Goal: Task Accomplishment & Management: Contribute content

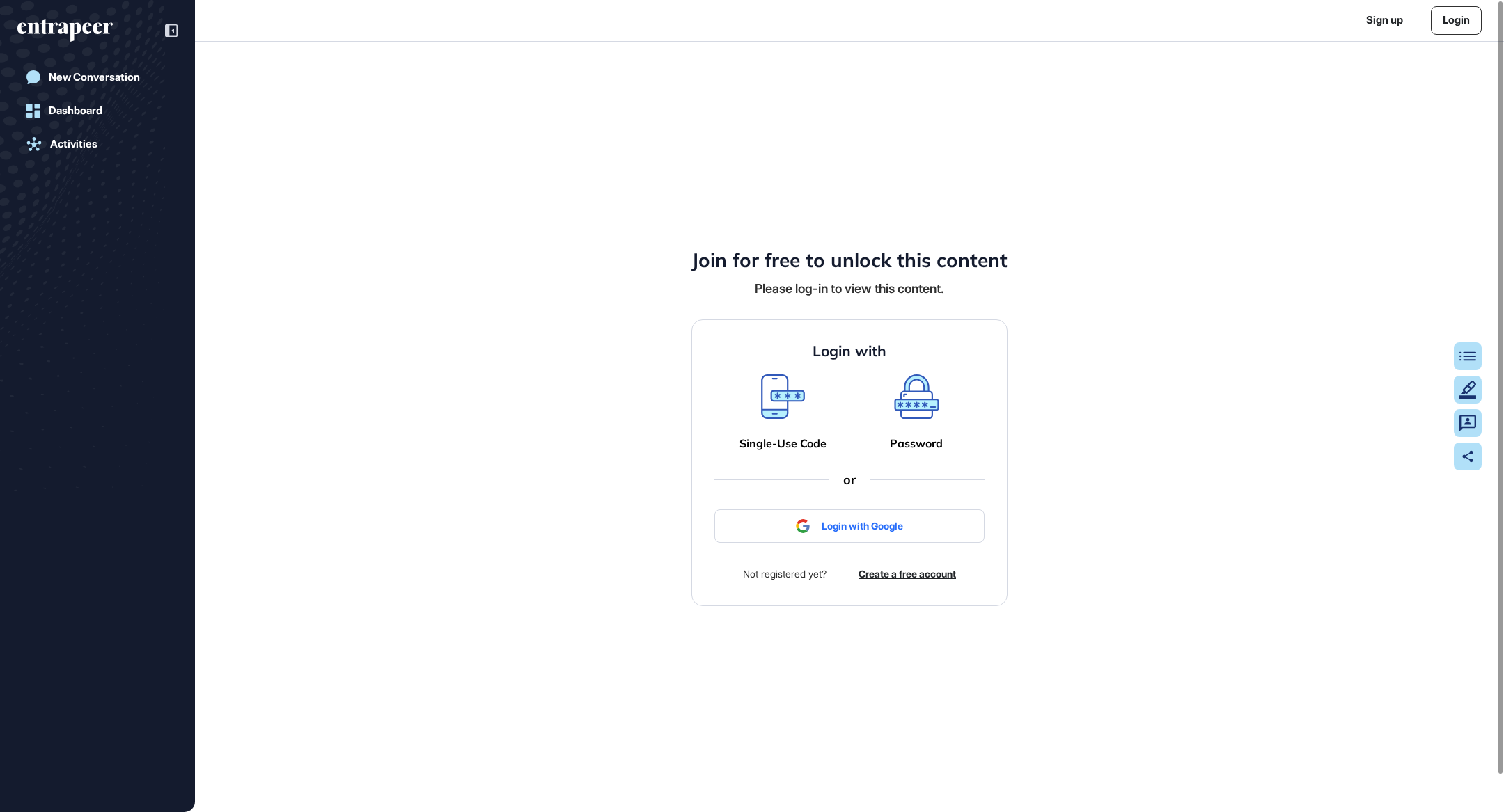
click at [897, 501] on div "Login with Single-Use Code Password or Login with Google Not registered yet? Cr…" at bounding box center [850, 463] width 316 height 286
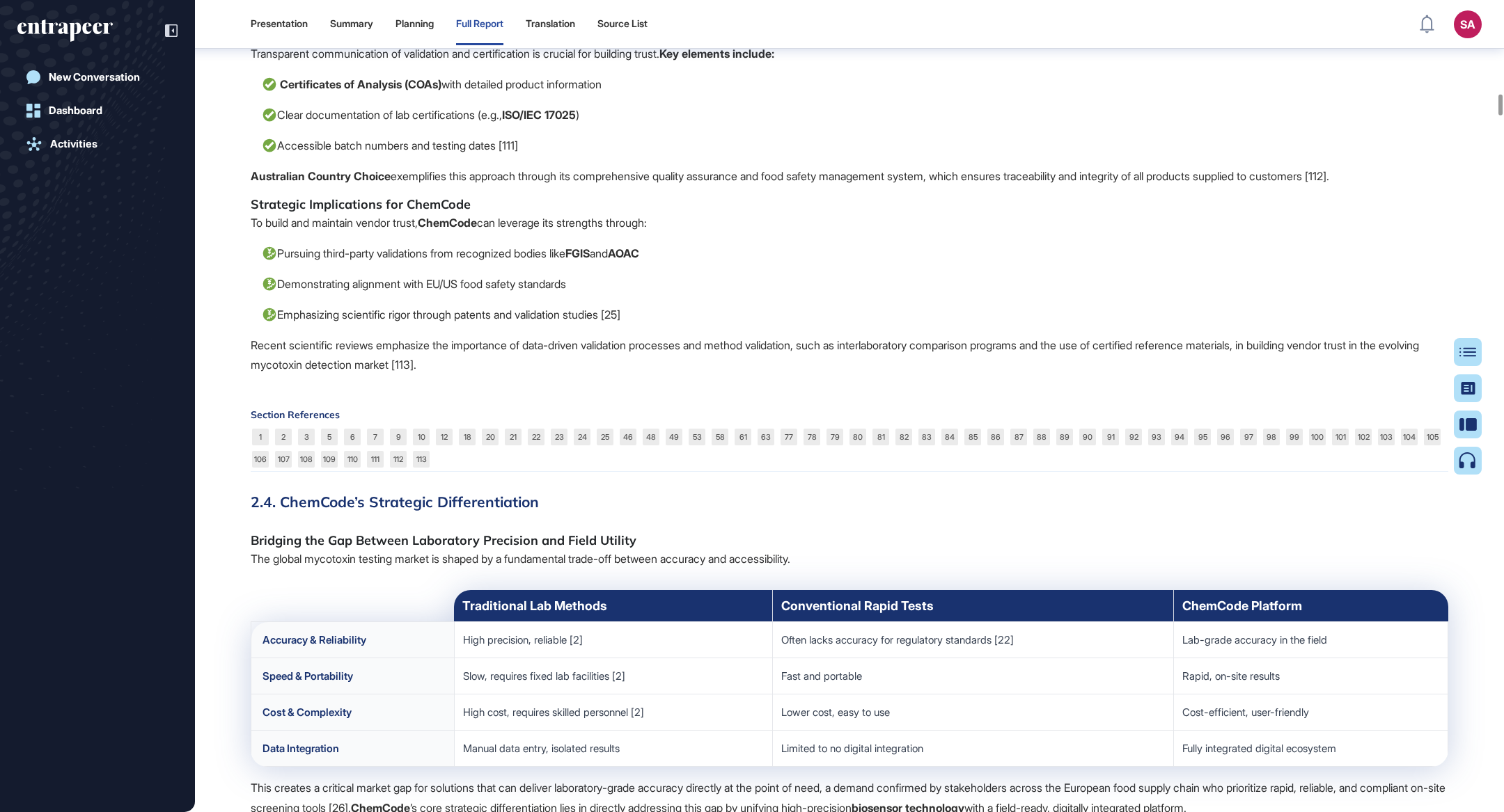
scroll to position [15755, 0]
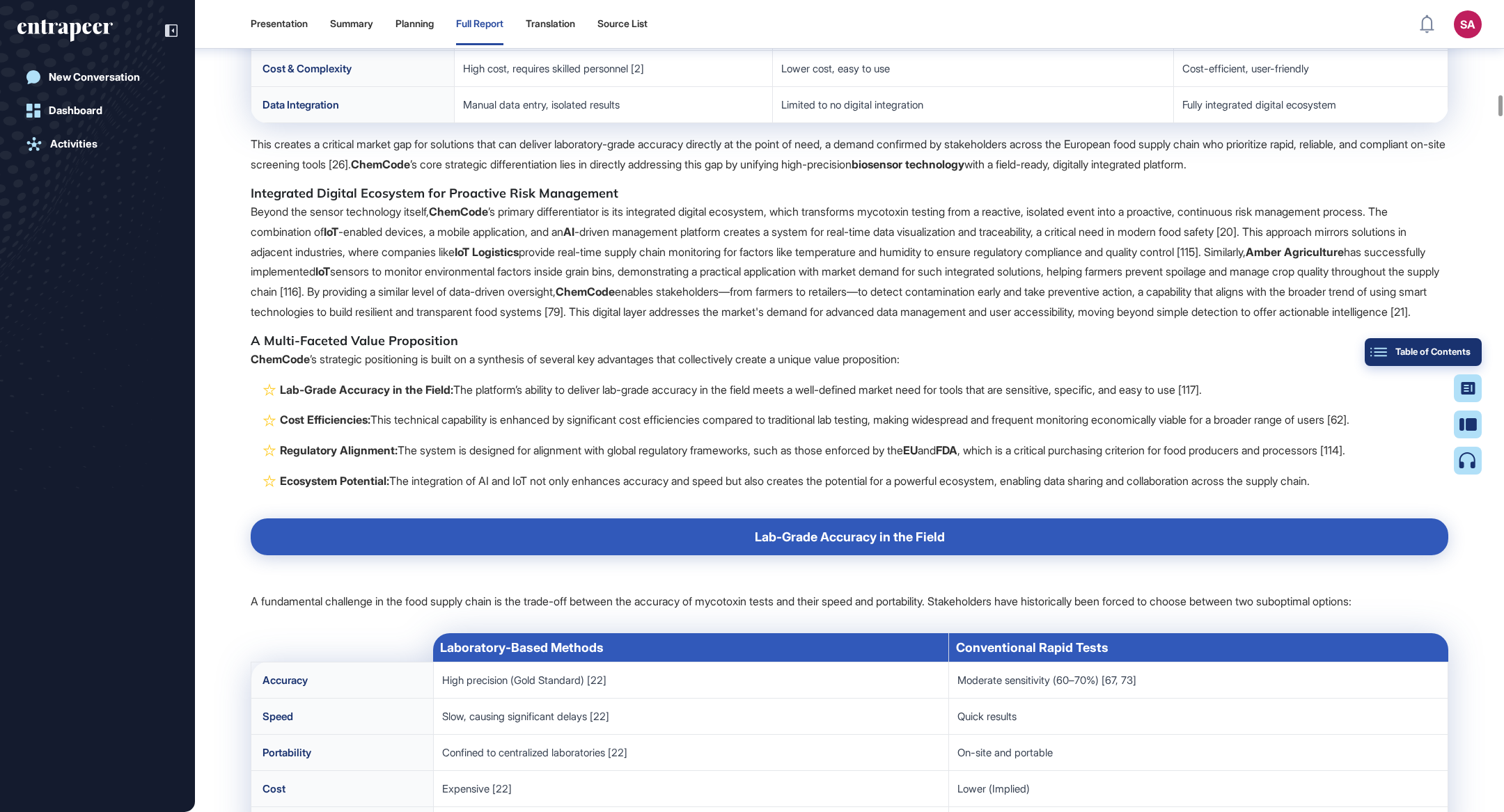
click at [1470, 344] on button "Table of Contents" at bounding box center [1423, 352] width 117 height 28
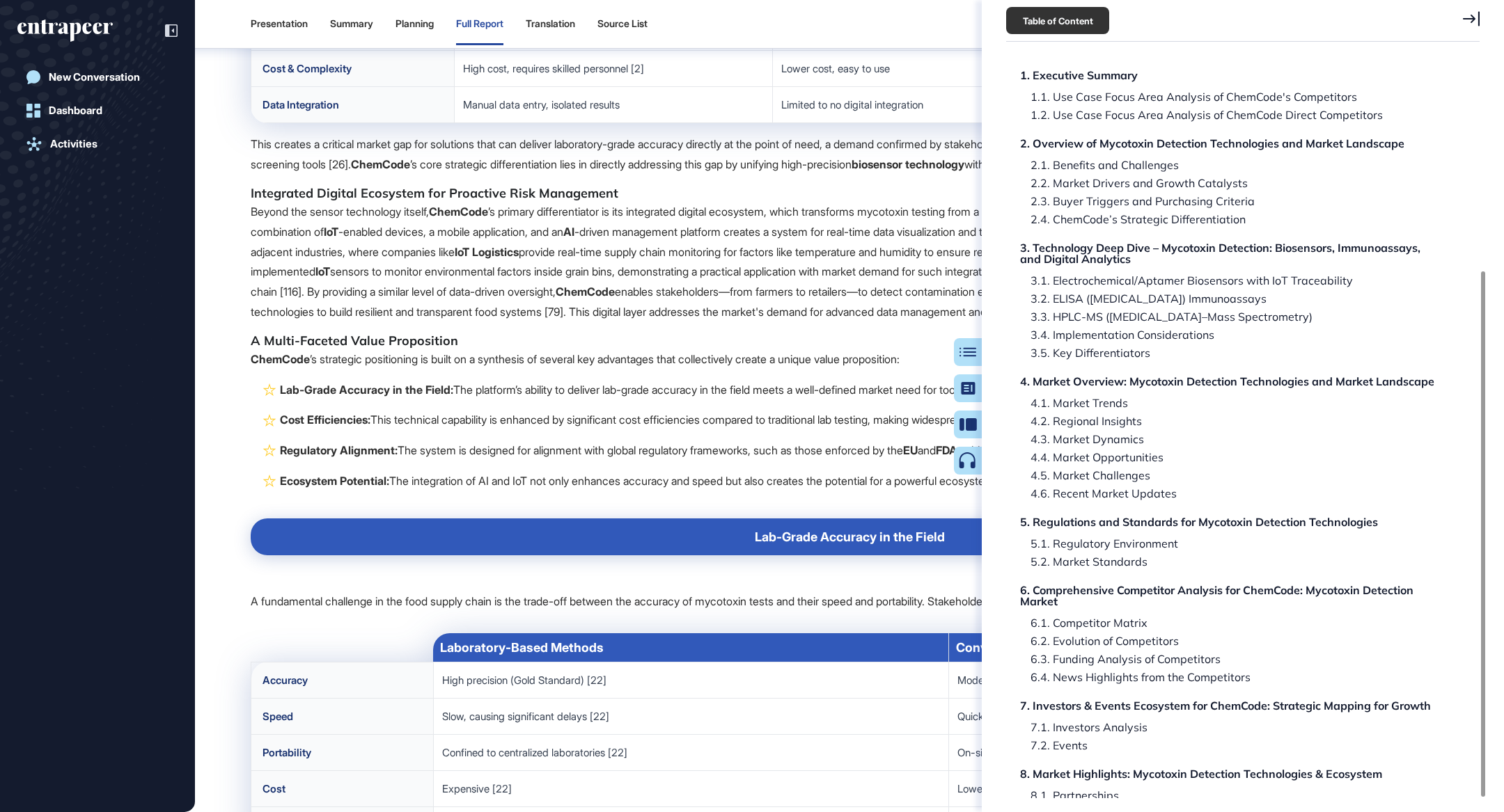
scroll to position [303, 0]
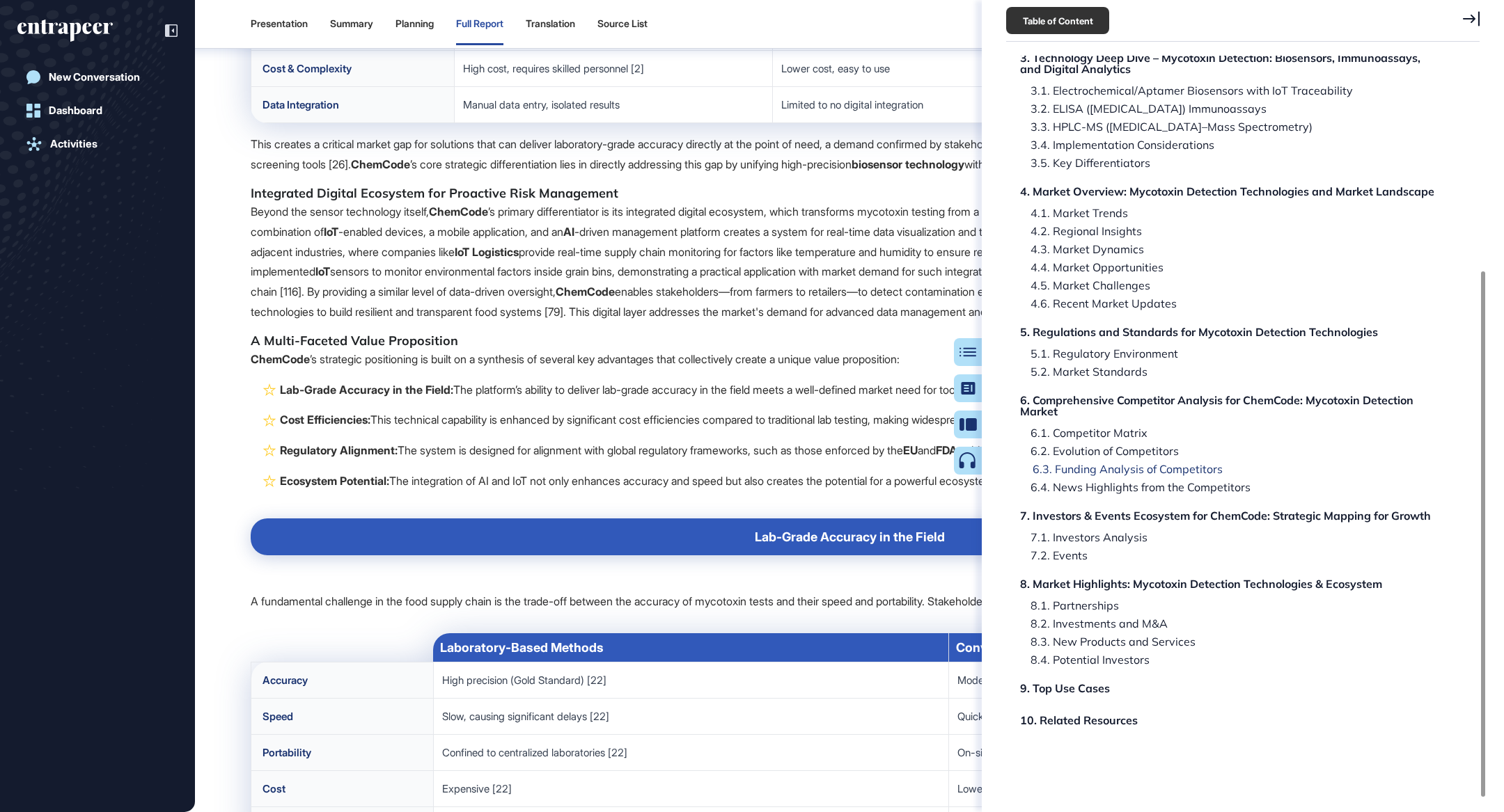
click at [1150, 464] on div "6.3. Funding Analysis of Competitors" at bounding box center [1122, 469] width 200 height 11
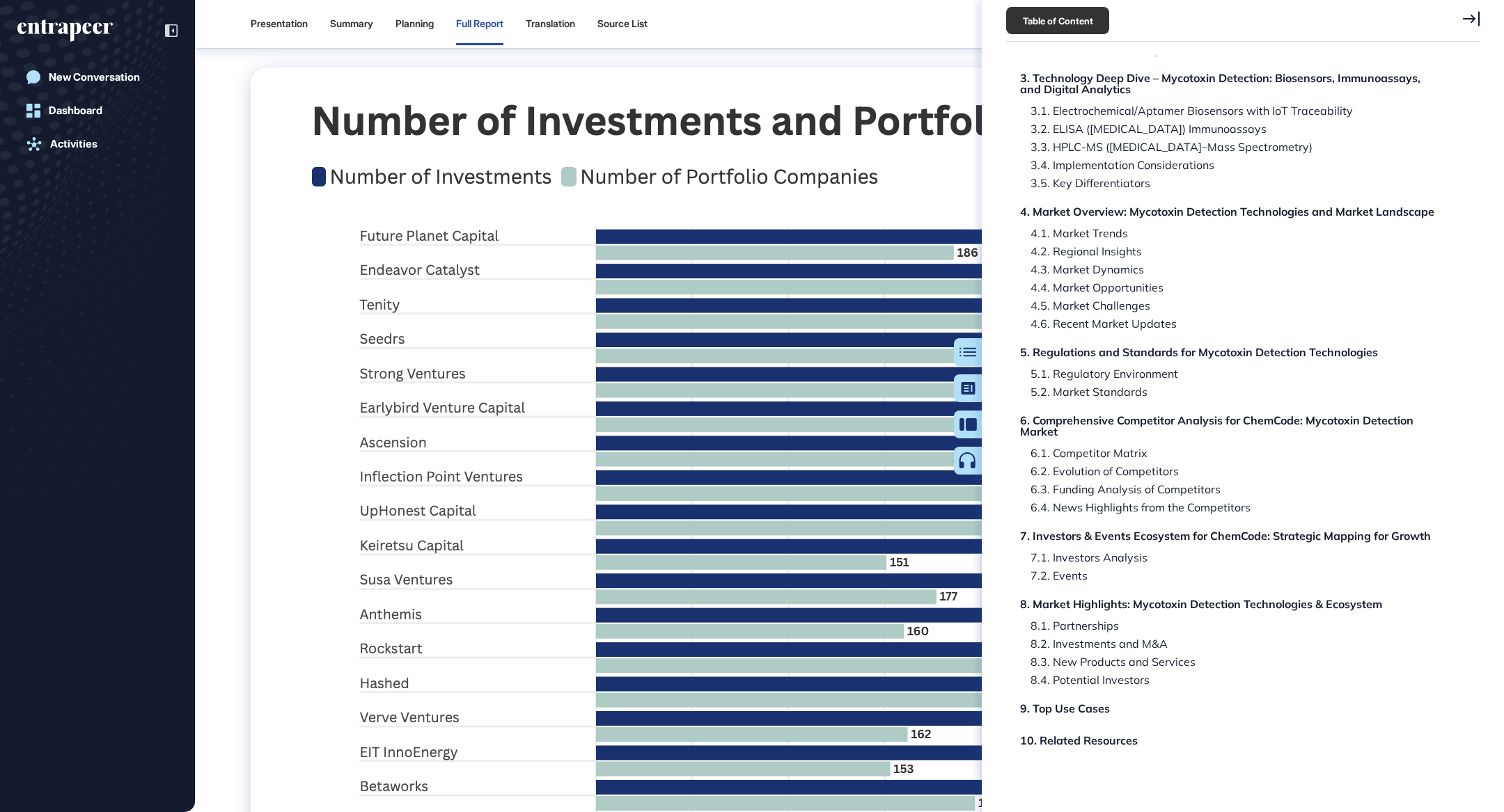
scroll to position [102558, 0]
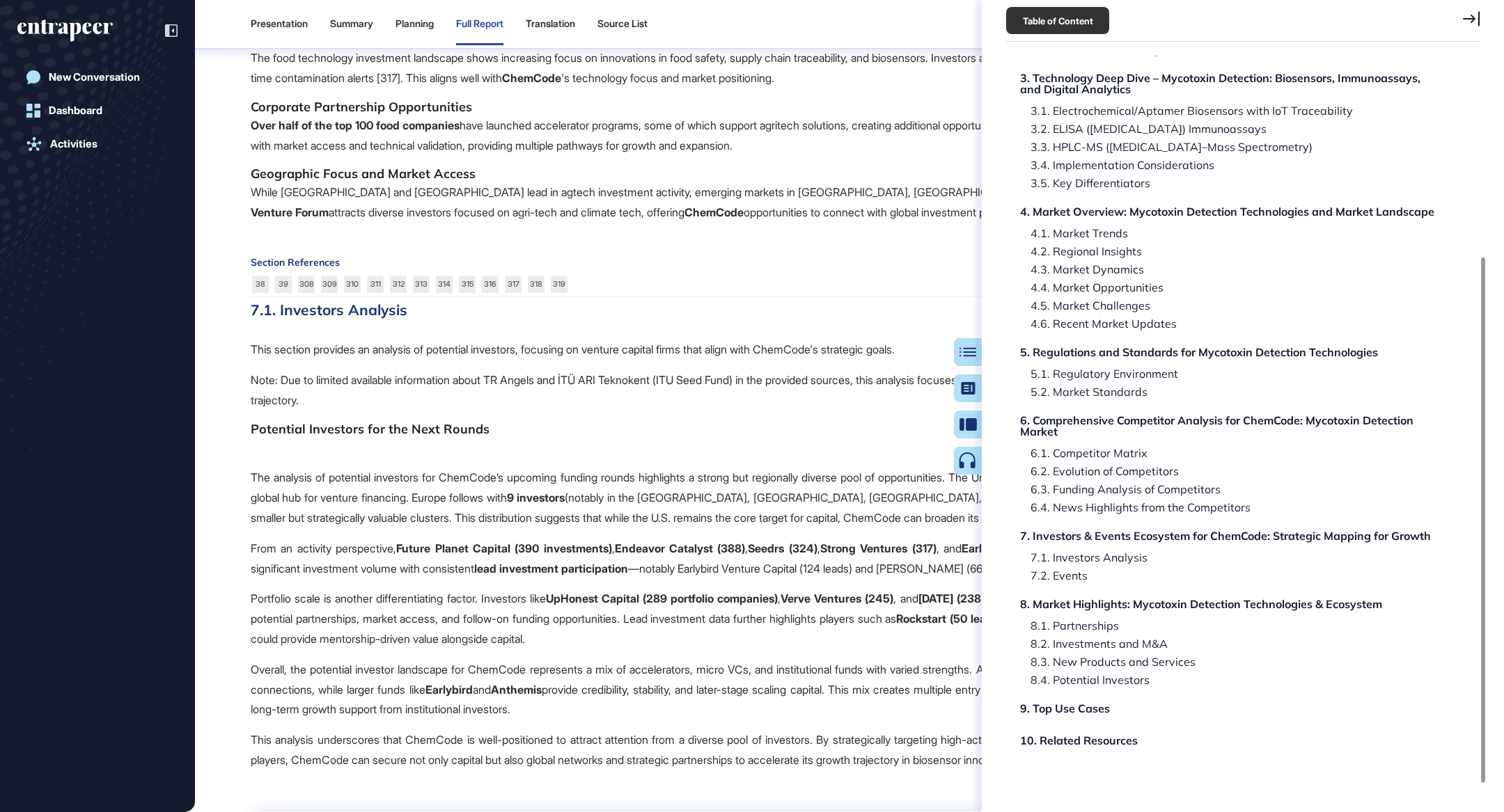
click icon
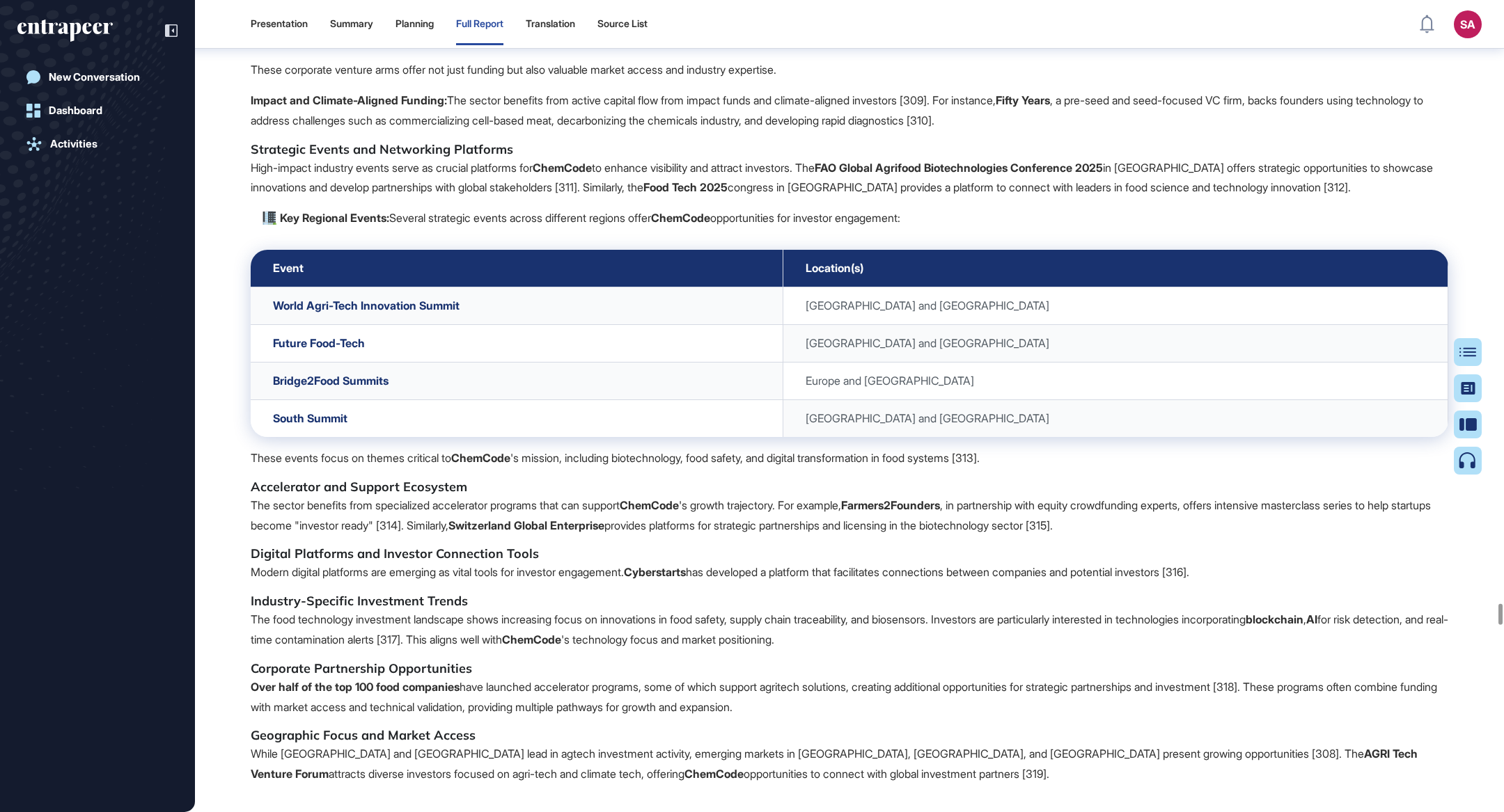
scroll to position [101285, 0]
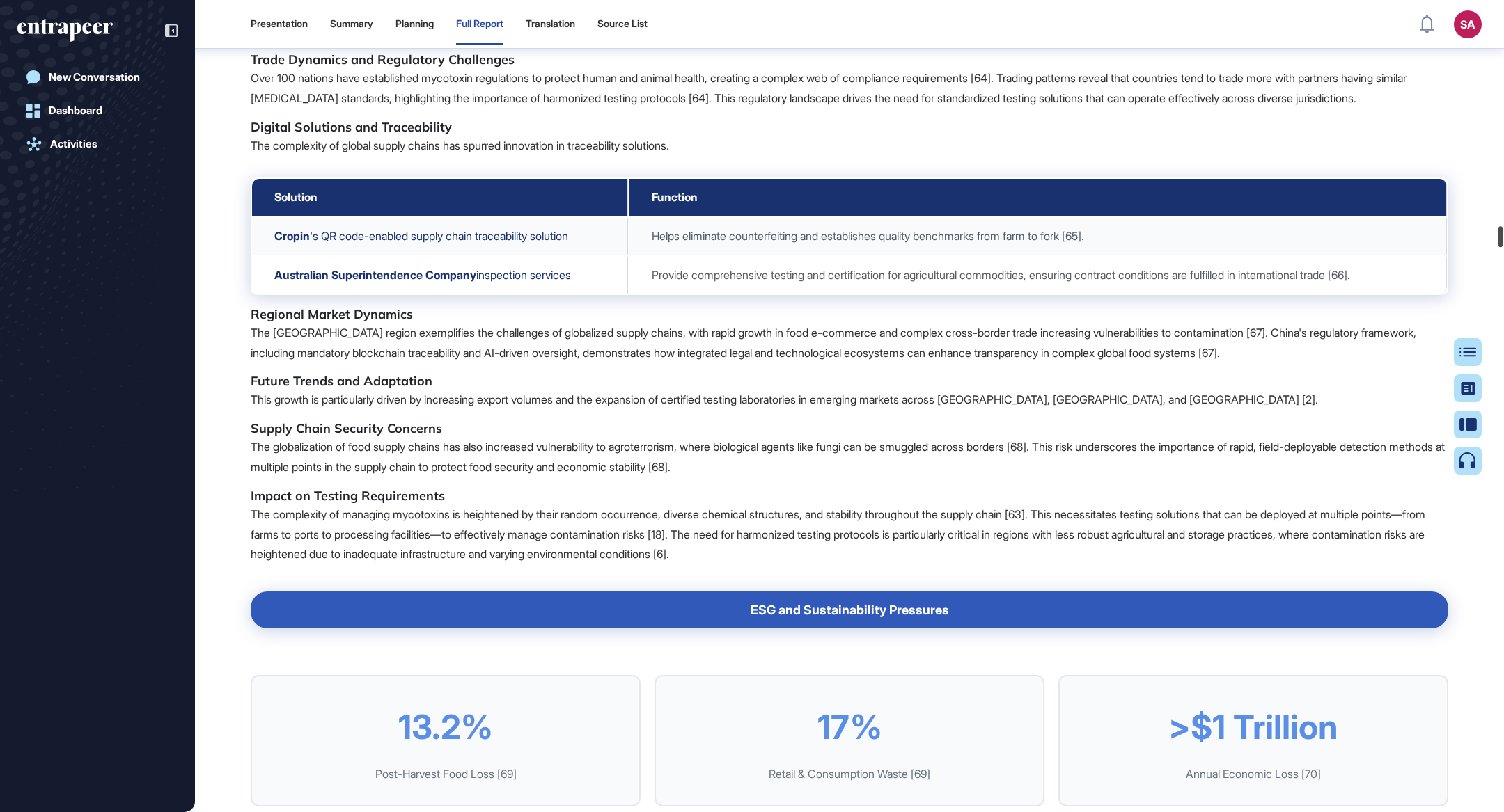
drag, startPoint x: 1501, startPoint y: 610, endPoint x: 1503, endPoint y: 41, distance: 569.0
click div
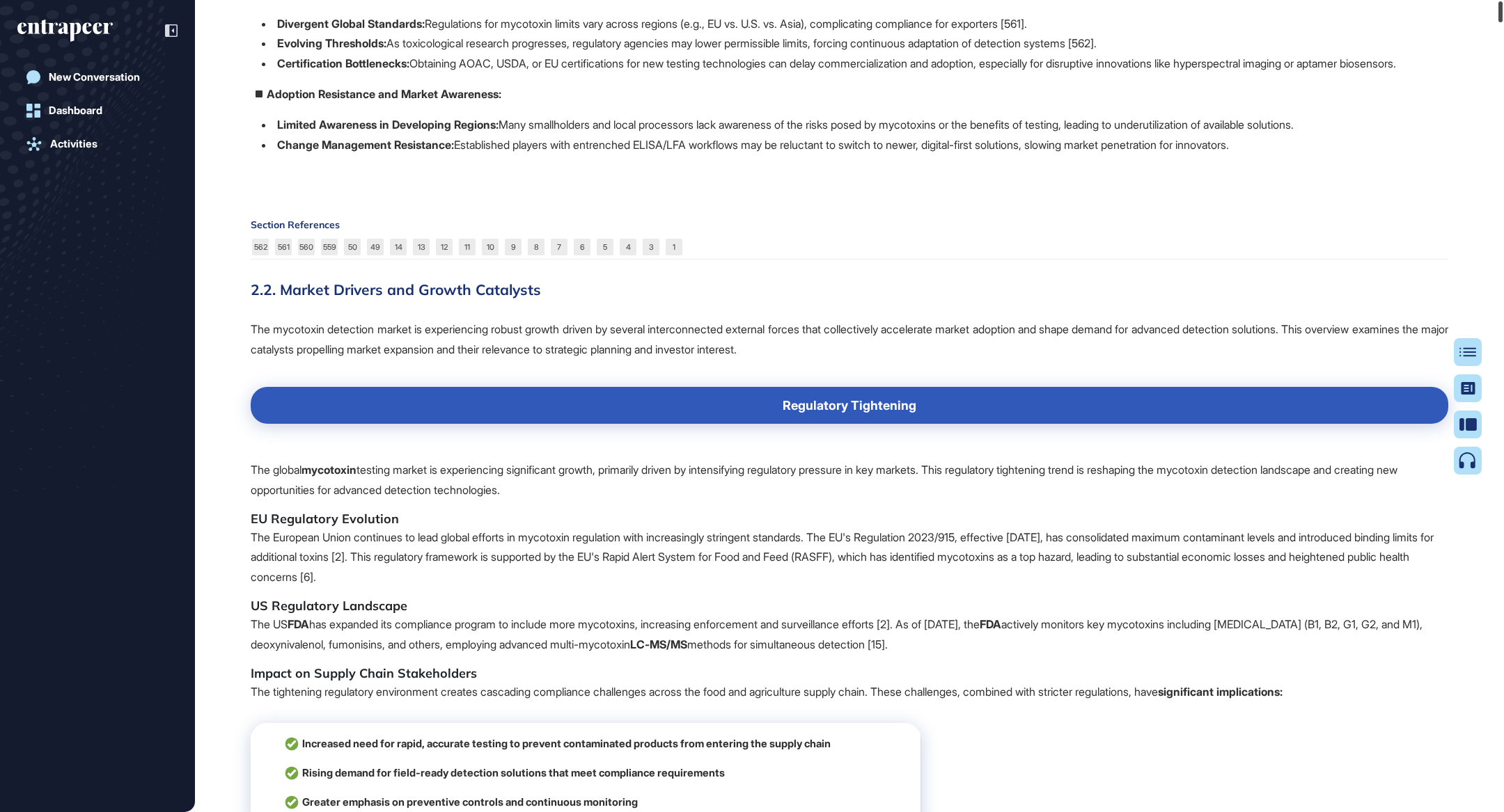
scroll to position [0, 0]
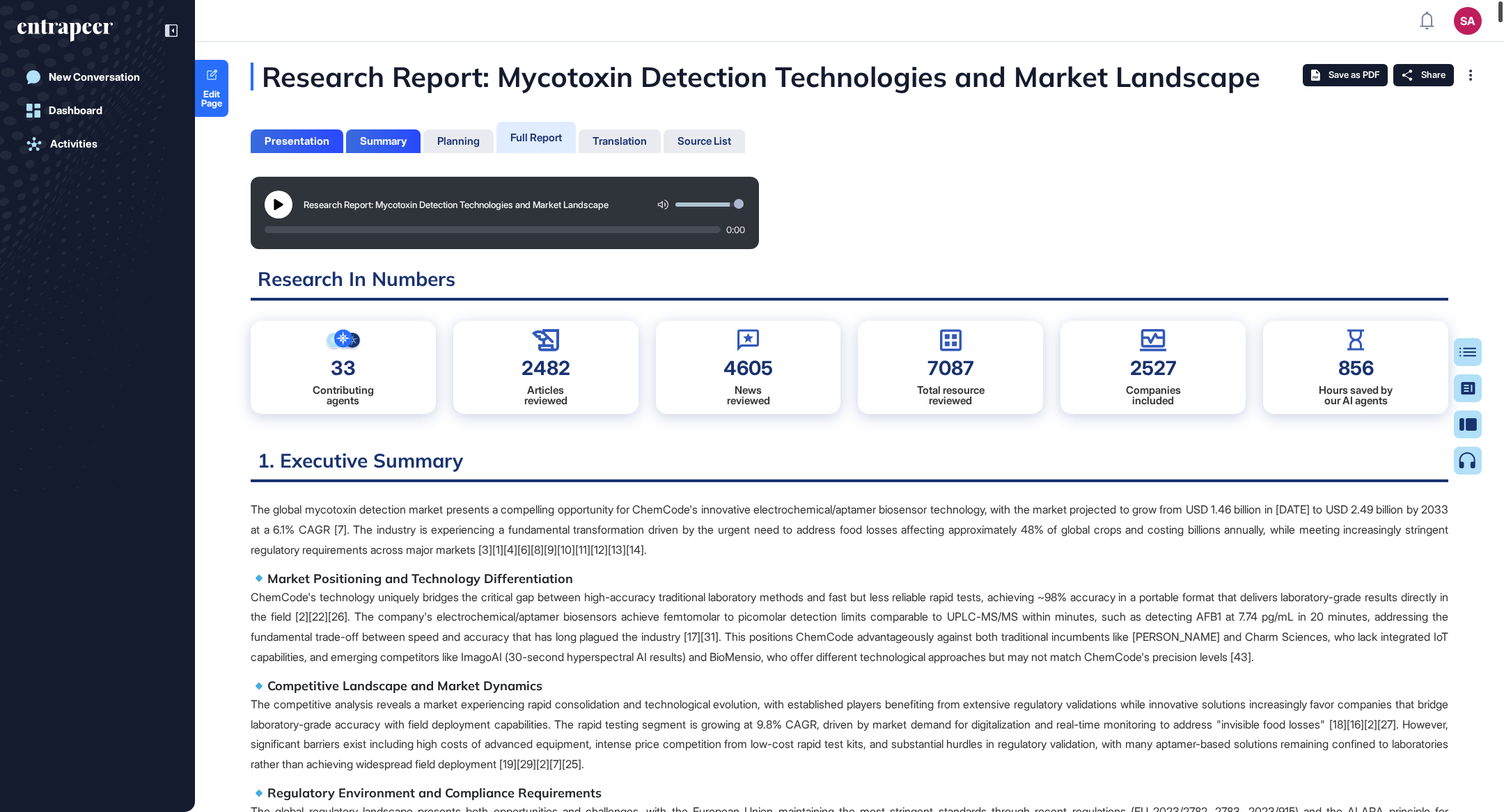
drag, startPoint x: 1502, startPoint y: 22, endPoint x: 1502, endPoint y: -65, distance: 87.0
click html "SA Admin Dashboard Dashboard Profile My Content Request More Data New Conversat…"
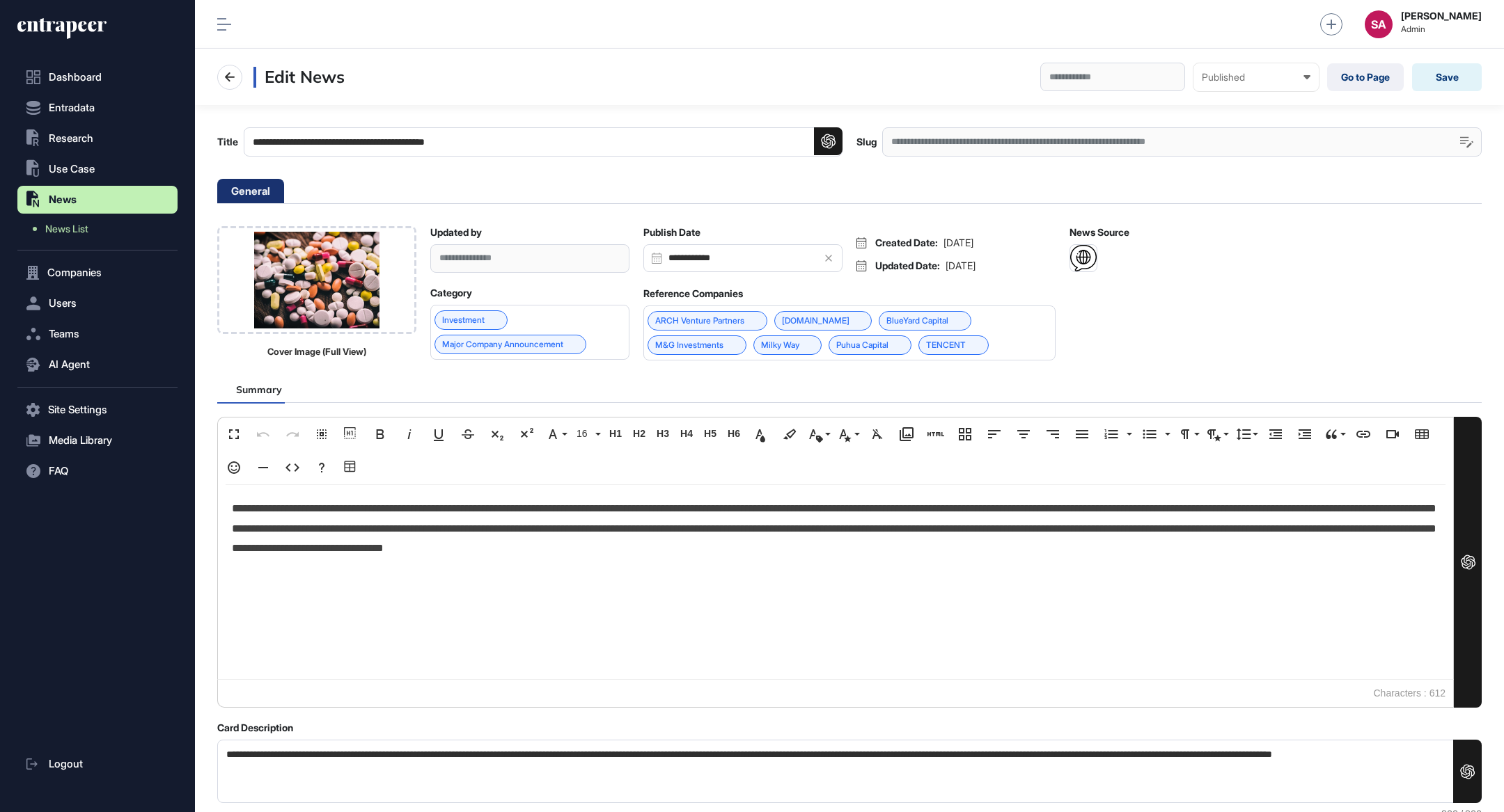
scroll to position [0, 6]
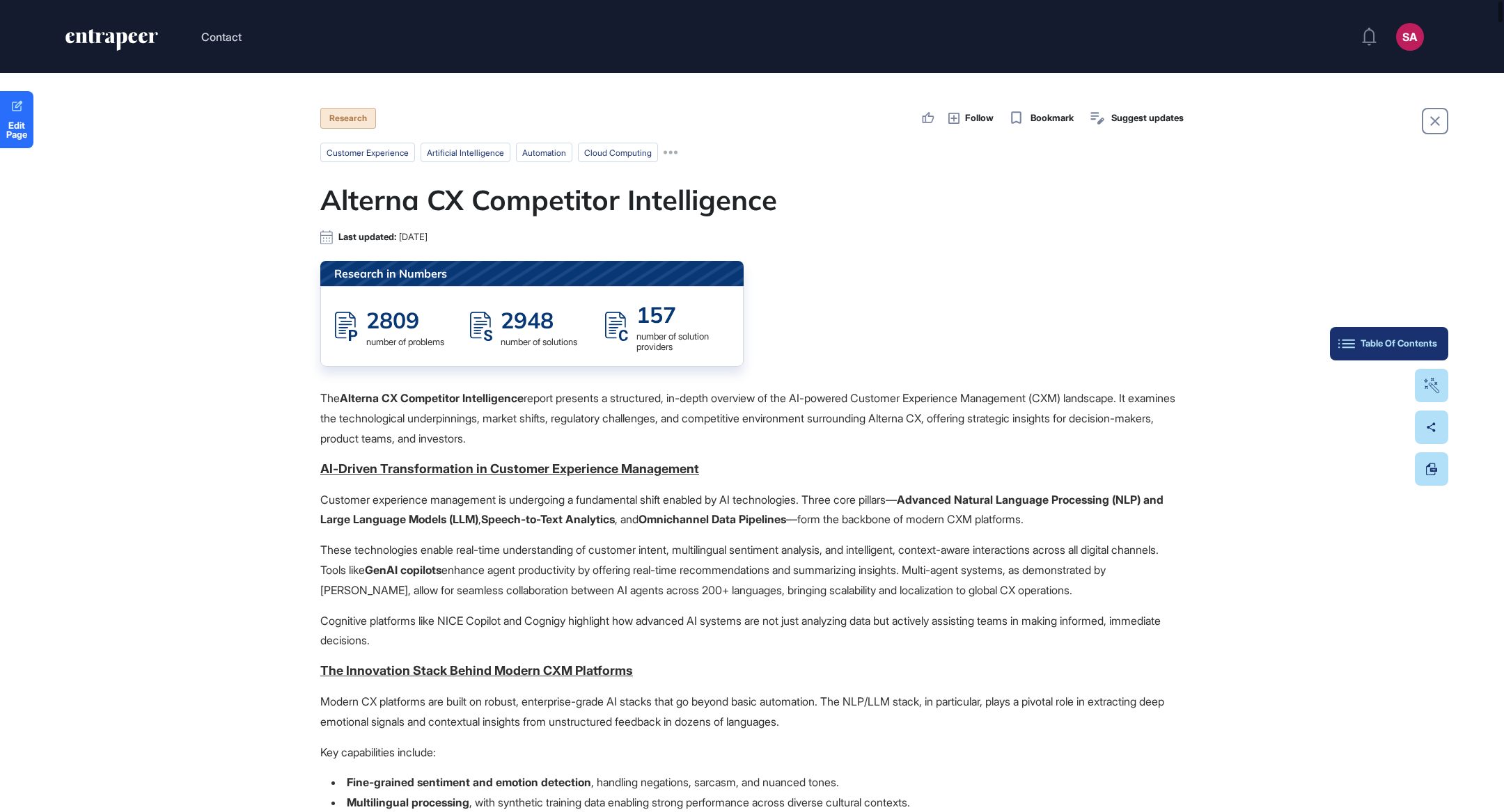
click at [1429, 342] on div "Table Of Contents" at bounding box center [1389, 344] width 96 height 11
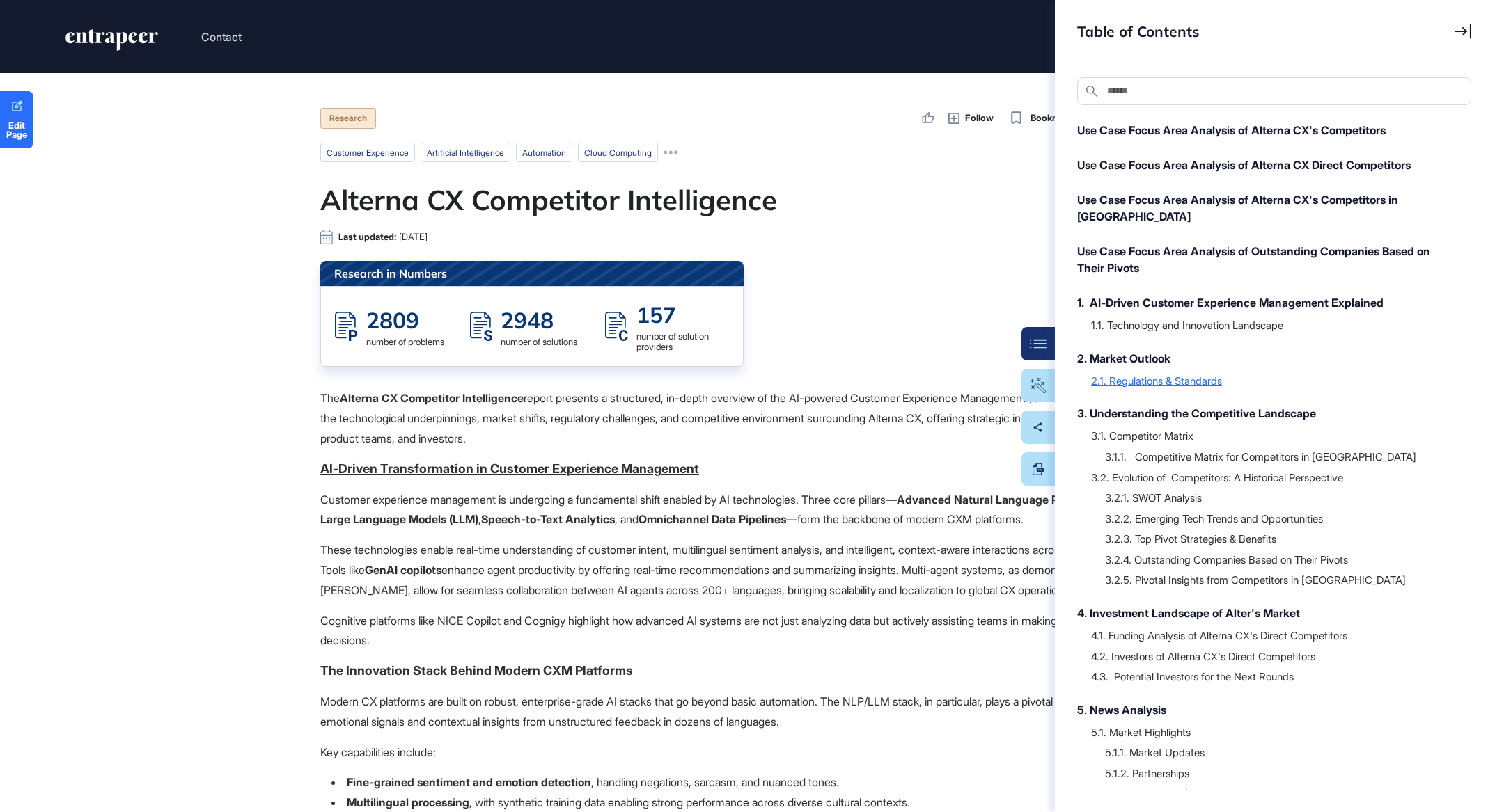
scroll to position [90, 0]
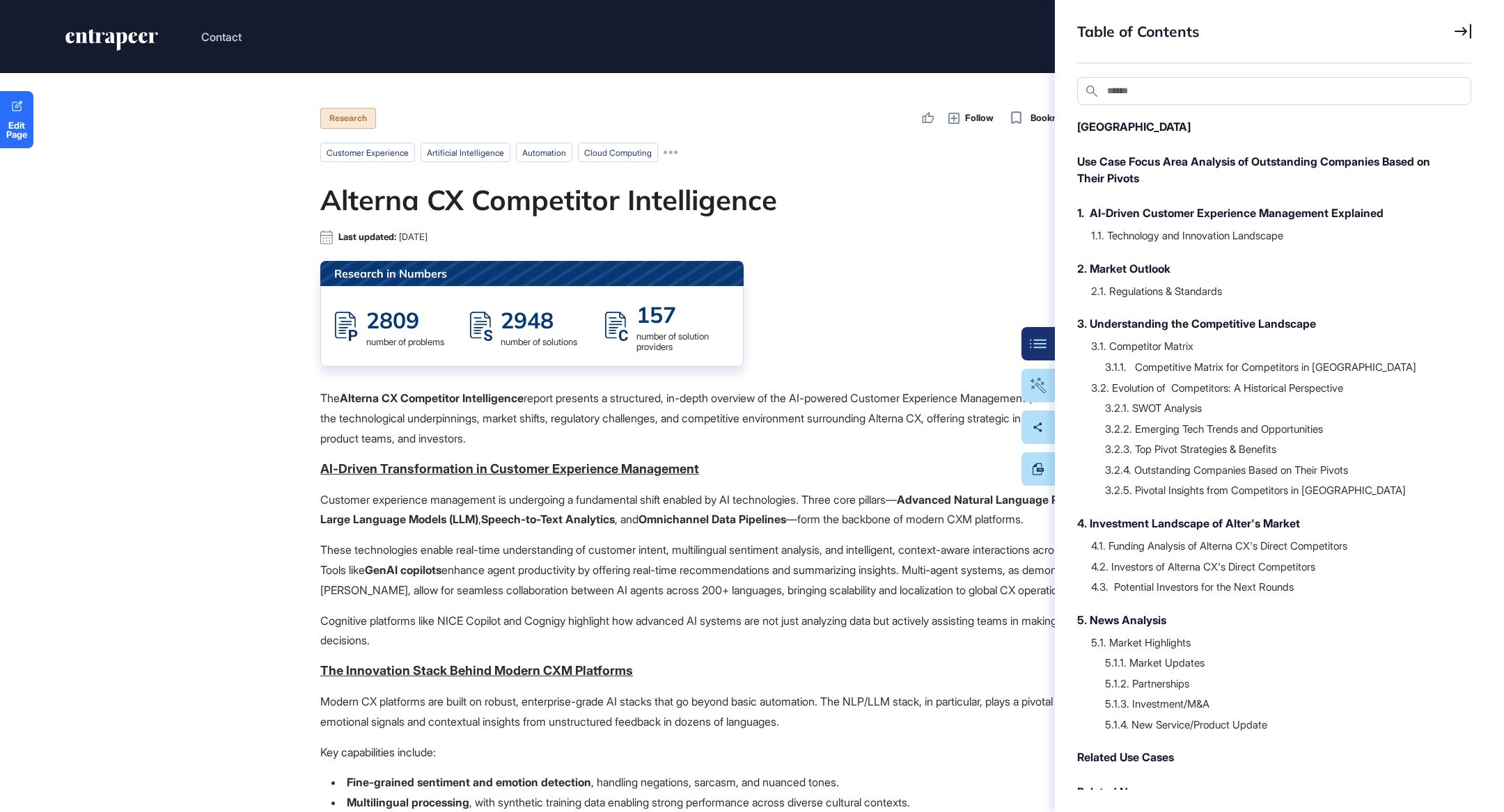
click at [1459, 33] on icon at bounding box center [1463, 31] width 17 height 15
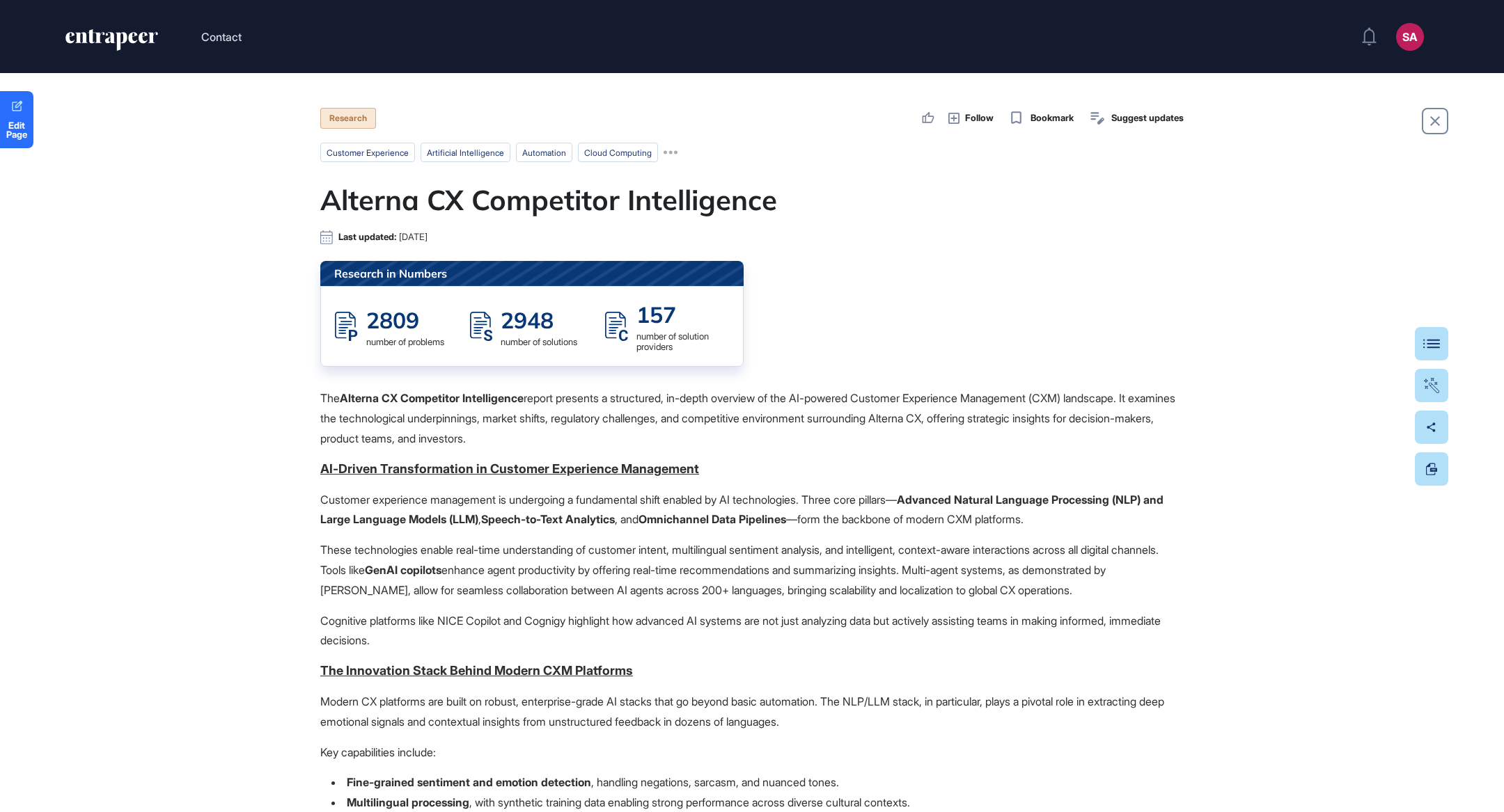
scroll to position [0, 0]
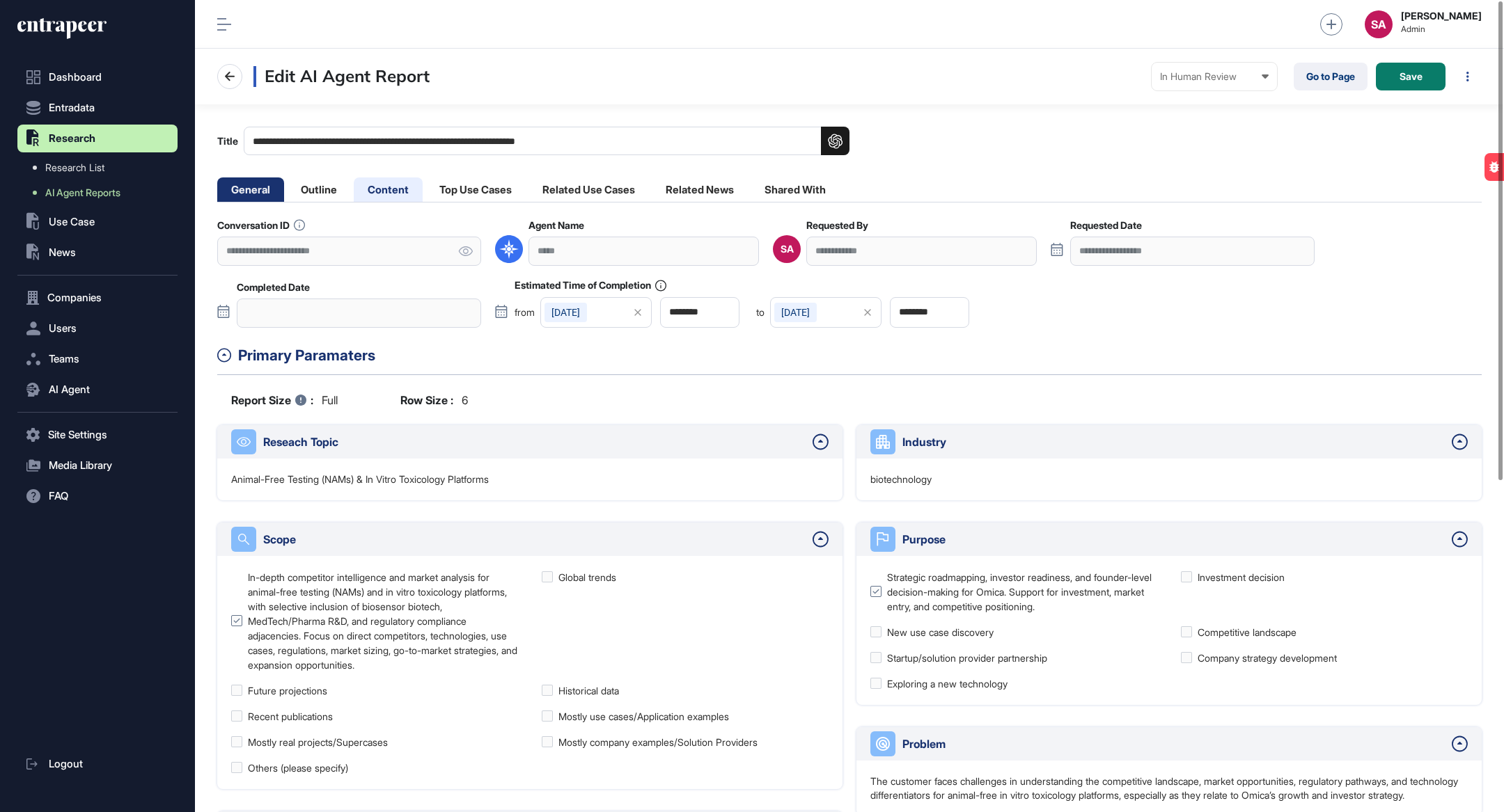
click at [389, 191] on li "Content" at bounding box center [388, 190] width 69 height 25
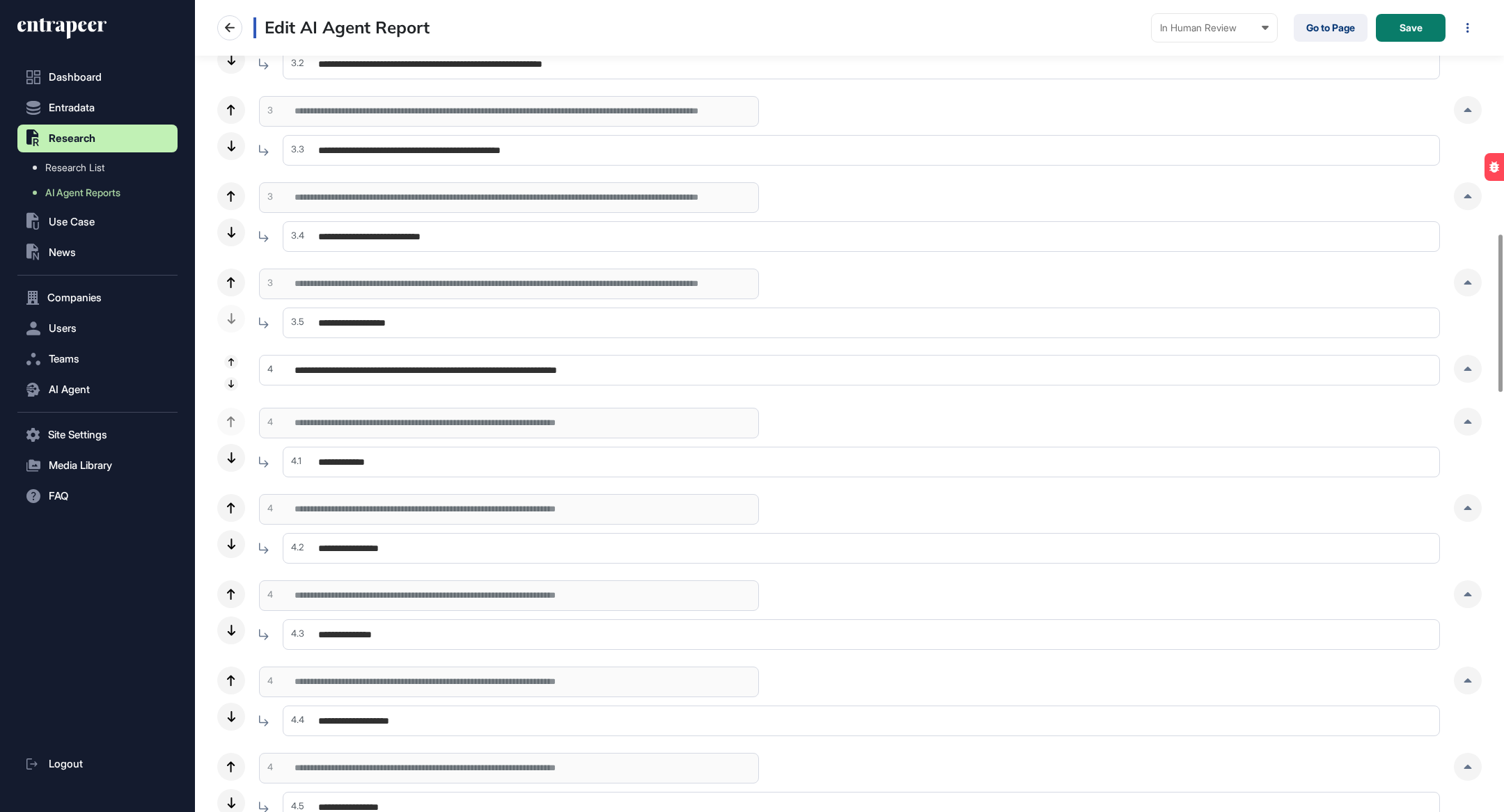
scroll to position [1399, 0]
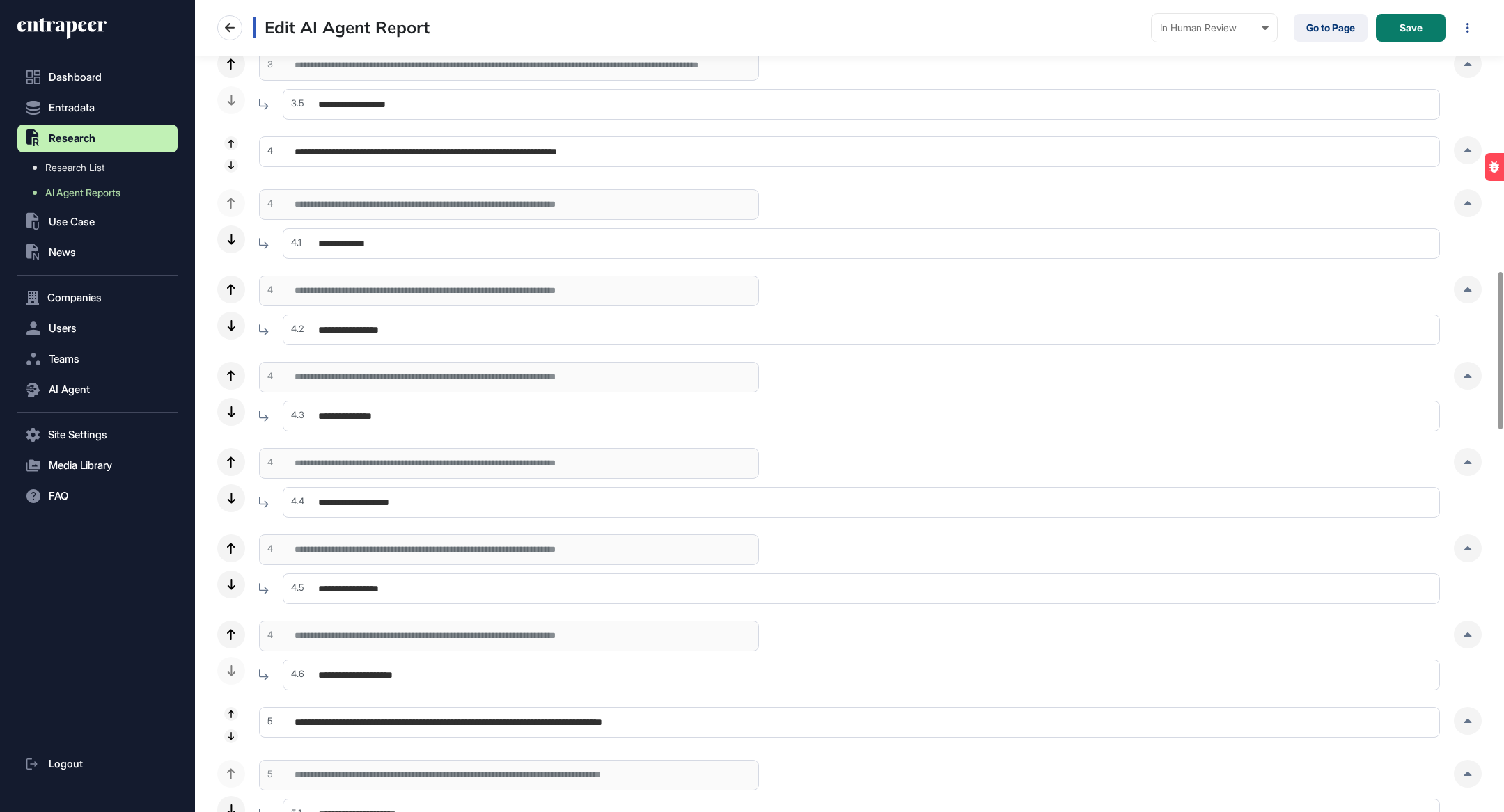
click at [476, 153] on input "**********" at bounding box center [850, 152] width 1181 height 30
click at [1460, 146] on div at bounding box center [1467, 150] width 28 height 28
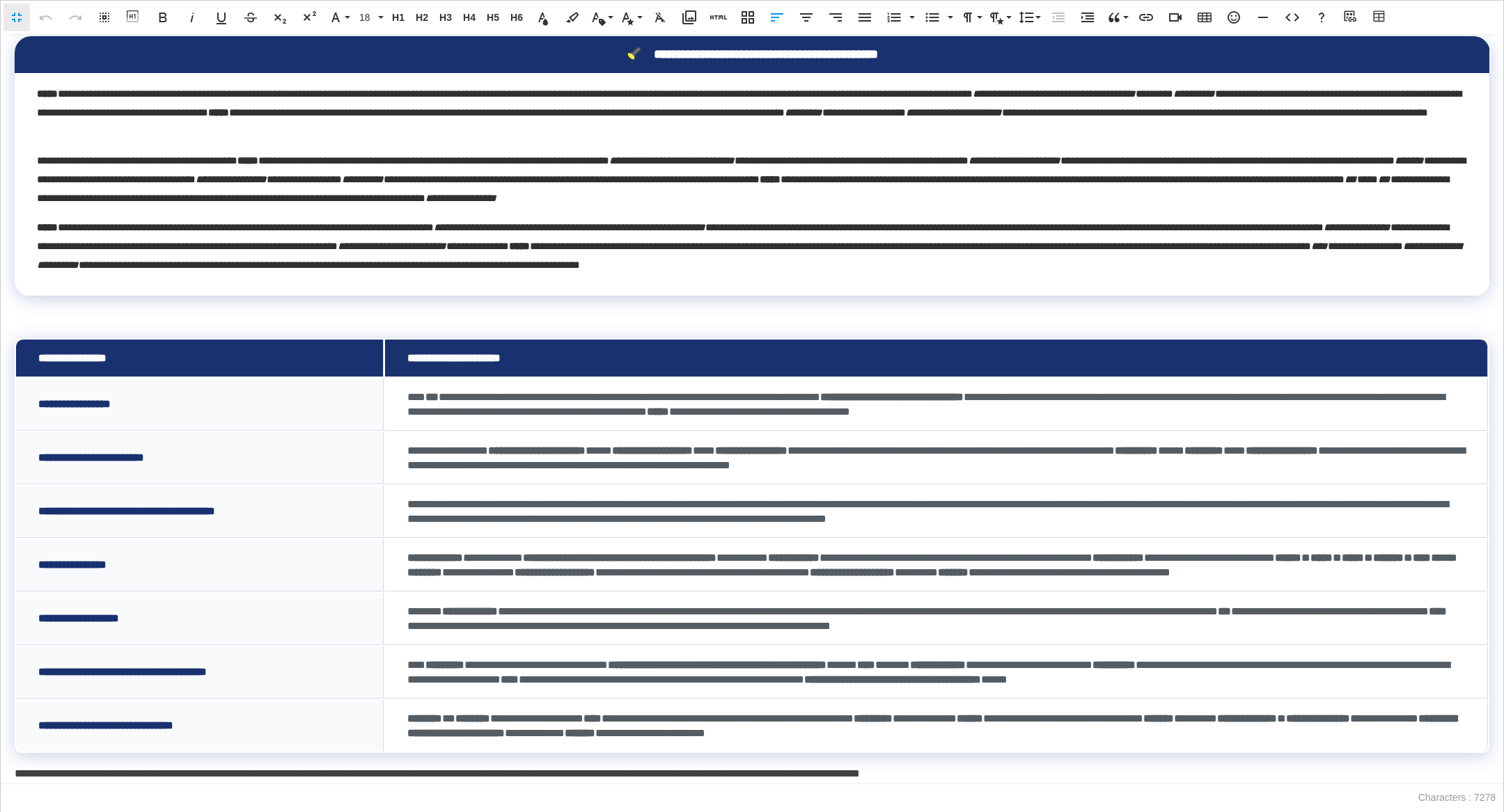
scroll to position [575, 0]
click at [532, 284] on div "**********" at bounding box center [752, 410] width 1504 height 750
click at [507, 297] on p at bounding box center [752, 306] width 1474 height 20
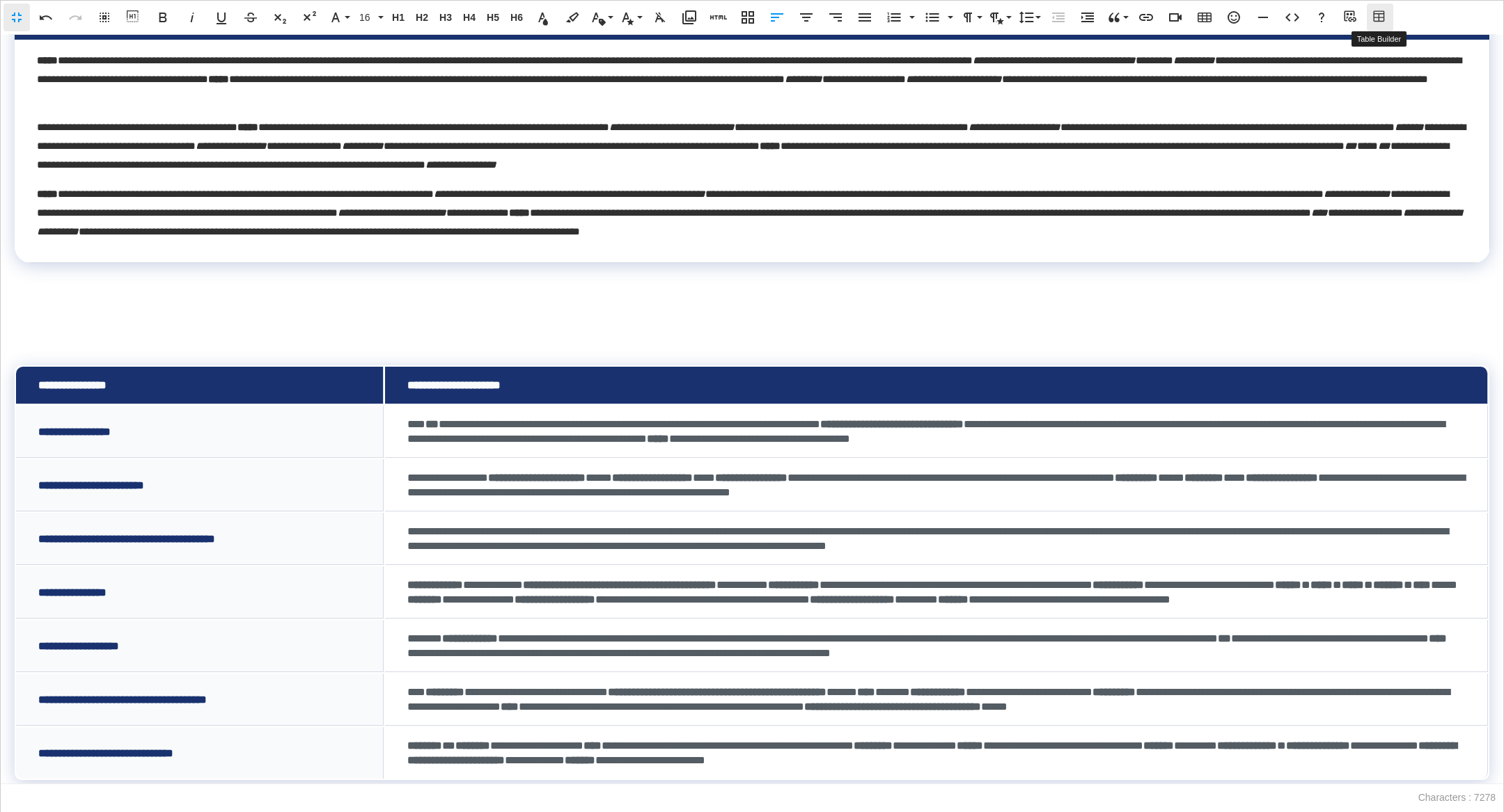
click at [1375, 22] on icon "button" at bounding box center [1380, 17] width 17 height 14
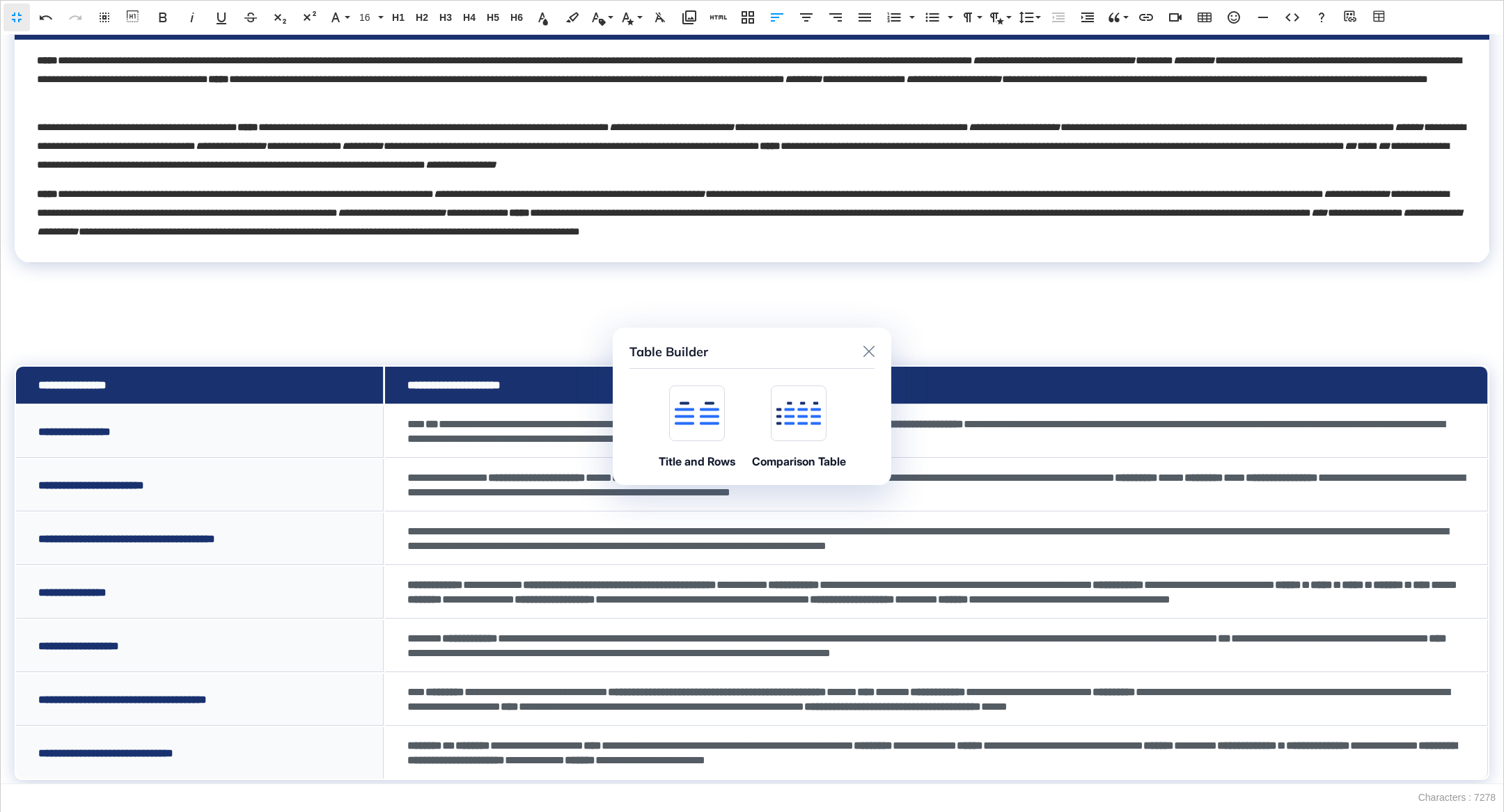
click at [712, 420] on icon at bounding box center [697, 414] width 45 height 24
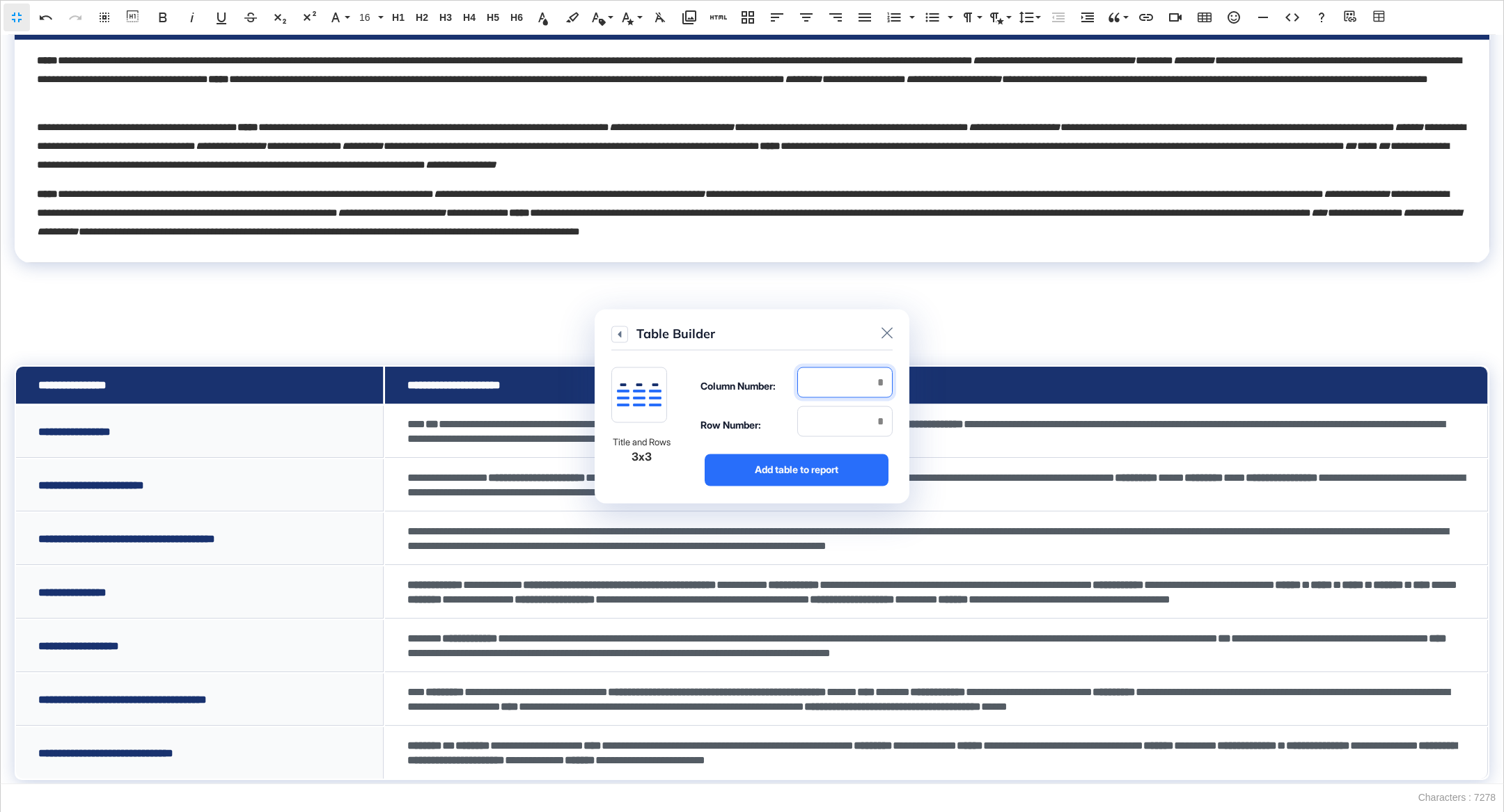
click at [853, 391] on input "number" at bounding box center [845, 382] width 96 height 30
type input "*"
click at [833, 436] on div "Row Number:" at bounding box center [796, 425] width 192 height 39
click at [835, 428] on input "number" at bounding box center [845, 421] width 96 height 30
type input "*"
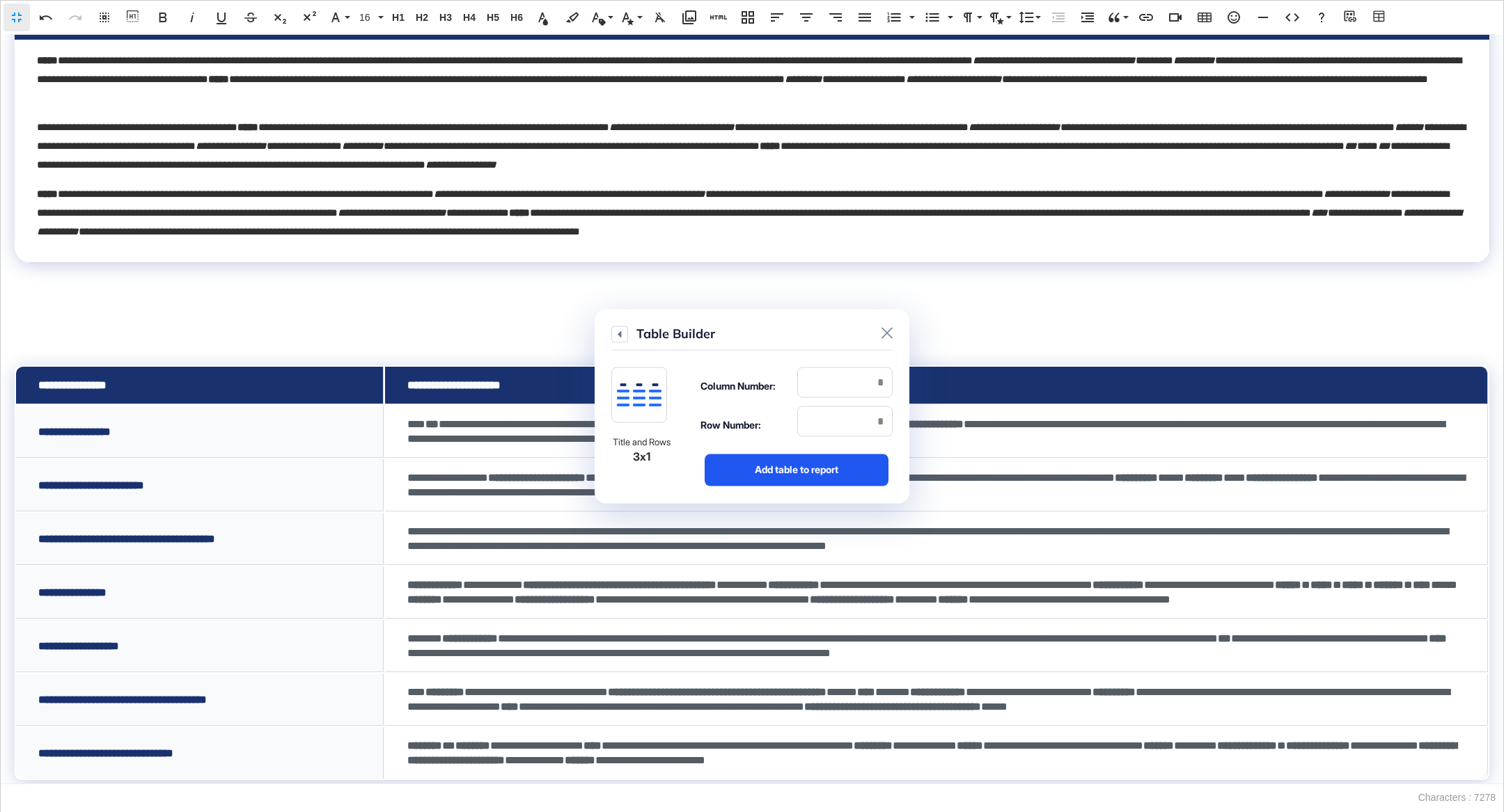
click at [831, 473] on div "Add table to report" at bounding box center [796, 470] width 184 height 32
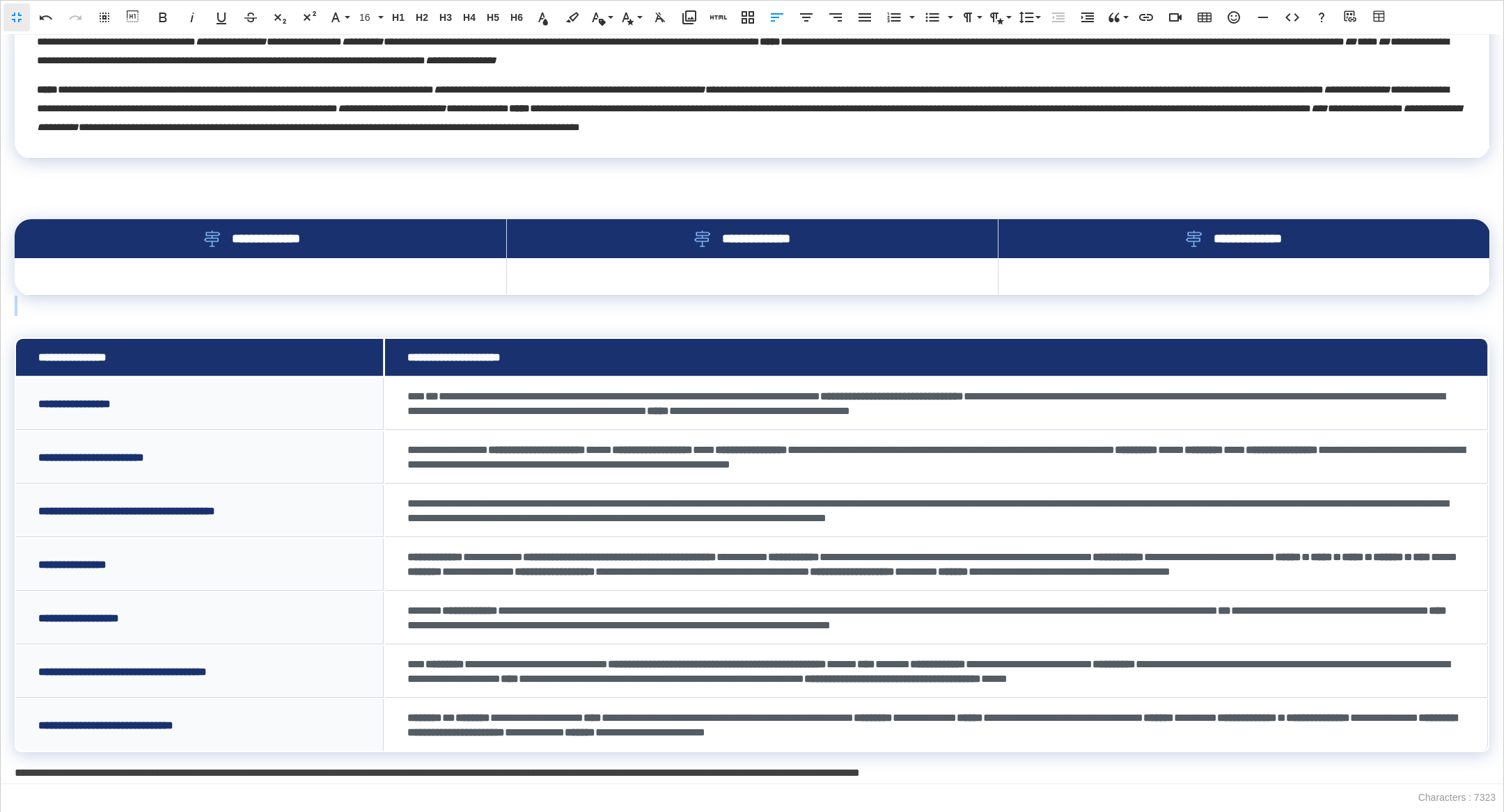
scroll to position [708, 0]
click at [402, 258] on td at bounding box center [261, 277] width 491 height 37
click at [377, 219] on th "**********" at bounding box center [261, 238] width 491 height 40
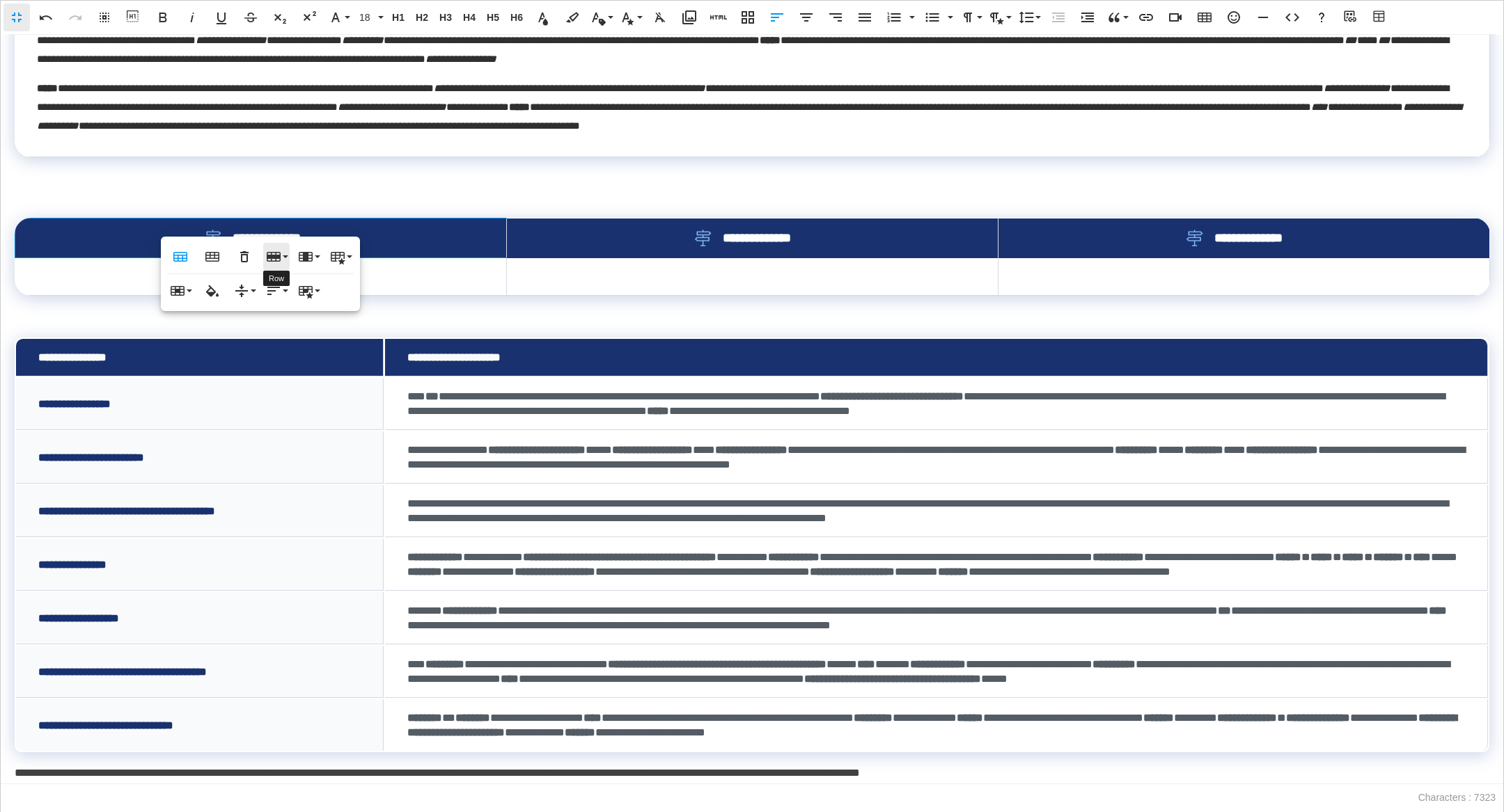
click at [270, 250] on icon "button" at bounding box center [274, 257] width 17 height 17
click at [307, 332] on link "Delete row" at bounding box center [316, 325] width 105 height 21
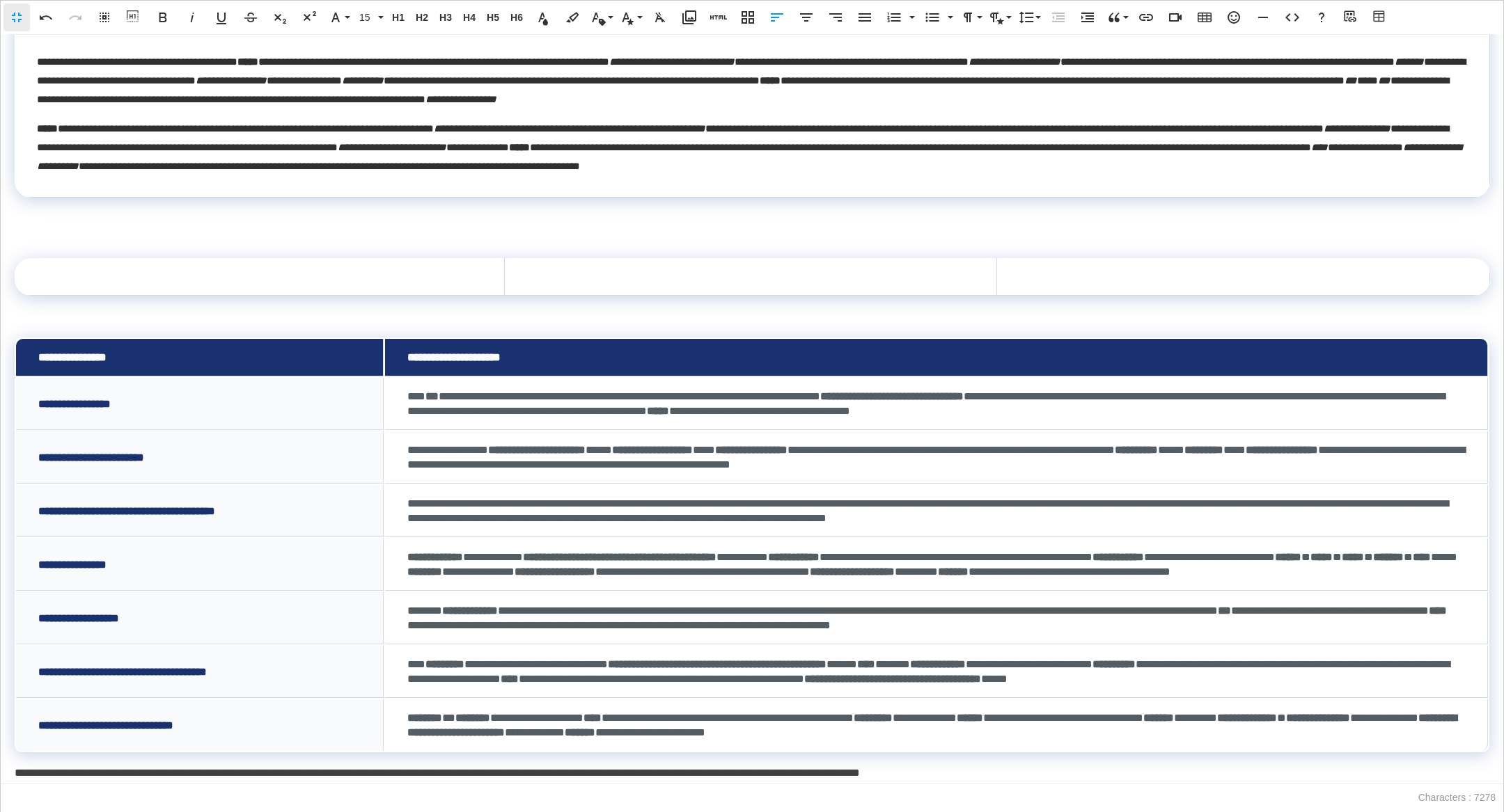
scroll to position [673, 0]
click at [357, 258] on td at bounding box center [261, 277] width 491 height 37
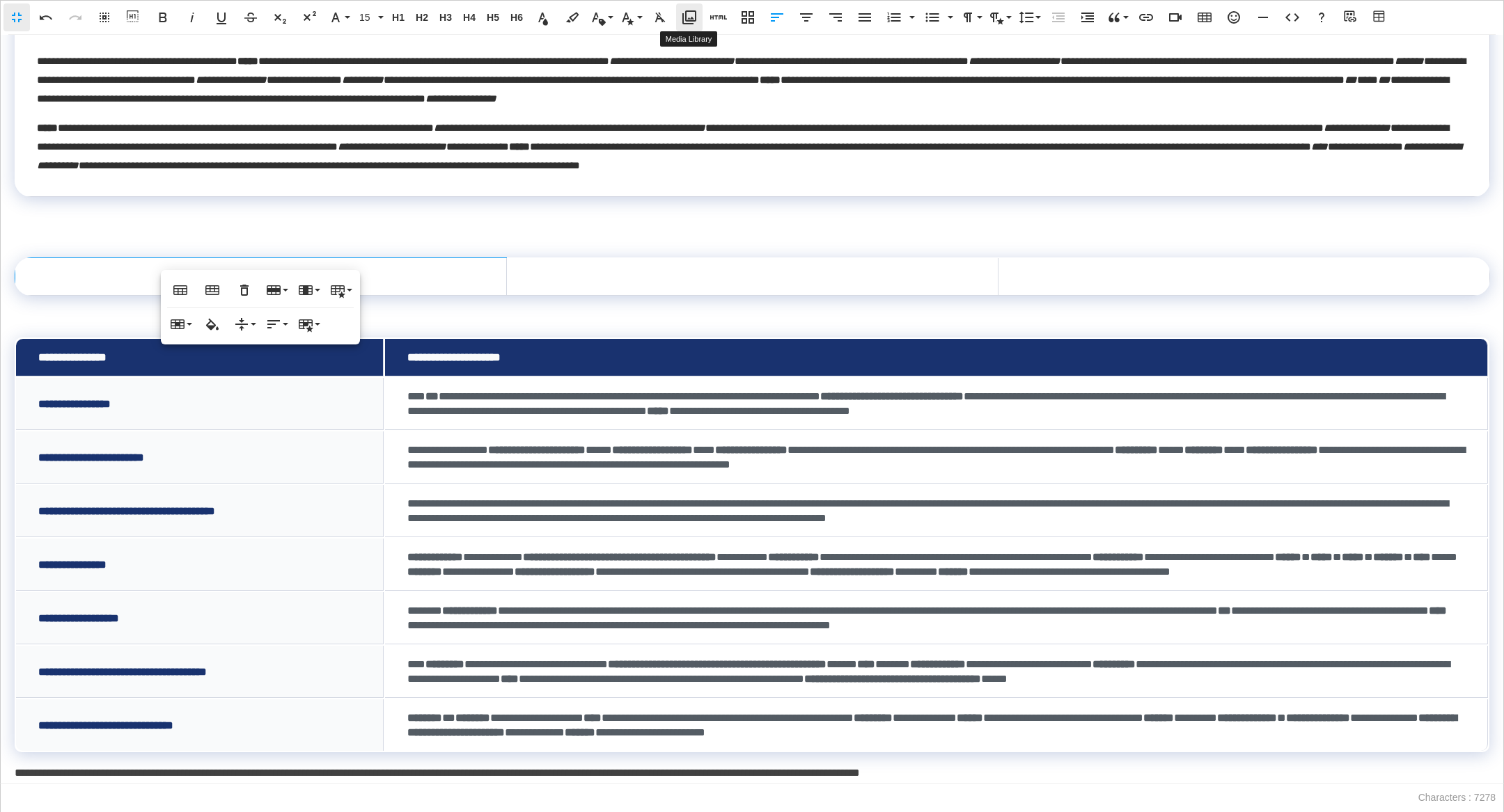
click at [692, 19] on icon "button" at bounding box center [689, 17] width 17 height 17
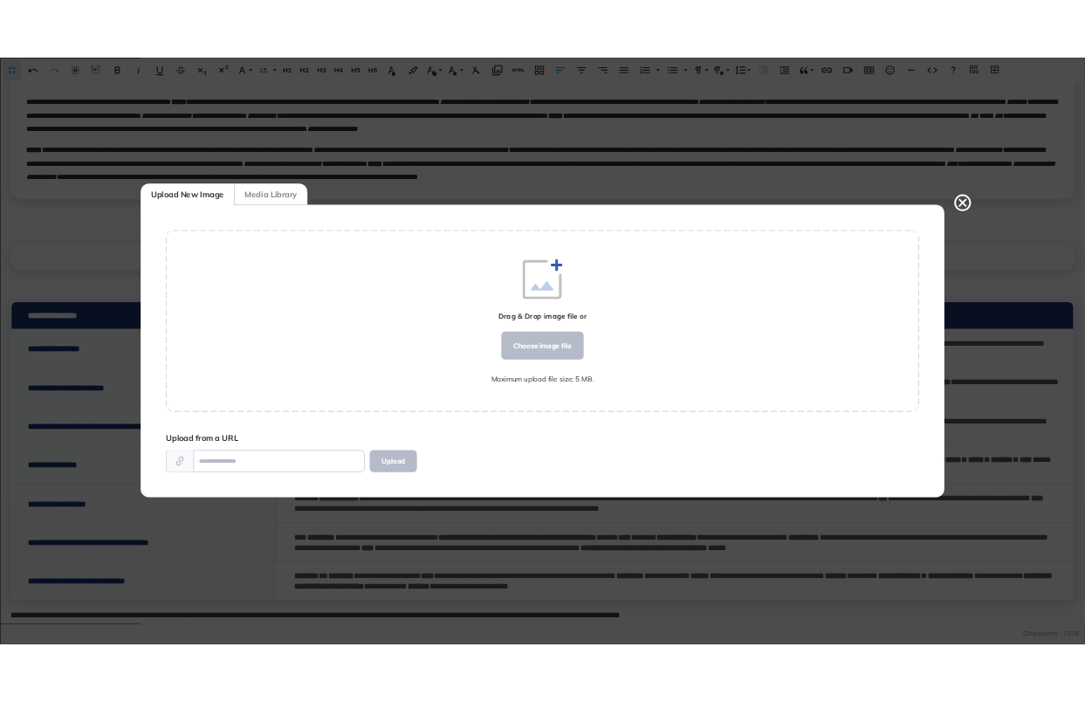
scroll to position [0, 0]
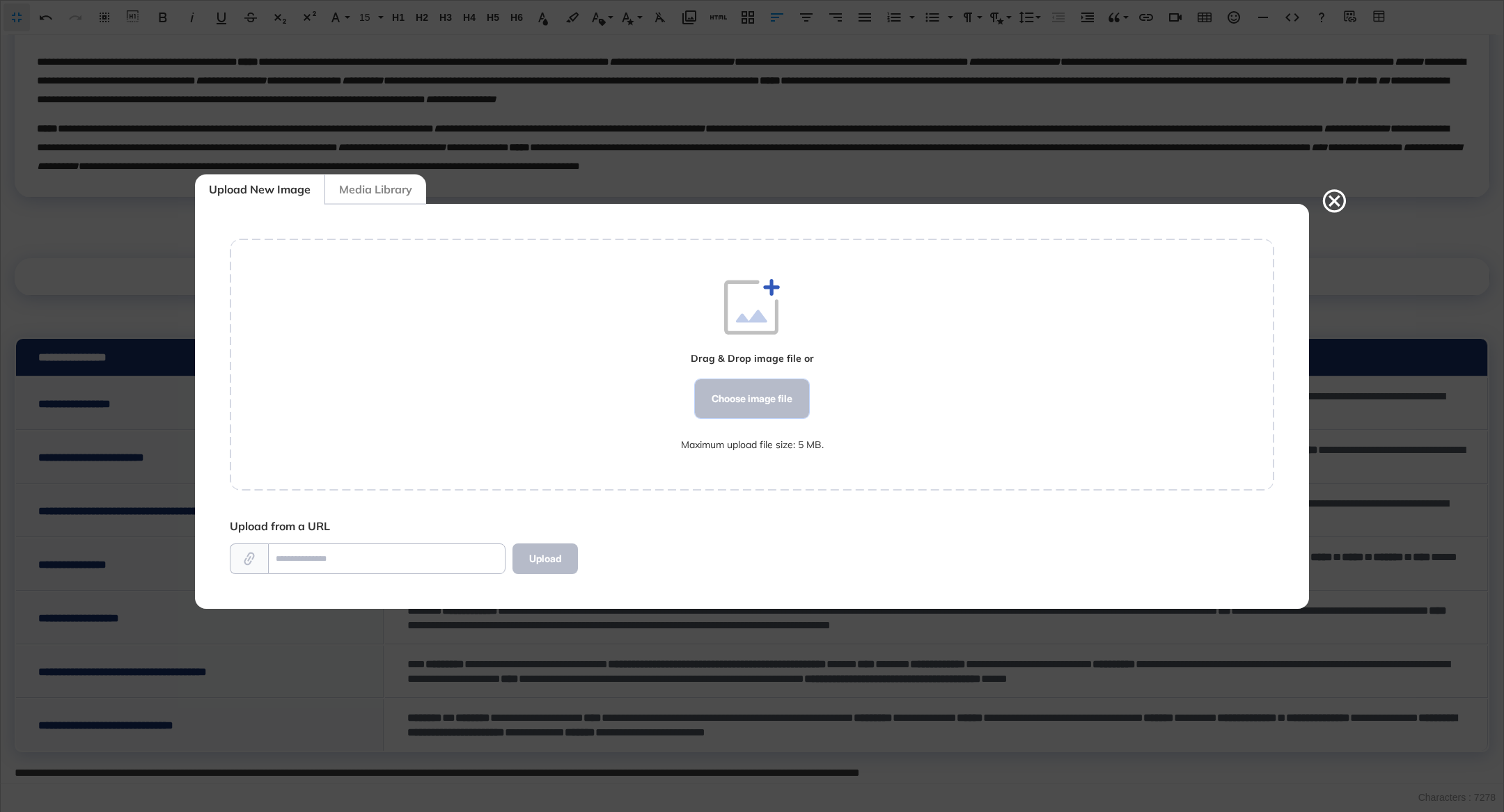
click at [727, 397] on div "Choose image file" at bounding box center [752, 399] width 114 height 39
click at [732, 394] on div "Choose image file" at bounding box center [752, 399] width 114 height 39
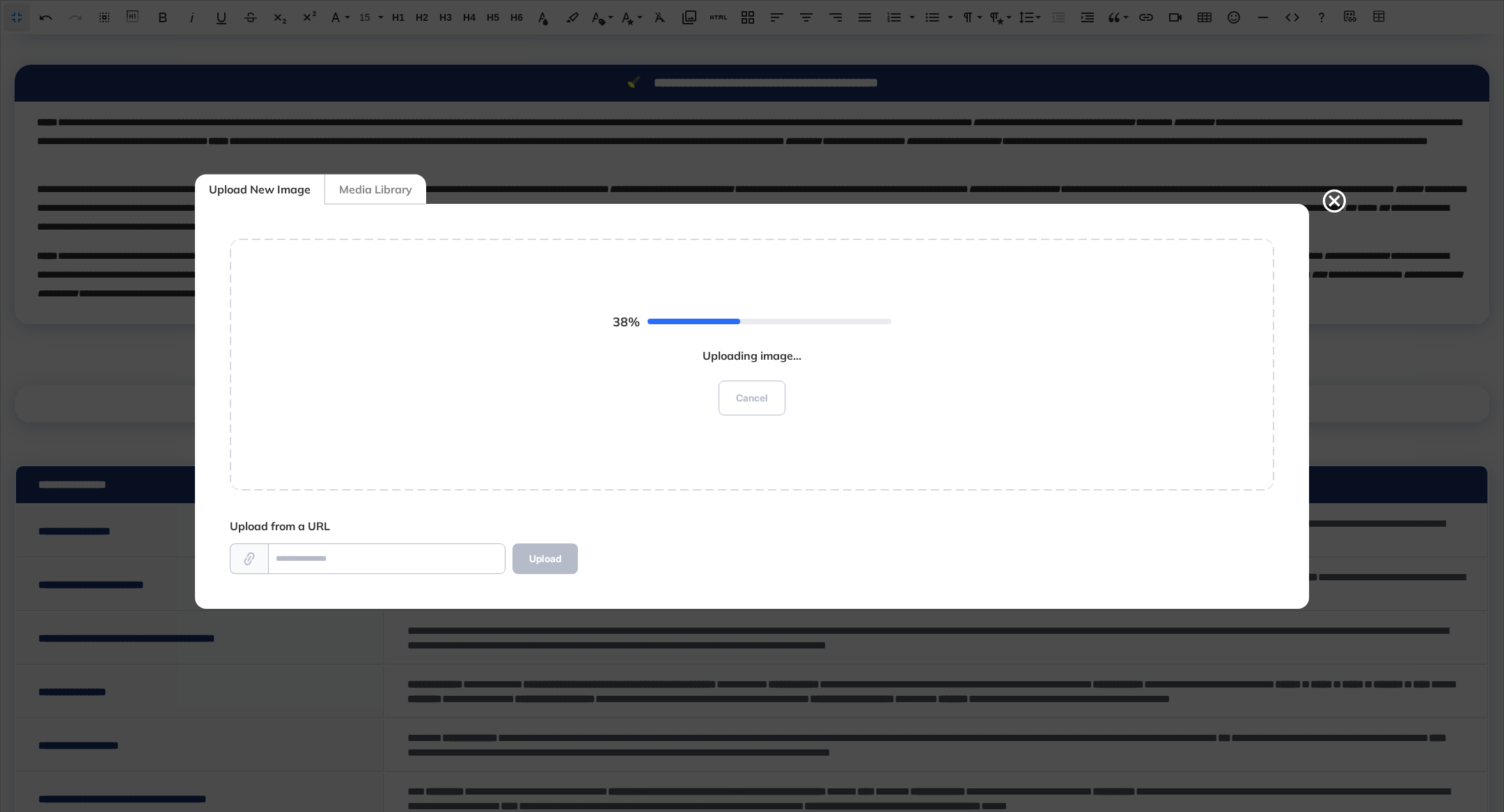
scroll to position [784, 160]
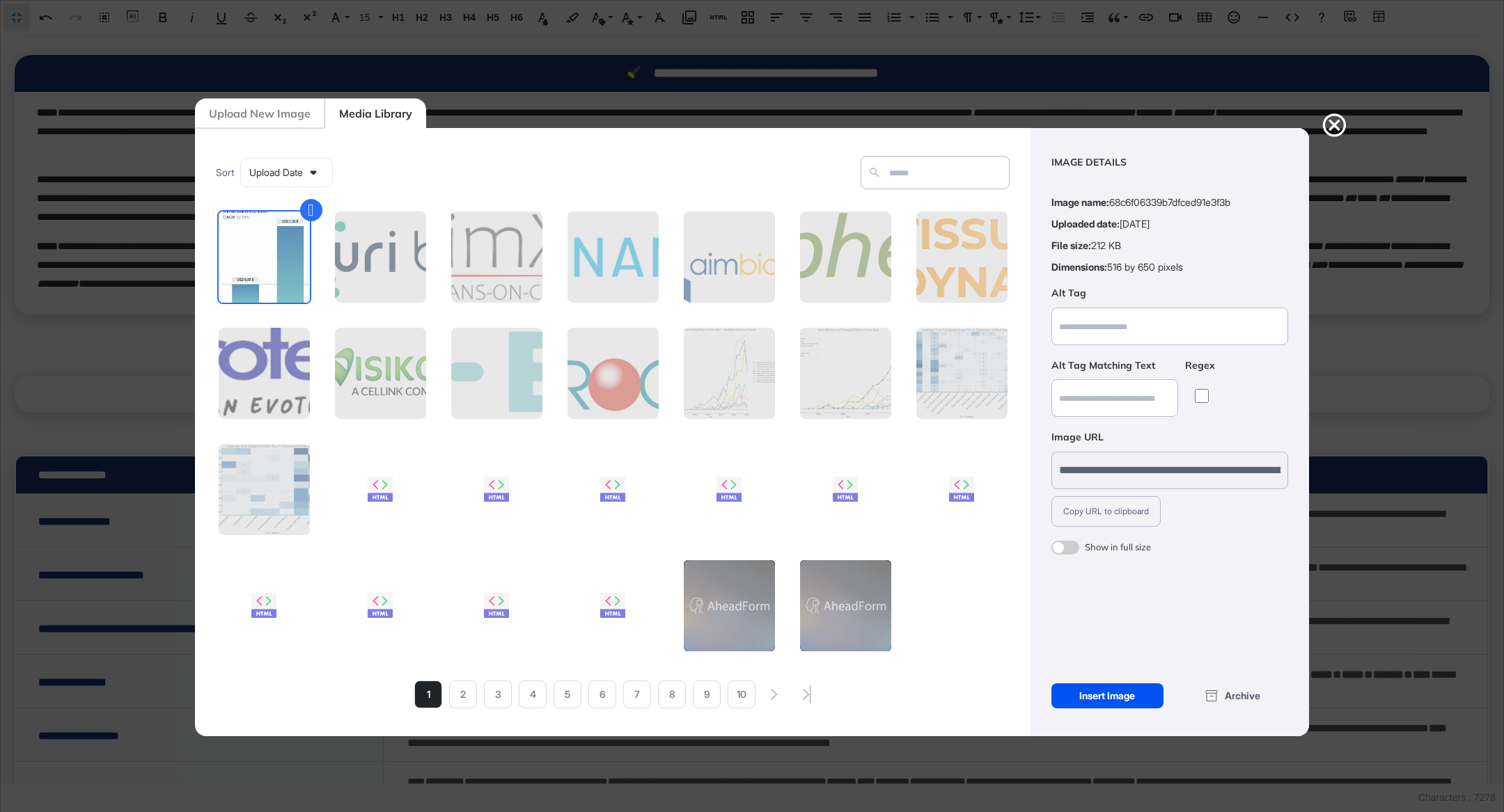
click at [1106, 695] on div "Insert Image" at bounding box center [1107, 696] width 113 height 25
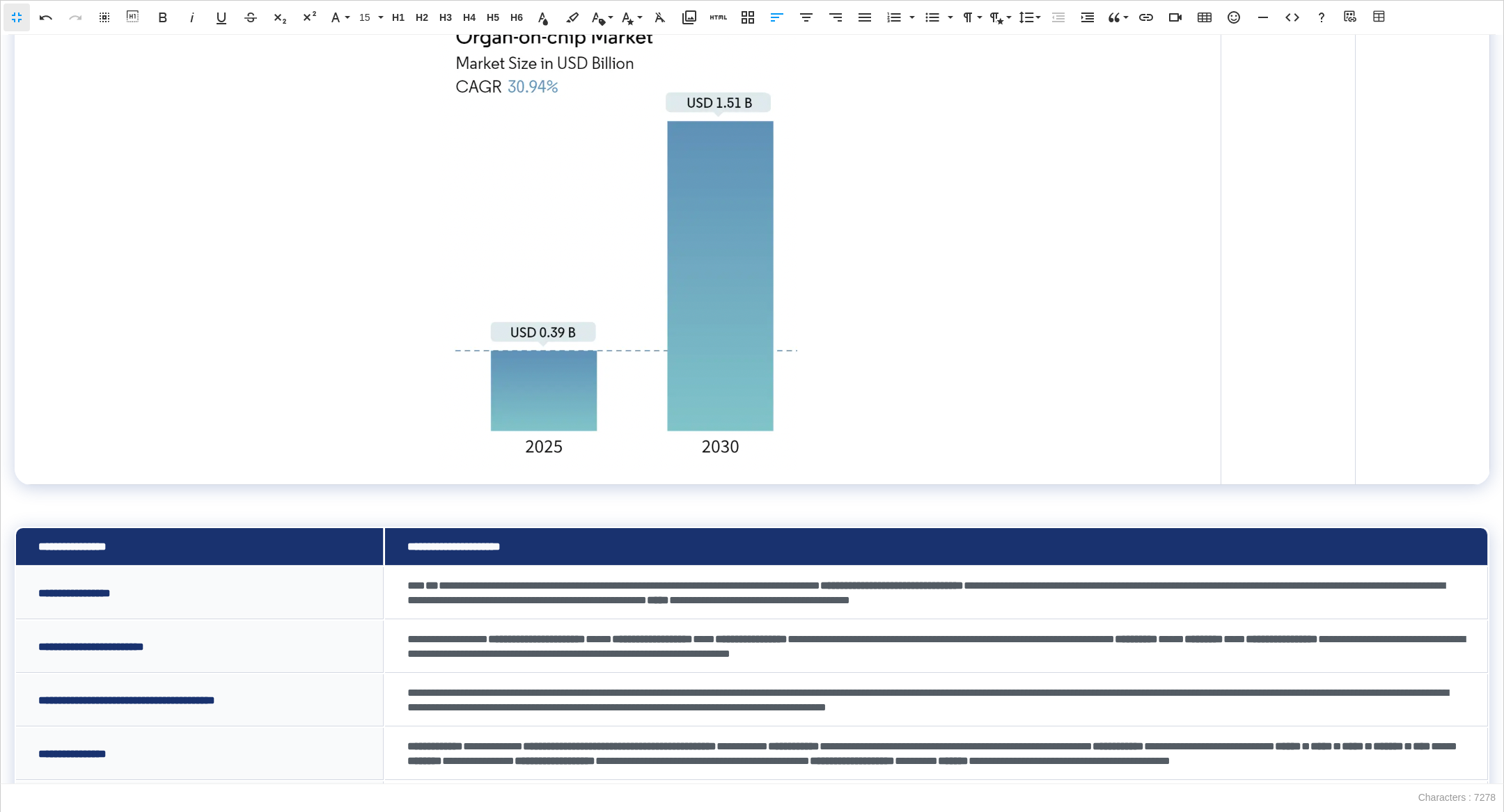
click at [668, 377] on img at bounding box center [618, 243] width 361 height 452
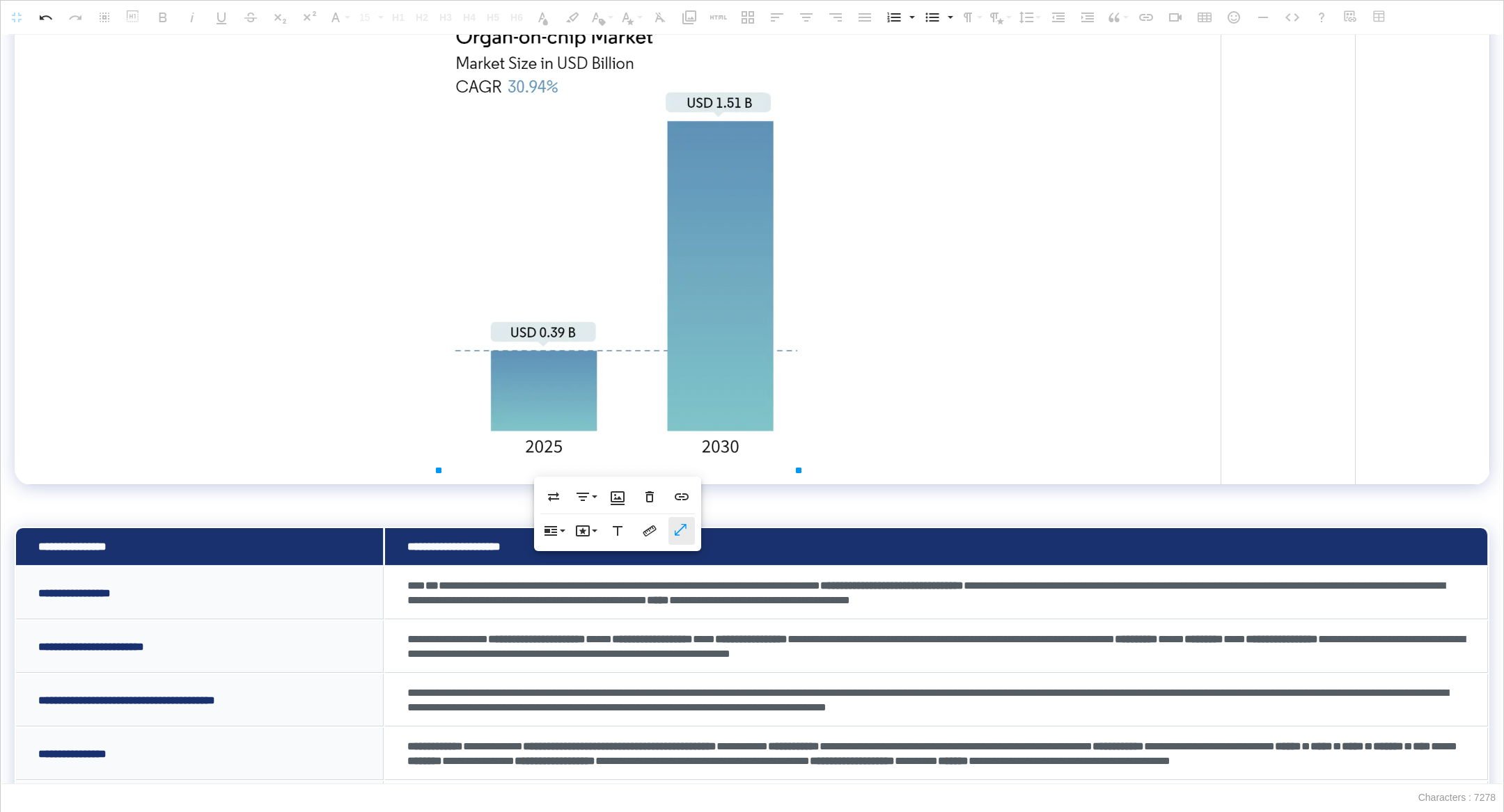
click at [675, 535] on icon "button" at bounding box center [681, 530] width 12 height 12
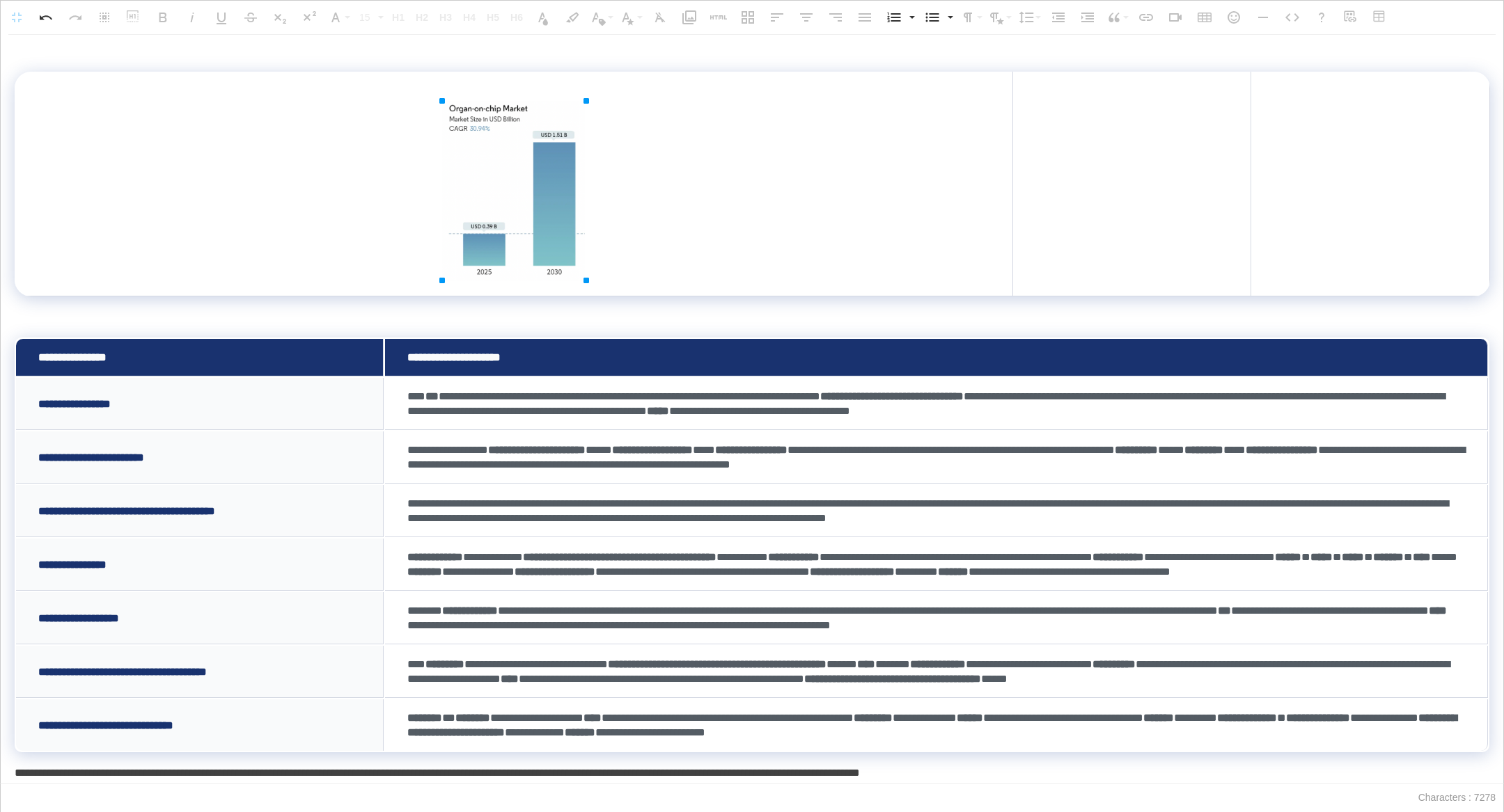
scroll to position [863, 0]
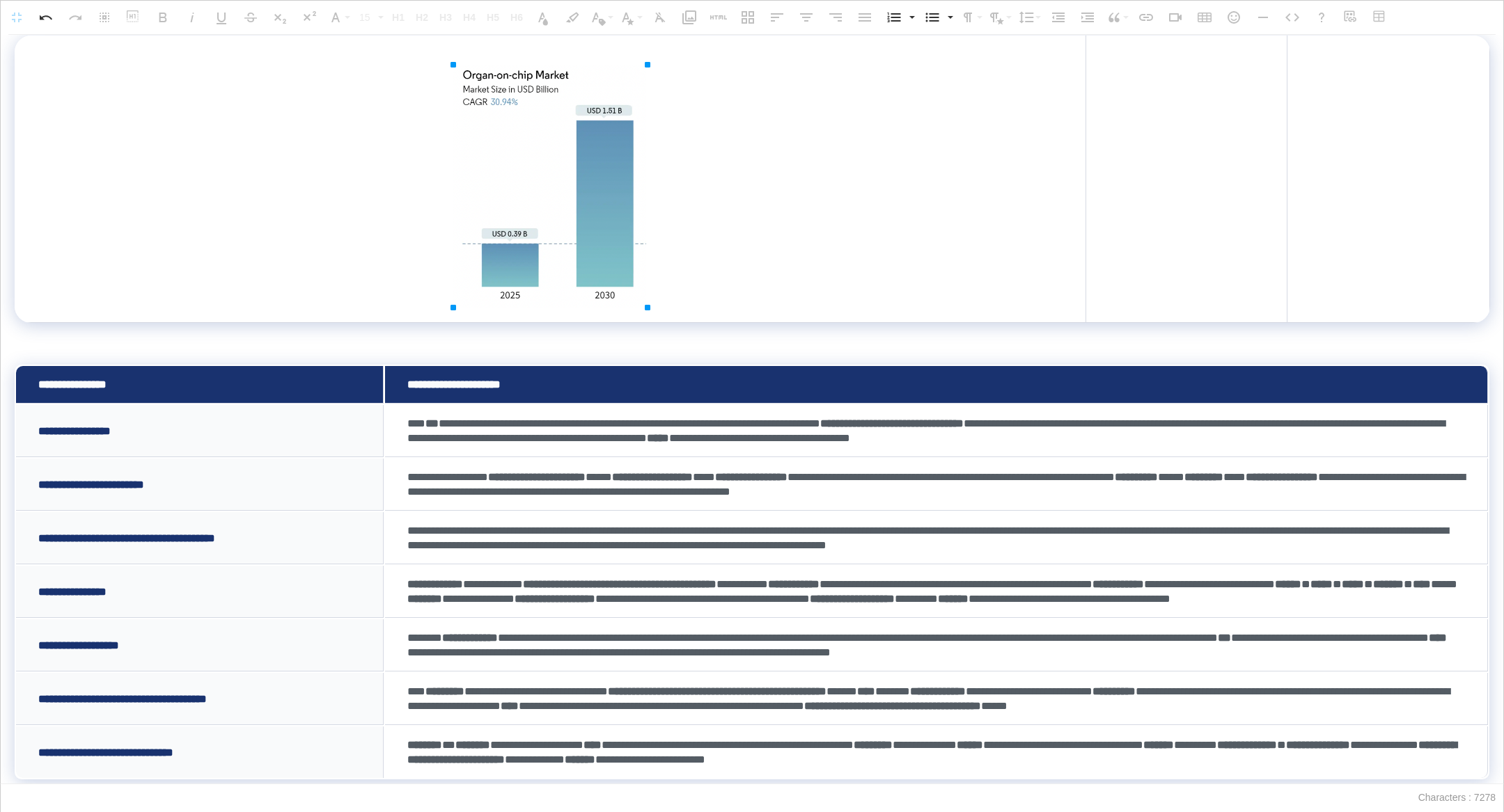
drag, startPoint x: 800, startPoint y: 469, endPoint x: 635, endPoint y: 434, distance: 168.7
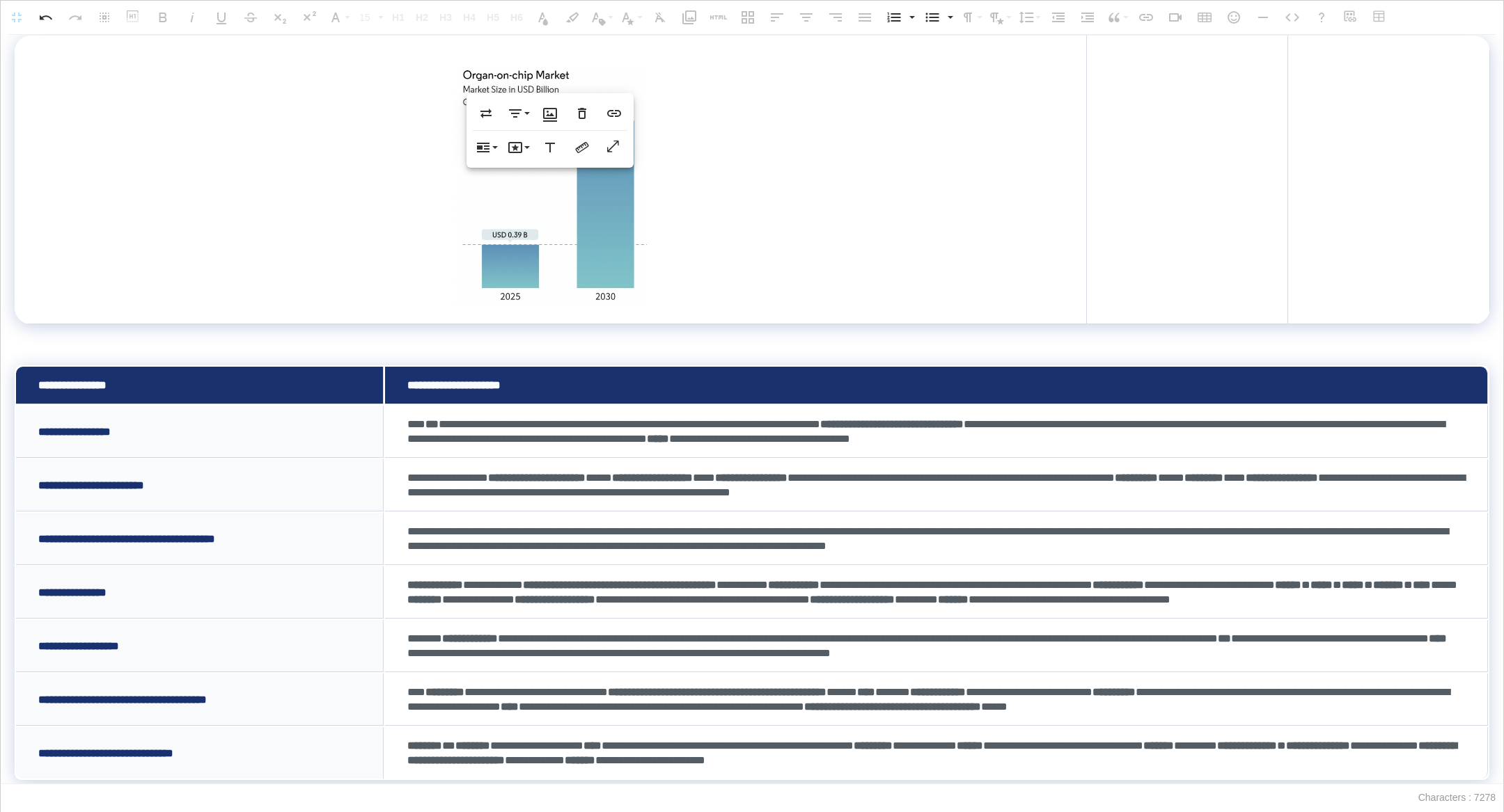
scroll to position [740, 0]
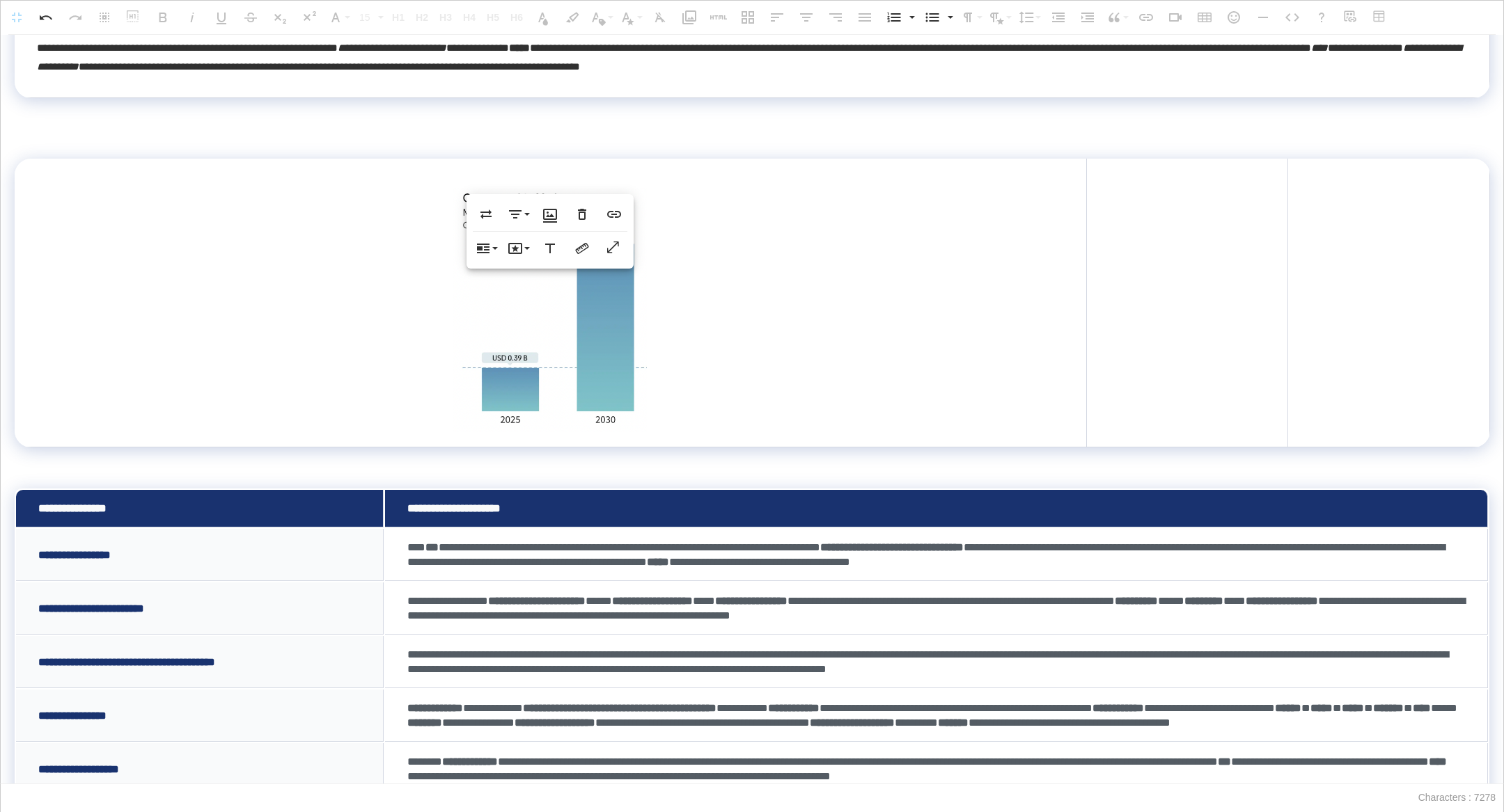
click at [416, 333] on td at bounding box center [550, 302] width 1072 height 288
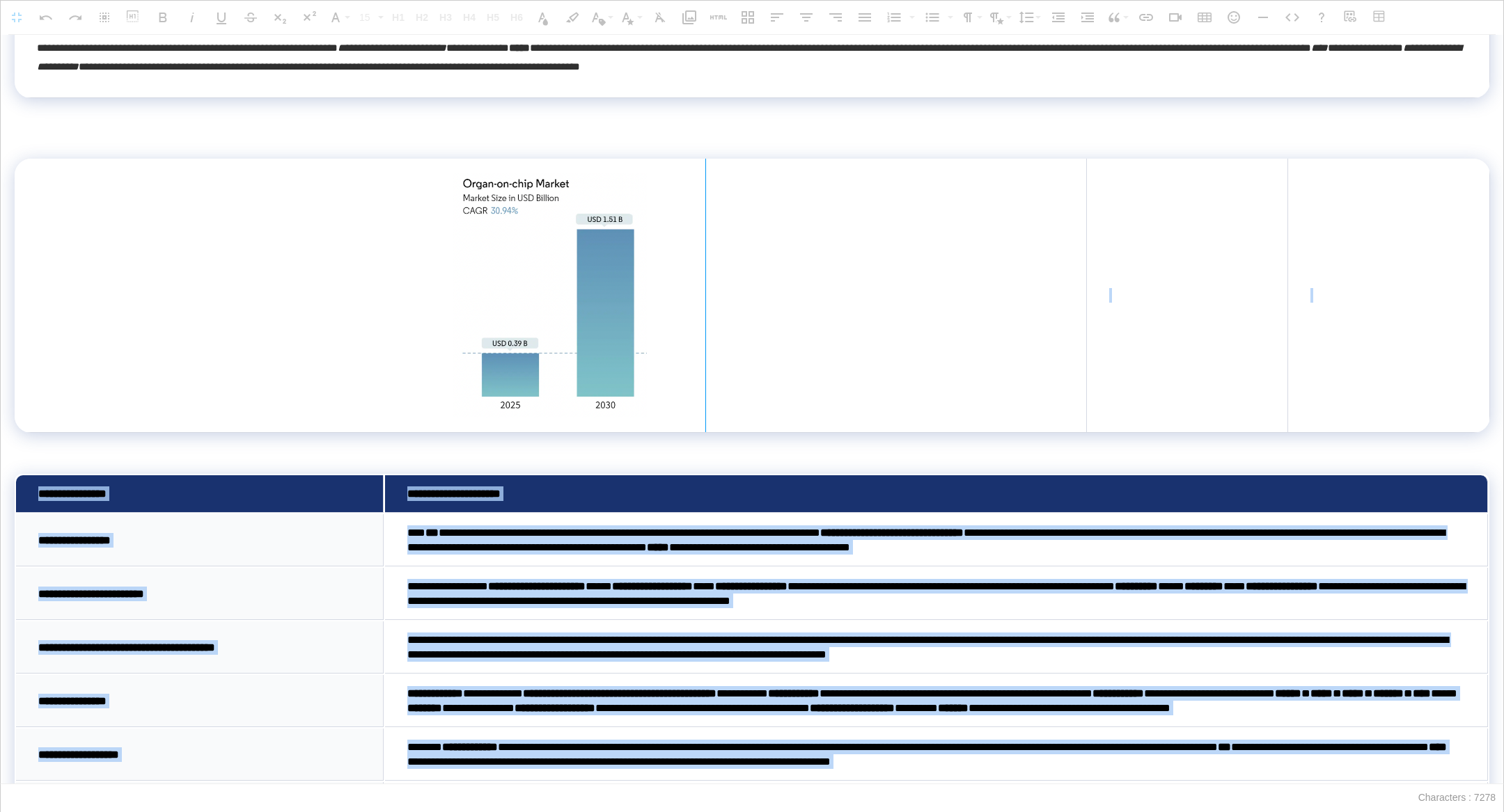
drag, startPoint x: 1086, startPoint y: 303, endPoint x: 621, endPoint y: 313, distance: 465.1
click at [702, 313] on div at bounding box center [706, 295] width 8 height 274
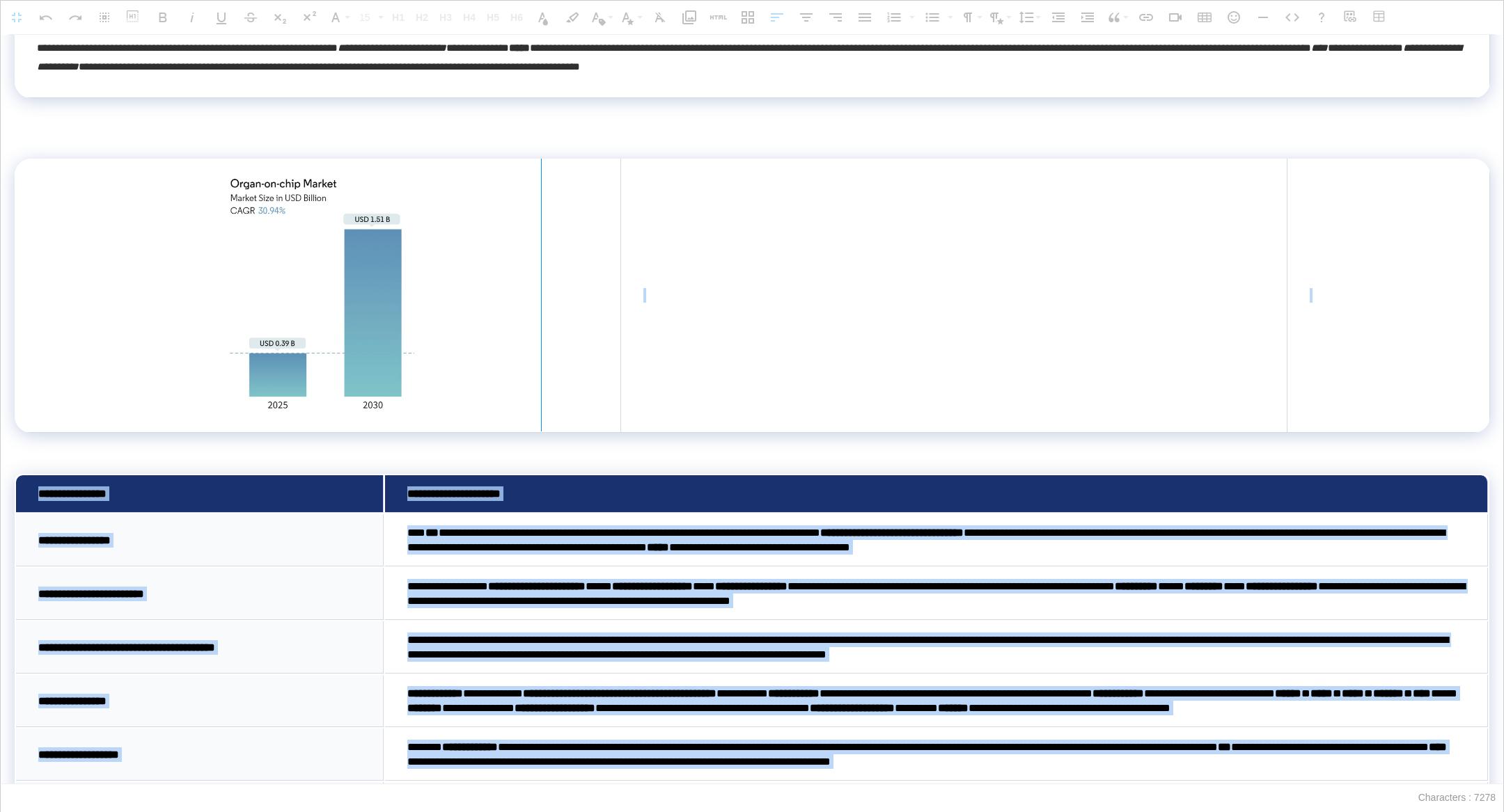
drag, startPoint x: 620, startPoint y: 301, endPoint x: 489, endPoint y: 301, distance: 131.0
click at [541, 301] on div at bounding box center [541, 295] width 1 height 273
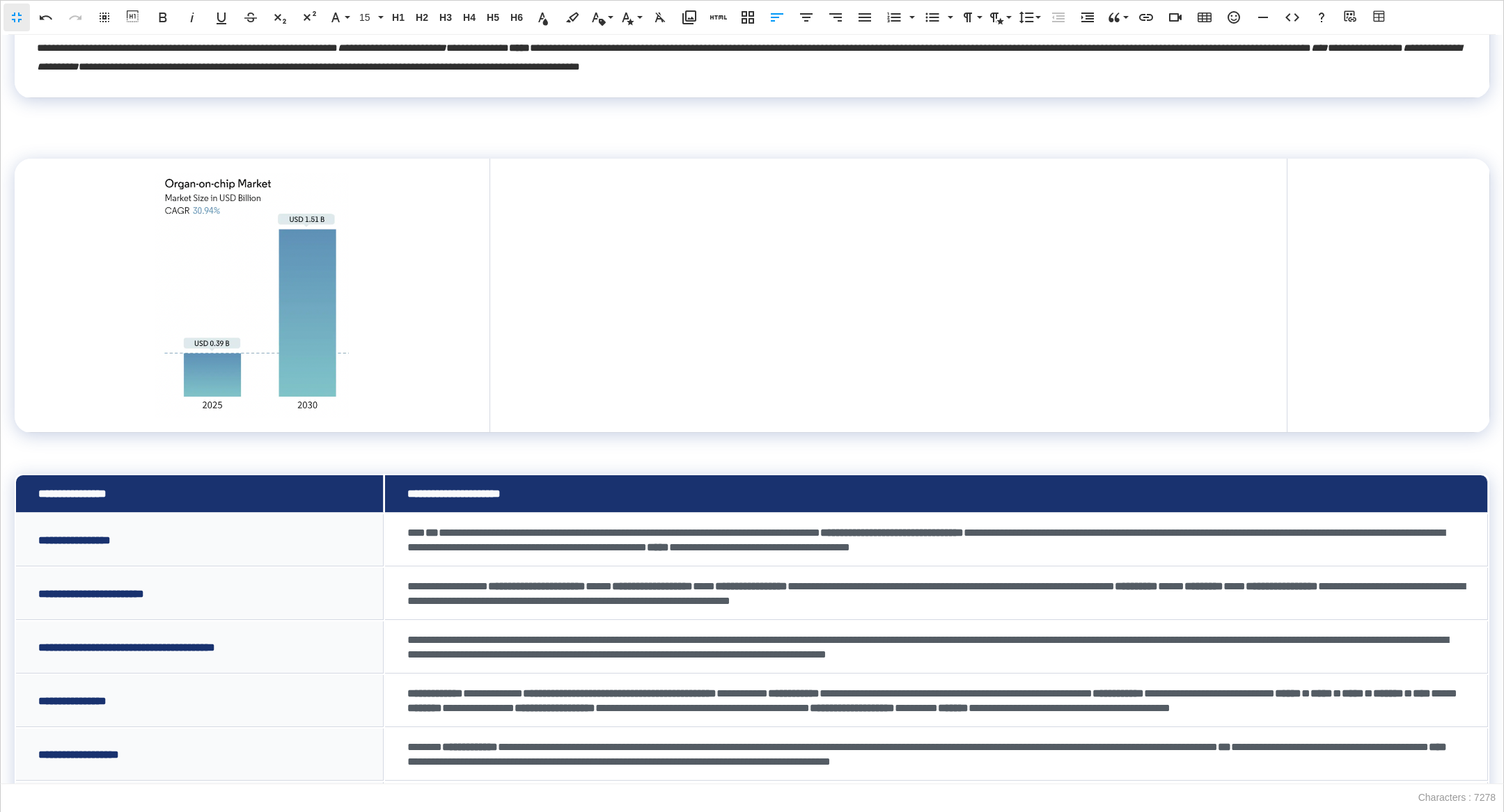
click at [287, 271] on img at bounding box center [252, 294] width 195 height 243
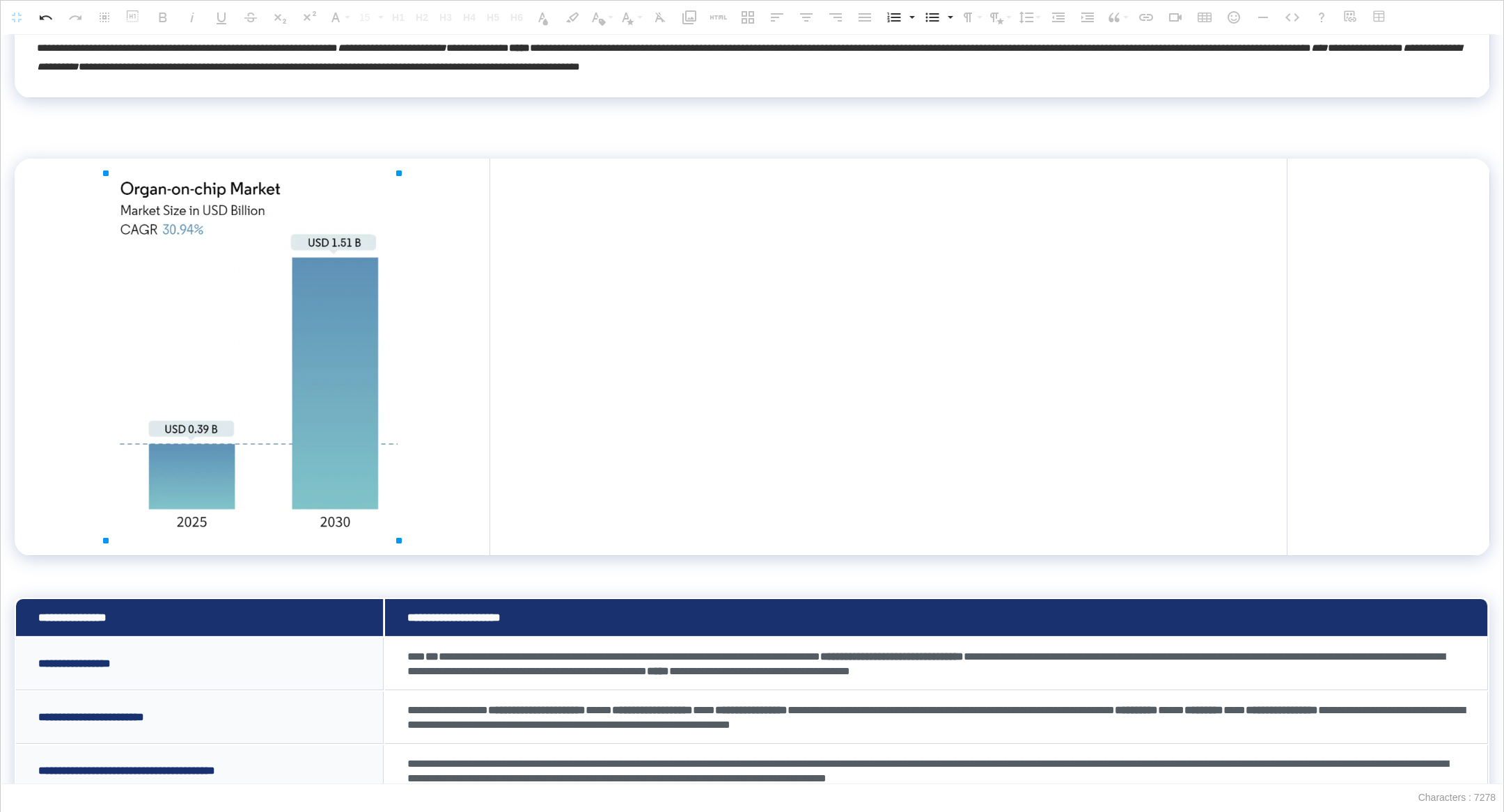
drag, startPoint x: 353, startPoint y: 419, endPoint x: 461, endPoint y: 484, distance: 126.1
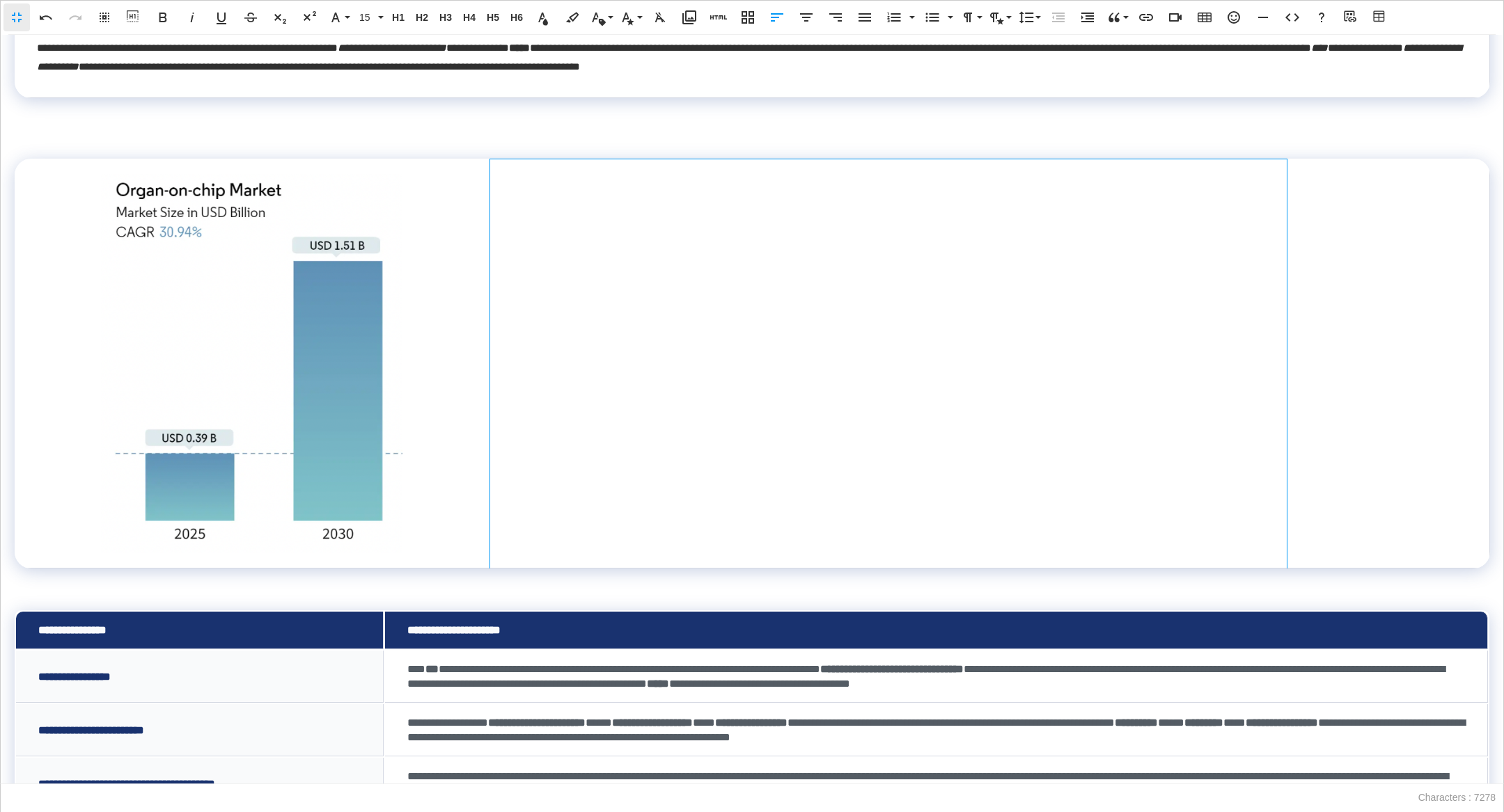
click at [934, 431] on td at bounding box center [888, 364] width 797 height 409
click at [454, 449] on td at bounding box center [251, 364] width 475 height 409
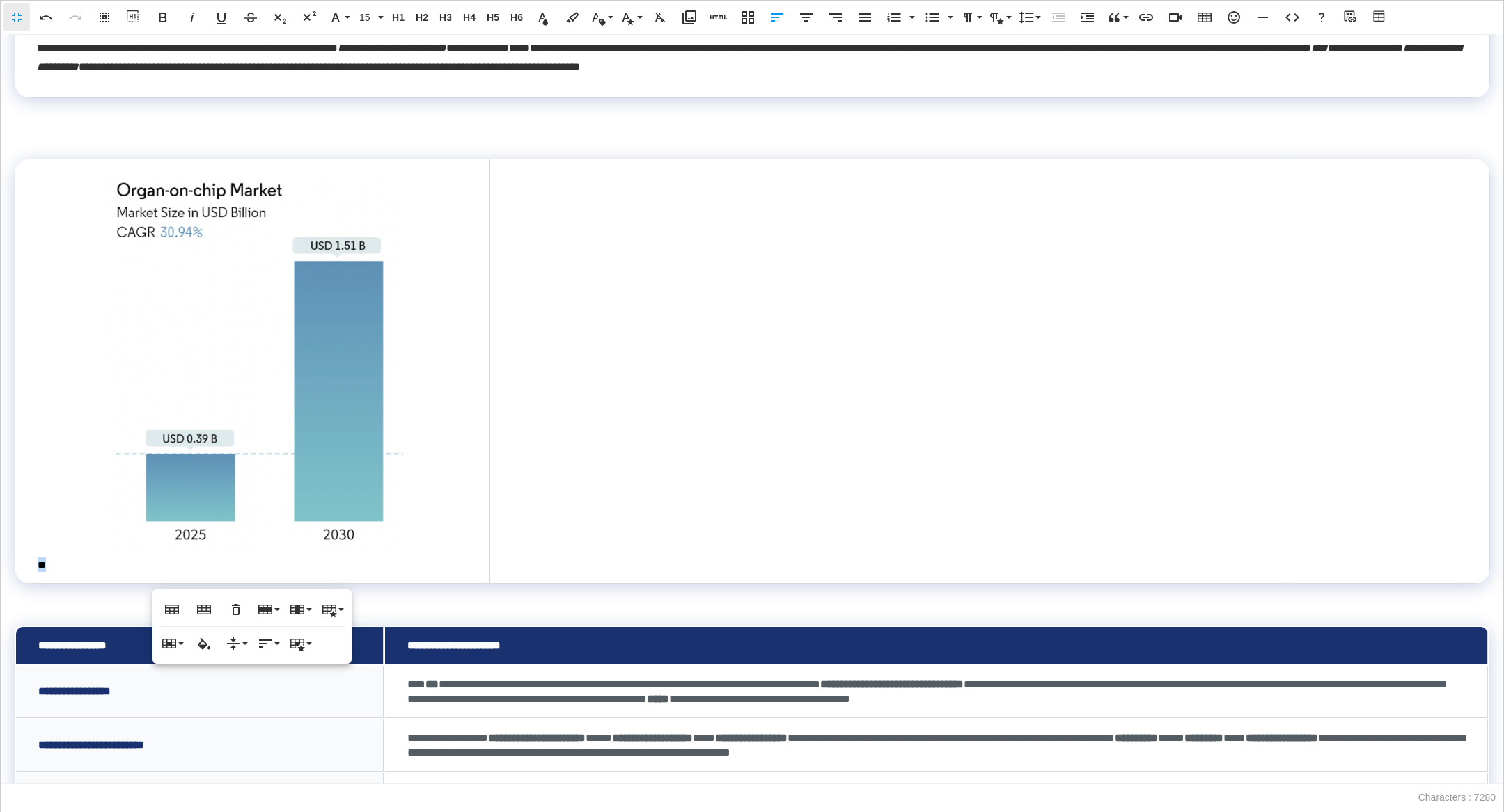
drag, startPoint x: 77, startPoint y: 566, endPoint x: 37, endPoint y: 565, distance: 40.0
click at [37, 565] on td "**" at bounding box center [252, 371] width 475 height 424
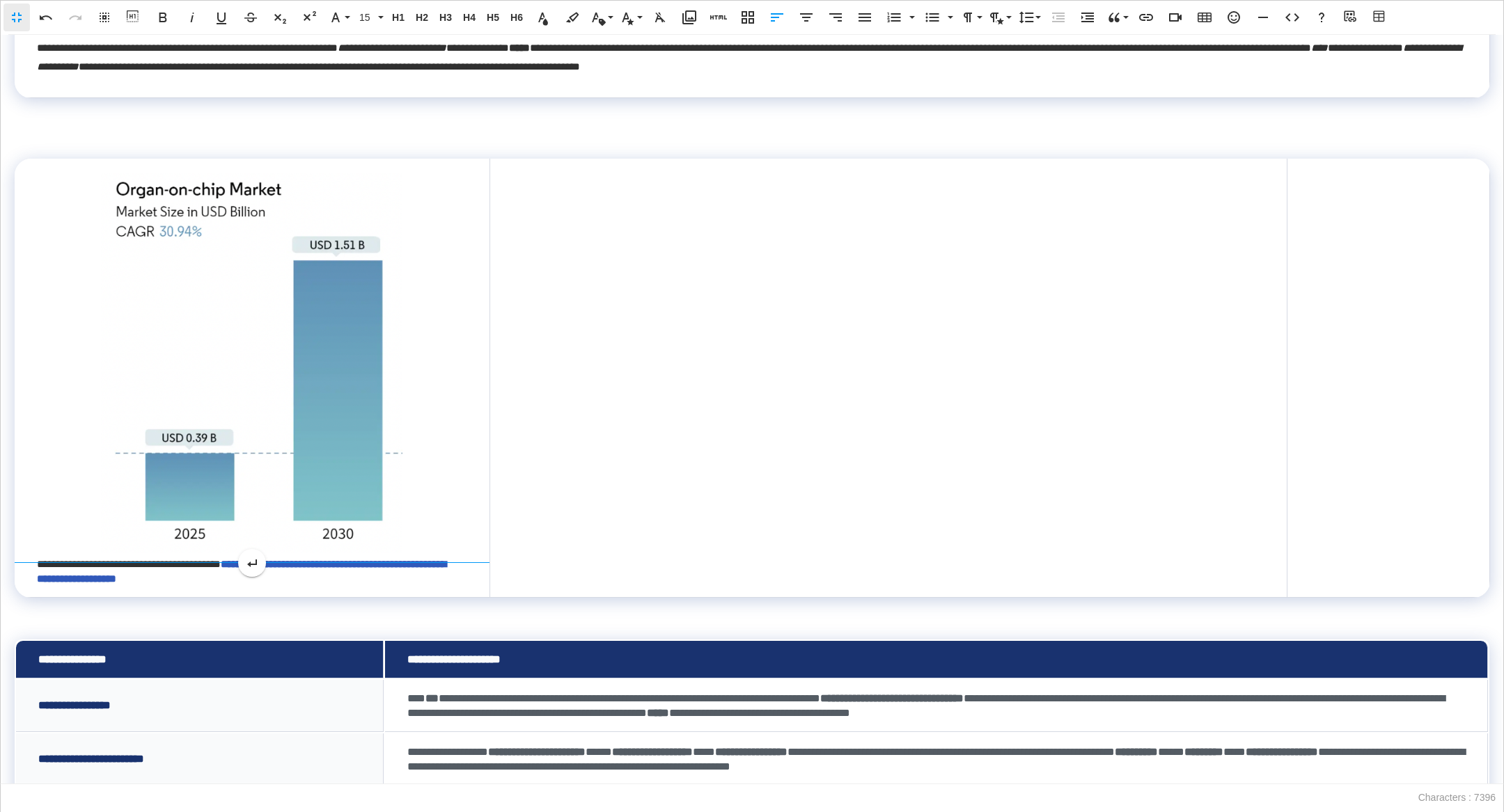
scroll to position [932, 2]
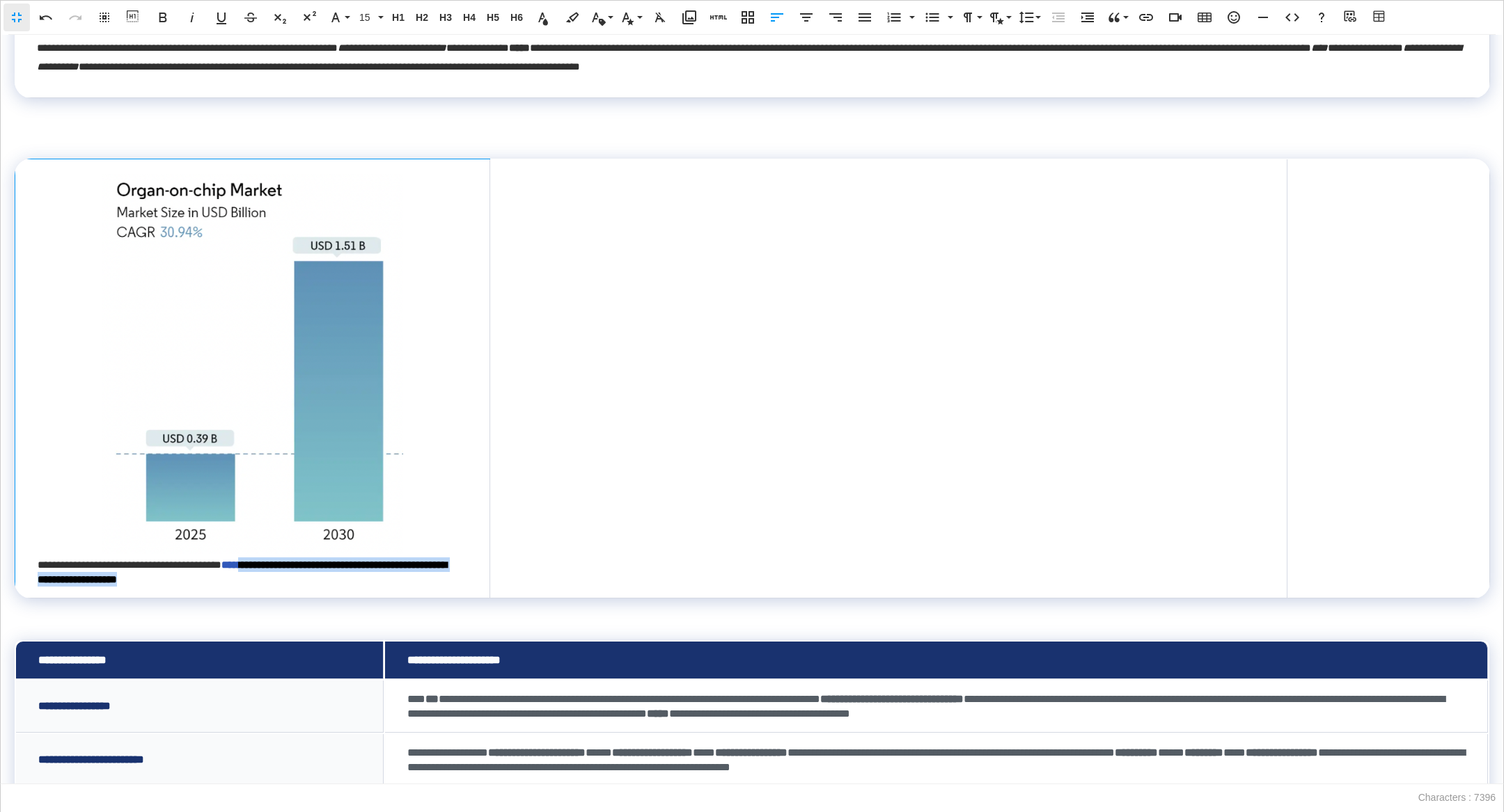
drag, startPoint x: 455, startPoint y: 582, endPoint x: 51, endPoint y: 582, distance: 404.0
click at [51, 582] on td "**********" at bounding box center [252, 379] width 475 height 439
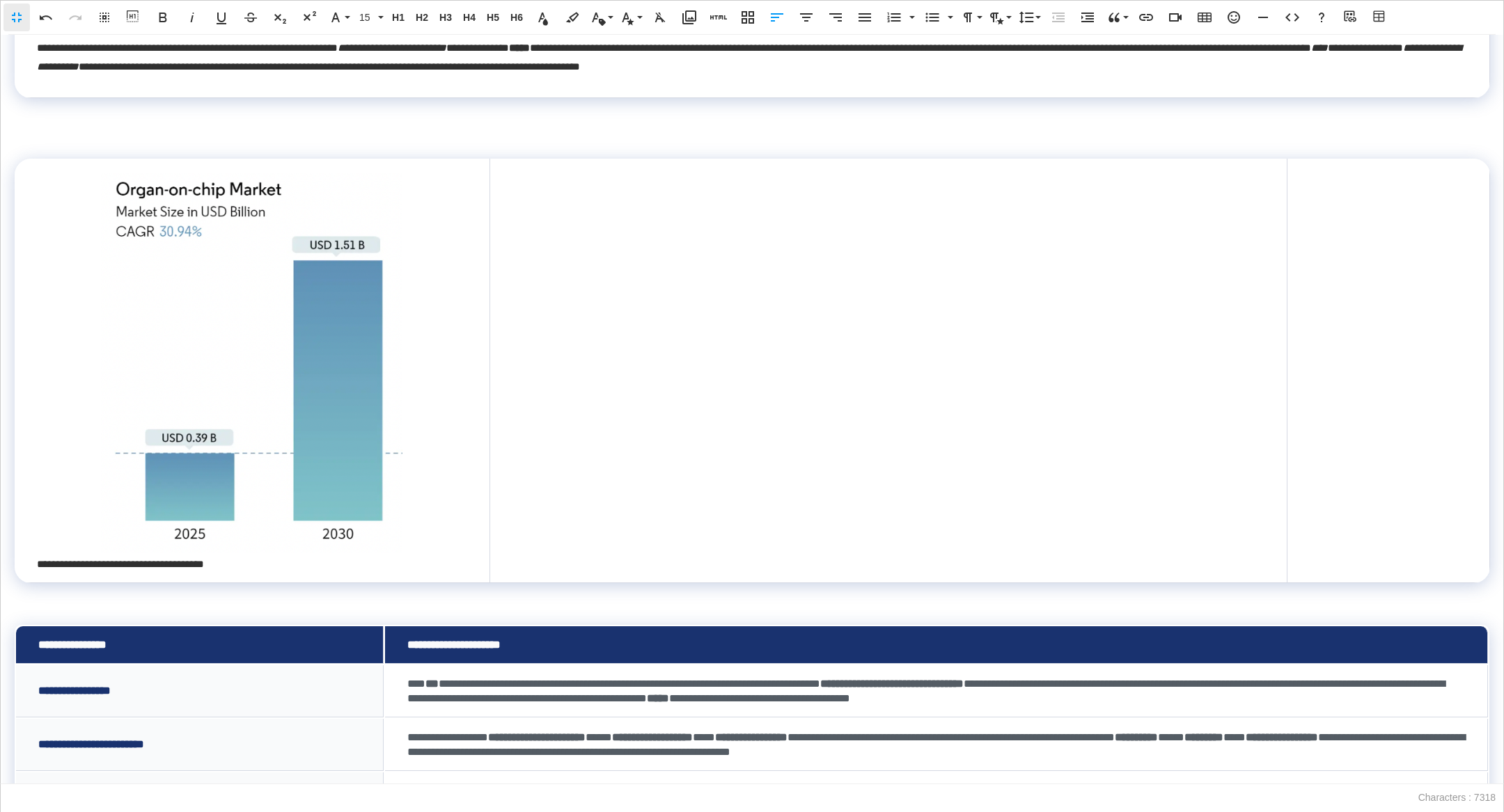
click at [281, 567] on td "**********" at bounding box center [251, 370] width 475 height 424
click at [807, 18] on icon "button" at bounding box center [807, 18] width 13 height 8
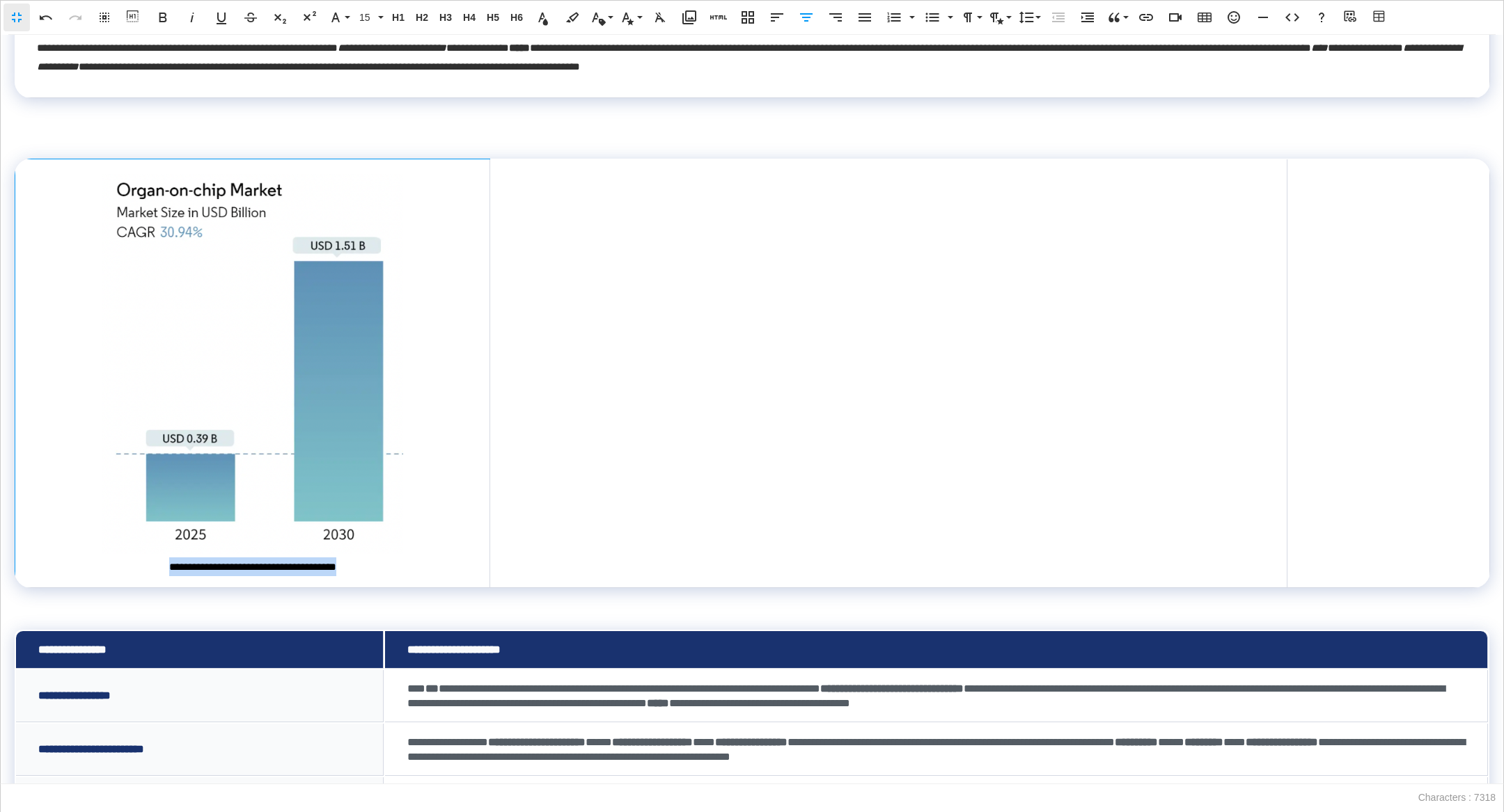
drag, startPoint x: 359, startPoint y: 566, endPoint x: 144, endPoint y: 570, distance: 215.0
click at [144, 569] on div "**********" at bounding box center [252, 375] width 430 height 402
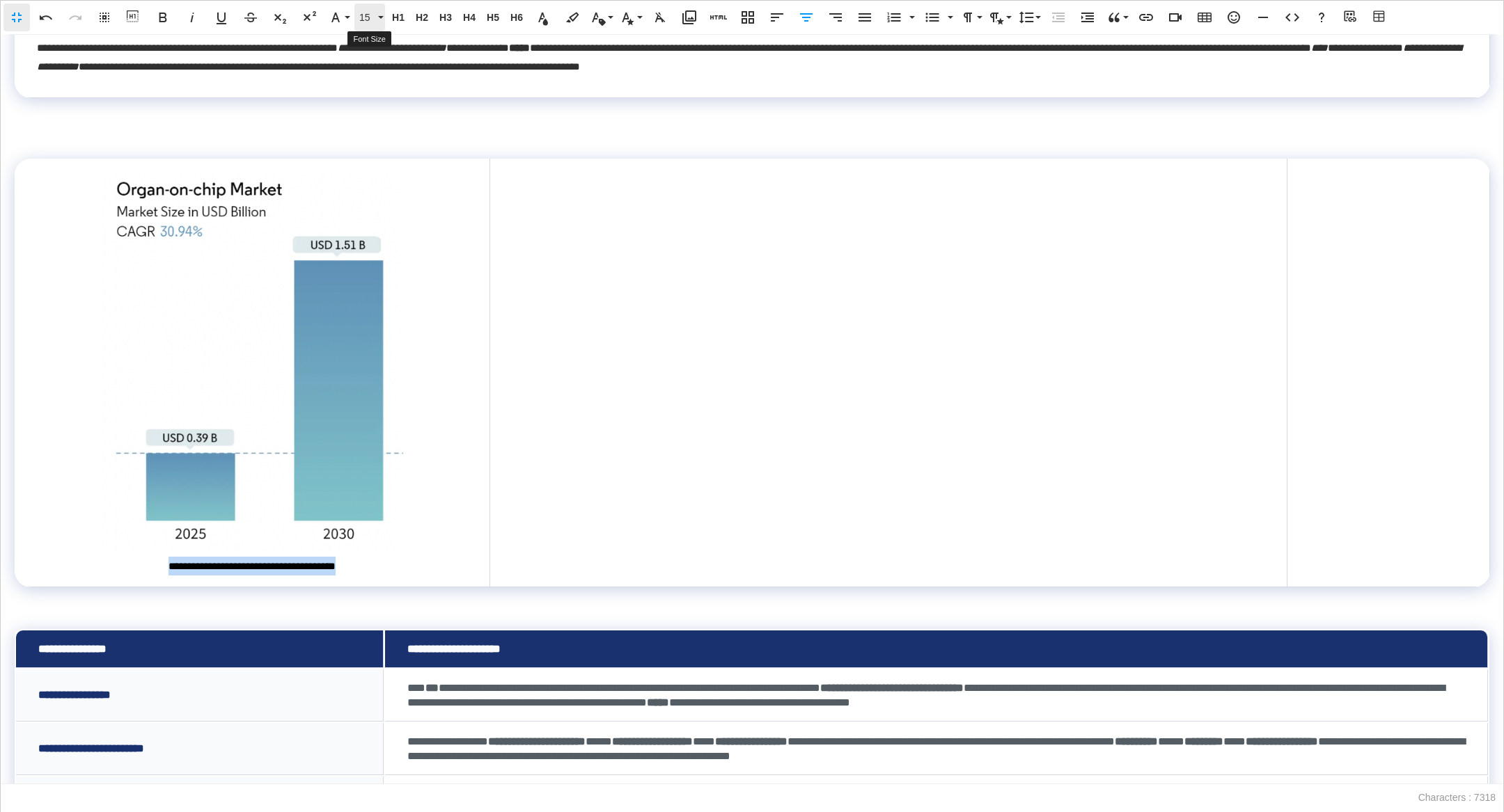
click at [373, 10] on button "15" at bounding box center [369, 17] width 30 height 28
click at [380, 106] on link "14" at bounding box center [379, 107] width 50 height 21
click at [676, 440] on td at bounding box center [888, 373] width 797 height 428
click at [693, 141] on p at bounding box center [752, 138] width 1474 height 20
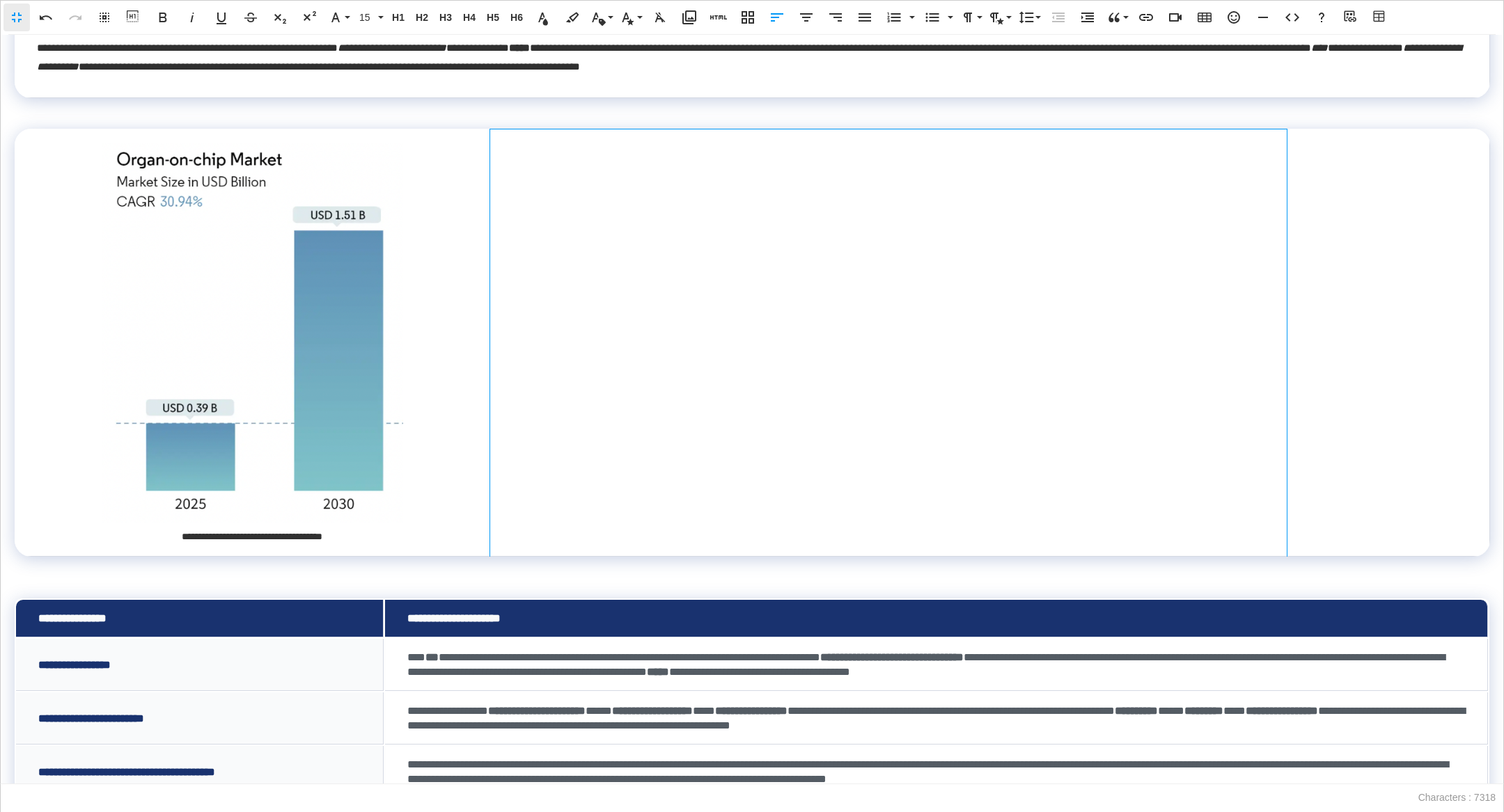
click at [746, 282] on td at bounding box center [888, 342] width 797 height 428
click at [645, 297] on td at bounding box center [888, 342] width 797 height 428
click at [695, 6] on button "Media Library" at bounding box center [689, 17] width 26 height 28
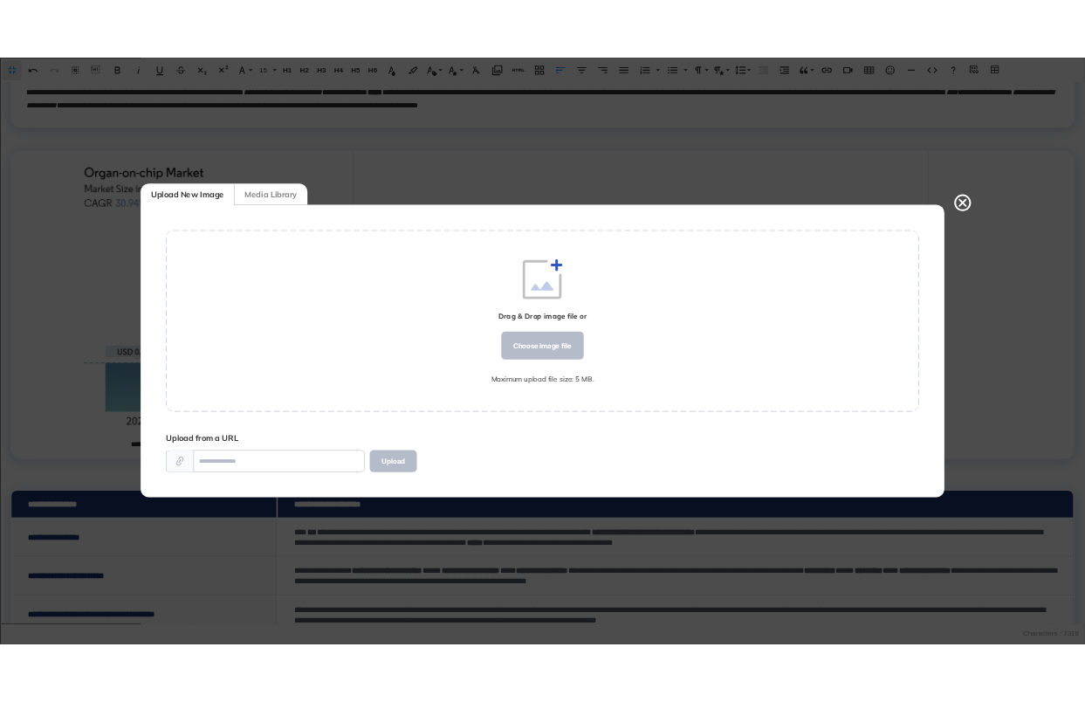
scroll to position [0, 0]
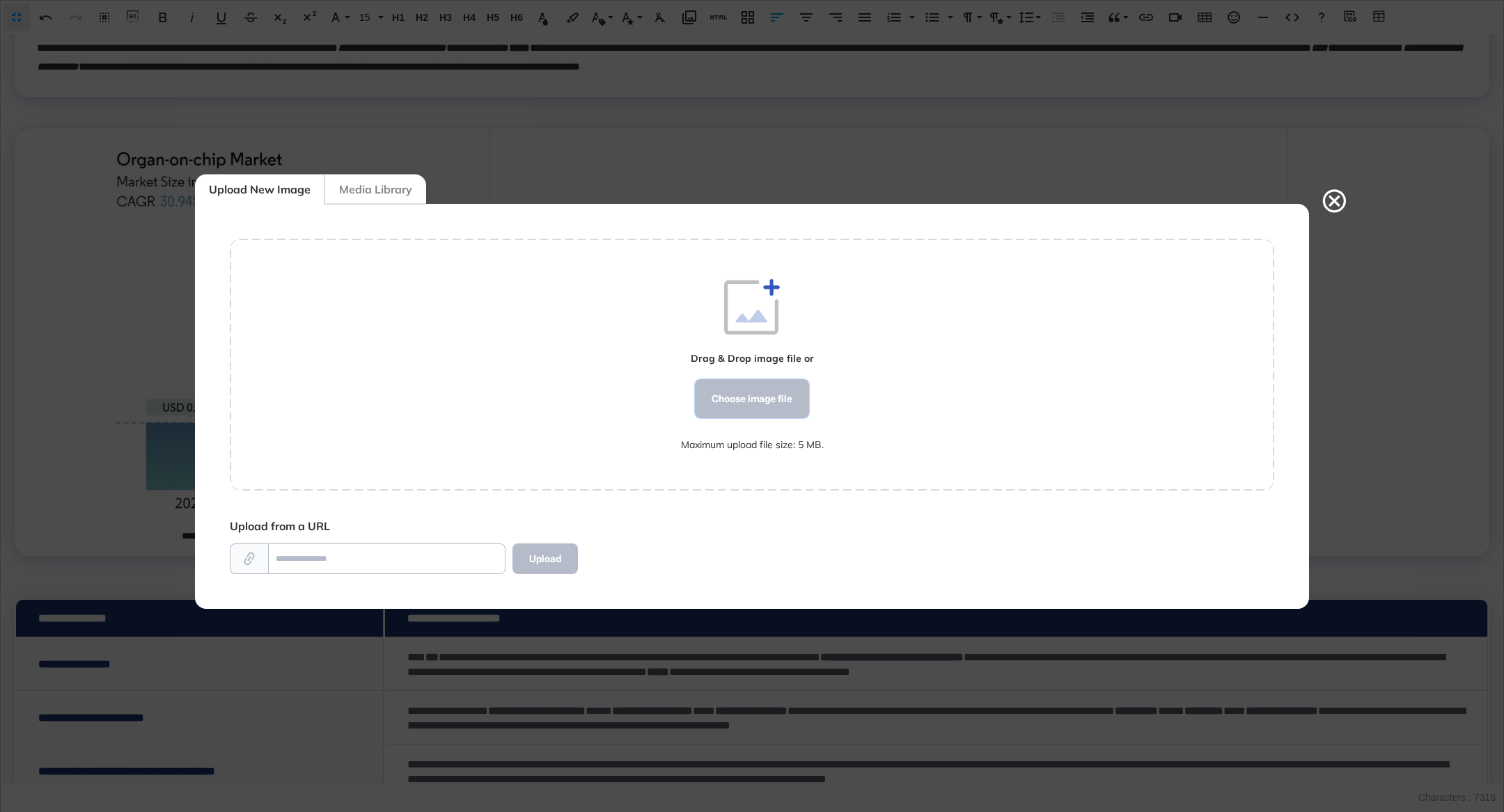
click at [779, 386] on div "Choose image file" at bounding box center [752, 399] width 114 height 39
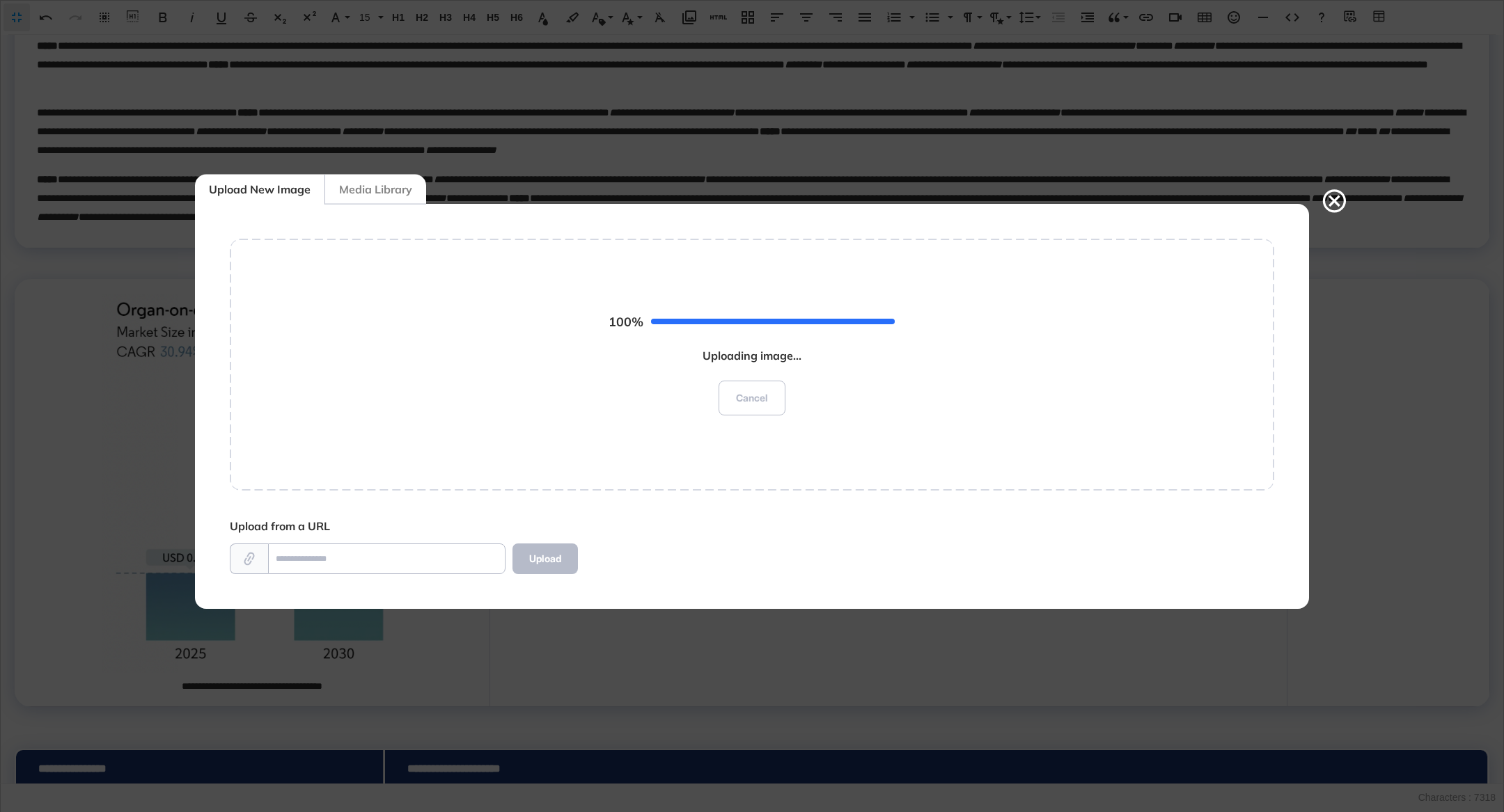
scroll to position [784, 160]
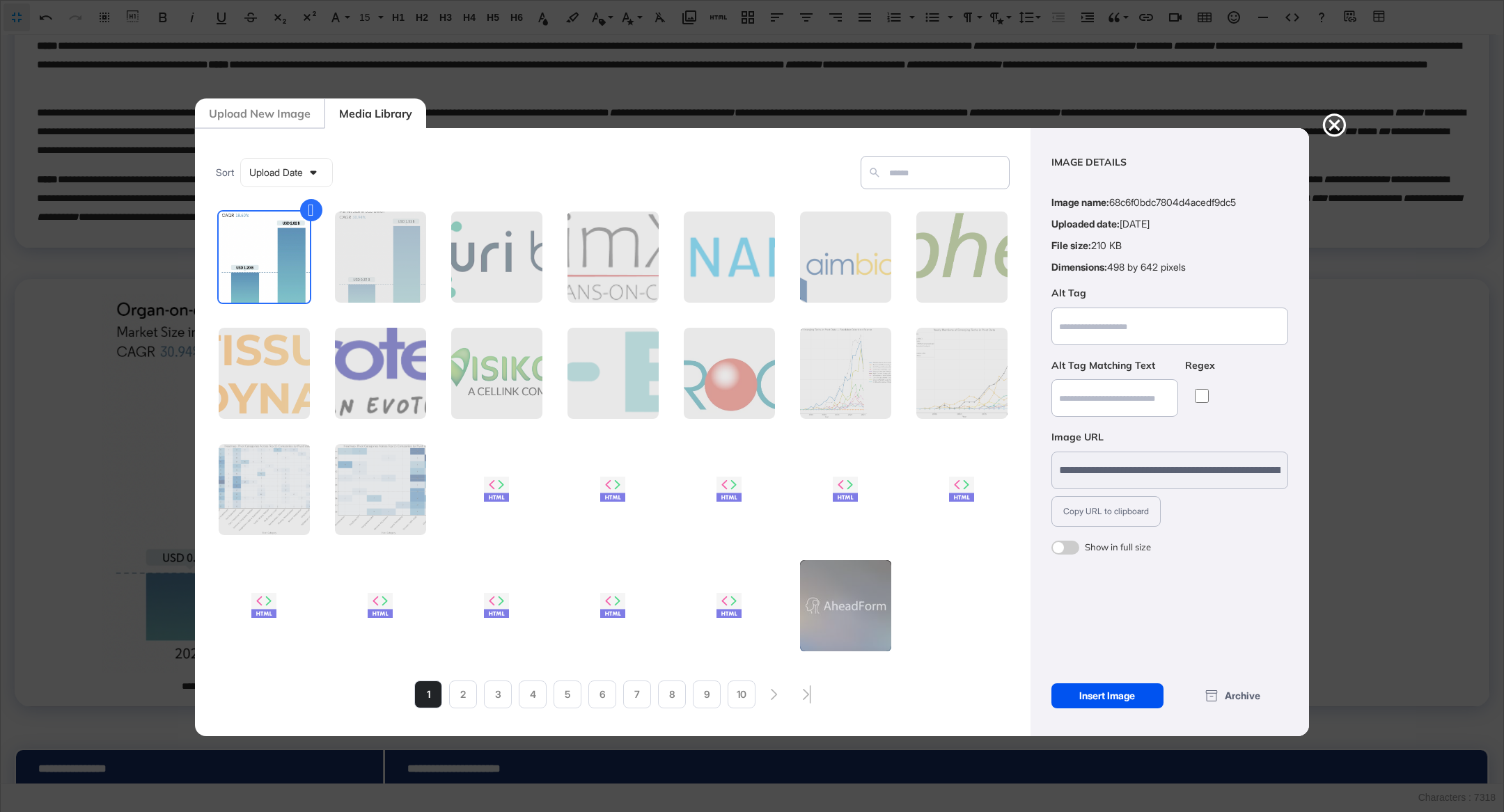
click at [1091, 694] on div "Insert Image" at bounding box center [1107, 696] width 113 height 25
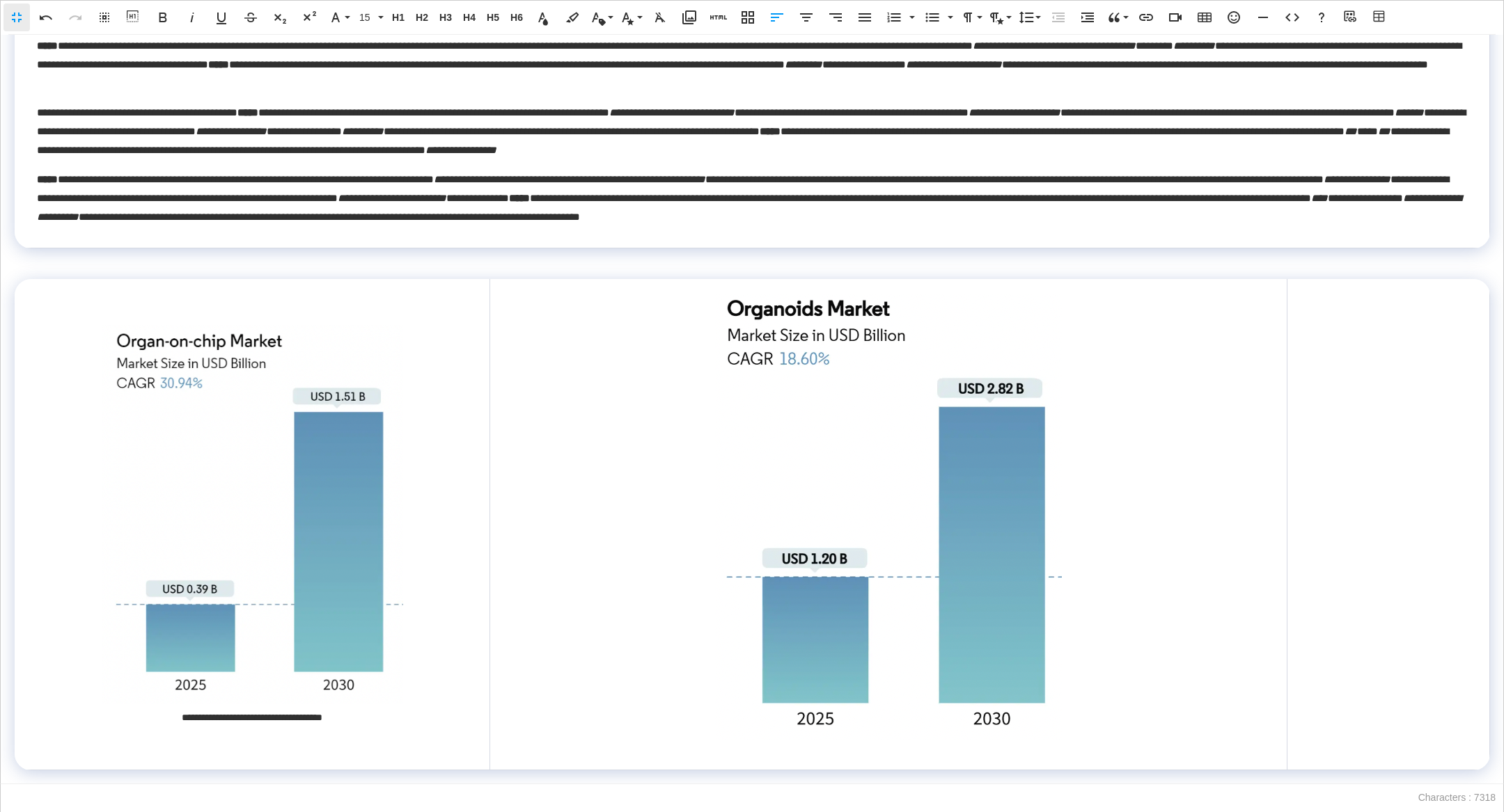
click at [972, 582] on img at bounding box center [888, 517] width 348 height 447
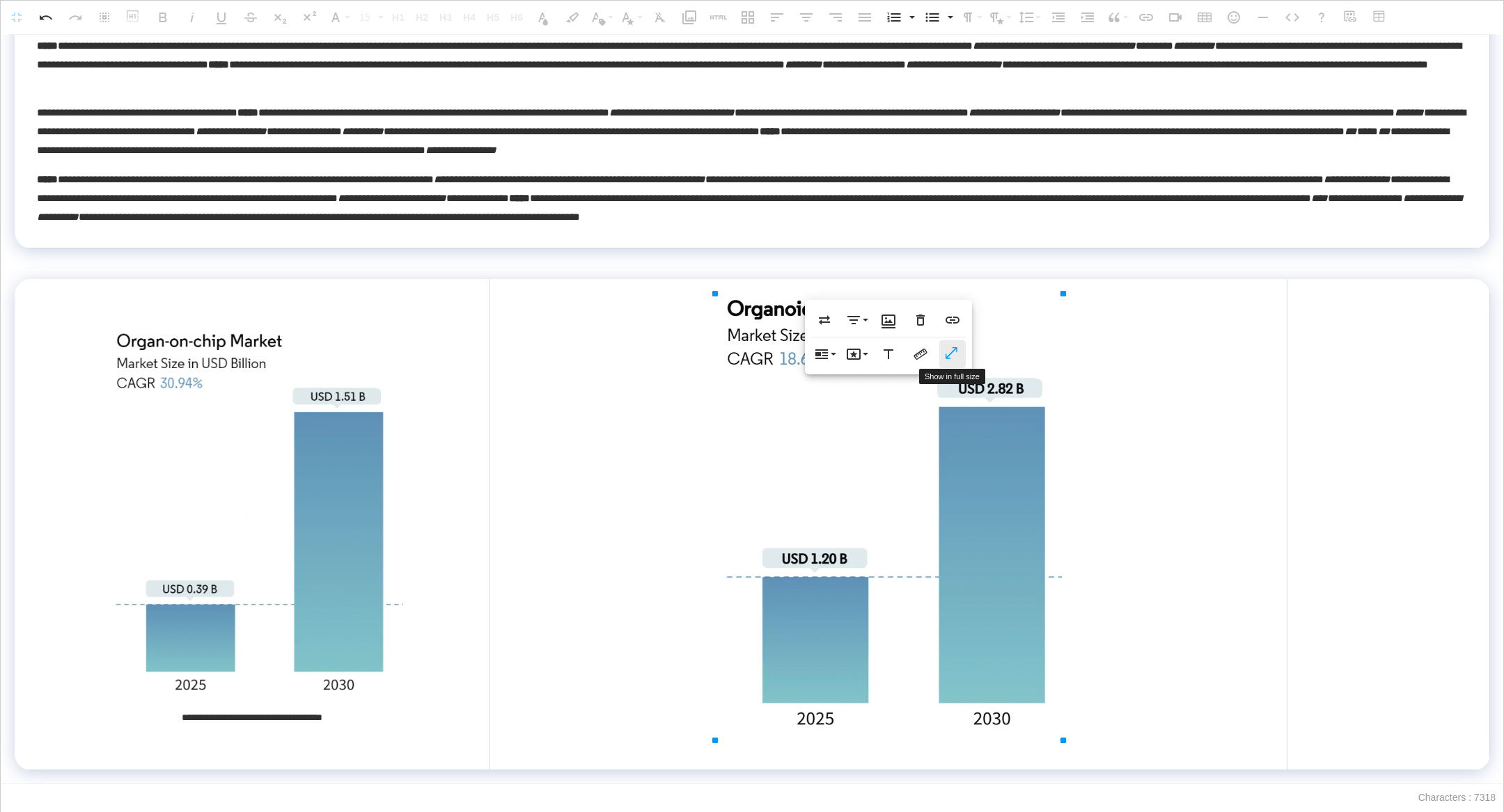
click at [941, 354] on button "Show in full size" at bounding box center [952, 354] width 26 height 28
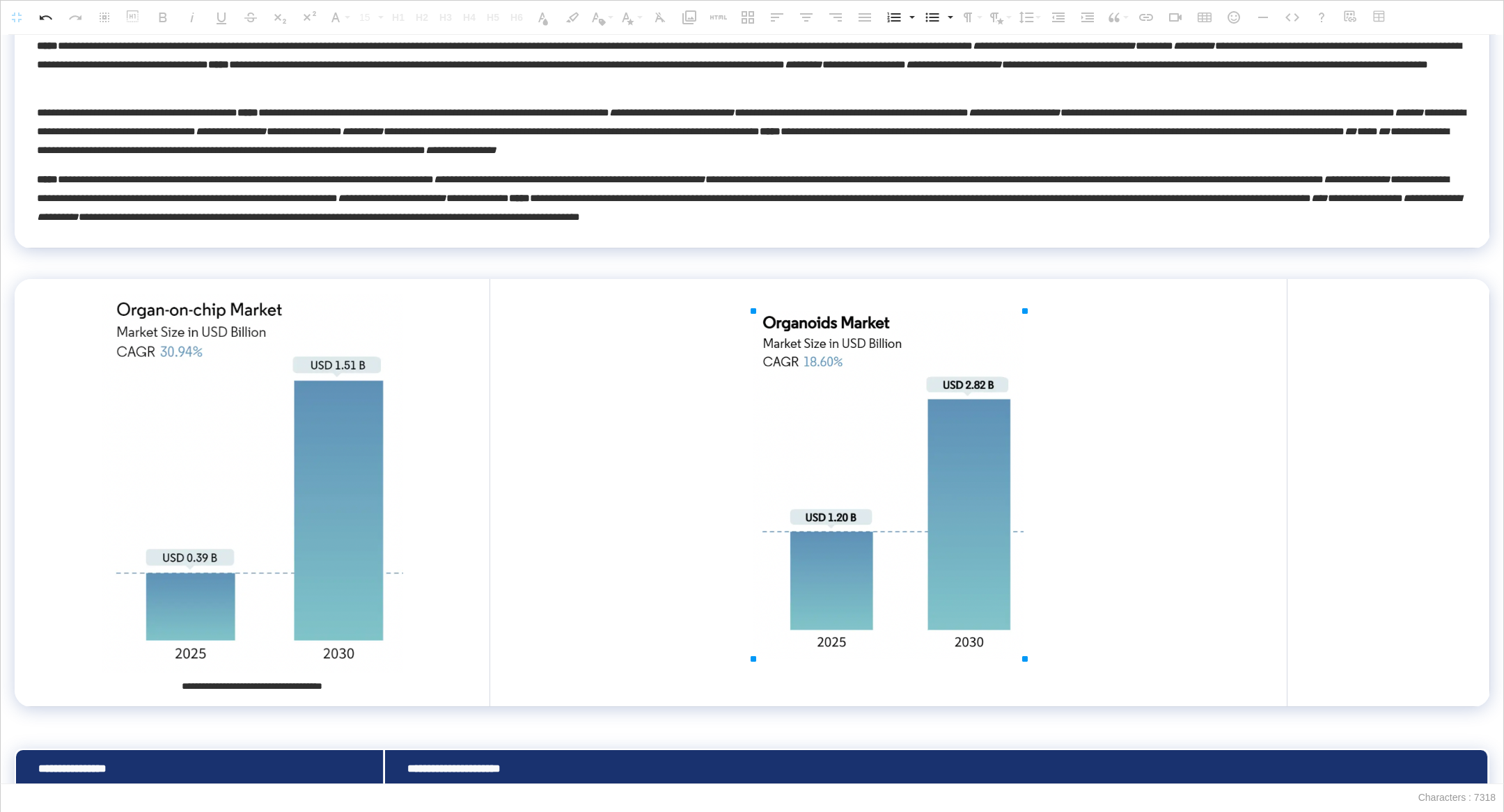
drag, startPoint x: 1063, startPoint y: 292, endPoint x: 987, endPoint y: 337, distance: 88.3
click at [1269, 507] on td at bounding box center [888, 493] width 797 height 428
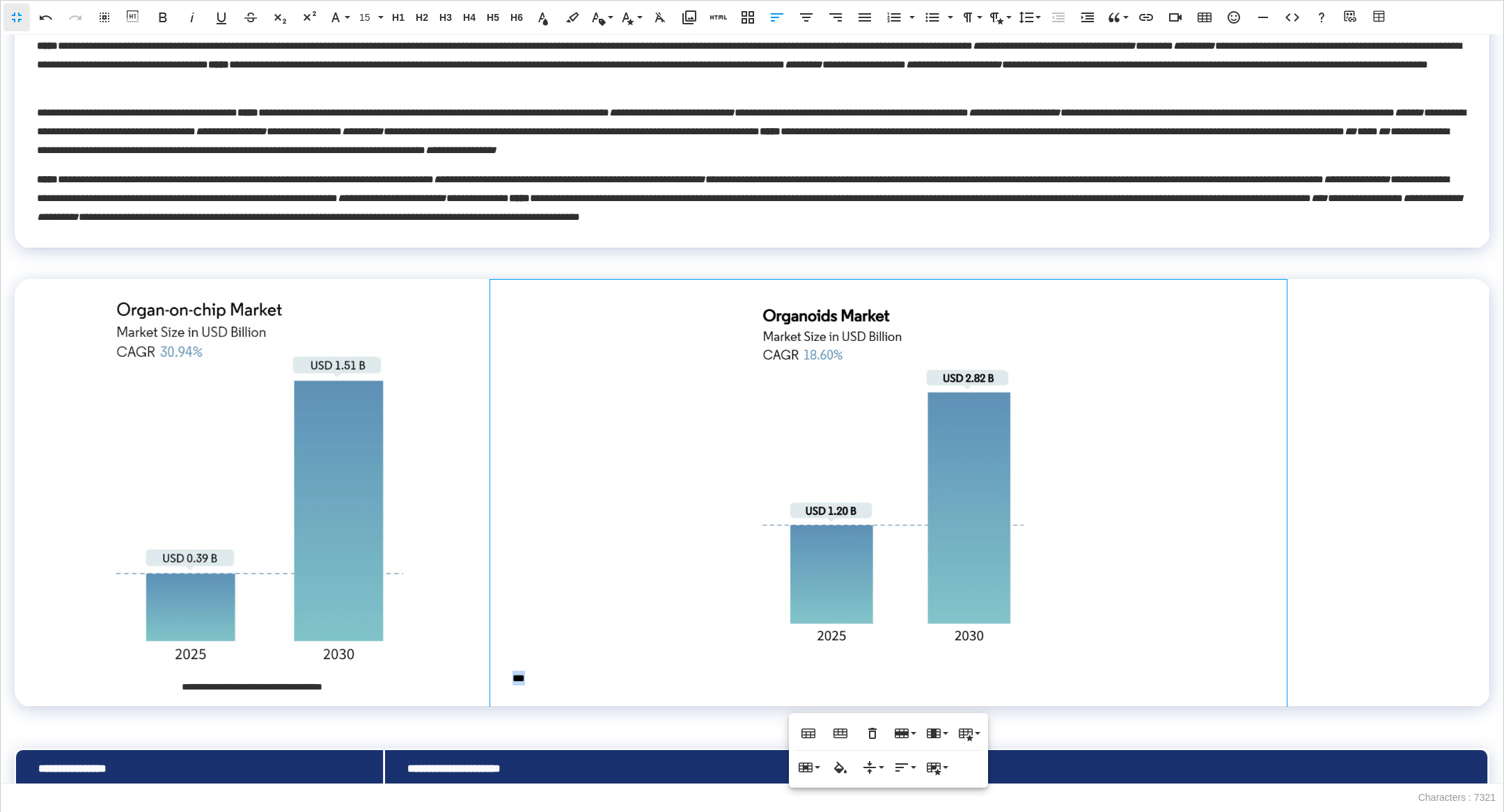
drag, startPoint x: 574, startPoint y: 680, endPoint x: 513, endPoint y: 678, distance: 61.0
click at [513, 678] on td "***" at bounding box center [888, 493] width 797 height 428
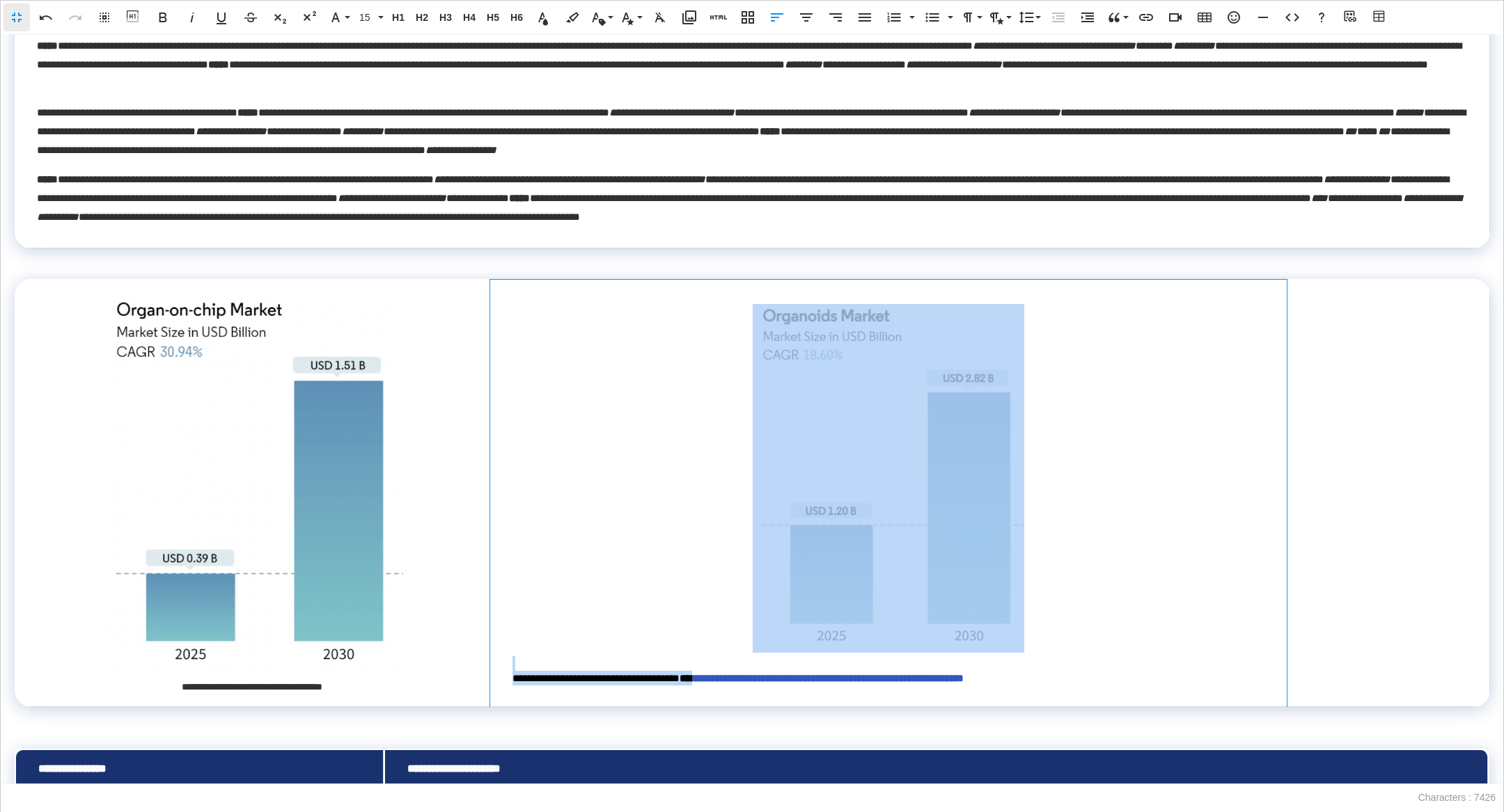
drag, startPoint x: 1142, startPoint y: 663, endPoint x: 748, endPoint y: 682, distance: 394.5
click at [740, 682] on td "**********" at bounding box center [888, 493] width 797 height 428
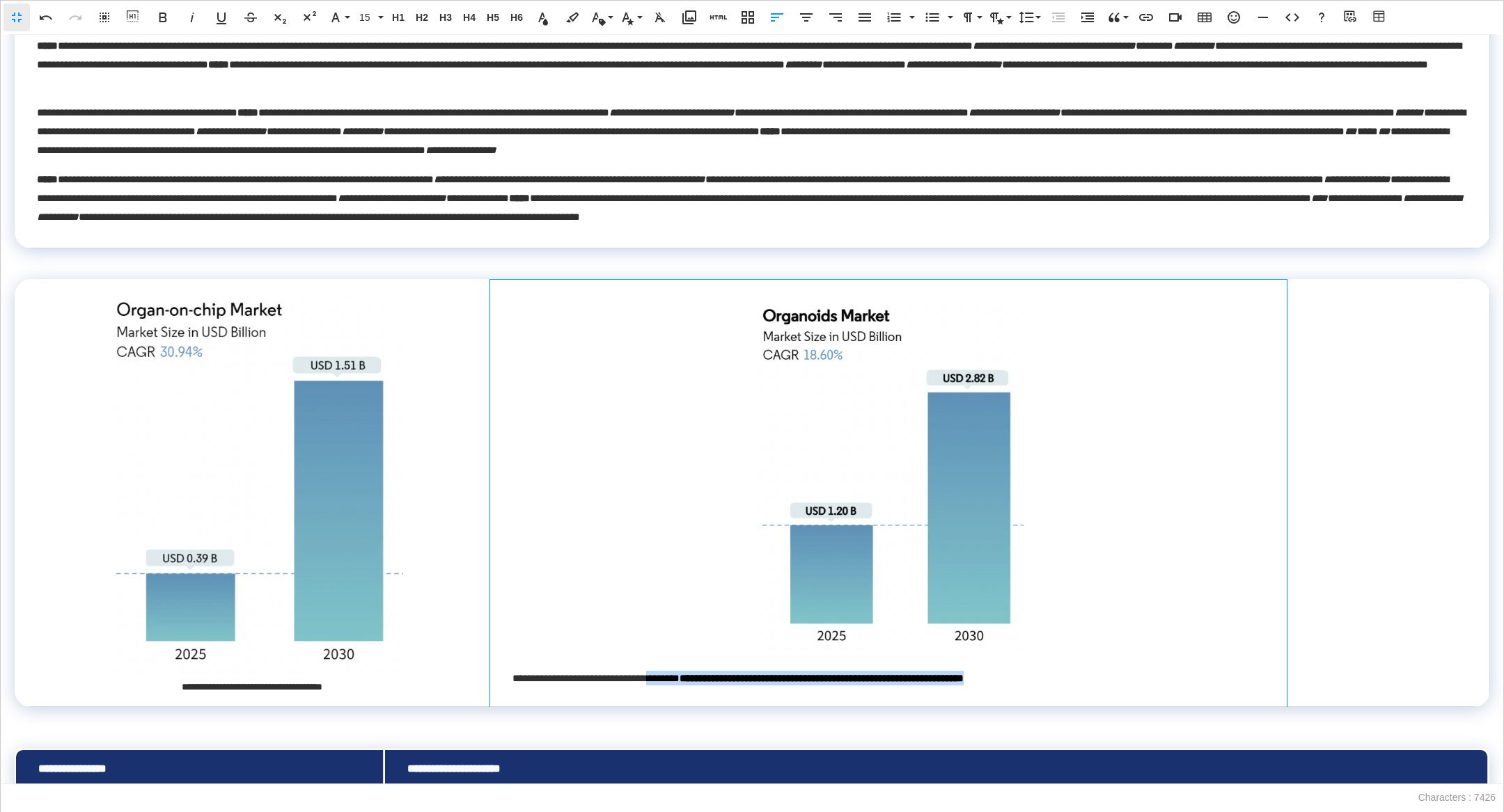
drag, startPoint x: 1111, startPoint y: 670, endPoint x: 682, endPoint y: 681, distance: 429.1
click at [682, 681] on td "**********" at bounding box center [888, 493] width 797 height 428
click at [812, 13] on icon "button" at bounding box center [806, 17] width 17 height 17
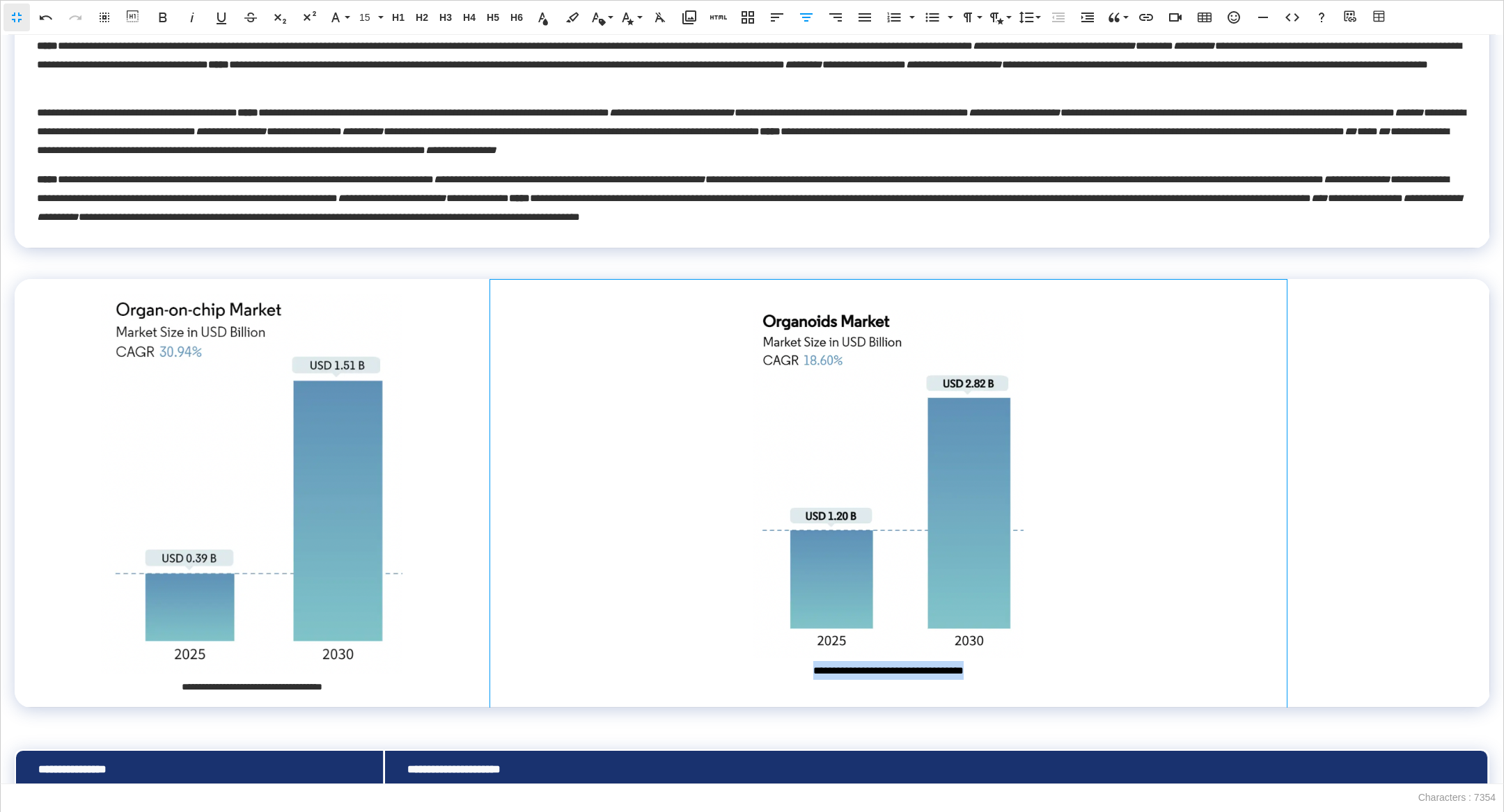
drag, startPoint x: 1011, startPoint y: 676, endPoint x: 791, endPoint y: 676, distance: 220.0
click at [791, 676] on div "**********" at bounding box center [888, 671] width 752 height 19
click at [369, 18] on span "15" at bounding box center [367, 18] width 21 height 12
click at [381, 107] on link "14" at bounding box center [379, 107] width 50 height 21
click at [800, 687] on td "**********" at bounding box center [888, 493] width 797 height 428
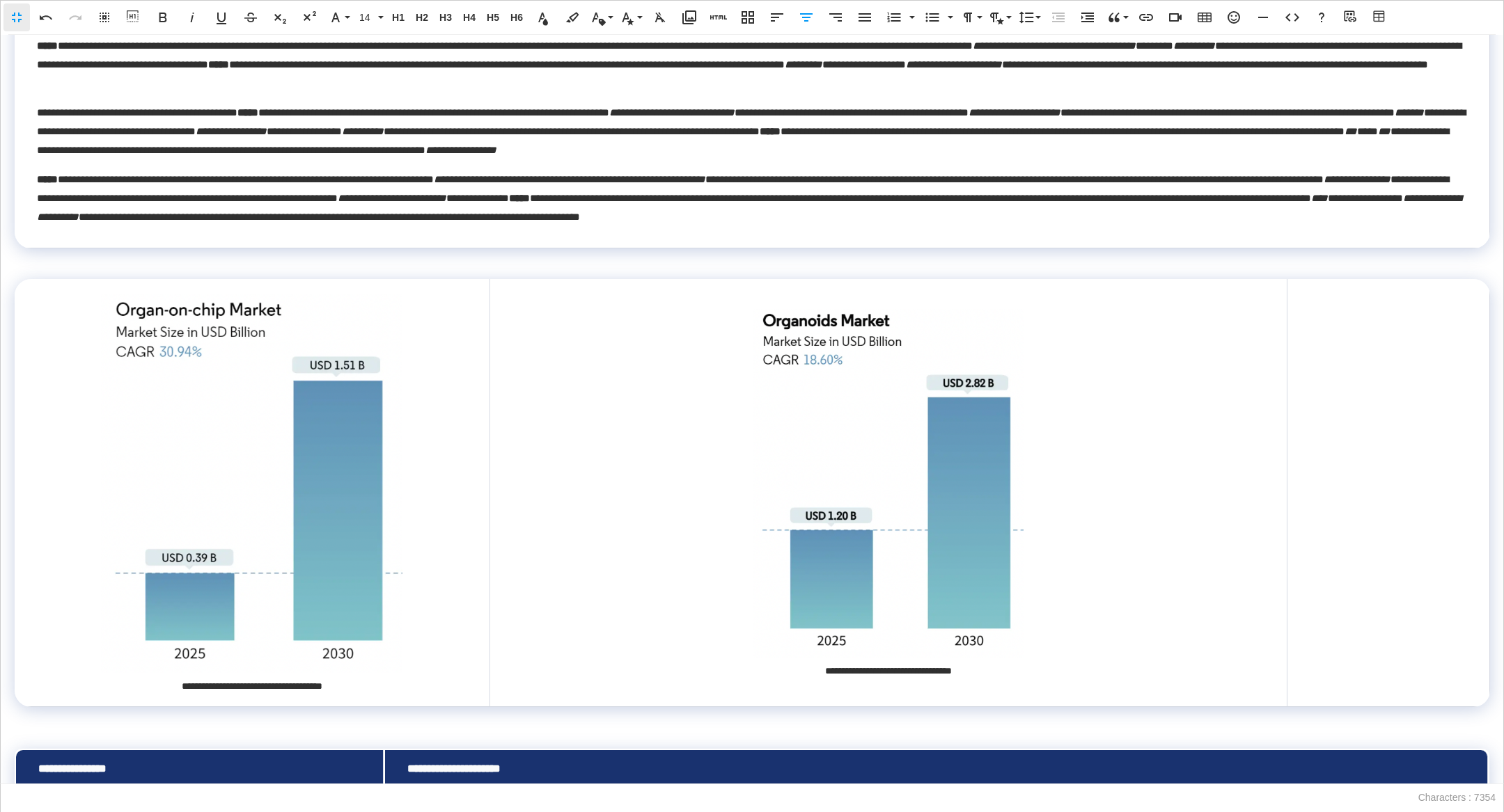
click at [834, 526] on img at bounding box center [888, 483] width 271 height 348
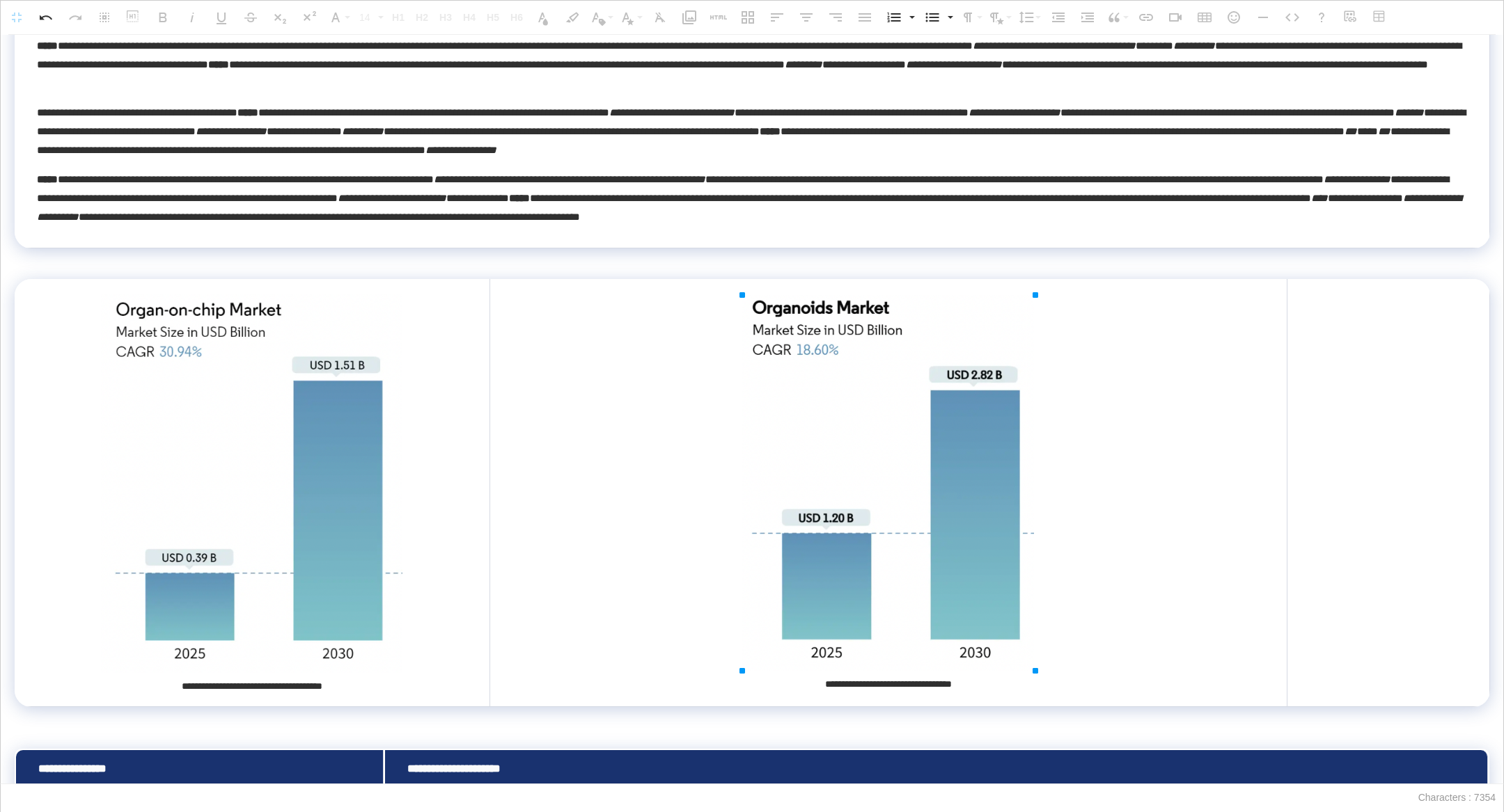
drag, startPoint x: 748, startPoint y: 654, endPoint x: 726, endPoint y: 668, distance: 26.1
click at [1398, 588] on td at bounding box center [1388, 493] width 203 height 428
click at [537, 519] on td "**********" at bounding box center [888, 493] width 797 height 428
drag, startPoint x: 491, startPoint y: 519, endPoint x: 511, endPoint y: 519, distance: 20.0
click at [511, 519] on div at bounding box center [511, 492] width 8 height 428
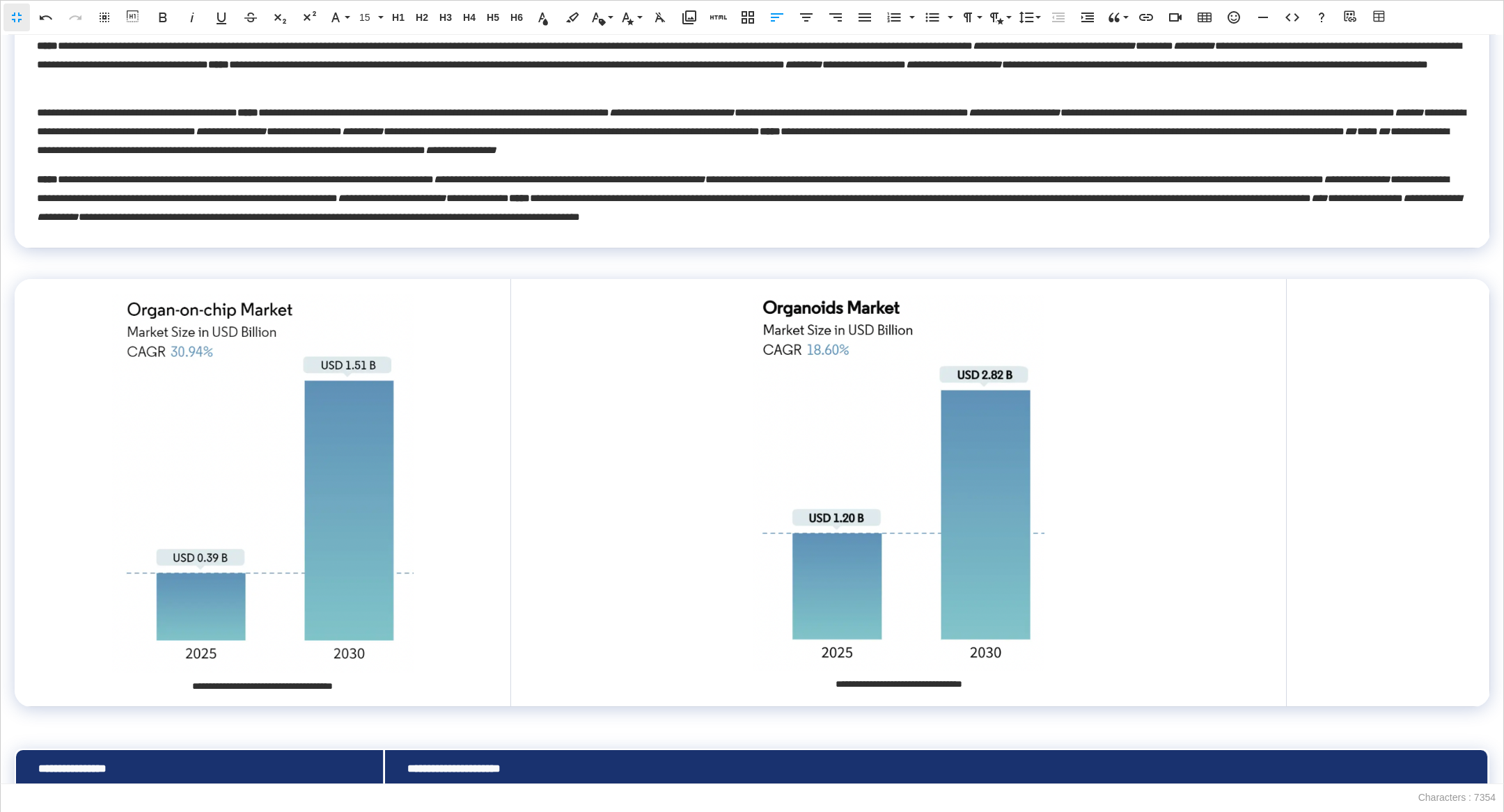
click at [1286, 455] on div at bounding box center [1286, 492] width 1 height 428
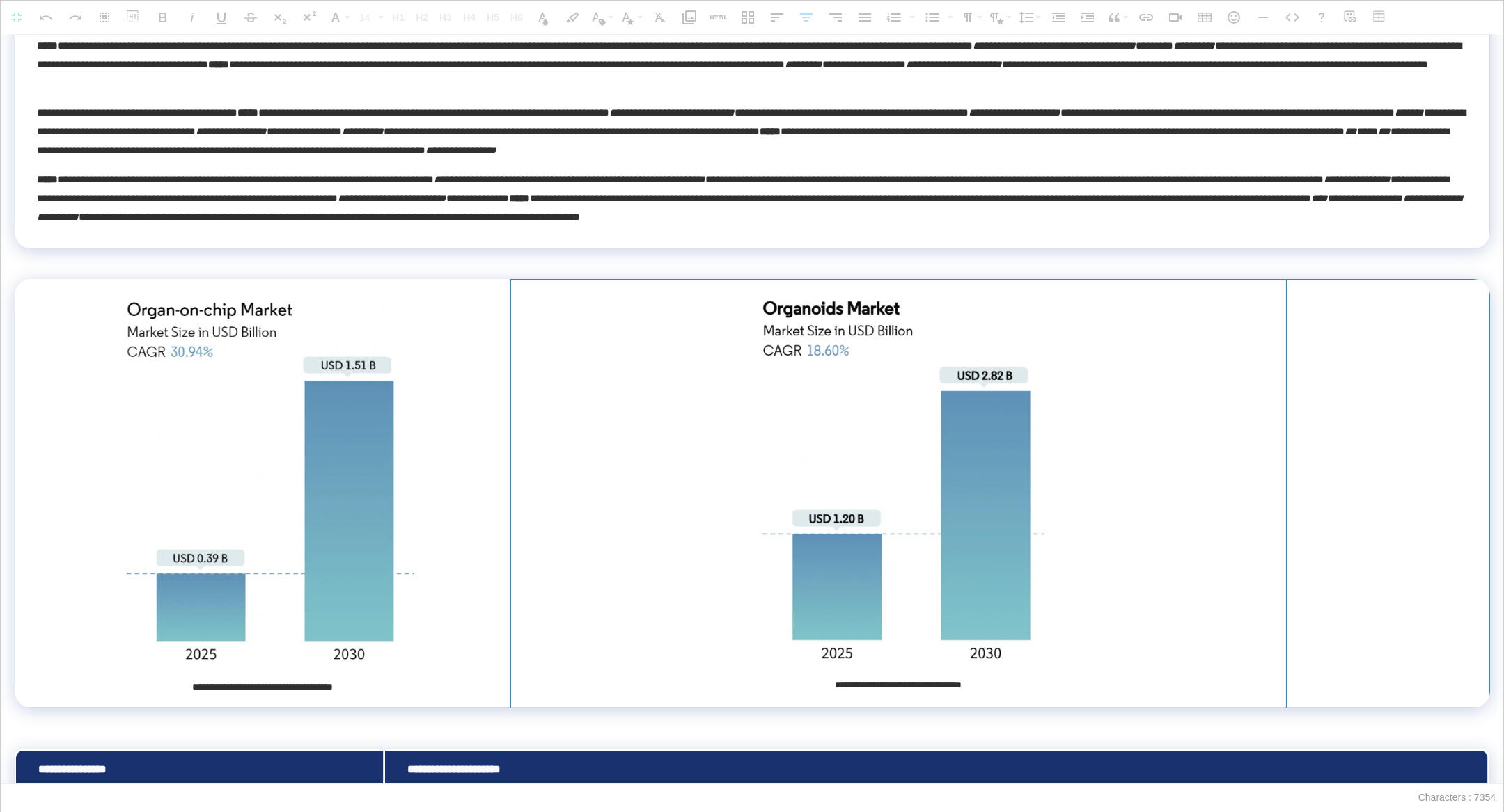
click at [1283, 454] on tr "**********" at bounding box center [752, 493] width 1474 height 428
drag, startPoint x: 1284, startPoint y: 453, endPoint x: 1134, endPoint y: 459, distance: 150.1
click at [1197, 459] on div at bounding box center [1201, 492] width 8 height 428
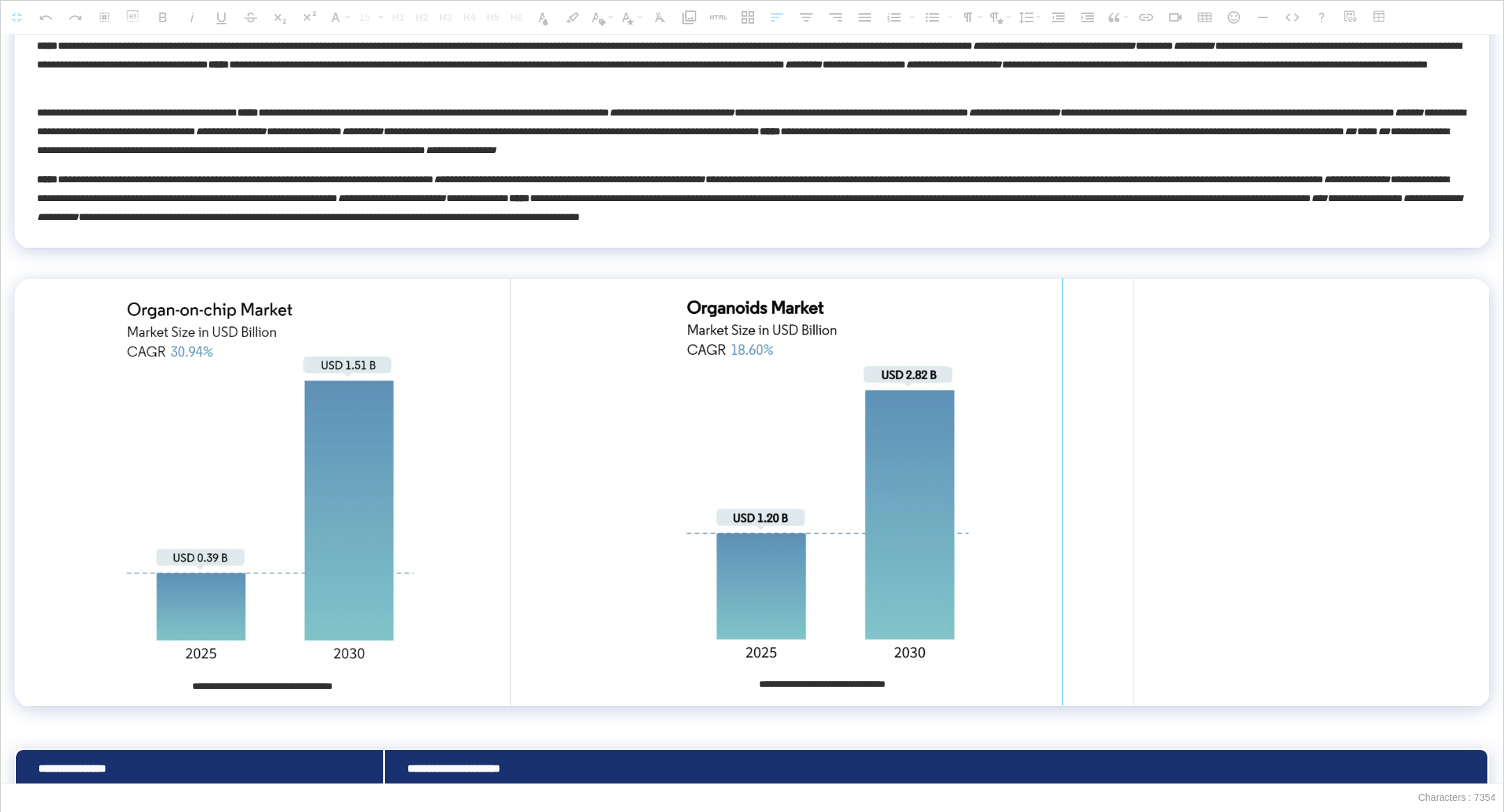
drag, startPoint x: 1134, startPoint y: 459, endPoint x: 1061, endPoint y: 457, distance: 73.0
click at [1063, 457] on div at bounding box center [1063, 492] width 1 height 428
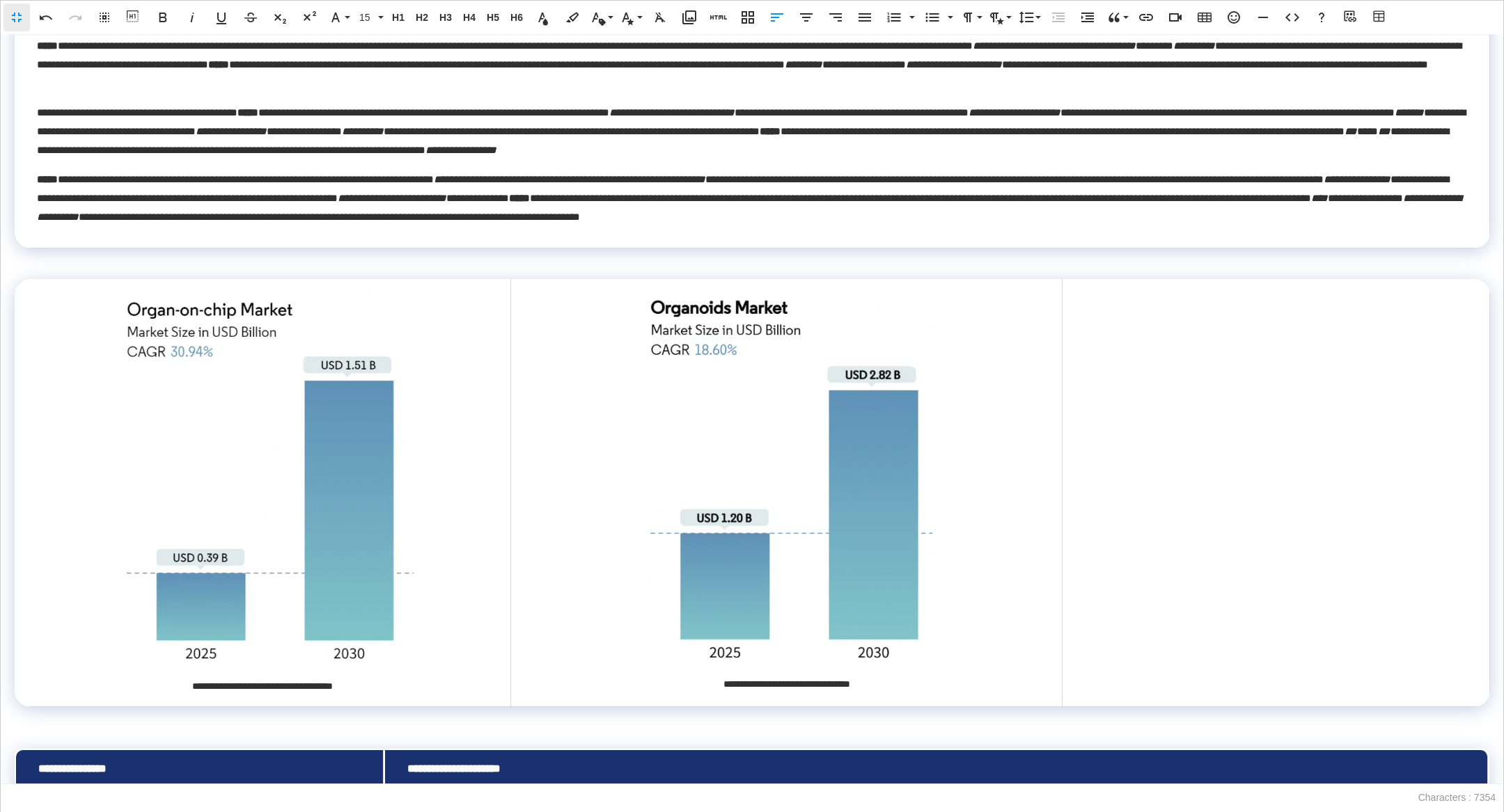
click at [1131, 498] on td at bounding box center [1276, 493] width 428 height 428
click at [1190, 442] on td at bounding box center [1276, 493] width 428 height 428
click at [1214, 437] on td at bounding box center [1276, 493] width 428 height 428
click at [692, 19] on icon "button" at bounding box center [689, 17] width 17 height 17
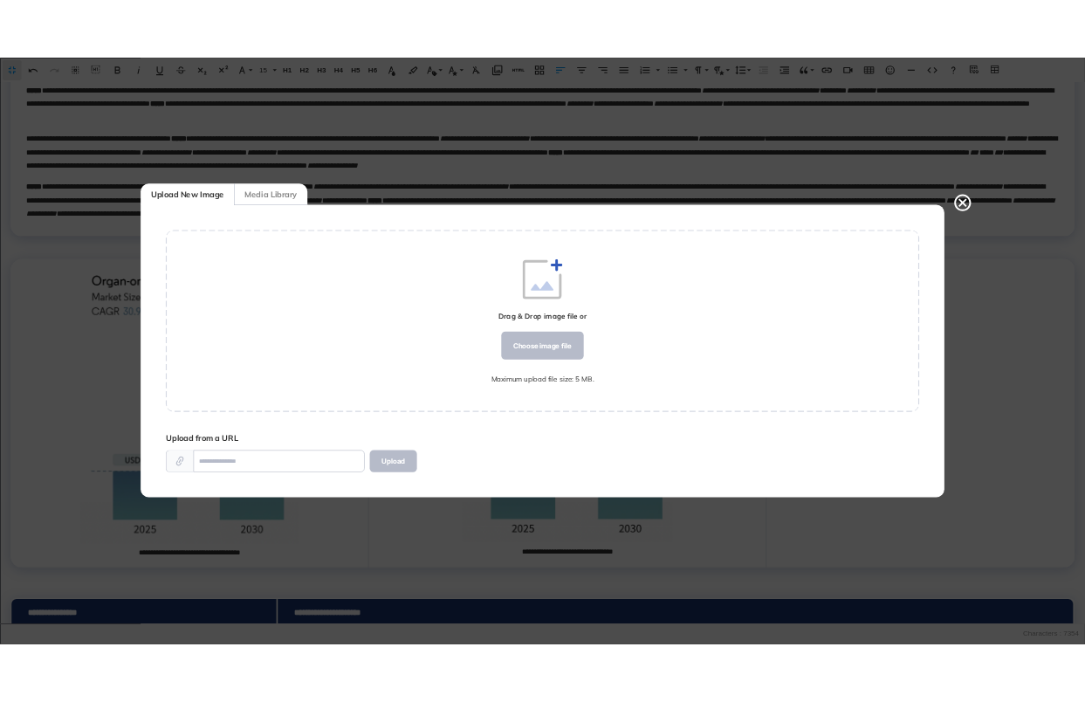
scroll to position [0, 0]
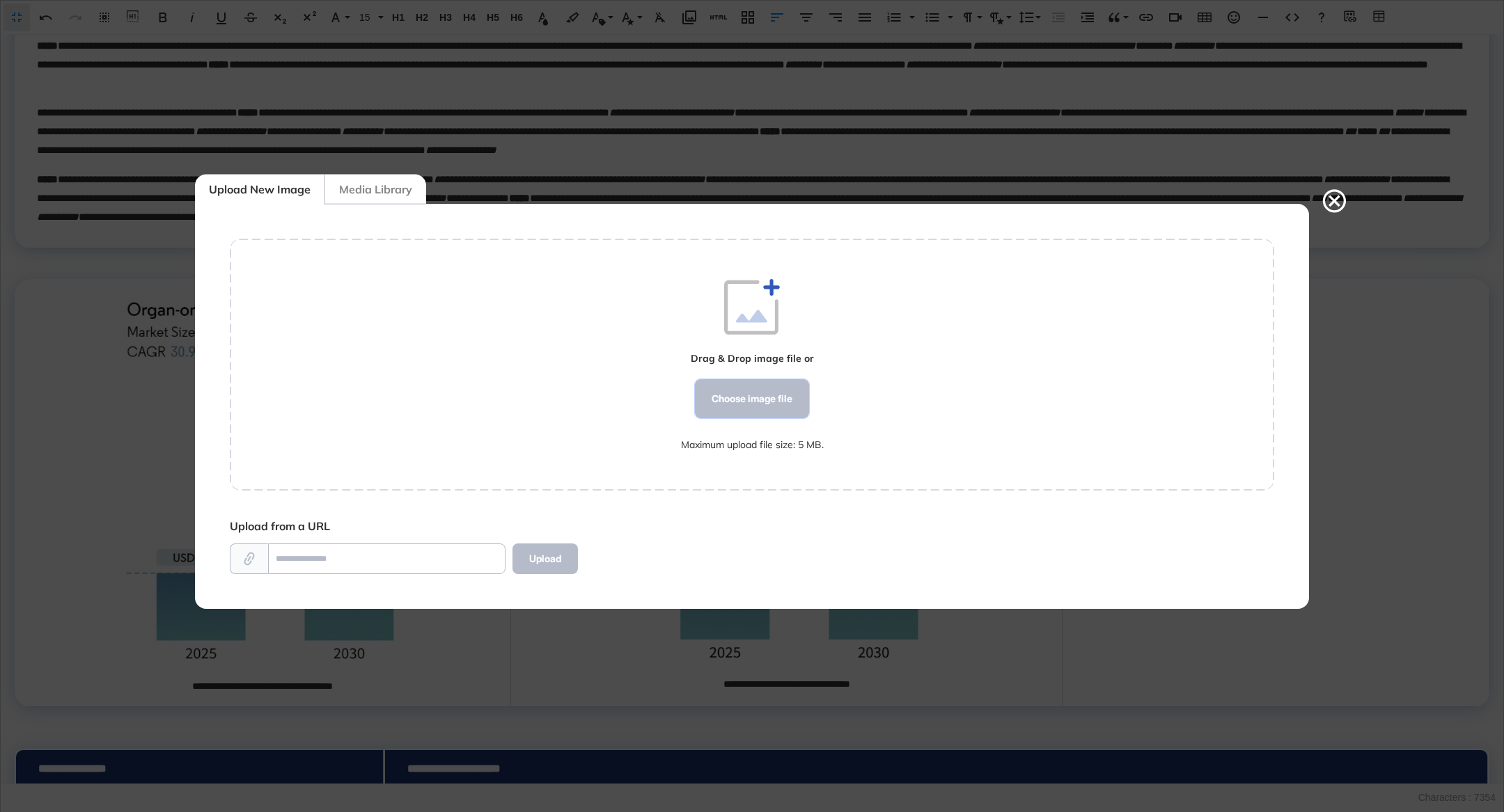
click at [743, 391] on div "Choose image file" at bounding box center [752, 399] width 114 height 39
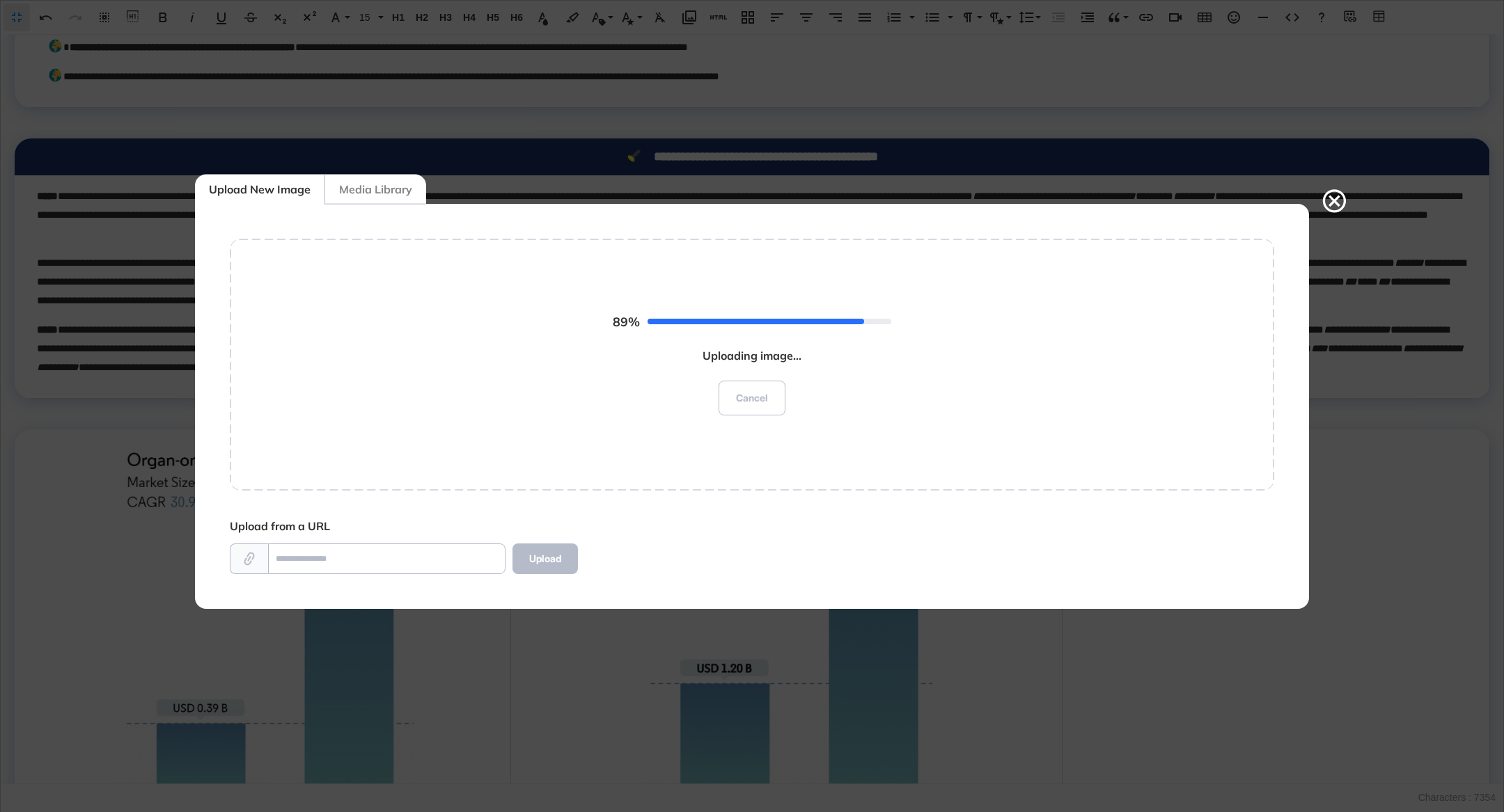
scroll to position [812, 1309]
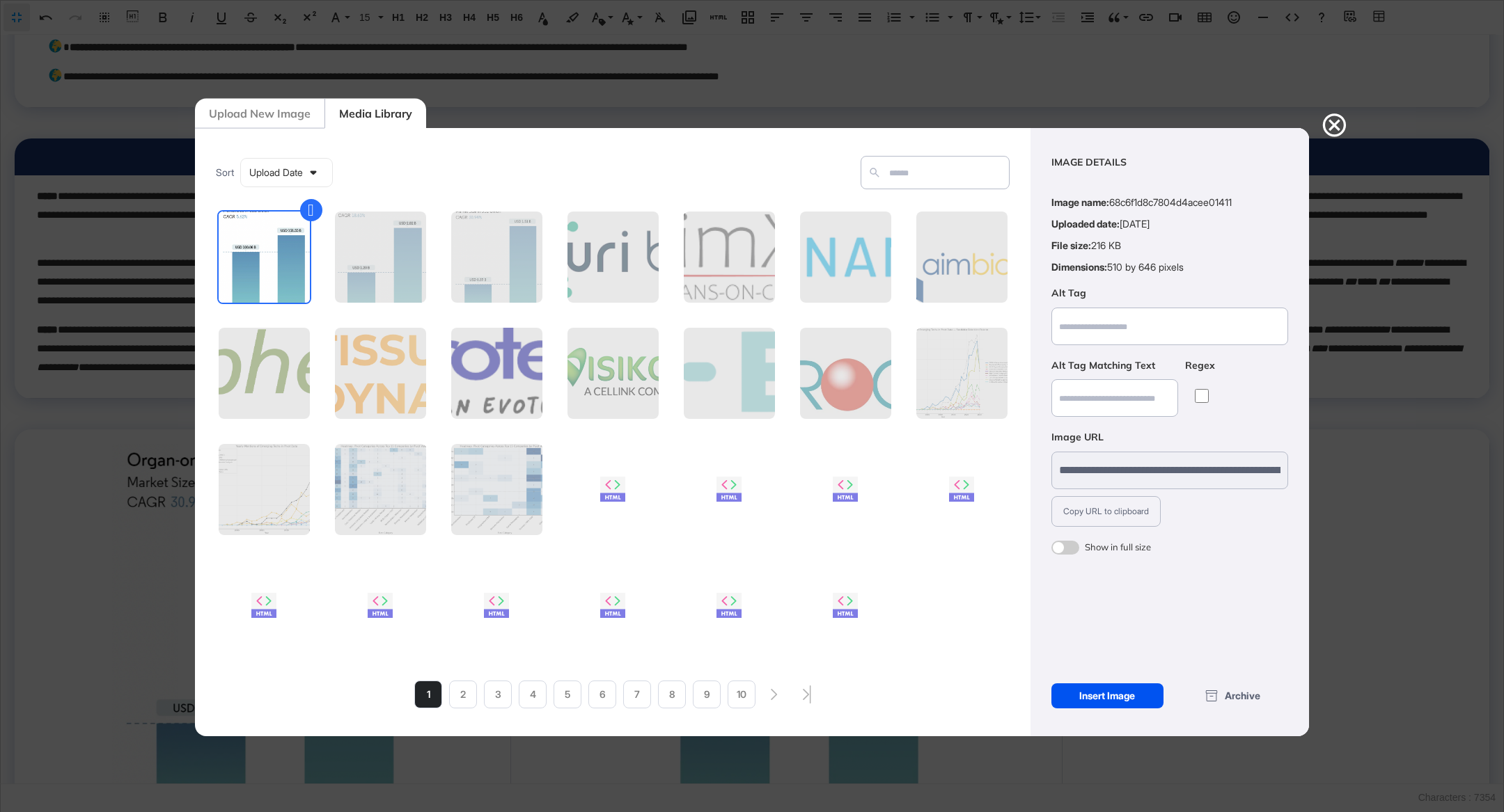
click at [1088, 693] on div "Insert Image" at bounding box center [1107, 696] width 113 height 25
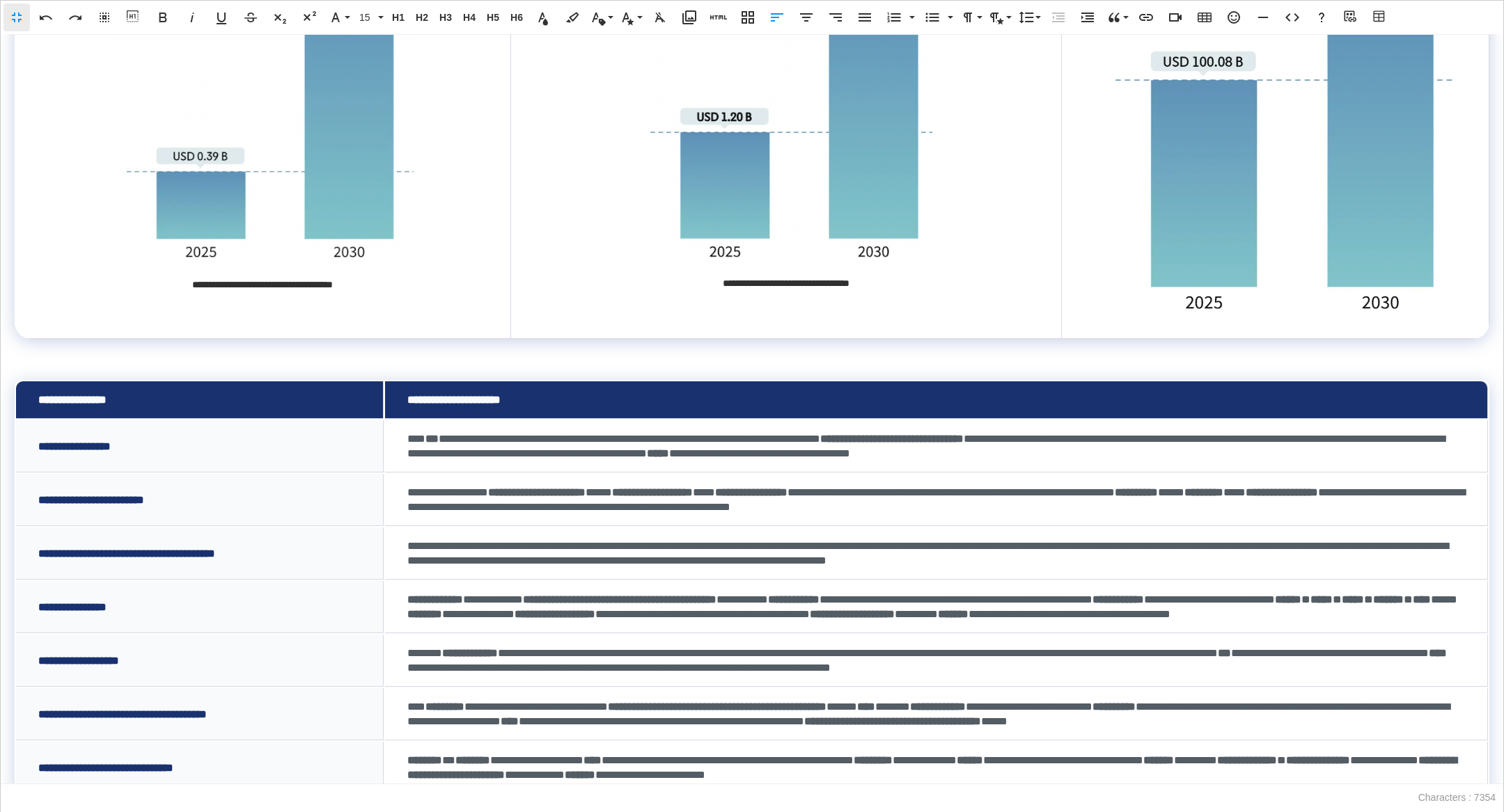
click at [1347, 188] on img at bounding box center [1275, 99] width 357 height 450
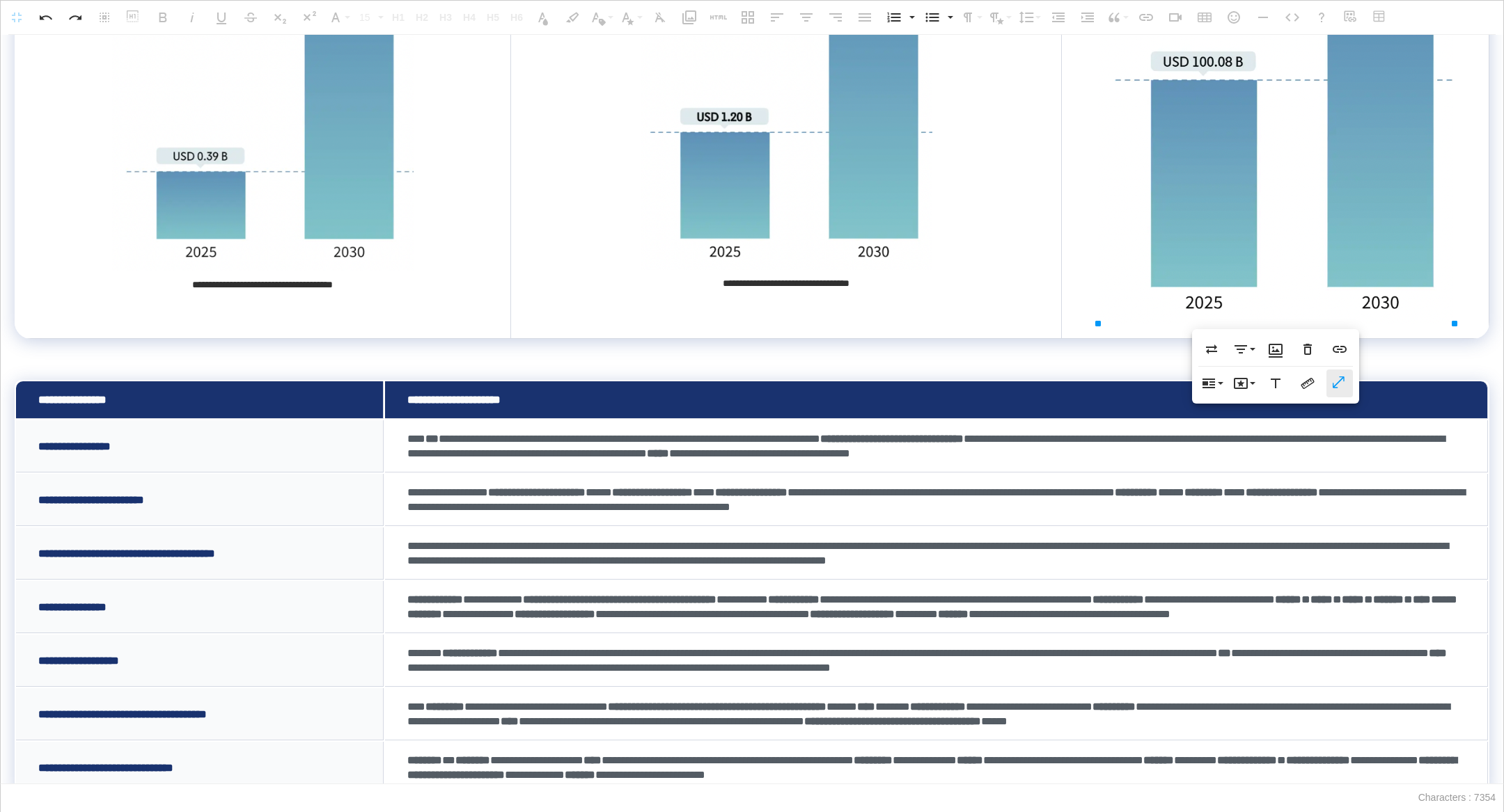
click at [1343, 378] on icon "button" at bounding box center [1338, 382] width 12 height 12
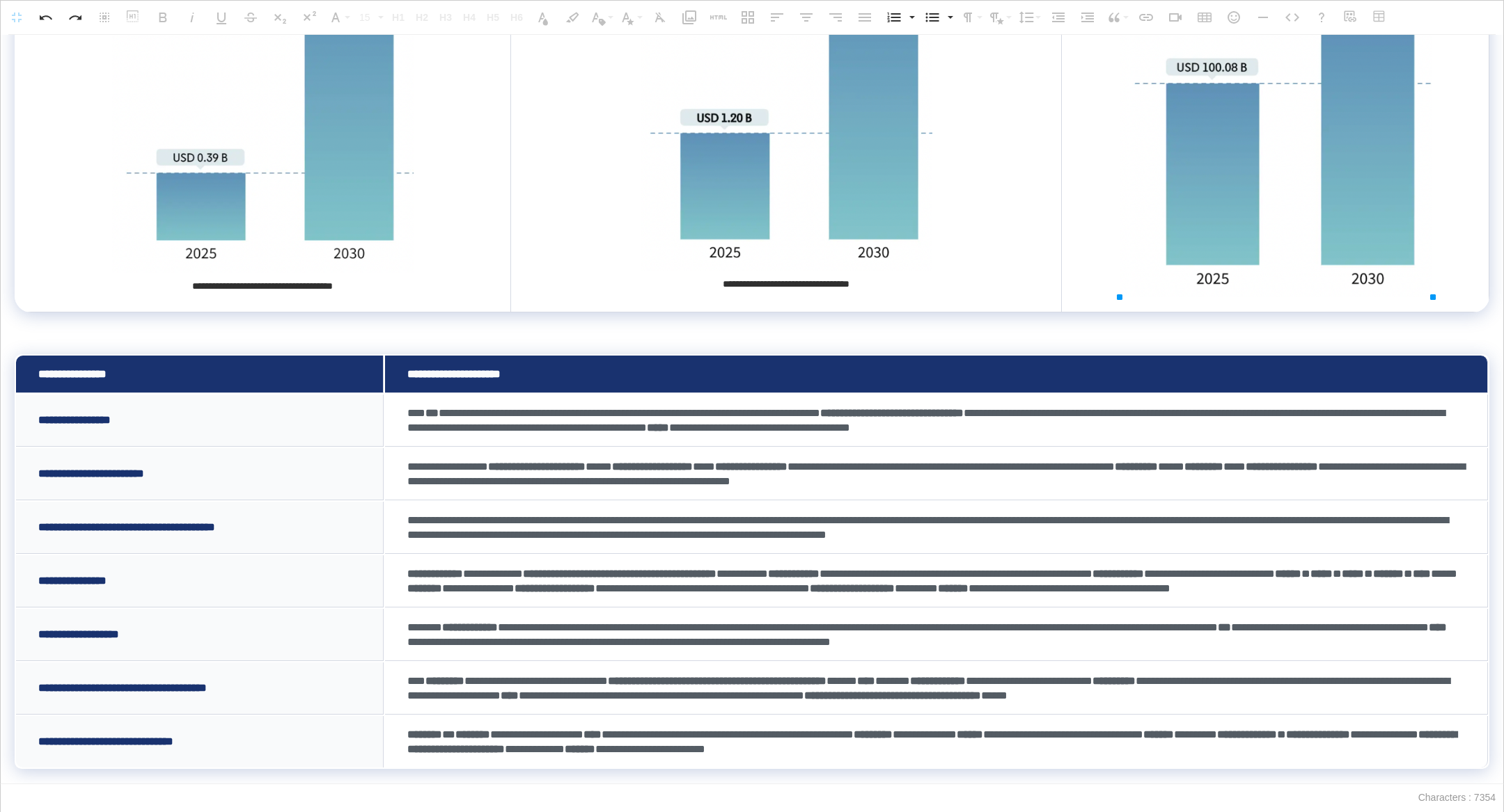
drag, startPoint x: 1098, startPoint y: 325, endPoint x: 1143, endPoint y: 259, distance: 79.9
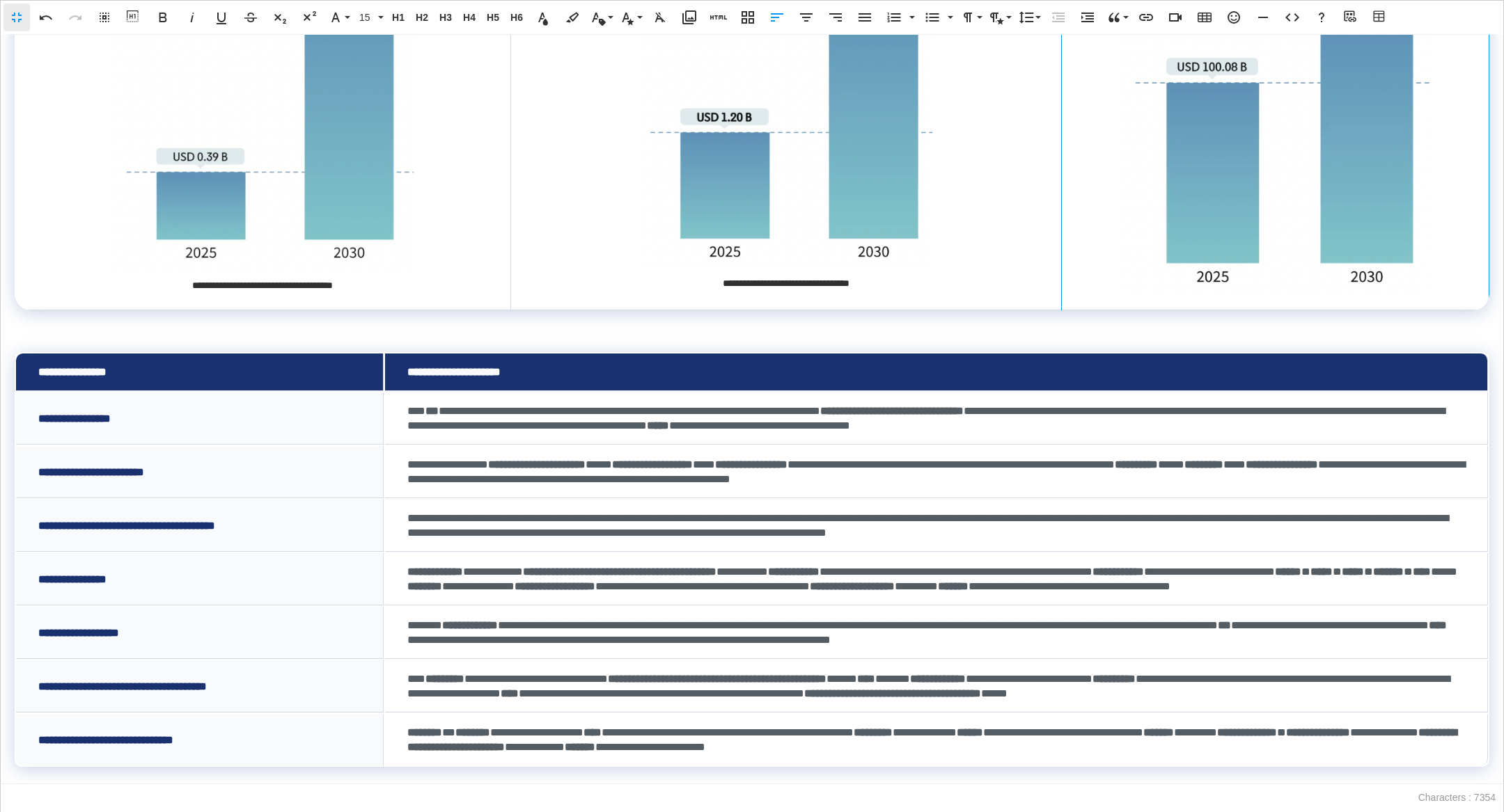
click at [1457, 231] on td at bounding box center [1276, 92] width 428 height 437
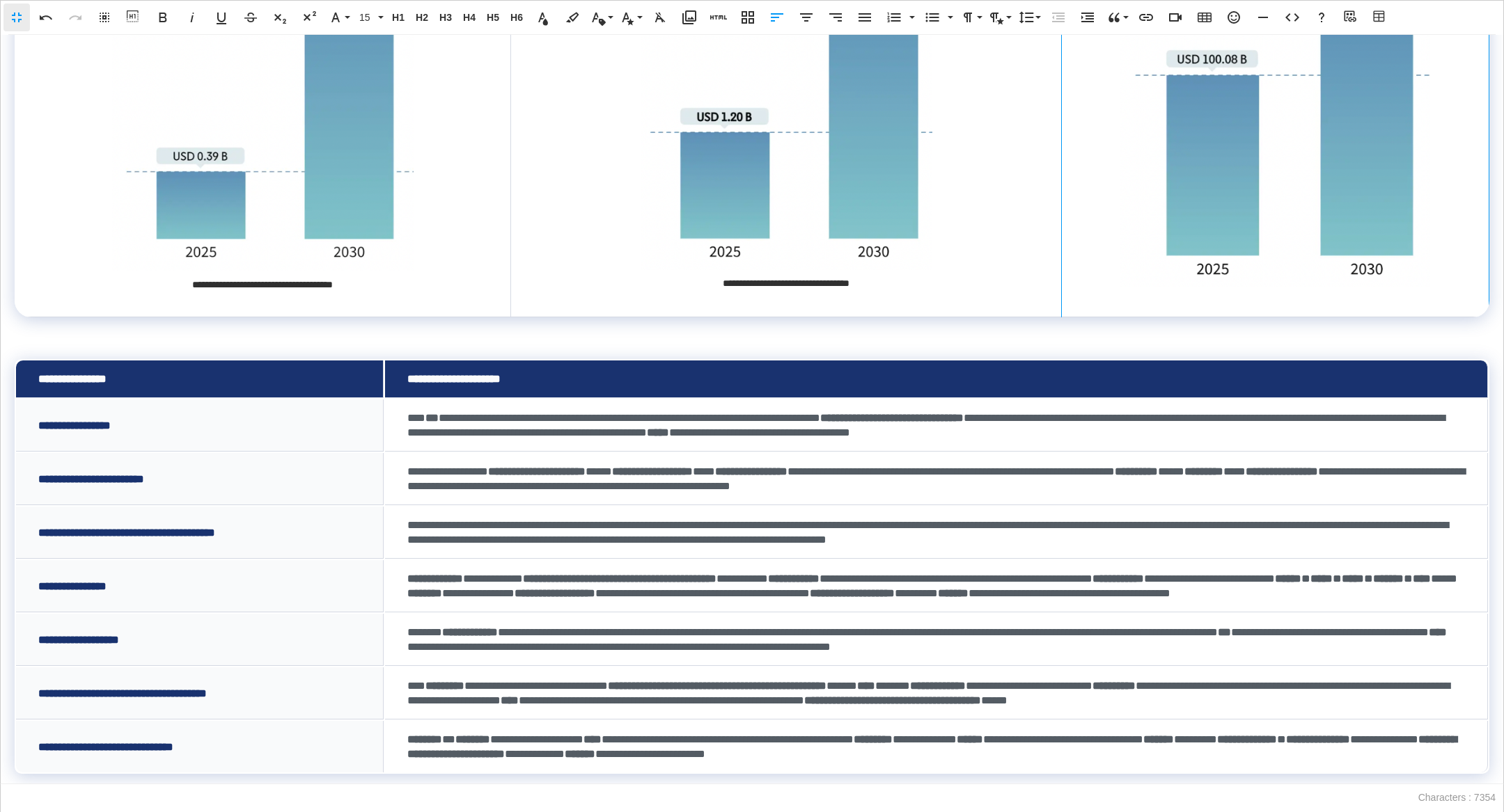
scroll to position [1026, 0]
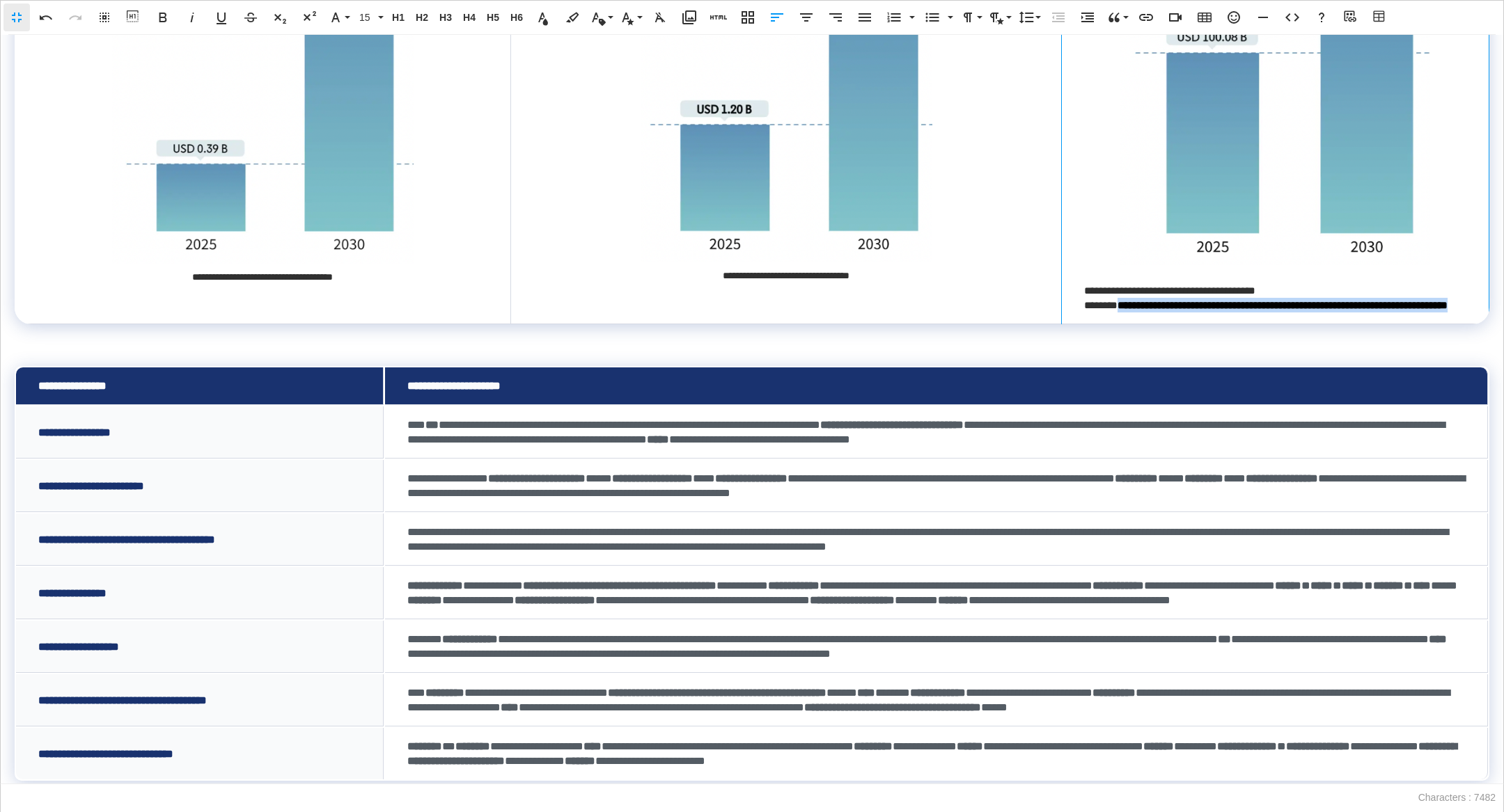
drag, startPoint x: 1196, startPoint y: 318, endPoint x: 1126, endPoint y: 306, distance: 71.0
click at [1126, 306] on td "**********" at bounding box center [1275, 84] width 428 height 481
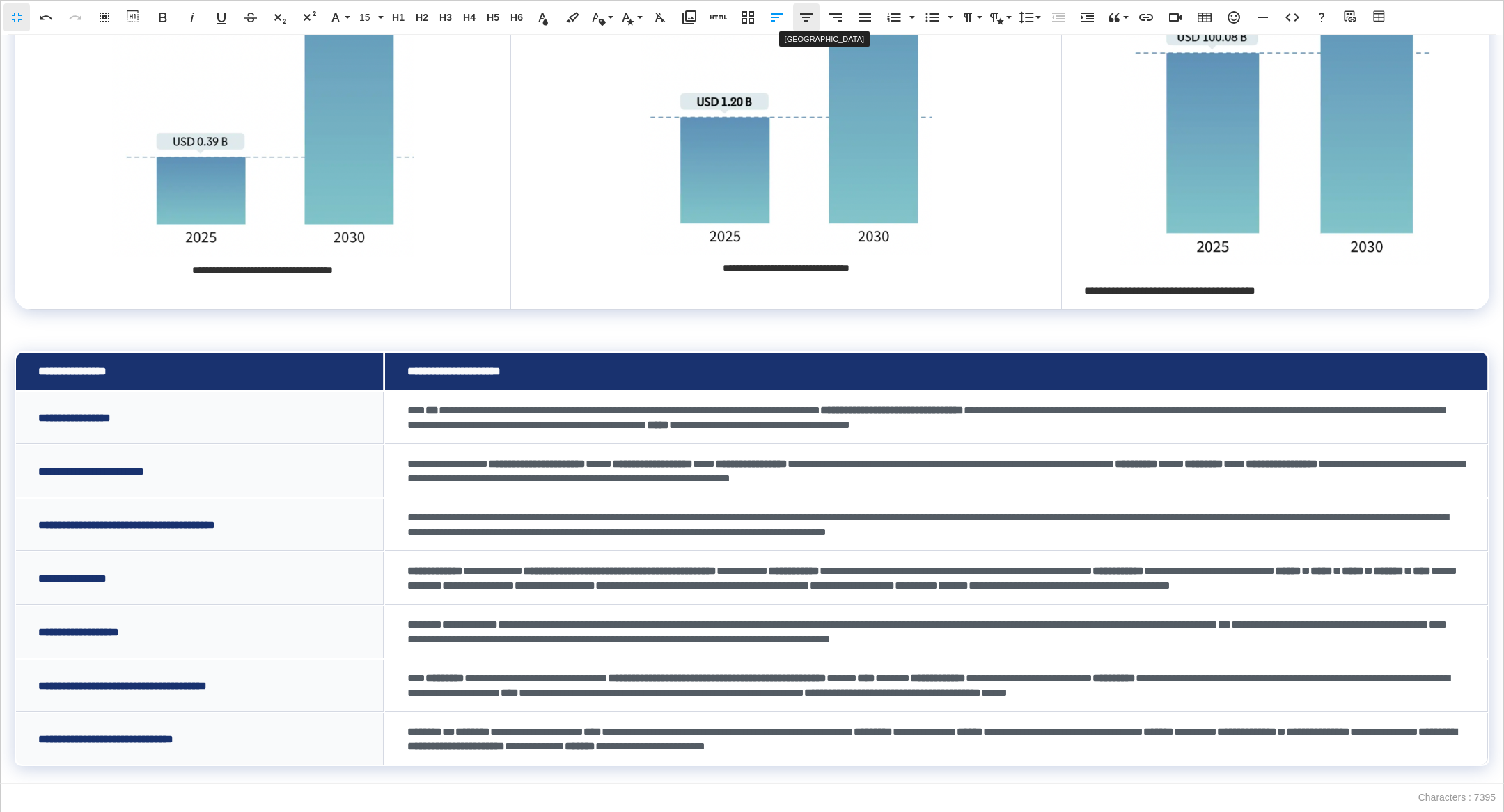
click at [803, 10] on icon "button" at bounding box center [806, 17] width 17 height 17
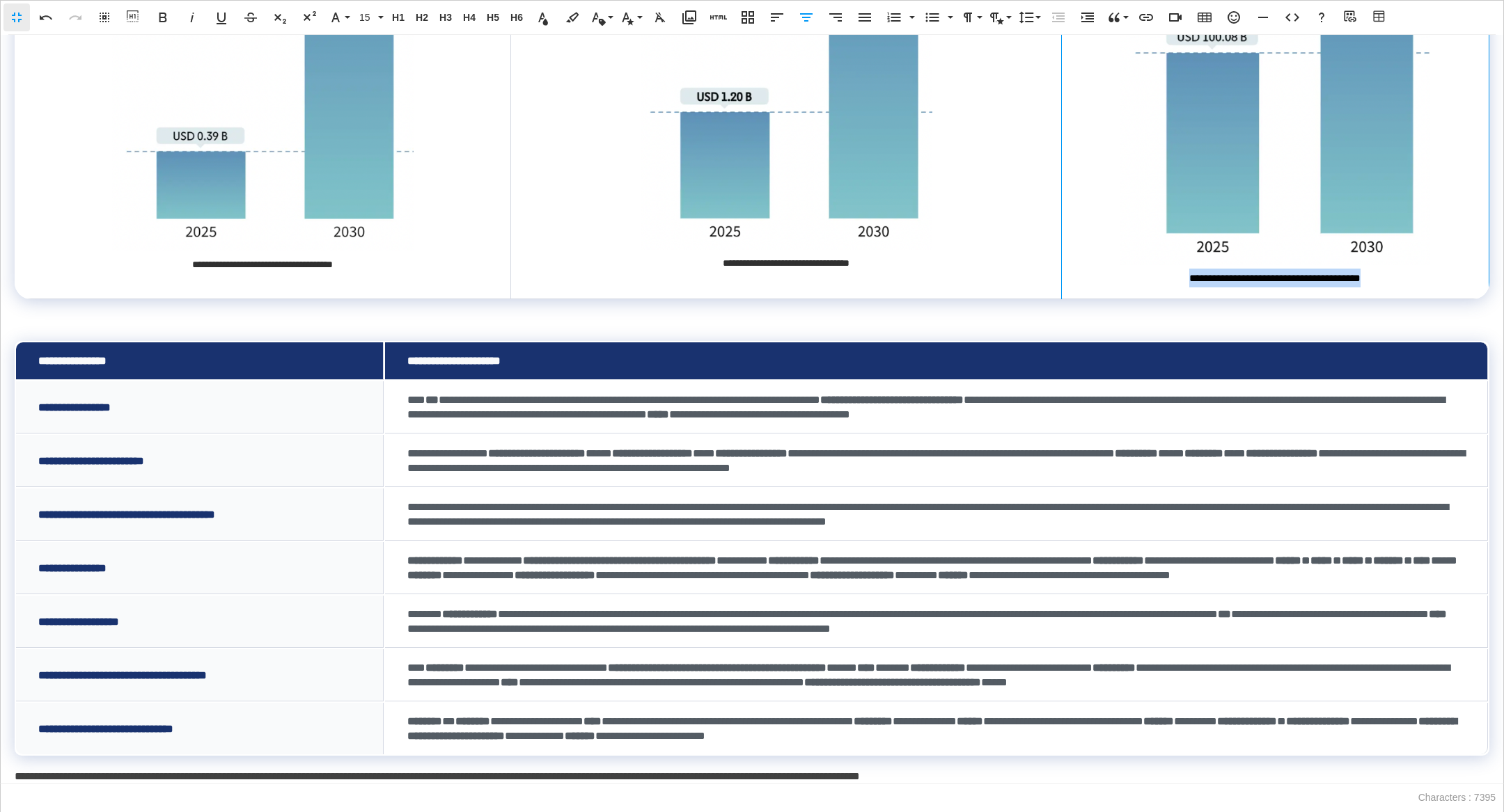
drag, startPoint x: 1419, startPoint y: 280, endPoint x: 1173, endPoint y: 281, distance: 246.0
click at [1173, 281] on div "**********" at bounding box center [1275, 278] width 382 height 19
click at [378, 17] on button "15" at bounding box center [369, 17] width 30 height 28
click at [377, 112] on link "14" at bounding box center [379, 107] width 50 height 21
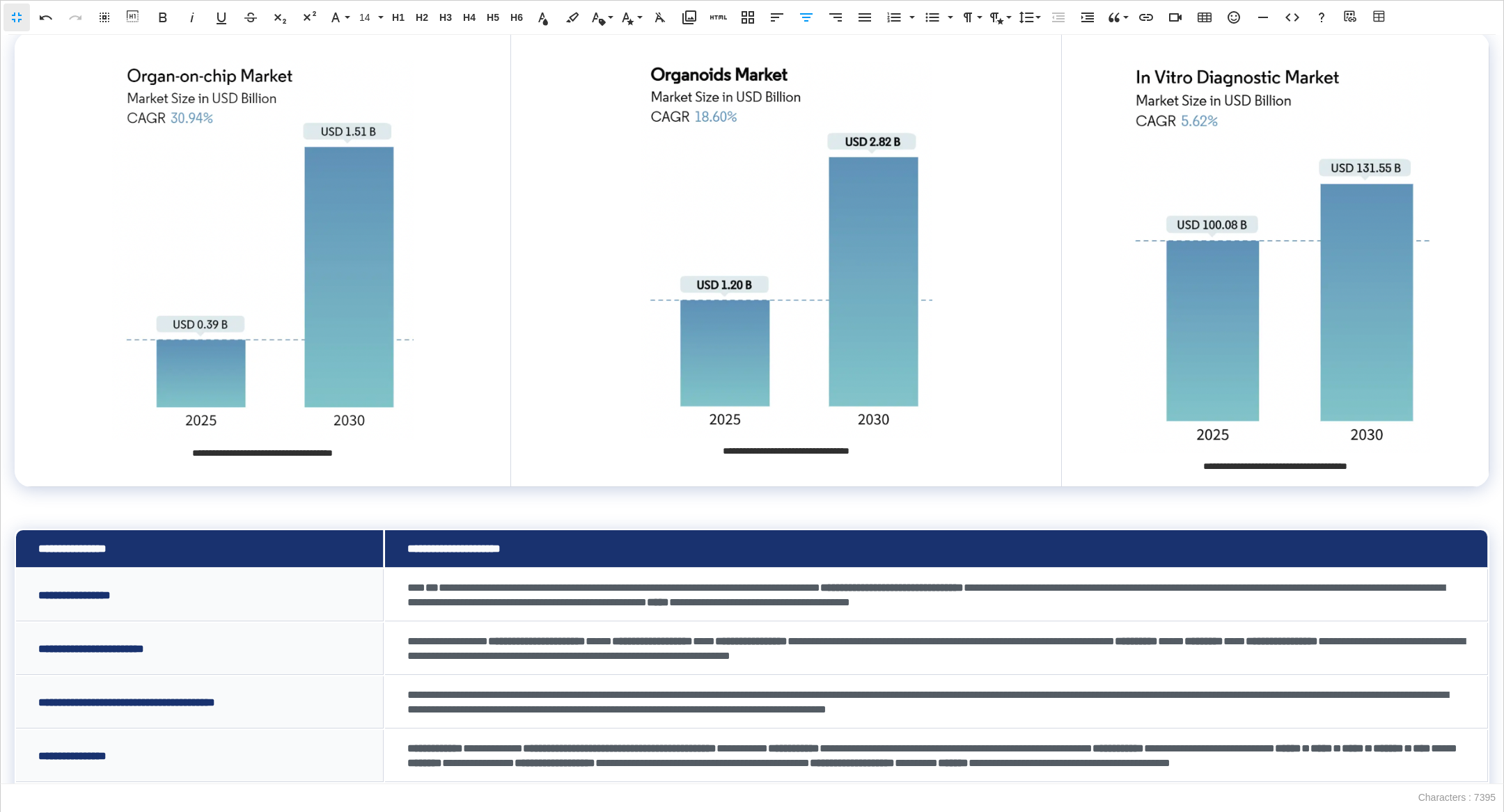
click at [953, 345] on td "**********" at bounding box center [787, 259] width 551 height 455
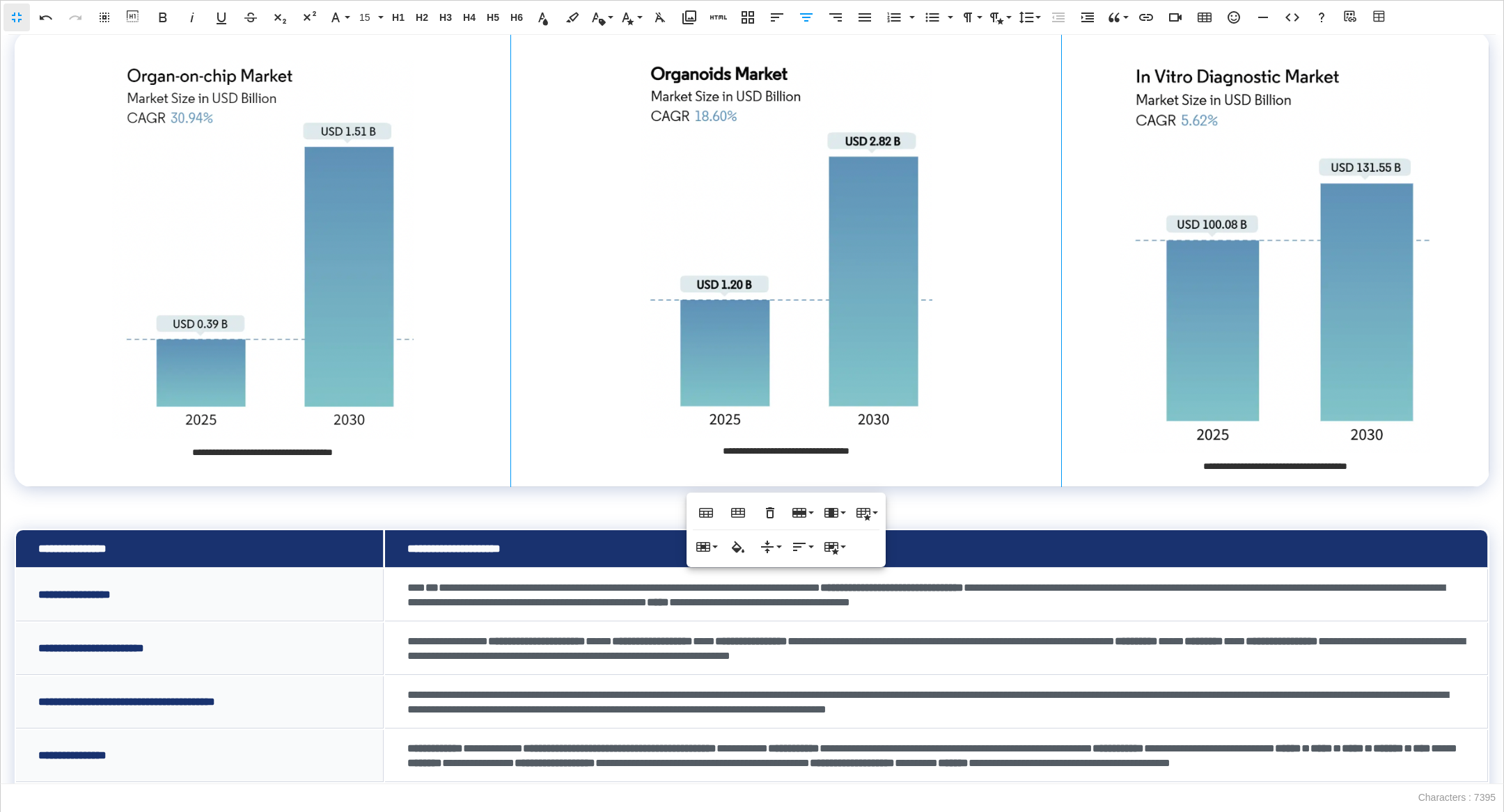
click at [902, 388] on img at bounding box center [786, 249] width 293 height 376
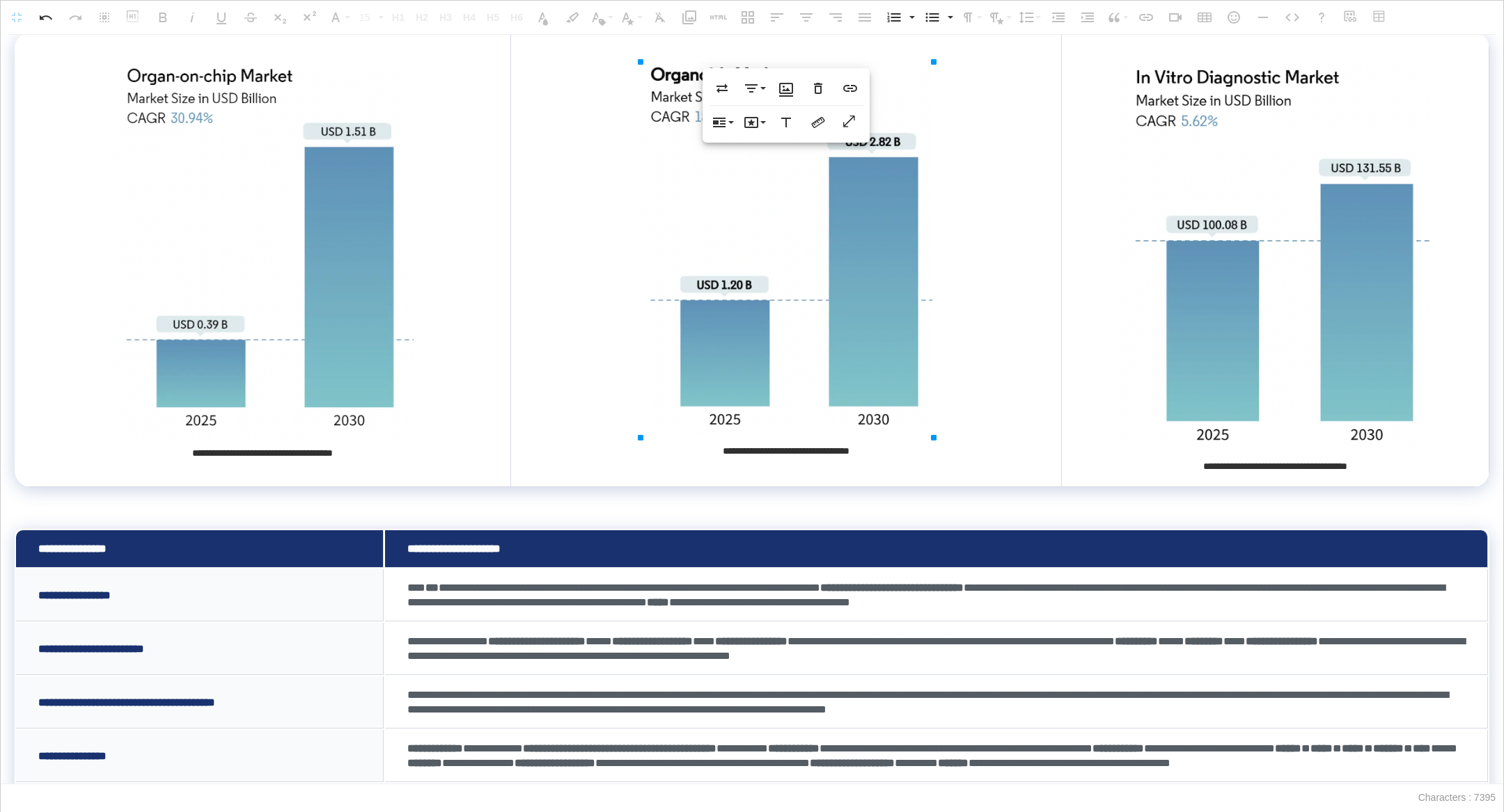
click at [1269, 368] on img at bounding box center [1275, 258] width 311 height 392
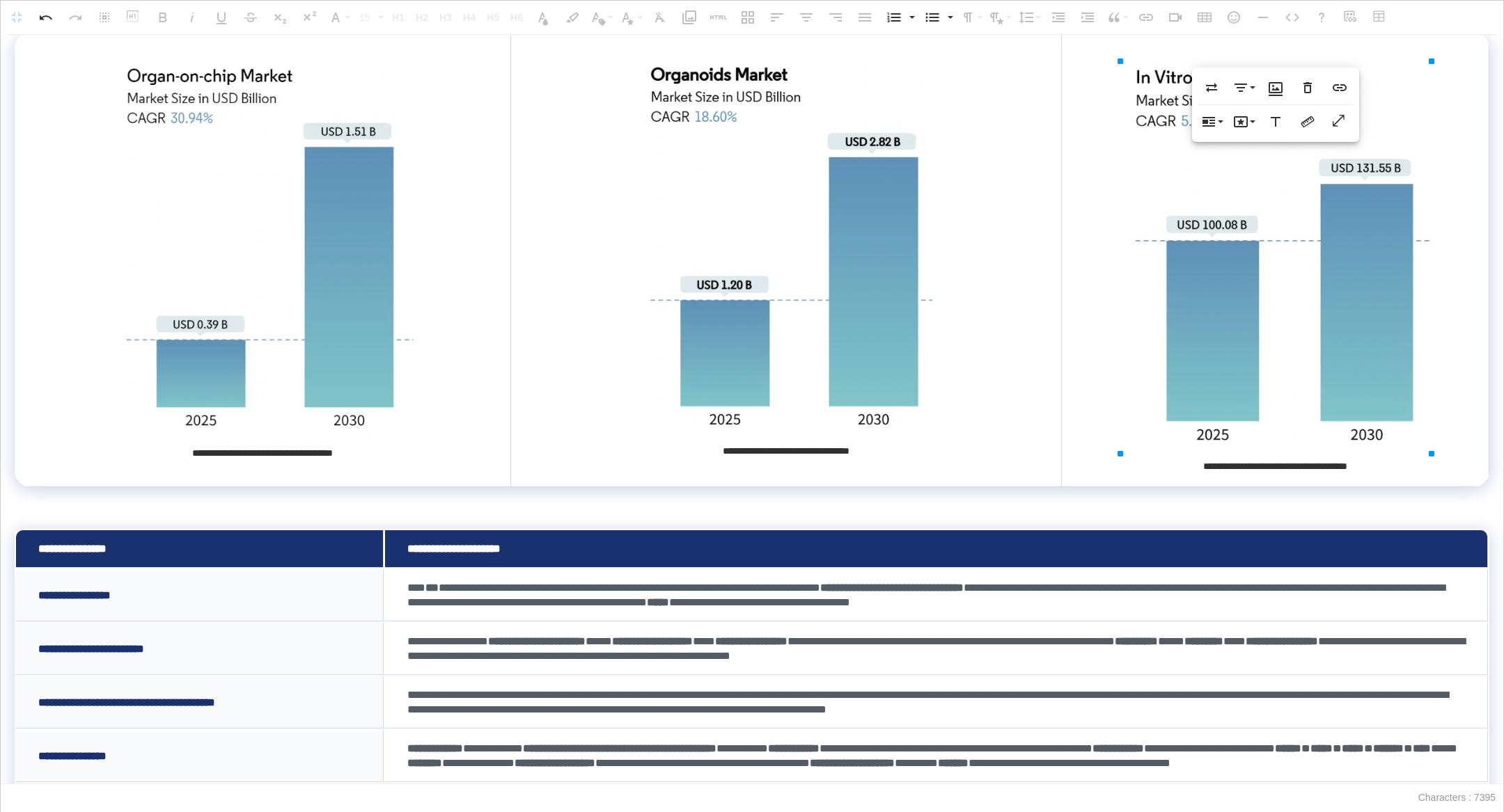
click at [902, 365] on img at bounding box center [786, 250] width 293 height 376
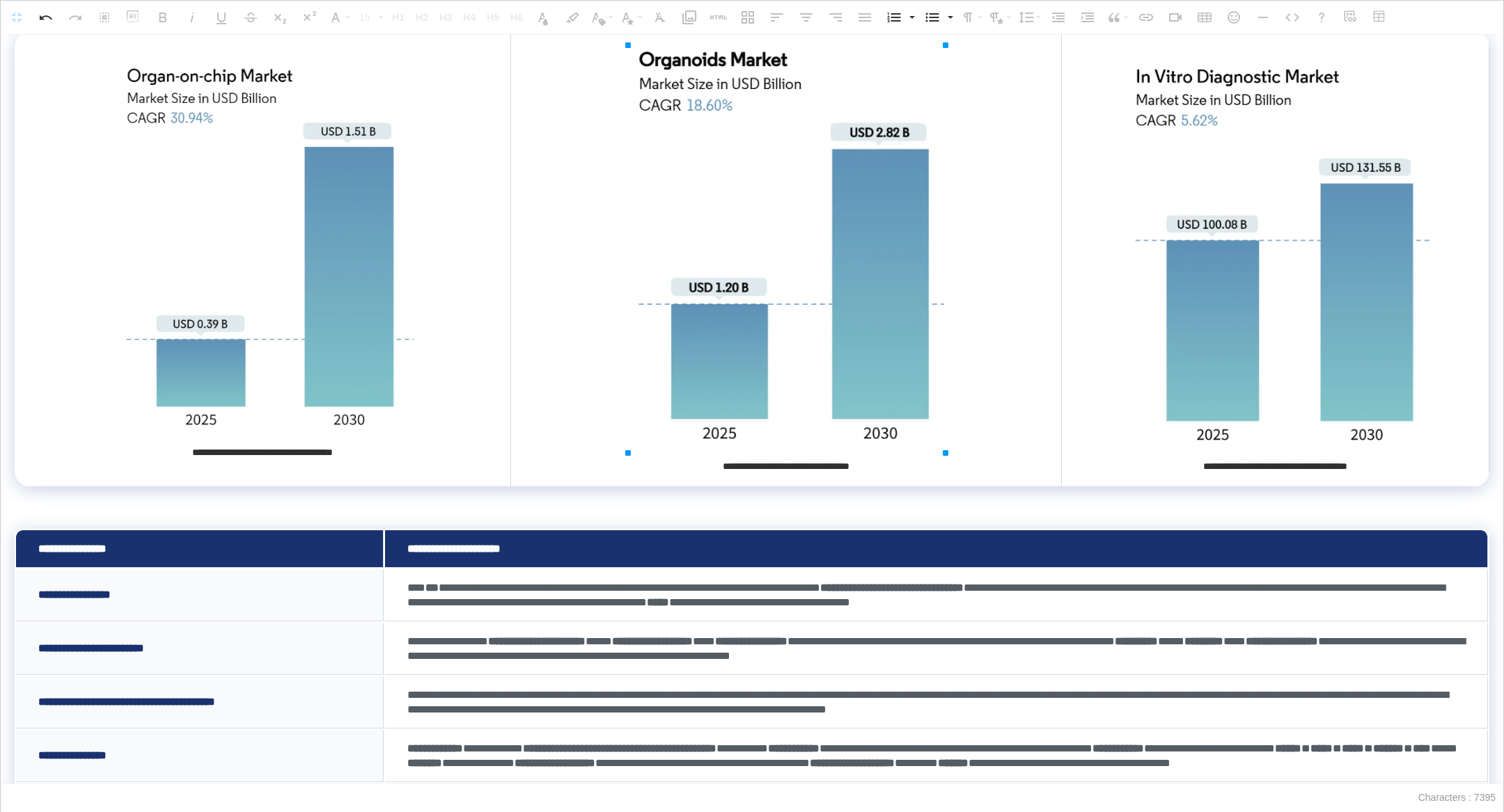
drag, startPoint x: 934, startPoint y: 436, endPoint x: 958, endPoint y: 440, distance: 24.3
click at [279, 336] on img at bounding box center [263, 250] width 303 height 380
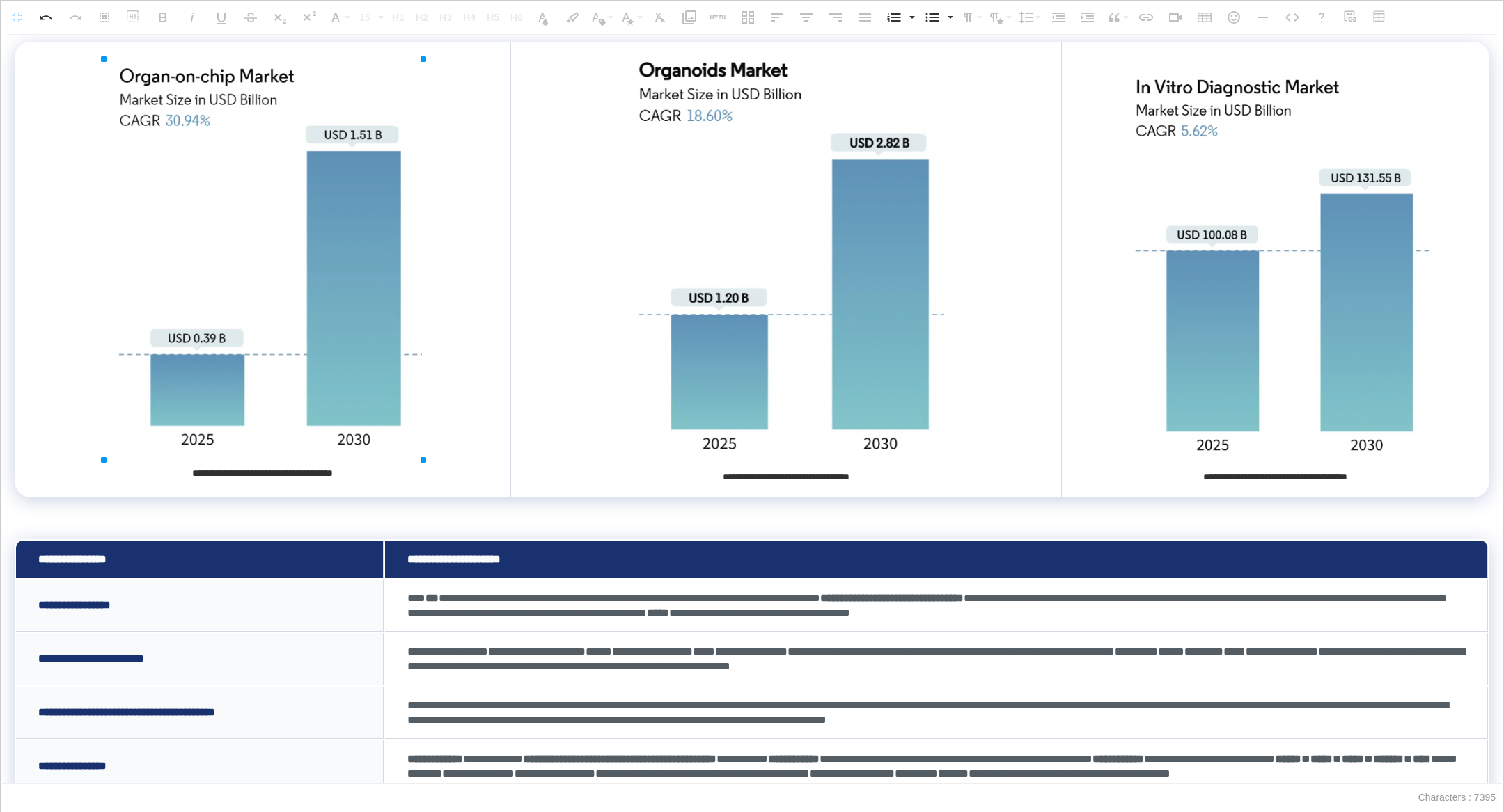
drag, startPoint x: 414, startPoint y: 437, endPoint x: 432, endPoint y: 440, distance: 18.2
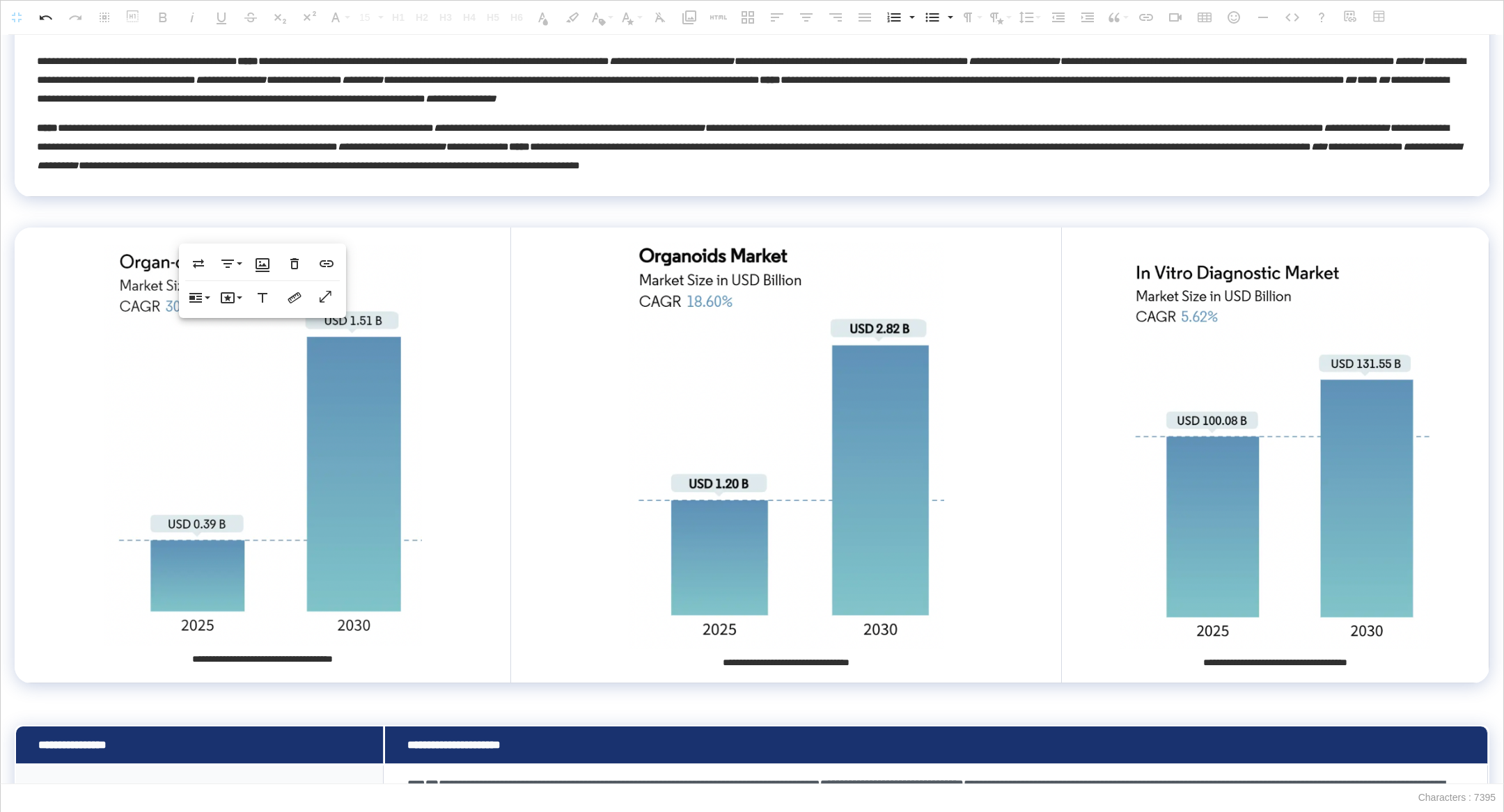
scroll to position [666, 0]
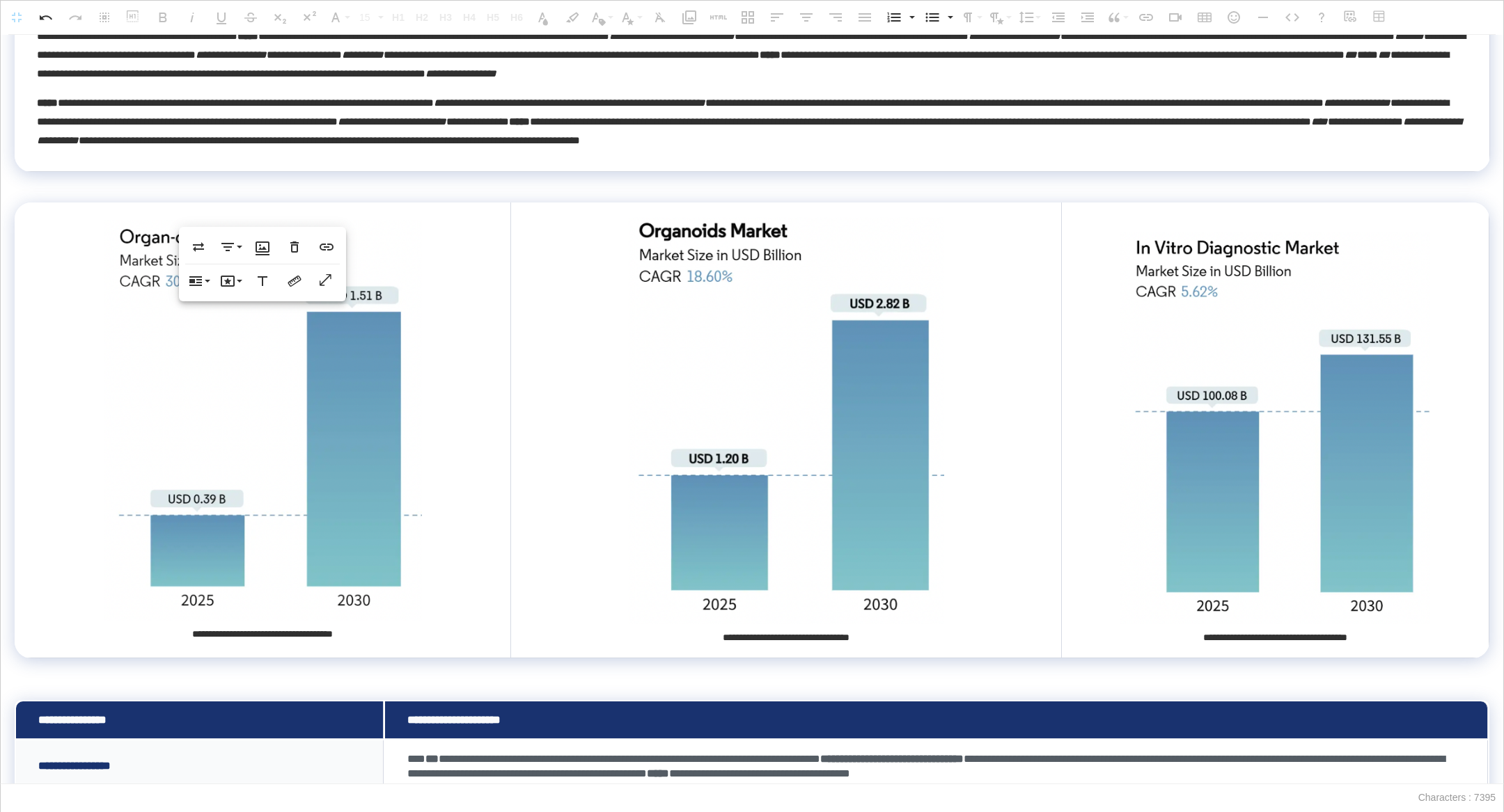
click at [1089, 376] on td "**********" at bounding box center [1275, 431] width 428 height 456
drag, startPoint x: 1061, startPoint y: 375, endPoint x: 1036, endPoint y: 375, distance: 25.0
click at [1037, 375] on div at bounding box center [1037, 429] width 1 height 455
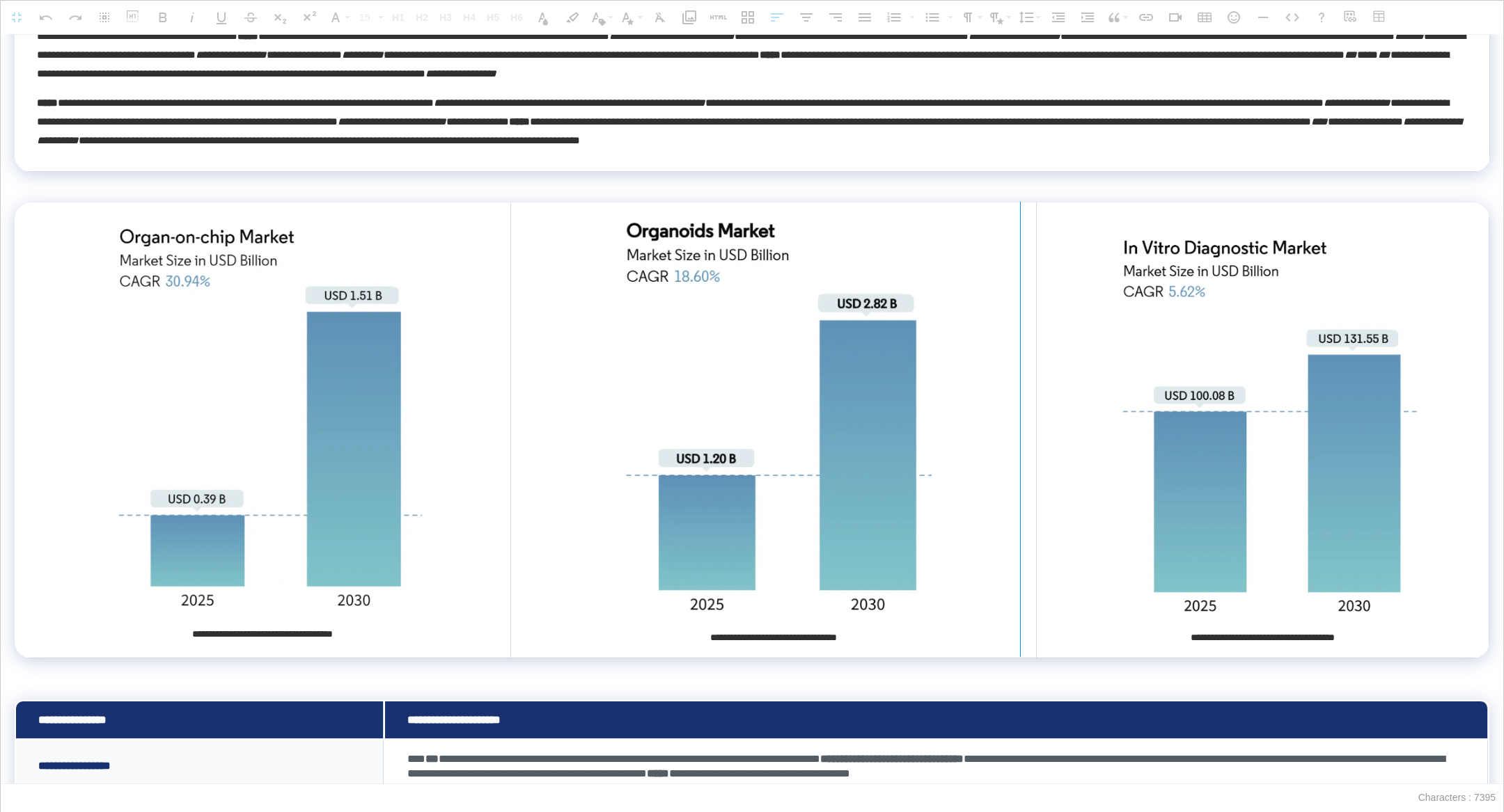
drag, startPoint x: 1035, startPoint y: 375, endPoint x: 1014, endPoint y: 374, distance: 21.0
click at [1016, 374] on div at bounding box center [1020, 429] width 8 height 455
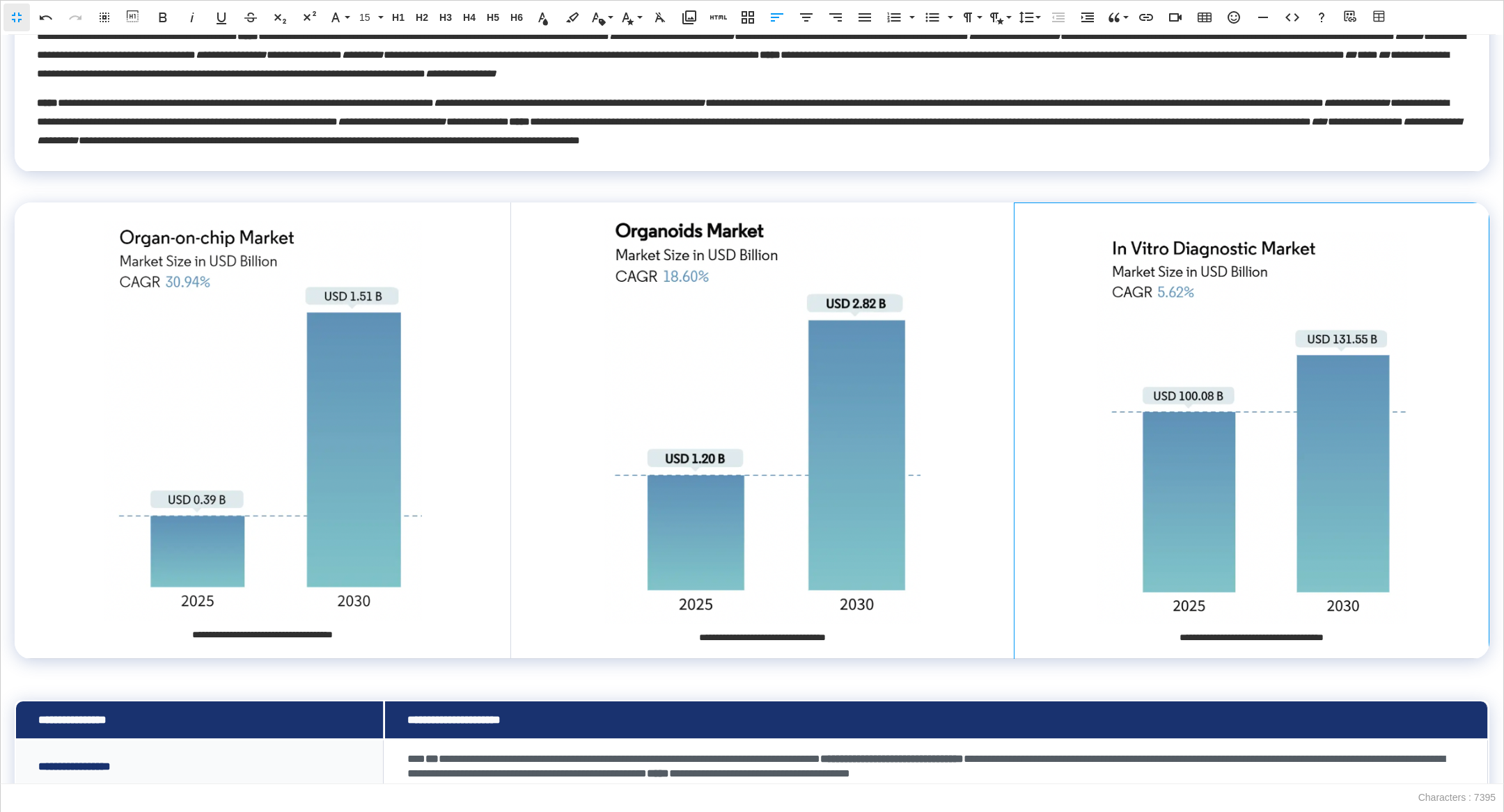
click at [1165, 291] on img at bounding box center [1252, 428] width 311 height 392
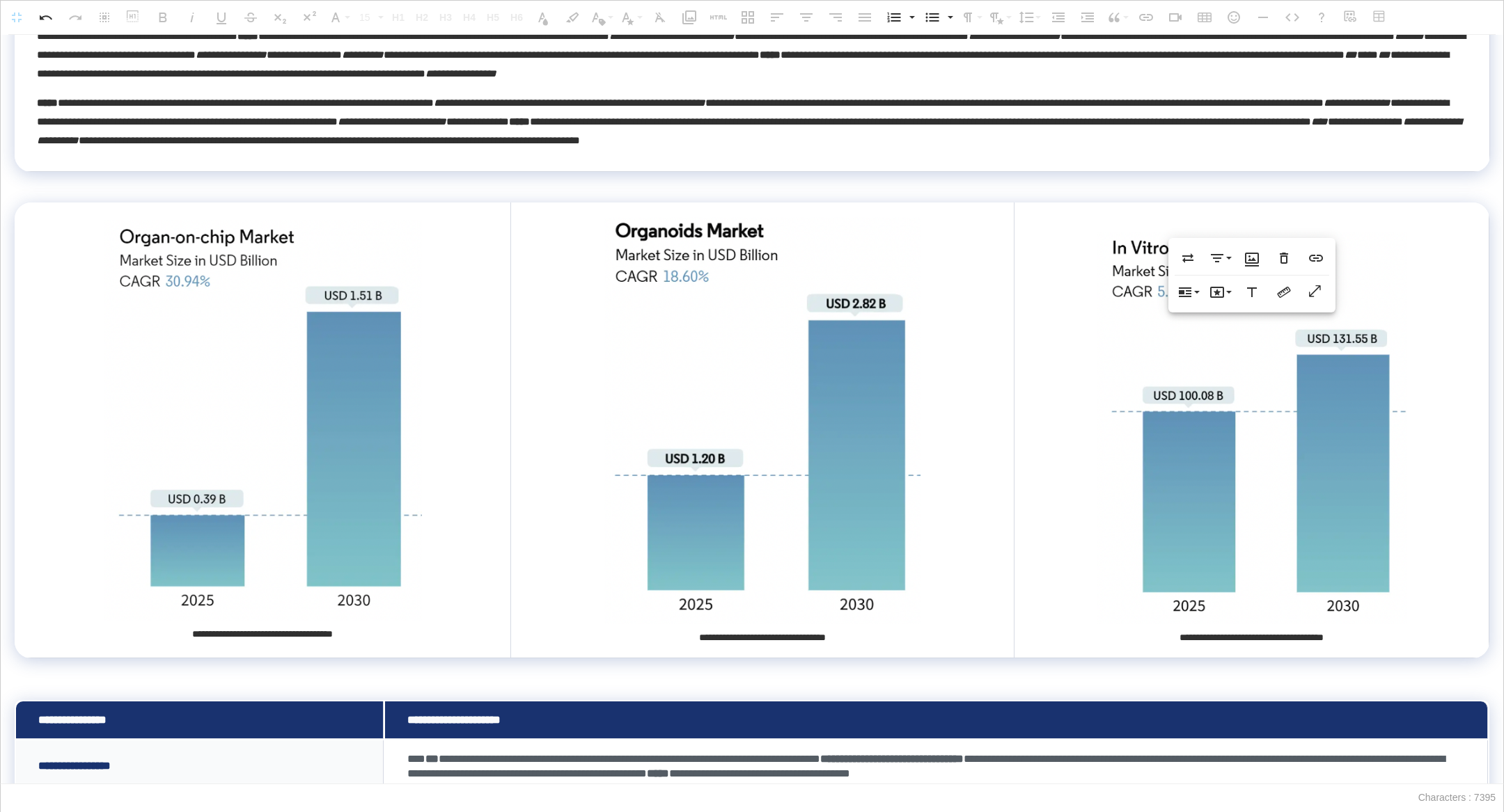
click at [955, 189] on p at bounding box center [752, 182] width 1474 height 20
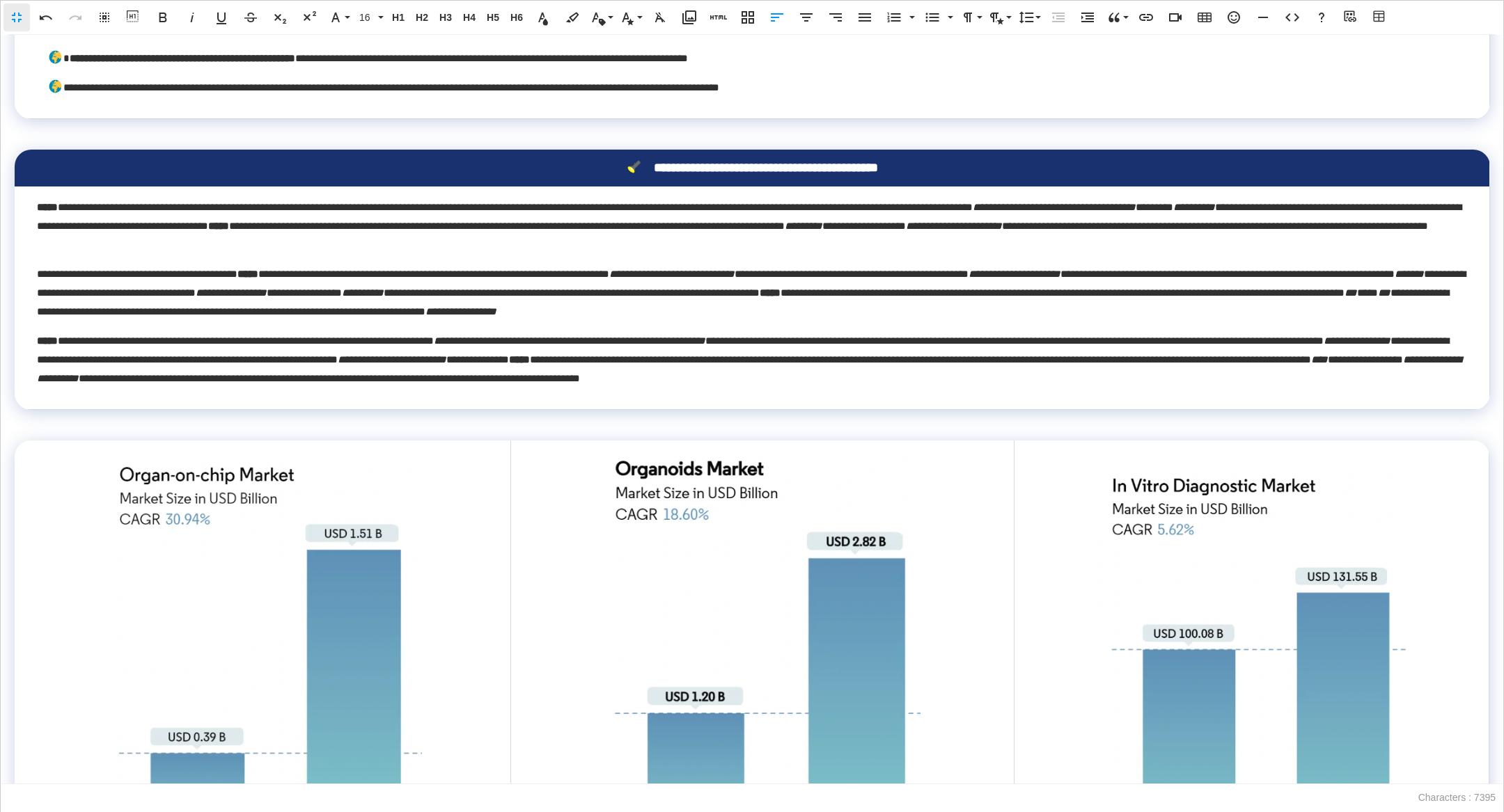
scroll to position [570, 0]
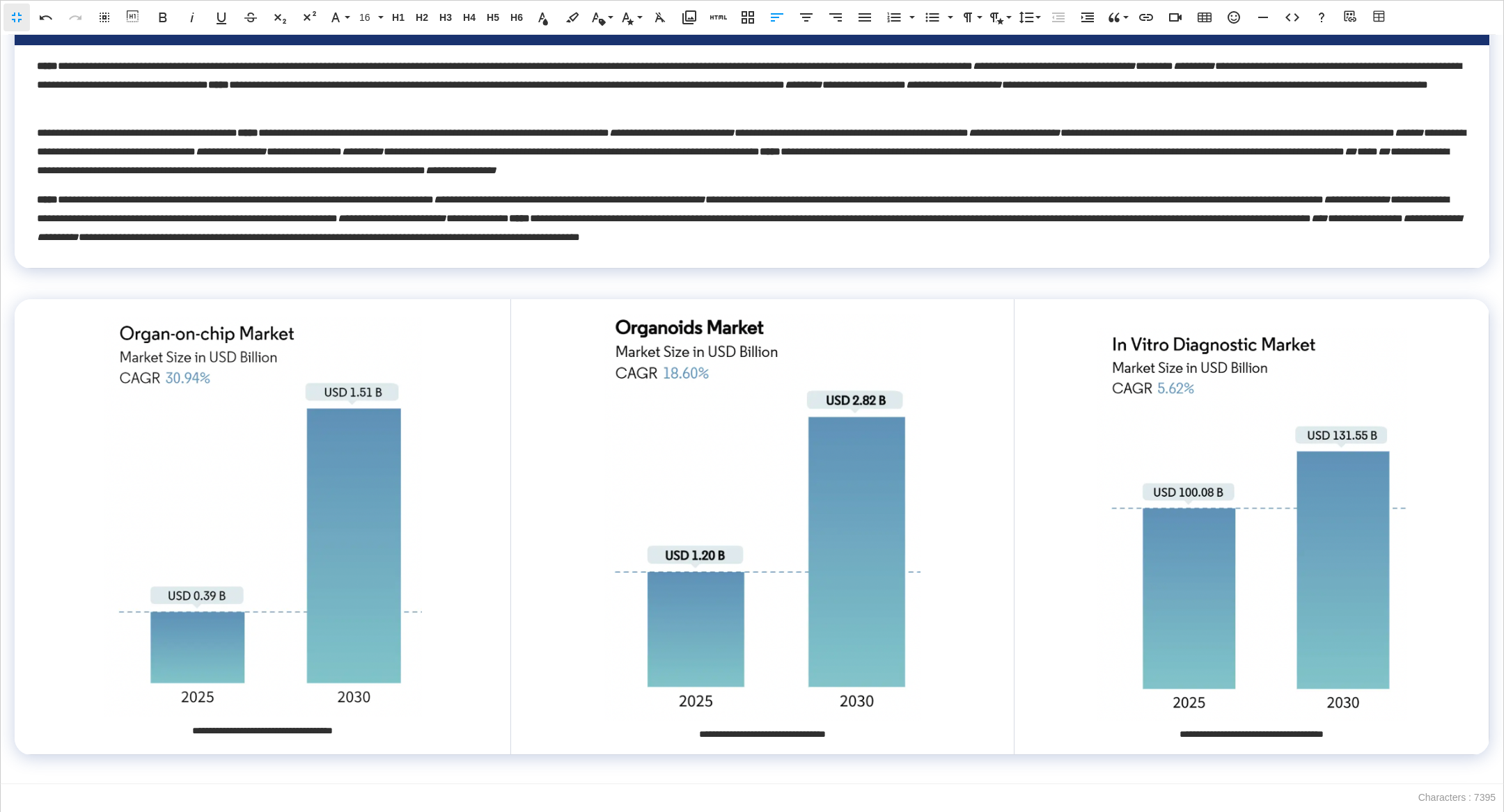
click at [1375, 734] on div "**********" at bounding box center [1251, 735] width 429 height 19
click at [10, 6] on button "Fullscreen" at bounding box center [16, 17] width 26 height 28
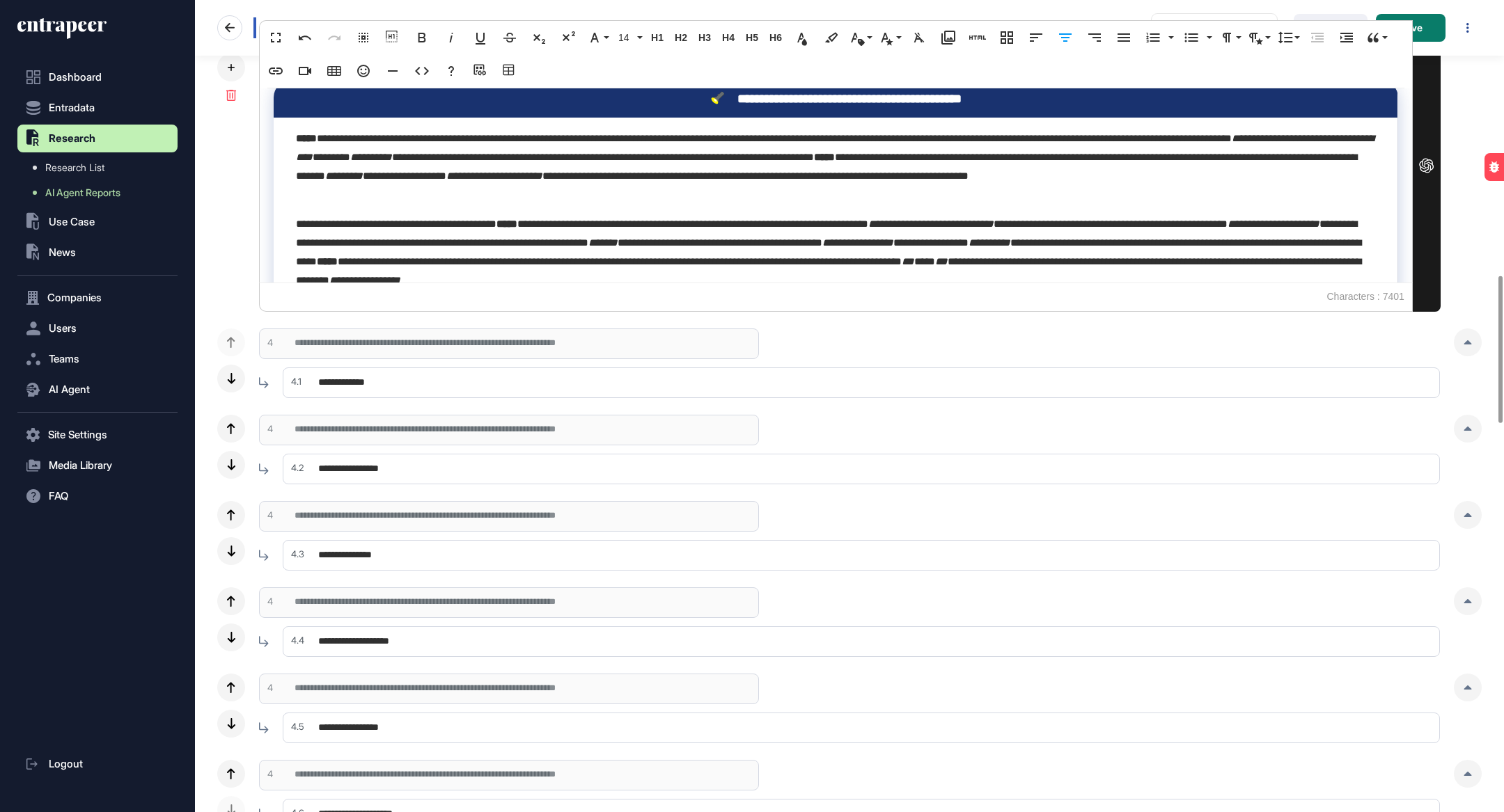
scroll to position [1563, 0]
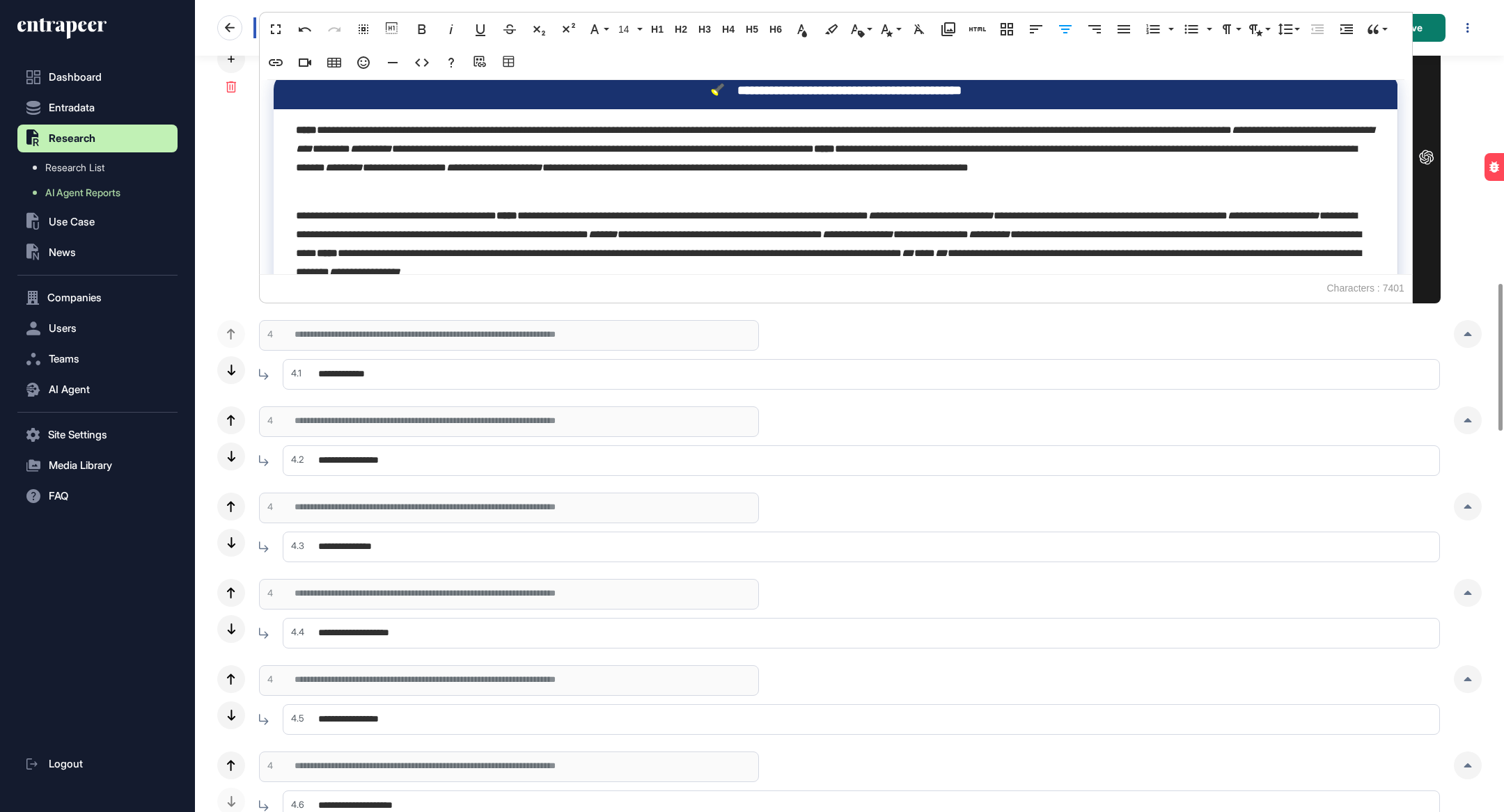
click at [523, 372] on input "**********" at bounding box center [861, 374] width 1157 height 30
click at [1470, 333] on icon at bounding box center [1468, 333] width 8 height 4
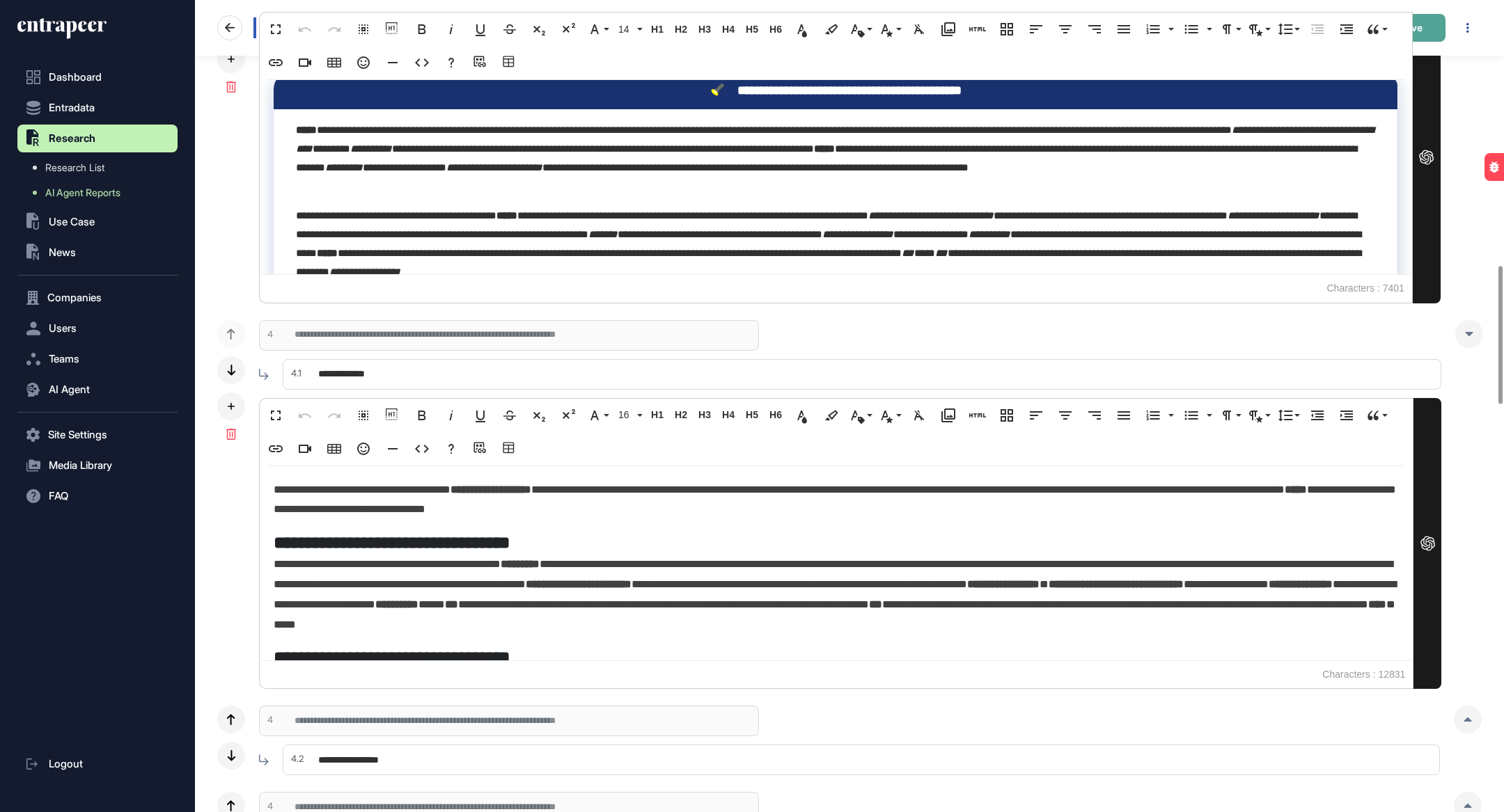
click at [1437, 26] on button "Save" at bounding box center [1411, 27] width 69 height 28
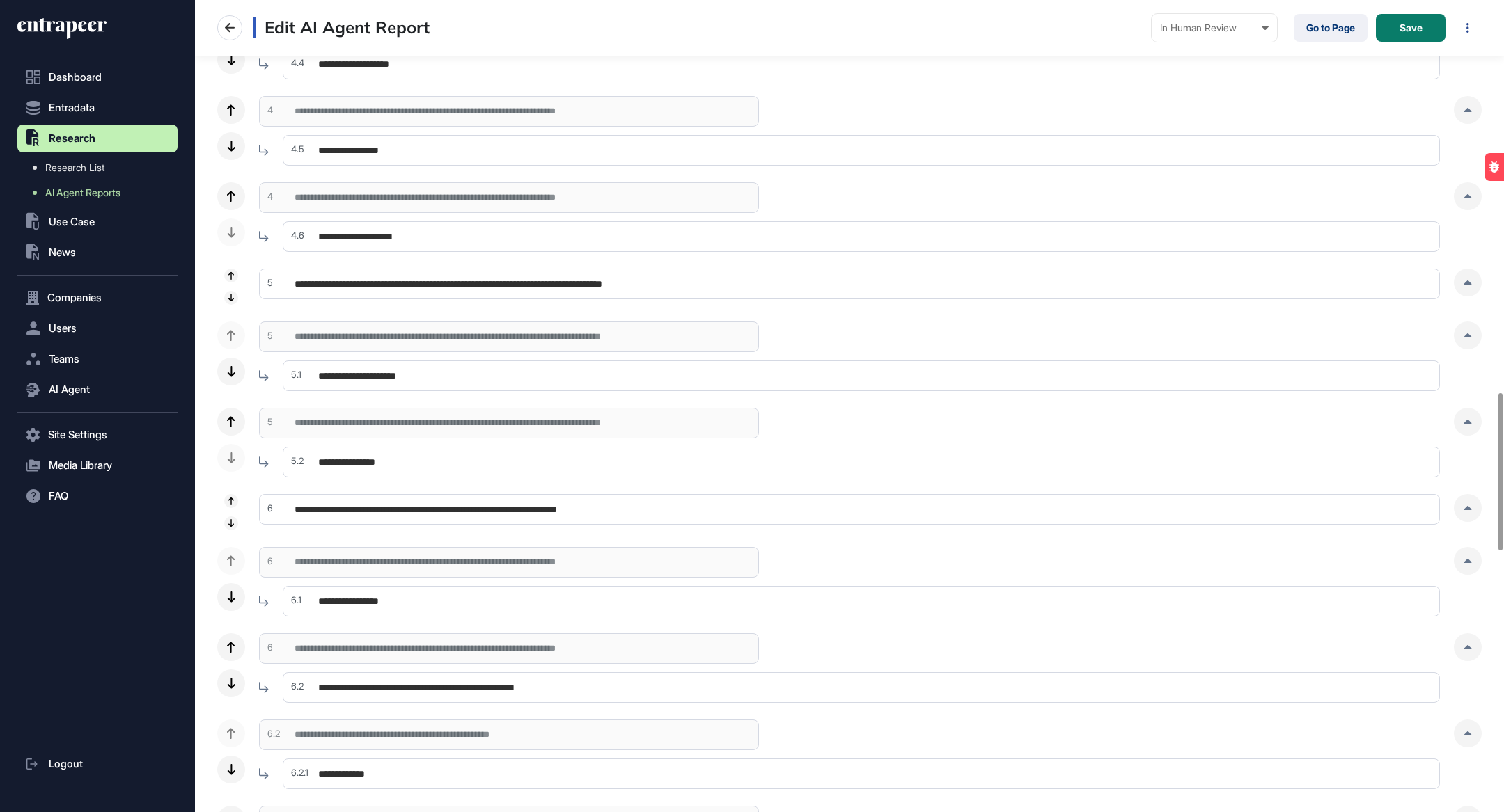
scroll to position [2168, 0]
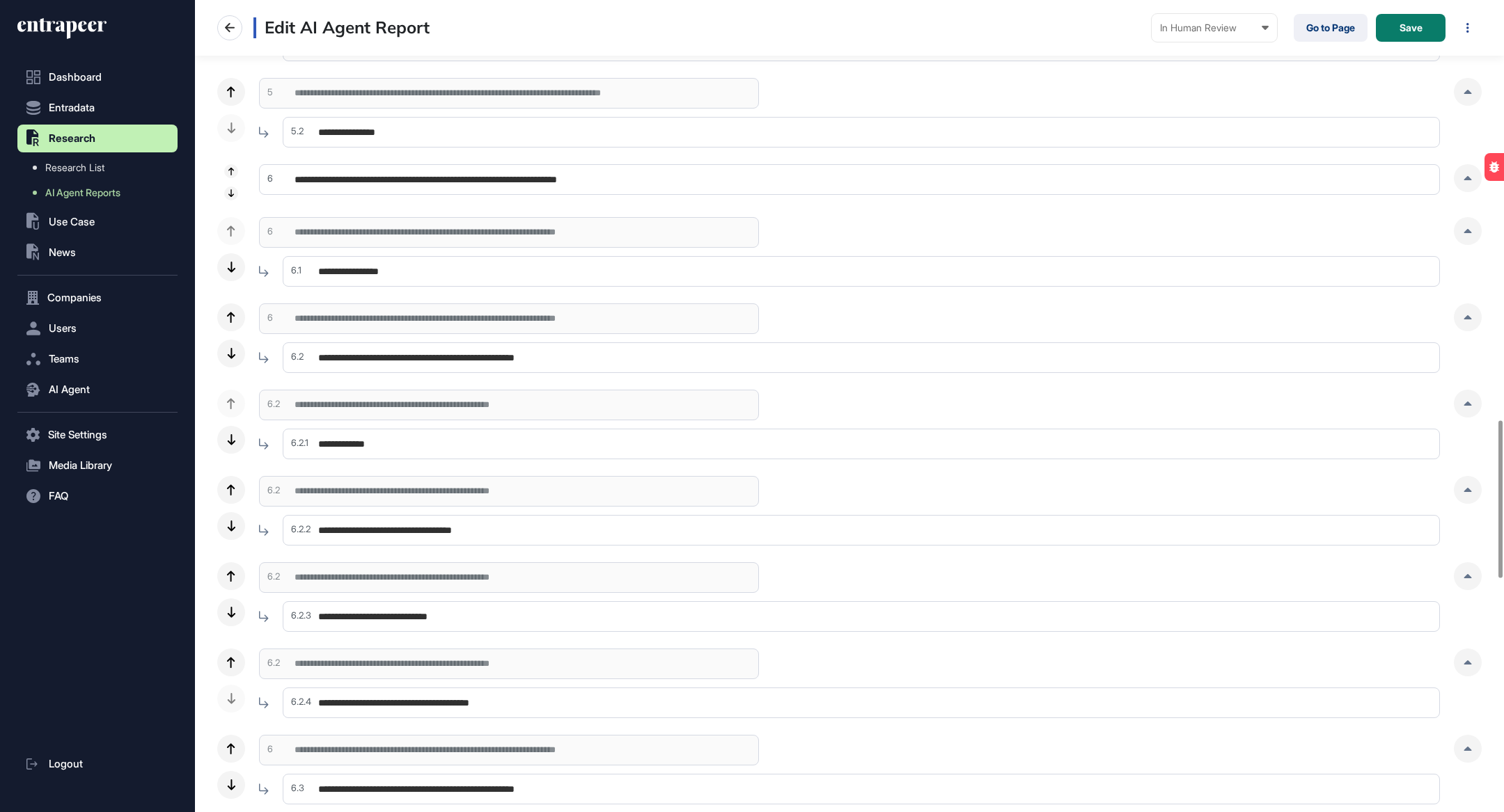
click at [543, 183] on input "**********" at bounding box center [850, 179] width 1181 height 30
click at [1461, 175] on div at bounding box center [1467, 178] width 28 height 28
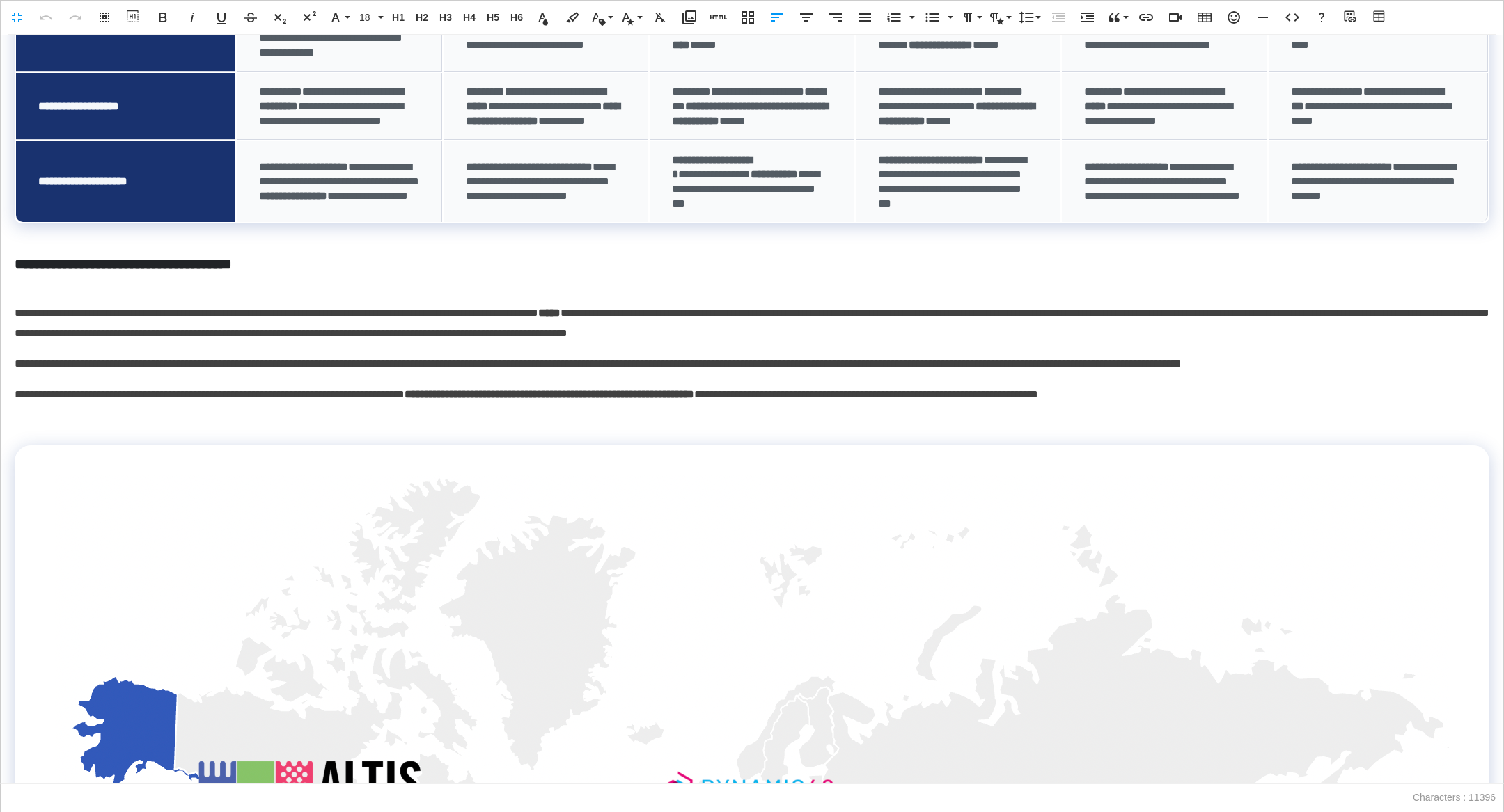
scroll to position [1387, 0]
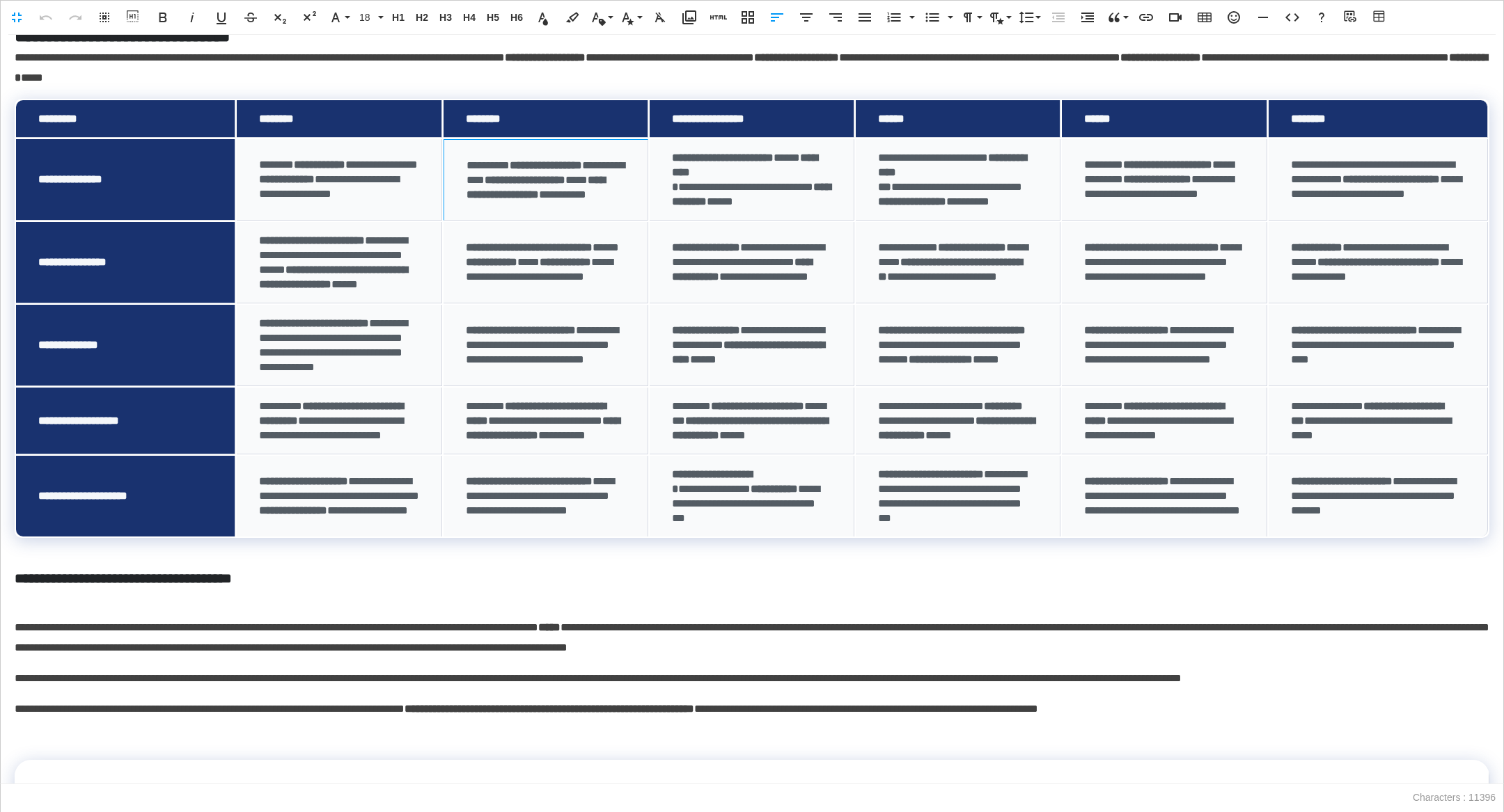
click at [574, 175] on td "**********" at bounding box center [546, 180] width 205 height 81
click at [530, 293] on icon "button" at bounding box center [530, 294] width 17 height 17
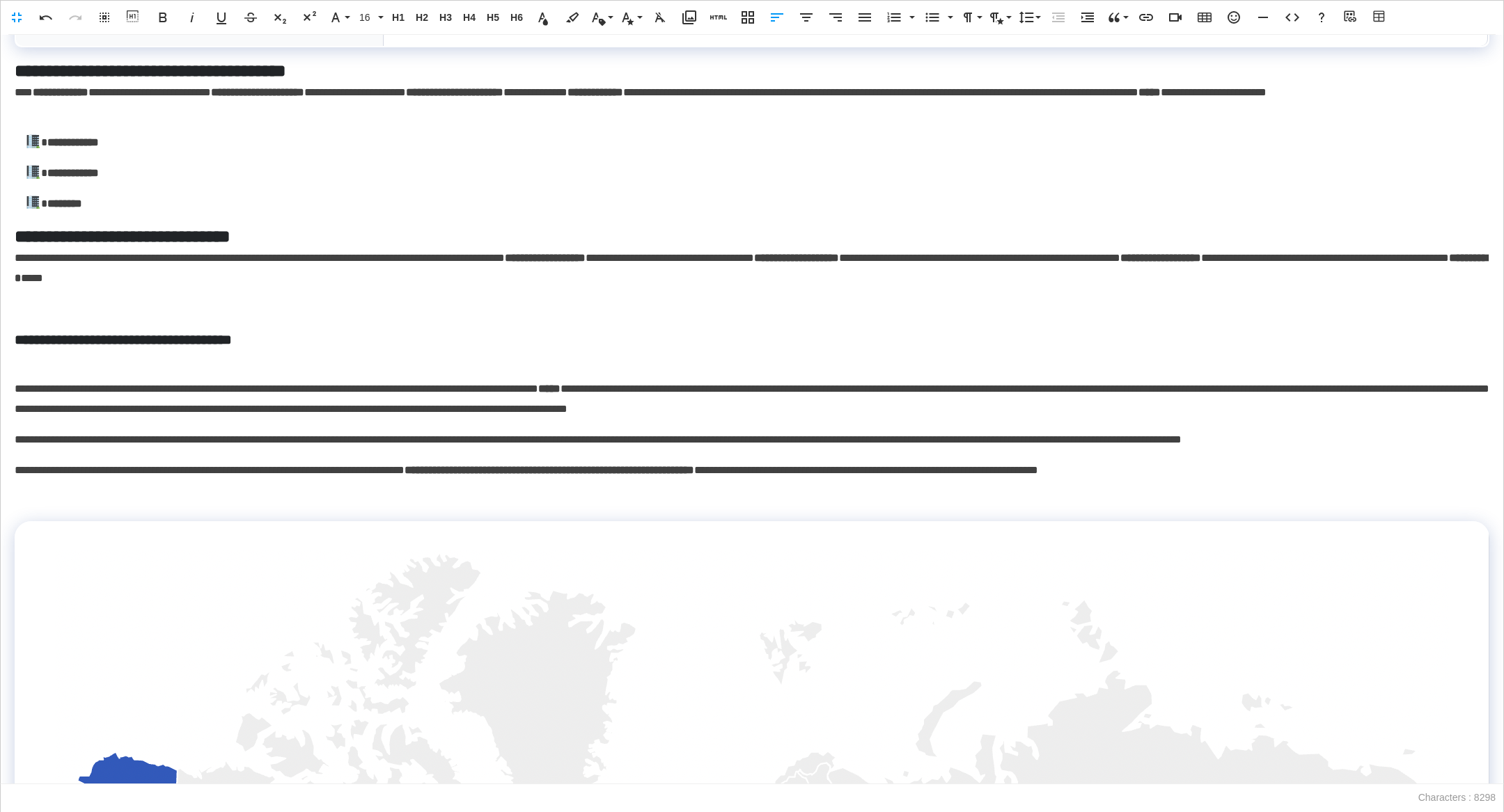
scroll to position [1173, 0]
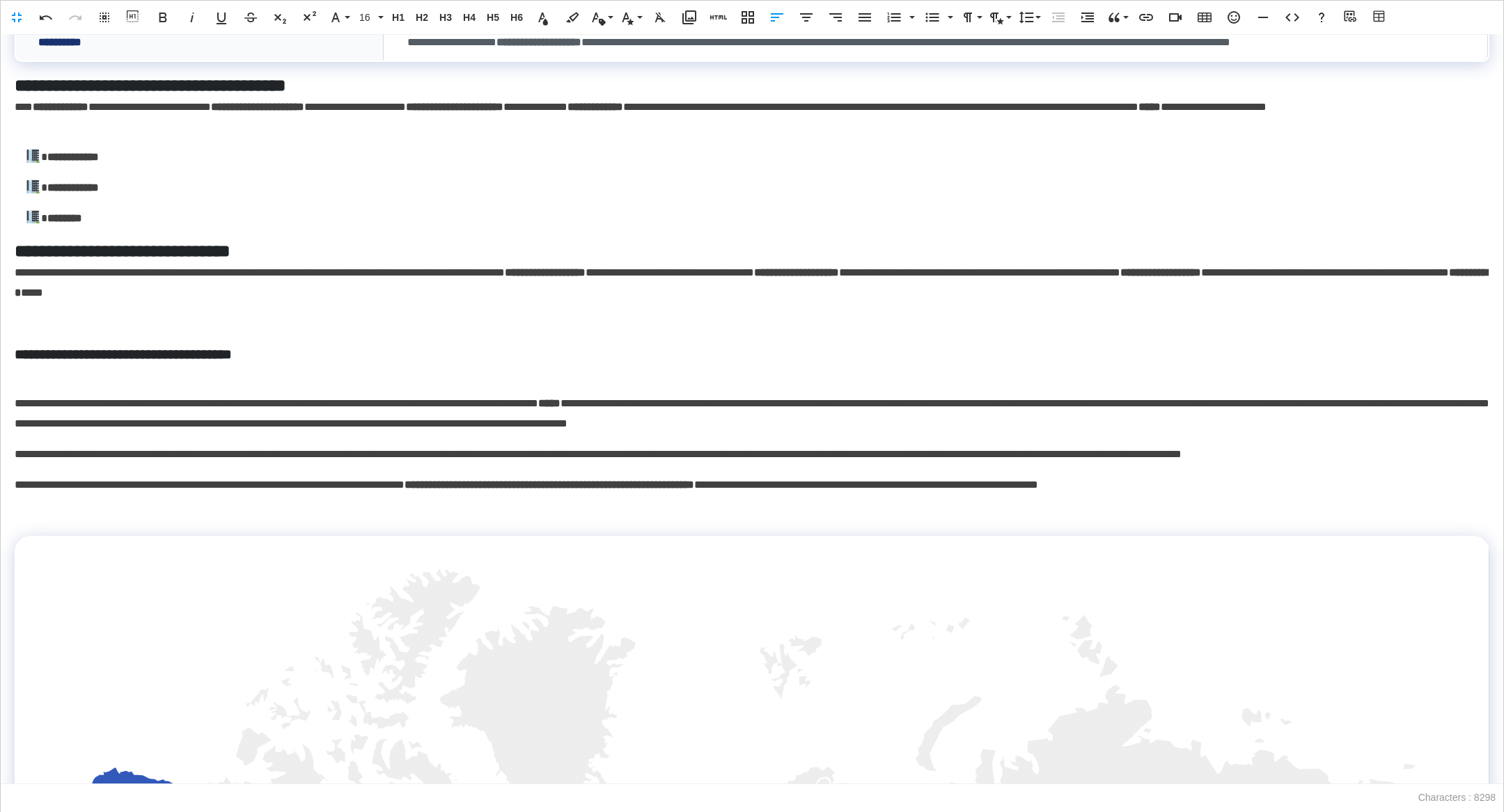
click at [203, 334] on p at bounding box center [752, 324] width 1474 height 20
click at [292, 97] on h5 "**********" at bounding box center [752, 85] width 1475 height 25
click at [232, 361] on strong "**********" at bounding box center [123, 353] width 217 height 14
click at [497, 12] on span "H5" at bounding box center [493, 18] width 21 height 12
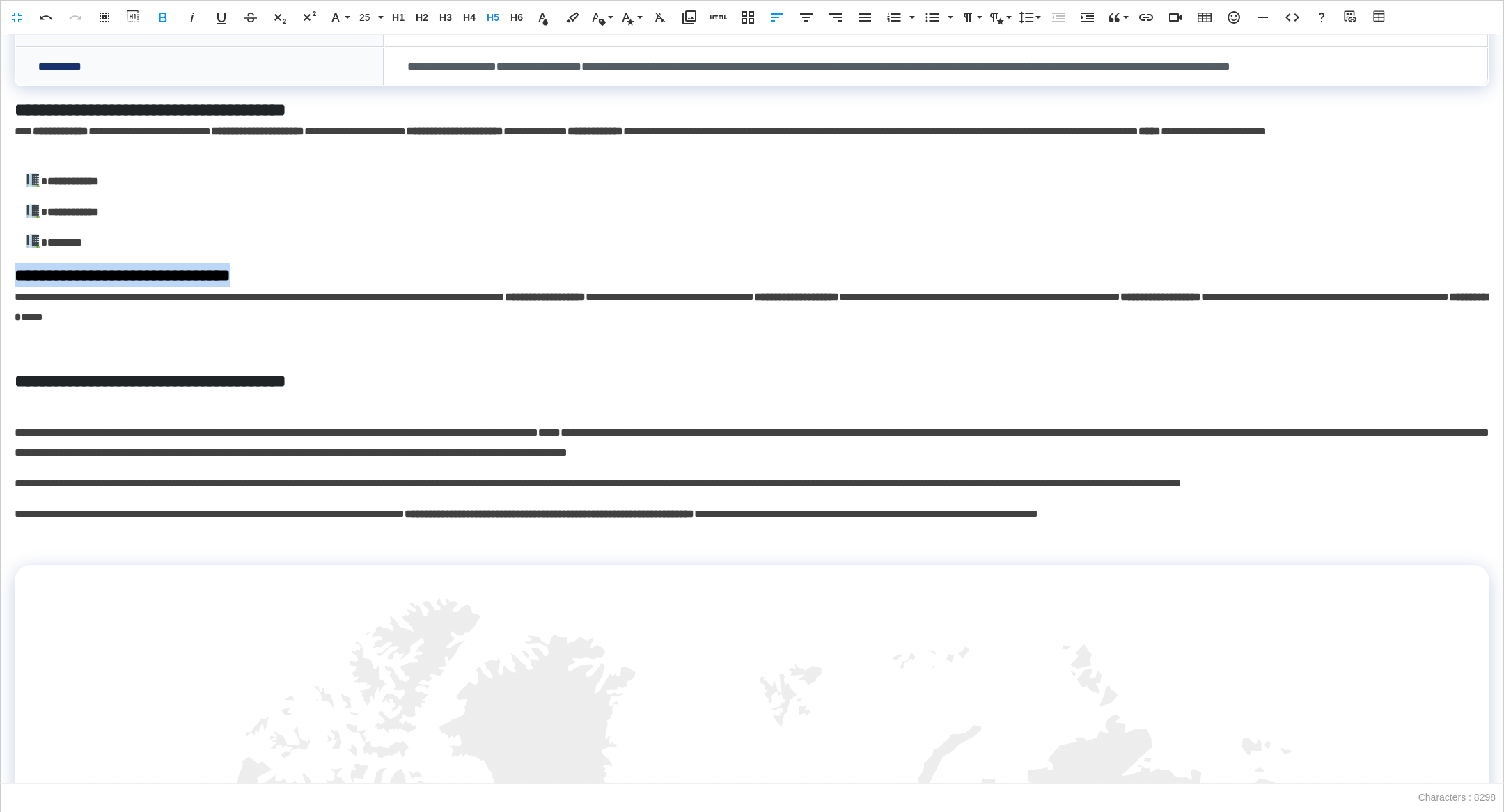
drag, startPoint x: 237, startPoint y: 307, endPoint x: 0, endPoint y: 306, distance: 237.0
click at [0, 307] on div "**********" at bounding box center [752, 410] width 1504 height 750
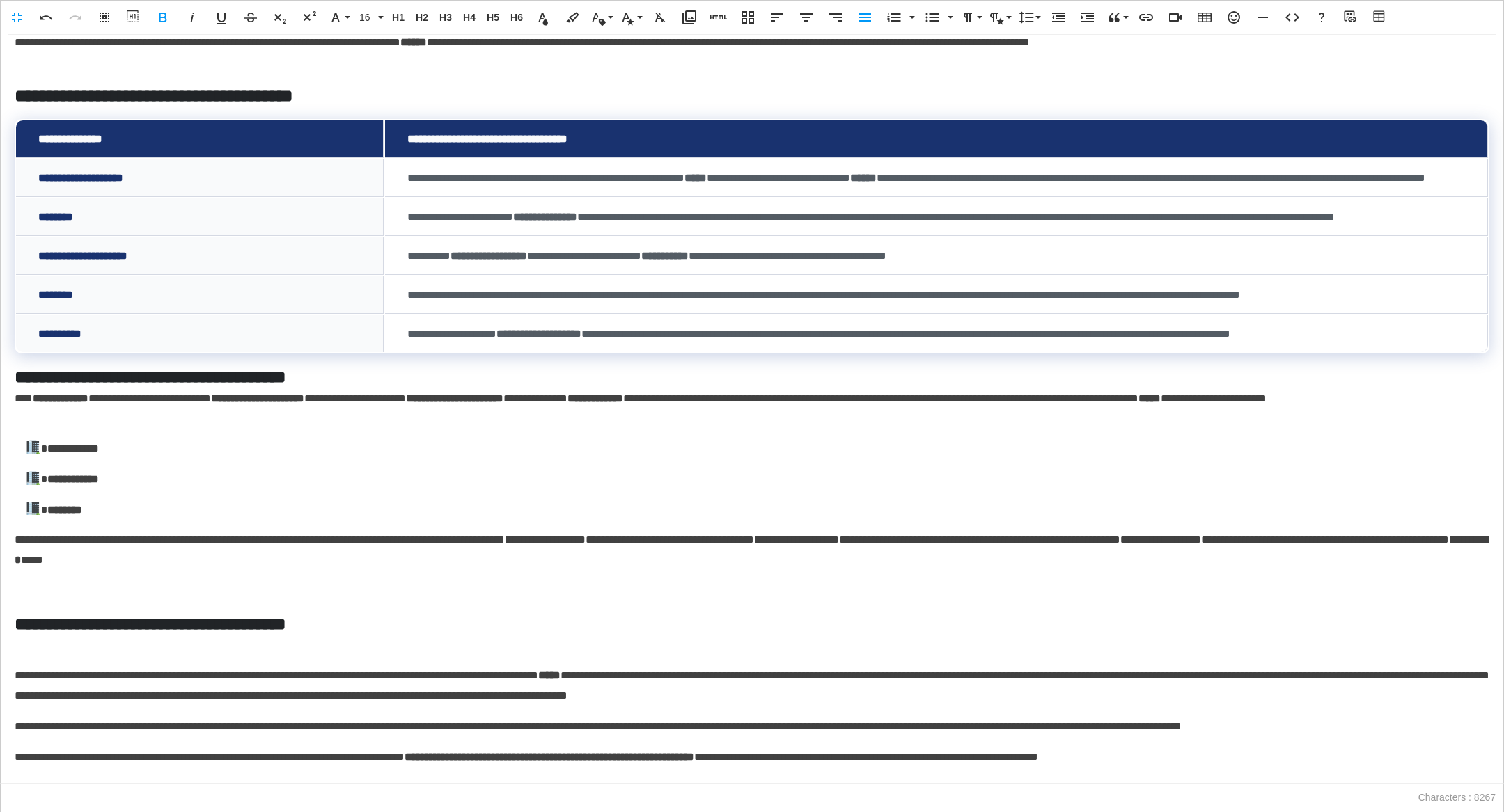
scroll to position [877, 0]
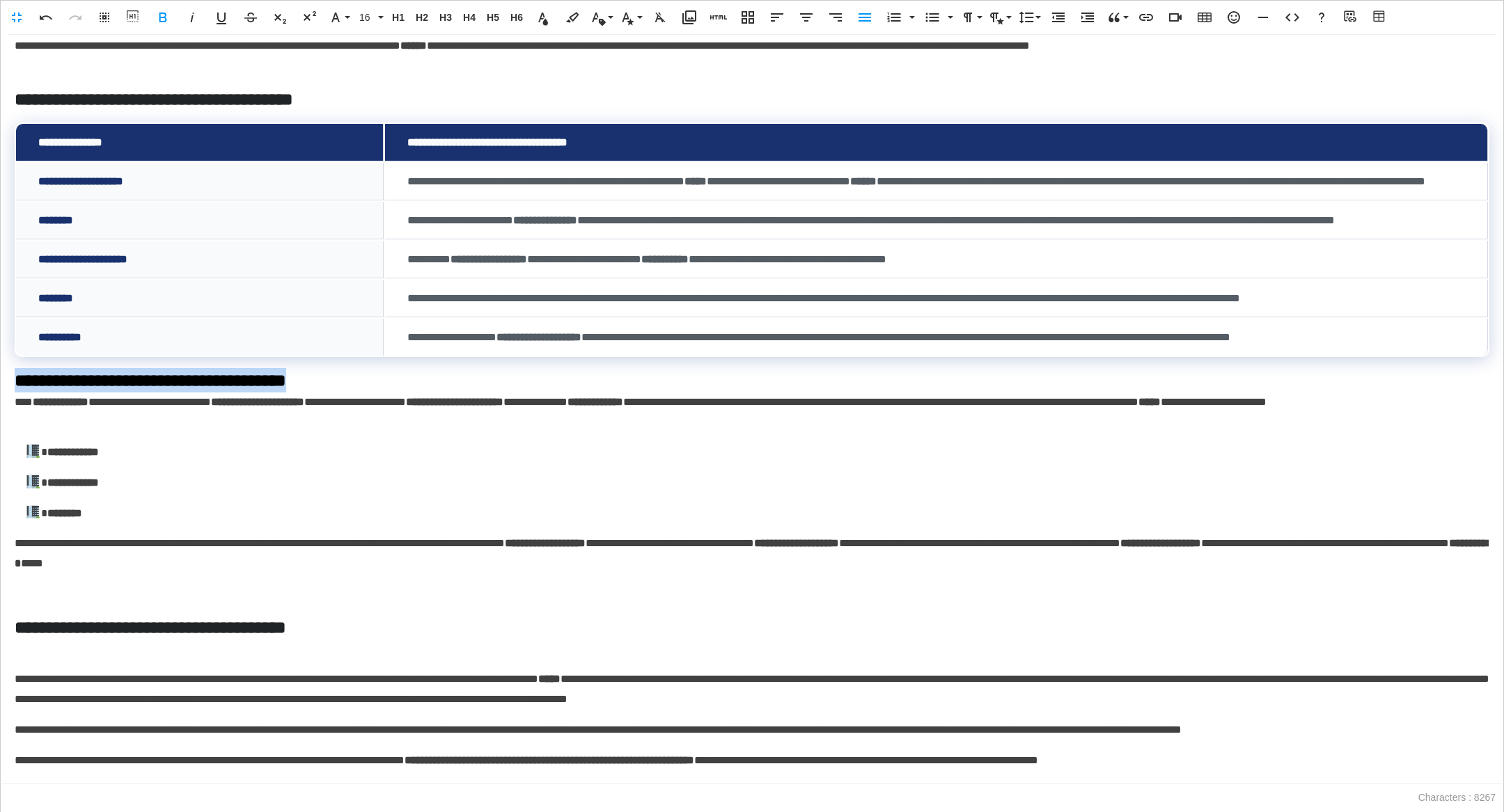
drag, startPoint x: 372, startPoint y: 412, endPoint x: 0, endPoint y: 411, distance: 372.0
click at [0, 411] on div "**********" at bounding box center [752, 410] width 1504 height 750
click at [517, 10] on button "H6 Heading 6" at bounding box center [516, 17] width 21 height 28
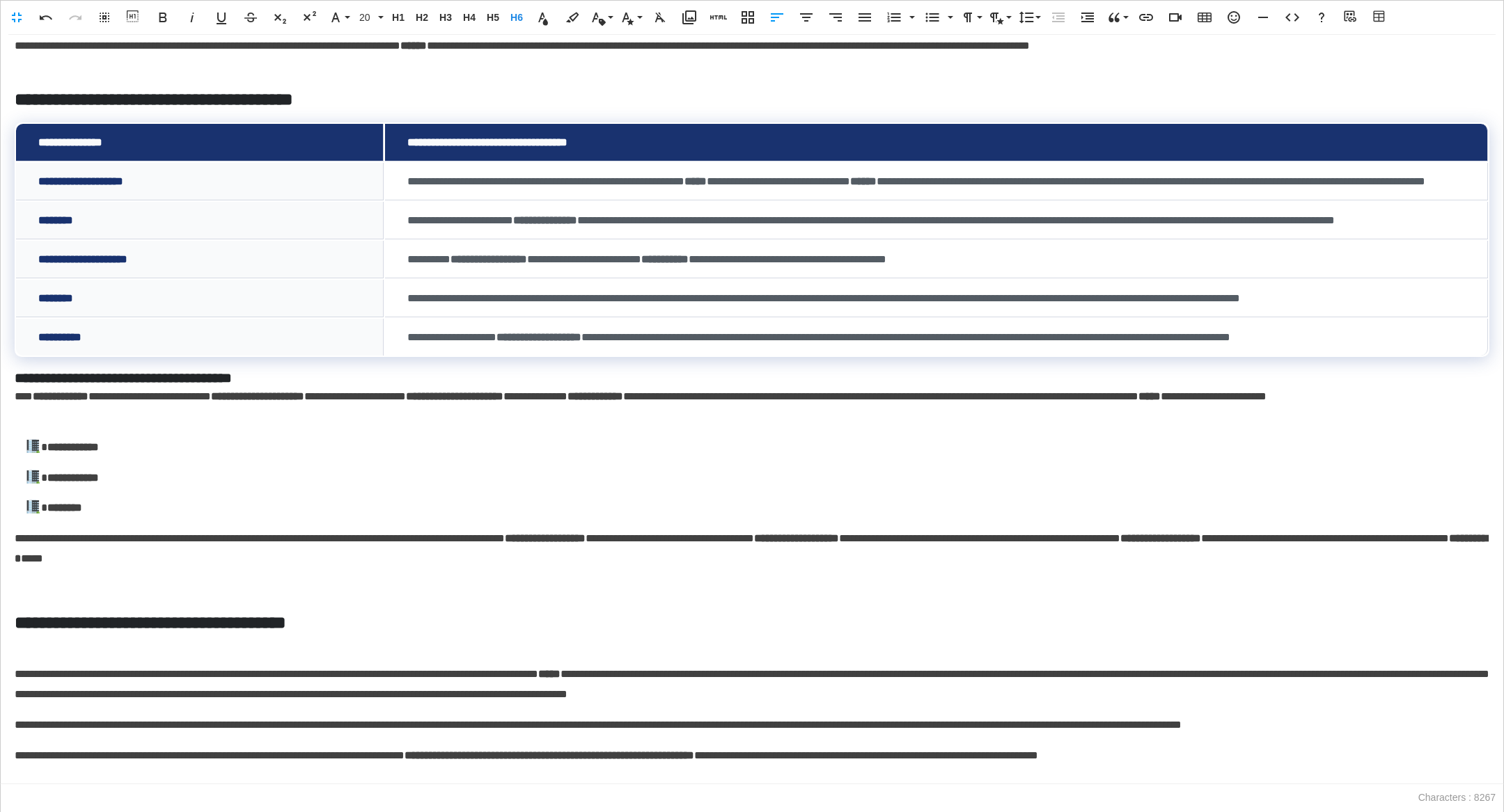
click at [283, 518] on p "********" at bounding box center [757, 508] width 1465 height 20
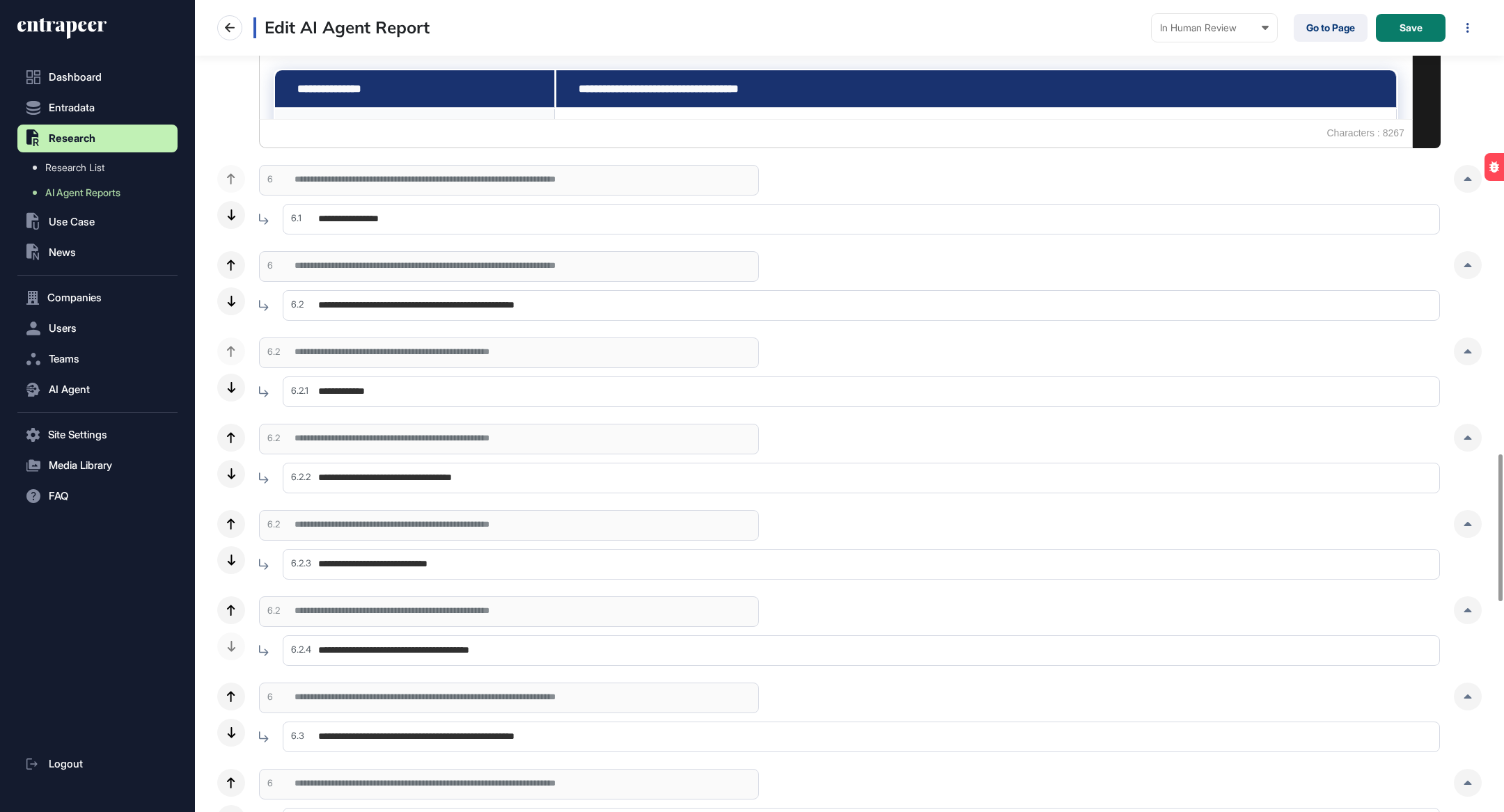
scroll to position [2521, 0]
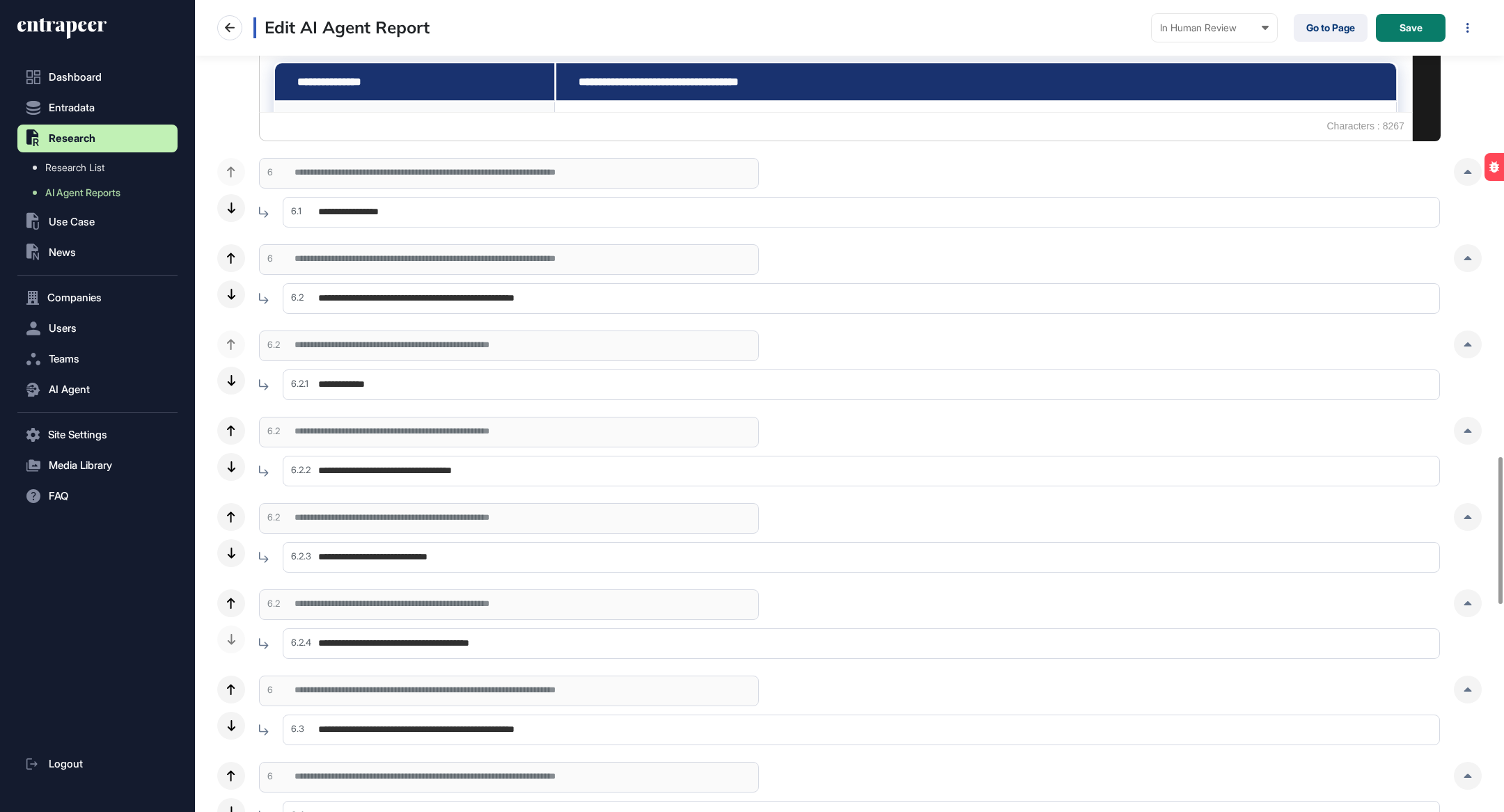
click at [521, 208] on input "**********" at bounding box center [861, 212] width 1157 height 30
click at [1469, 161] on div at bounding box center [1467, 171] width 28 height 28
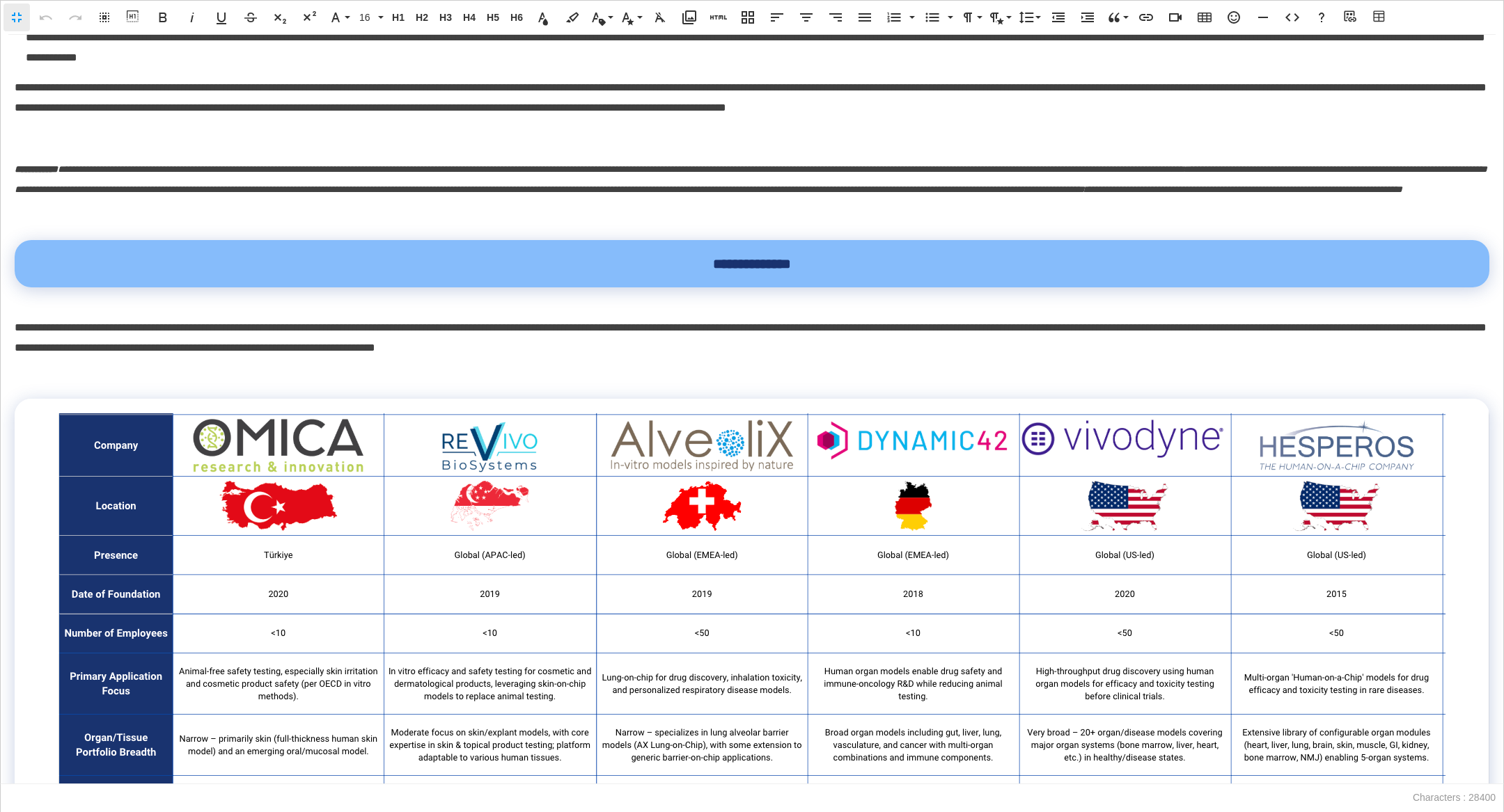
scroll to position [585, 0]
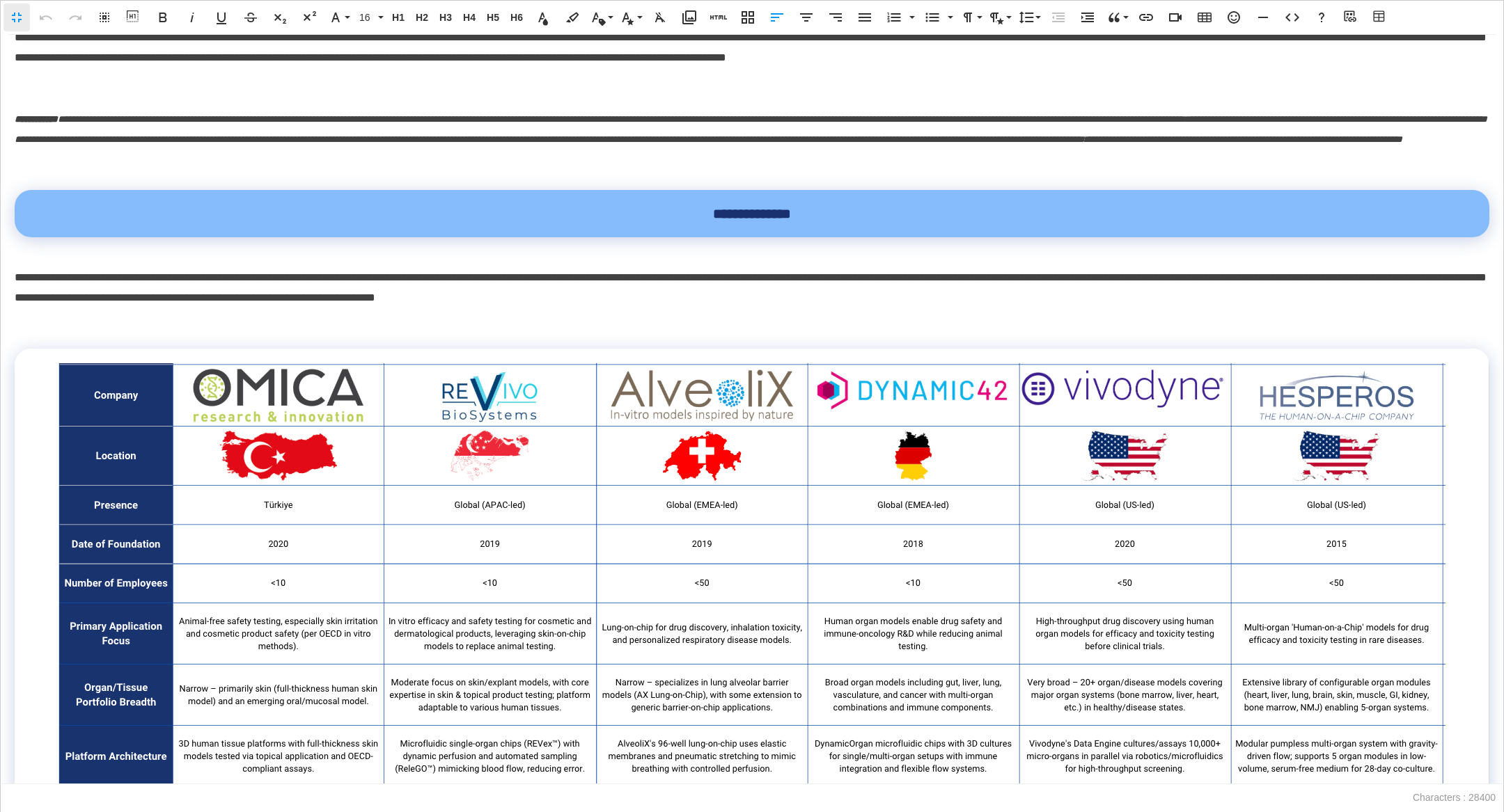
click at [622, 309] on p "**********" at bounding box center [752, 288] width 1475 height 41
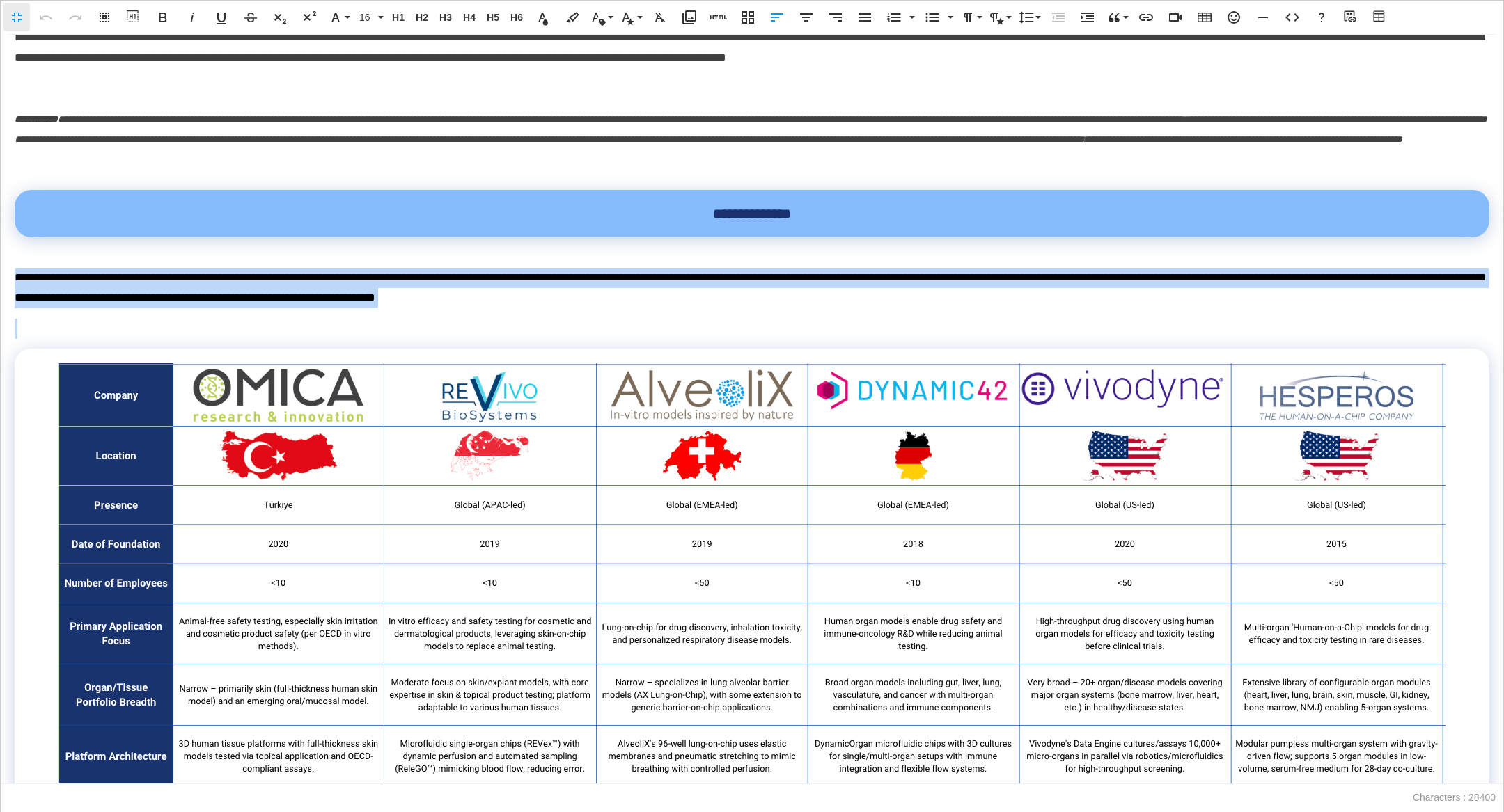
click at [622, 309] on p "**********" at bounding box center [752, 288] width 1475 height 41
copy p "**********"
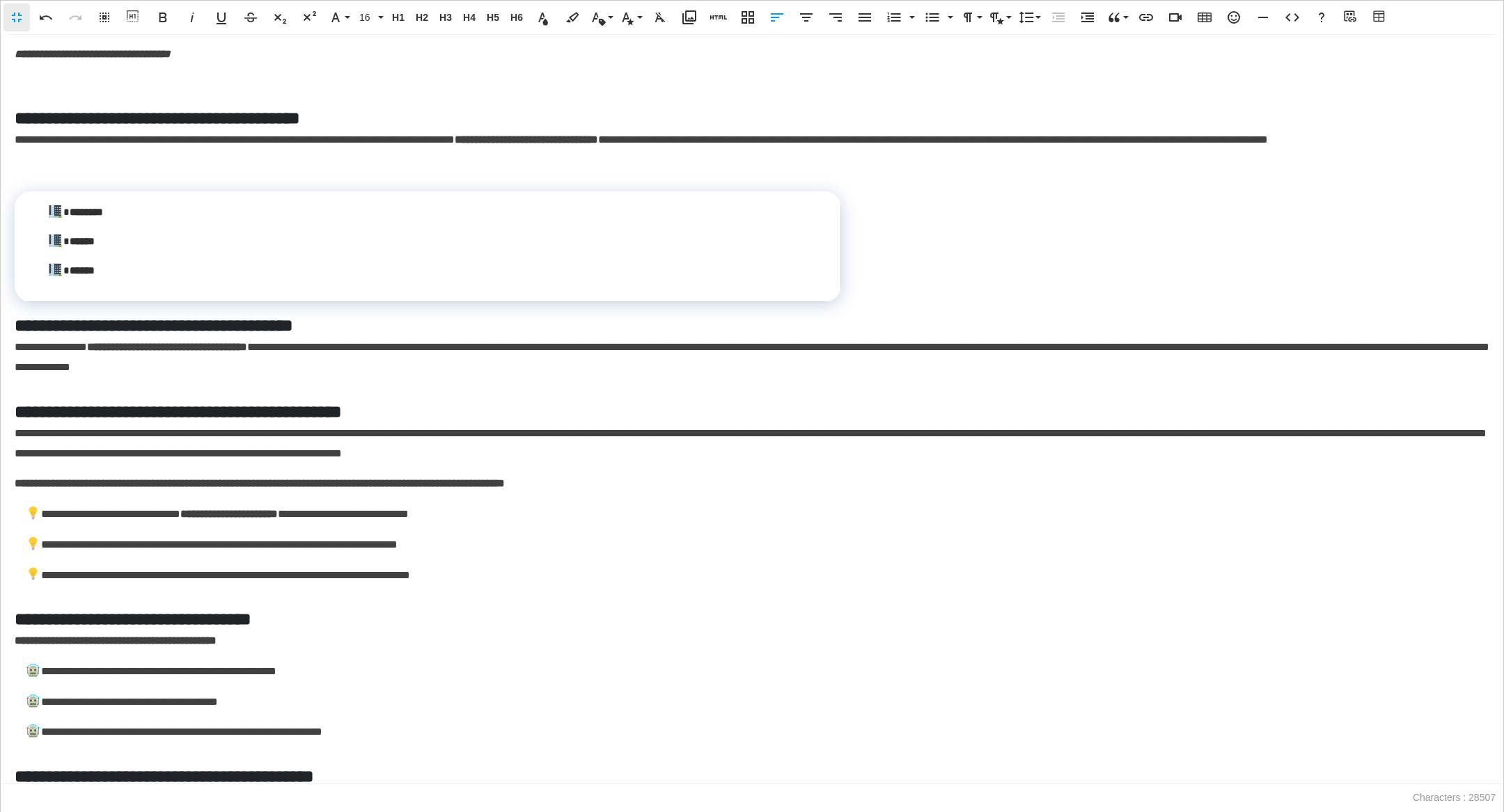
scroll to position [3959, 0]
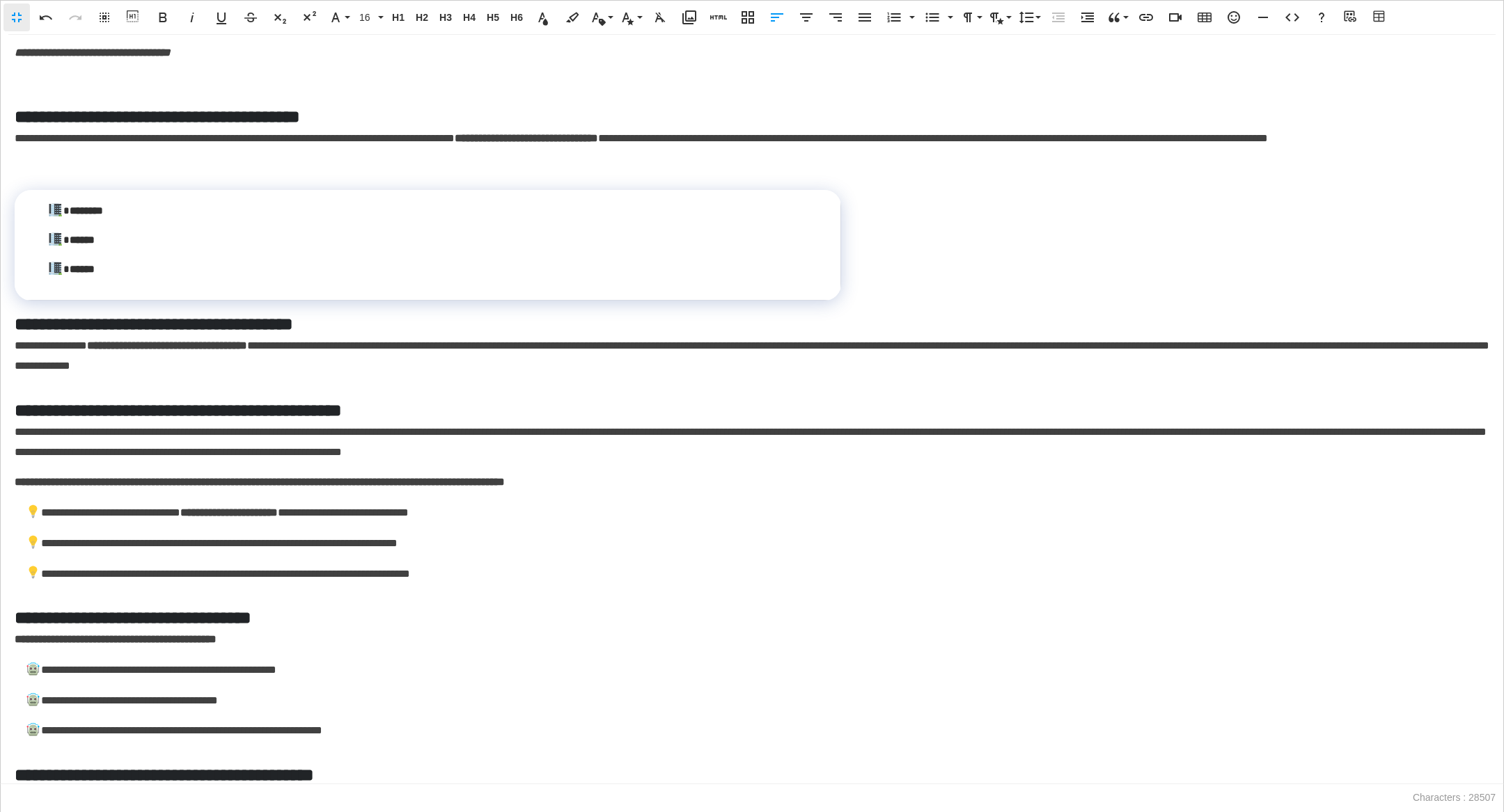
click at [75, 128] on h5 "**********" at bounding box center [752, 116] width 1475 height 25
drag, startPoint x: 69, startPoint y: 140, endPoint x: 0, endPoint y: 140, distance: 69.0
click at [0, 140] on div "**********" at bounding box center [752, 410] width 1504 height 750
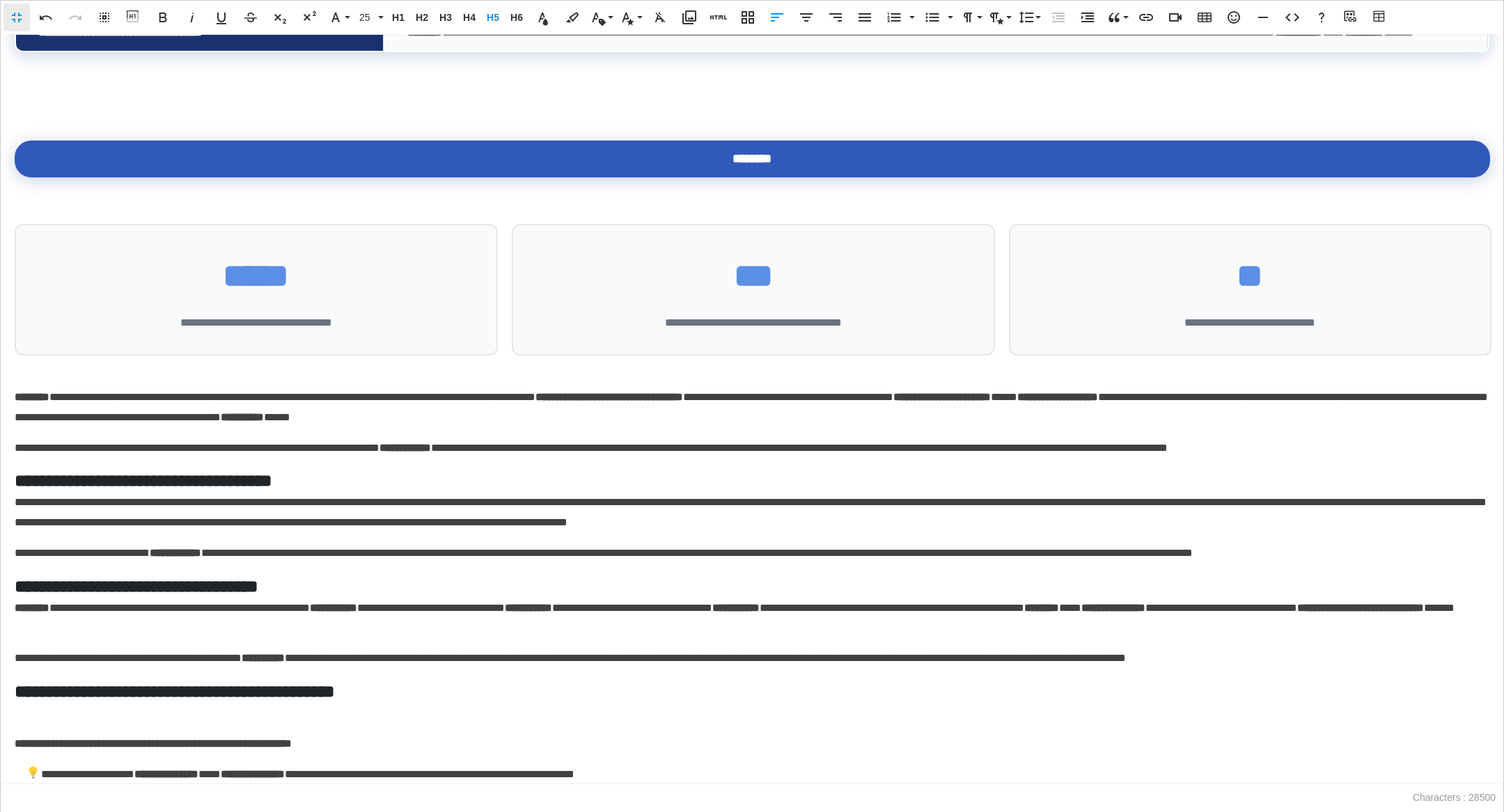
scroll to position [6210, 0]
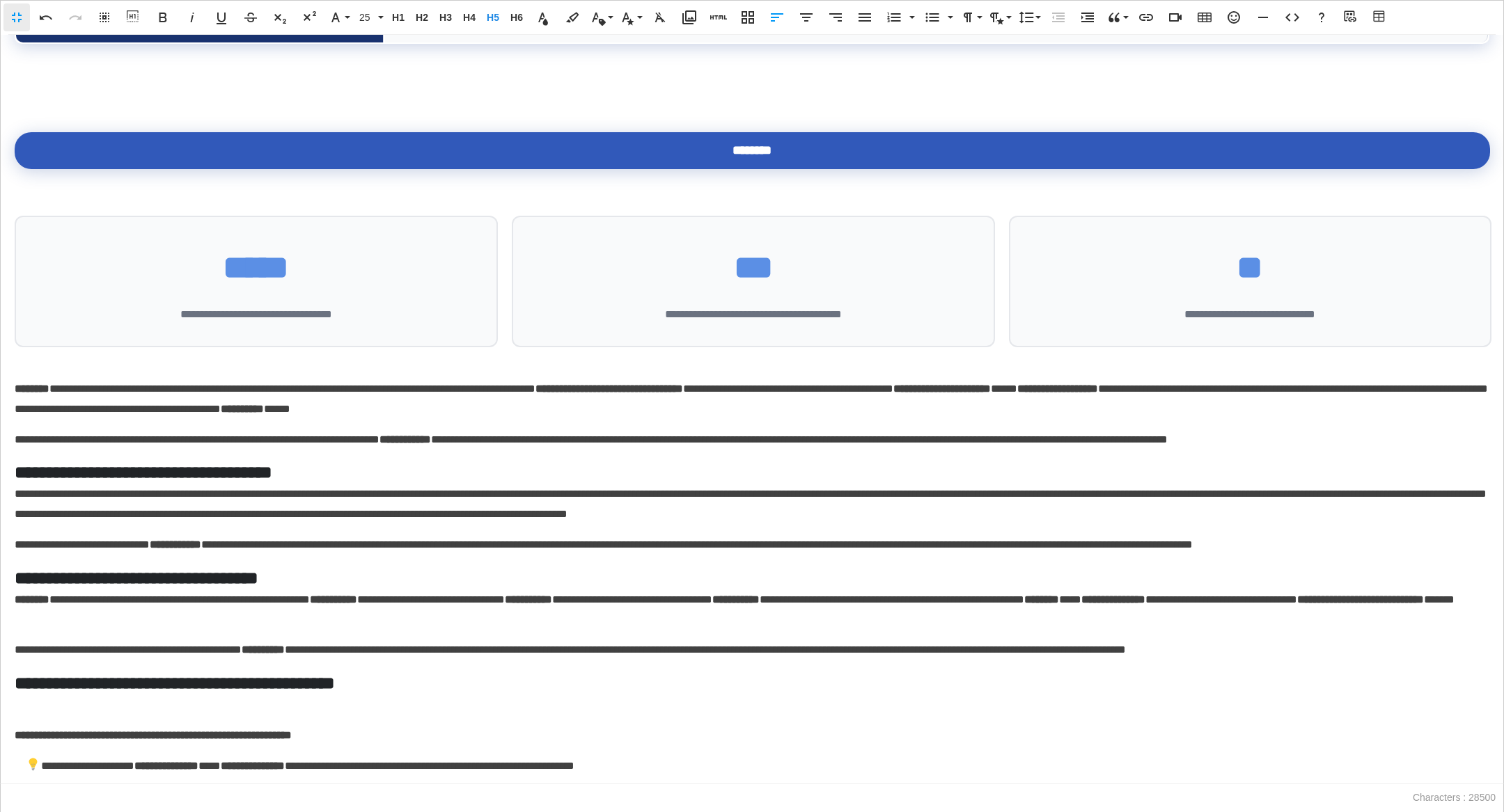
click at [659, 106] on p at bounding box center [752, 95] width 1474 height 20
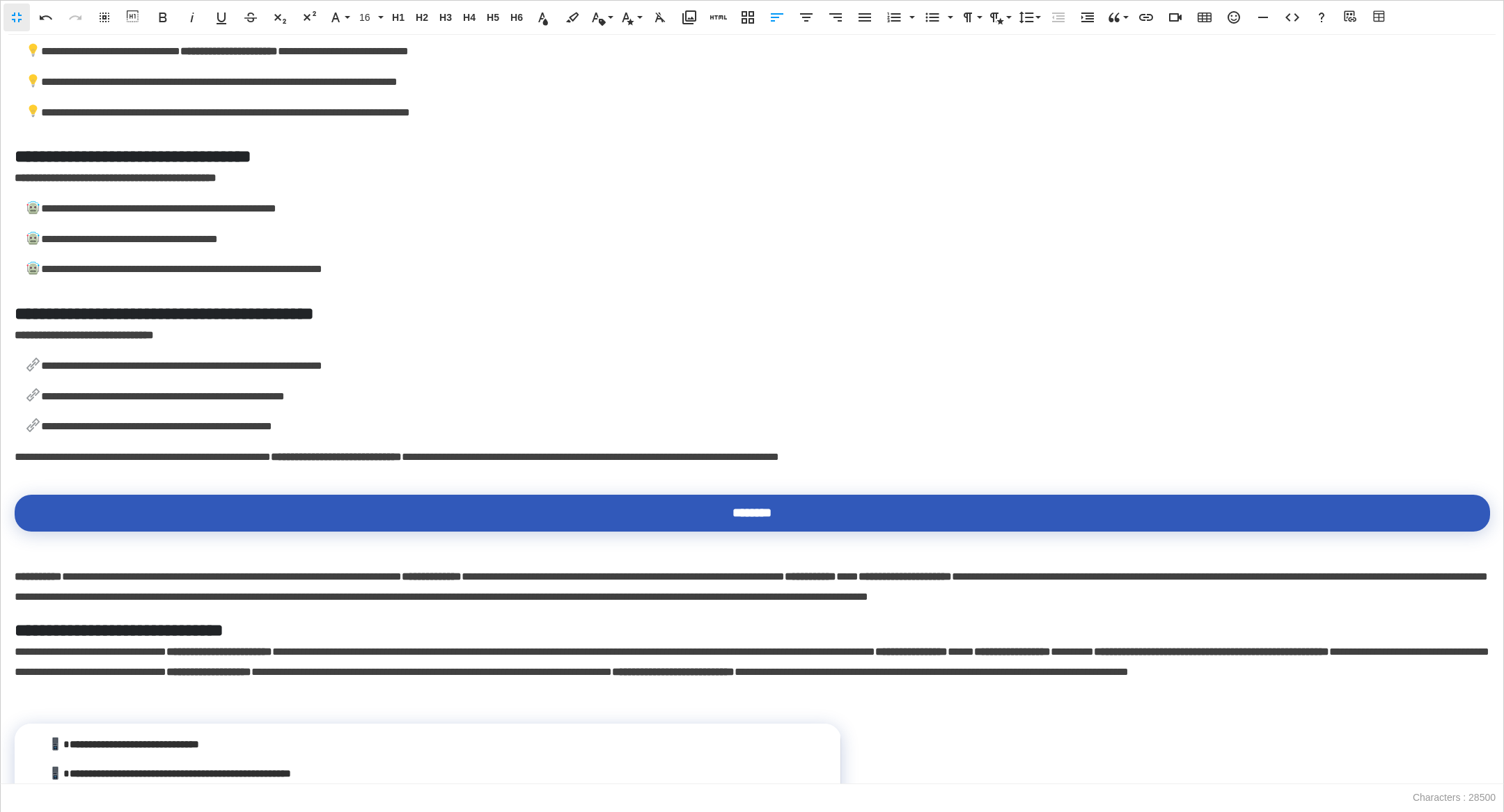
scroll to position [3925, 0]
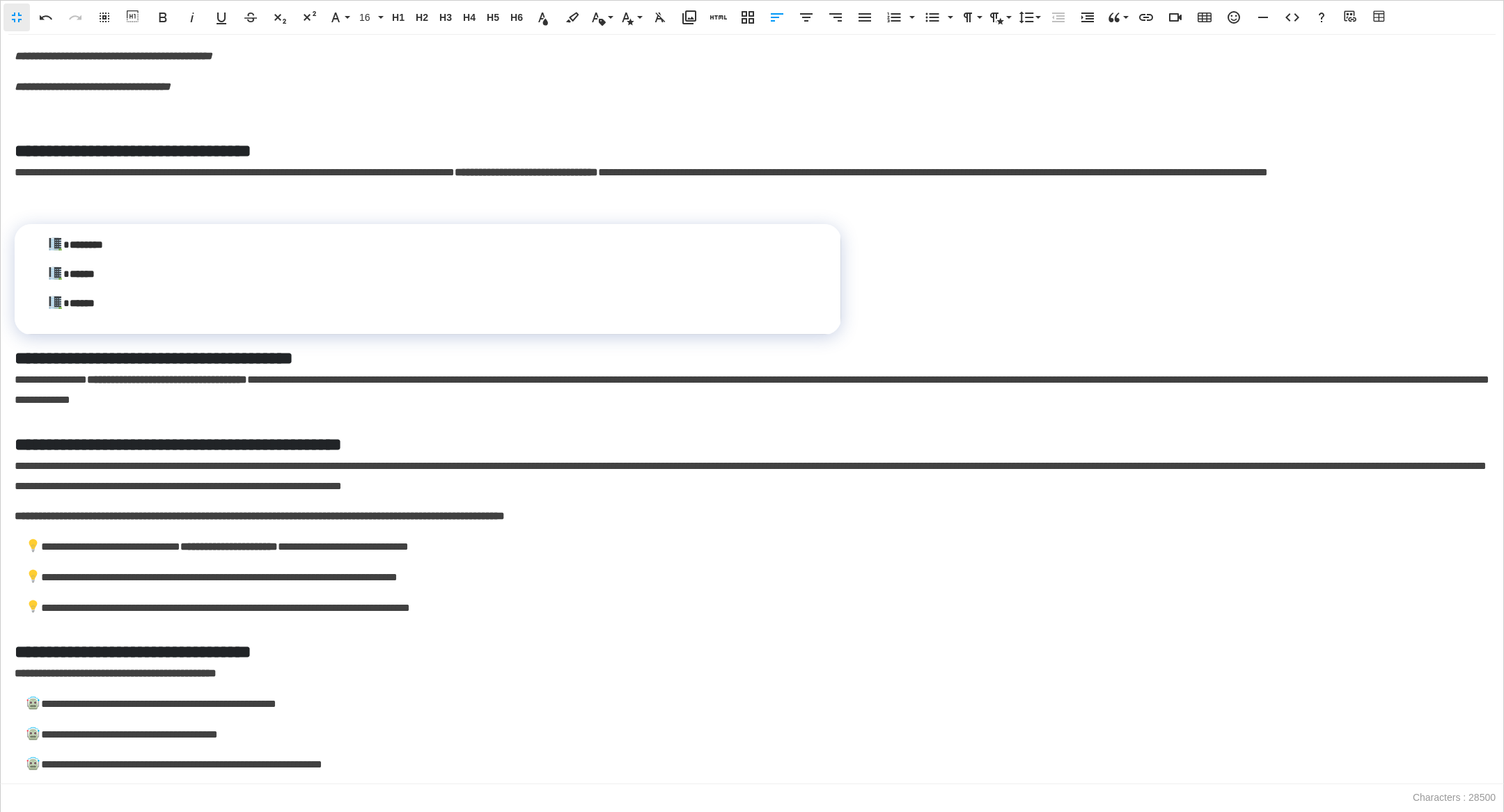
click at [334, 163] on h5 "**********" at bounding box center [752, 151] width 1475 height 25
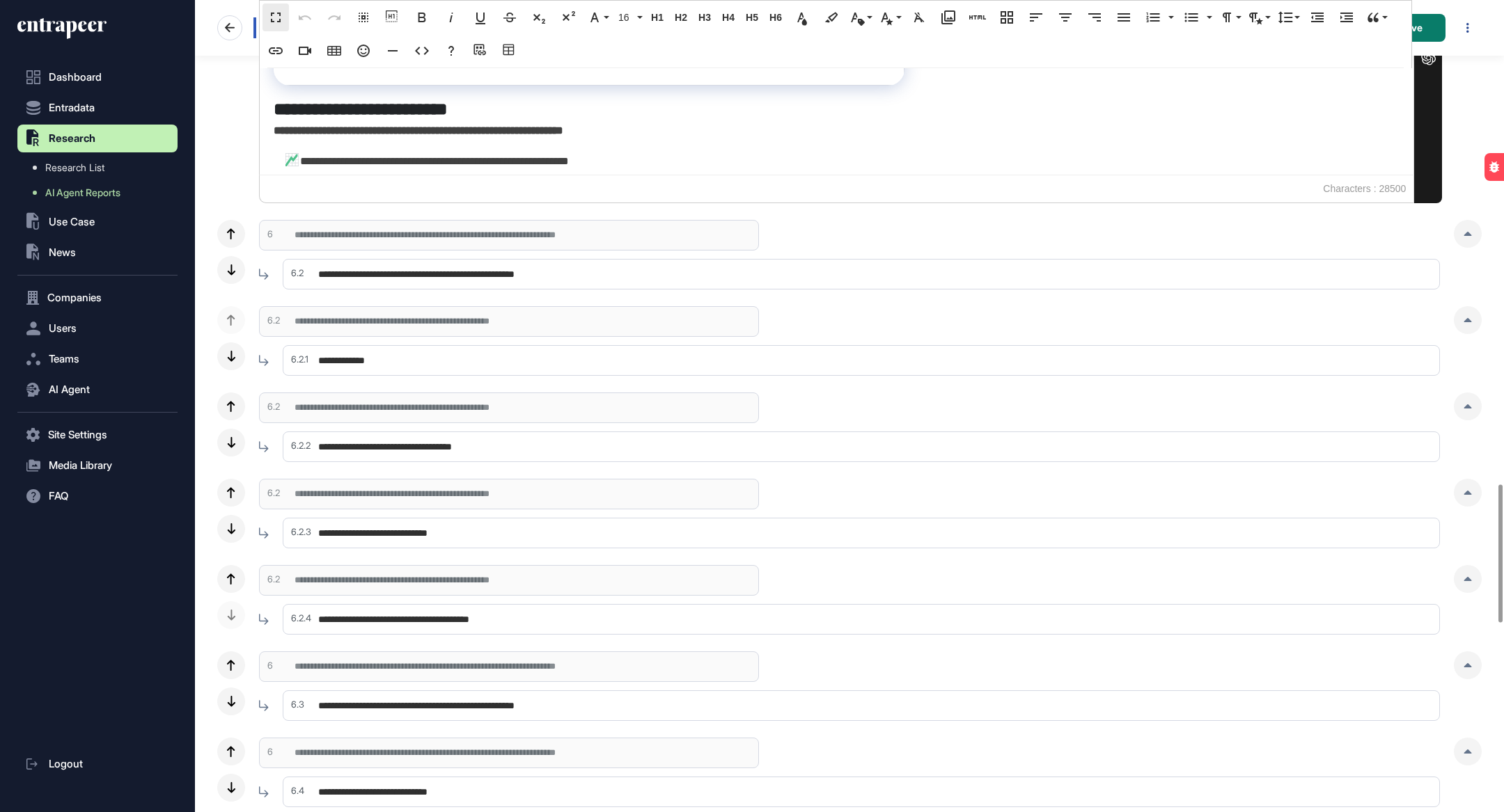
scroll to position [2870, 0]
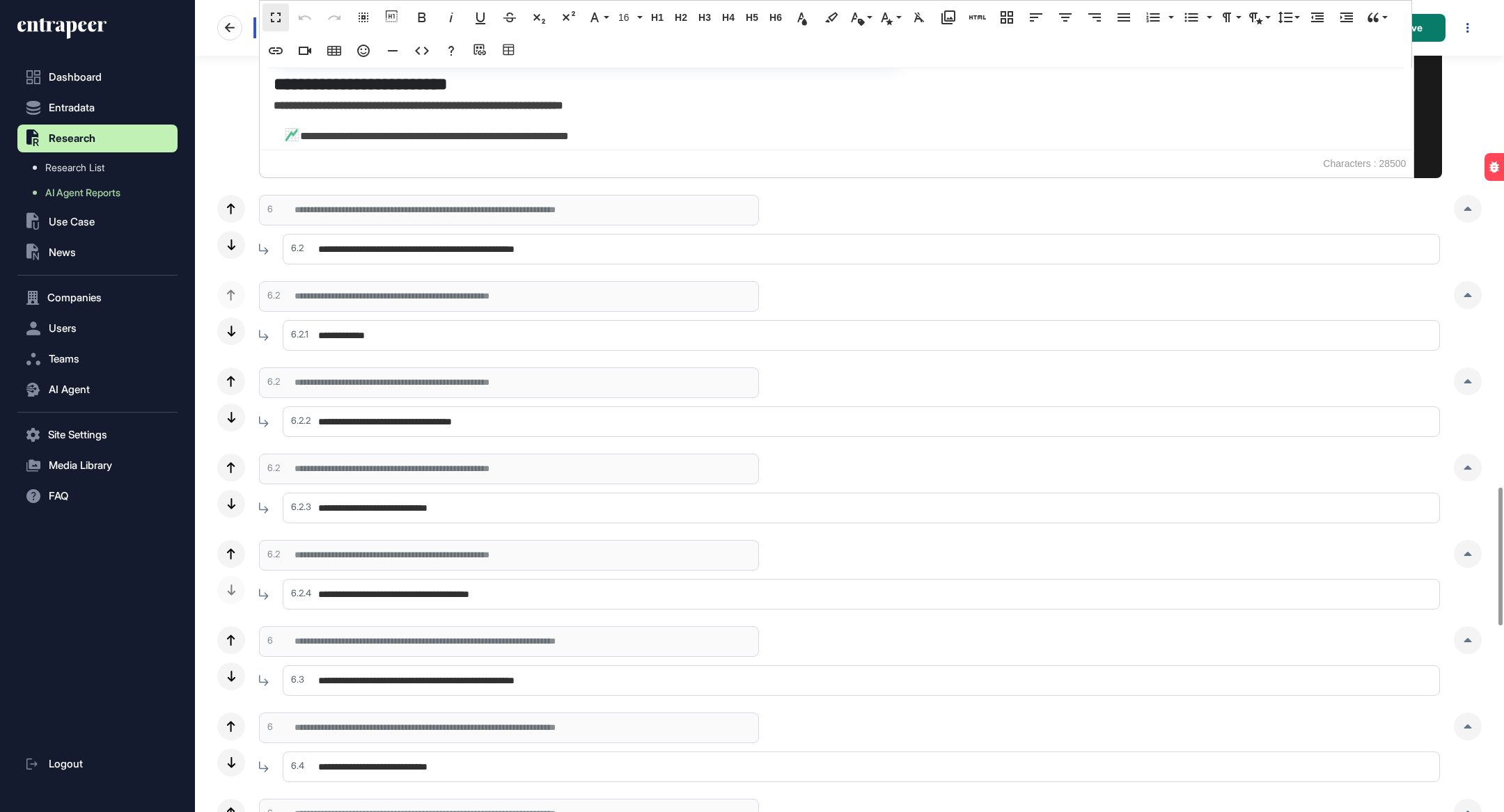
click at [424, 251] on input "**********" at bounding box center [861, 249] width 1157 height 30
click at [1469, 211] on div at bounding box center [1467, 208] width 28 height 28
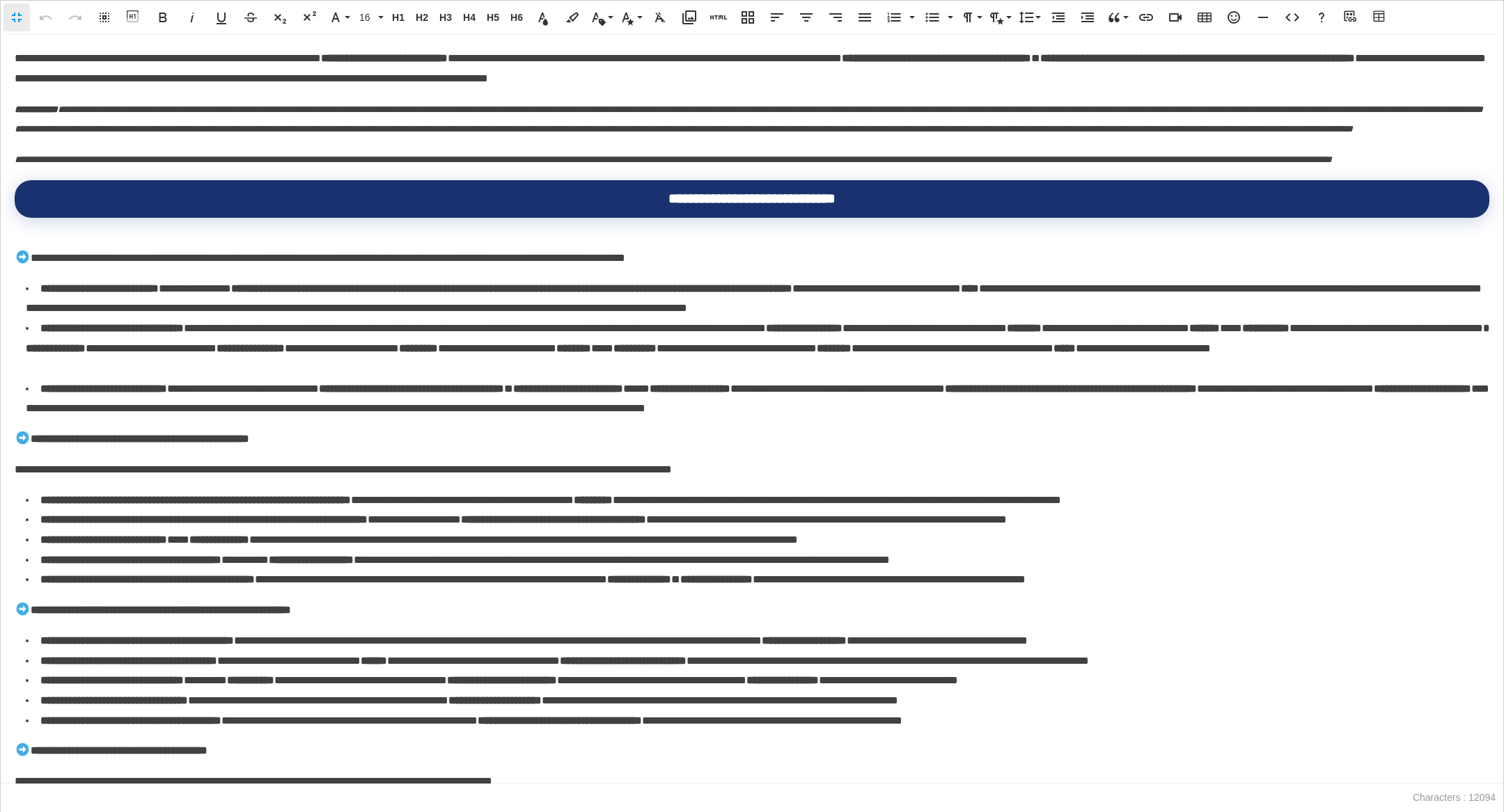
scroll to position [0, 6]
drag, startPoint x: 167, startPoint y: 130, endPoint x: 143, endPoint y: 130, distance: 24.0
click at [143, 130] on em "**********" at bounding box center [748, 120] width 1469 height 30
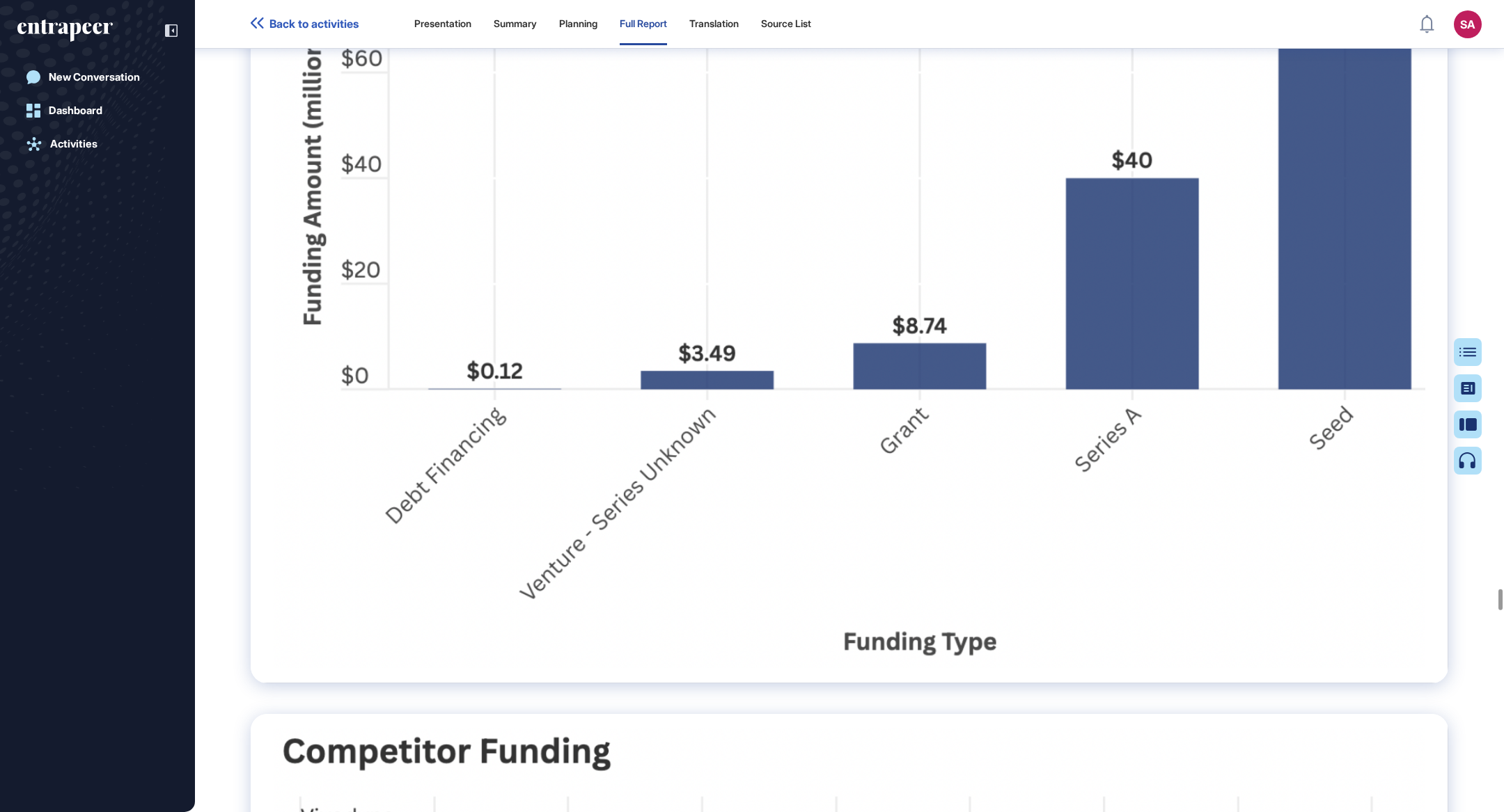
scroll to position [97780, 0]
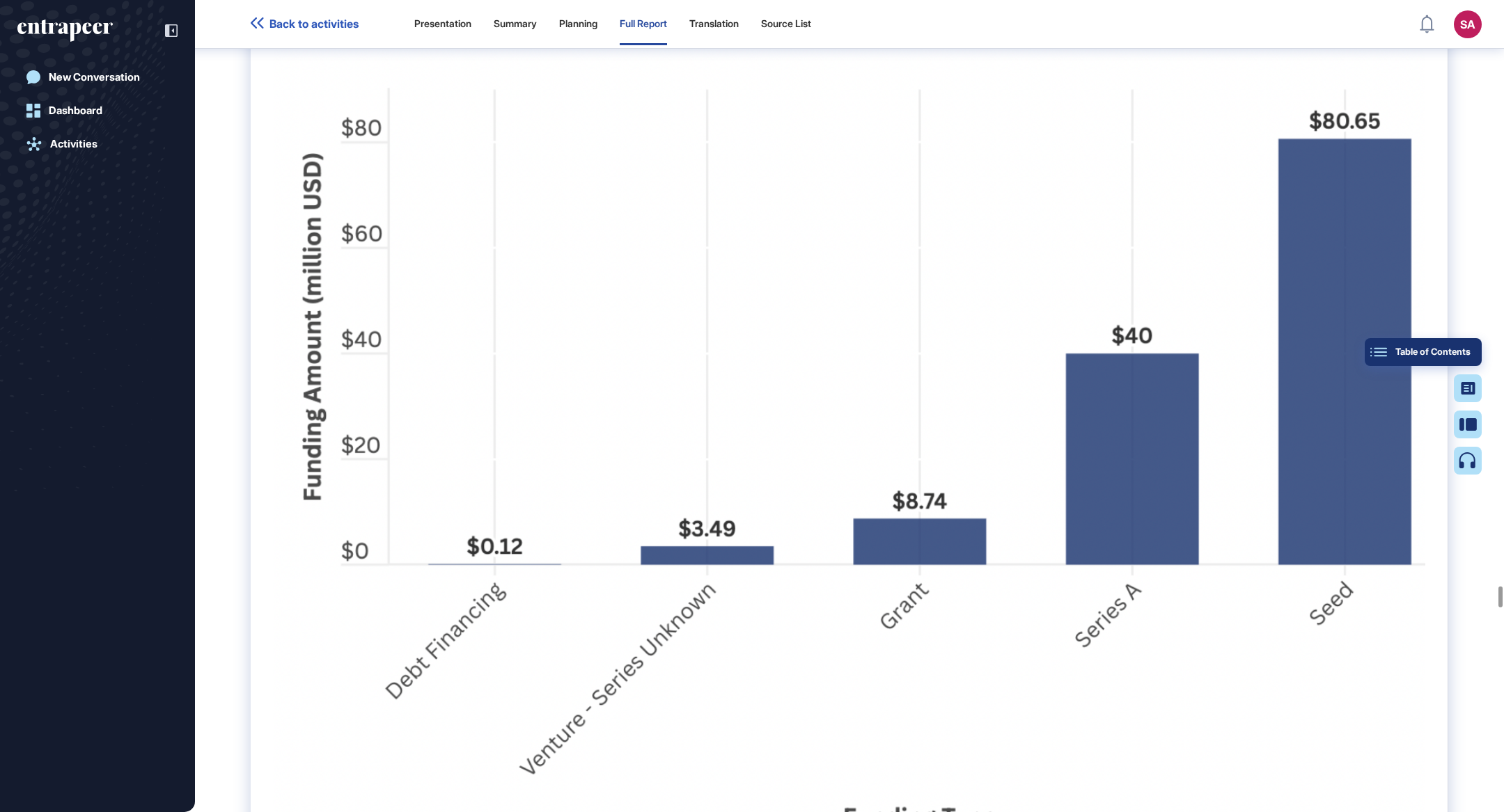
click at [1456, 353] on div "Table of Contents" at bounding box center [1423, 353] width 95 height 11
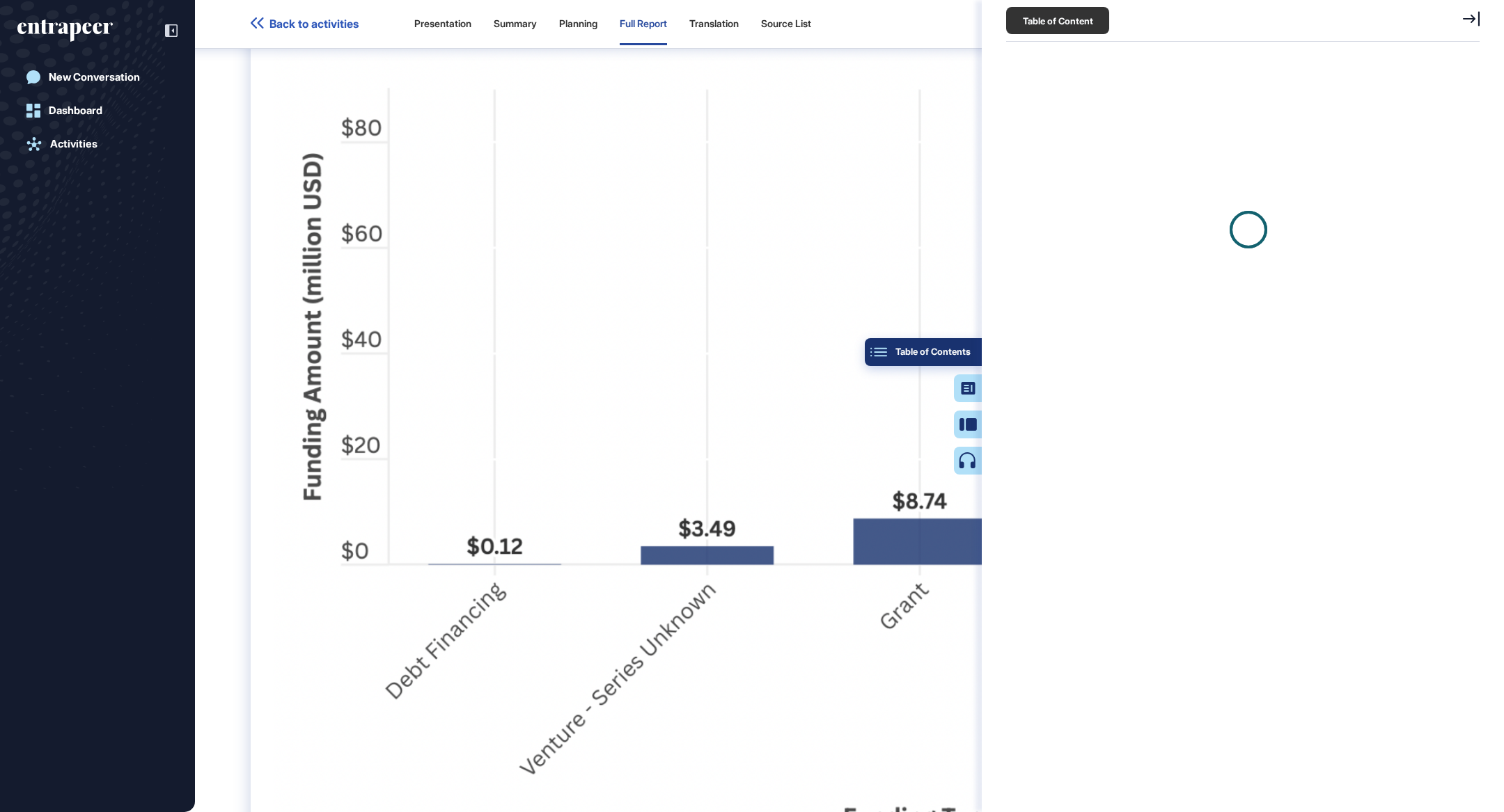
scroll to position [6, 0]
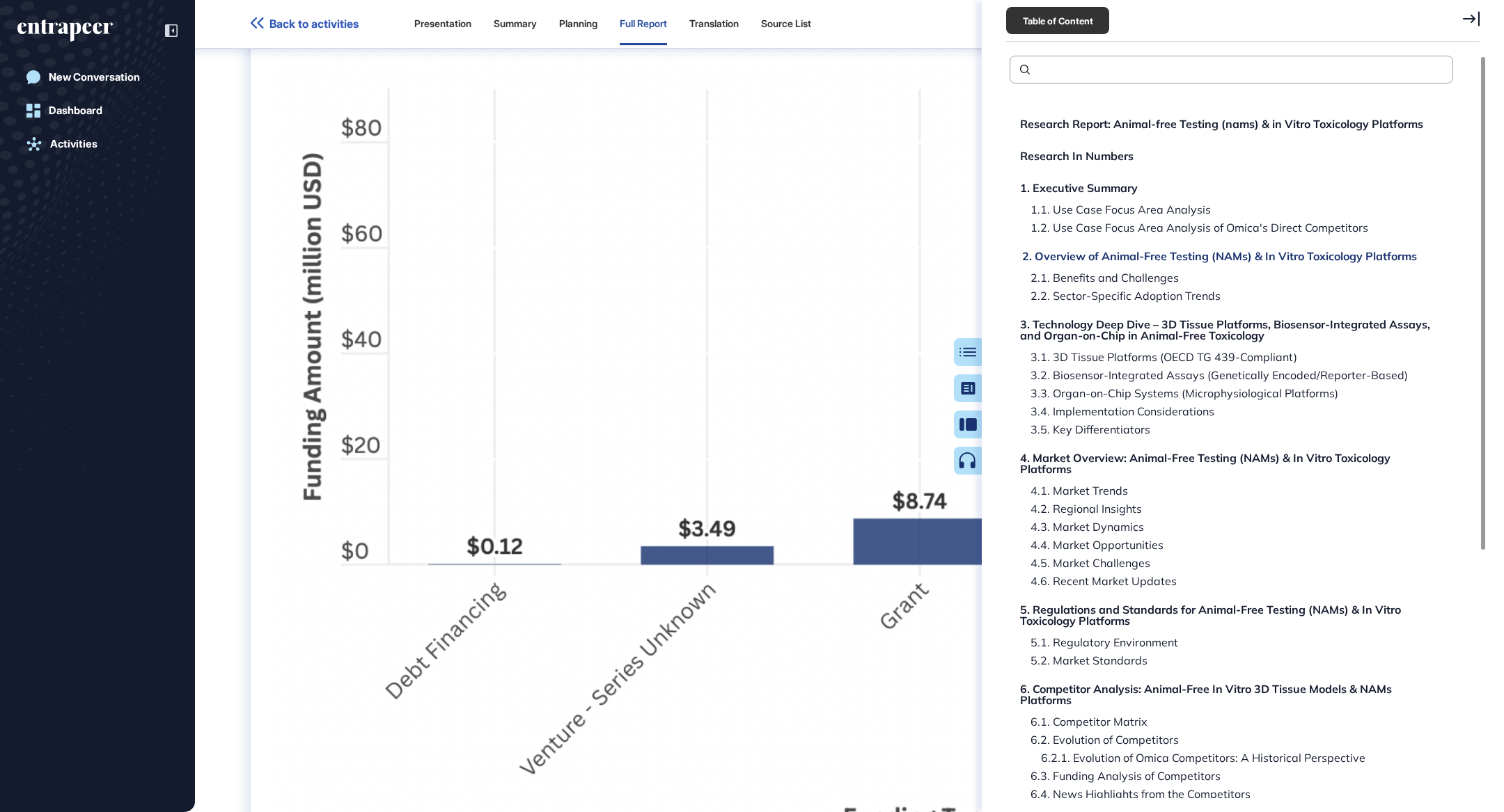
click at [1262, 258] on div "2. Overview of Animal-Free Testing (NAMs) & In Vitro Toxicology Platforms" at bounding box center [1219, 256] width 395 height 11
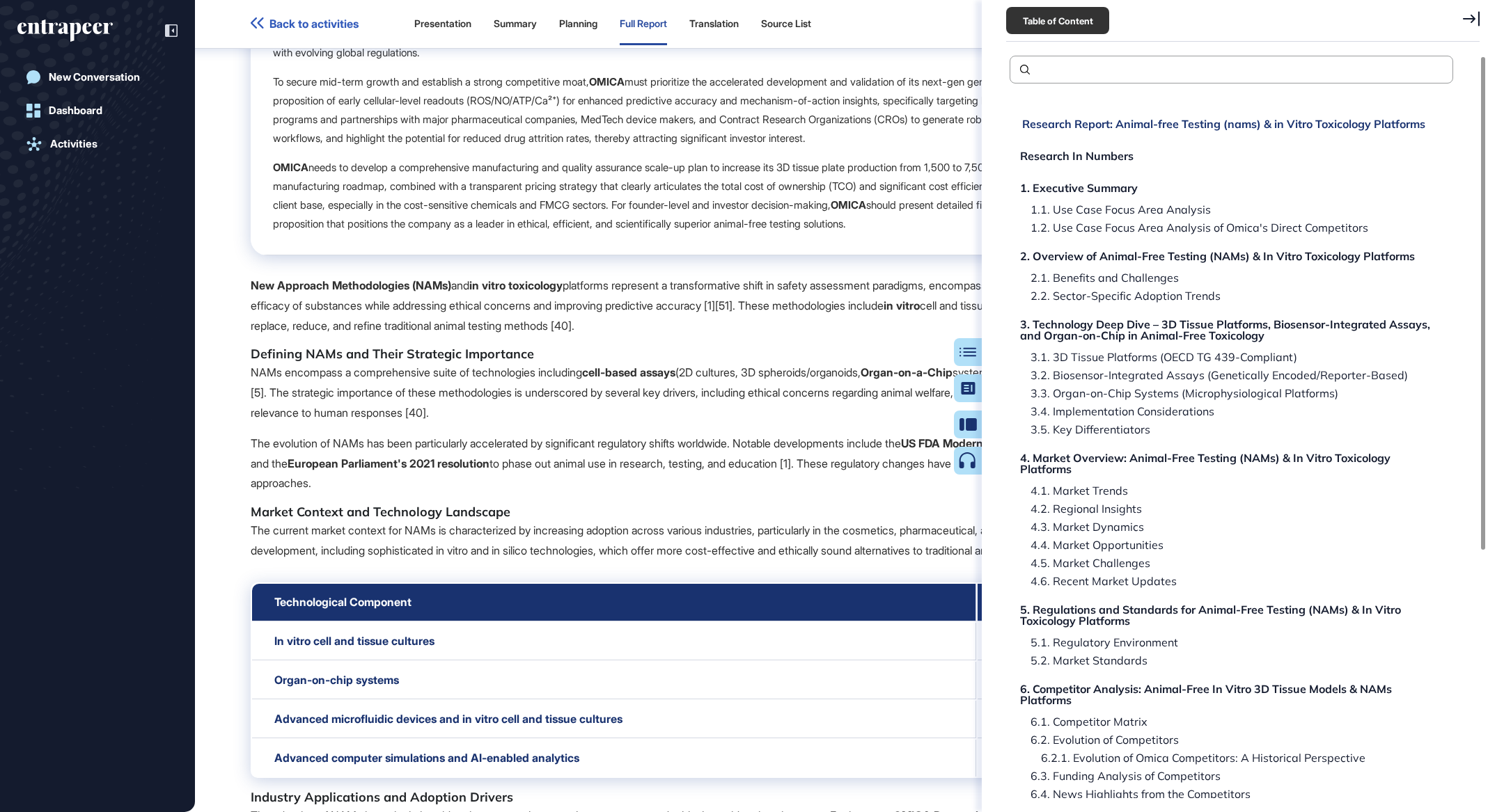
scroll to position [2126, 0]
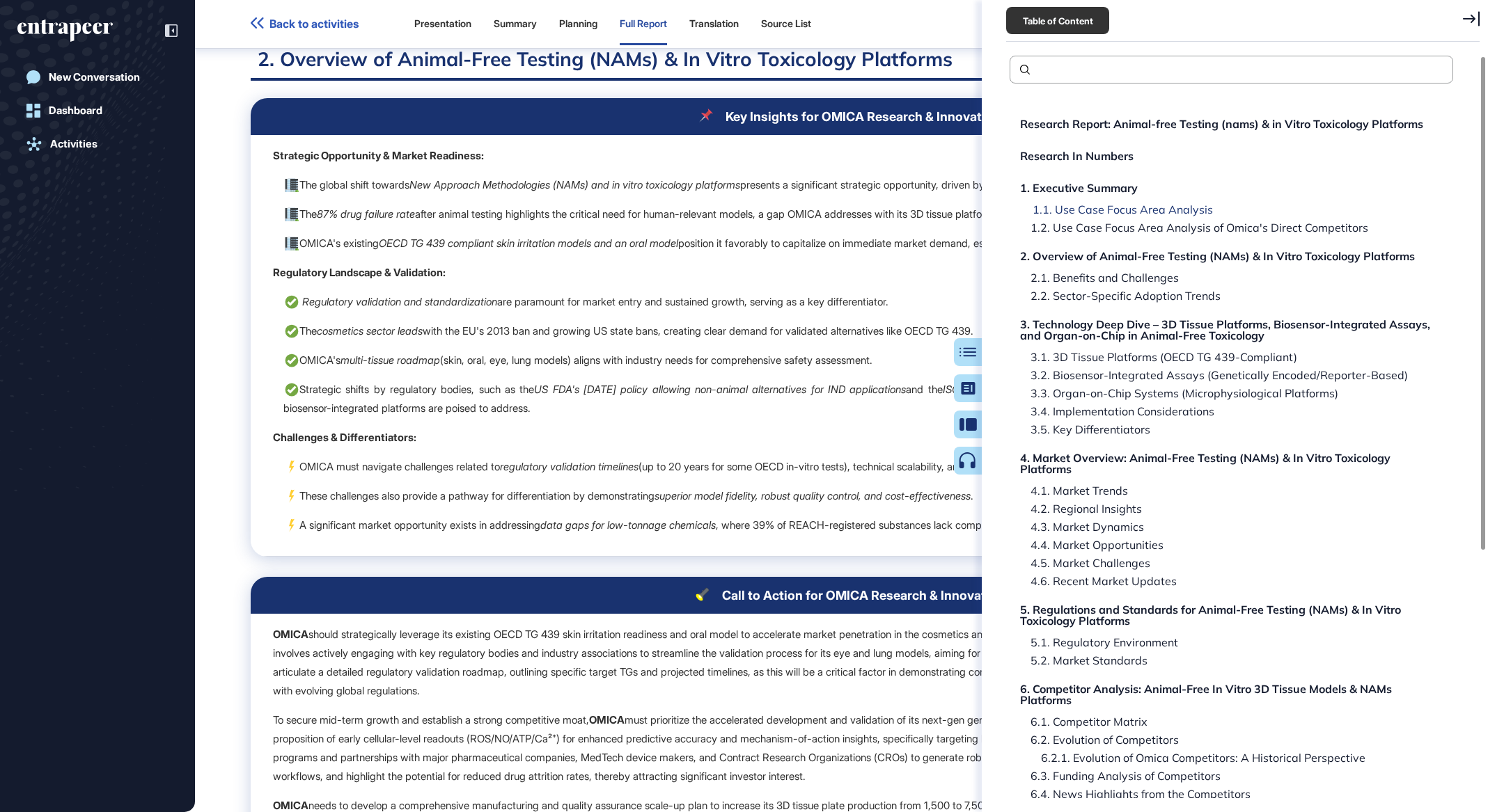
click at [1105, 211] on div "1.1. Use Case Focus Area Analysis" at bounding box center [1117, 210] width 191 height 11
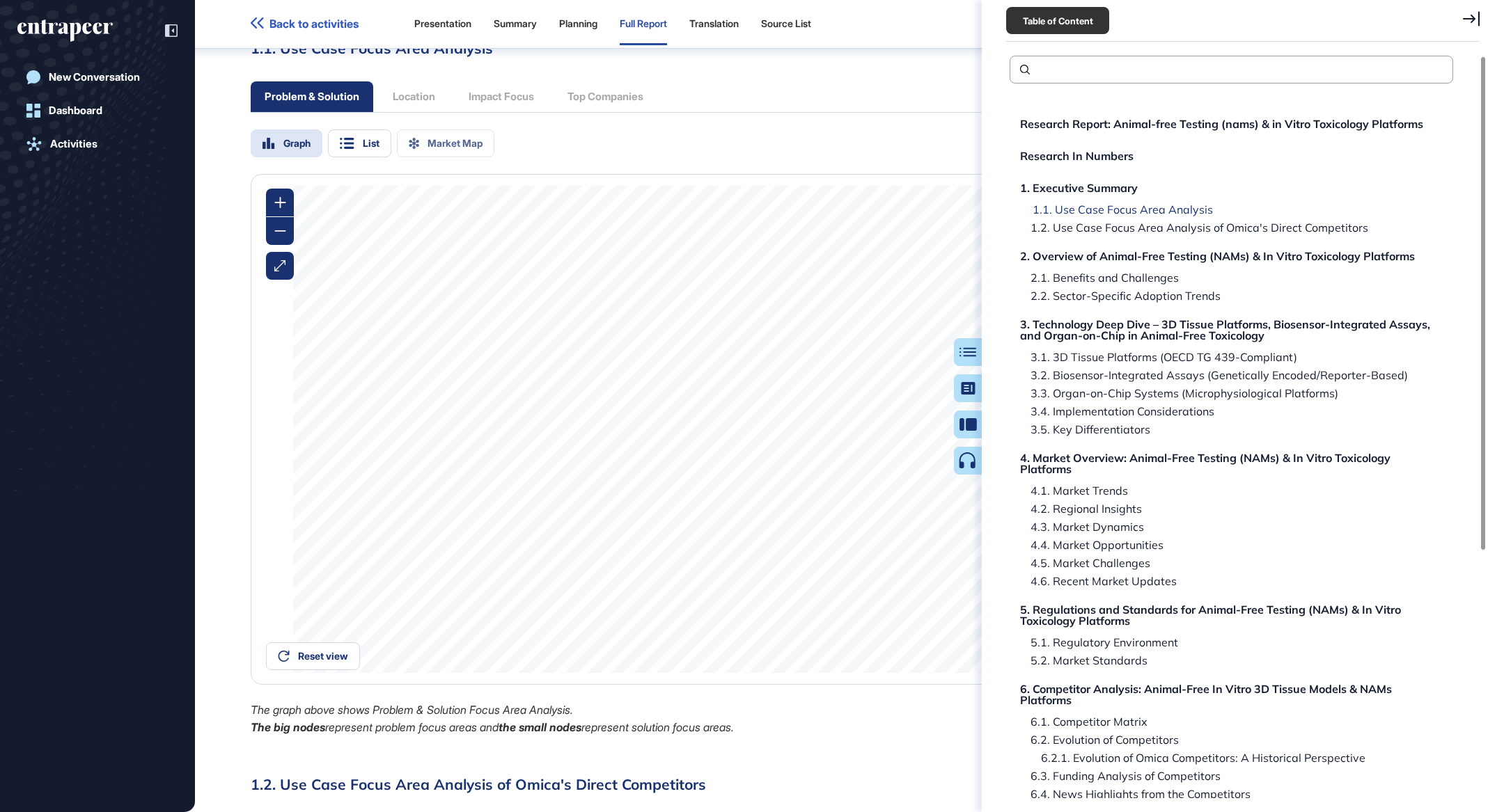
scroll to position [1295, 0]
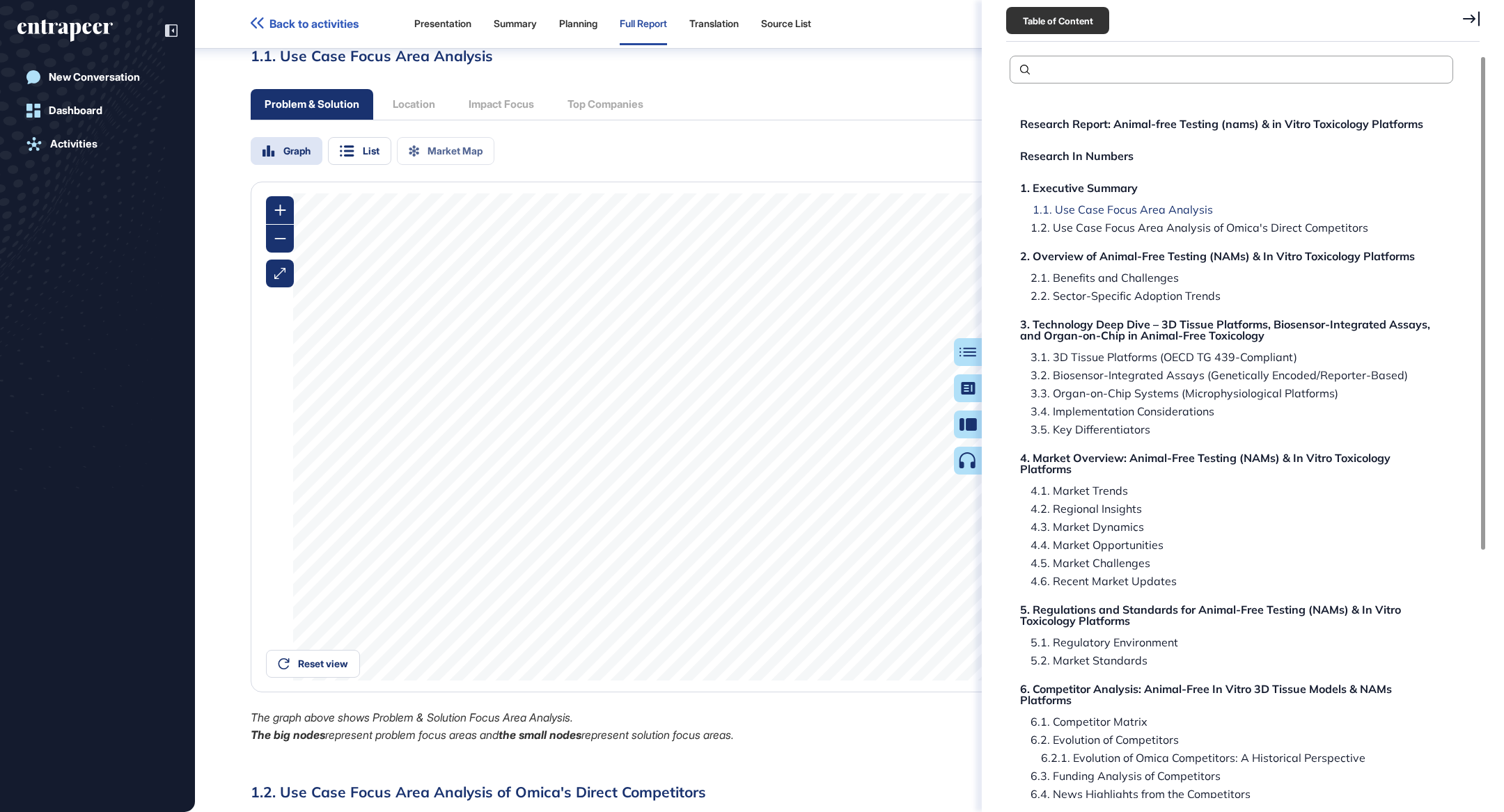
click at [1147, 210] on div "1.1. Use Case Focus Area Analysis" at bounding box center [1117, 210] width 191 height 11
click at [1132, 228] on div "1.2. Use Case Focus Area Analysis of Omica's Direct Competitors" at bounding box center [1196, 227] width 348 height 11
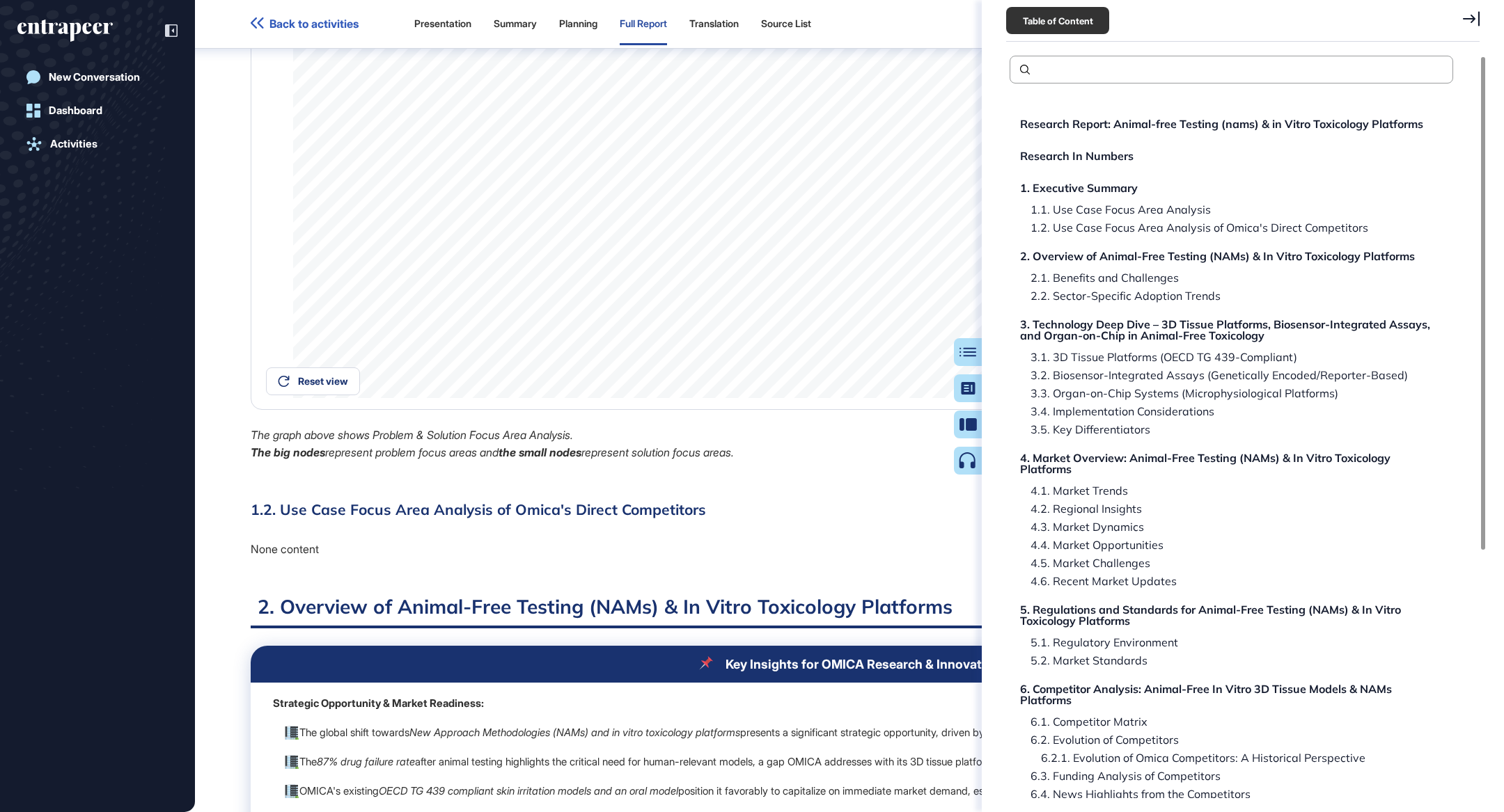
scroll to position [1424, 0]
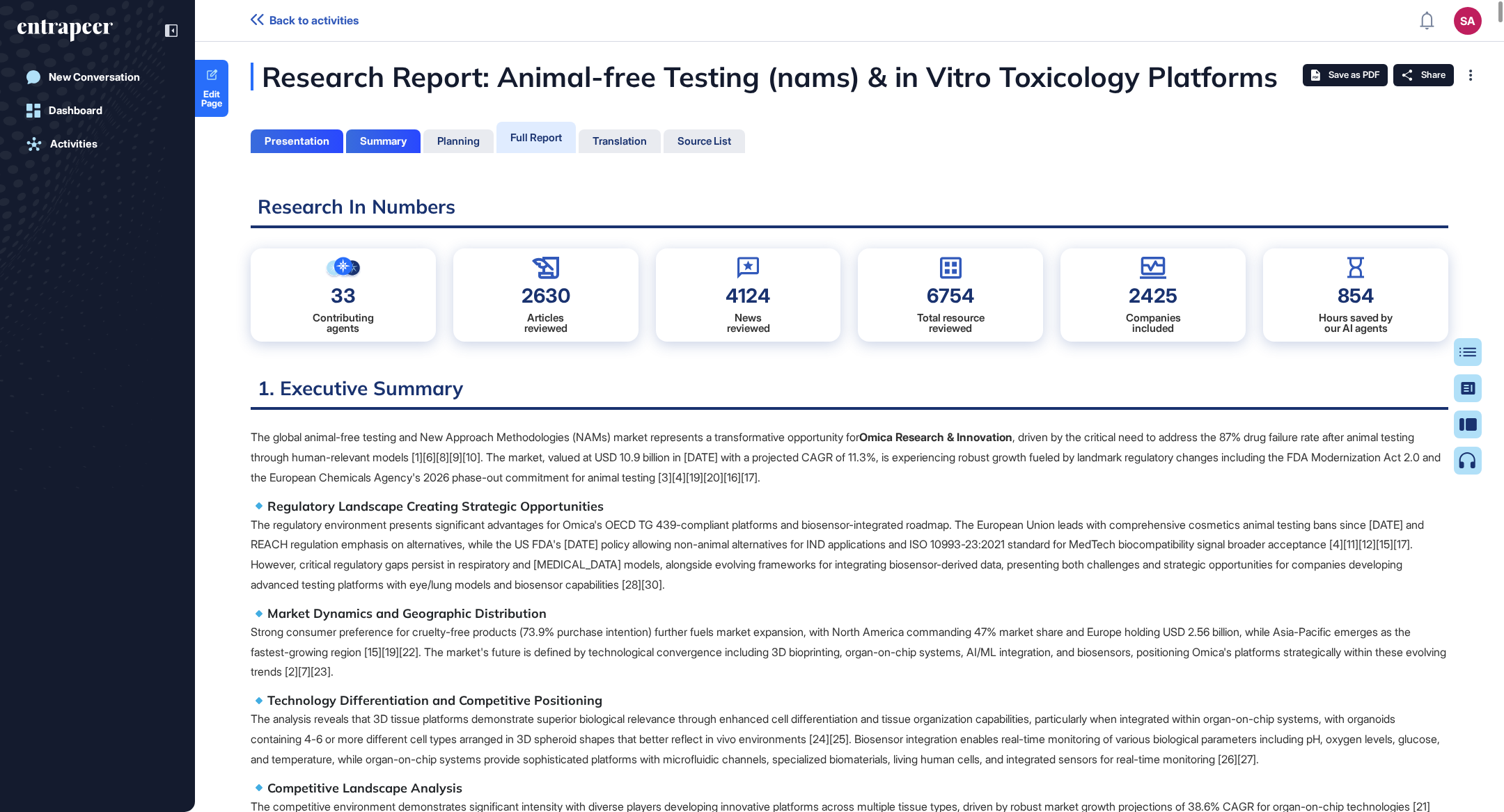
scroll to position [742, 2]
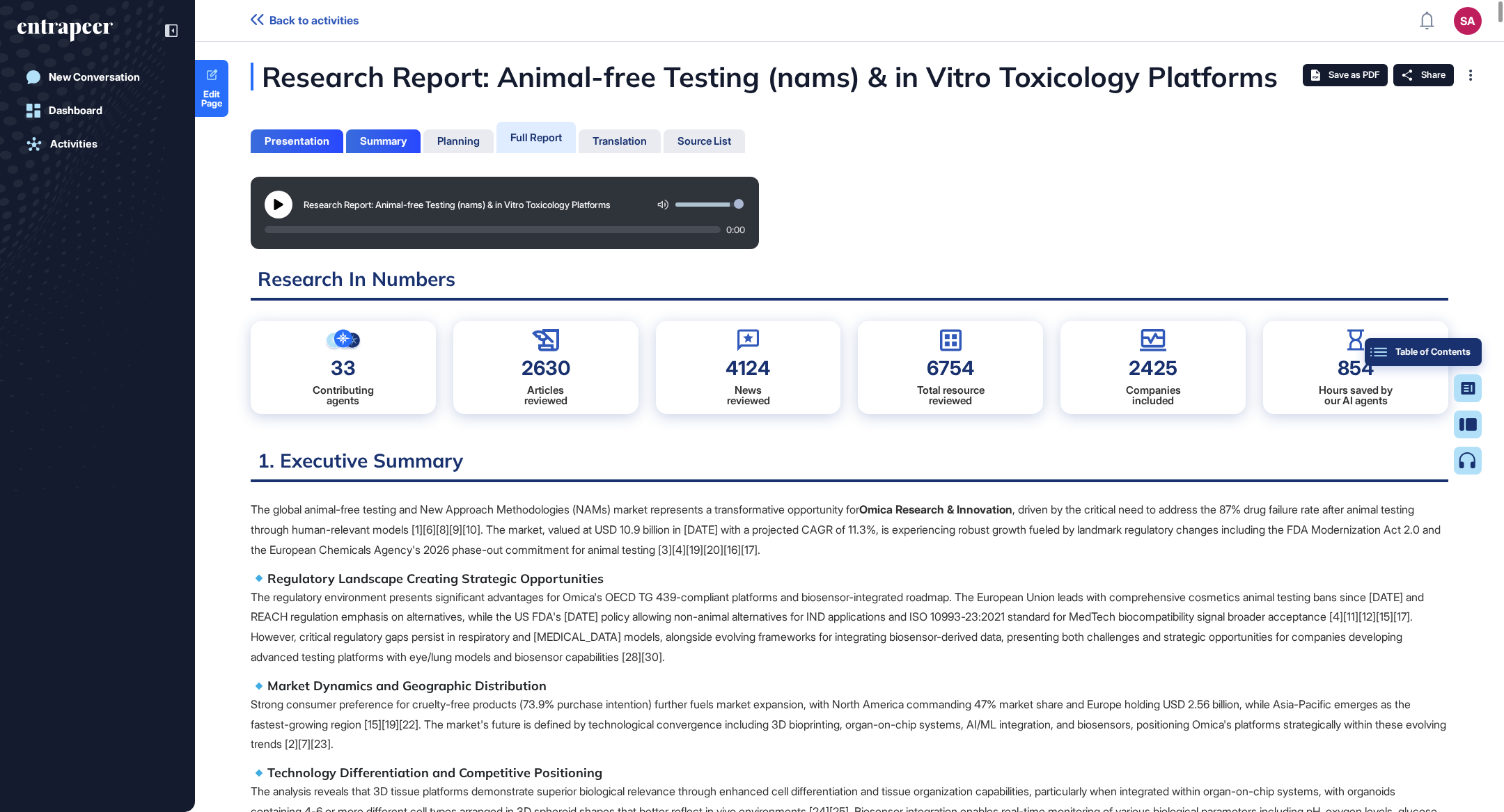
click at [1473, 343] on button "Table of Contents" at bounding box center [1423, 352] width 117 height 28
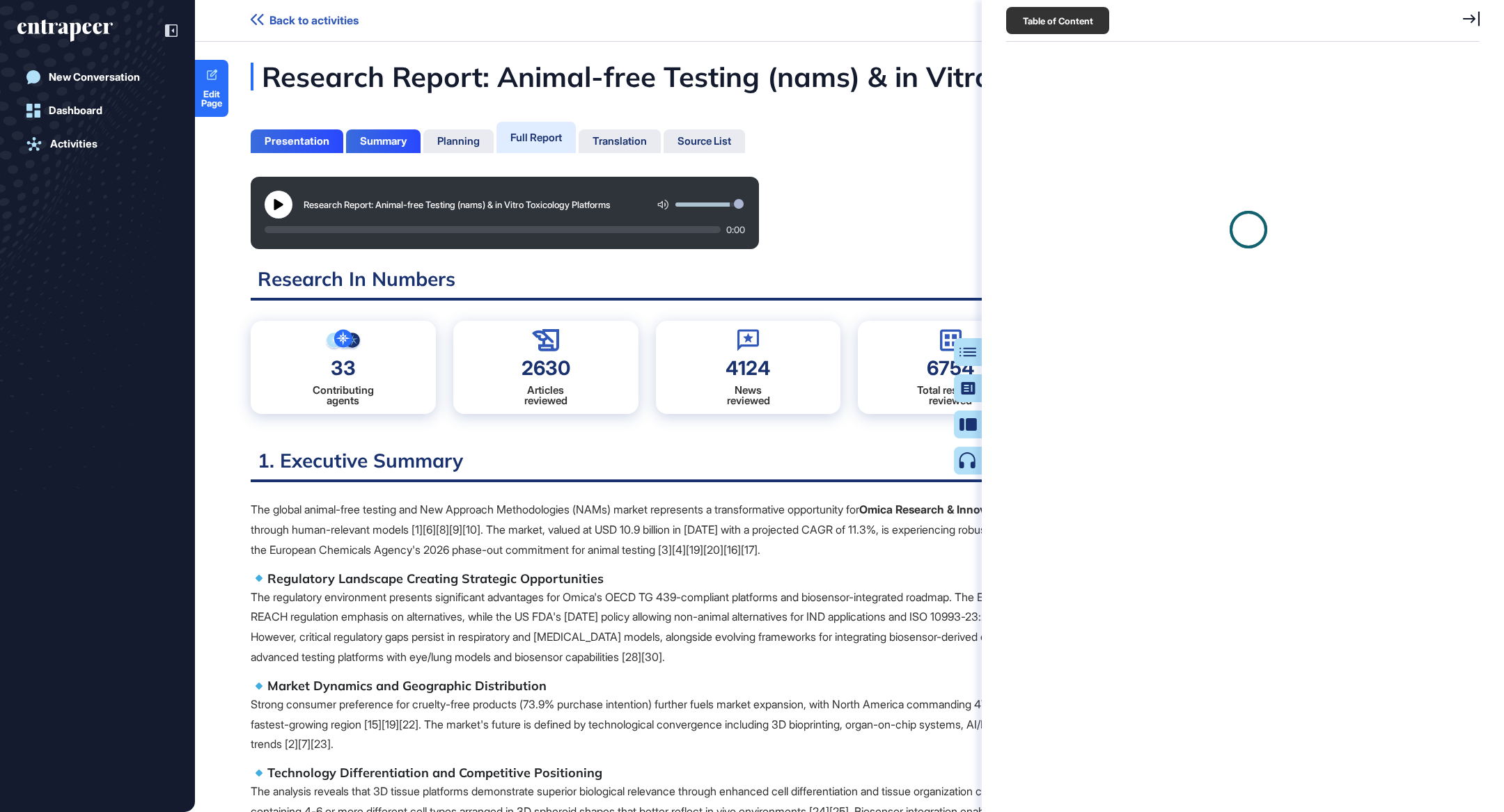
scroll to position [742, 476]
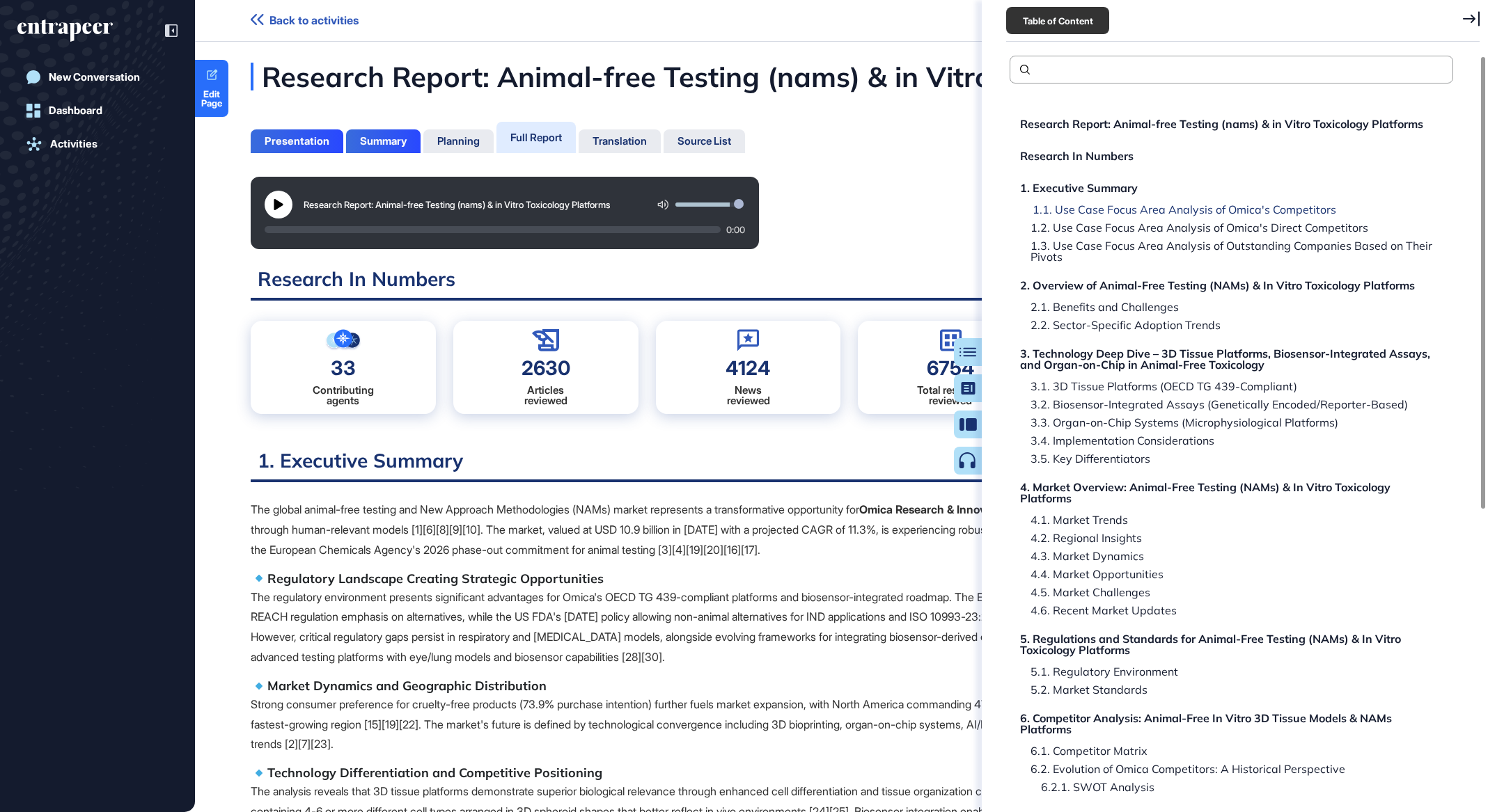
click at [1266, 215] on div "1.1. Use Case Focus Area Analysis of Omica's Competitors" at bounding box center [1179, 210] width 314 height 11
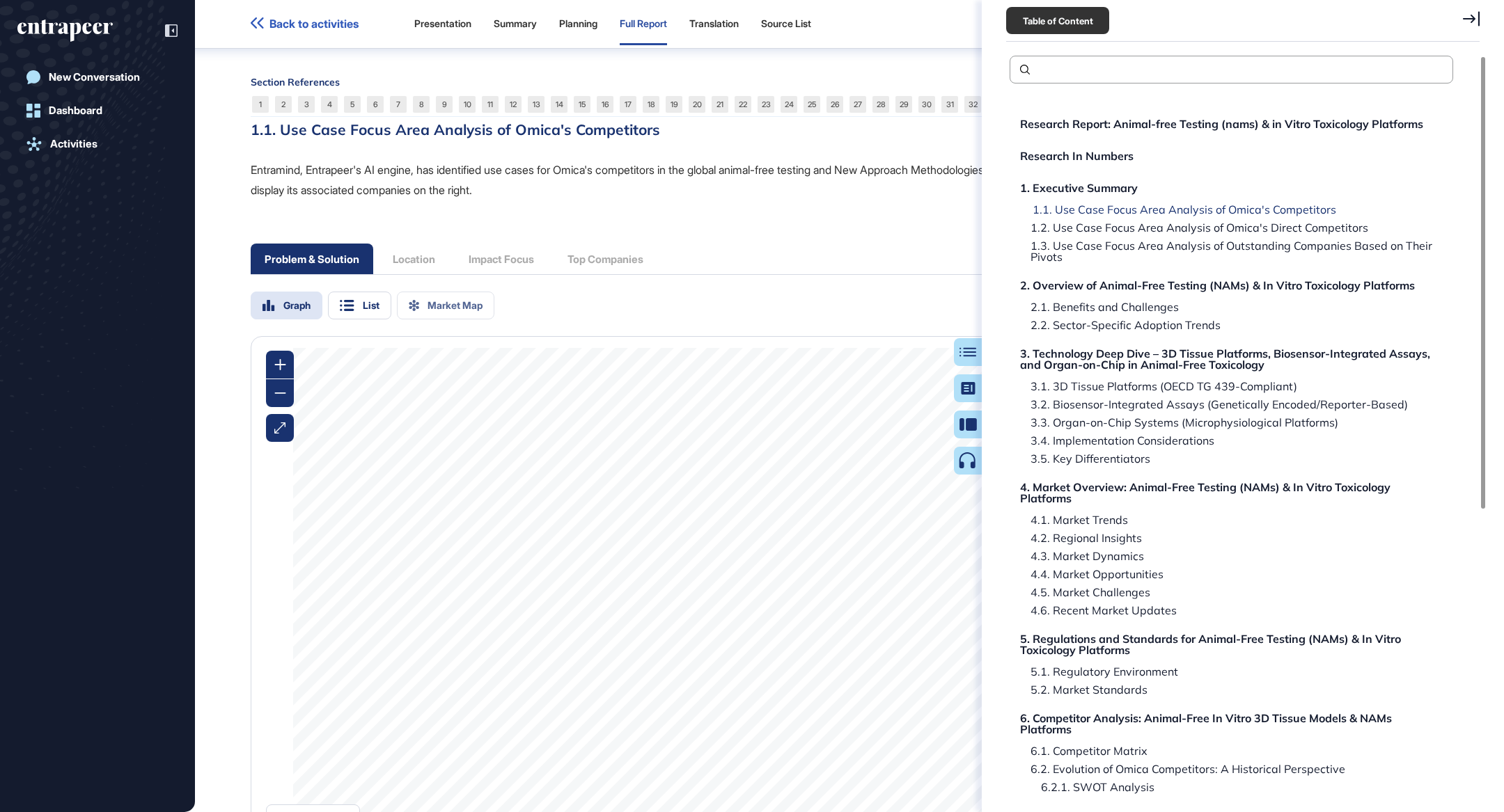
scroll to position [1323, 0]
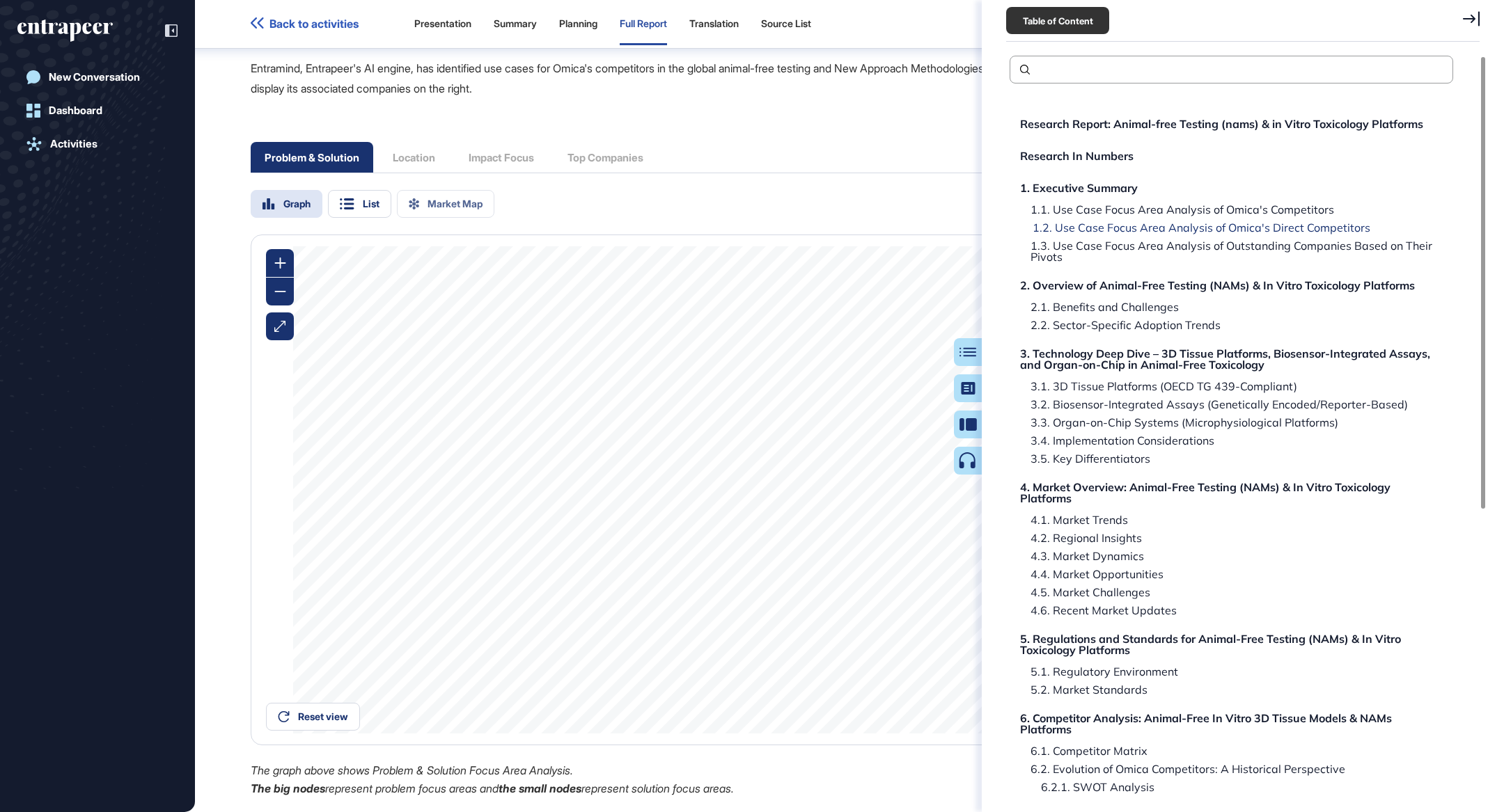
click at [1204, 230] on div "1.2. Use Case Focus Area Analysis of Omica's Direct Competitors" at bounding box center [1196, 227] width 348 height 11
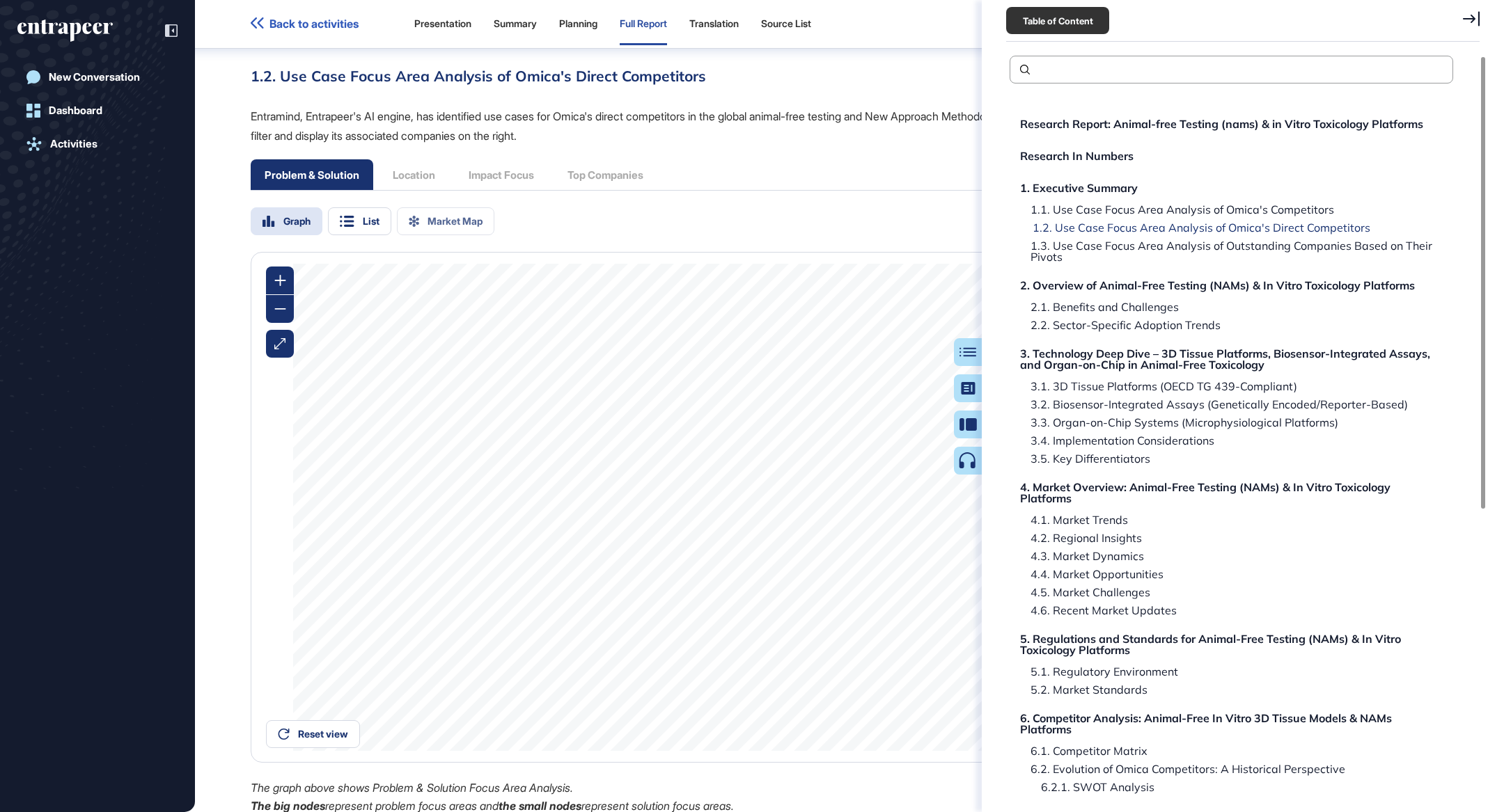
scroll to position [2113, 0]
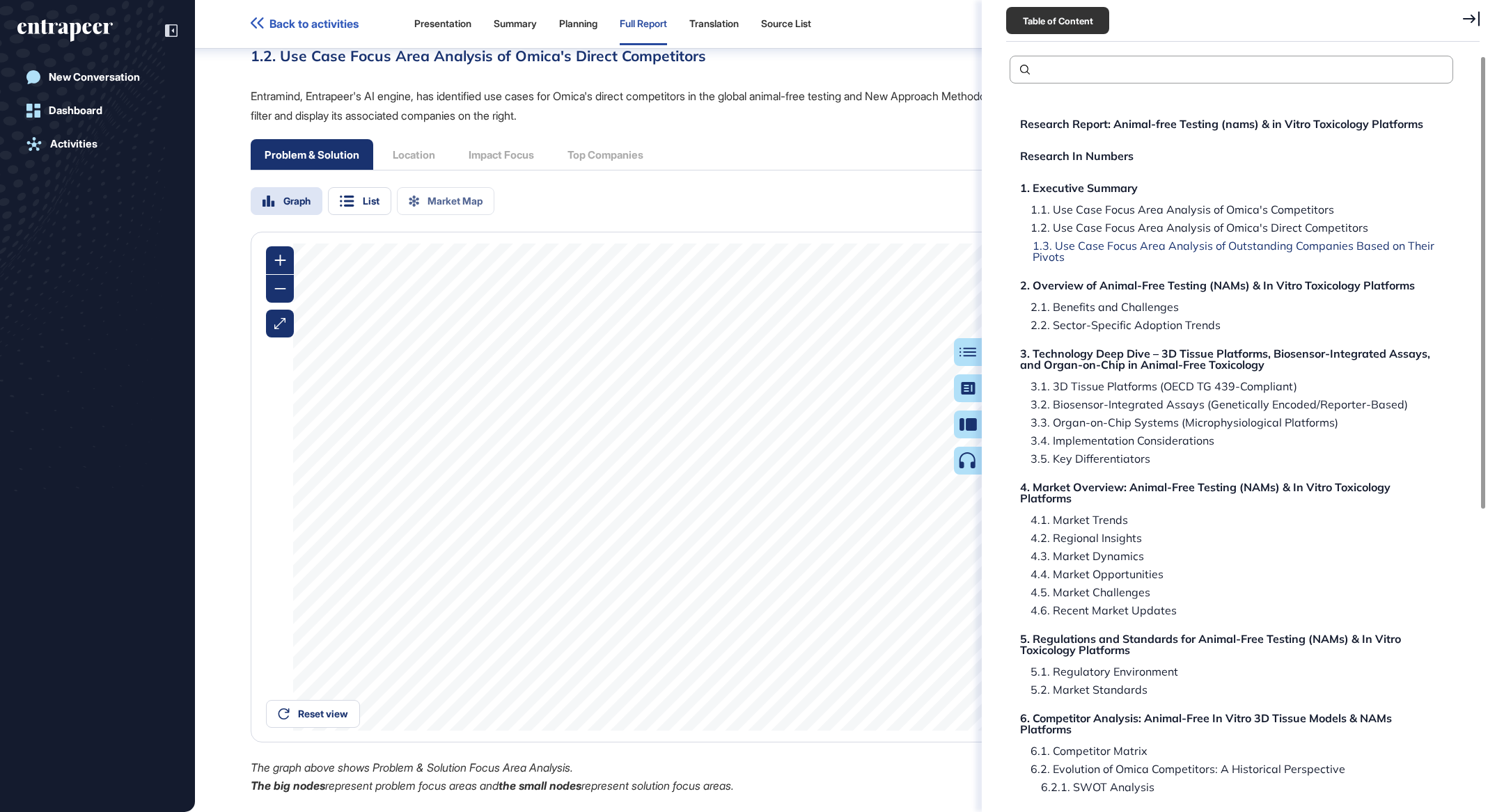
click at [1205, 250] on div "1.3. Use Case Focus Area Analysis of Outstanding Companies Based on Their Pivots" at bounding box center [1234, 251] width 423 height 22
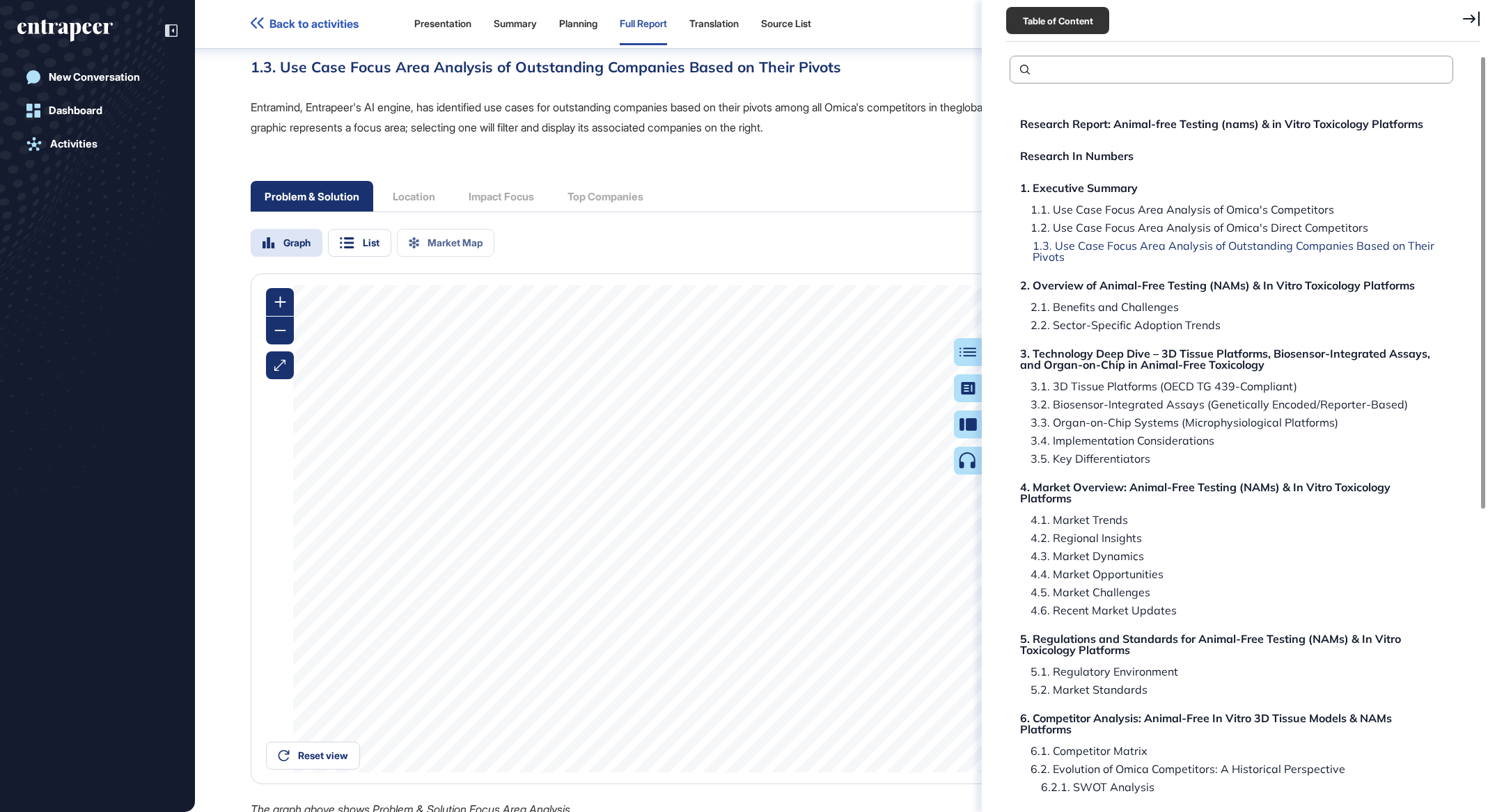
scroll to position [2899, 0]
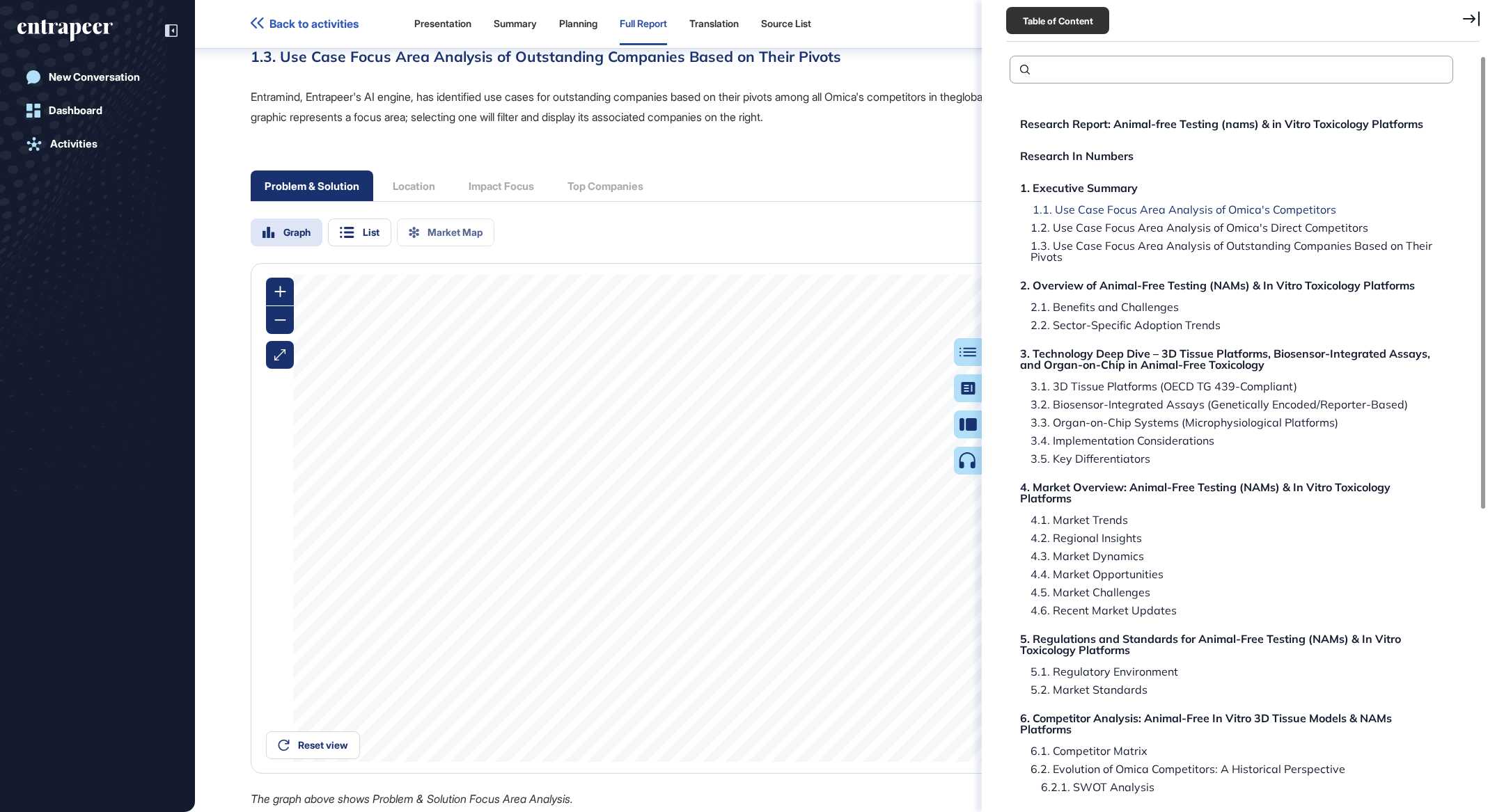
click at [1214, 208] on div "1.1. Use Case Focus Area Analysis of Omica's Competitors" at bounding box center [1179, 210] width 314 height 11
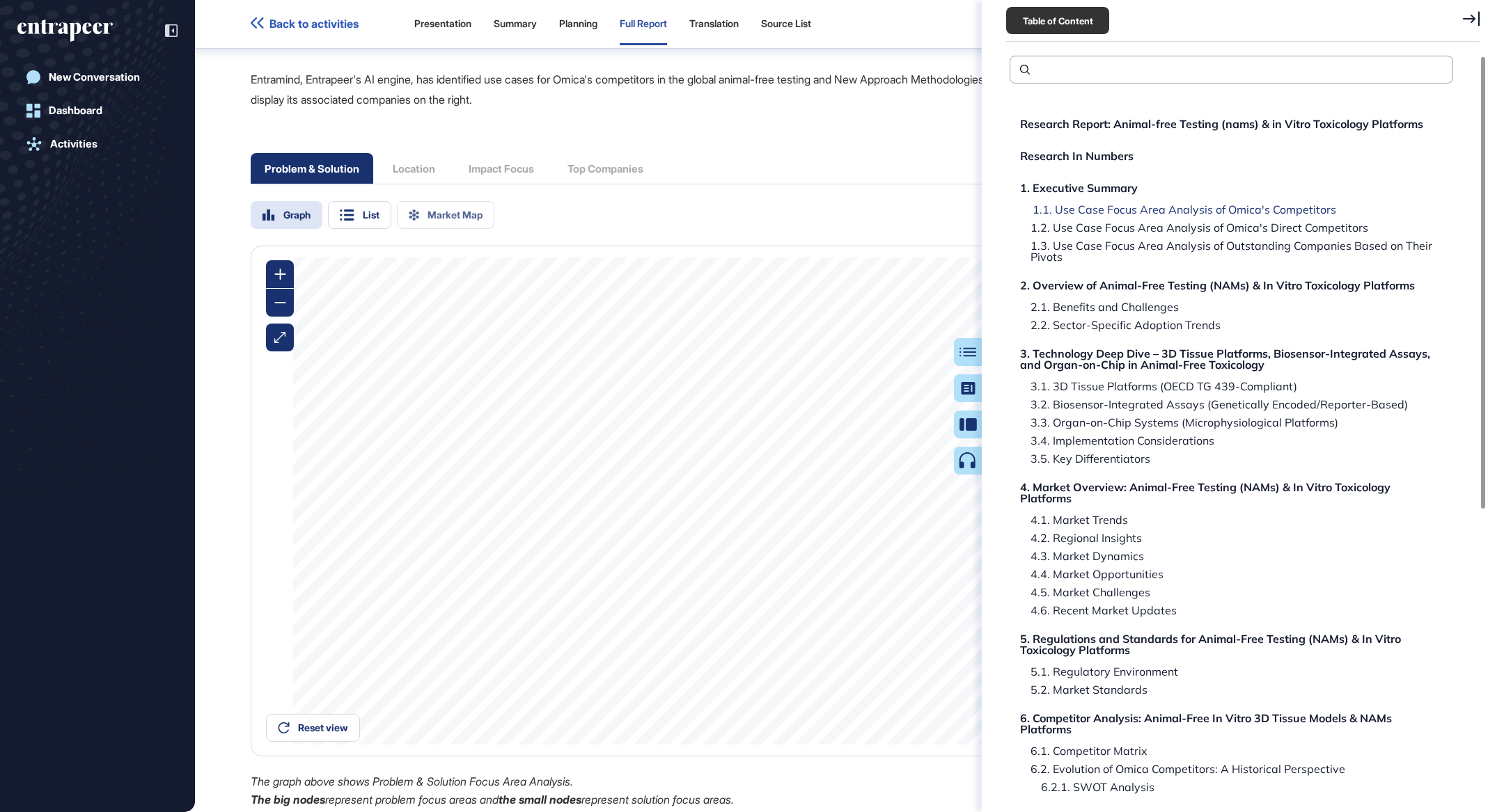
scroll to position [1295, 0]
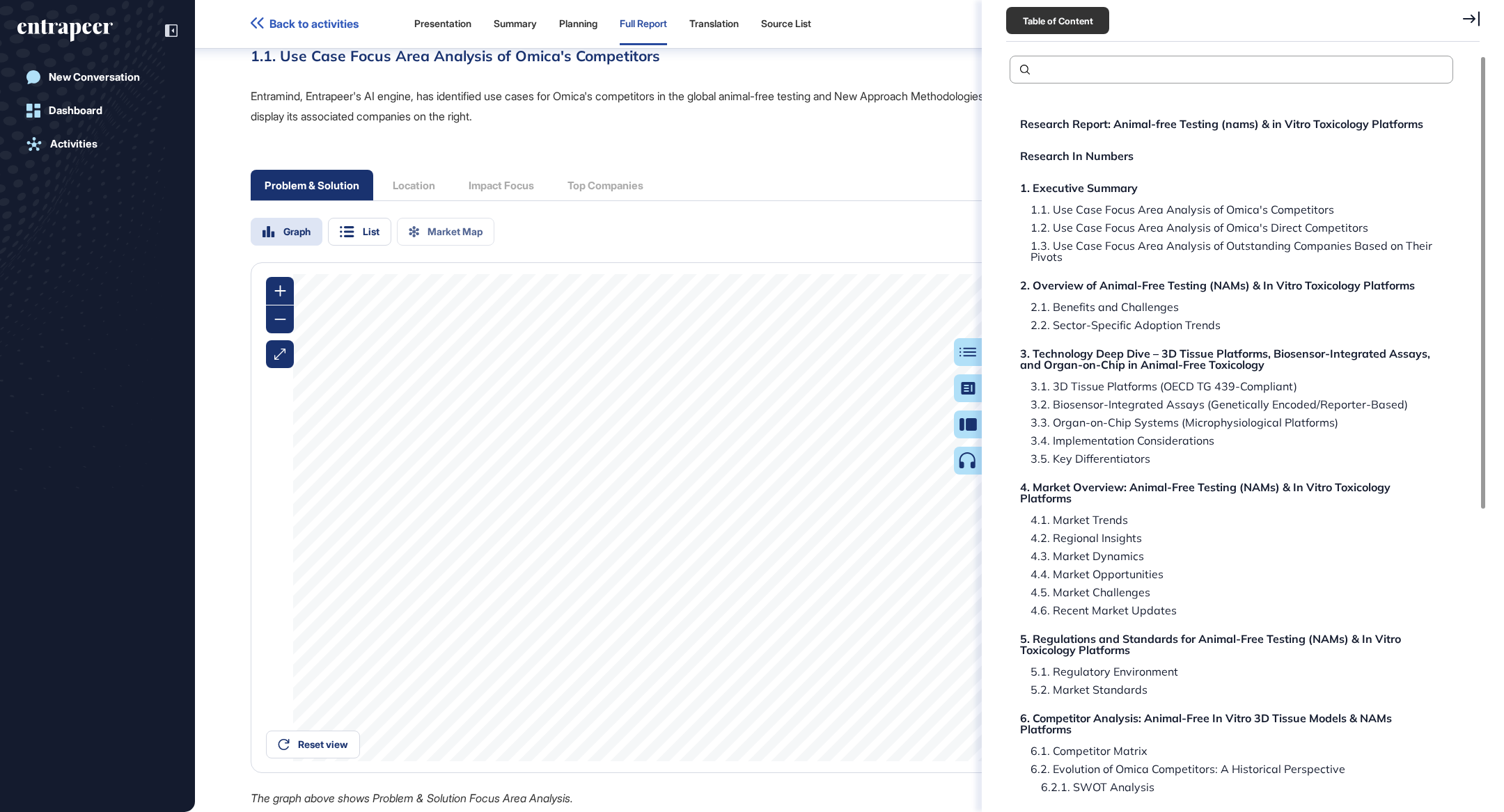
click at [1186, 233] on div "Research Report: Animal-free Testing (nams) & in Vitro Toxicology Platforms Res…" at bounding box center [1231, 690] width 444 height 1165
click at [1182, 219] on div "Research Report: Animal-free Testing (nams) & in Vitro Toxicology Platforms Res…" at bounding box center [1231, 690] width 444 height 1165
click at [1182, 225] on div "1.2. Use Case Focus Area Analysis of Omica's Direct Competitors" at bounding box center [1196, 227] width 348 height 11
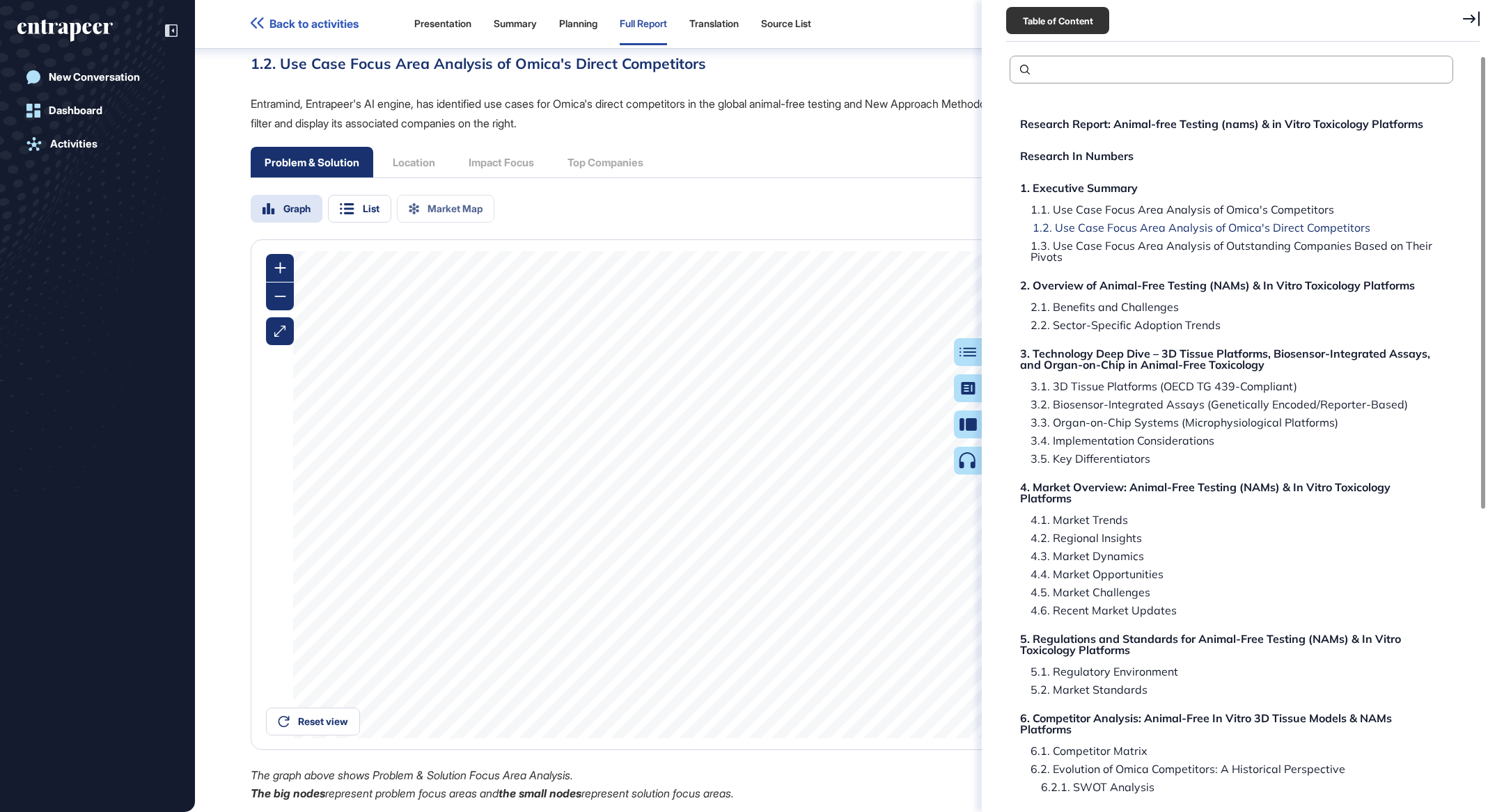
scroll to position [2113, 0]
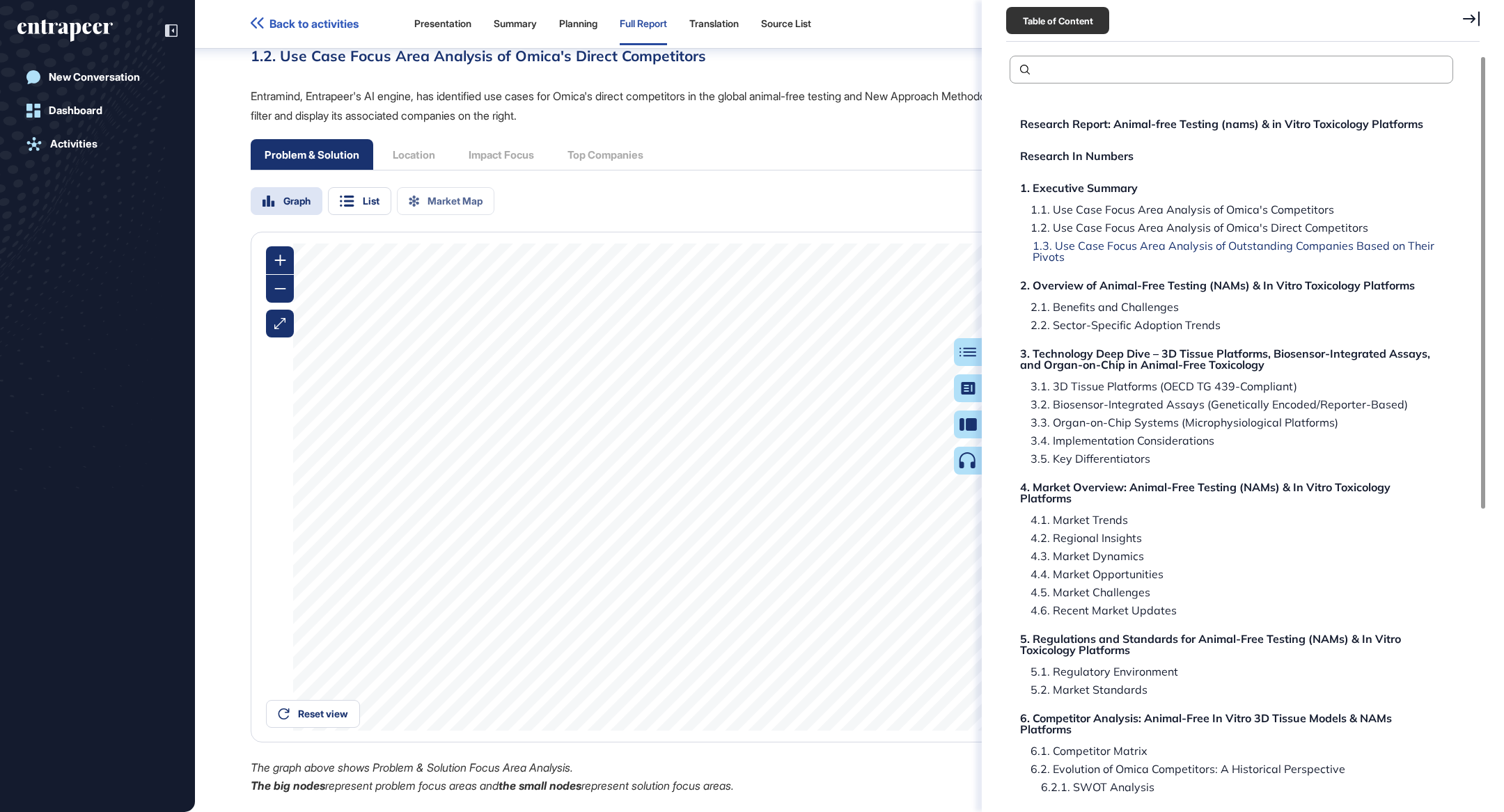
click at [1181, 245] on div "1.3. Use Case Focus Area Analysis of Outstanding Companies Based on Their Pivots" at bounding box center [1234, 251] width 423 height 22
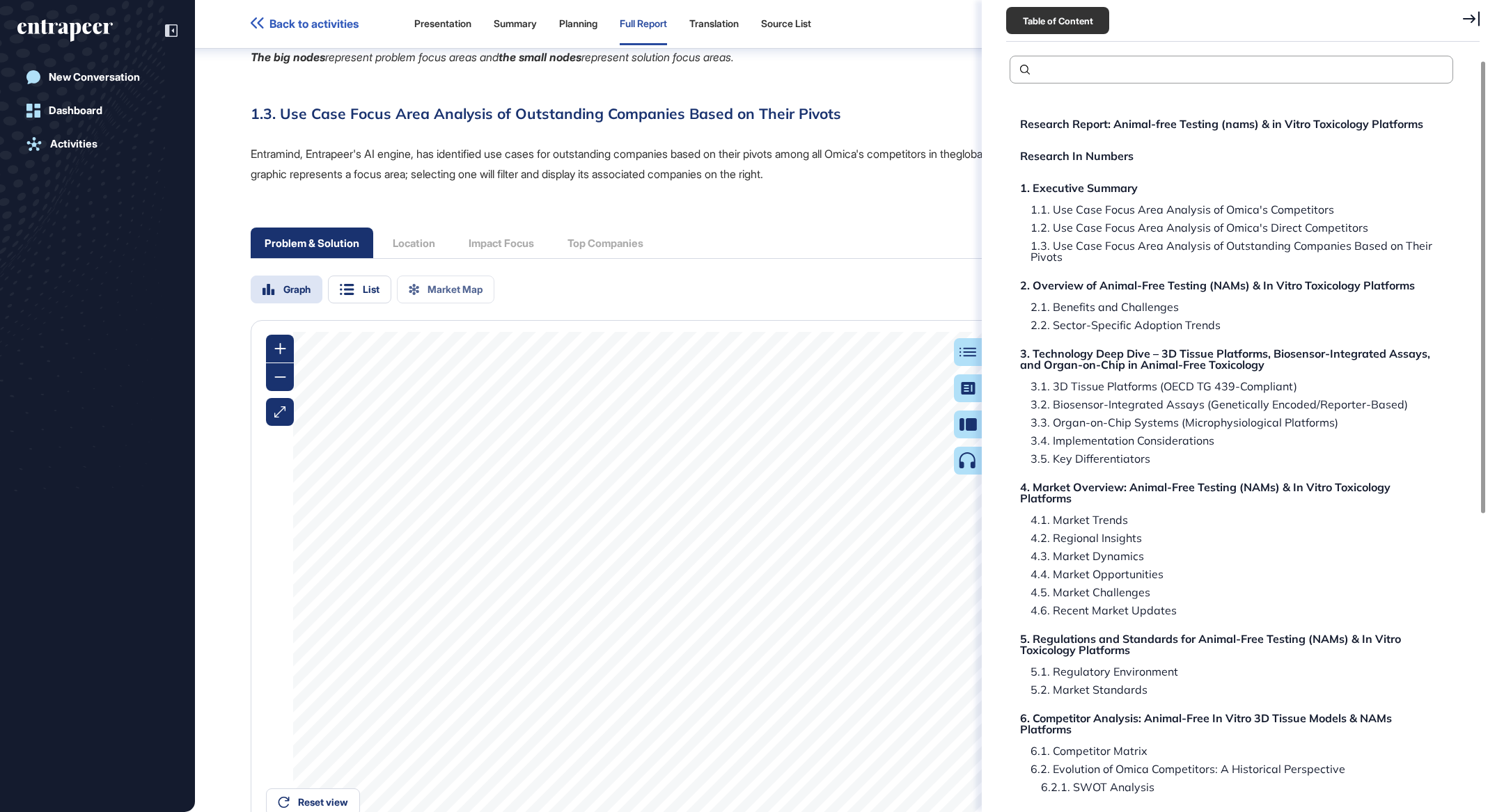
scroll to position [14, 0]
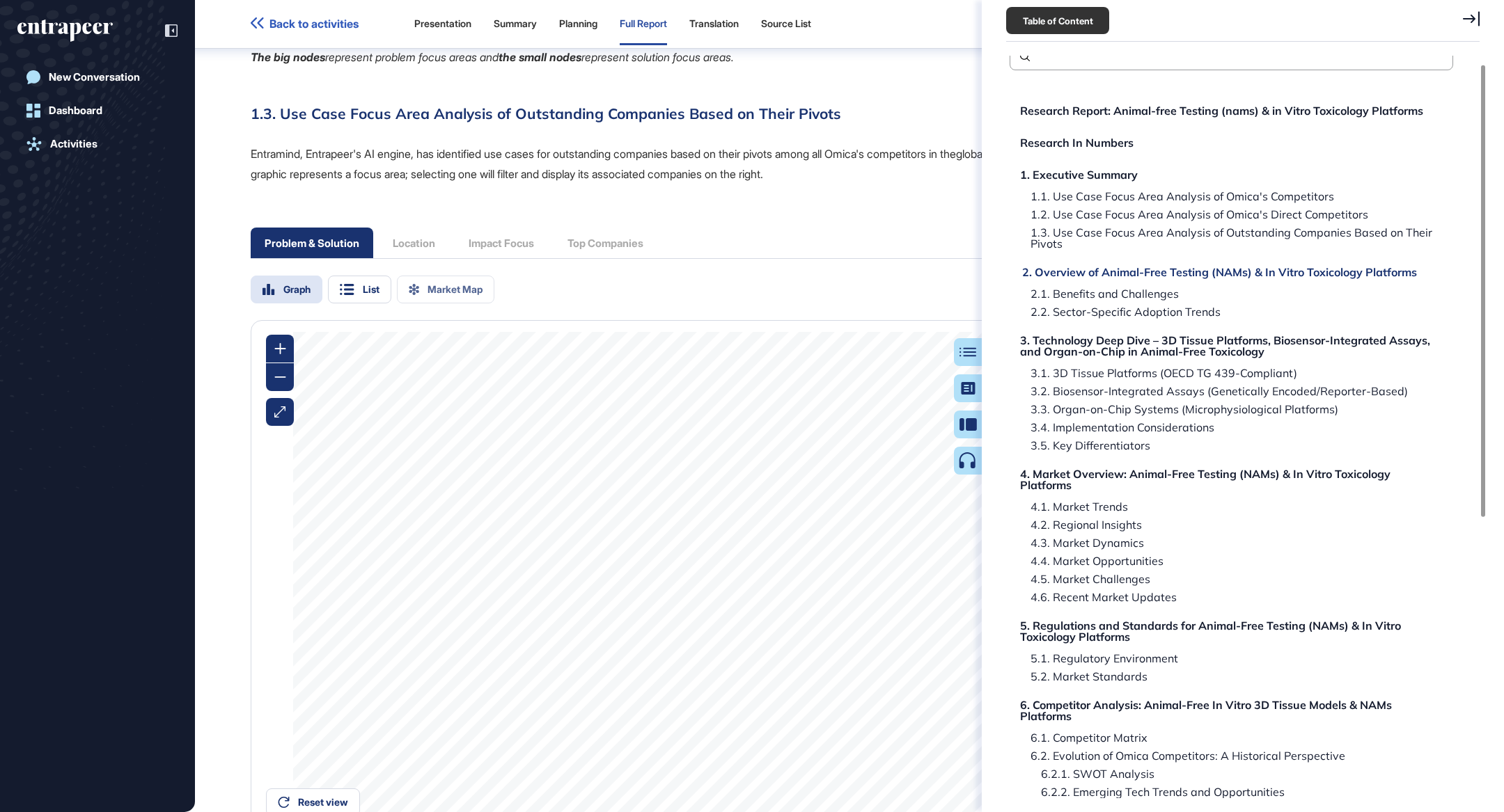
click at [1205, 270] on div "2. Overview of Animal-Free Testing (NAMs) & In Vitro Toxicology Platforms" at bounding box center [1219, 272] width 395 height 11
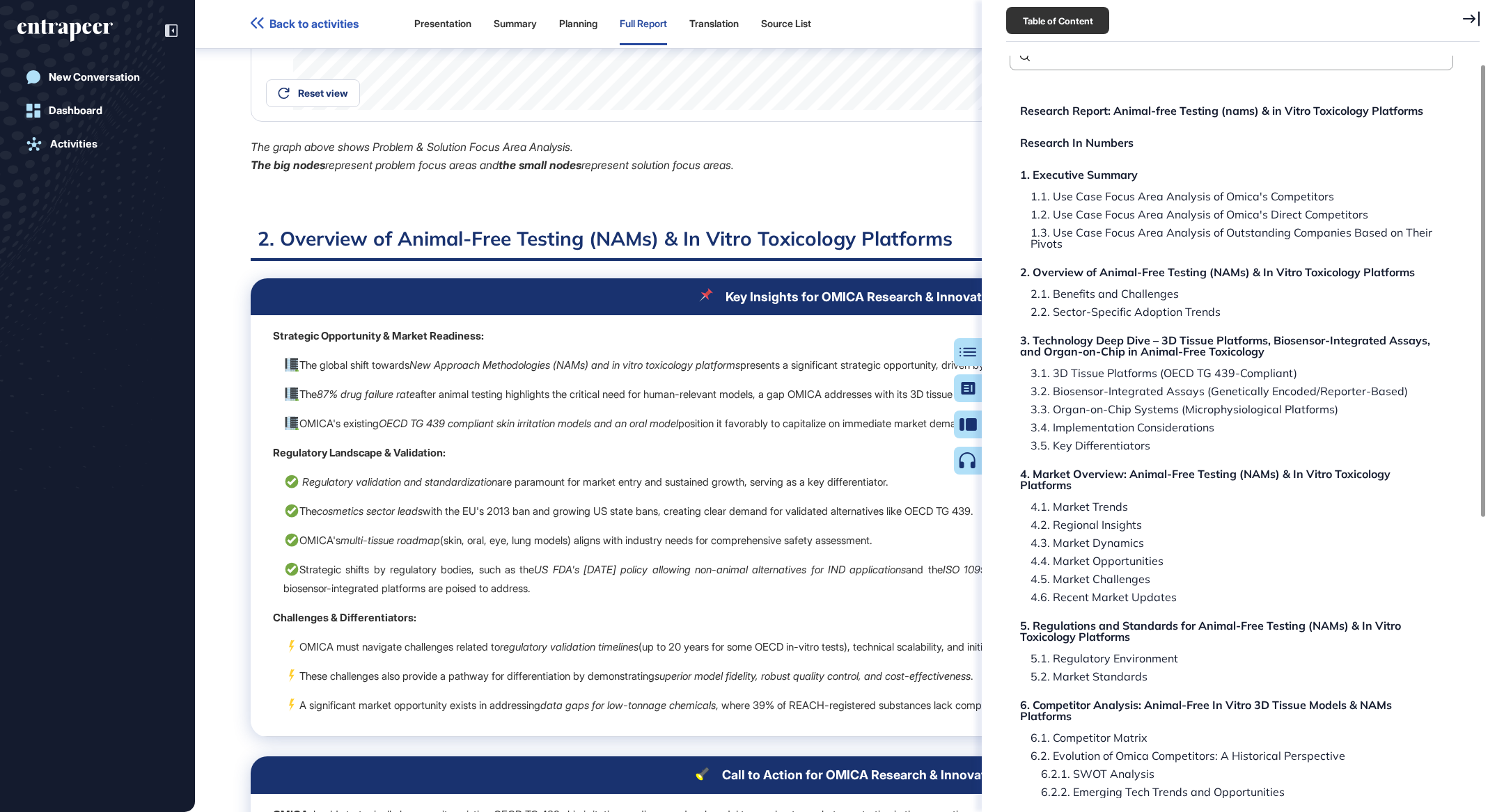
scroll to position [3730, 0]
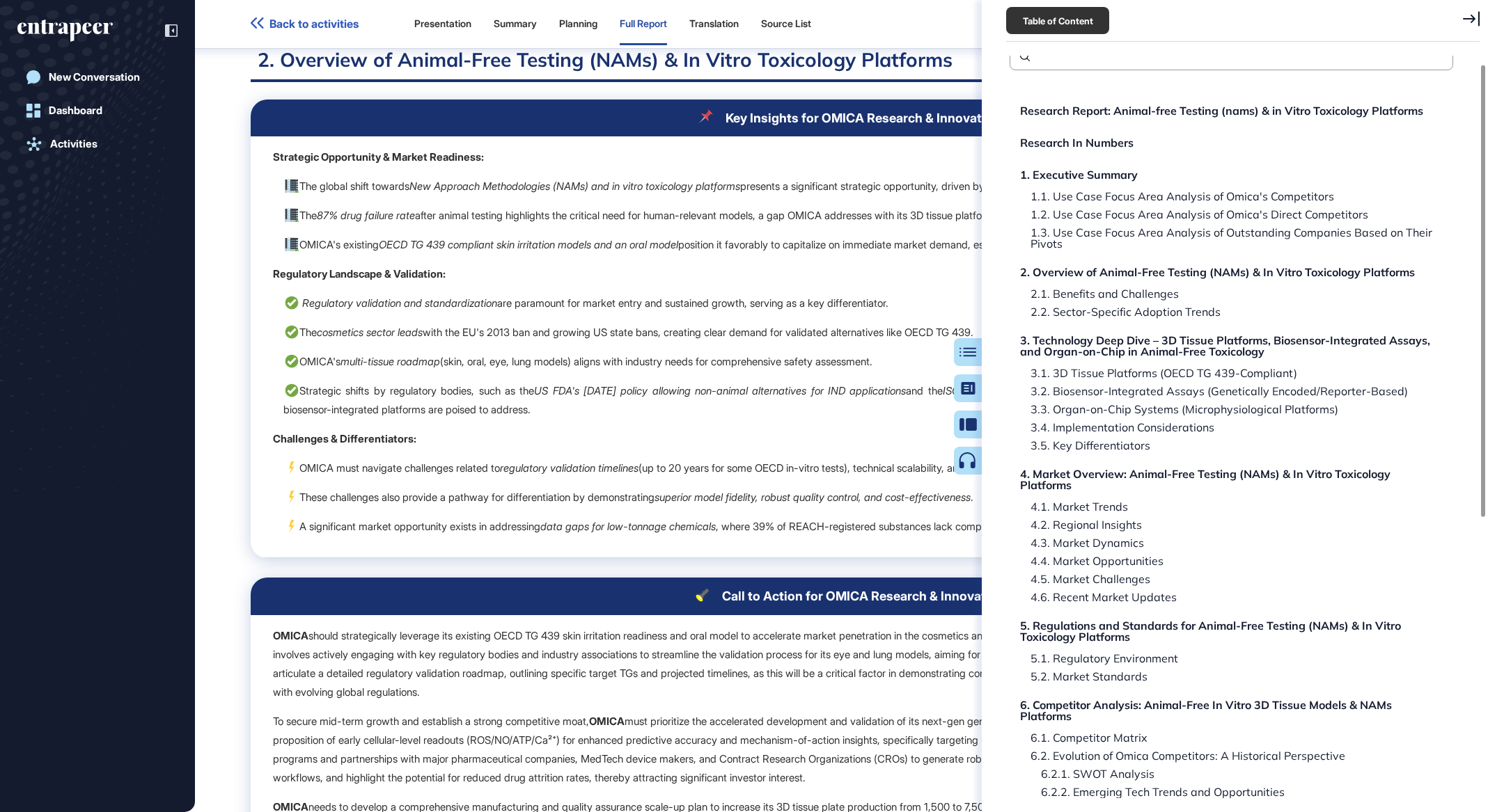
click at [1474, 23] on icon at bounding box center [1471, 18] width 17 height 15
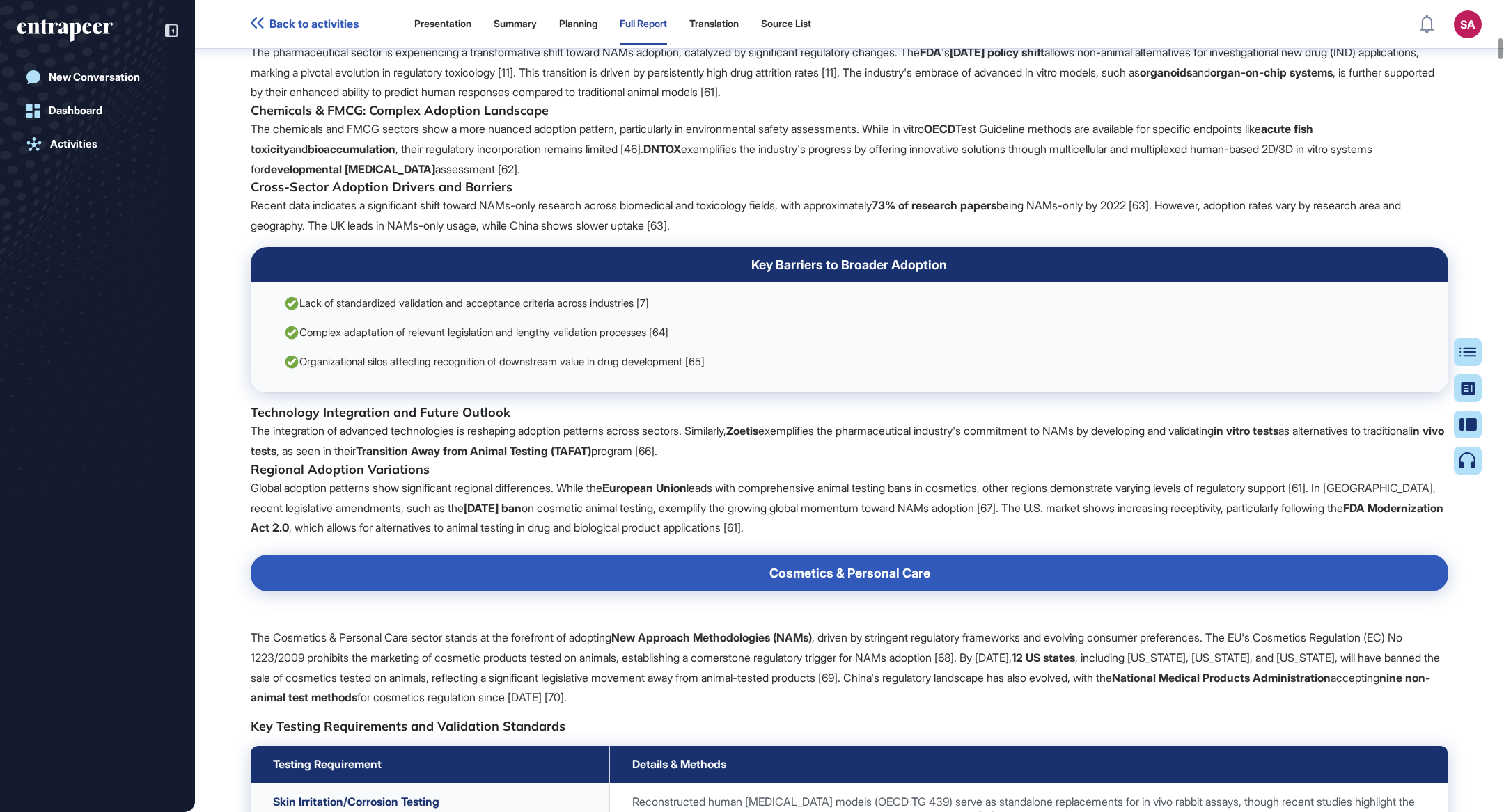
scroll to position [6552, 0]
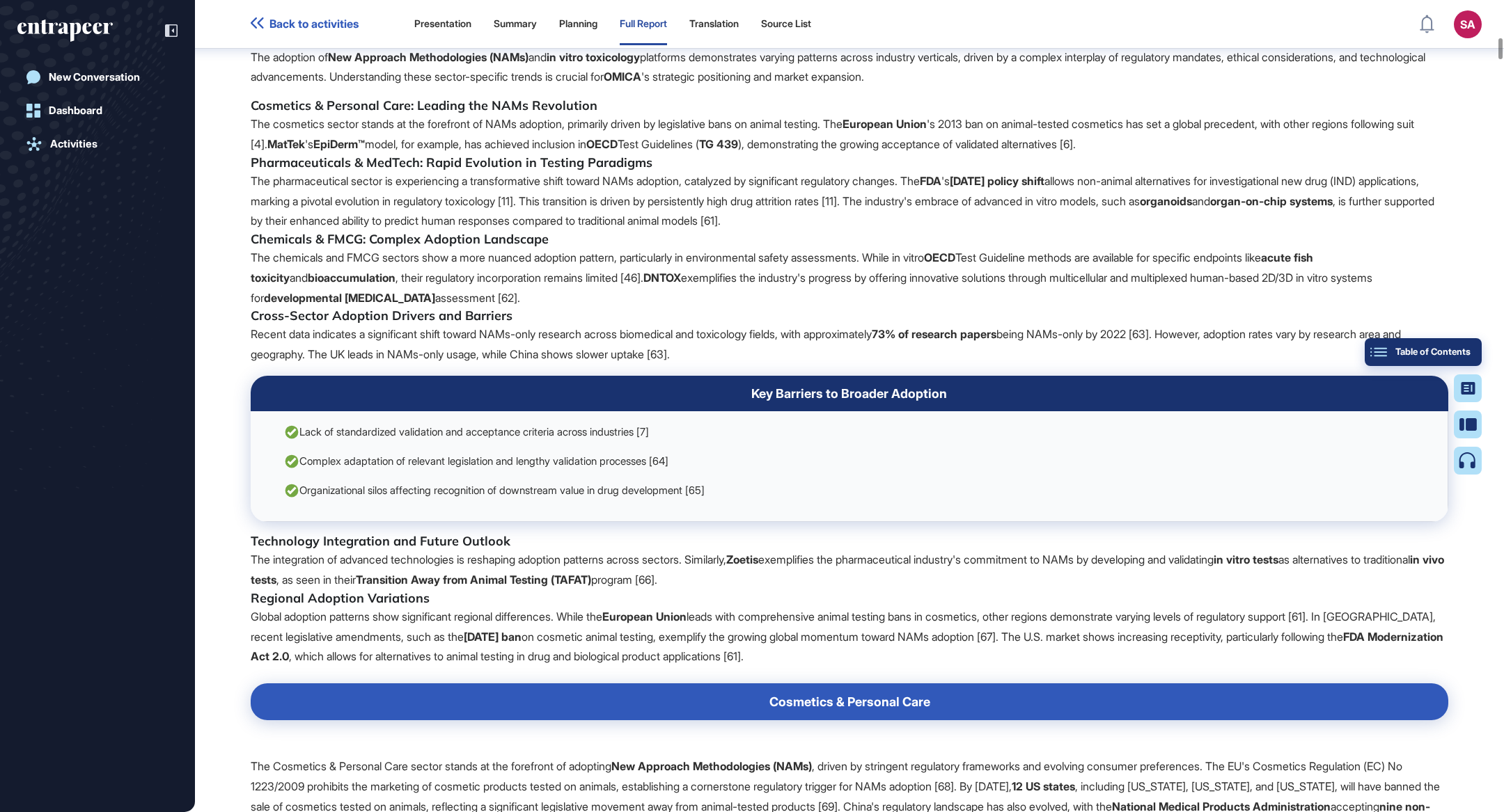
click at [1455, 360] on button "Table of Contents" at bounding box center [1423, 352] width 117 height 28
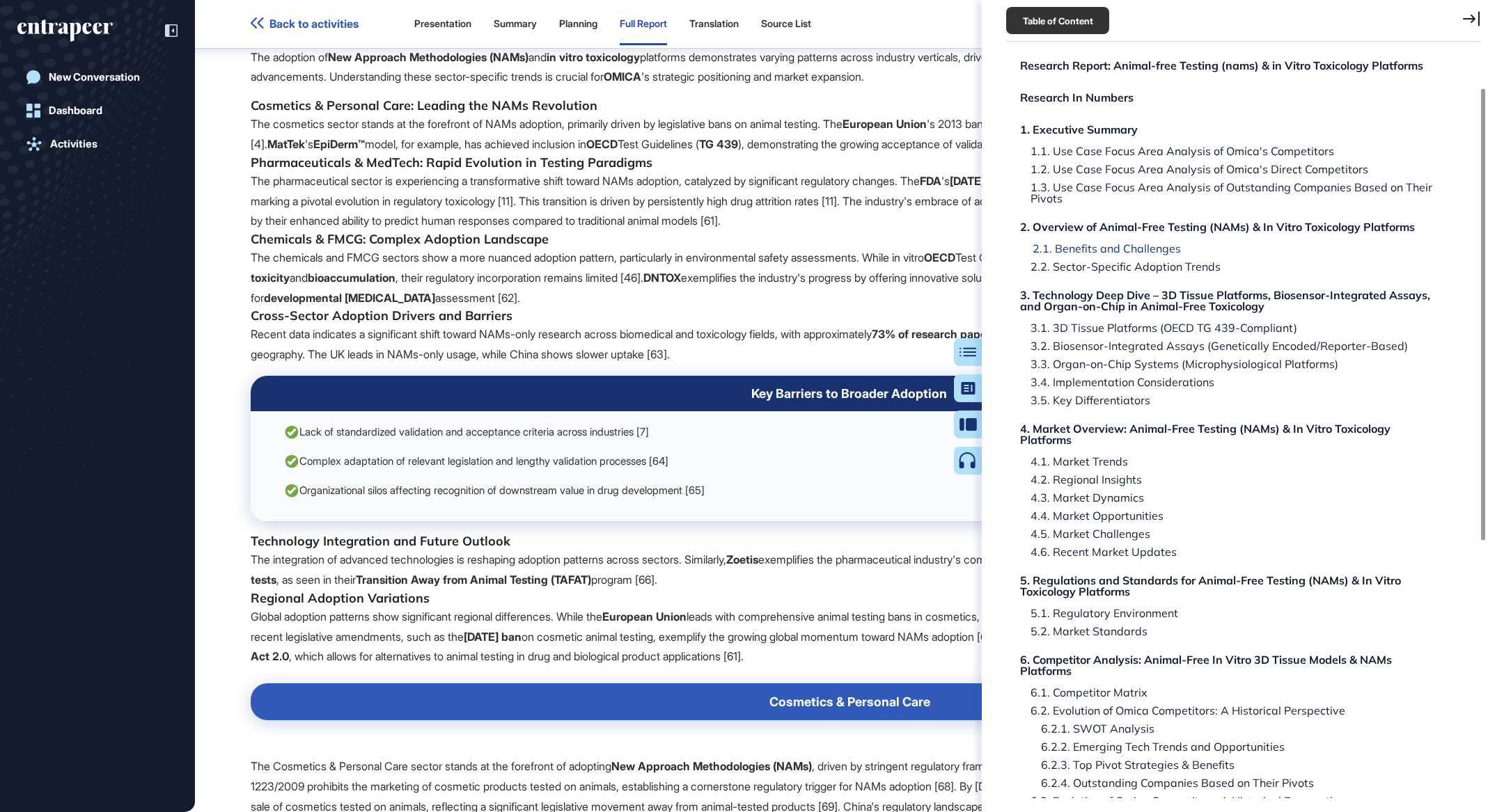
scroll to position [0, 0]
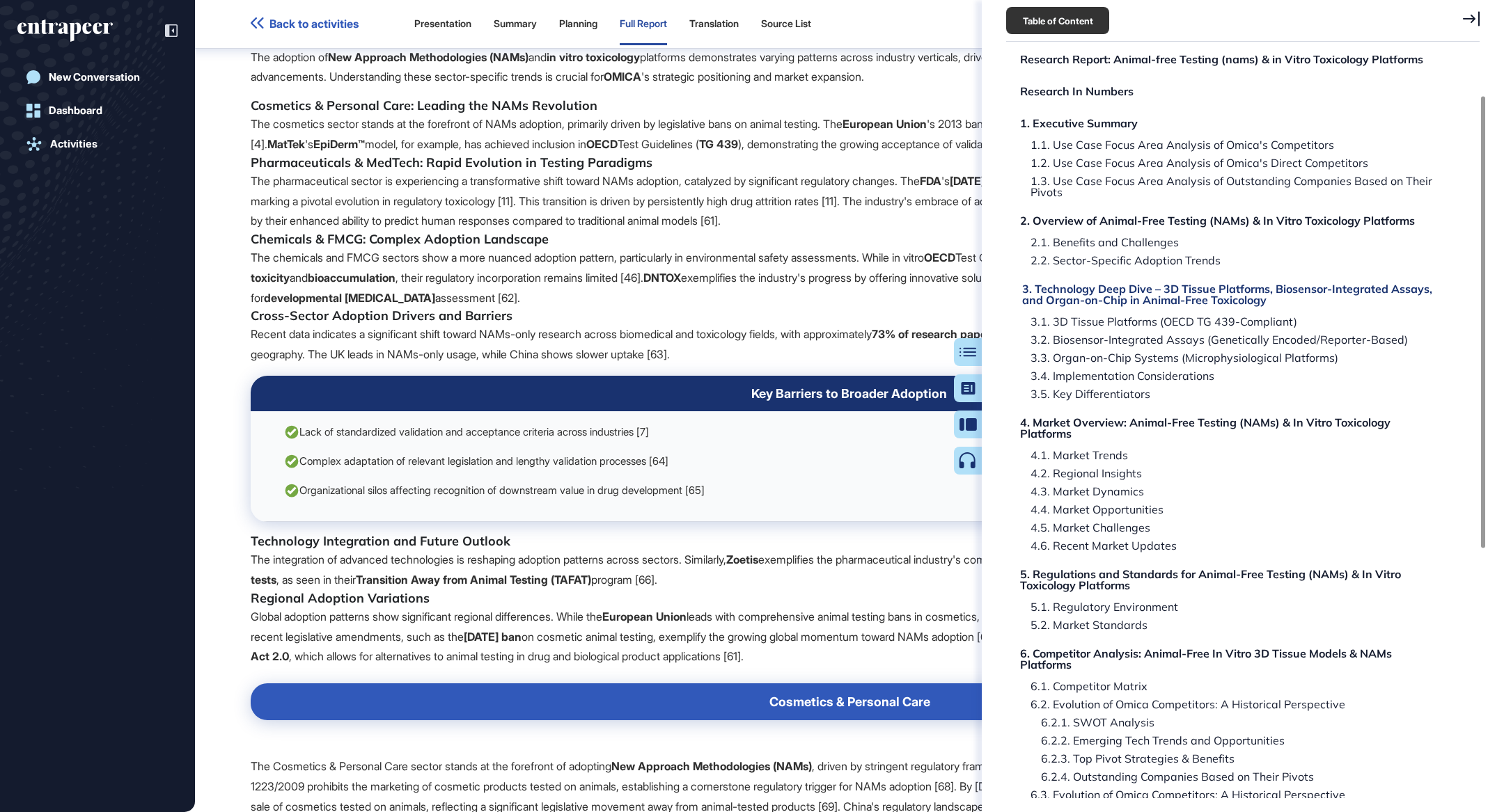
click at [1113, 302] on div "3. Technology Deep Dive – 3D Tissue Platforms, Biosensor-Integrated Assays, and…" at bounding box center [1234, 294] width 423 height 22
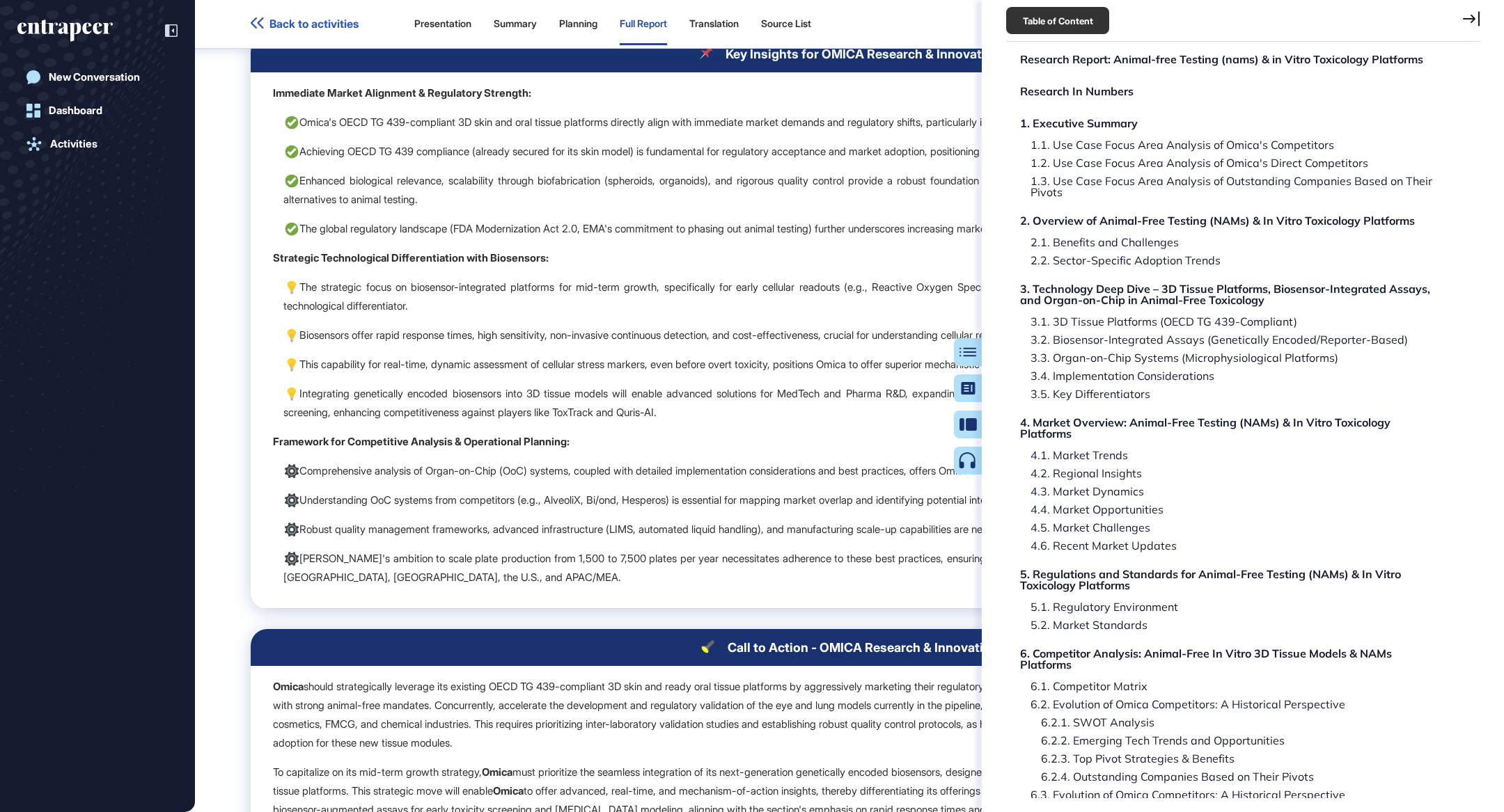
click at [1469, 25] on icon at bounding box center [1471, 18] width 17 height 15
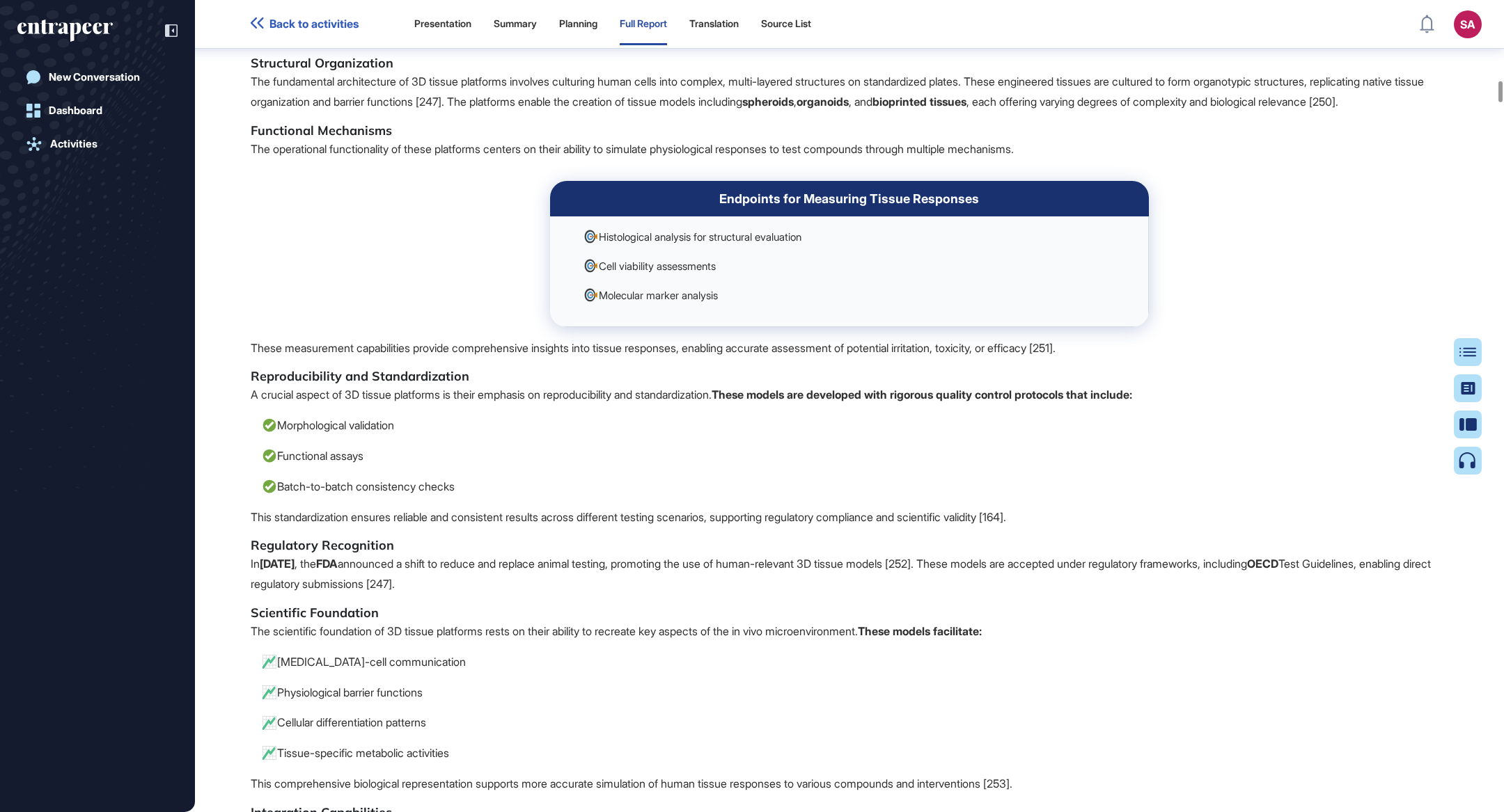
scroll to position [14443, 0]
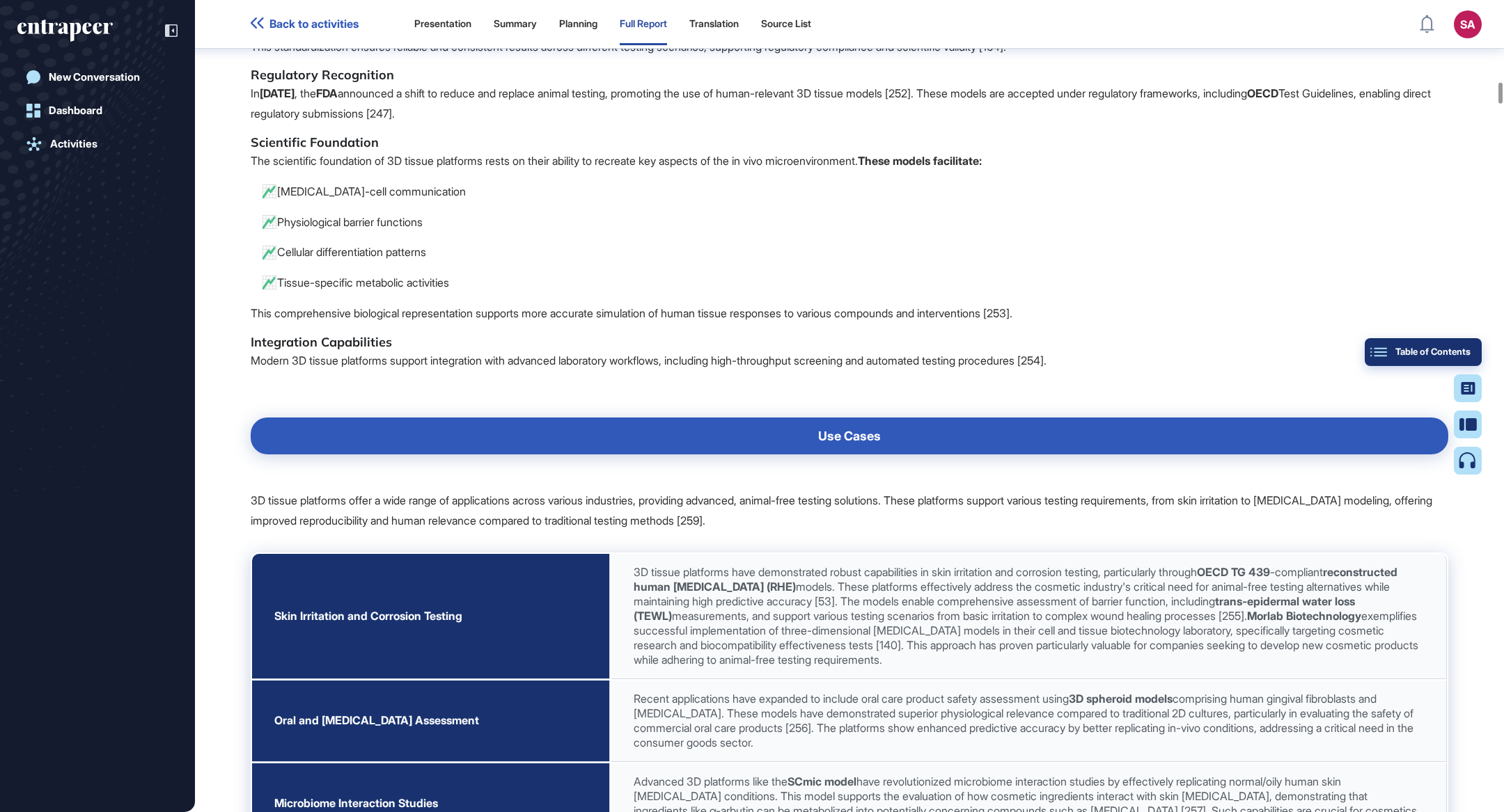
click at [1470, 352] on button "Table of Contents" at bounding box center [1423, 352] width 117 height 28
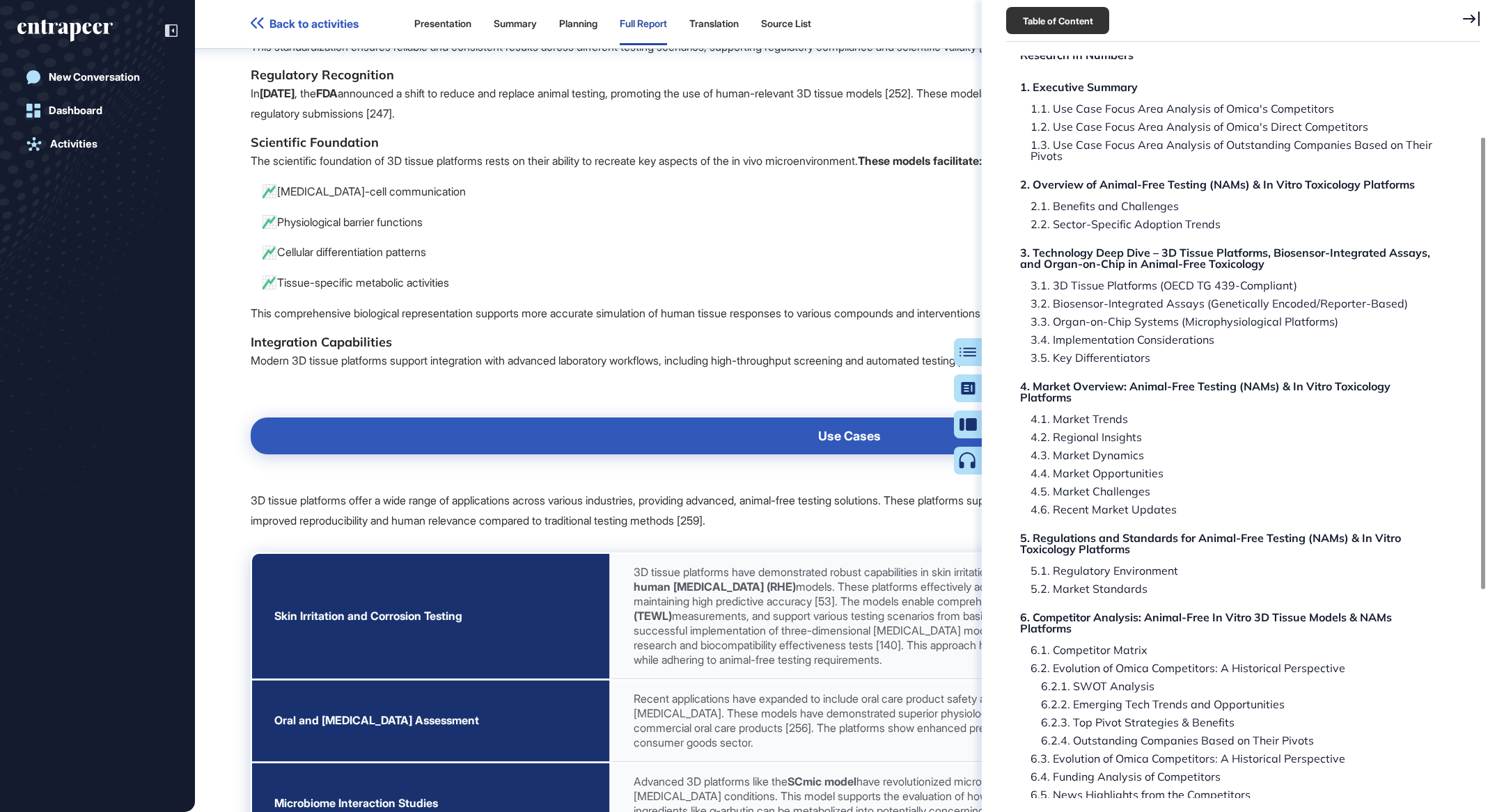
scroll to position [151, 0]
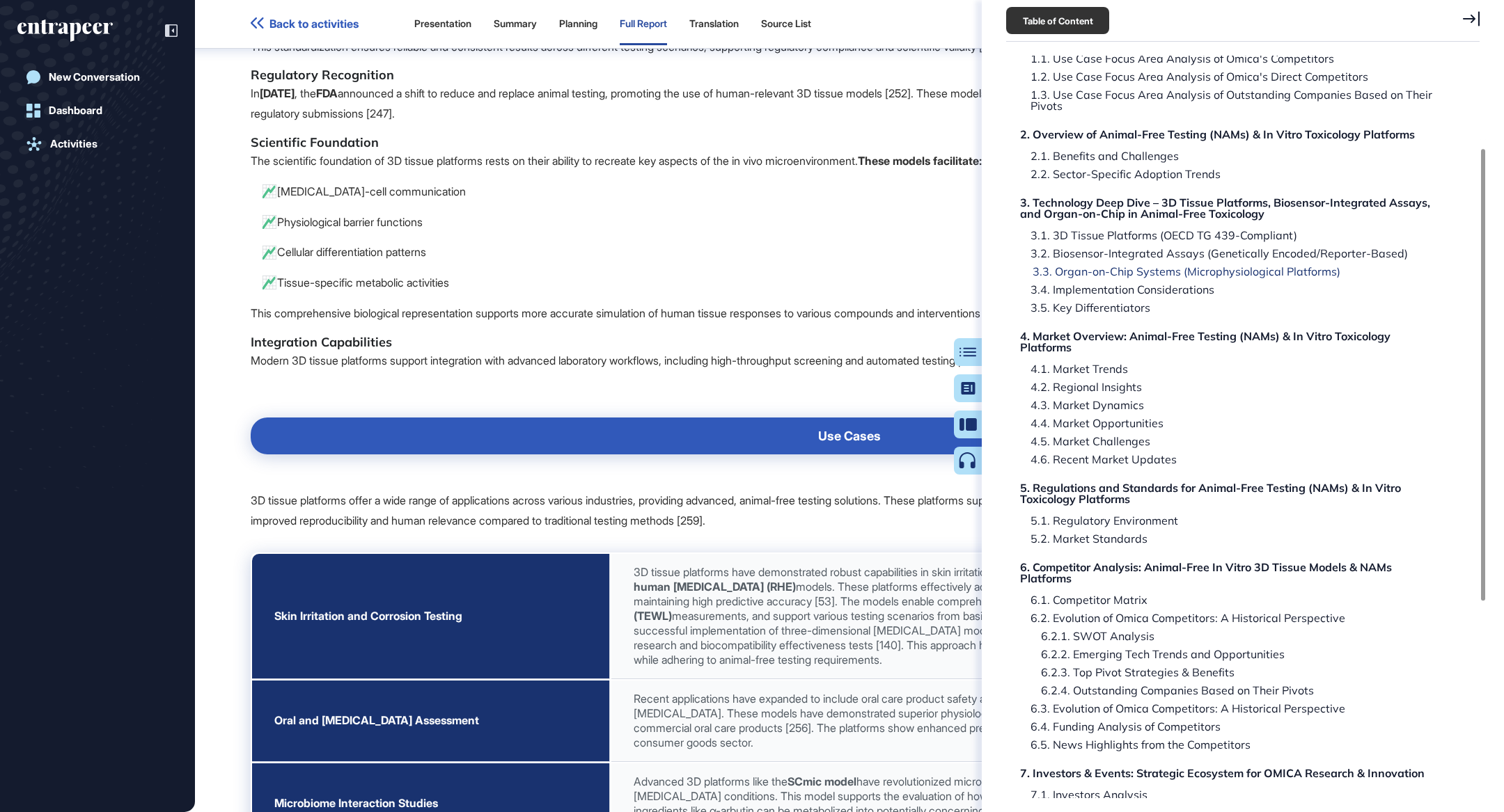
click at [1166, 274] on div "3.3. Organ-on-Chip Systems (Microphysiological Platforms)" at bounding box center [1181, 271] width 318 height 11
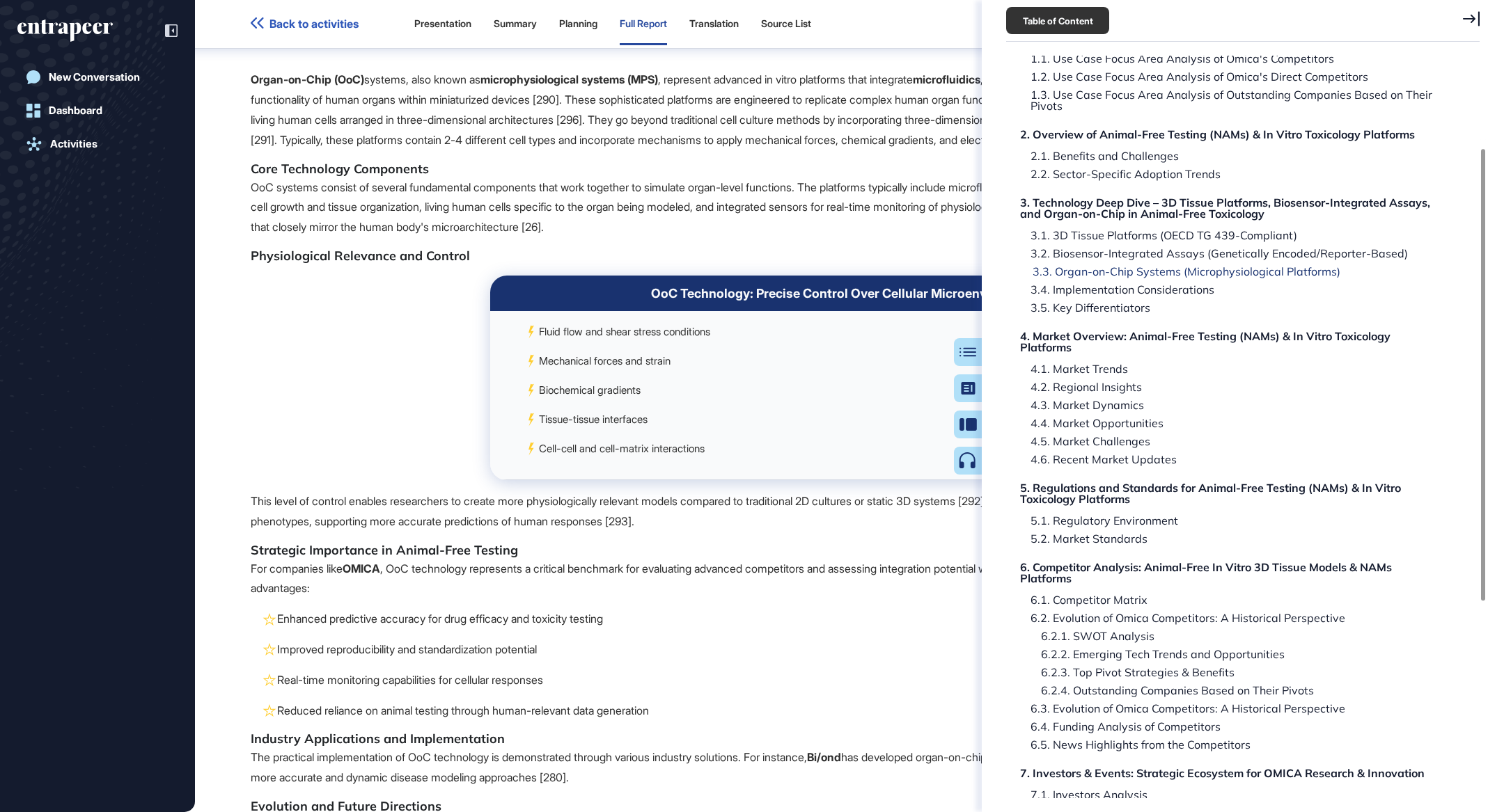
scroll to position [18747, 0]
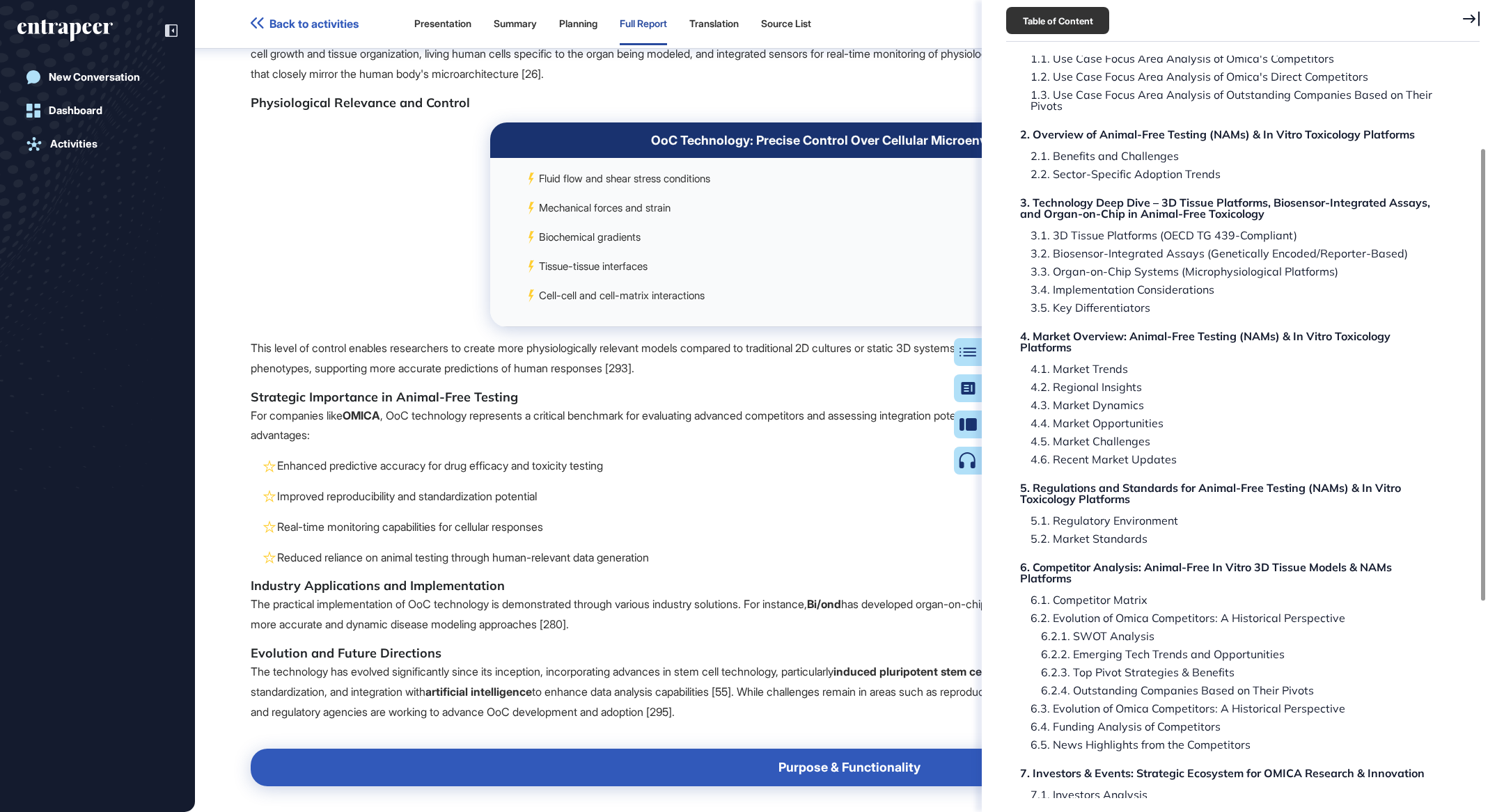
click at [815, 148] on div "OoC Technology: Precise Control Over Cellular Microenvironments" at bounding box center [849, 140] width 697 height 14
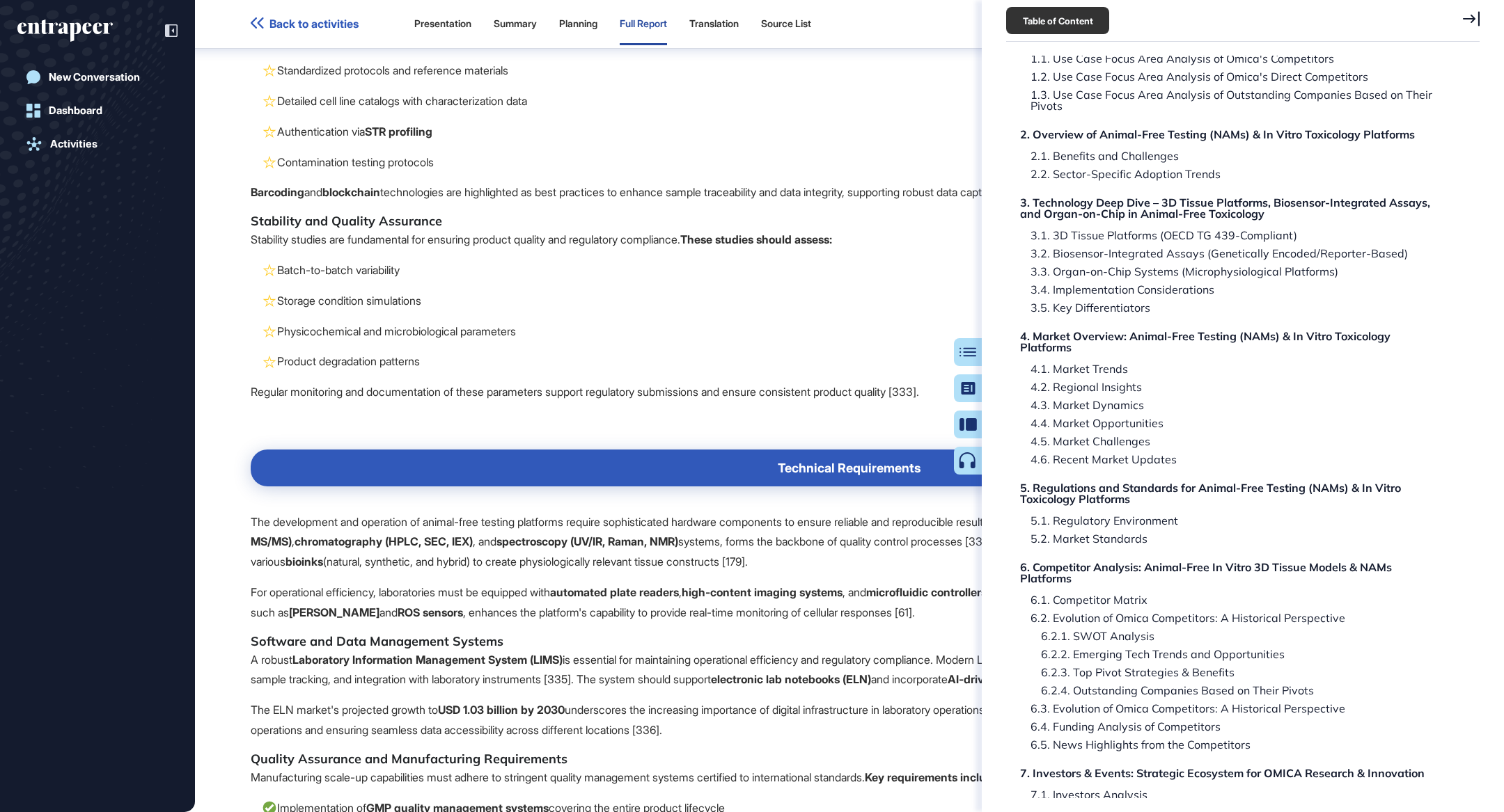
scroll to position [24493, 0]
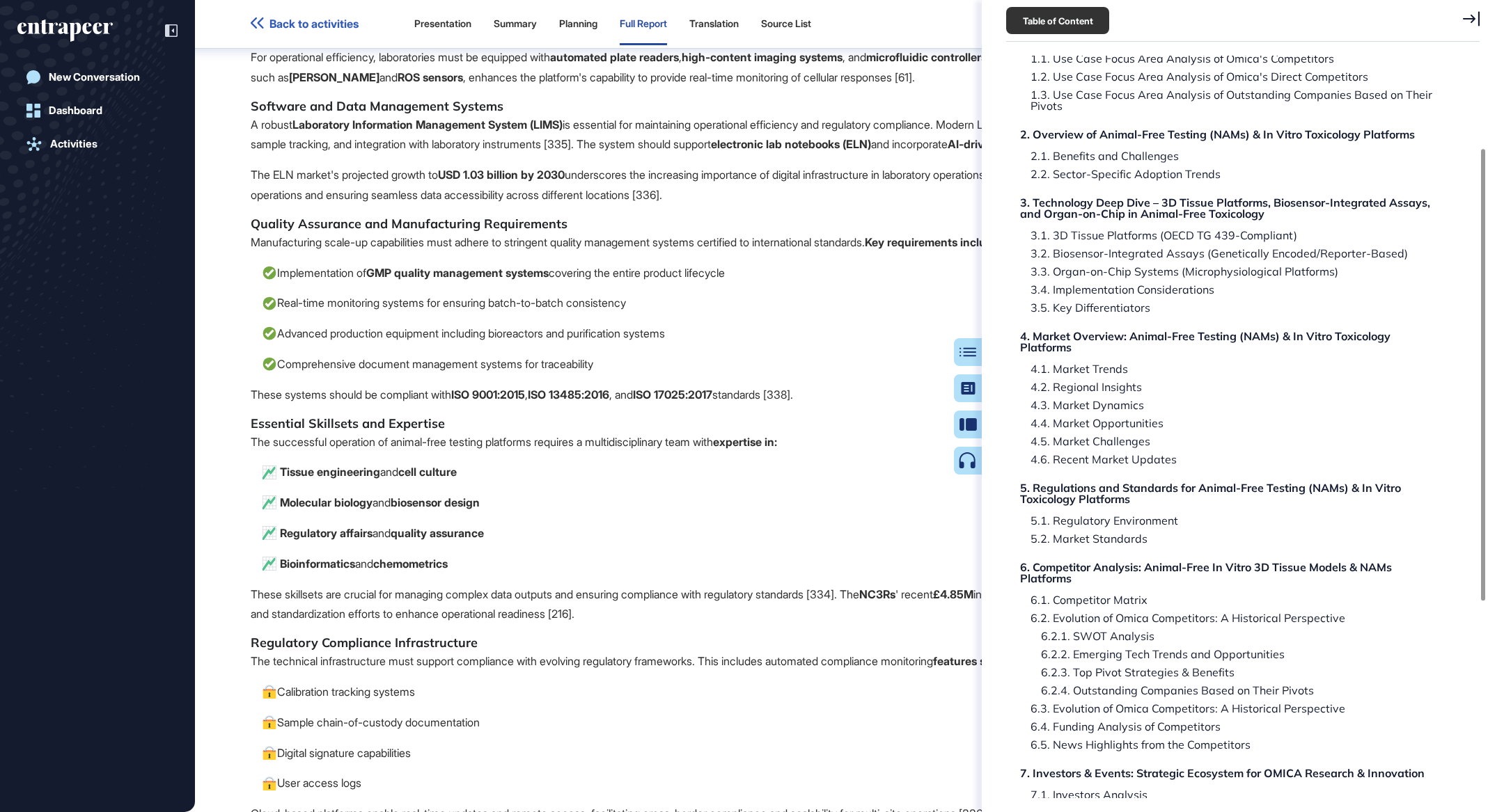
click at [1474, 19] on icon at bounding box center [1471, 18] width 17 height 15
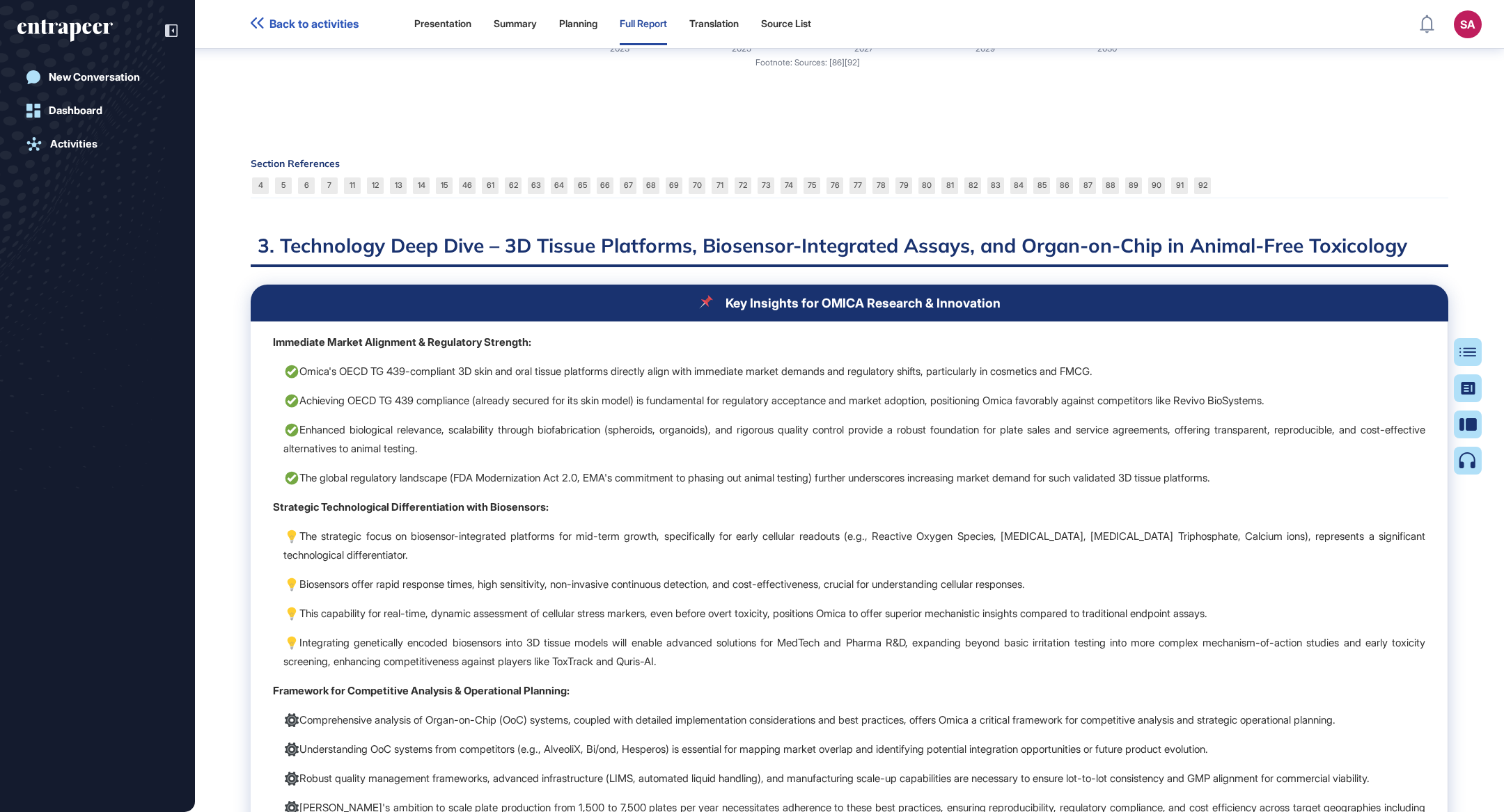
scroll to position [10884, 0]
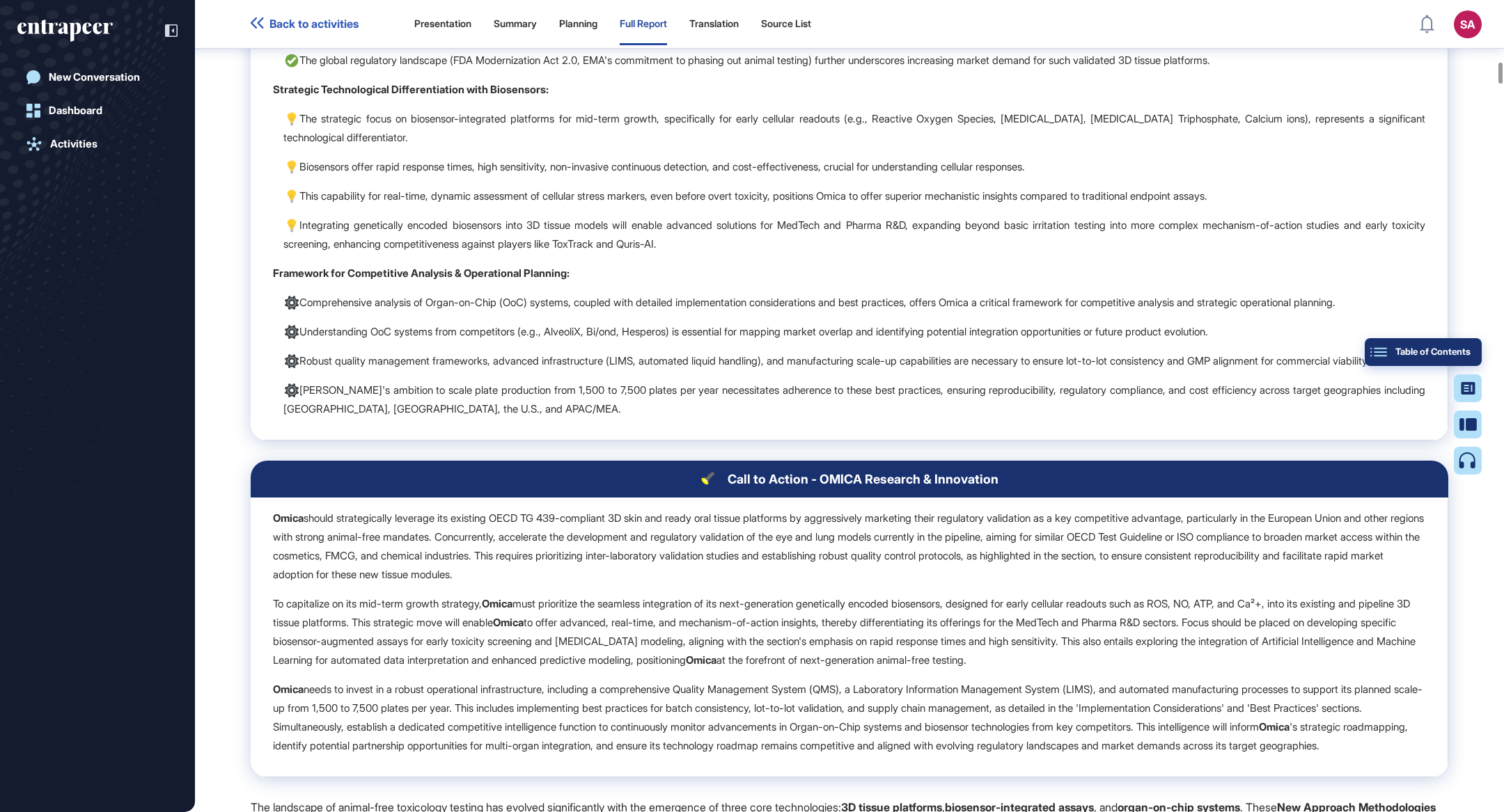
click at [1471, 350] on button "Table of Contents" at bounding box center [1423, 352] width 117 height 28
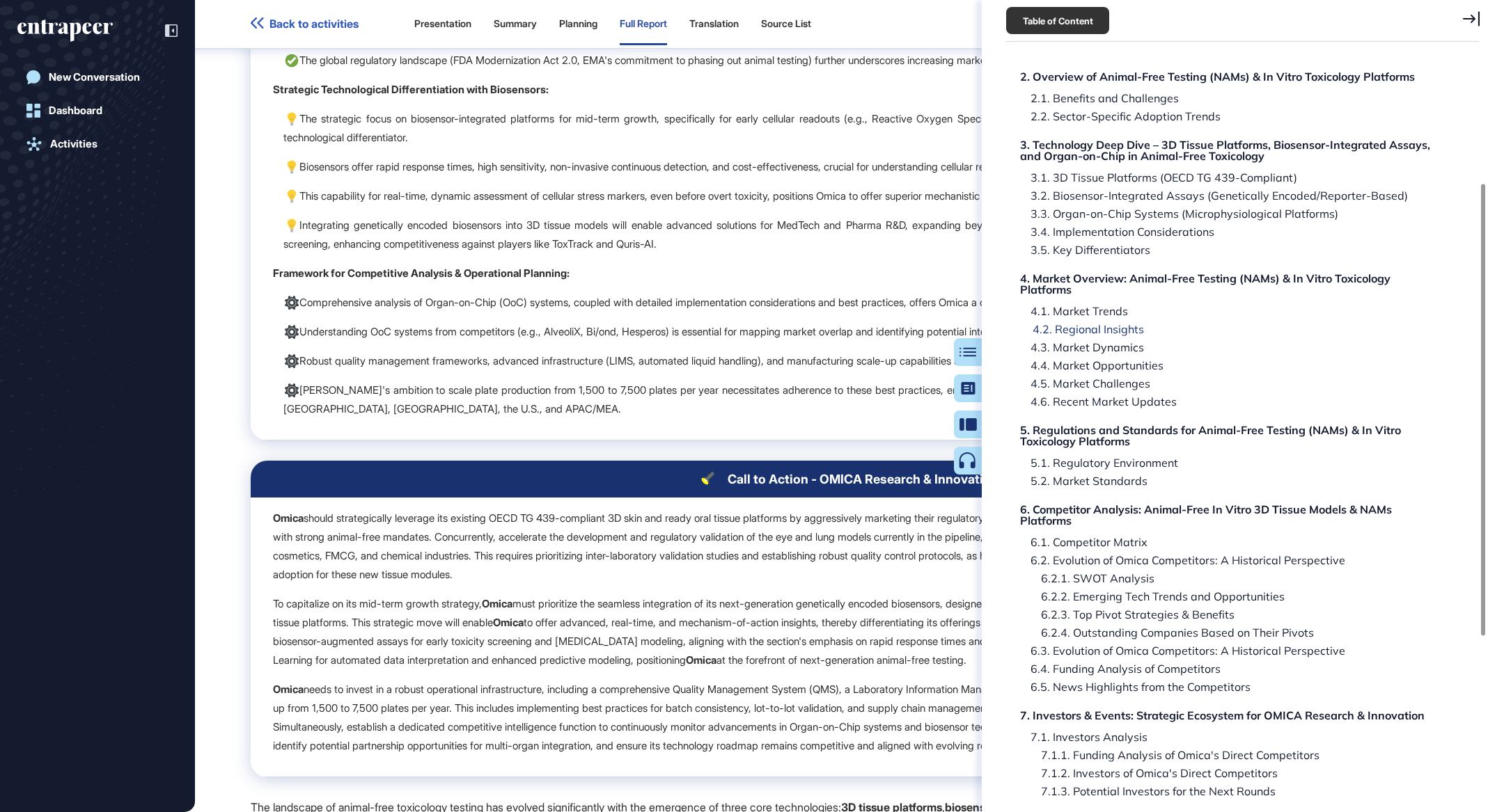
scroll to position [182, 0]
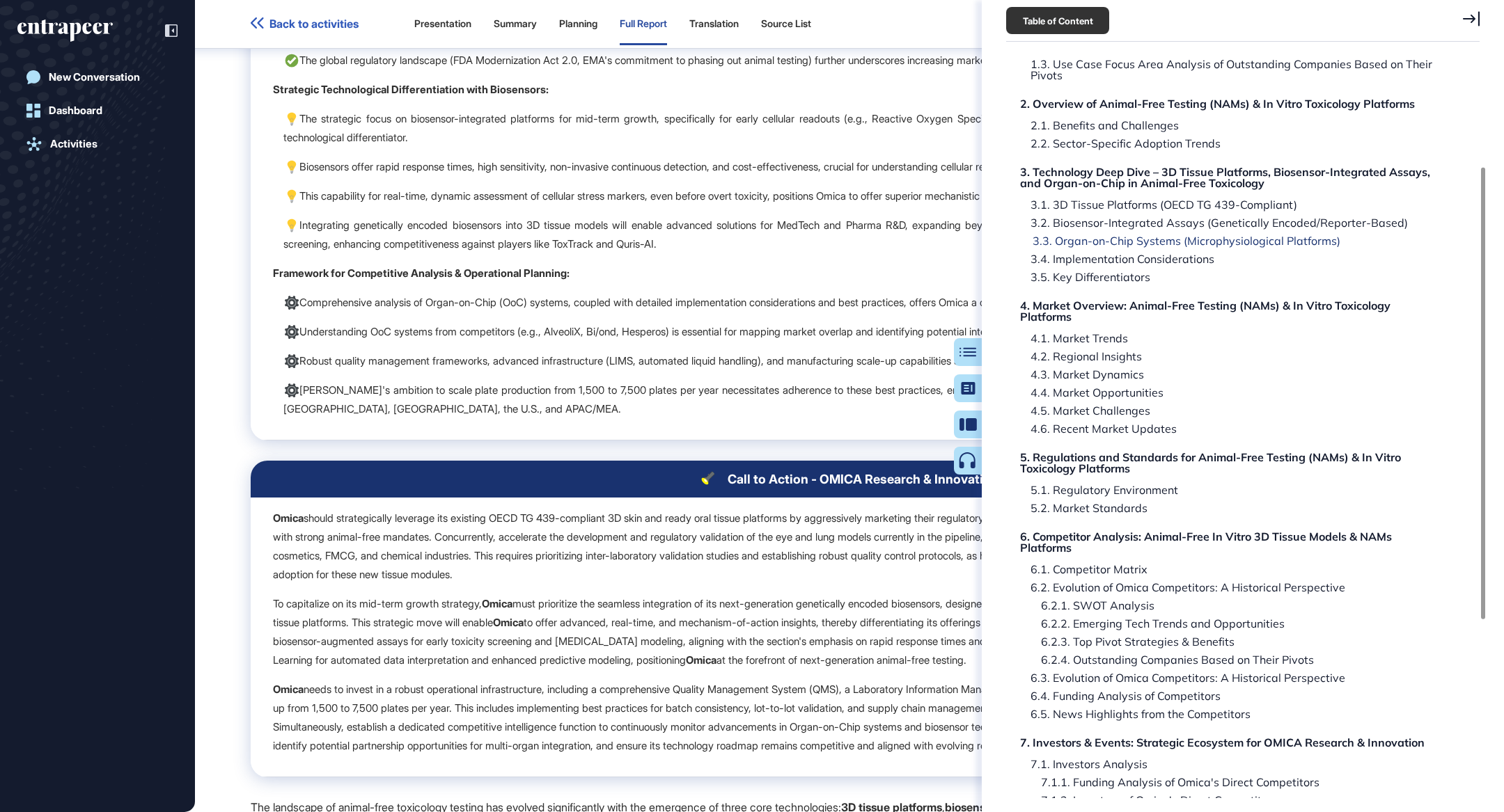
click at [1130, 241] on div "3.3. Organ-on-Chip Systems (Microphysiological Platforms)" at bounding box center [1181, 241] width 318 height 11
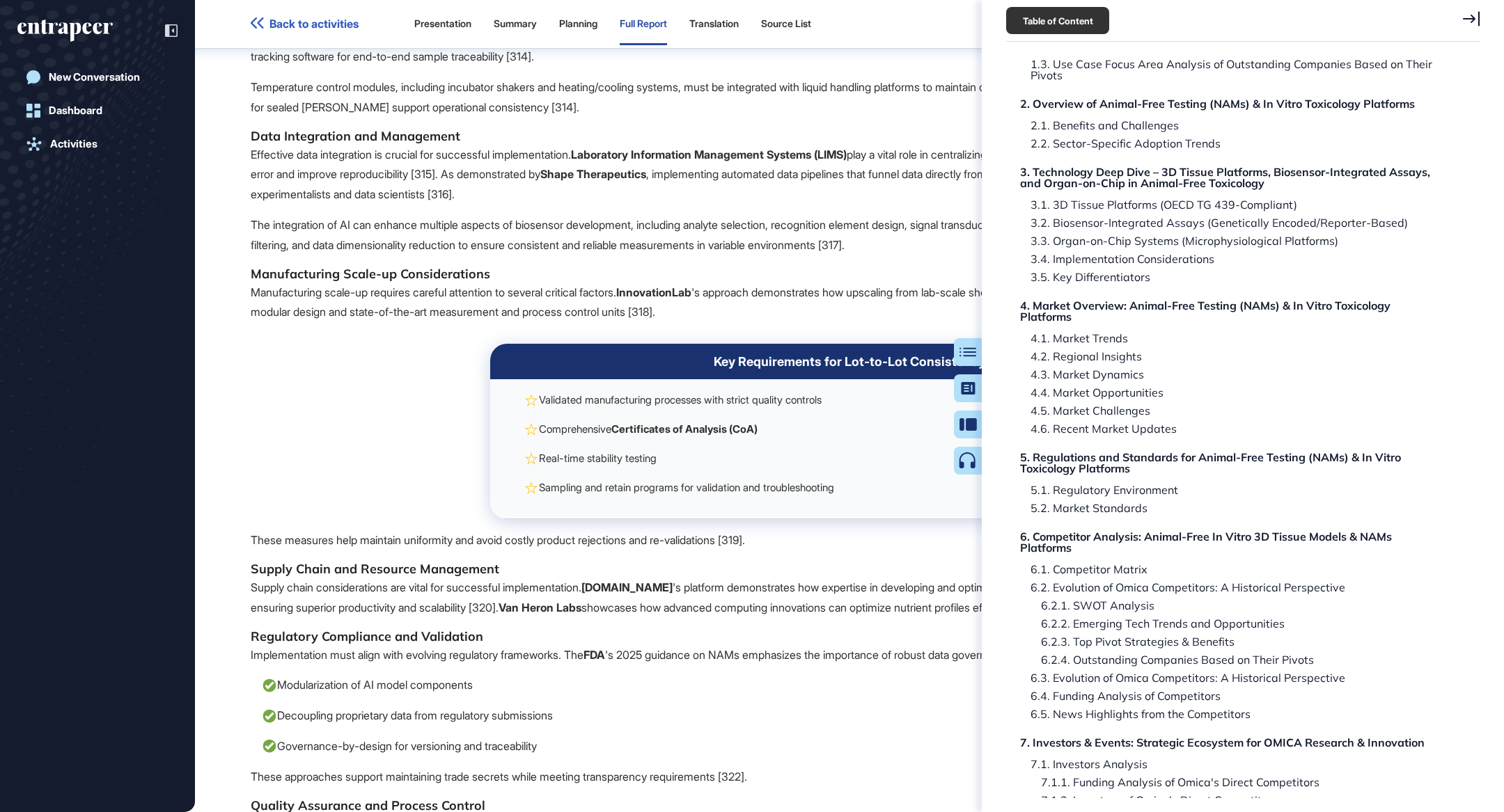
scroll to position [21512, 0]
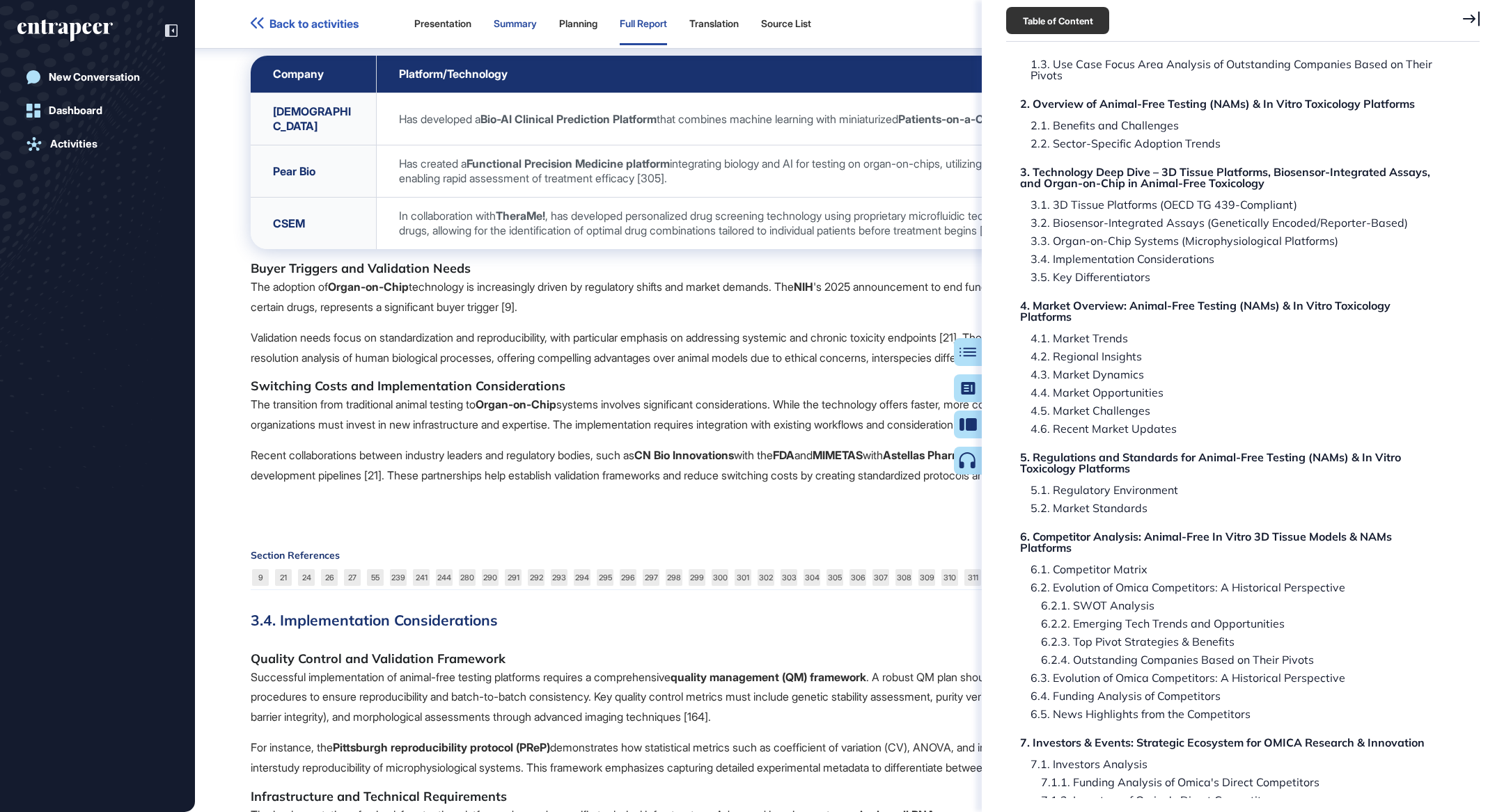
scroll to position [20809, 0]
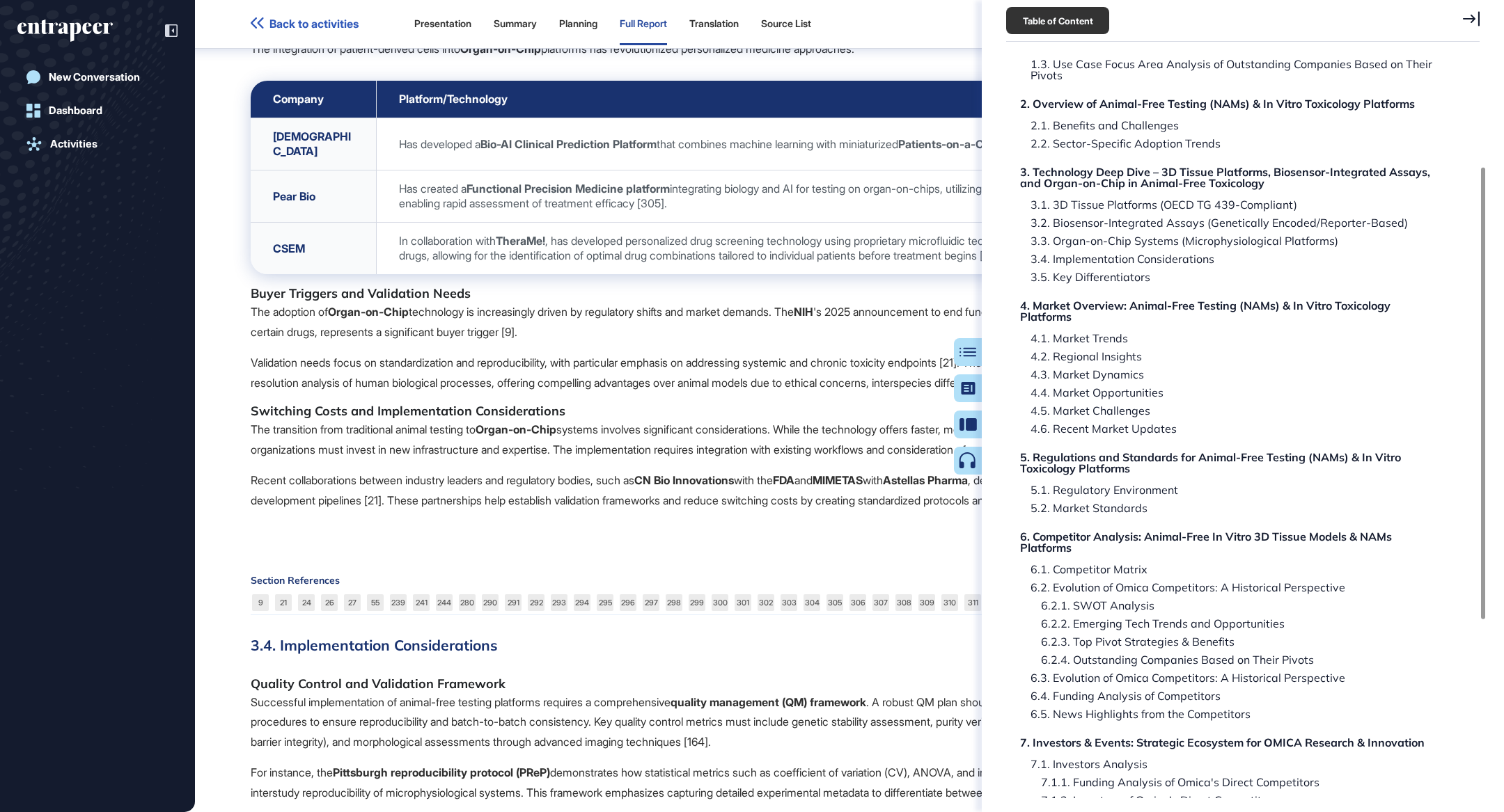
click at [1470, 19] on icon at bounding box center [1471, 18] width 17 height 15
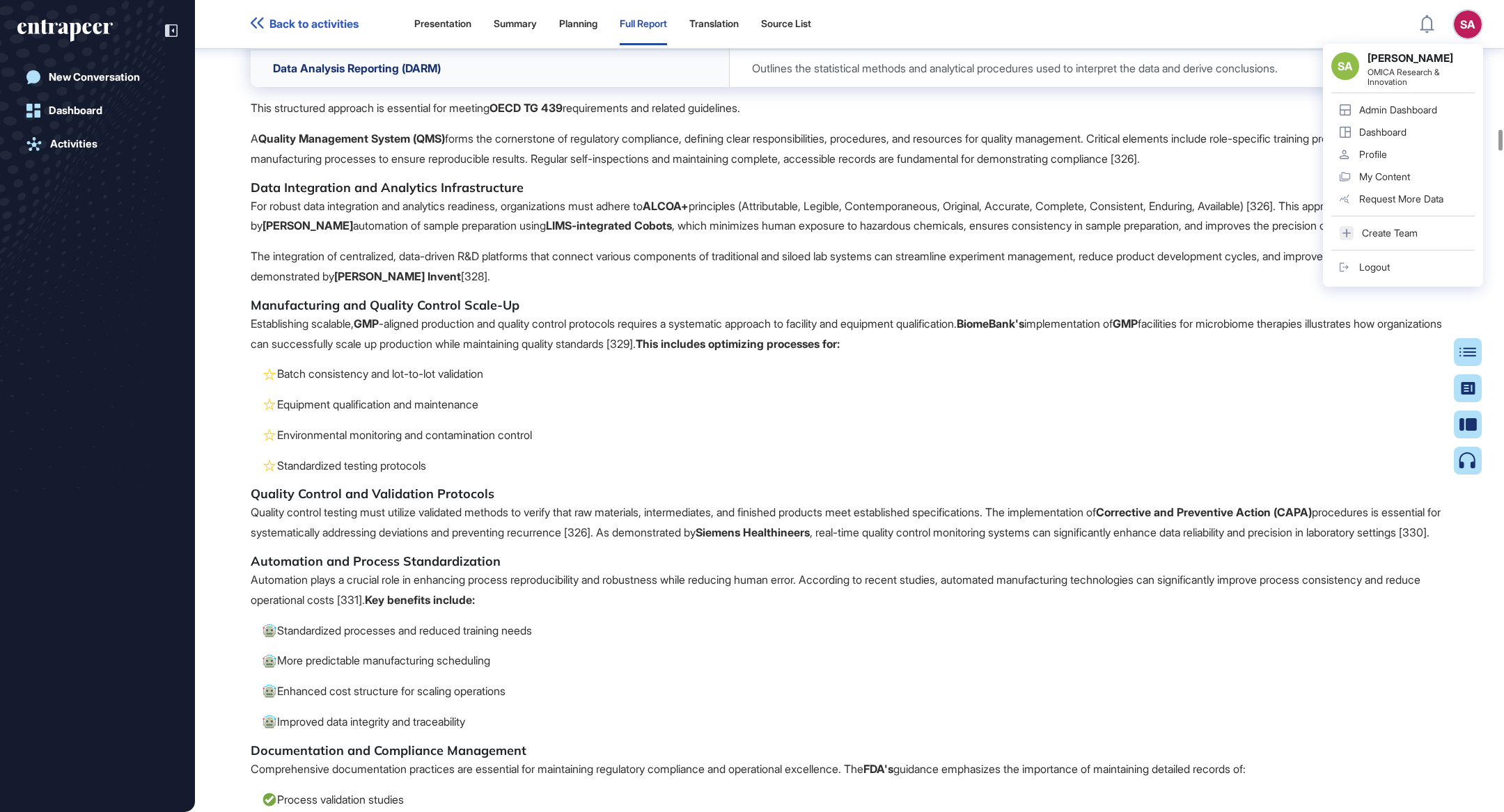
scroll to position [23112, 0]
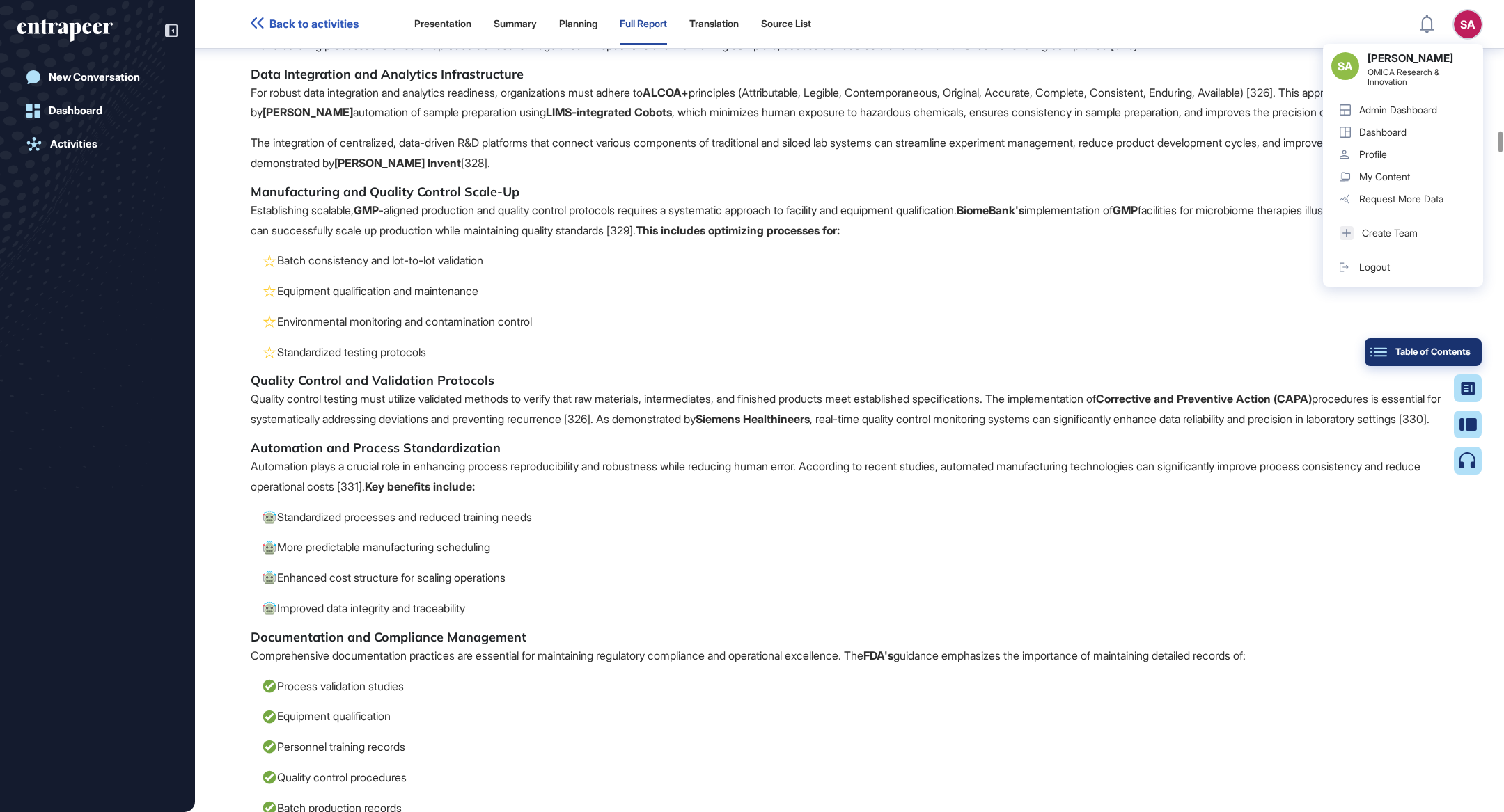
click at [1474, 354] on button "Table of Contents" at bounding box center [1423, 352] width 117 height 28
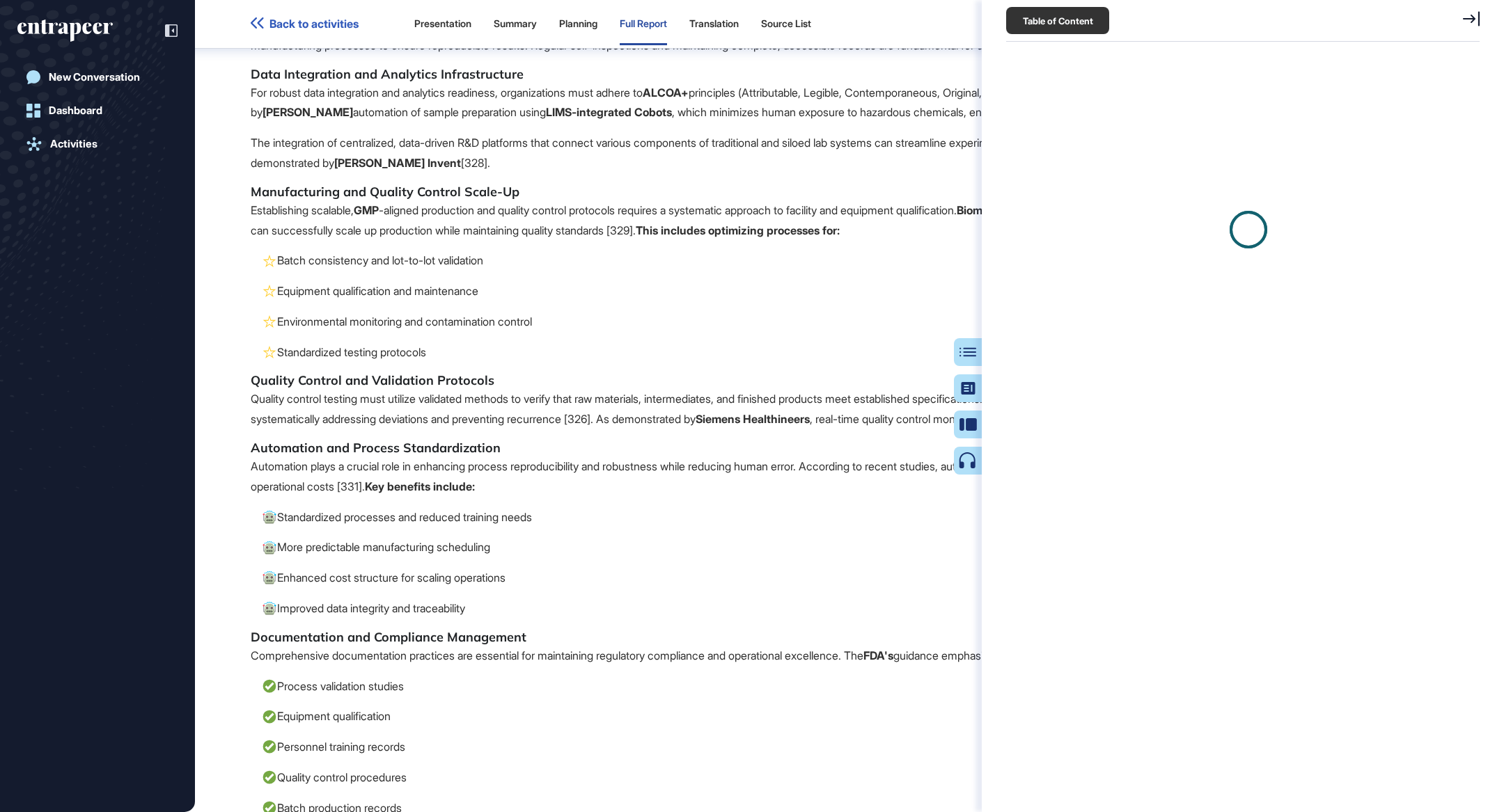
scroll to position [6, 0]
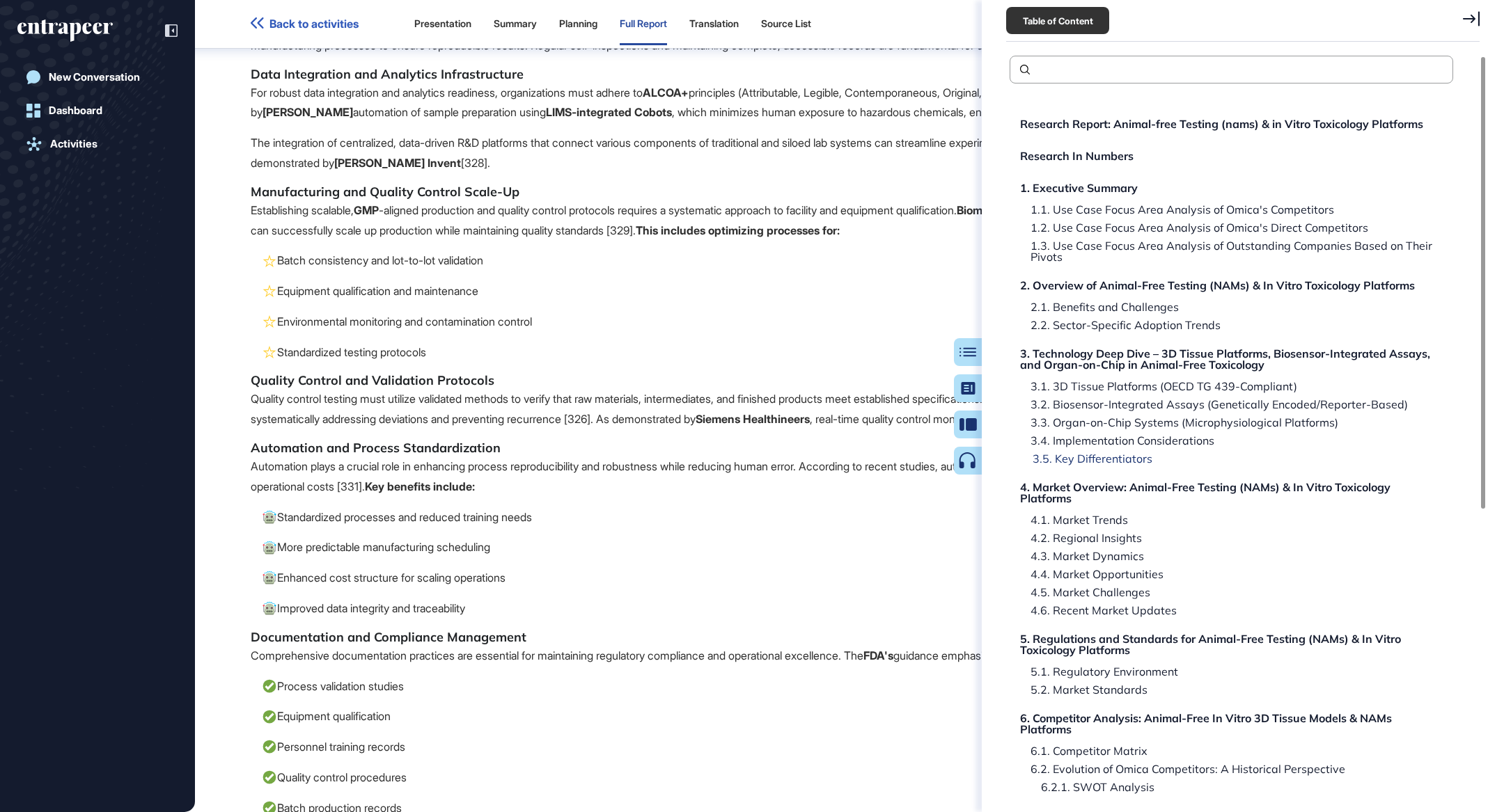
click at [1133, 457] on div "3.5. Key Differentiators" at bounding box center [1087, 459] width 130 height 11
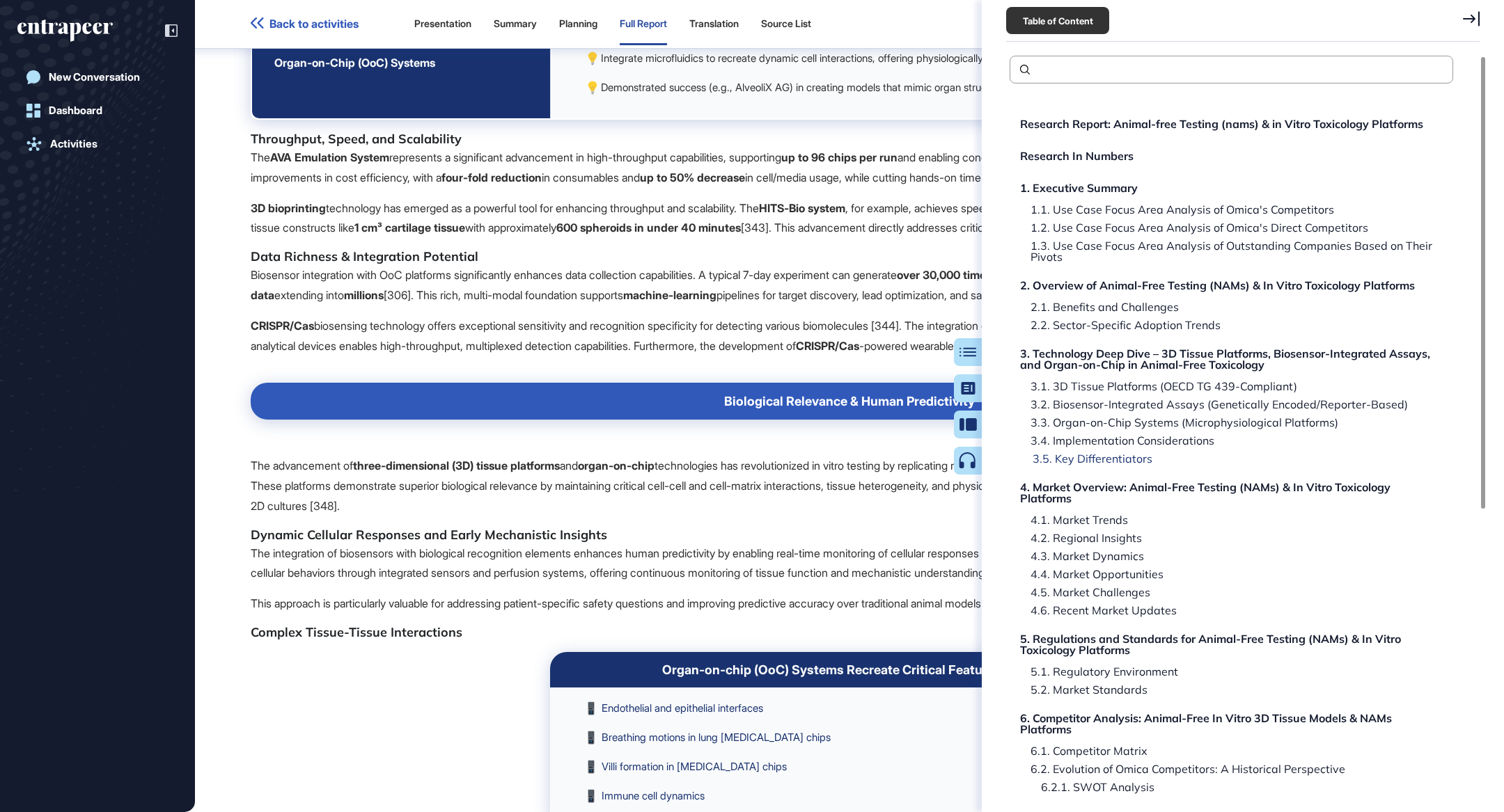
scroll to position [25844, 0]
click at [1147, 440] on div "3.4. Implementation Considerations" at bounding box center [1119, 440] width 194 height 11
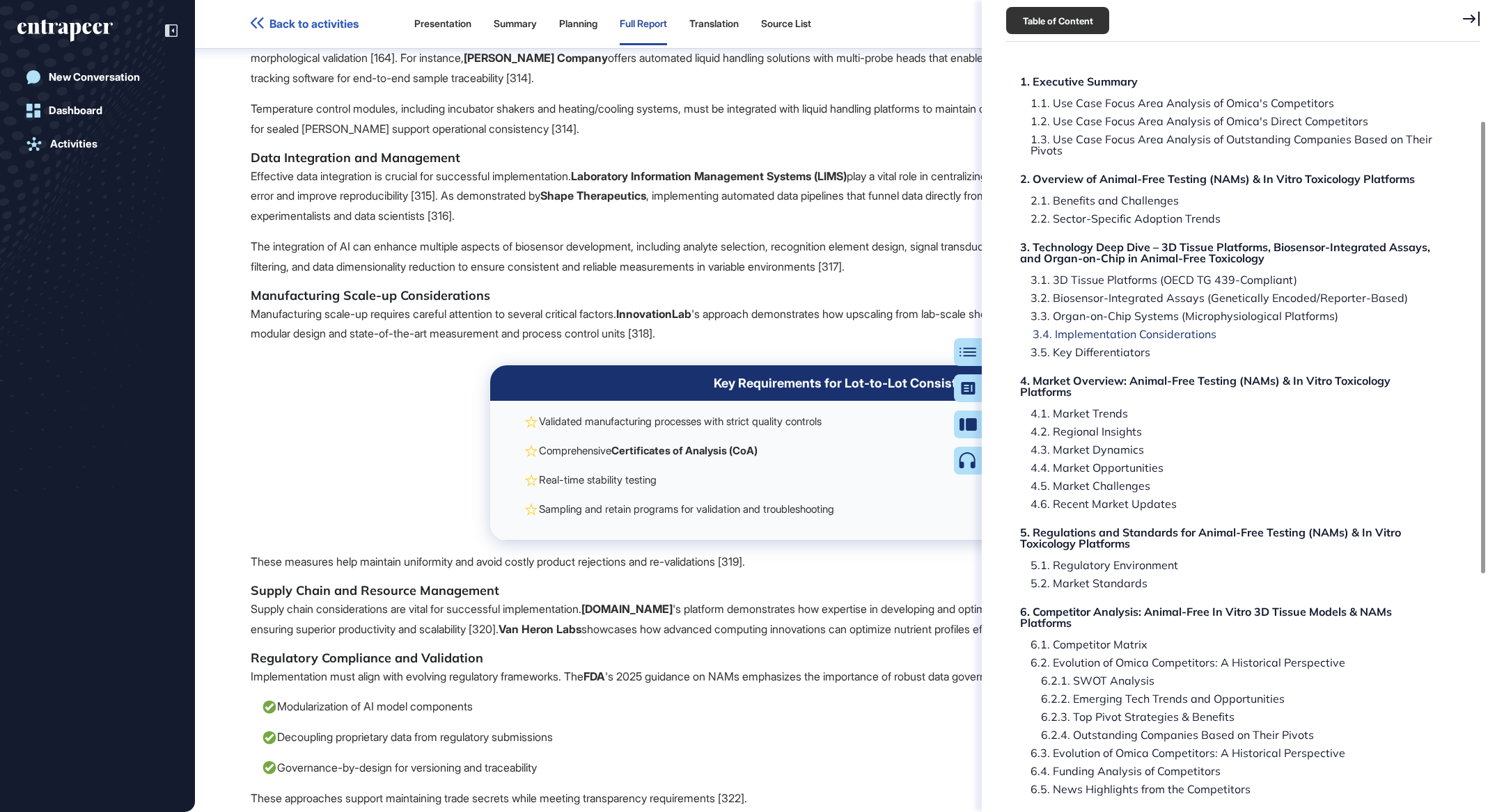
scroll to position [109, 0]
click at [1108, 406] on div "4.1. Market Trends" at bounding box center [1076, 411] width 108 height 11
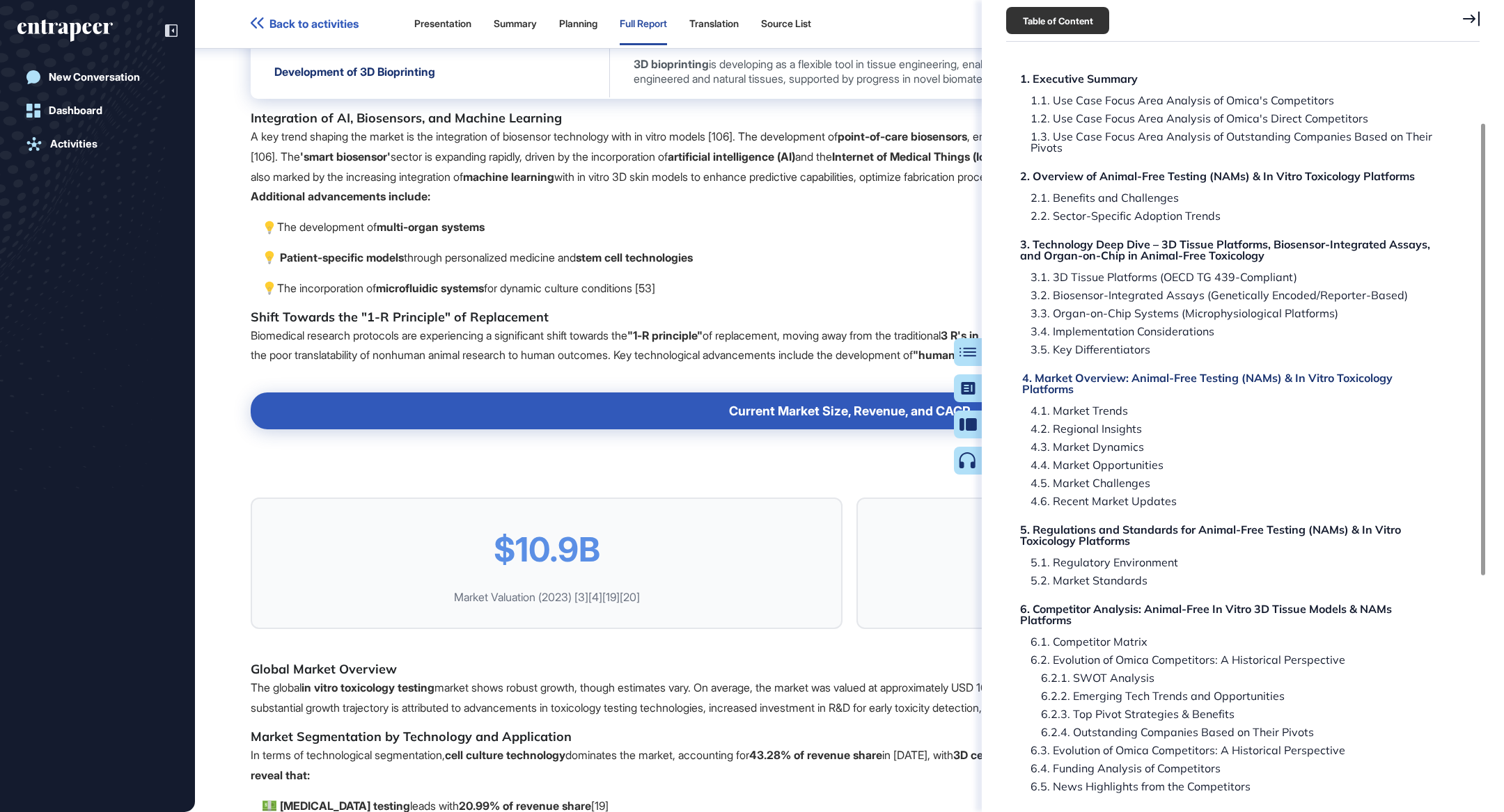
click at [1116, 372] on div "4. Market Overview: Animal-Free Testing (NAMs) & In Vitro Toxicology Platforms" at bounding box center [1234, 384] width 423 height 22
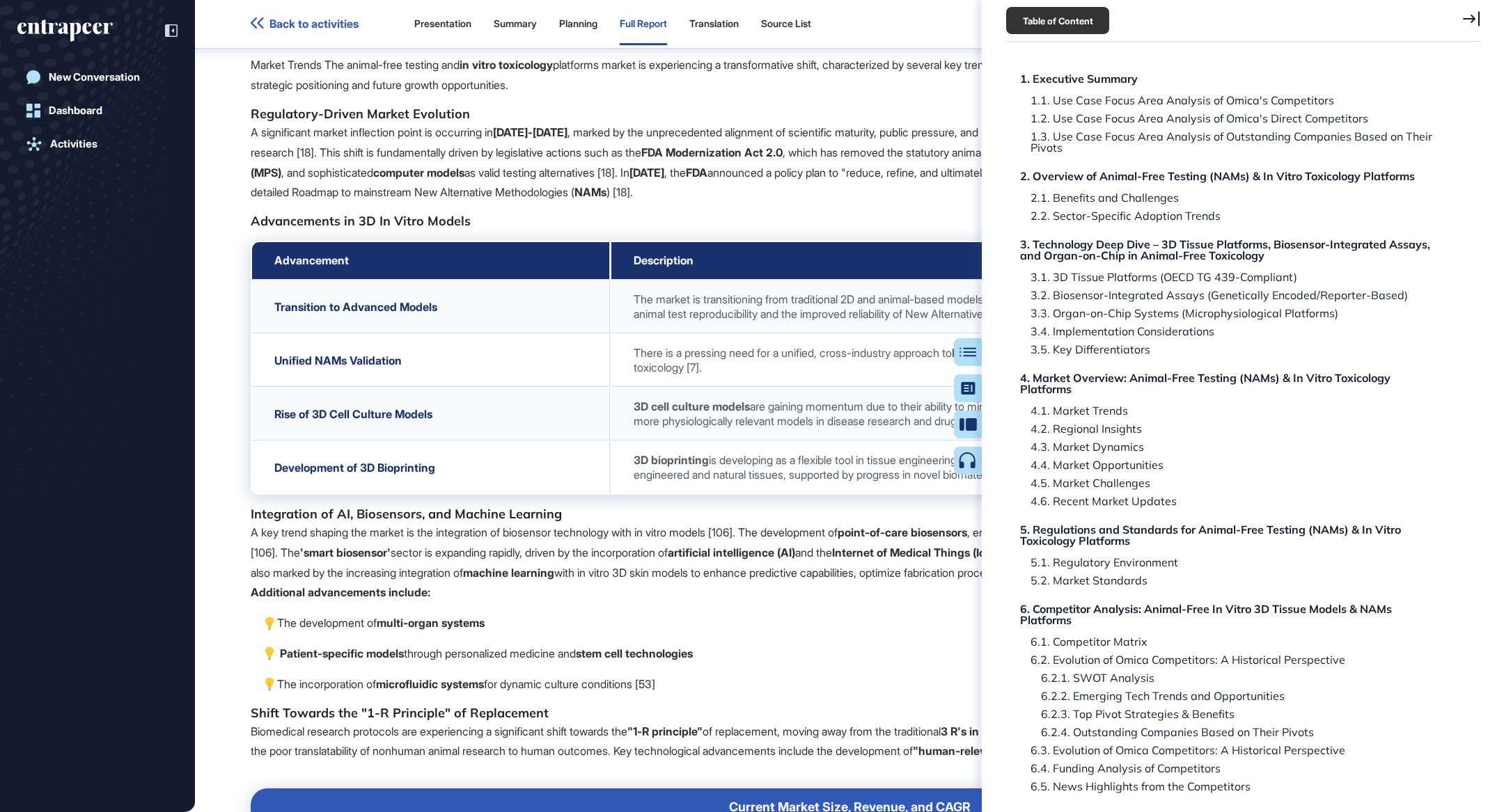
scroll to position [31037, 0]
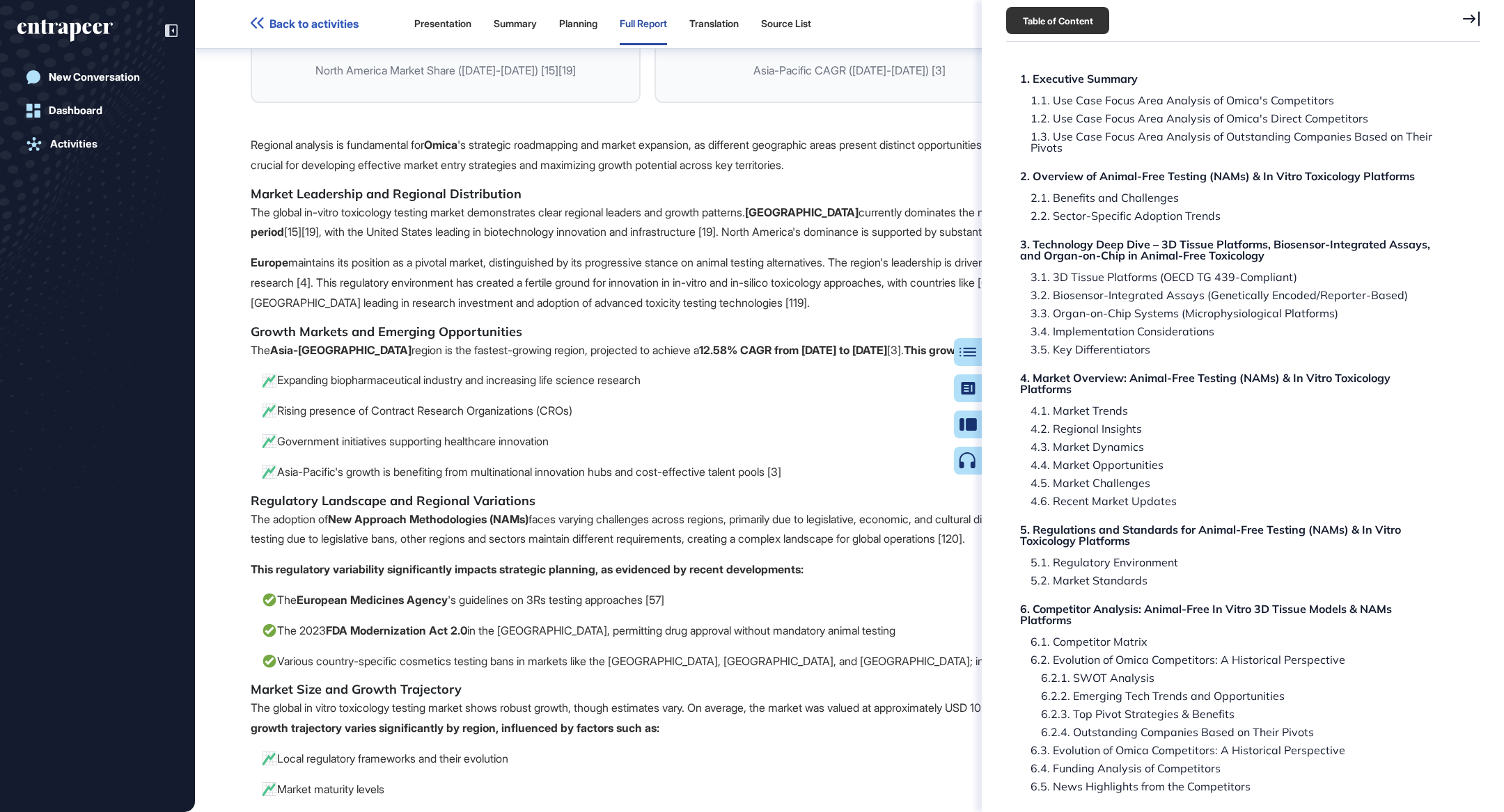
scroll to position [35521, 0]
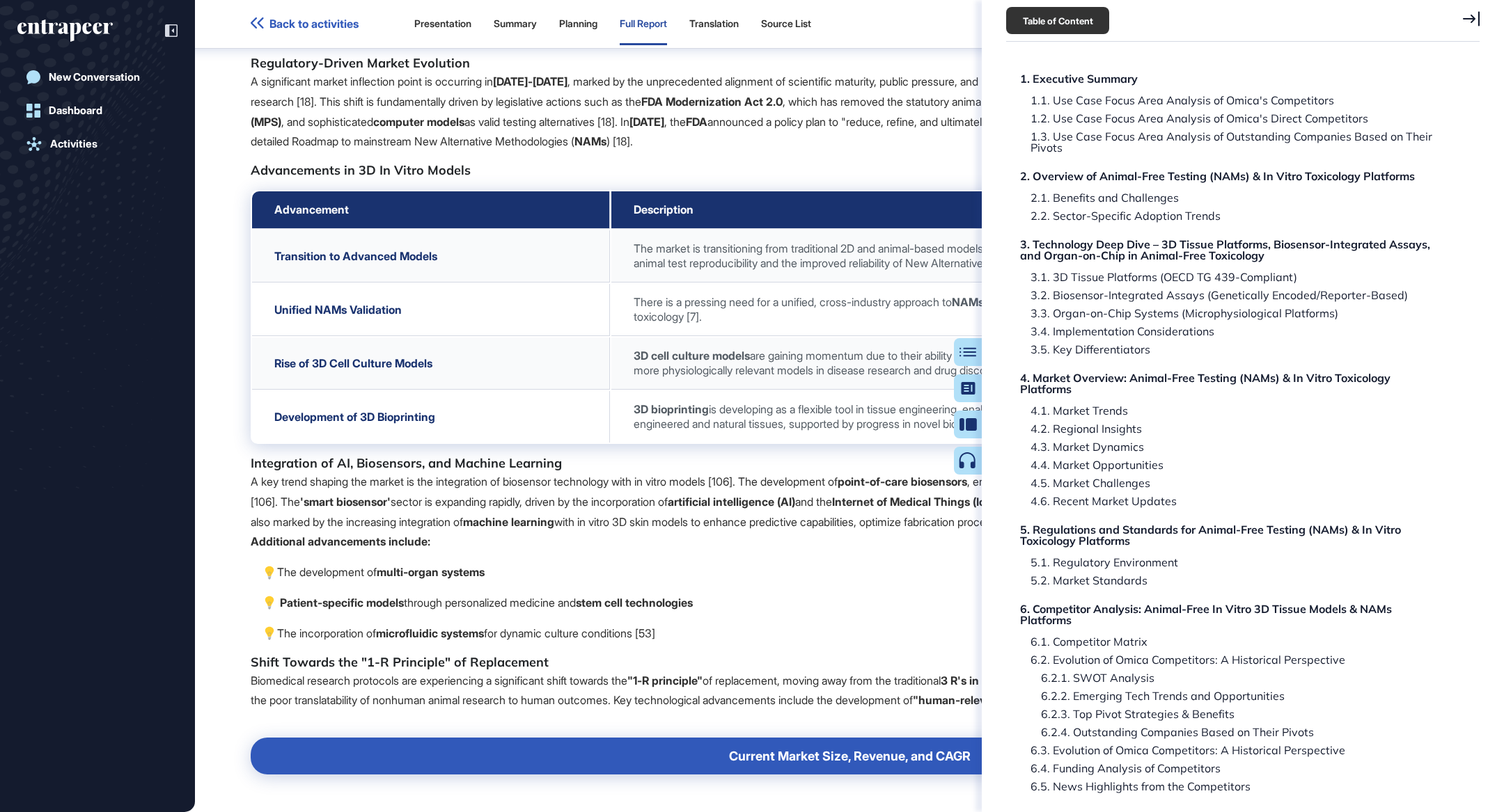
scroll to position [31108, 0]
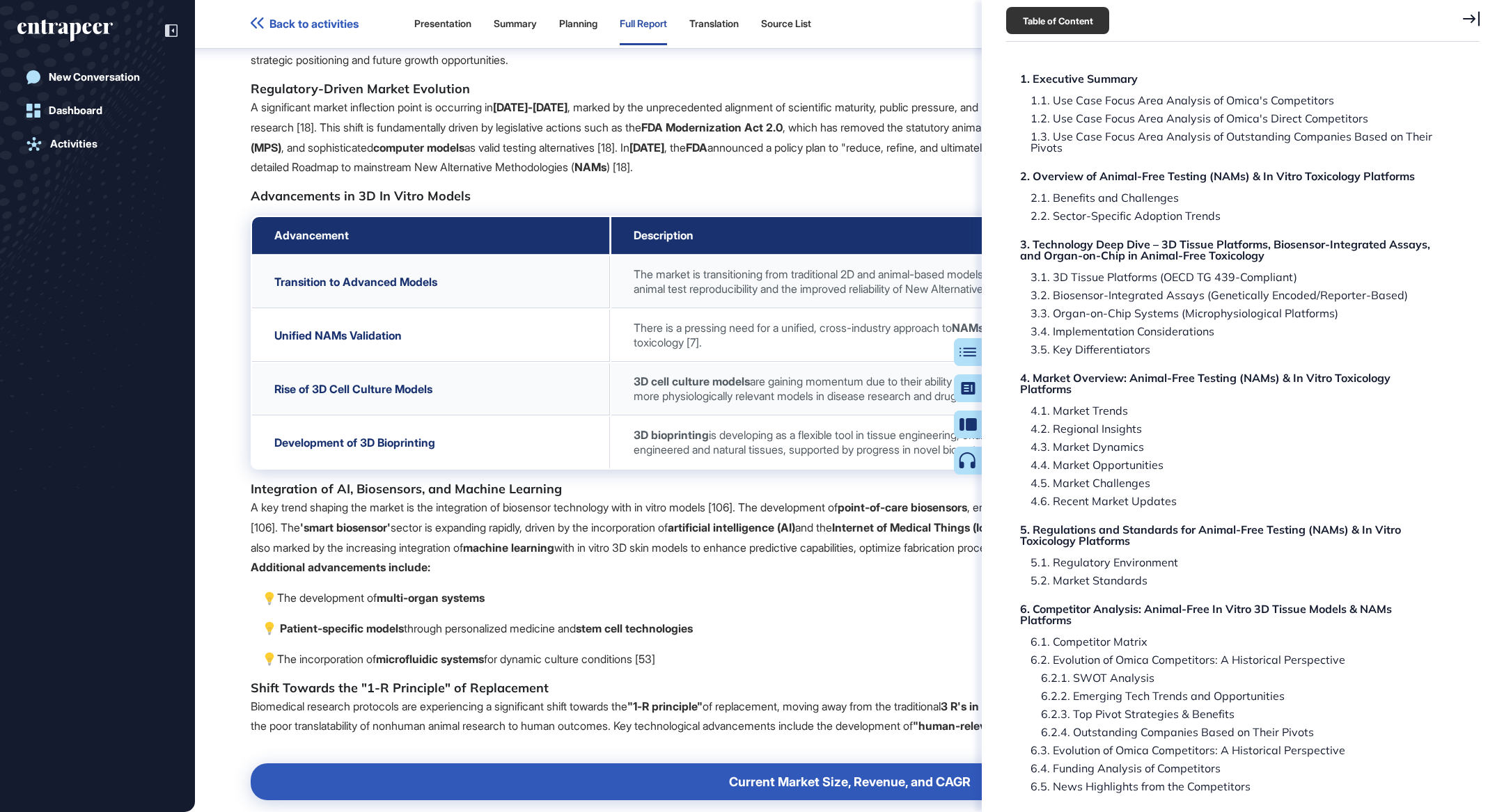
scroll to position [31071, 0]
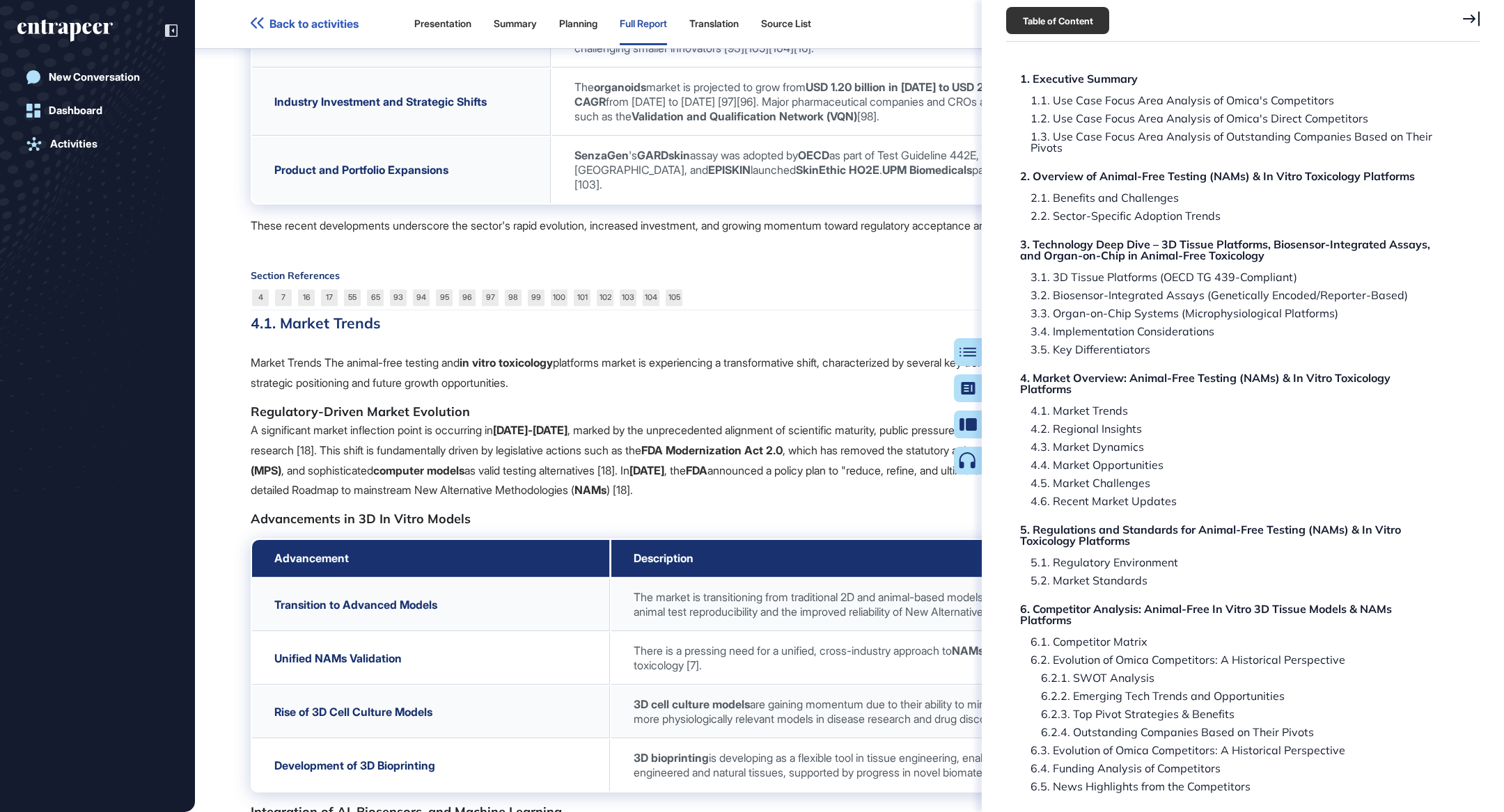
scroll to position [30705, 0]
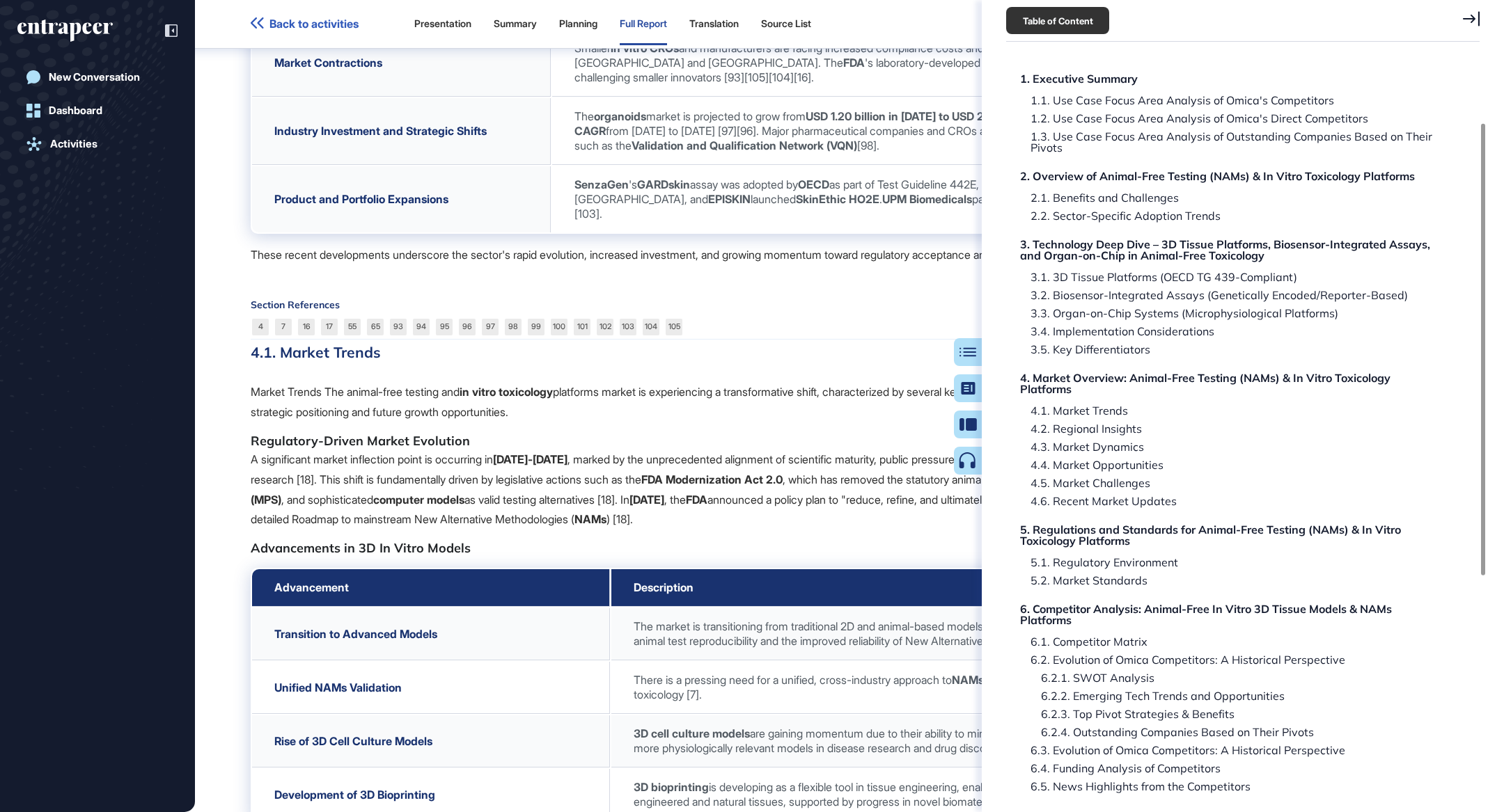
click at [1482, 18] on div "Table of Content Research Report: Animal-free Testing (nams) & in Vitro Toxicol…" at bounding box center [1243, 406] width 523 height 812
click at [1470, 2] on div "Table of Content" at bounding box center [1242, 21] width 473 height 41
click at [1470, 18] on icon at bounding box center [1471, 18] width 17 height 15
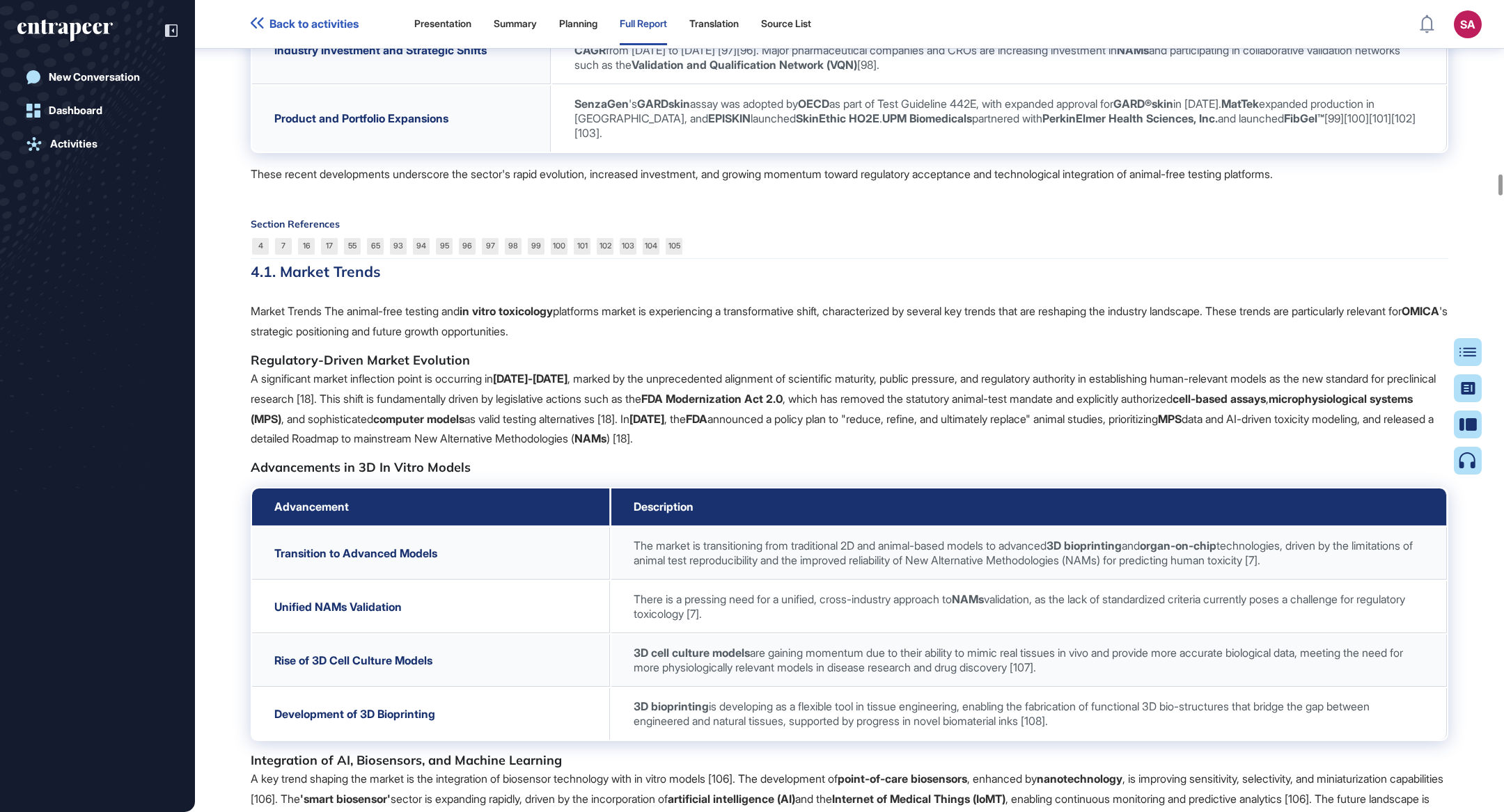
scroll to position [30802, 0]
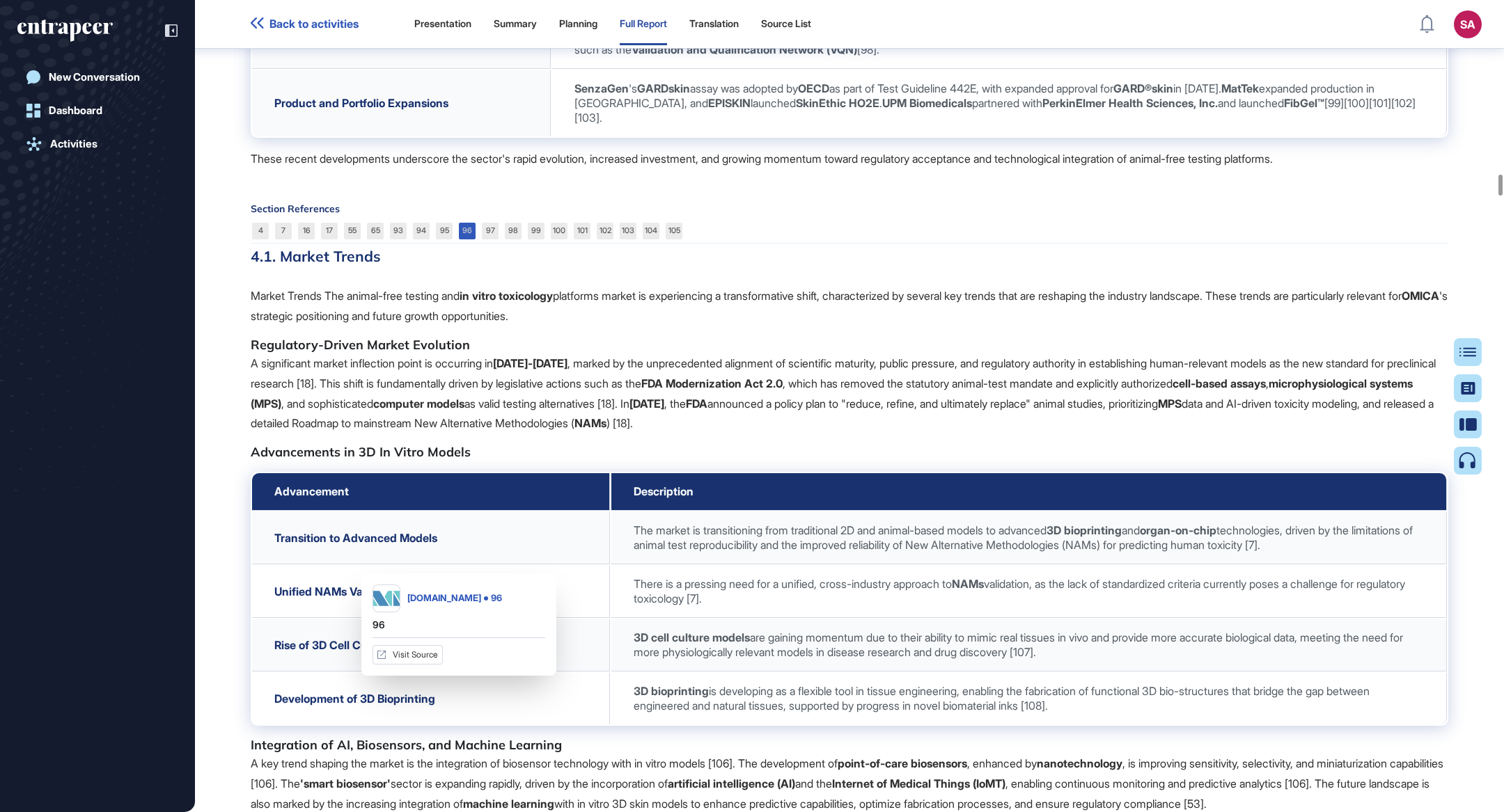
click at [472, 239] on link "96" at bounding box center [467, 231] width 17 height 17
click at [490, 239] on link "97" at bounding box center [490, 231] width 17 height 17
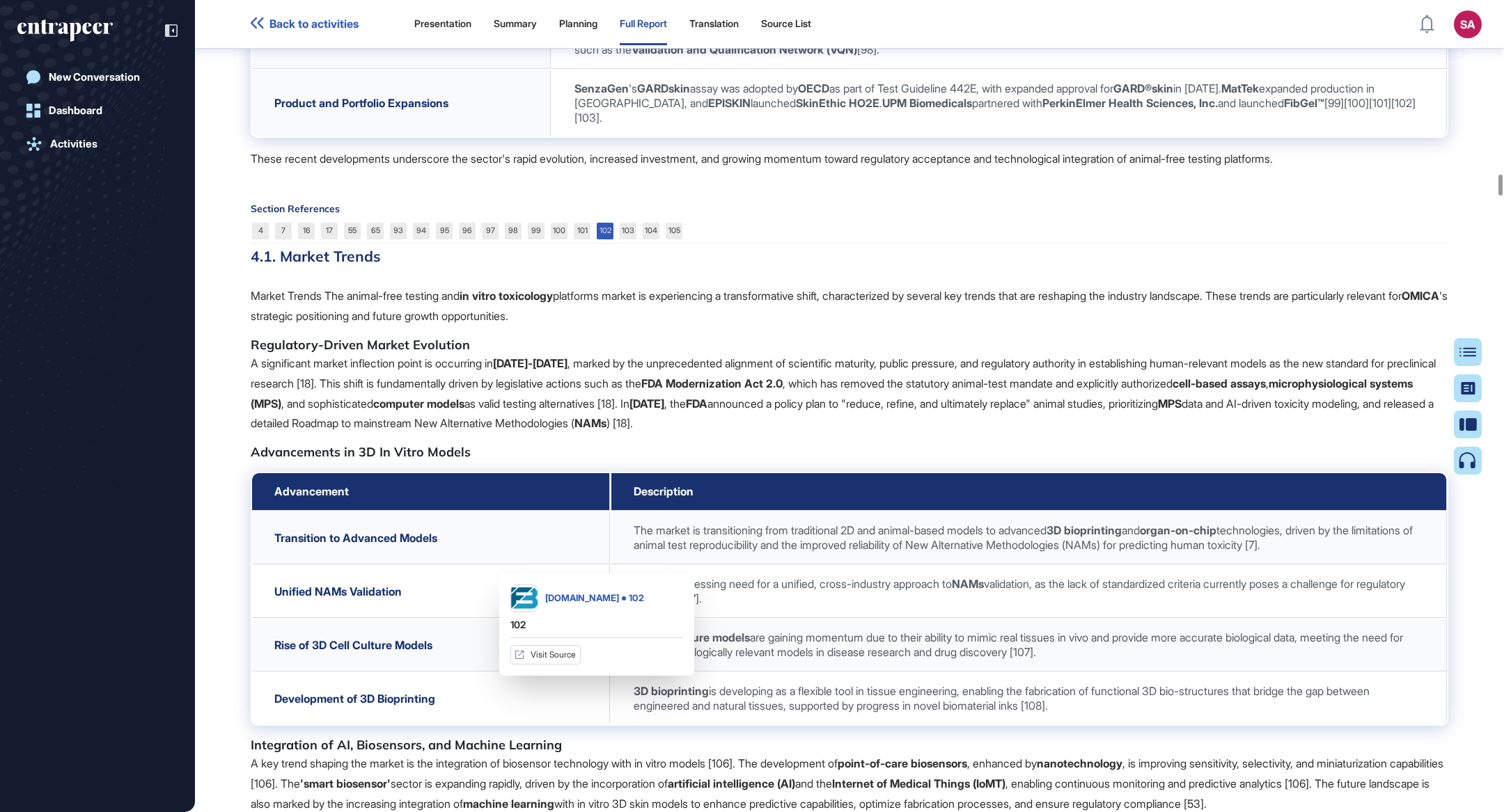
click at [602, 239] on link "102" at bounding box center [605, 231] width 17 height 17
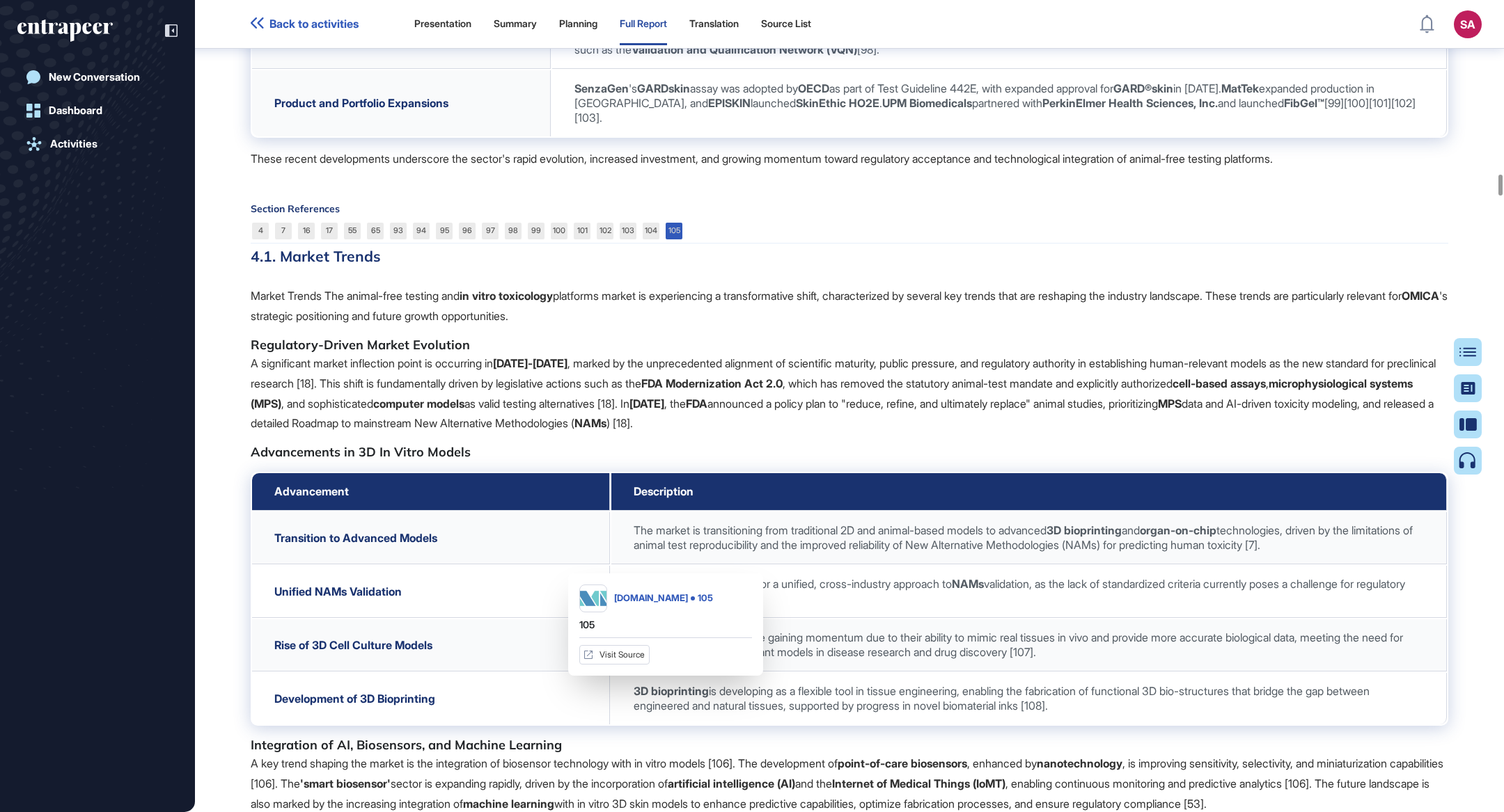
click at [673, 239] on link "105" at bounding box center [673, 231] width 17 height 17
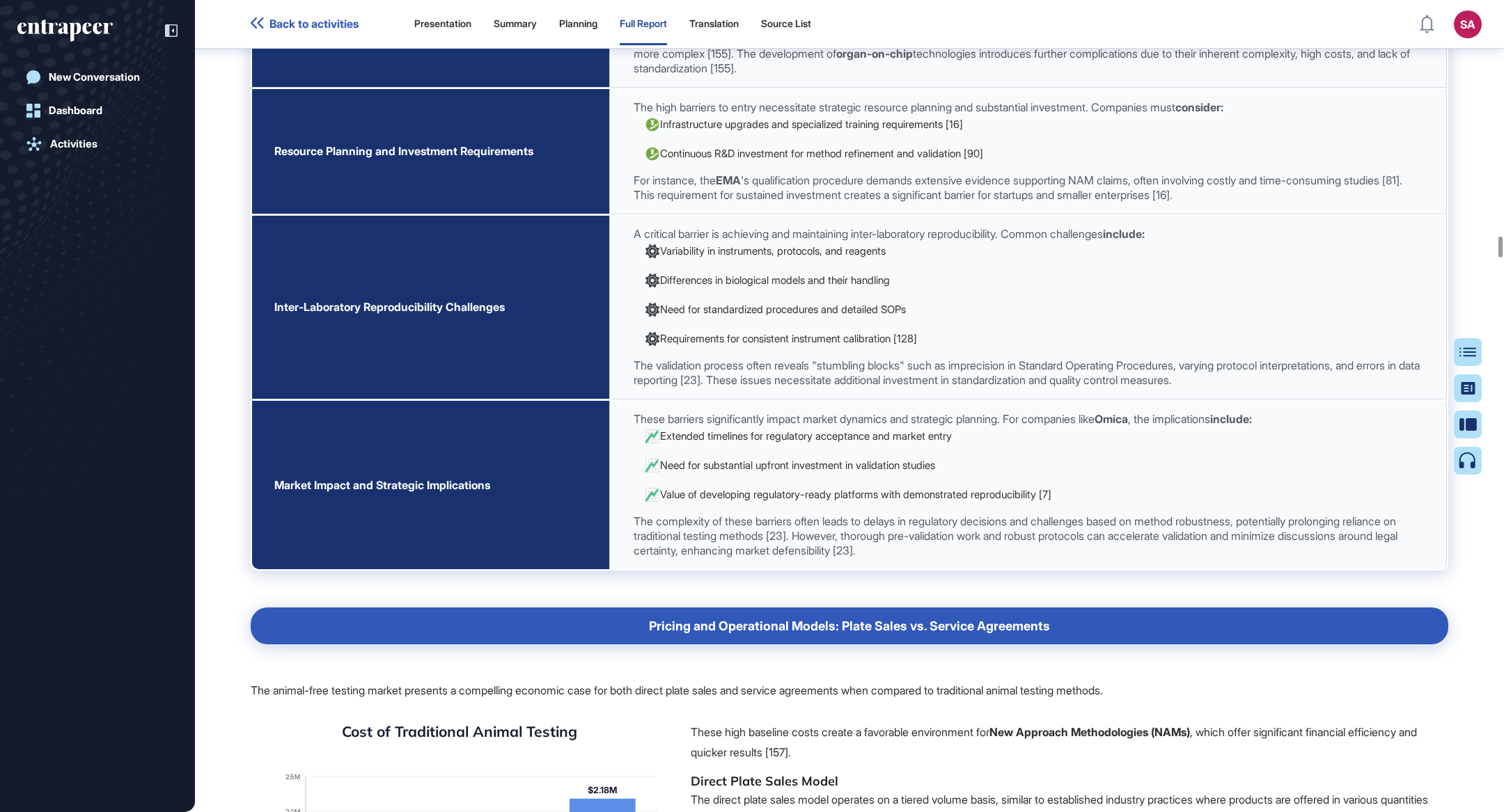
scroll to position [42711, 0]
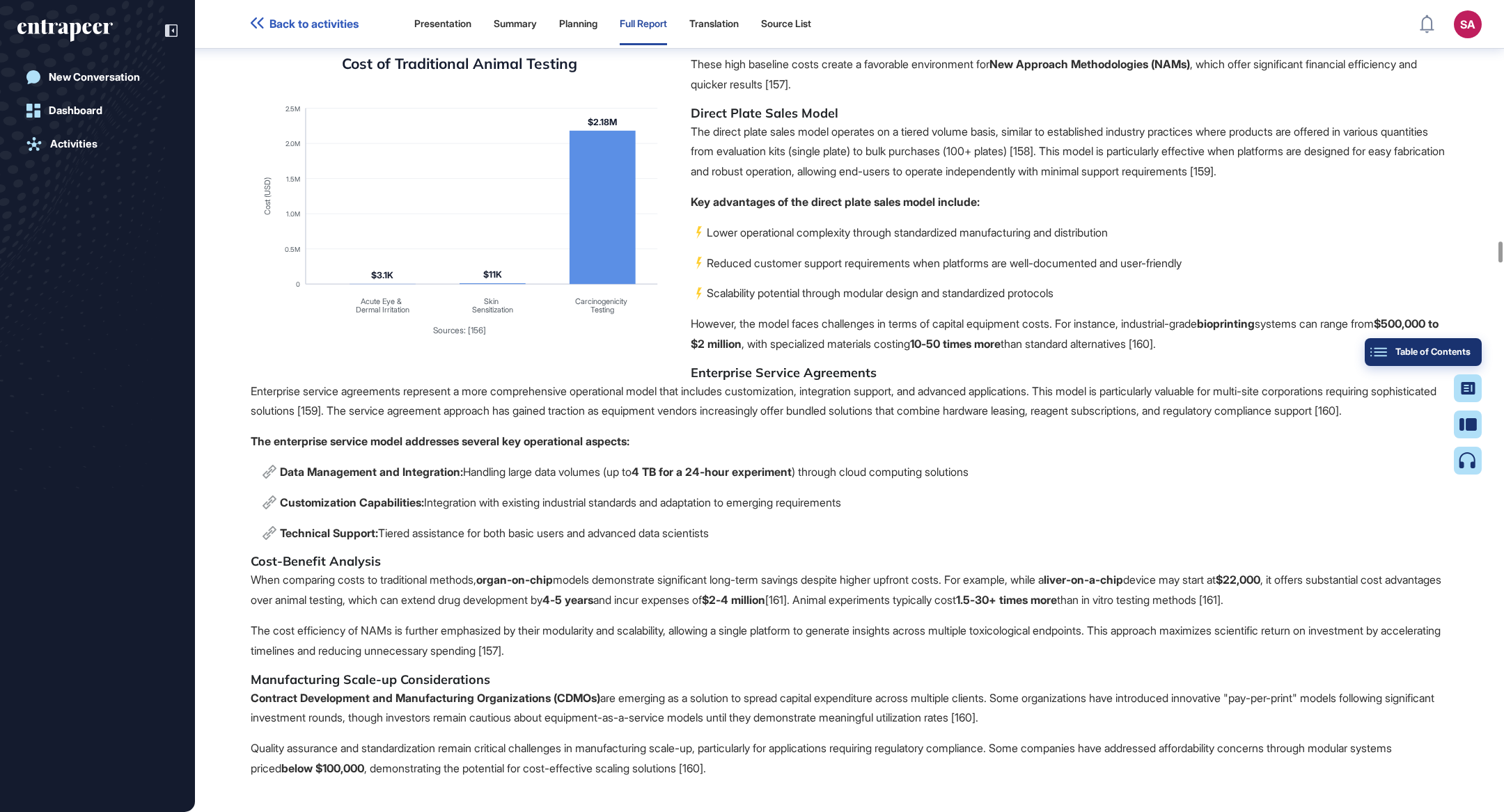
click at [1467, 342] on button "Table of Contents" at bounding box center [1423, 352] width 117 height 28
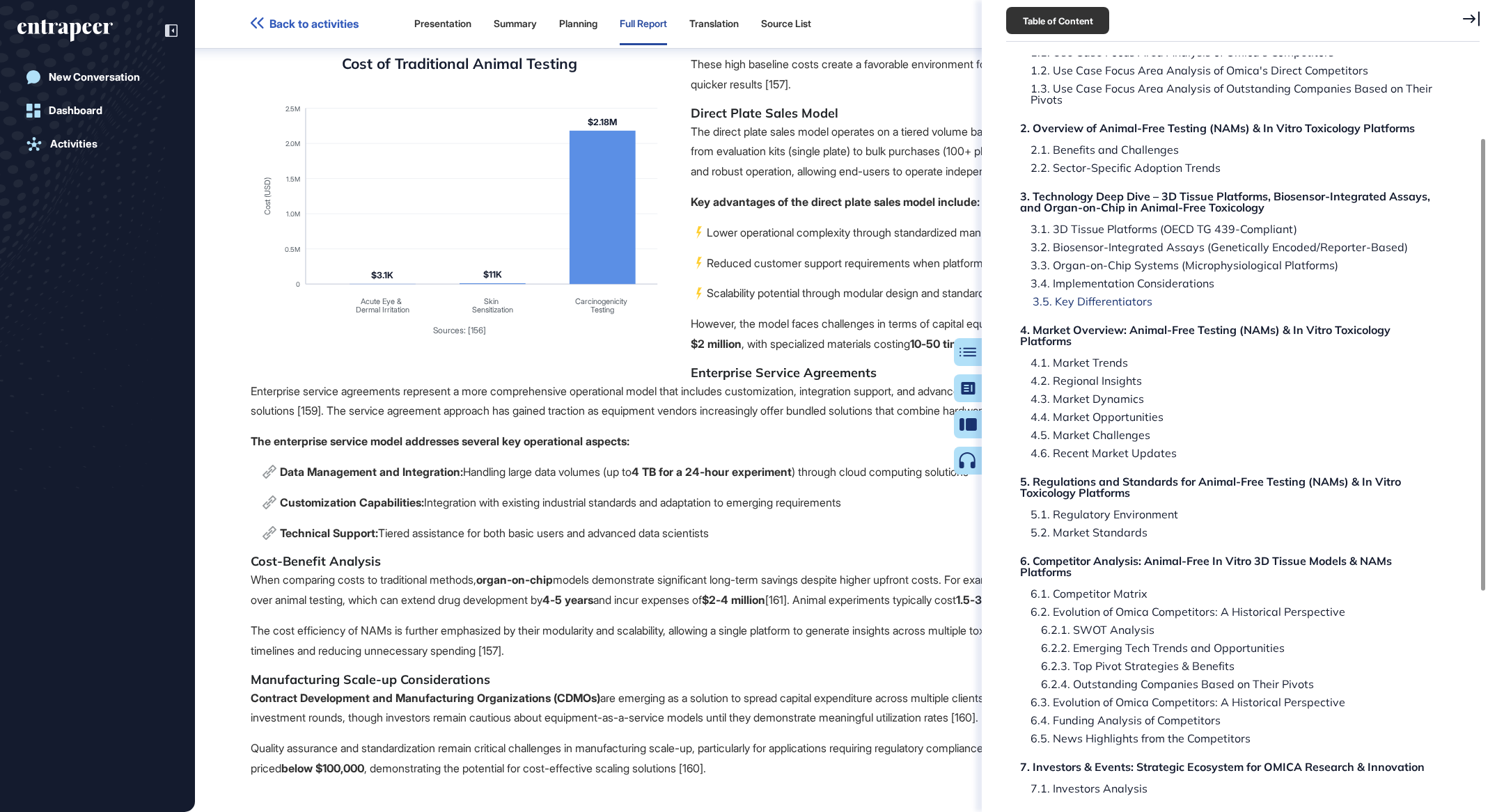
scroll to position [160, 0]
click at [1115, 395] on div "4.3. Market Dynamics" at bounding box center [1084, 396] width 124 height 11
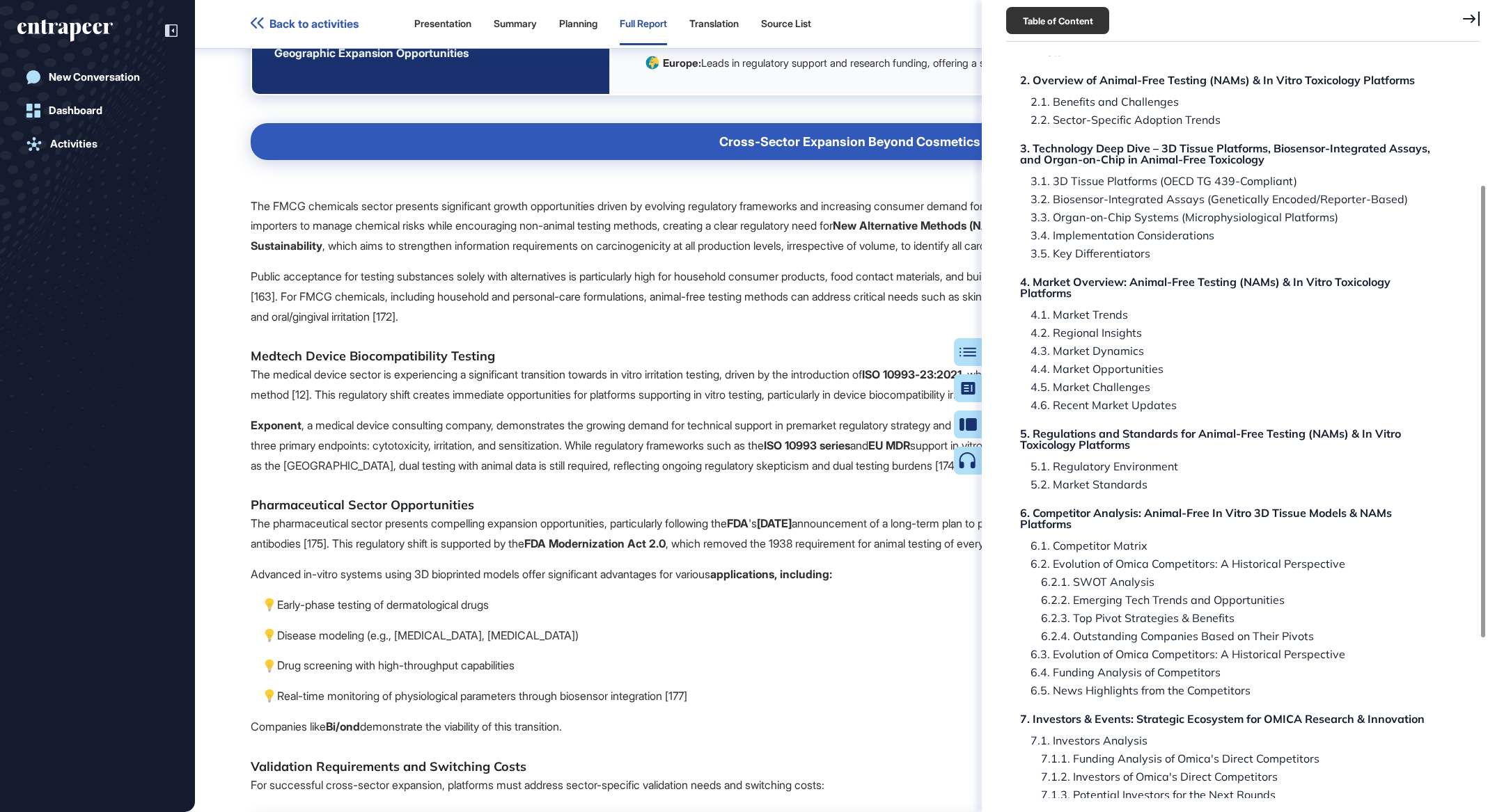
scroll to position [223, 0]
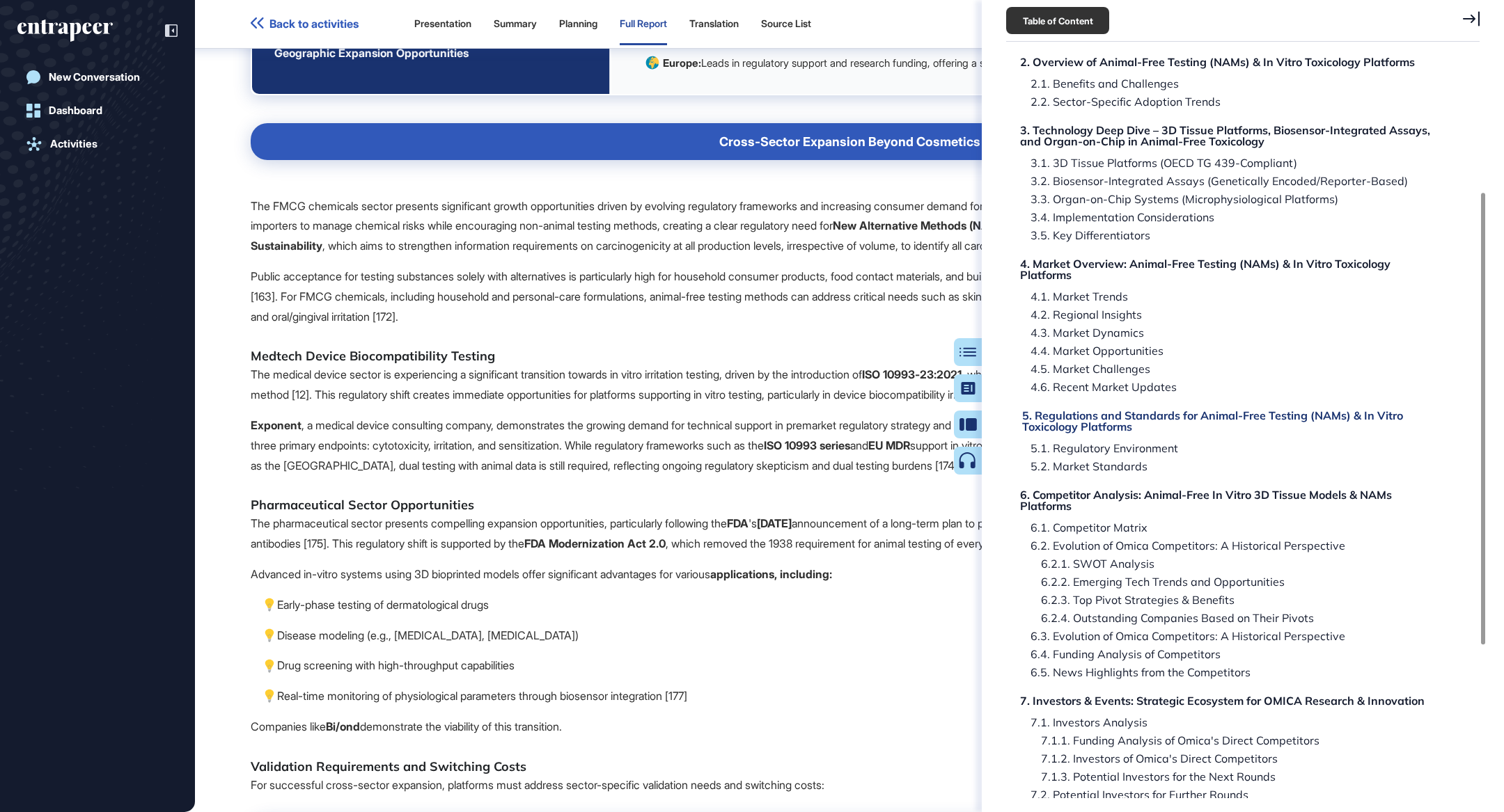
click at [1109, 422] on div "5. Regulations and Standards for Animal-Free Testing (NAMs) & In Vitro Toxicolo…" at bounding box center [1234, 421] width 423 height 22
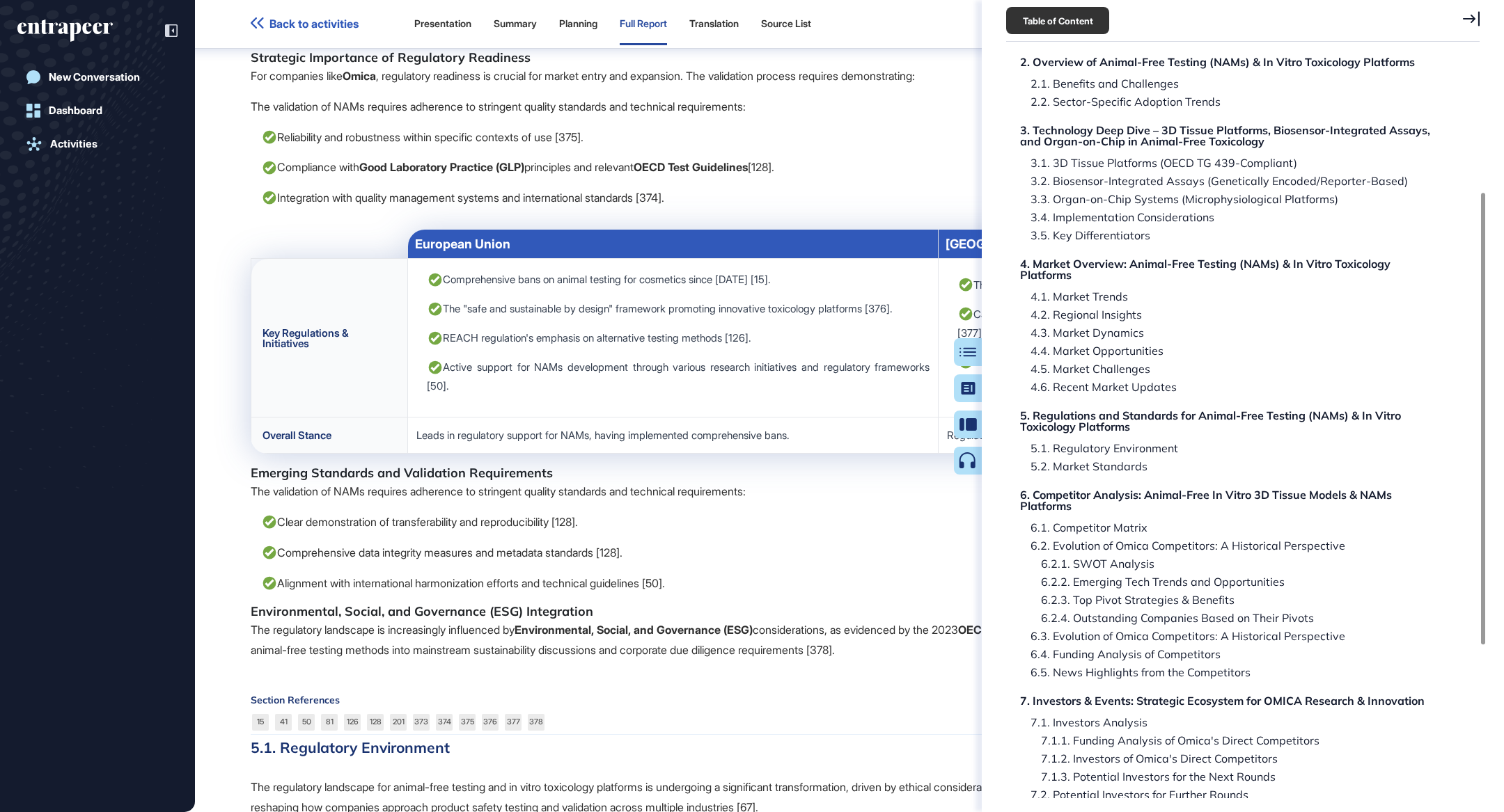
scroll to position [56716, 0]
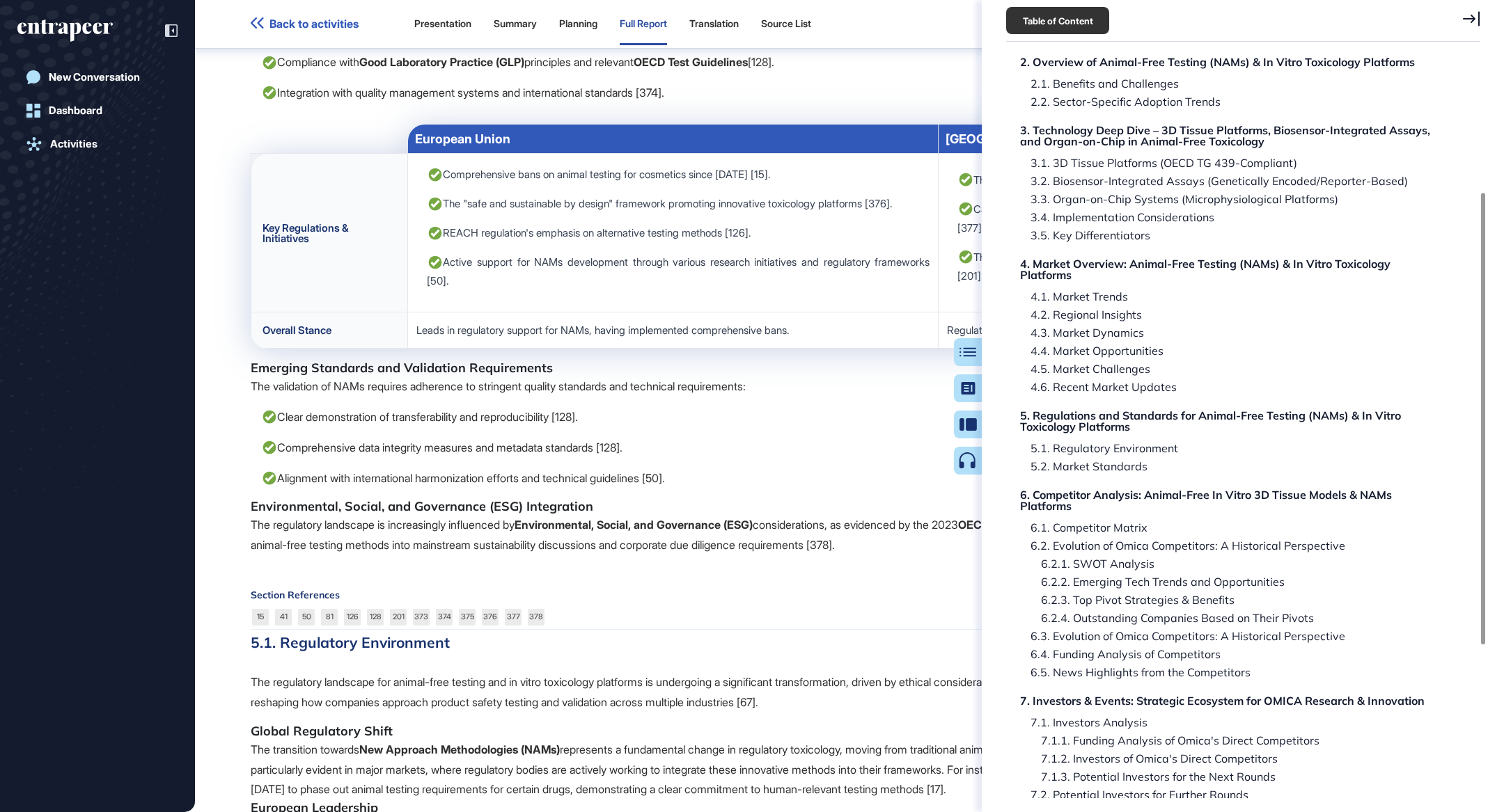
click at [1466, 21] on icon at bounding box center [1471, 18] width 17 height 15
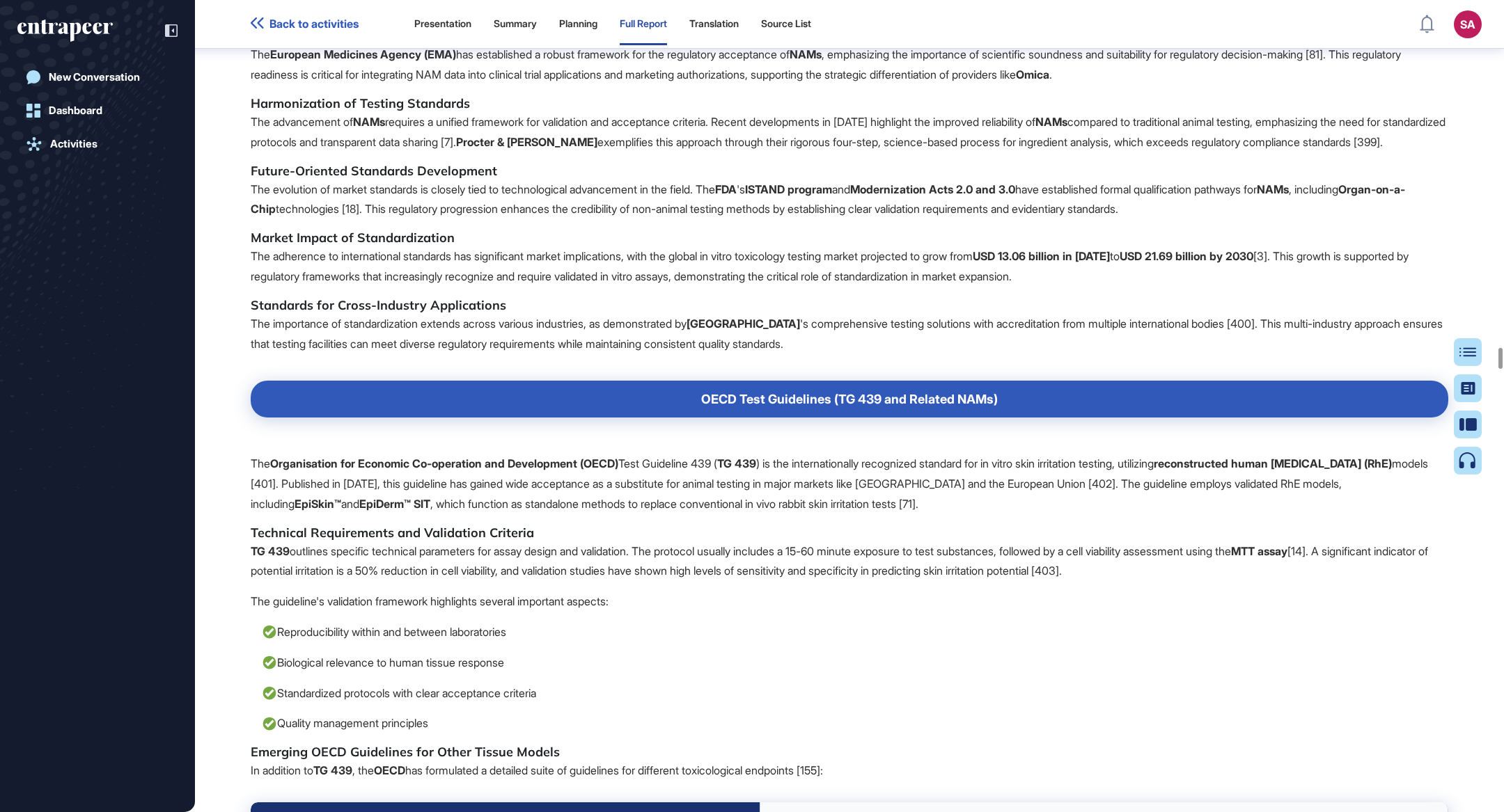
scroll to position [61611, 0]
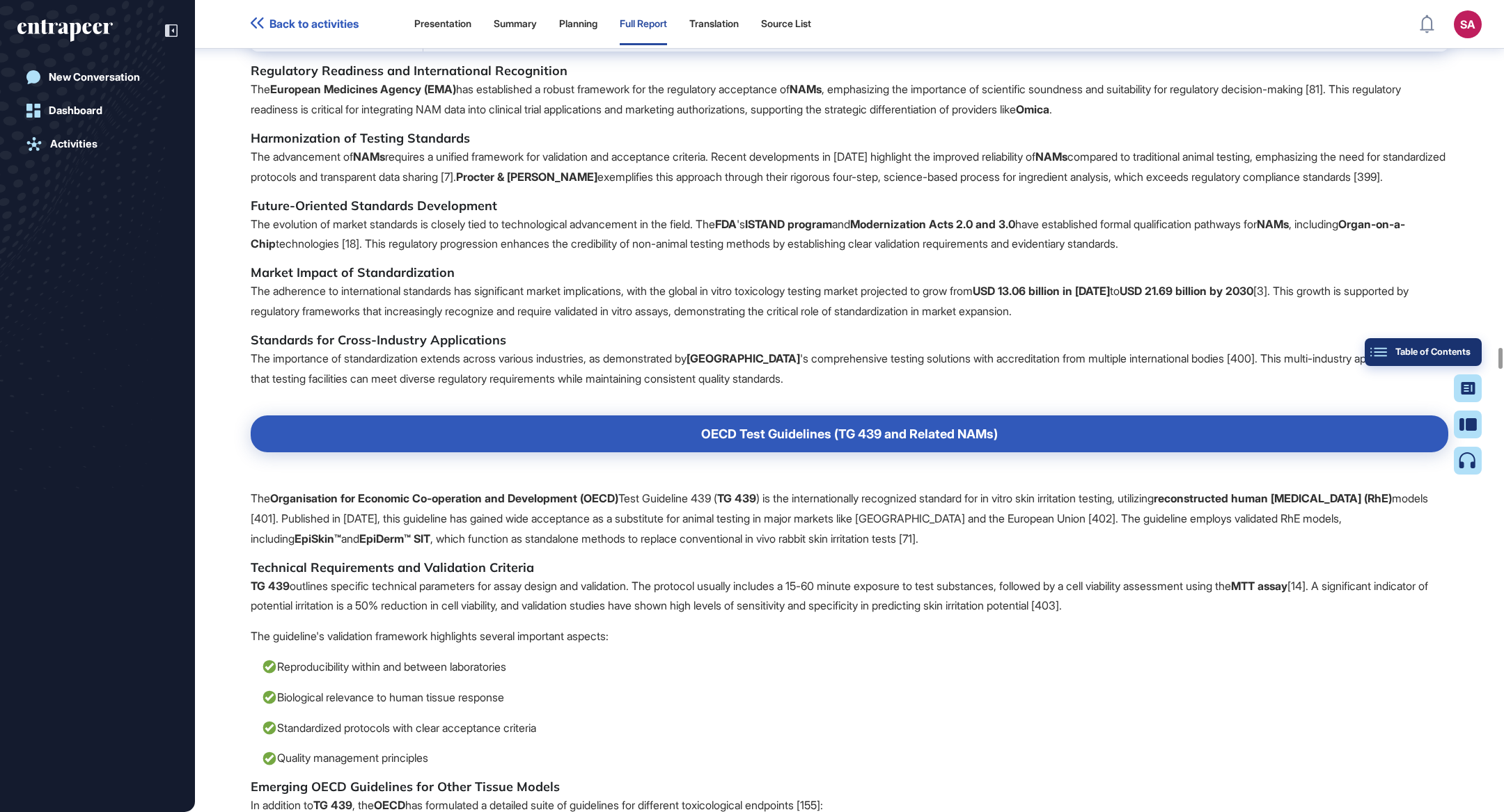
click at [1468, 358] on button "Table of Contents" at bounding box center [1423, 352] width 117 height 28
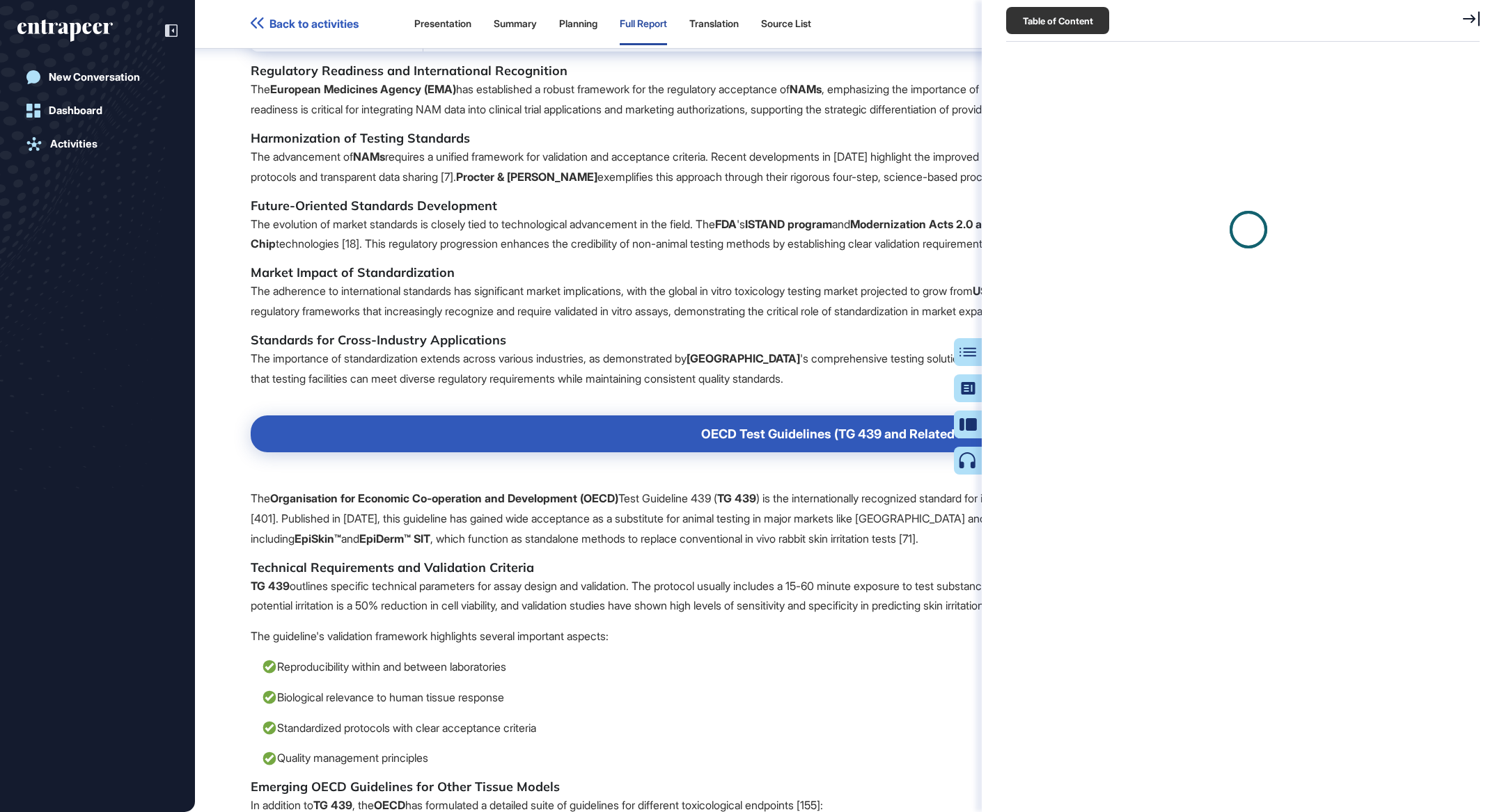
scroll to position [6, 0]
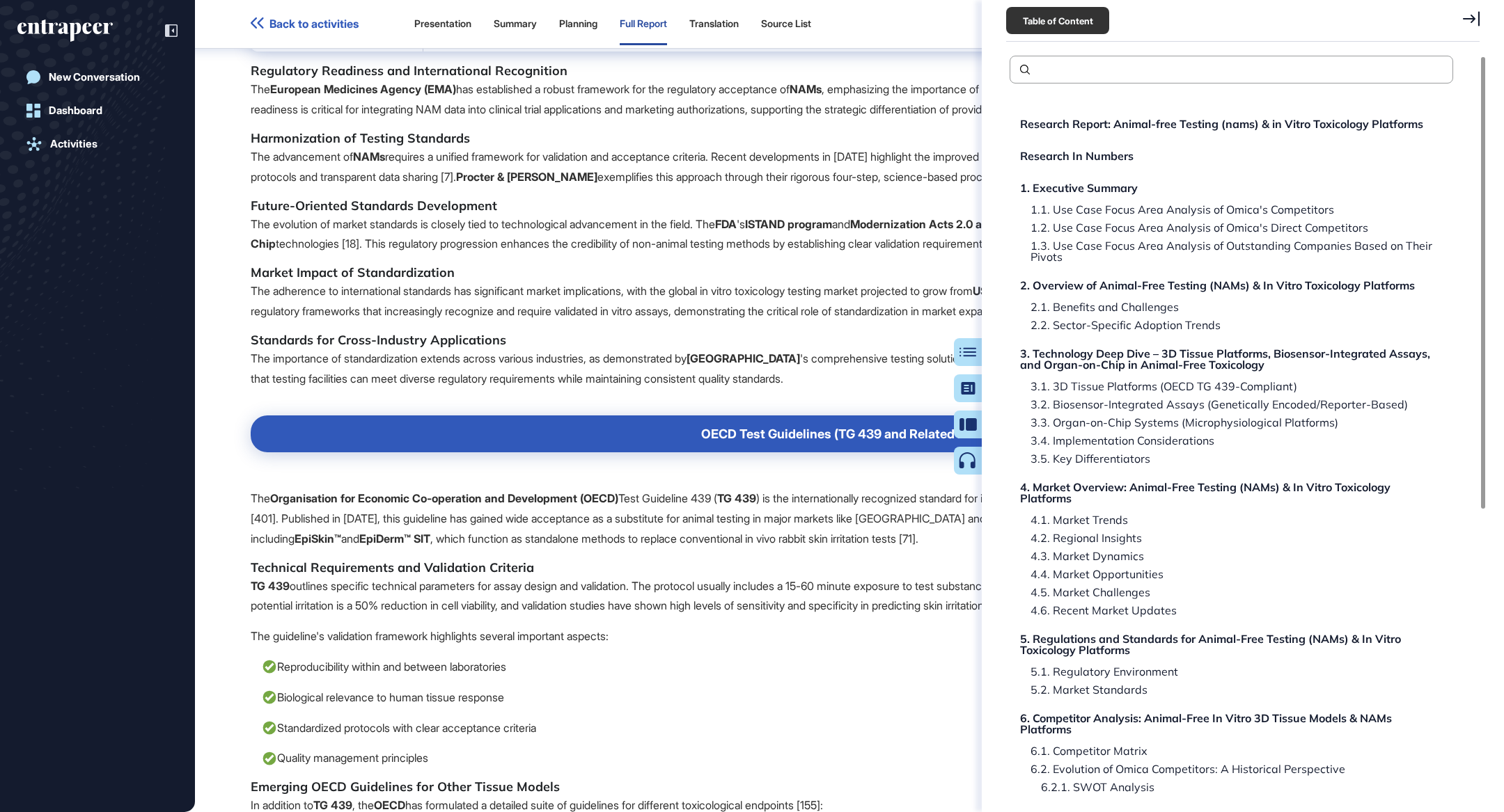
click at [1105, 164] on div "Research Report: Animal-free Testing (nams) & in Vitro Toxicology Platforms Res…" at bounding box center [1231, 690] width 444 height 1165
click at [1098, 185] on div "1. Executive Summary" at bounding box center [1080, 188] width 117 height 11
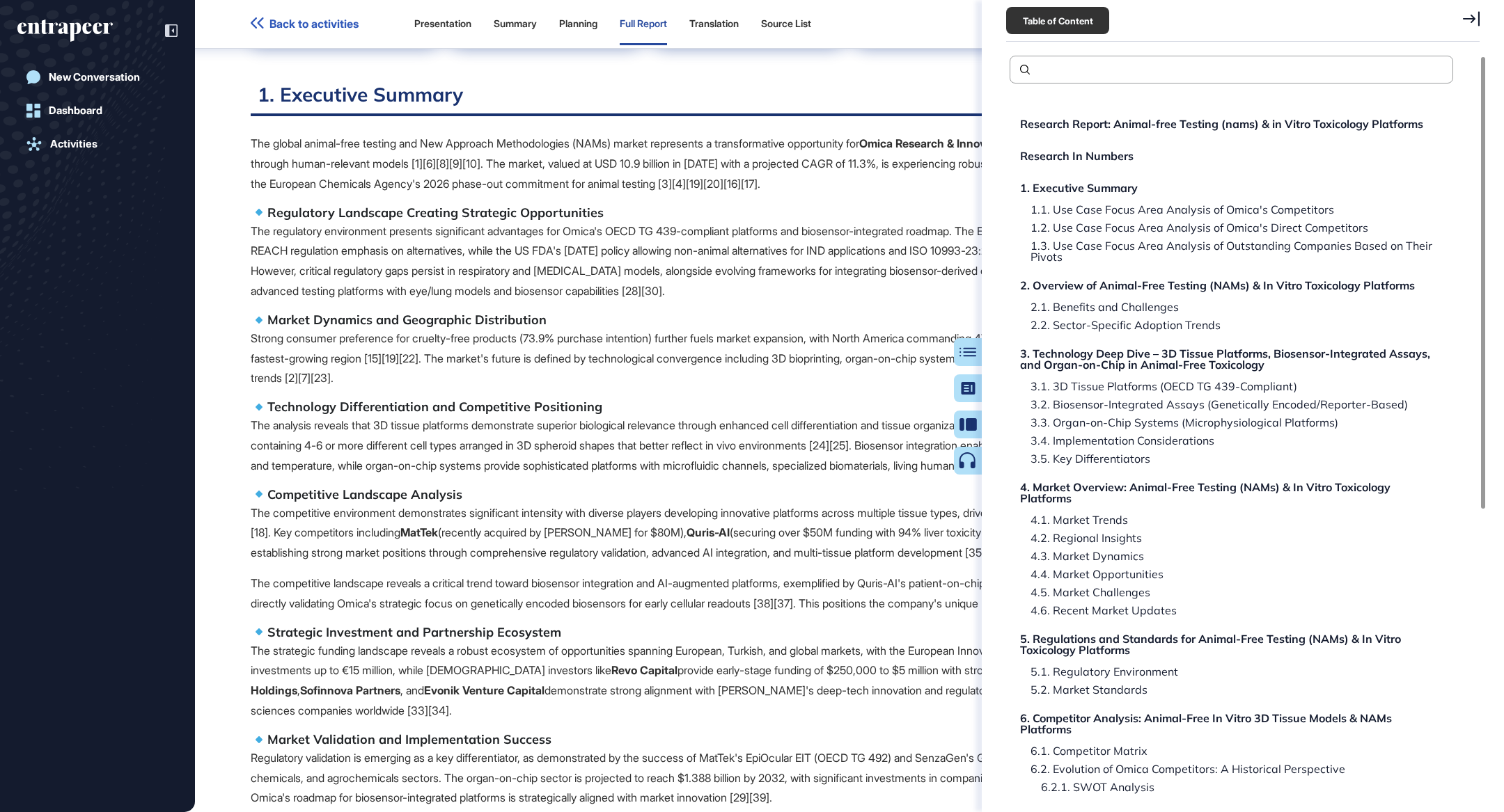
scroll to position [333, 0]
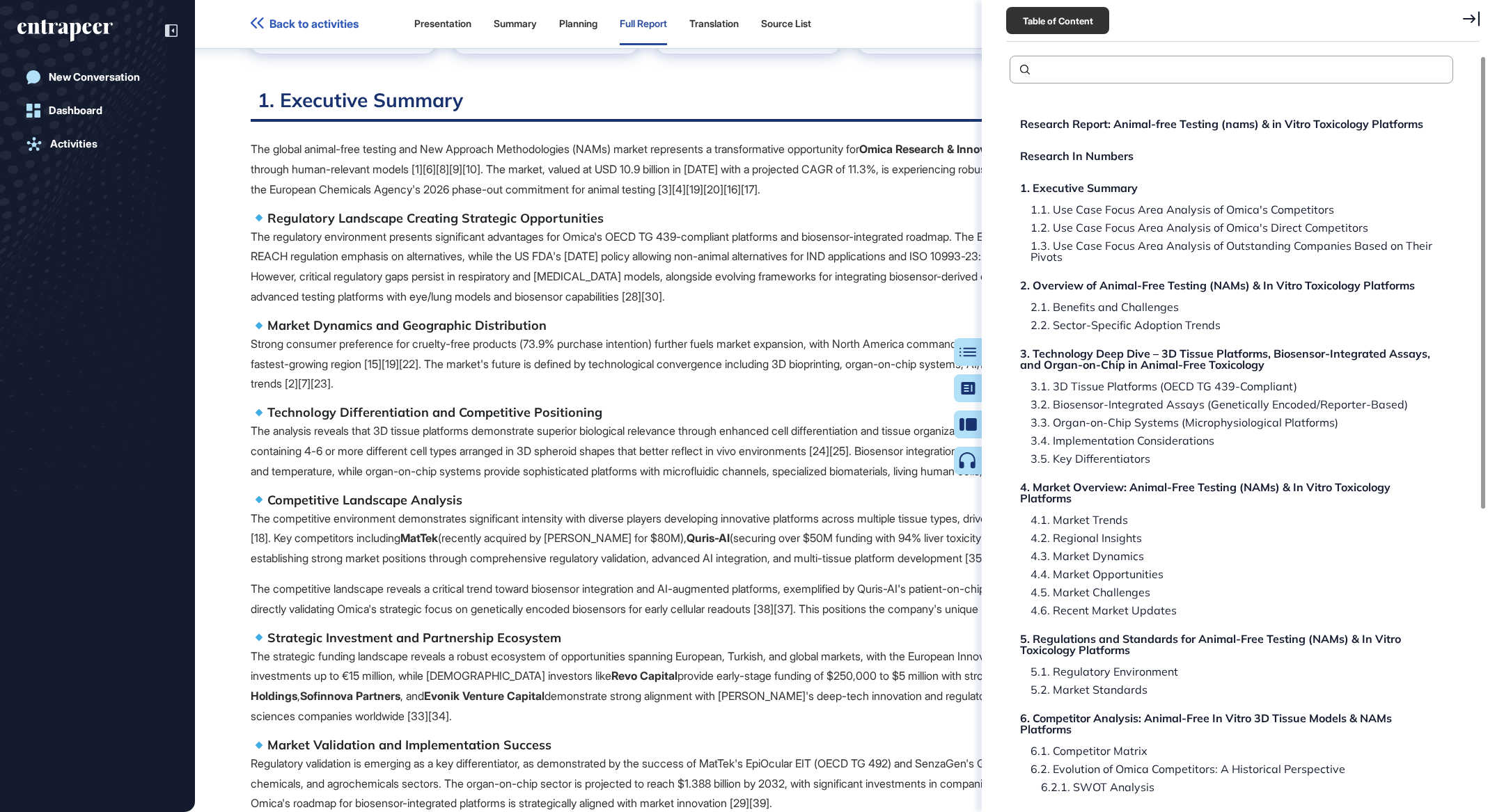
click at [1470, 11] on icon at bounding box center [1471, 18] width 17 height 15
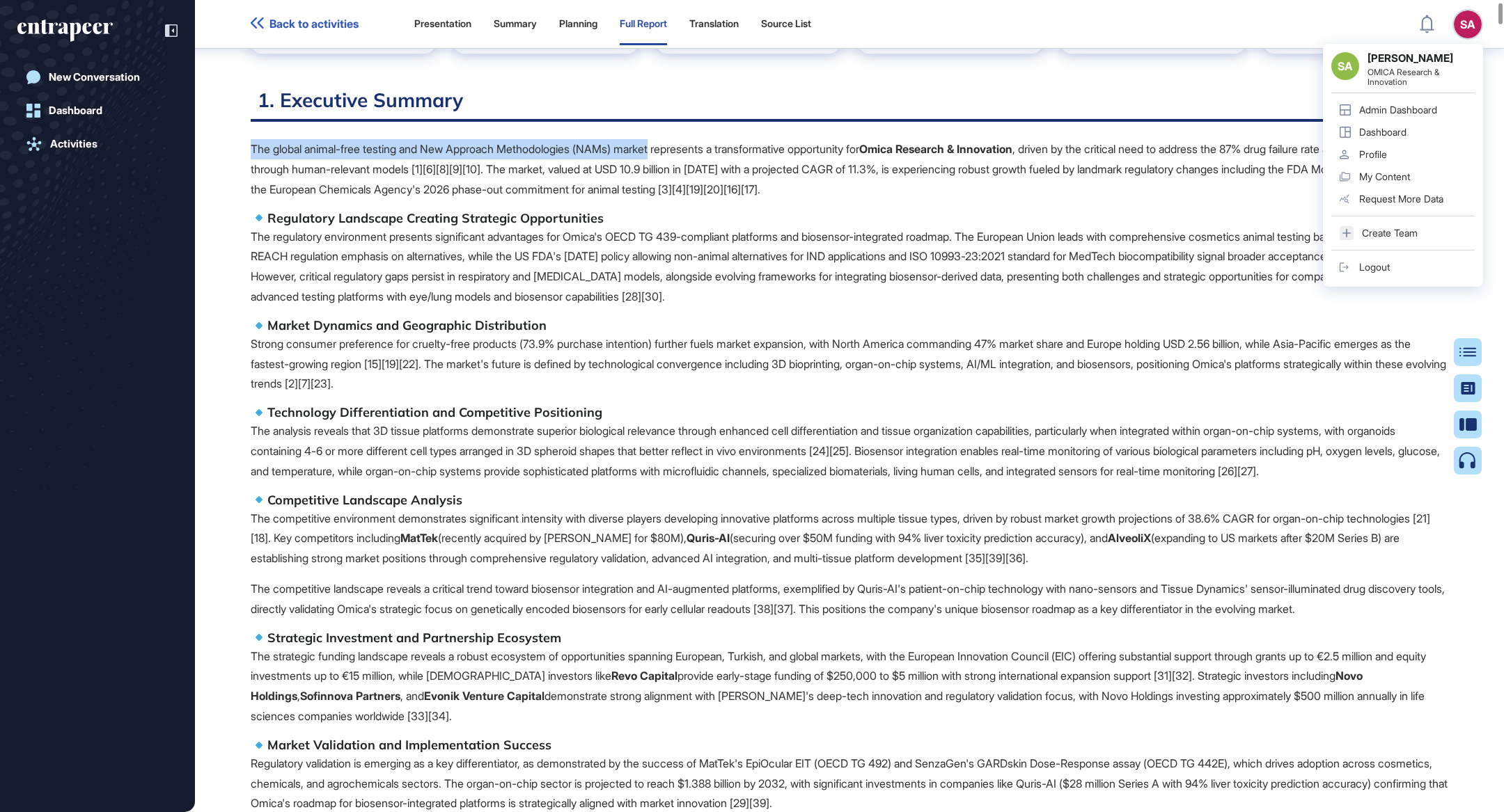
drag, startPoint x: 674, startPoint y: 148, endPoint x: 253, endPoint y: 144, distance: 421.0
click at [253, 144] on p "The global animal-free testing and New Approach Methodologies (NAMs) market rep…" at bounding box center [849, 169] width 1198 height 60
copy p "The global animal-free testing and New Approach Methodologies (NAMs) market"
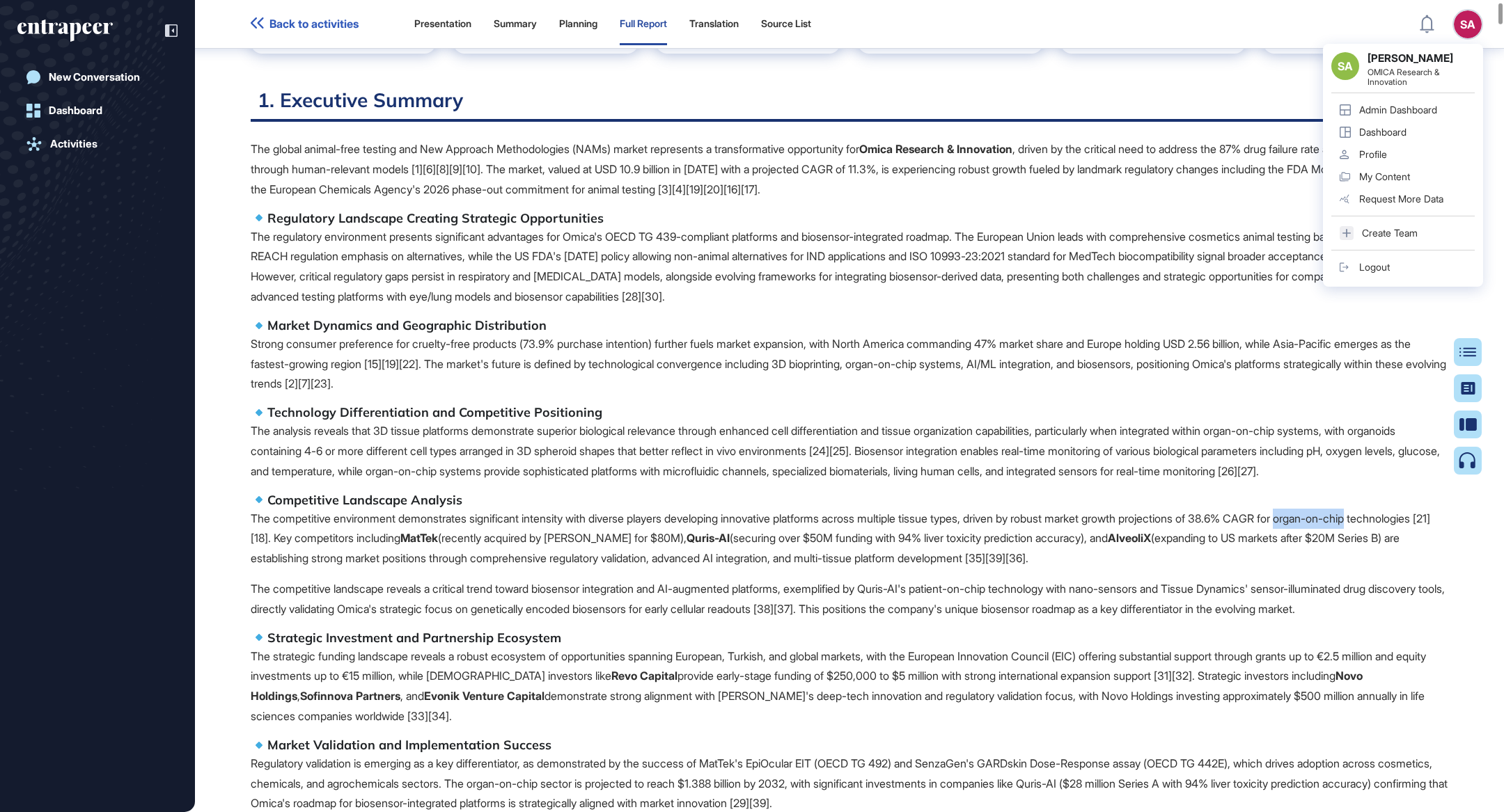
drag, startPoint x: 1414, startPoint y: 542, endPoint x: 1341, endPoint y: 542, distance: 73.0
click at [1341, 542] on p "The competitive environment demonstrates significant intensity with diverse pla…" at bounding box center [849, 538] width 1198 height 60
copy p "organ-on-chip"
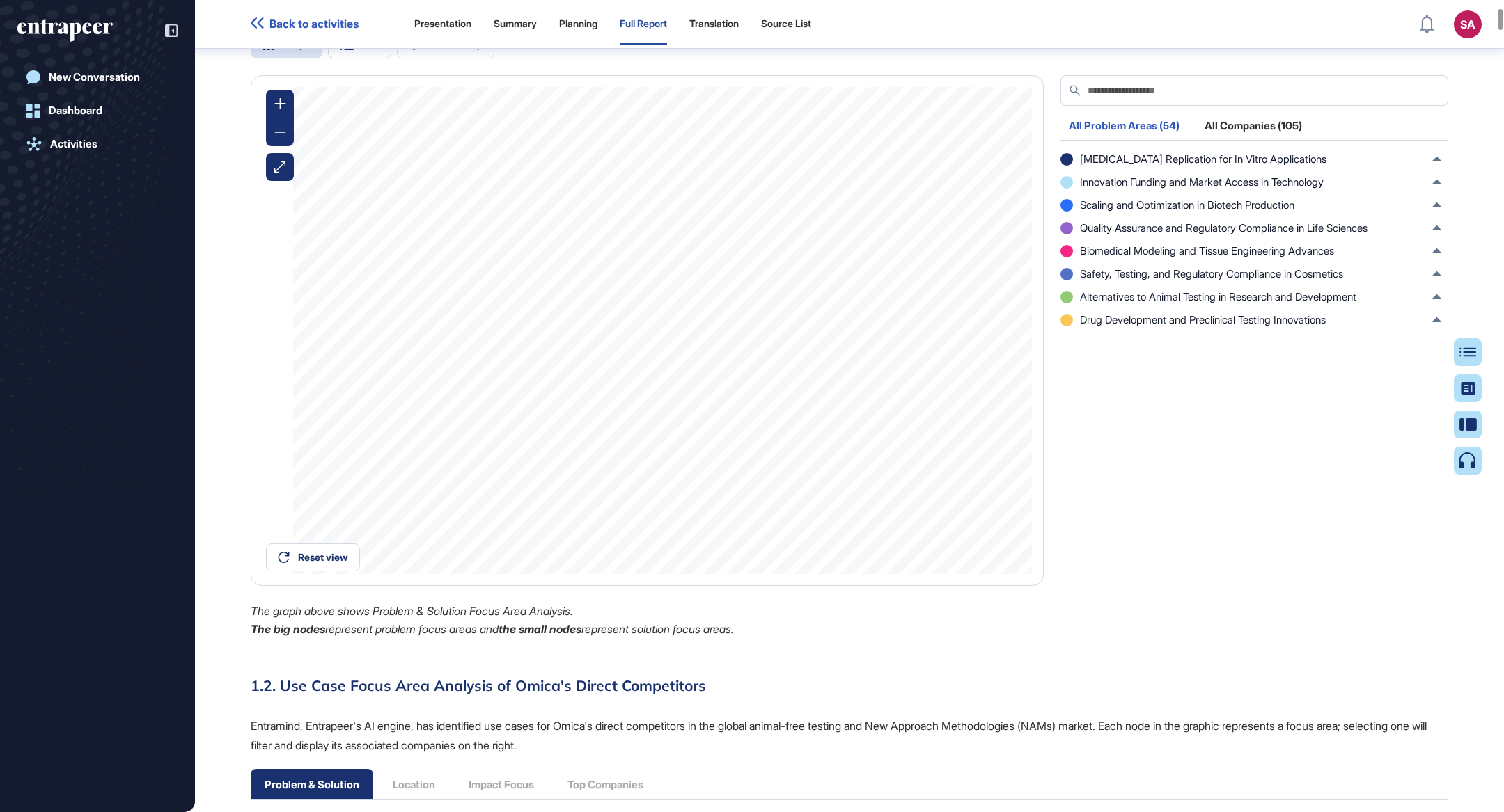
scroll to position [0, 0]
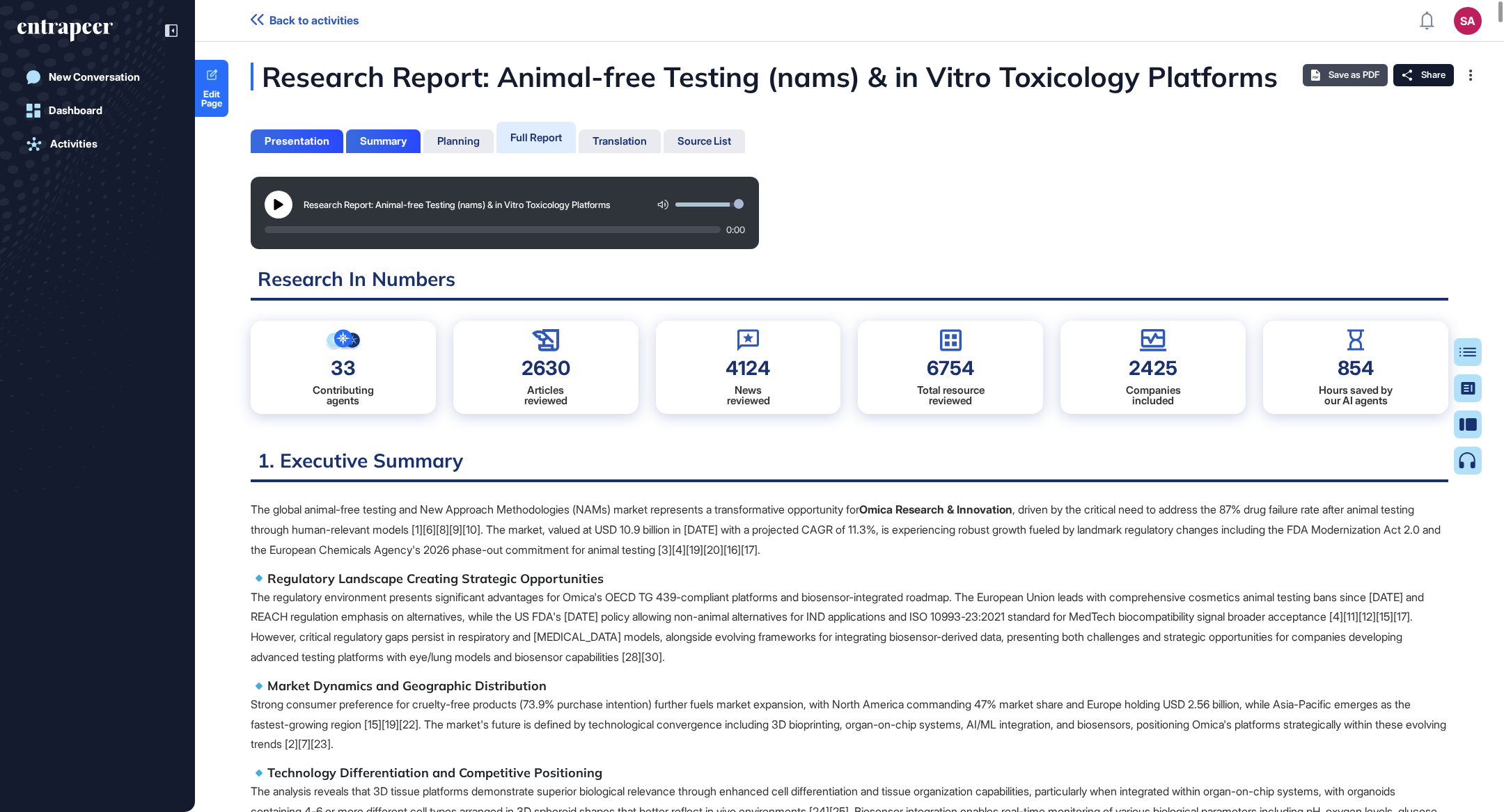
click at [1343, 66] on div "Save as PDF" at bounding box center [1345, 75] width 85 height 22
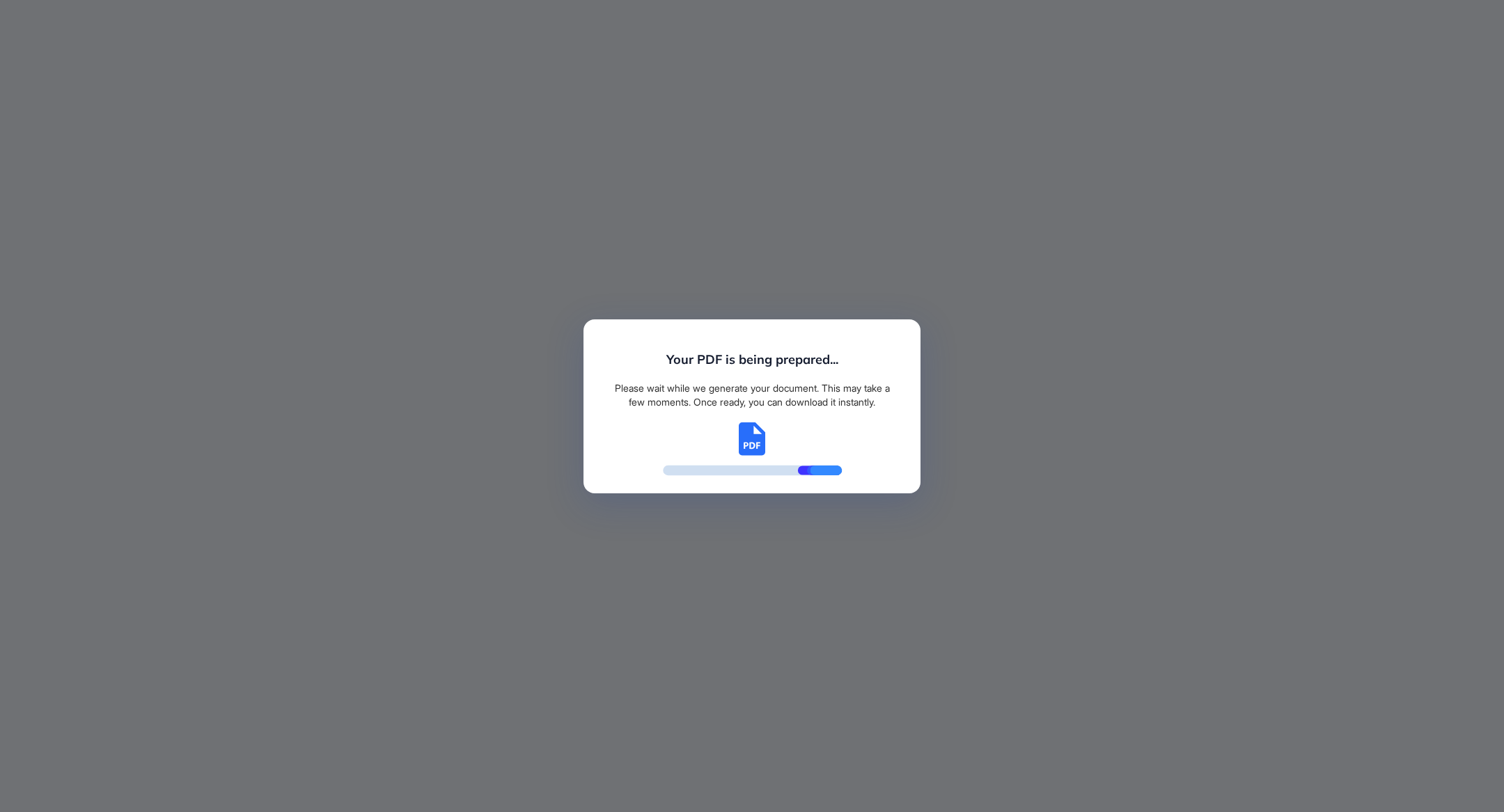
scroll to position [6, 0]
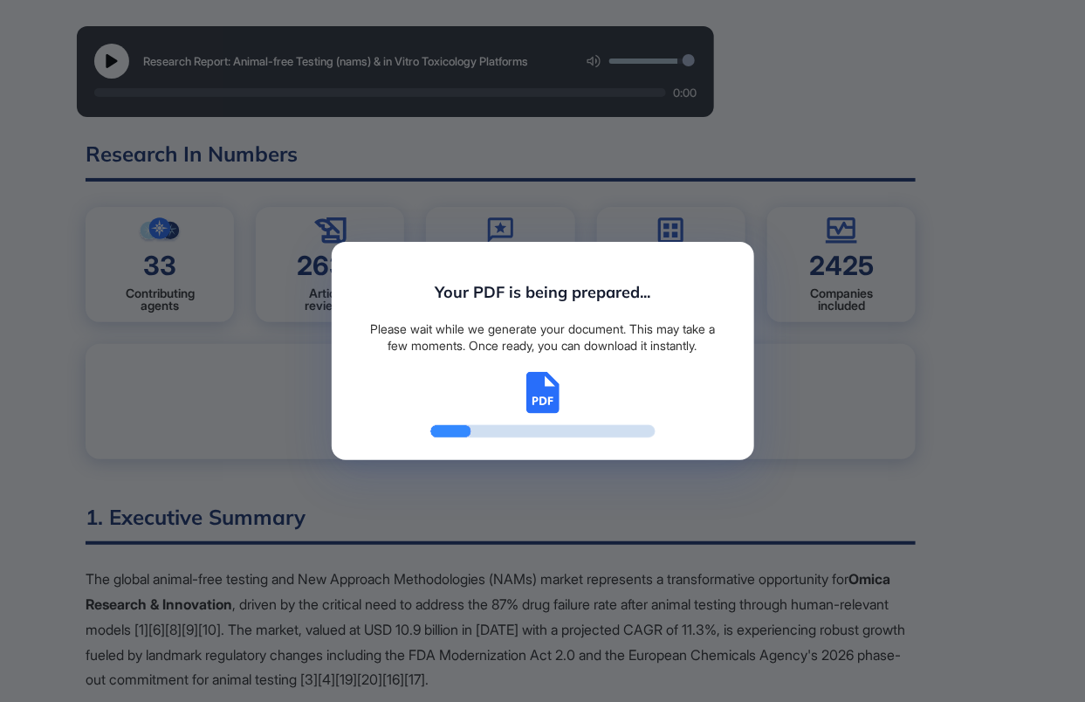
scroll to position [614, 3]
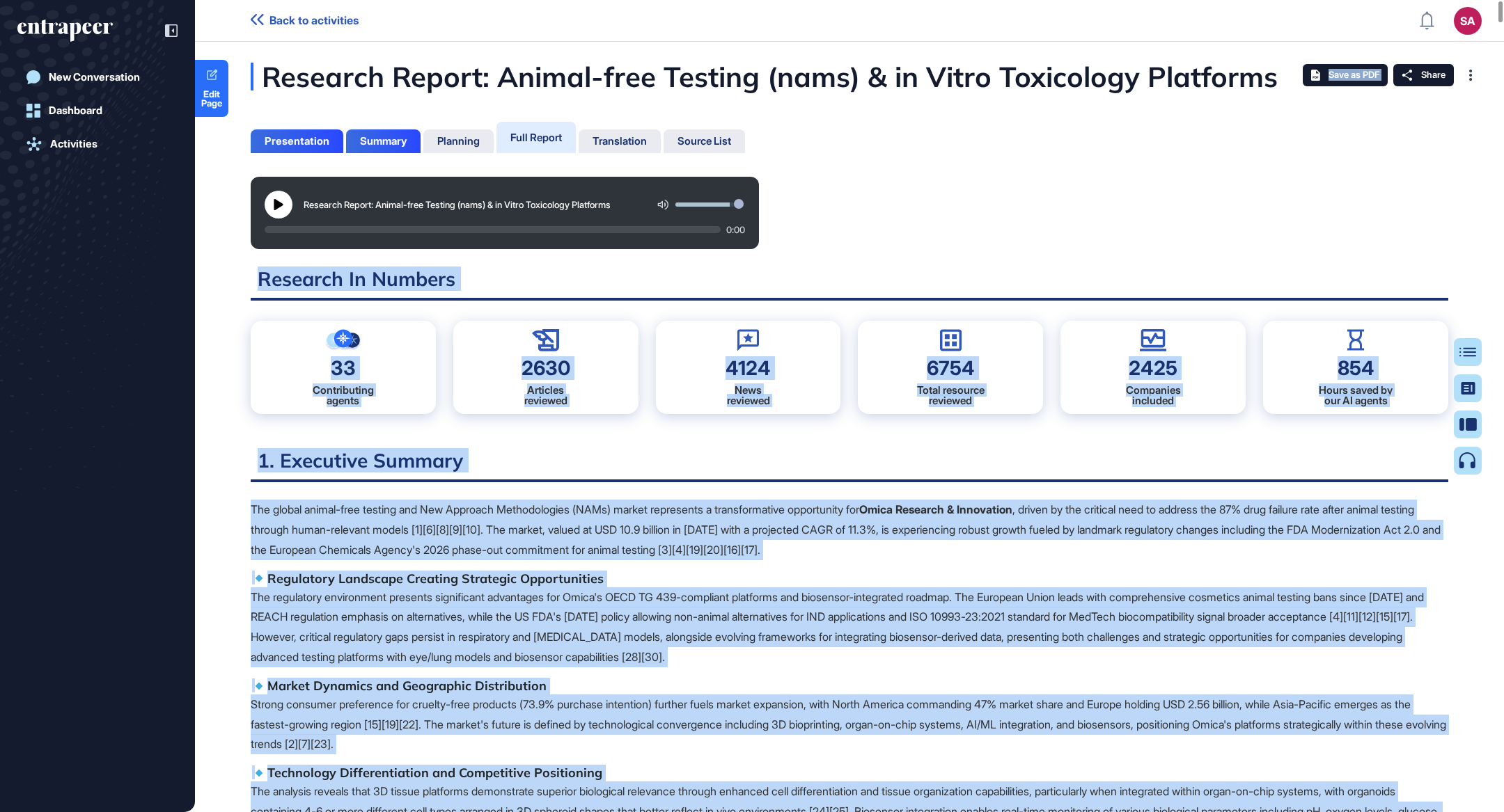
drag, startPoint x: 1421, startPoint y: 73, endPoint x: 1341, endPoint y: 242, distance: 187.0
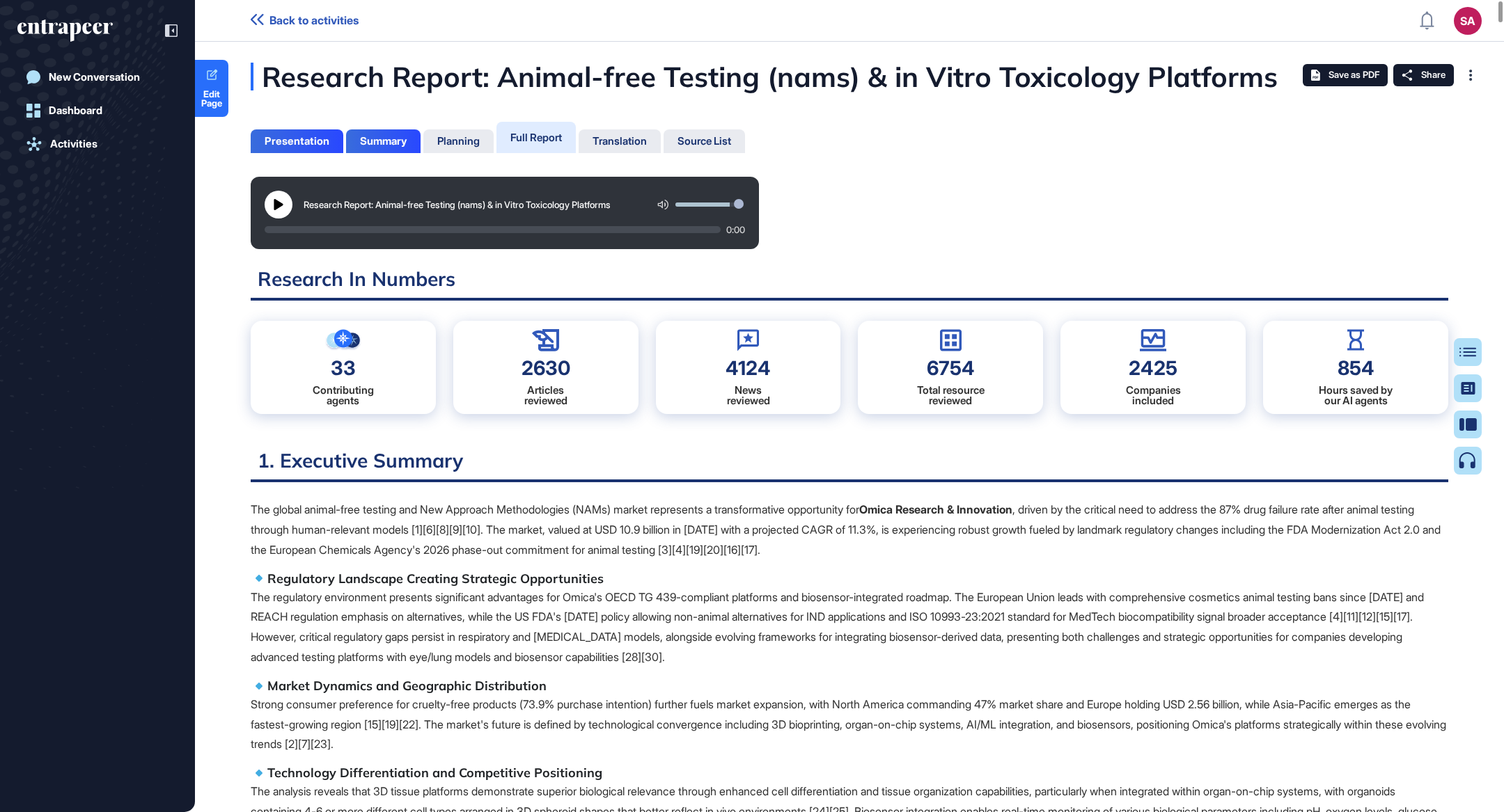
click at [865, 85] on div "Save as PDF" at bounding box center [1345, 75] width 85 height 22
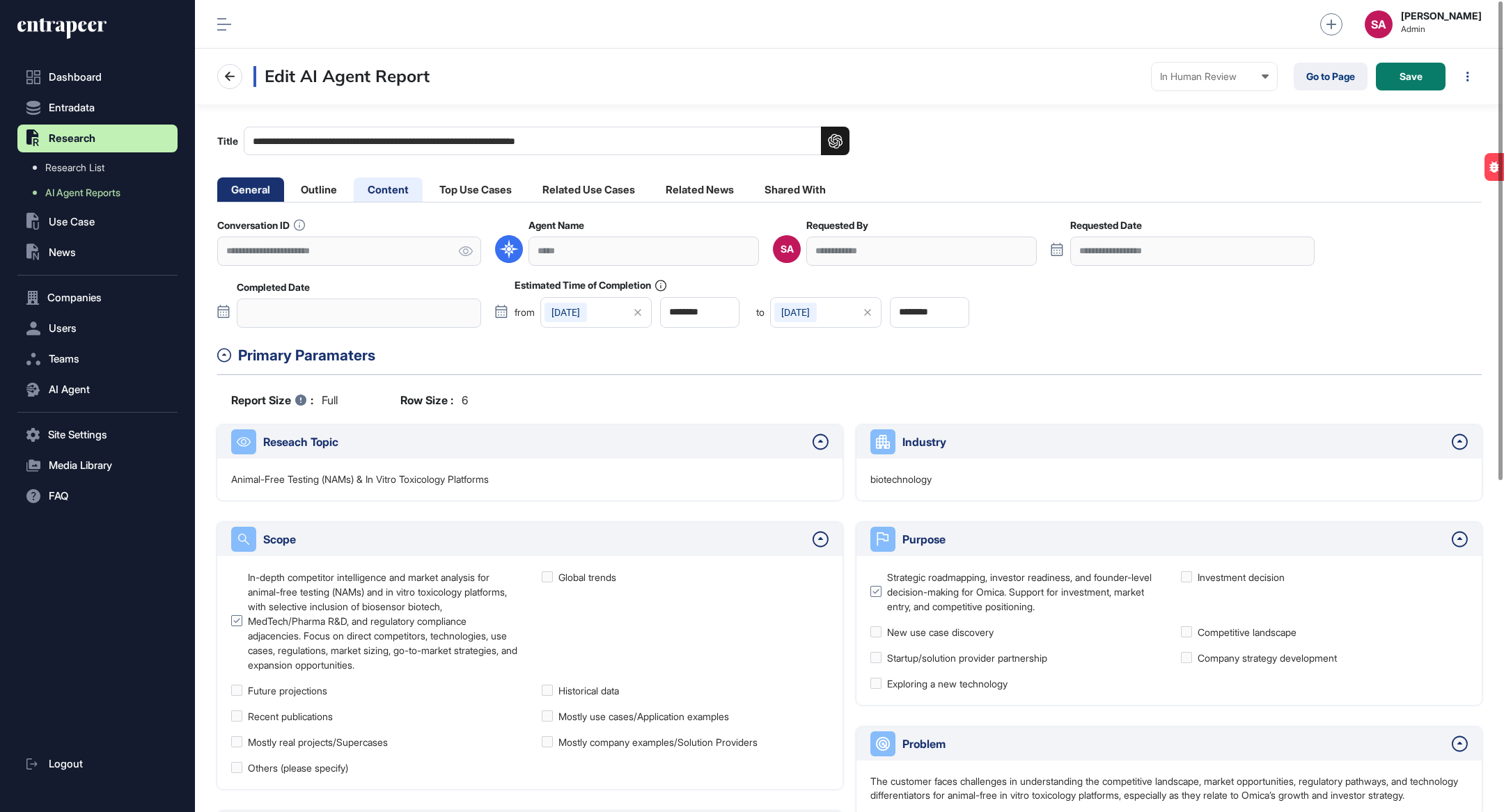
click at [387, 190] on li "Content" at bounding box center [388, 190] width 69 height 25
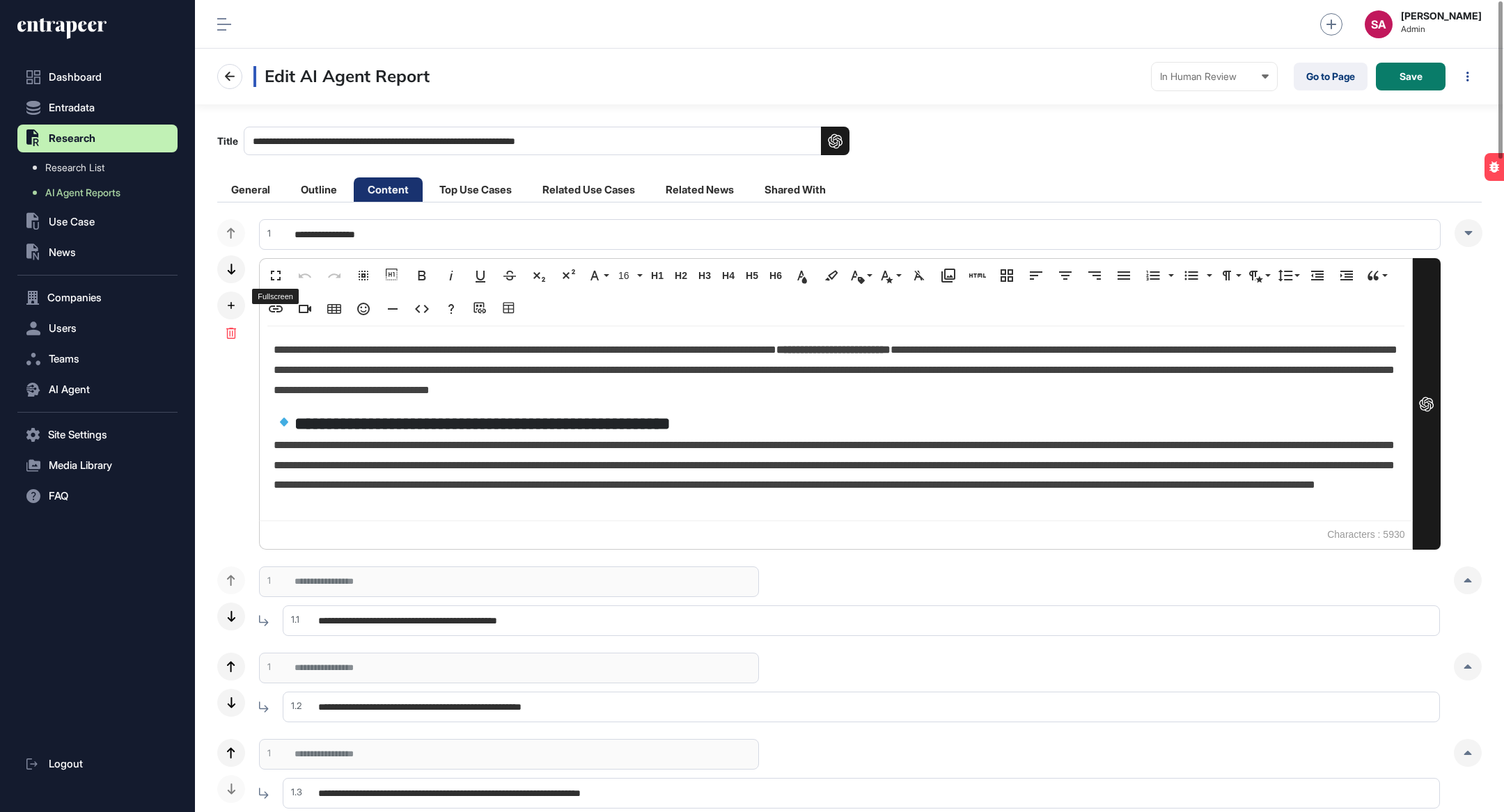
click at [265, 260] on div "Fullscreen Undo Redo Select All Show blocks Bold Italic Underline Strikethrough…" at bounding box center [835, 293] width 1150 height 67
click at [270, 262] on button "Fullscreen" at bounding box center [275, 275] width 26 height 28
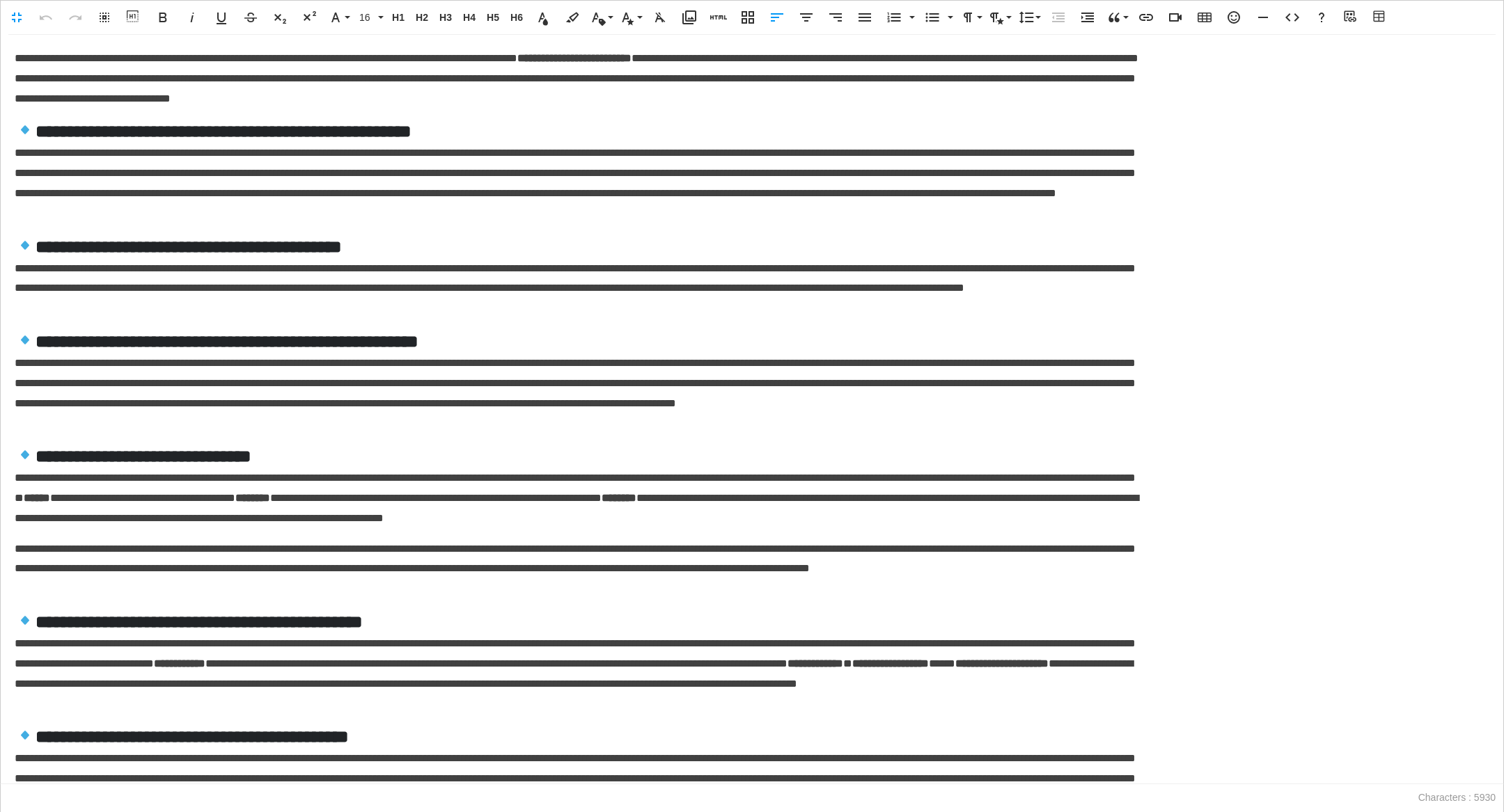
scroll to position [0, 6]
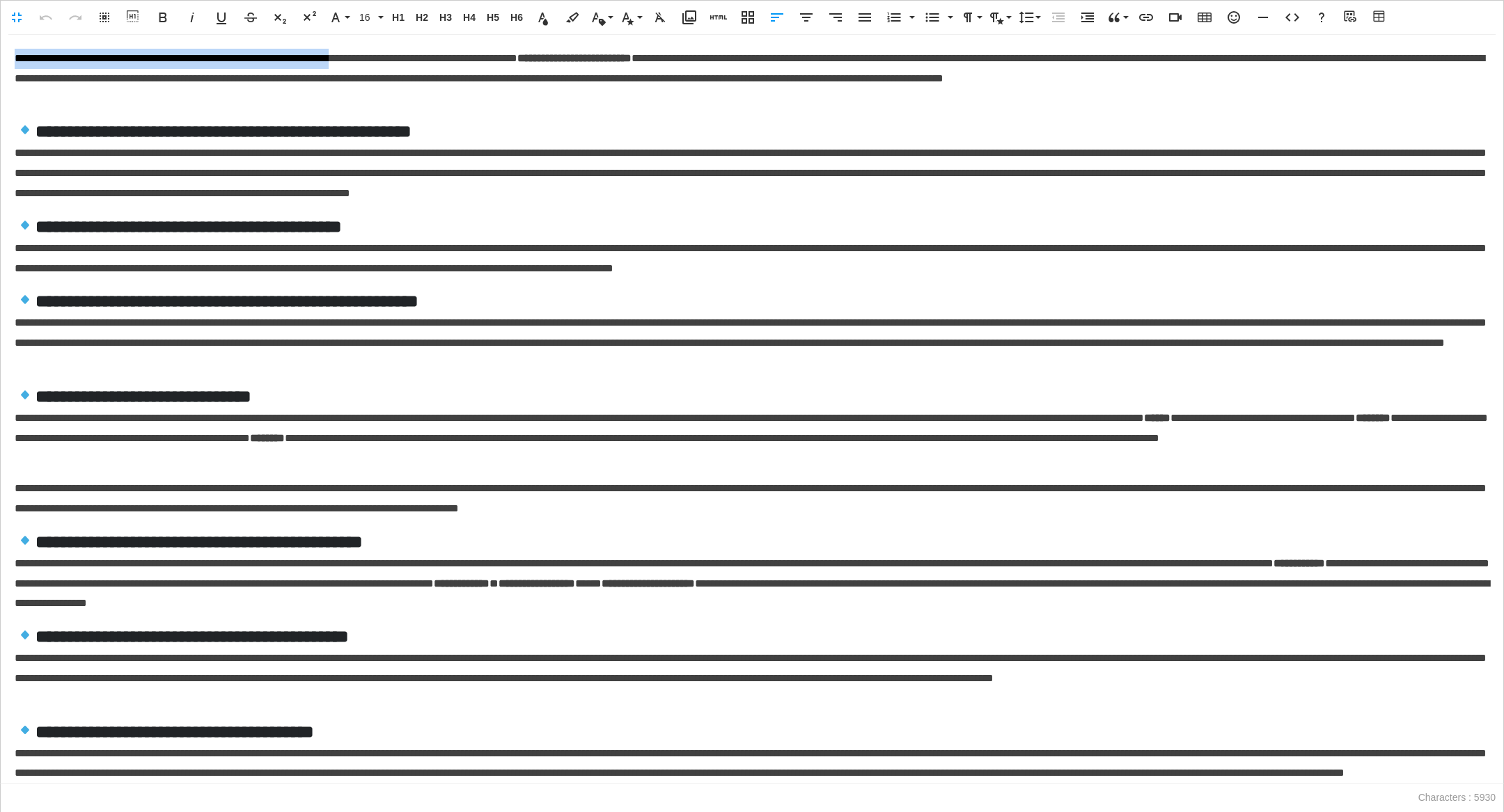
drag, startPoint x: 435, startPoint y: 58, endPoint x: 8, endPoint y: 57, distance: 427.0
click at [8, 57] on div "**********" at bounding box center [752, 409] width 1502 height 749
copy p "**********"
click at [19, 26] on button "Fullscreen" at bounding box center [16, 17] width 26 height 28
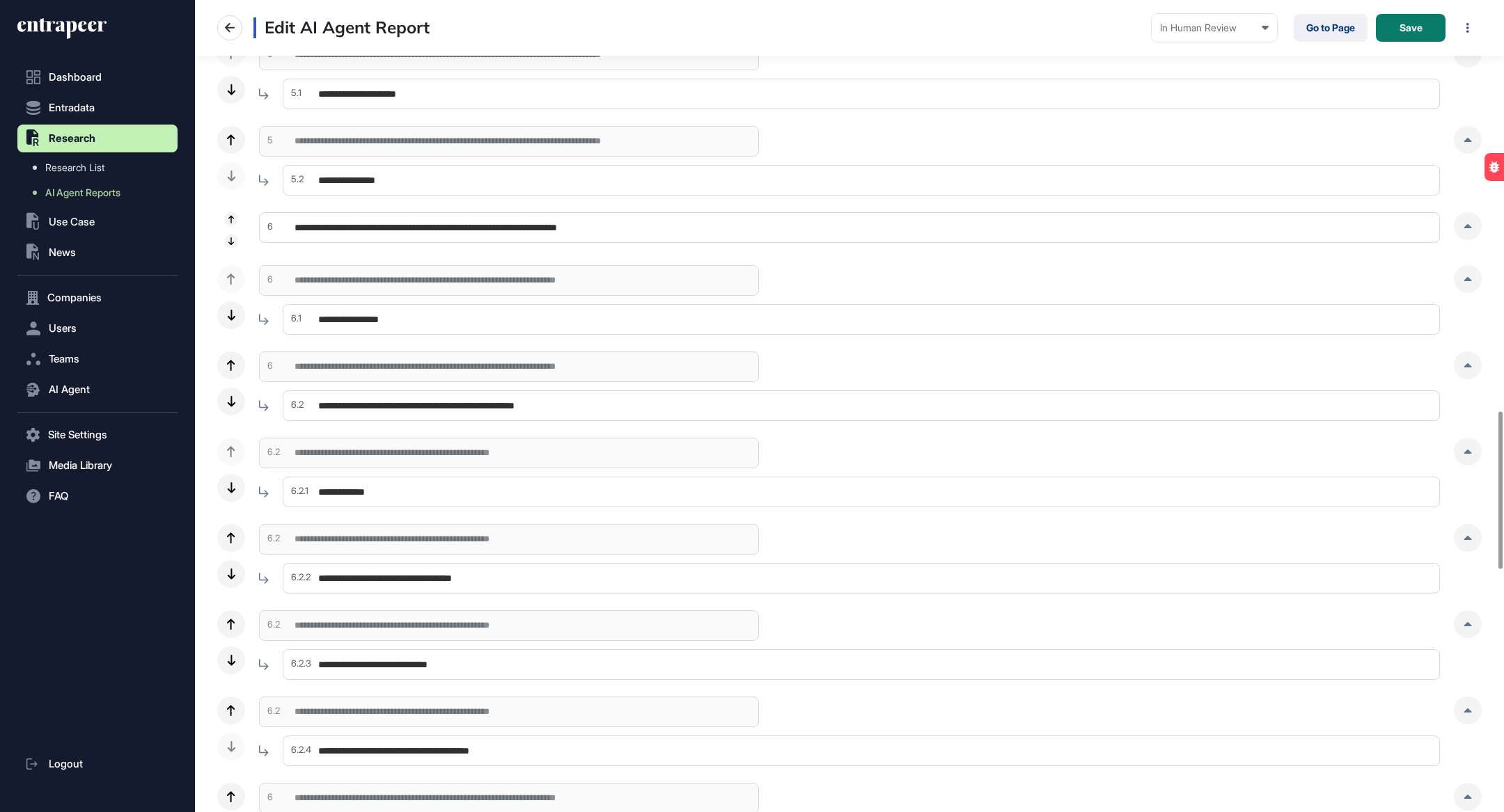
scroll to position [2120, 0]
click at [503, 306] on input "**********" at bounding box center [861, 319] width 1157 height 30
click at [631, 402] on input "**********" at bounding box center [861, 405] width 1157 height 30
click at [865, 356] on div at bounding box center [1467, 365] width 28 height 28
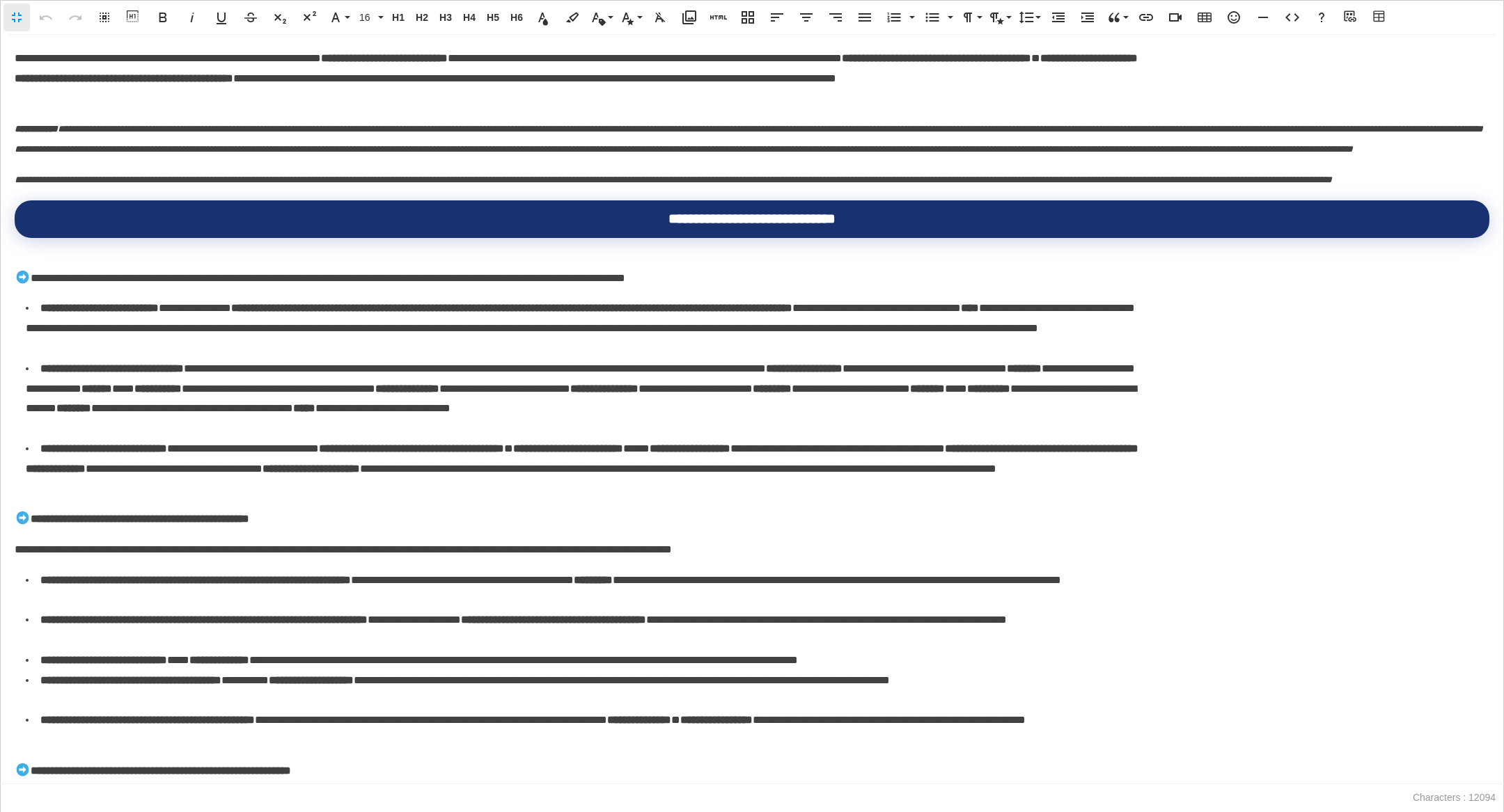
scroll to position [0, 6]
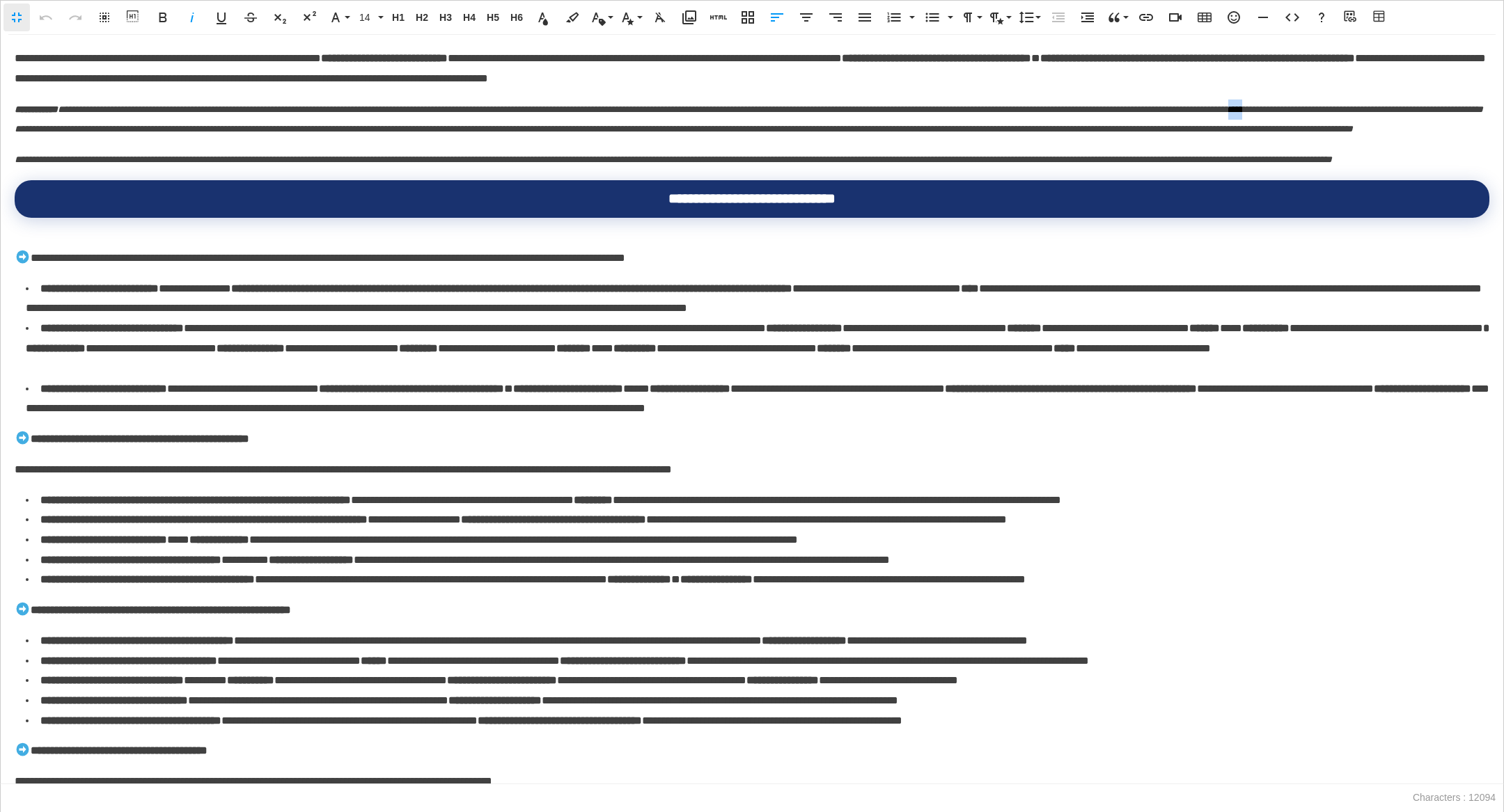
drag, startPoint x: 166, startPoint y: 134, endPoint x: 140, endPoint y: 134, distance: 26.0
click at [140, 134] on em "**********" at bounding box center [748, 120] width 1469 height 30
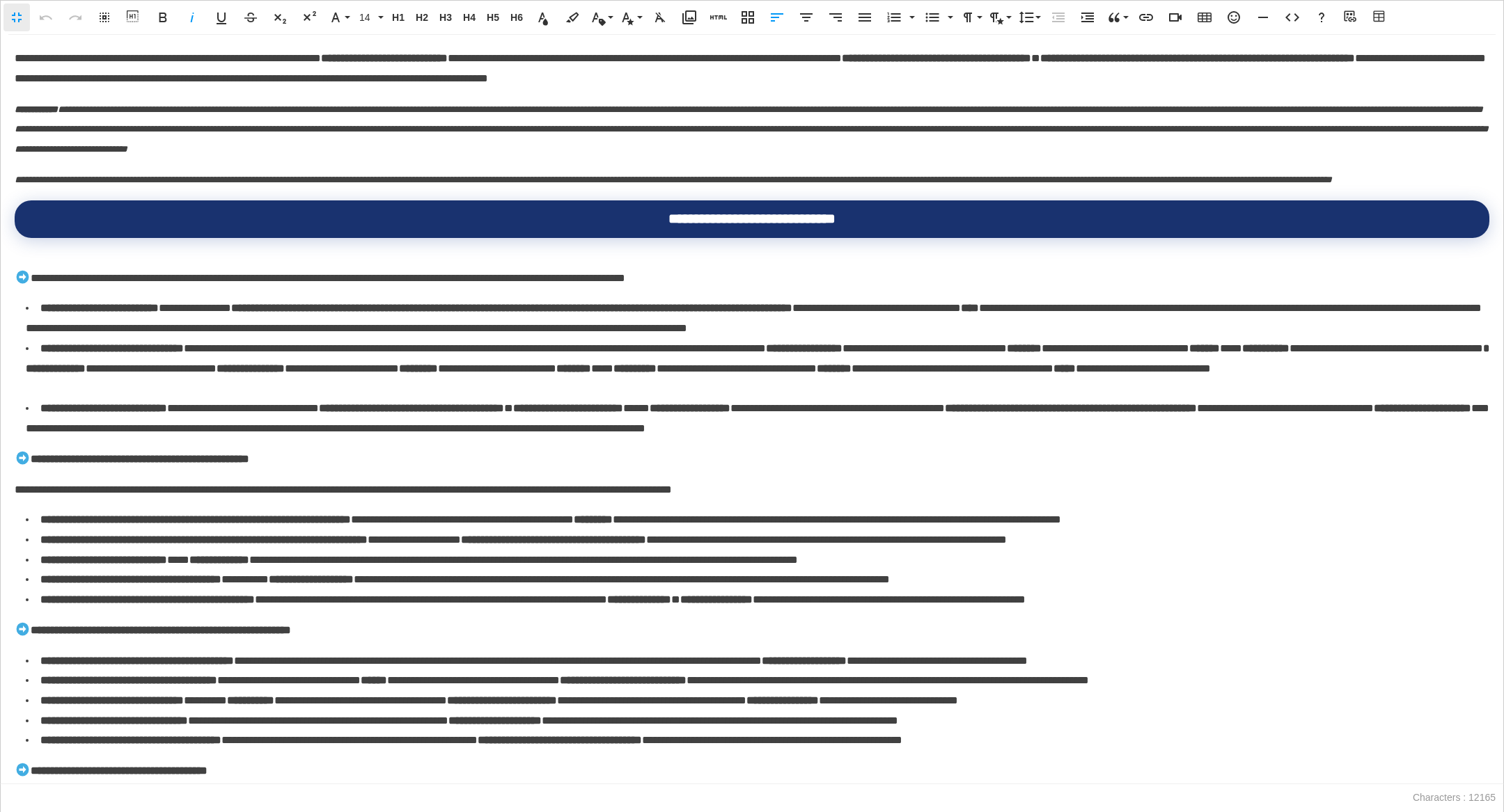
scroll to position [215, 2]
click at [144, 132] on em "**********" at bounding box center [752, 129] width 1474 height 50
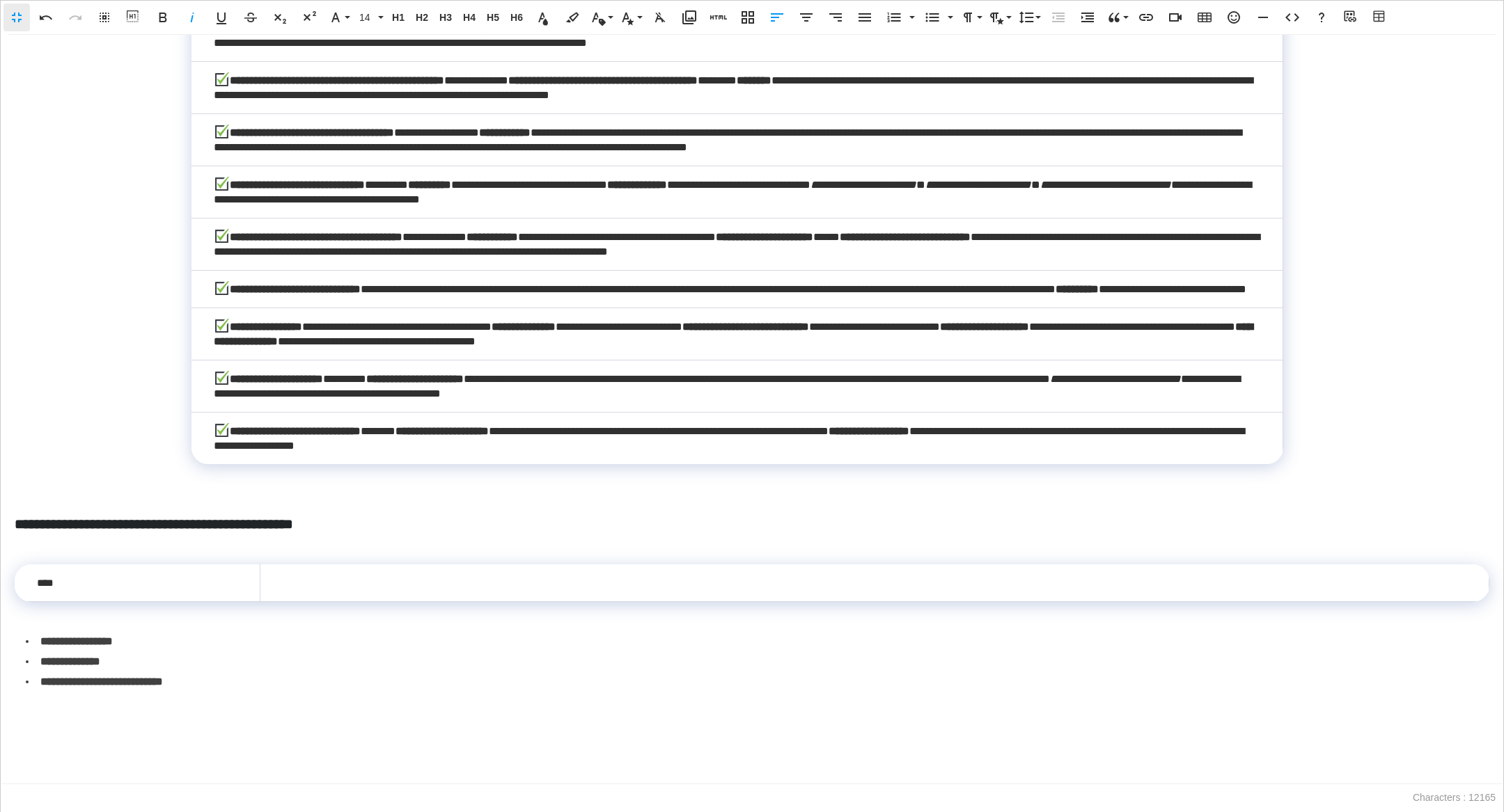
scroll to position [3446, 0]
drag, startPoint x: 285, startPoint y: 726, endPoint x: 2, endPoint y: 536, distance: 340.9
click at [0, 536] on div "**********" at bounding box center [752, 410] width 1504 height 750
drag, startPoint x: 277, startPoint y: 699, endPoint x: 49, endPoint y: 558, distance: 268.1
click at [49, 558] on div "**********" at bounding box center [752, 410] width 1504 height 750
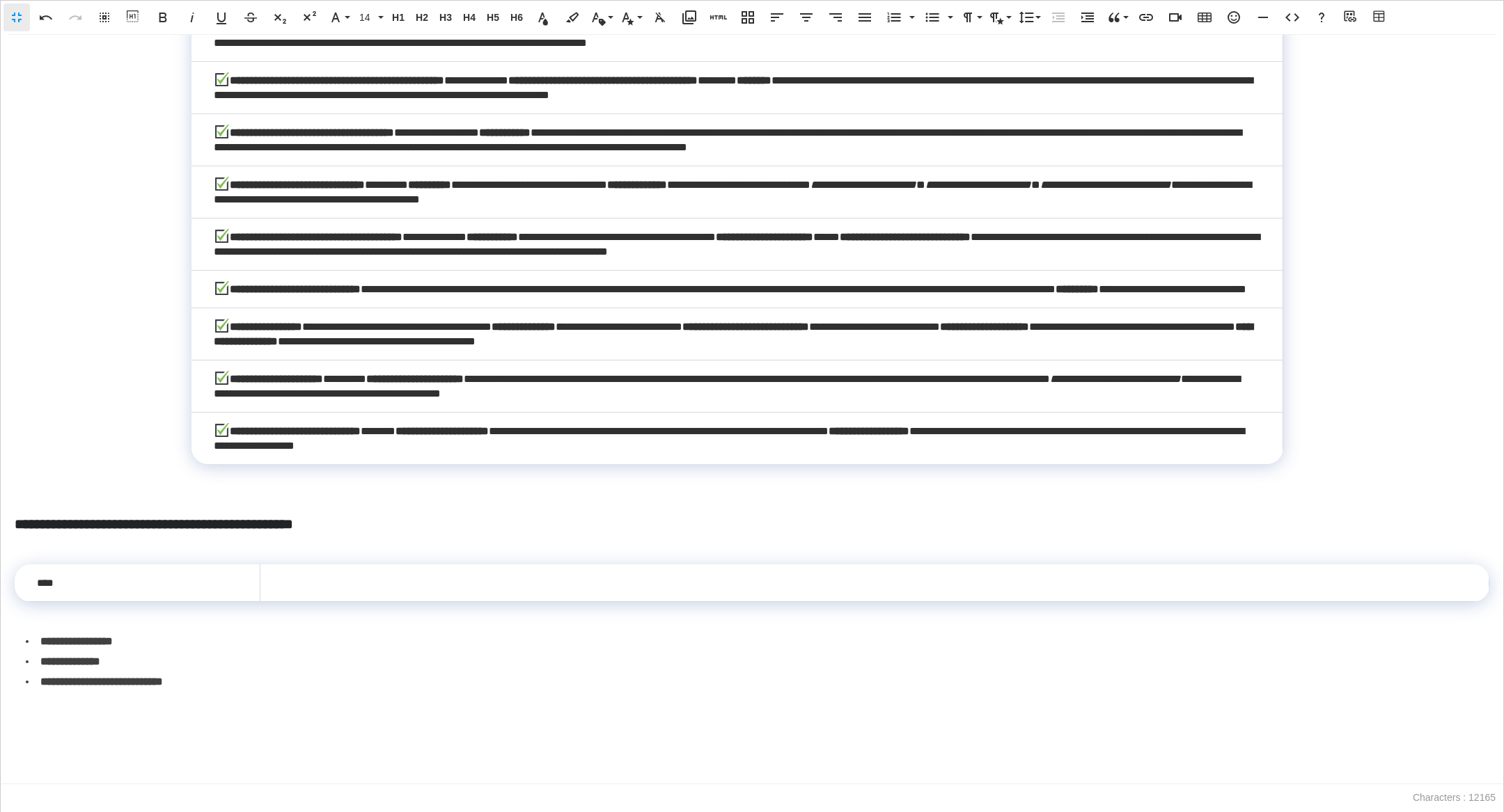
click at [49, 558] on div "**********" at bounding box center [752, 410] width 1504 height 750
drag, startPoint x: 54, startPoint y: 508, endPoint x: 73, endPoint y: 735, distance: 227.8
click at [73, 559] on div "**********" at bounding box center [752, 410] width 1504 height 750
click at [73, 559] on p at bounding box center [752, 743] width 1474 height 20
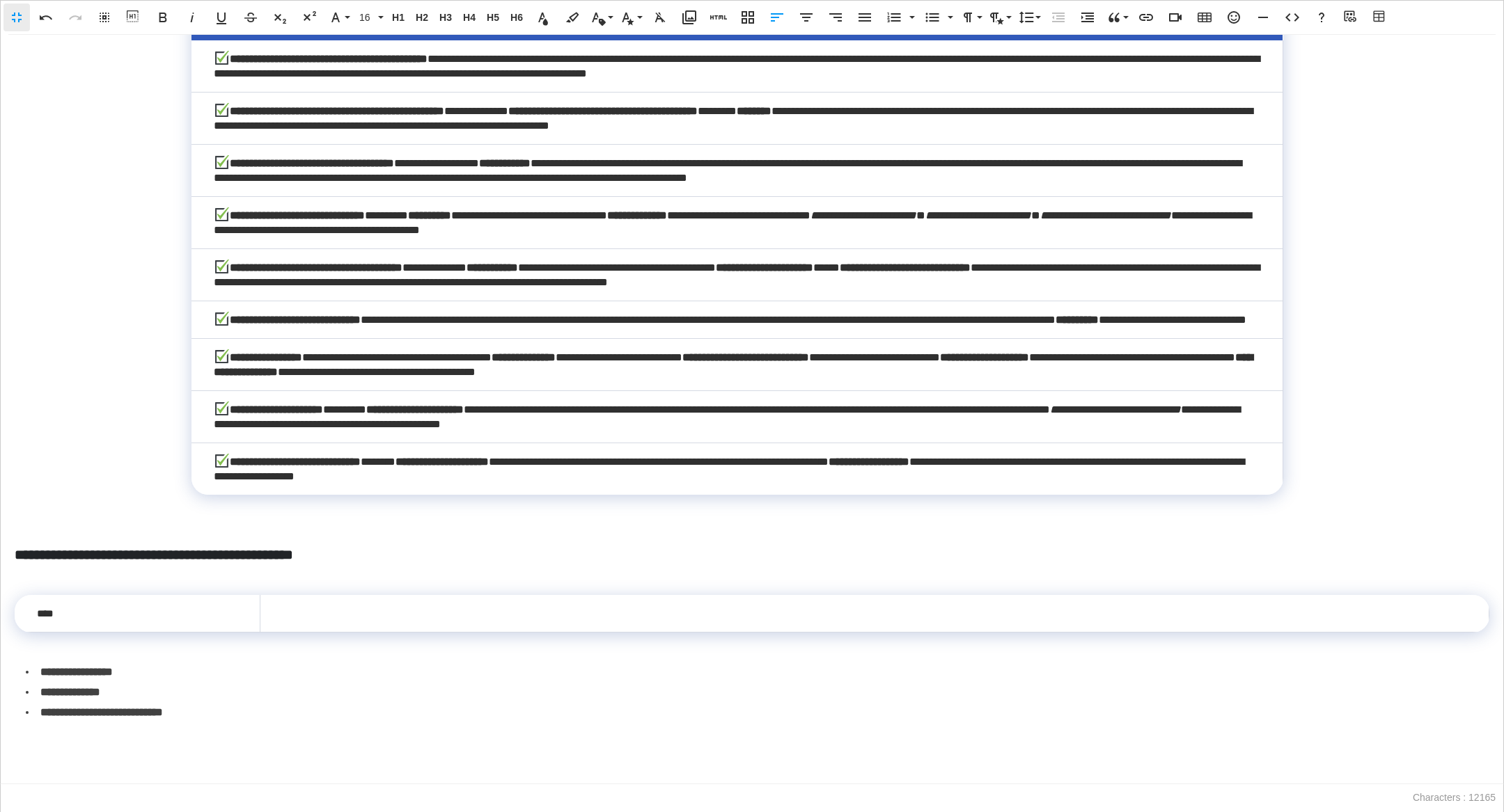
scroll to position [3384, 0]
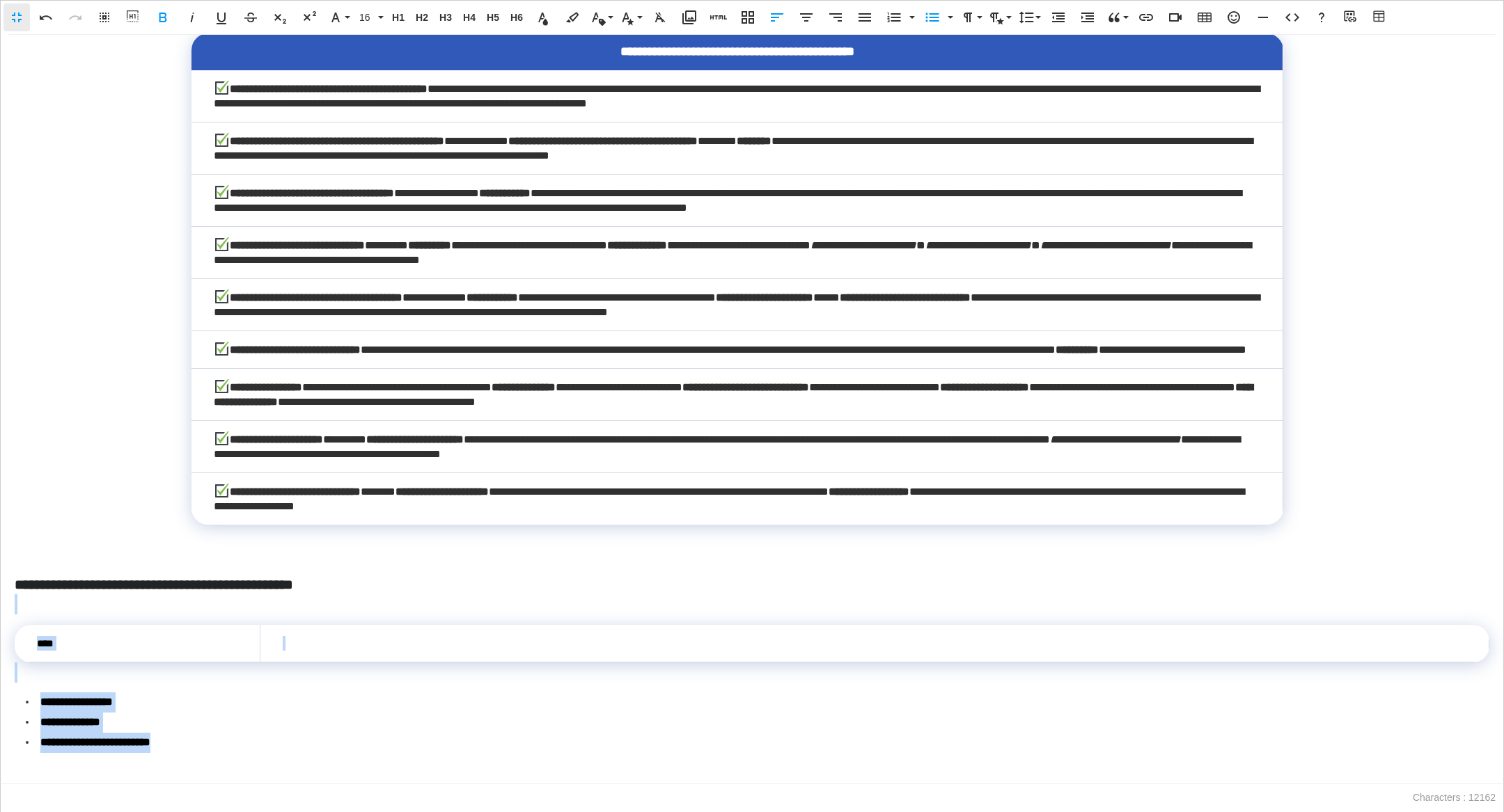
drag, startPoint x: 268, startPoint y: 752, endPoint x: 7, endPoint y: 596, distance: 304.1
click at [7, 559] on div "**********" at bounding box center [752, 410] width 1504 height 750
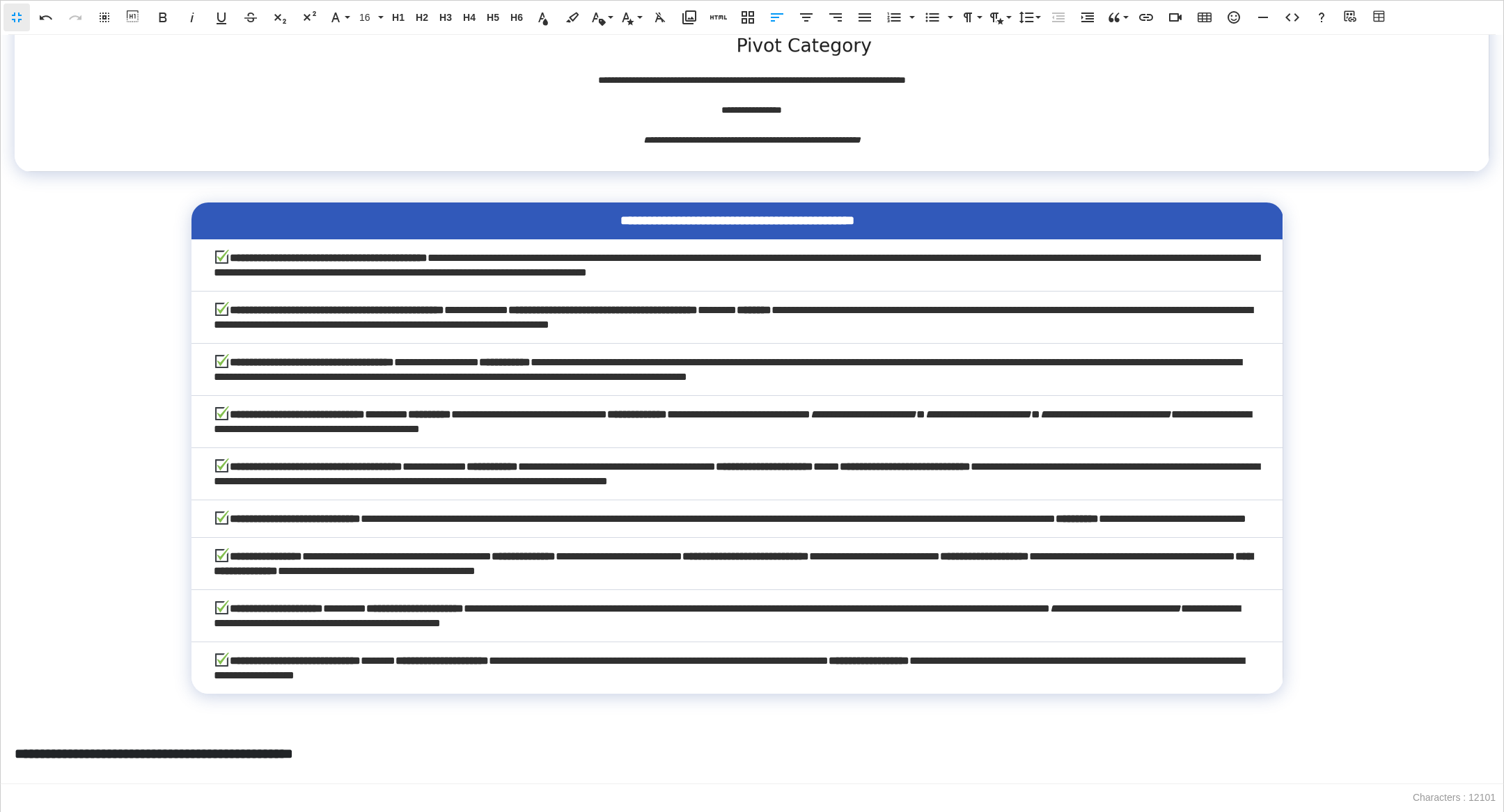
scroll to position [3215, 0]
drag, startPoint x: 378, startPoint y: 764, endPoint x: 0, endPoint y: 764, distance: 378.0
click at [0, 559] on div "**********" at bounding box center [752, 410] width 1504 height 750
drag, startPoint x: 39, startPoint y: 775, endPoint x: 0, endPoint y: 738, distance: 53.8
click at [0, 559] on div "**********" at bounding box center [752, 410] width 1504 height 750
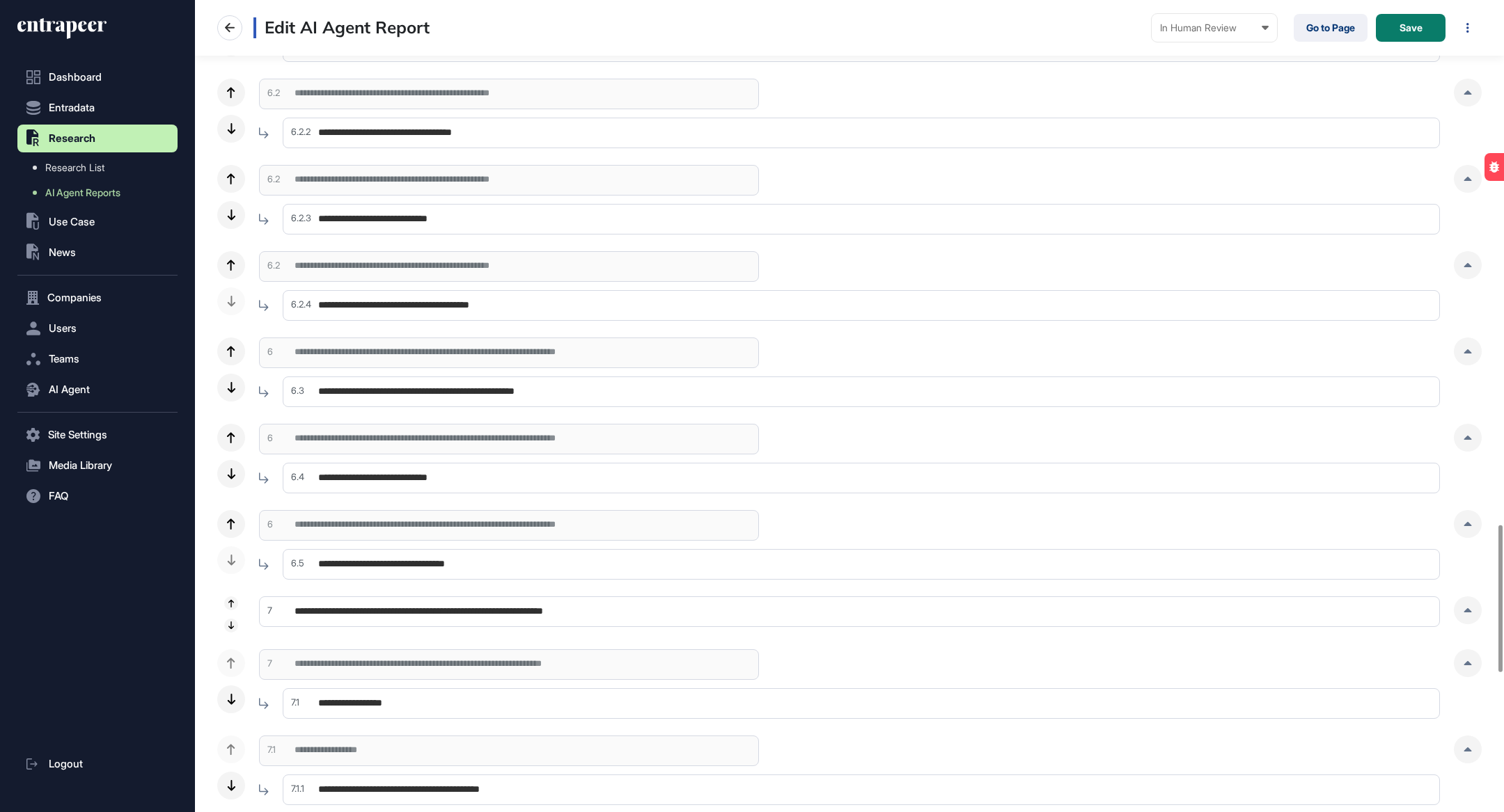
scroll to position [2903, 0]
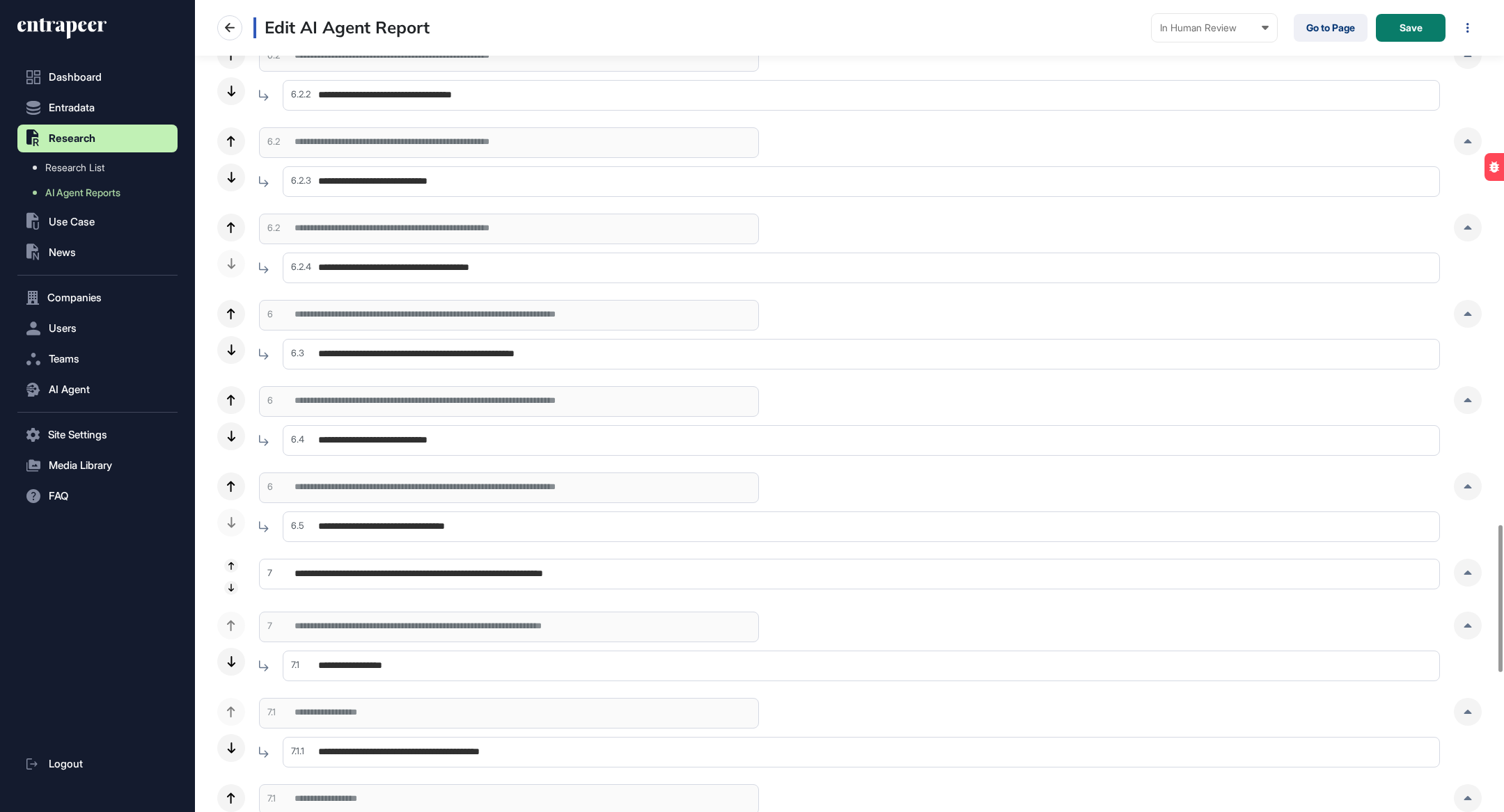
click at [598, 257] on input "**********" at bounding box center [861, 268] width 1157 height 30
click at [865, 33] on button "Save" at bounding box center [1411, 27] width 69 height 28
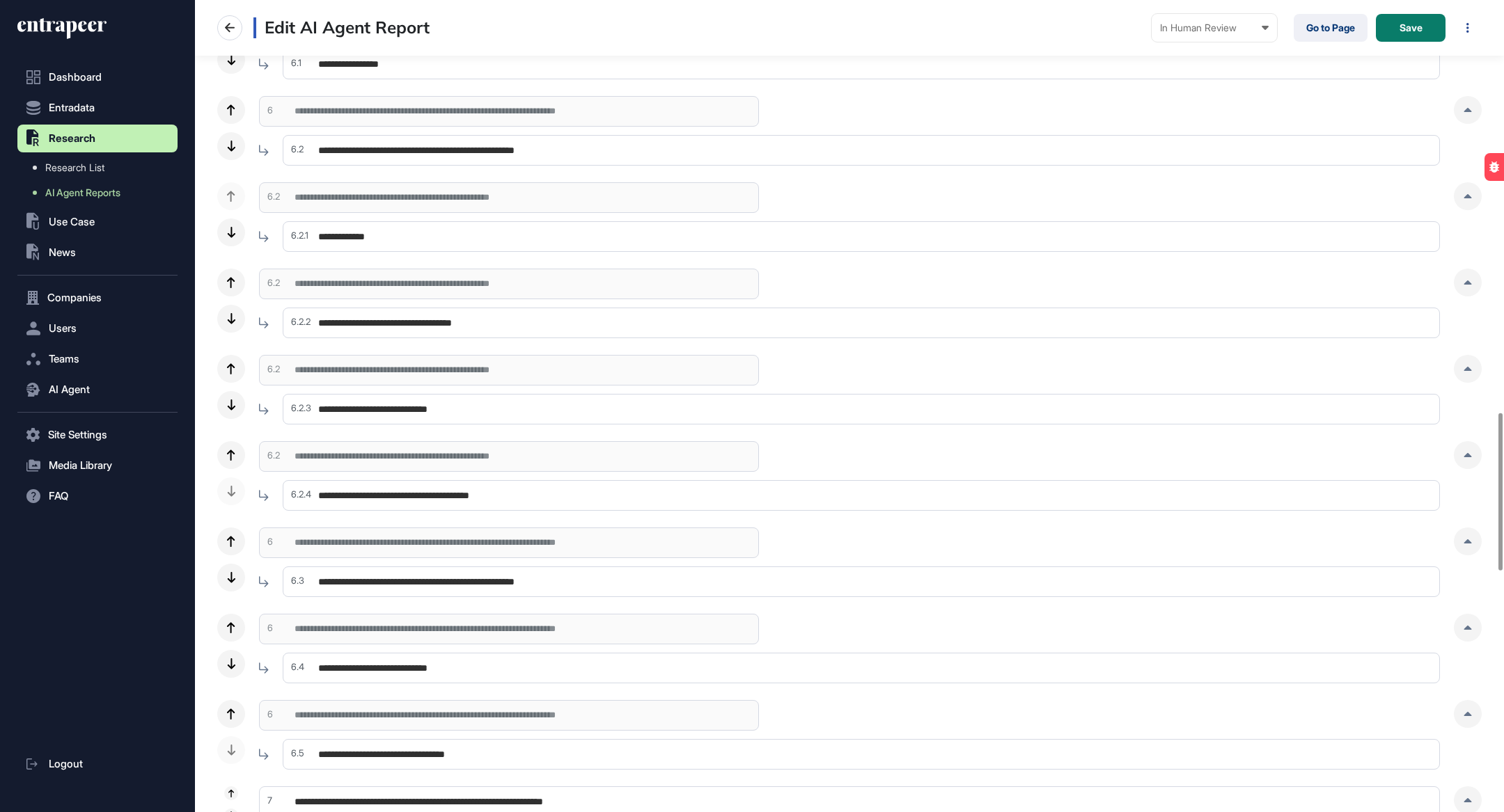
scroll to position [2414, 0]
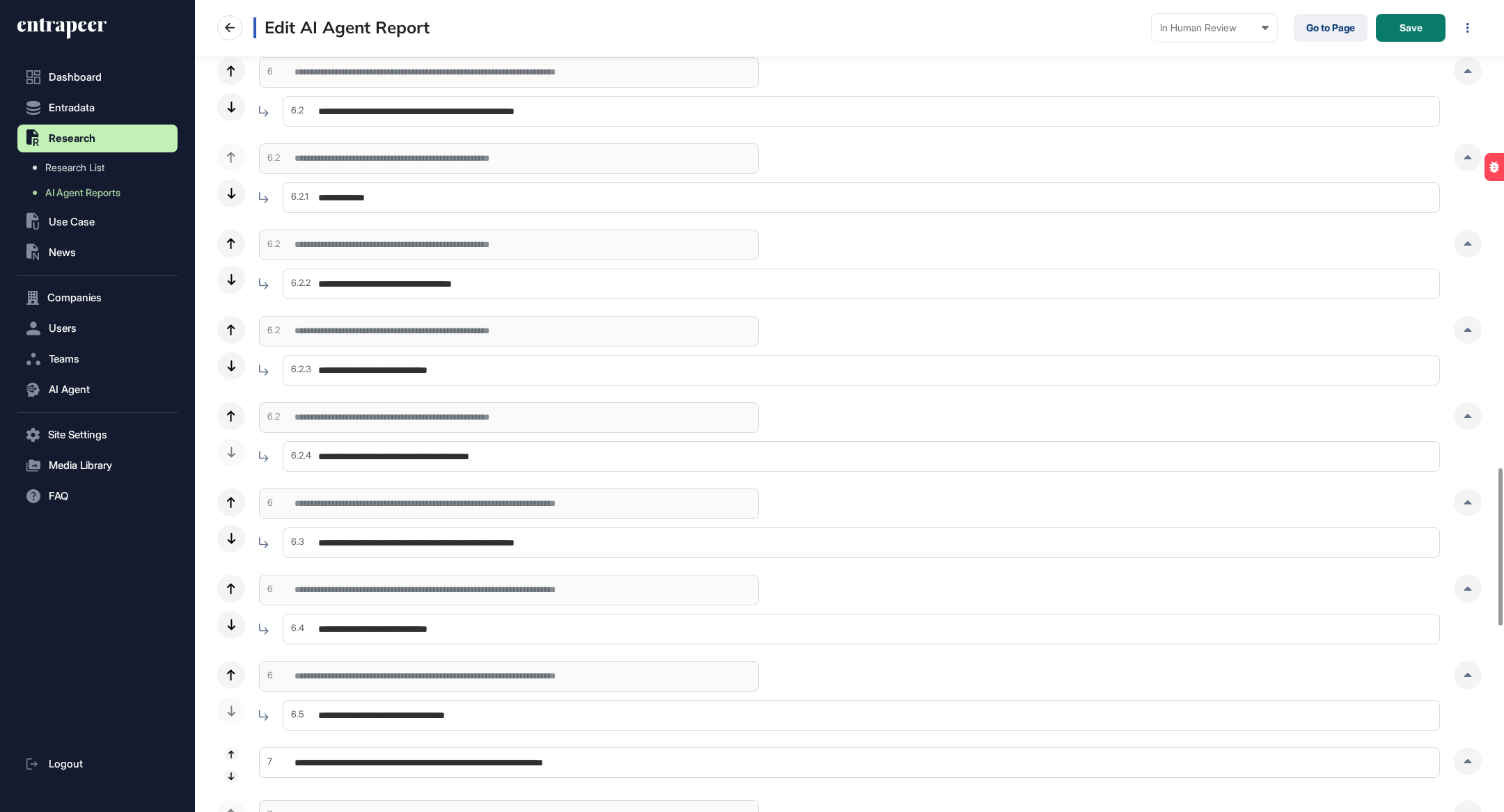
click at [442, 451] on input "**********" at bounding box center [861, 456] width 1157 height 30
click at [865, 418] on div at bounding box center [1467, 416] width 28 height 28
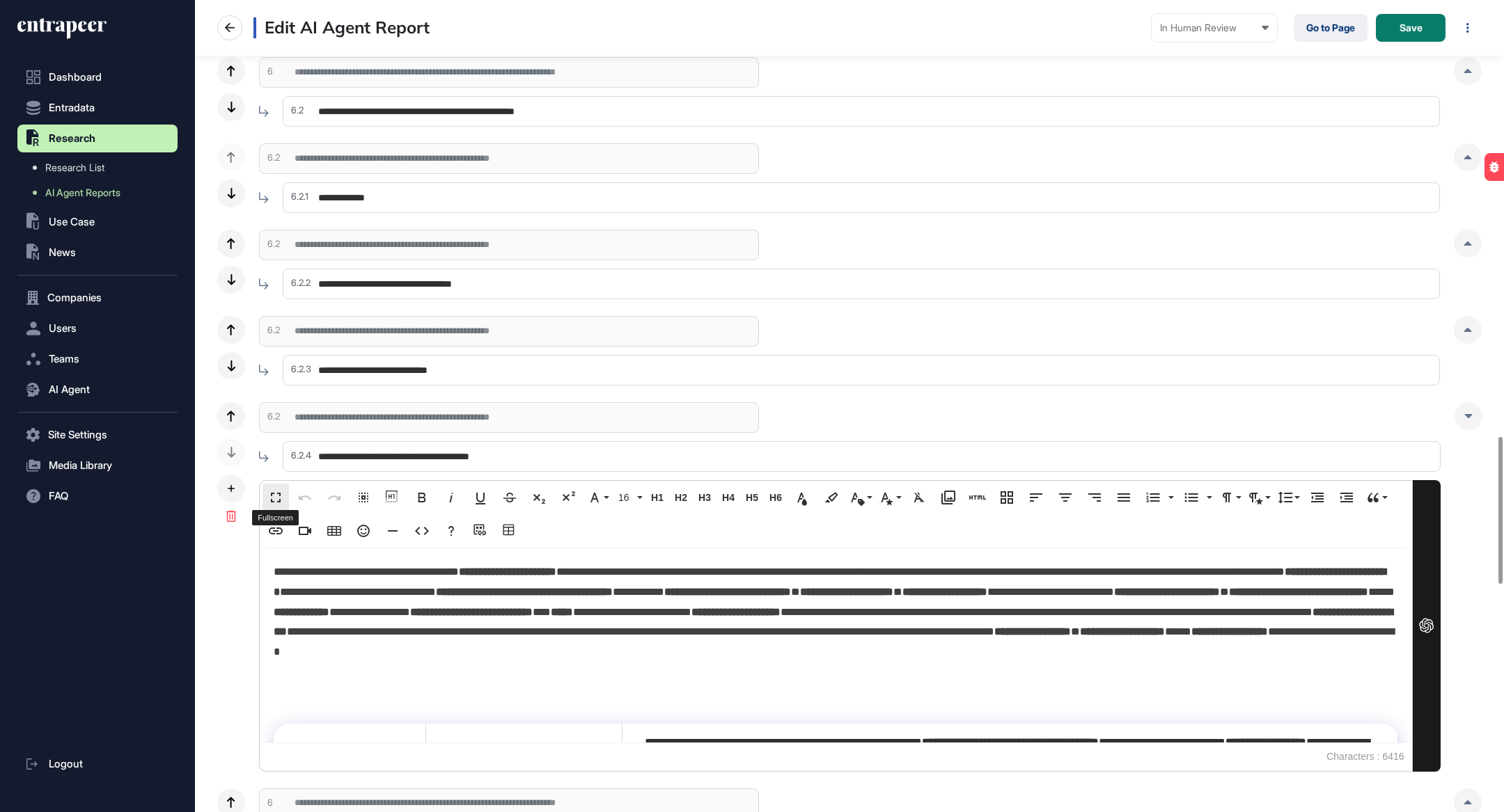
click at [282, 487] on button "Fullscreen" at bounding box center [275, 498] width 26 height 28
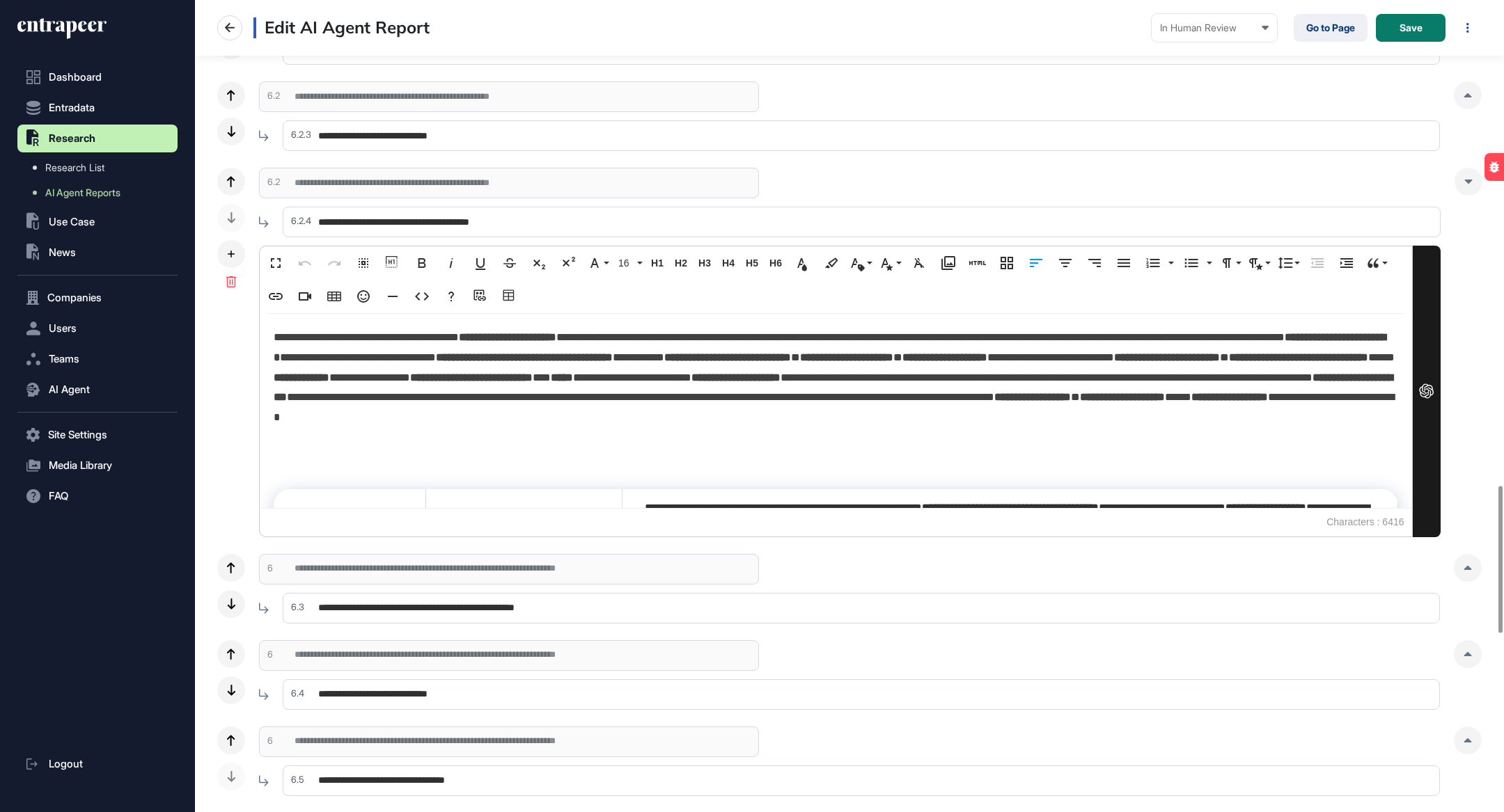
scroll to position [2696, 0]
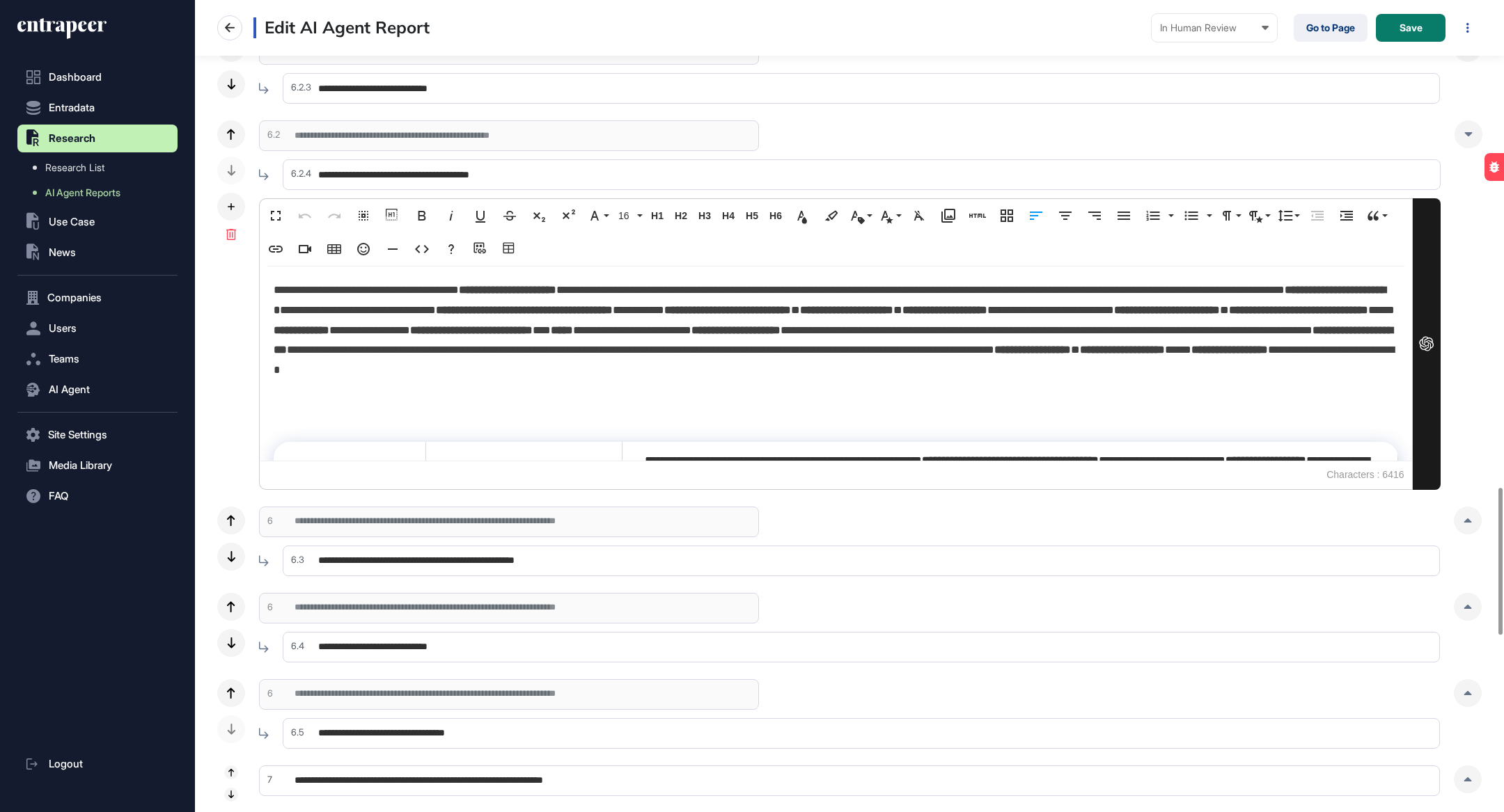
click at [483, 555] on input "**********" at bounding box center [861, 561] width 1157 height 30
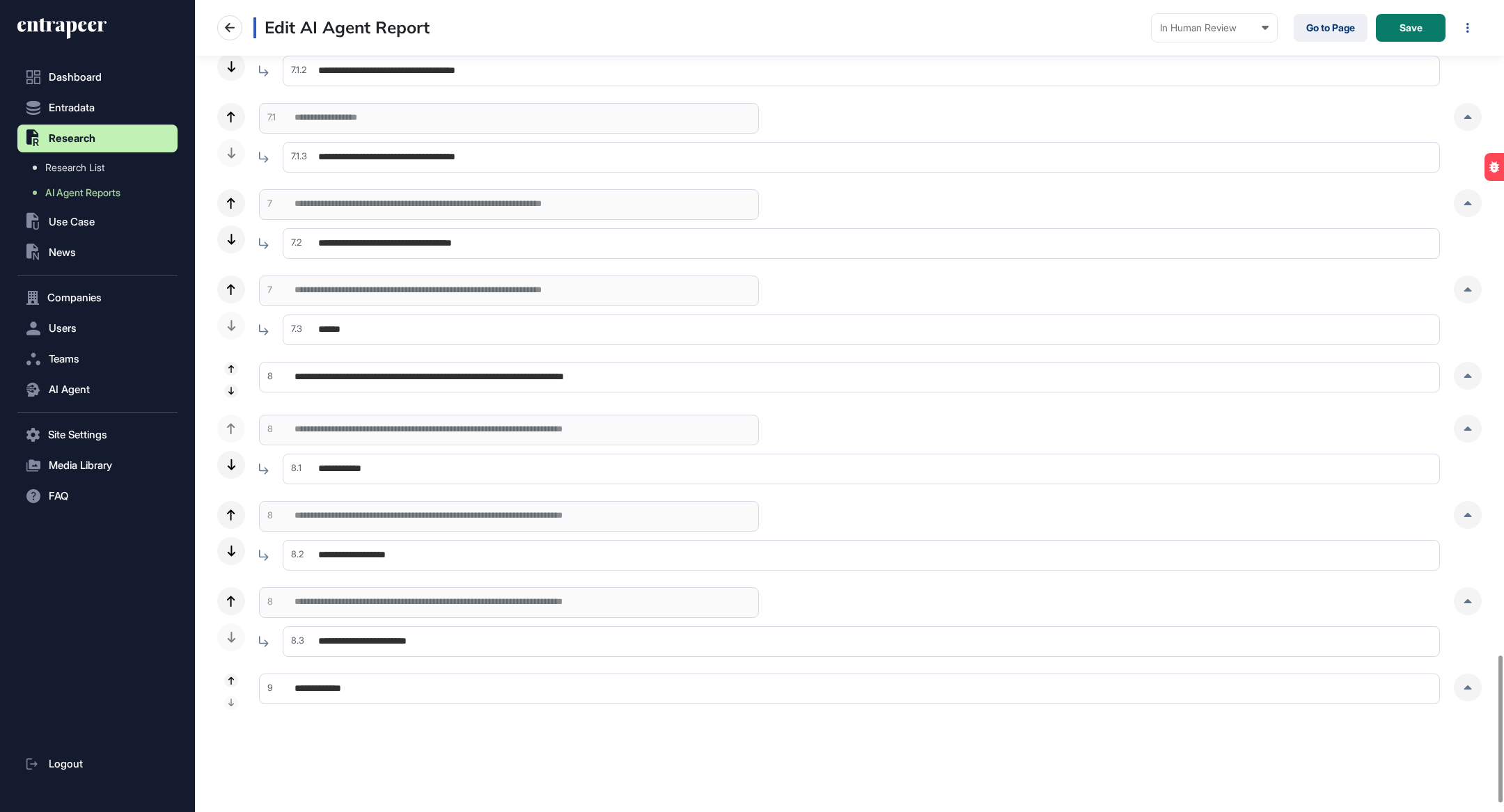
scroll to position [2750, 0]
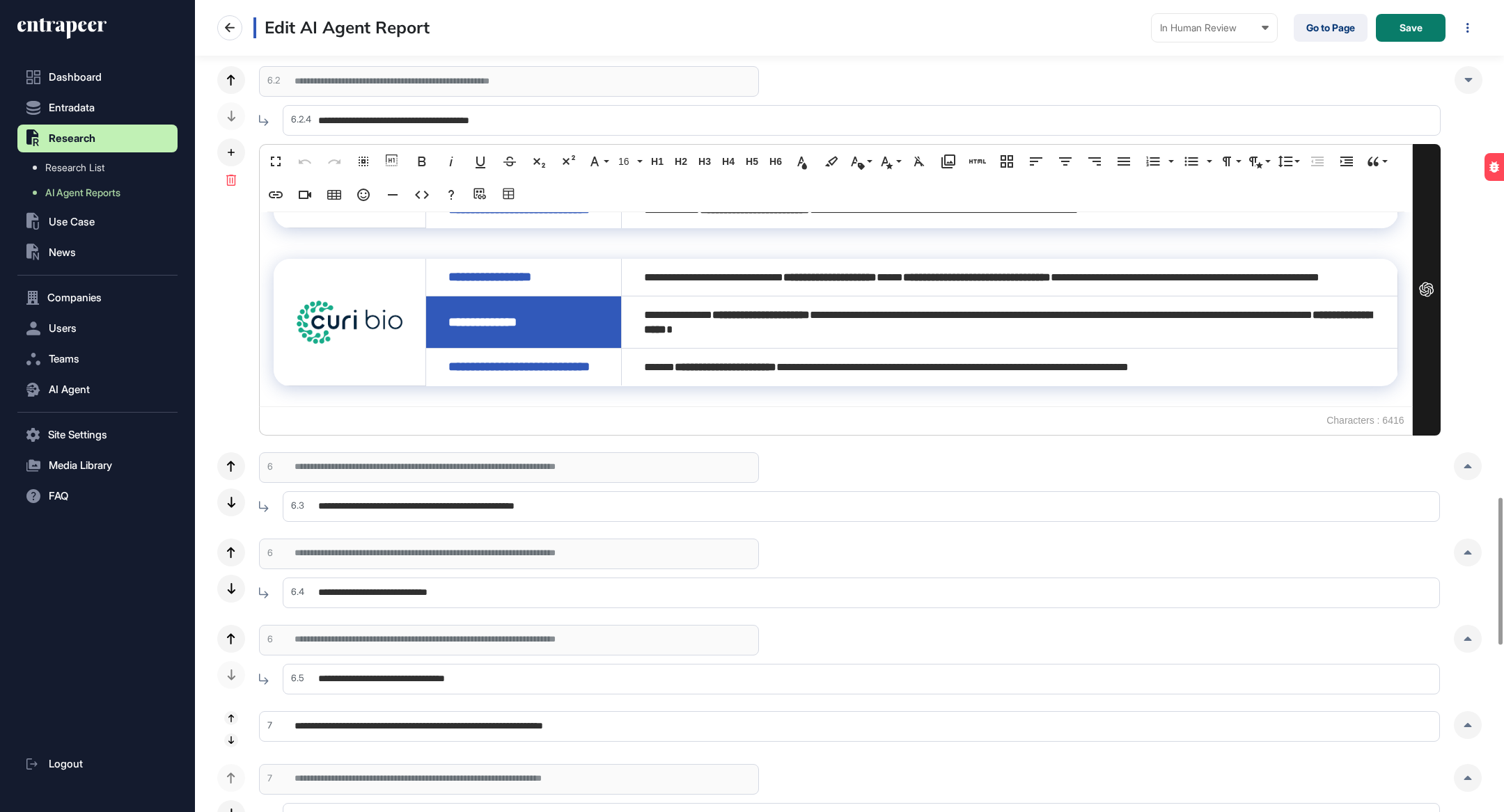
click at [865, 13] on div "Edit AI Agent Report In Human Review Created In Outline Review In Progress Comp…" at bounding box center [849, 28] width 1309 height 56
click at [865, 25] on button "Save" at bounding box center [1411, 27] width 69 height 28
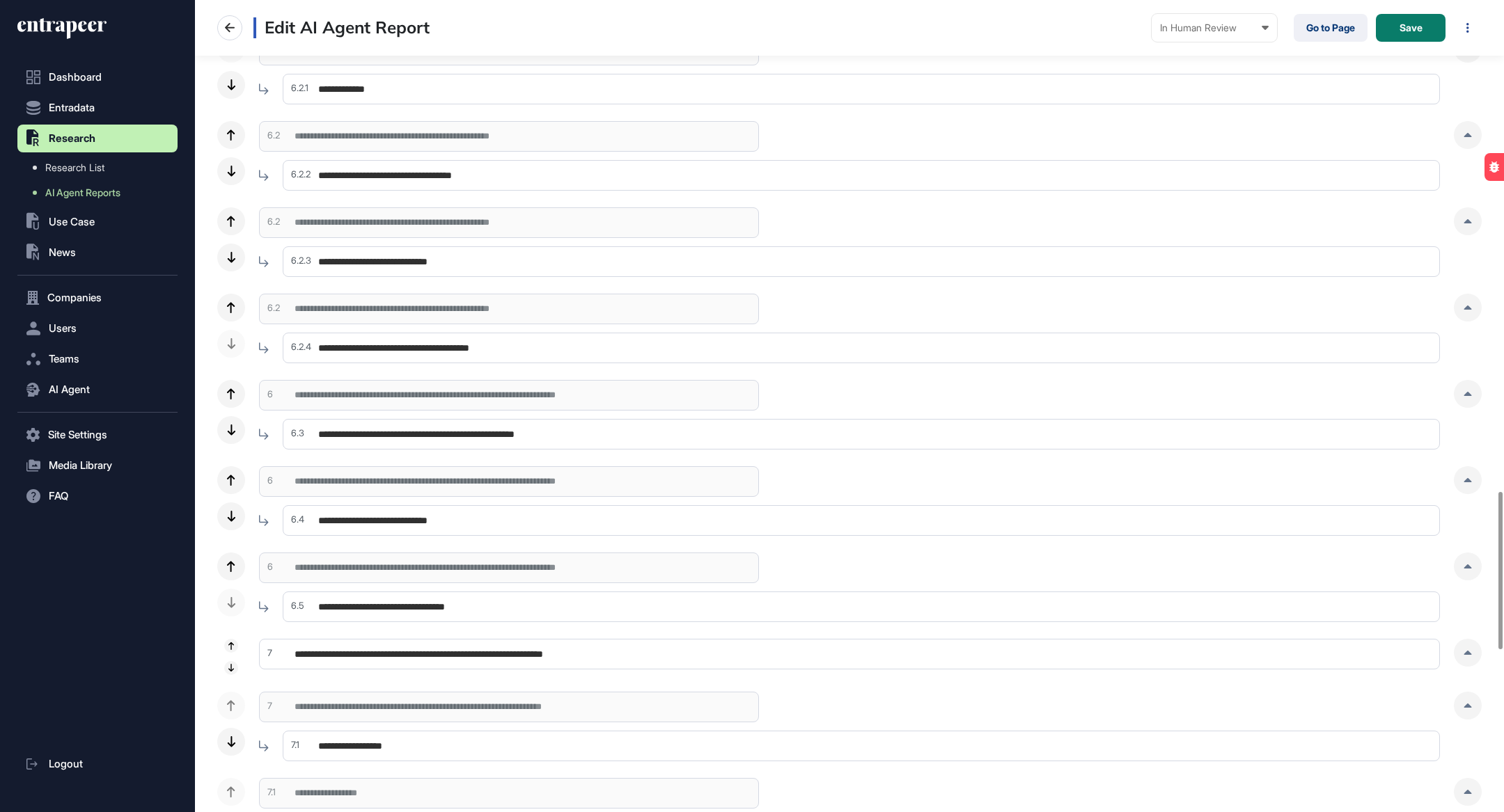
scroll to position [2536, 0]
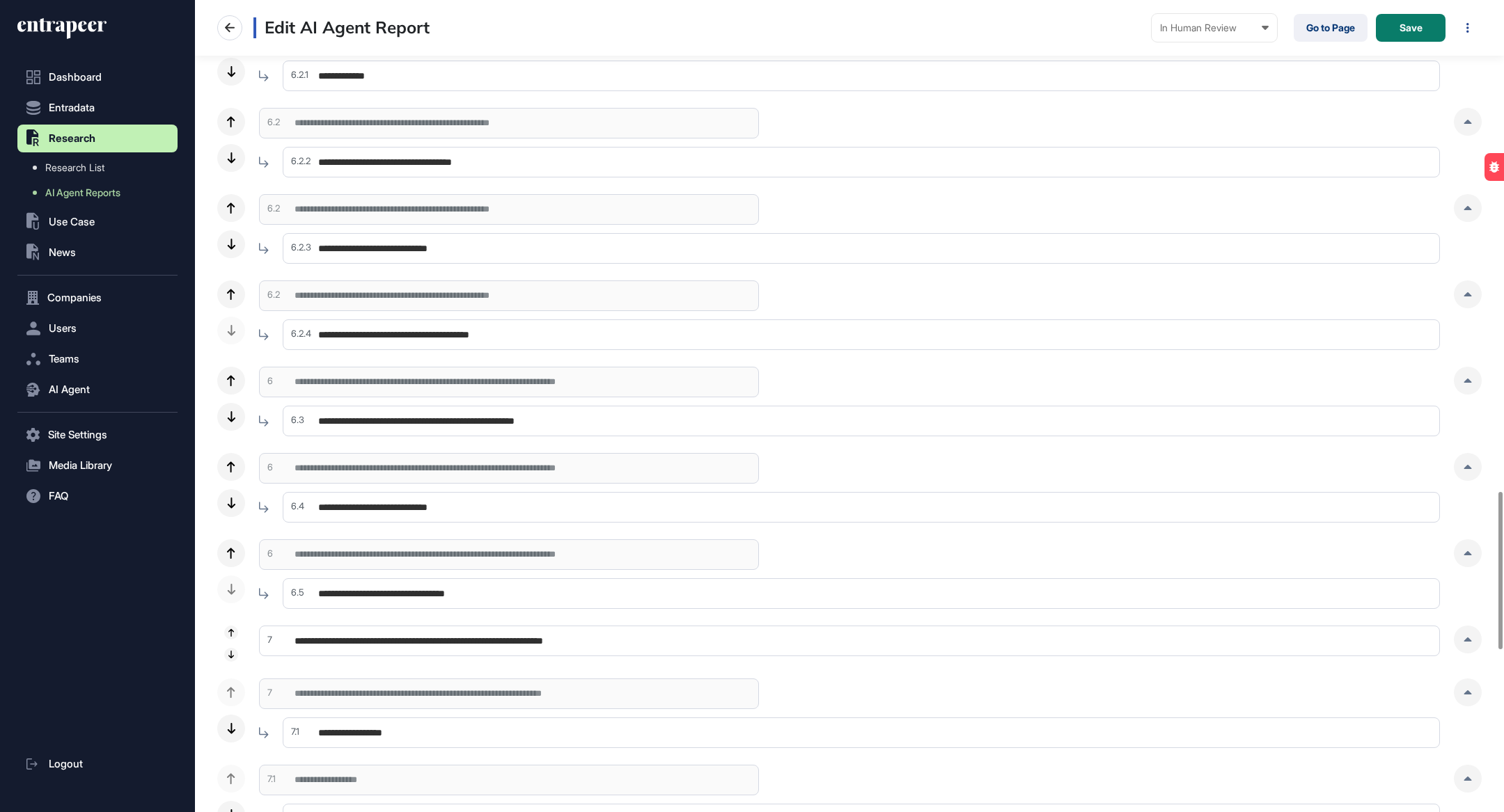
click at [475, 412] on input "**********" at bounding box center [861, 421] width 1157 height 30
click at [865, 388] on div at bounding box center [1467, 380] width 28 height 28
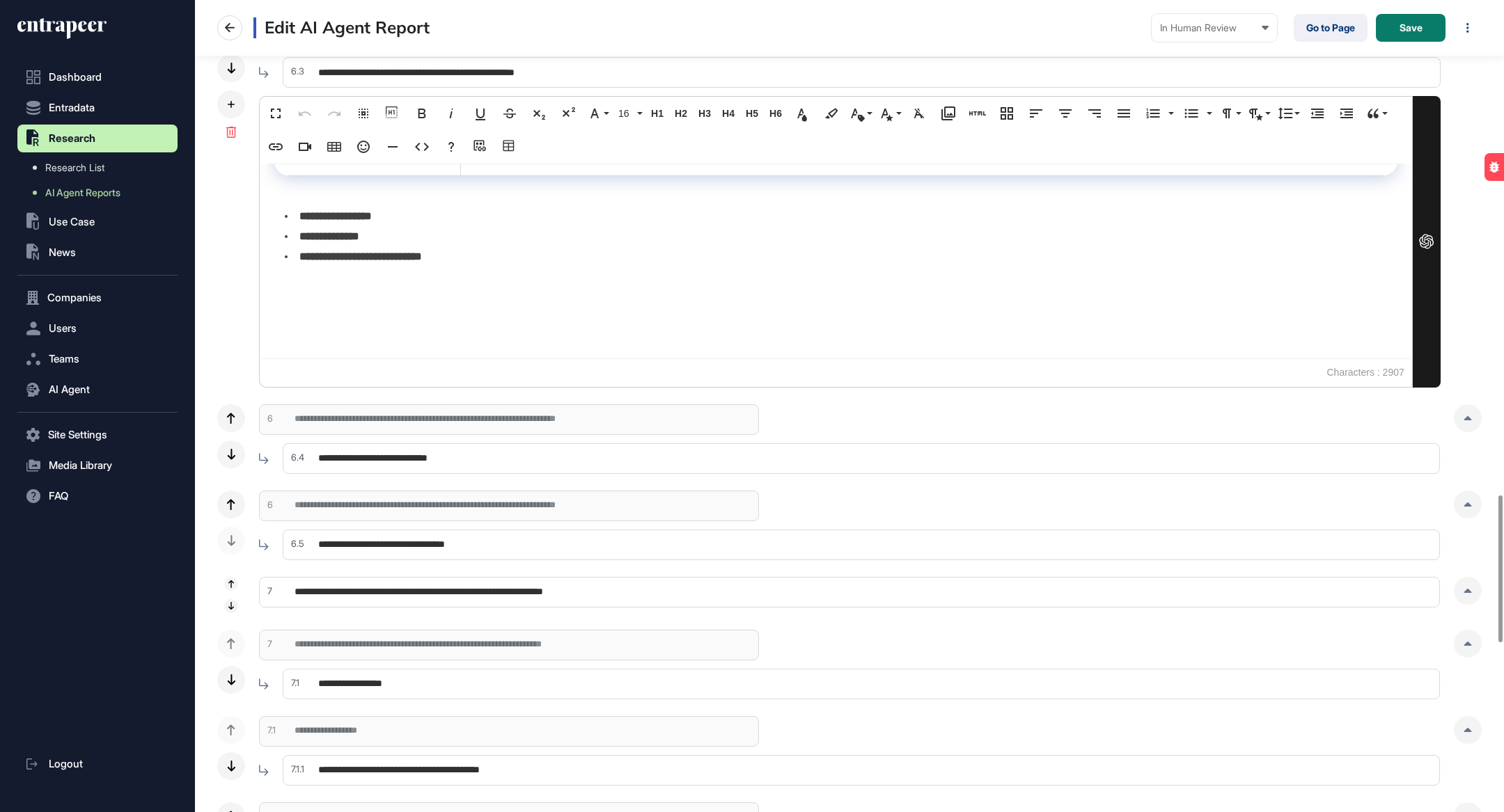
scroll to position [2738, 0]
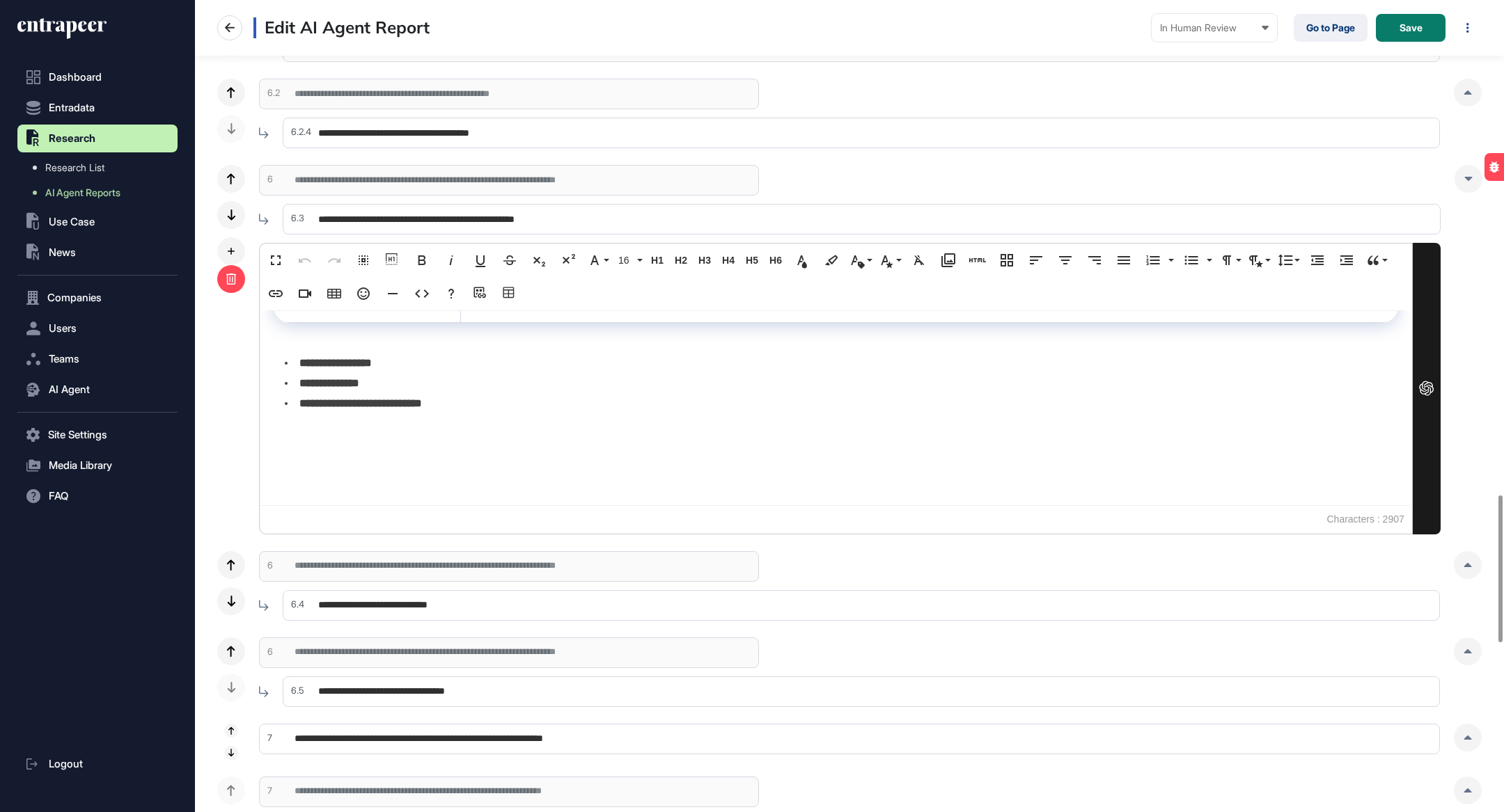
click at [234, 277] on icon at bounding box center [231, 279] width 11 height 11
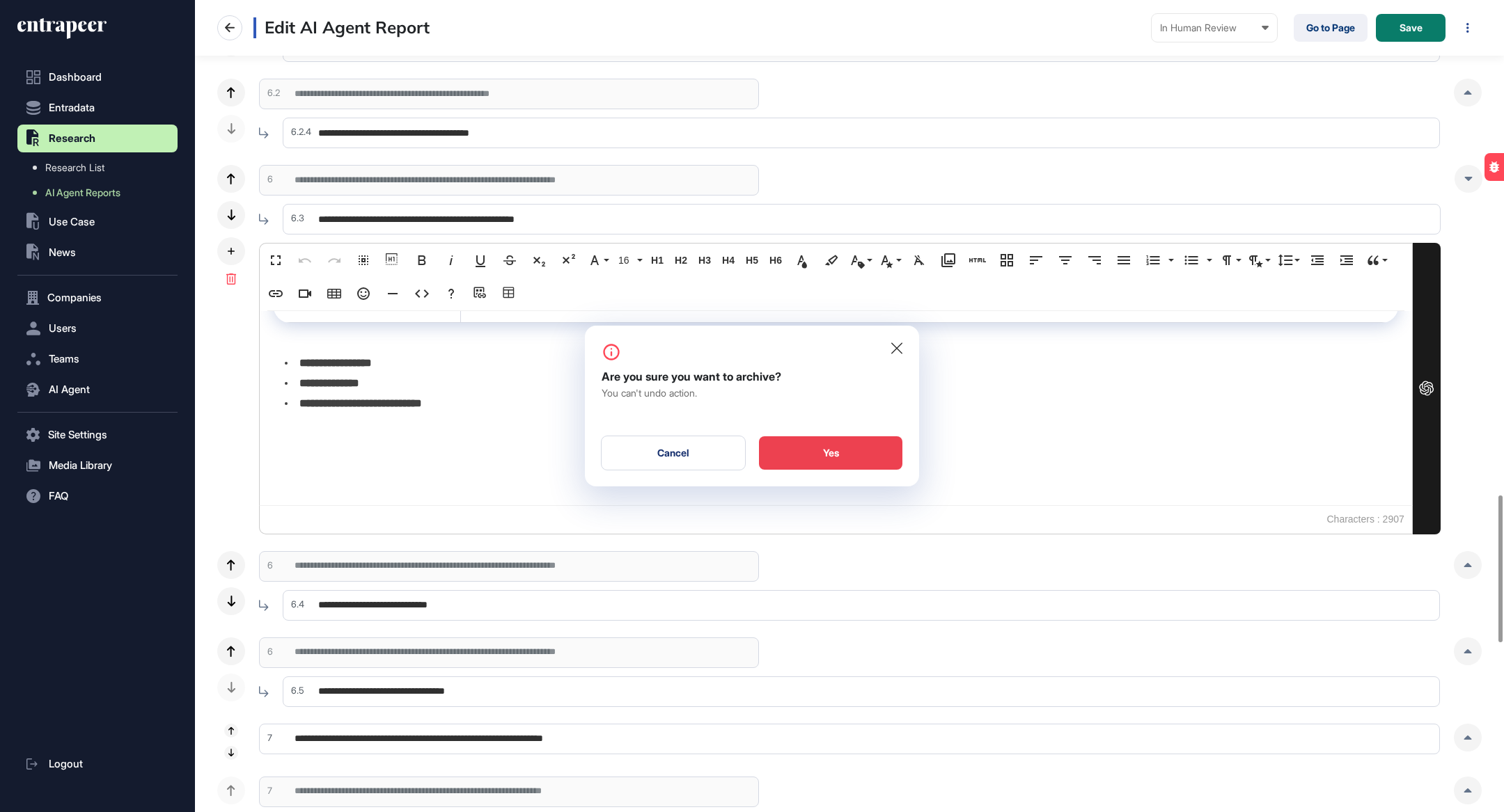
click at [830, 446] on div "Yes" at bounding box center [831, 453] width 144 height 34
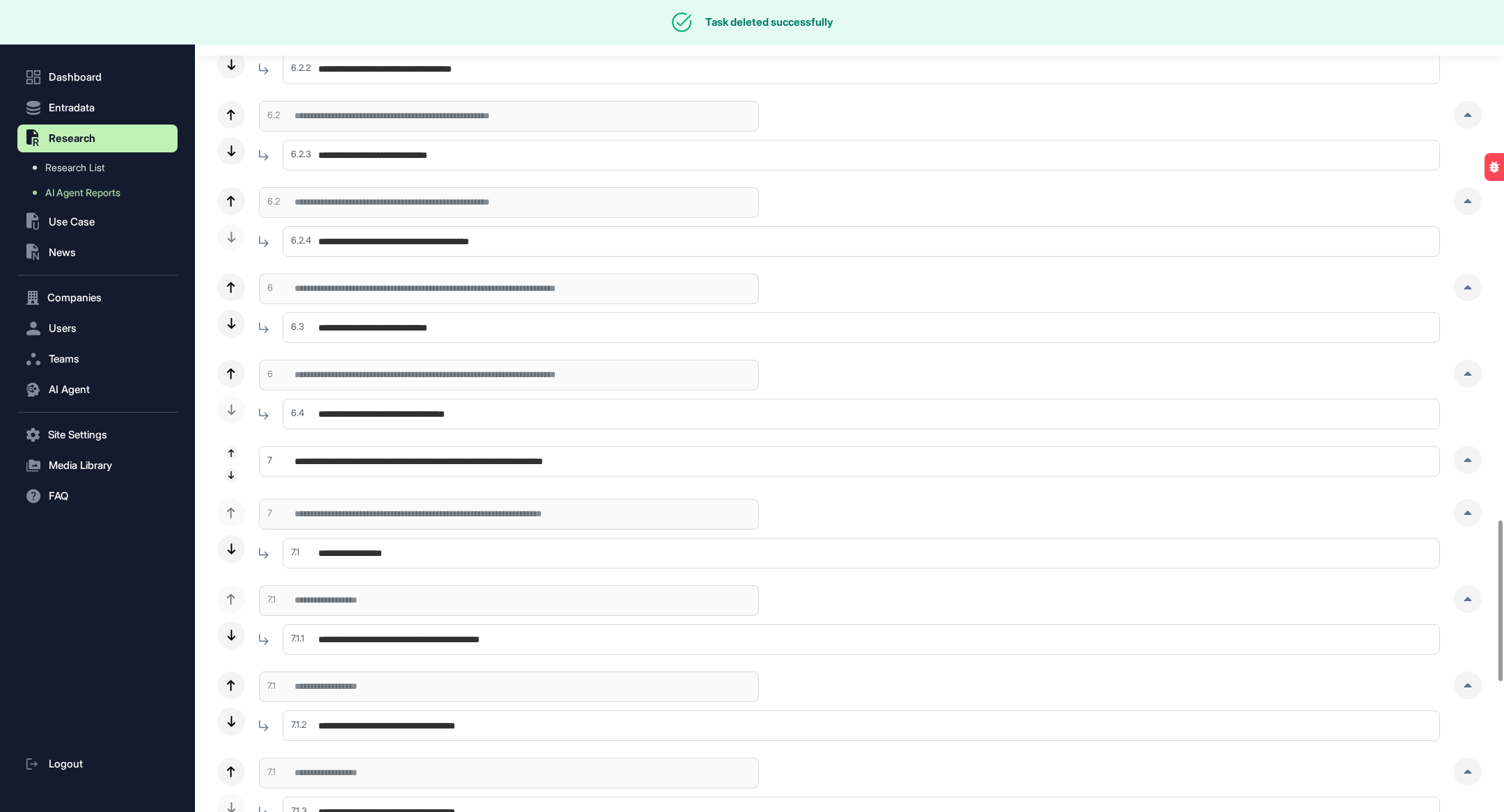
scroll to position [2480, 0]
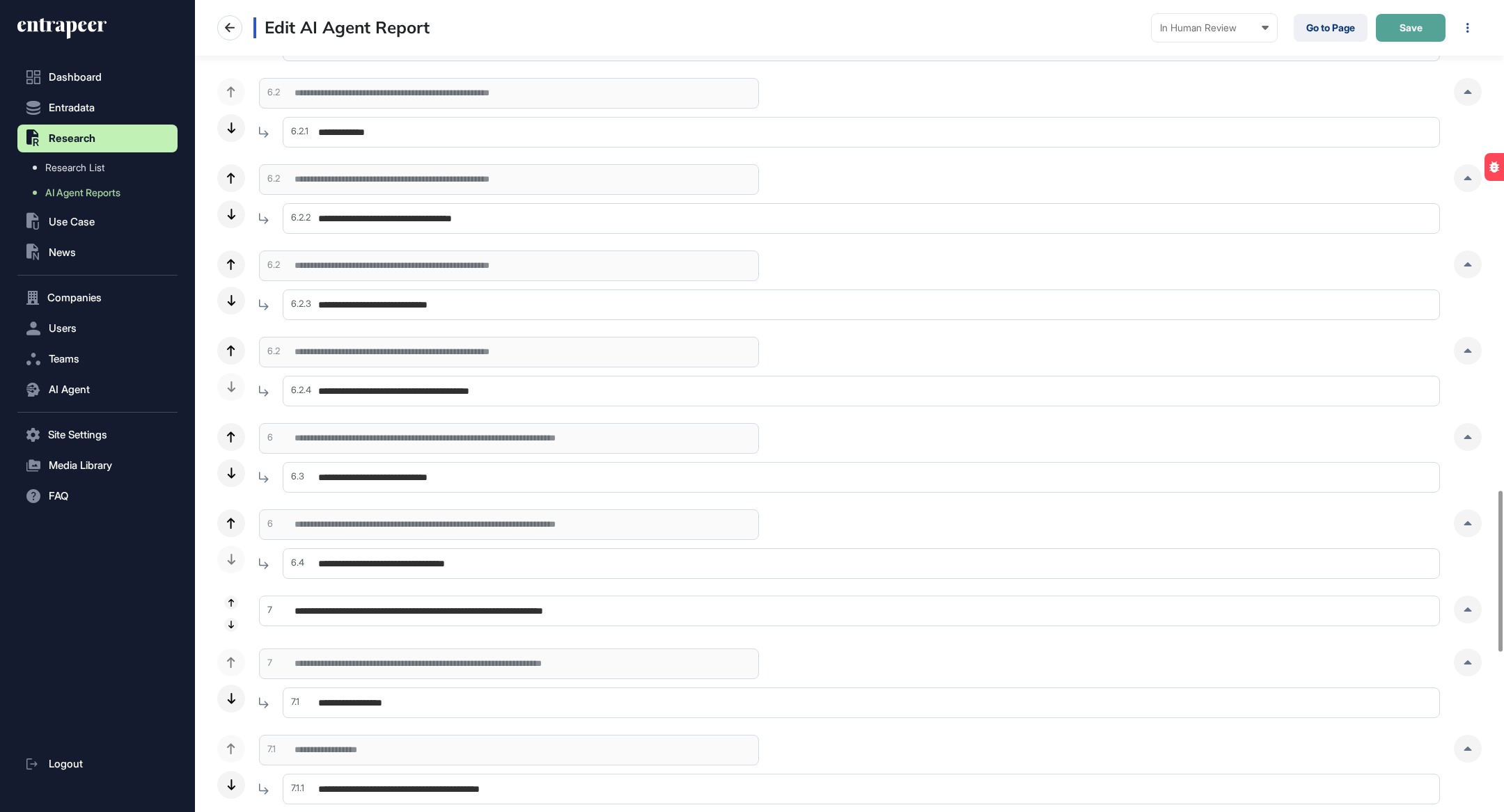
click at [865, 31] on span "Save" at bounding box center [1411, 28] width 23 height 10
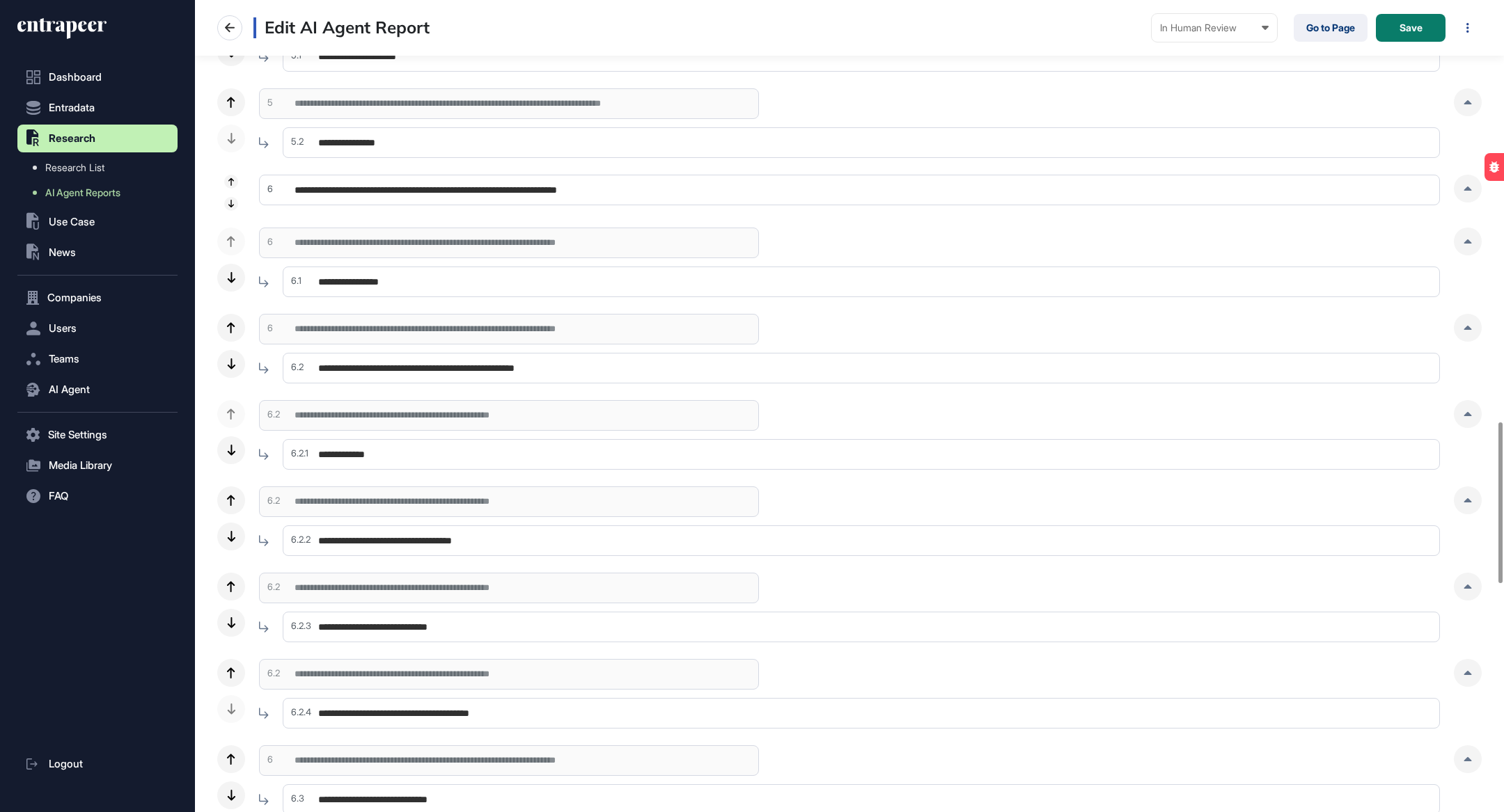
scroll to position [2132, 0]
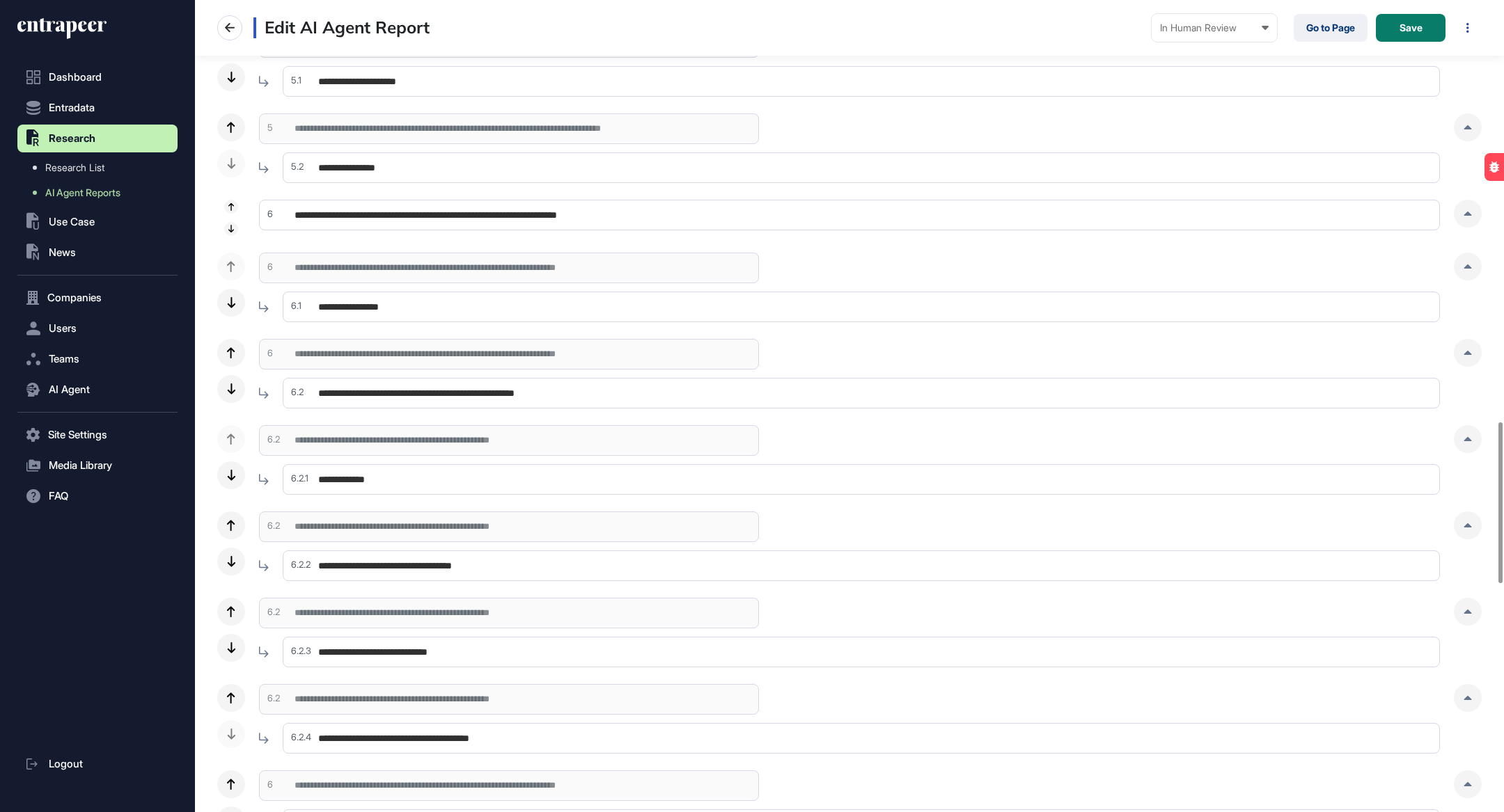
click at [676, 304] on input "**********" at bounding box center [861, 307] width 1157 height 30
click at [755, 206] on input "**********" at bounding box center [850, 215] width 1181 height 30
click at [865, 302] on input "**********" at bounding box center [861, 307] width 1157 height 30
click at [865, 273] on div at bounding box center [1467, 266] width 28 height 28
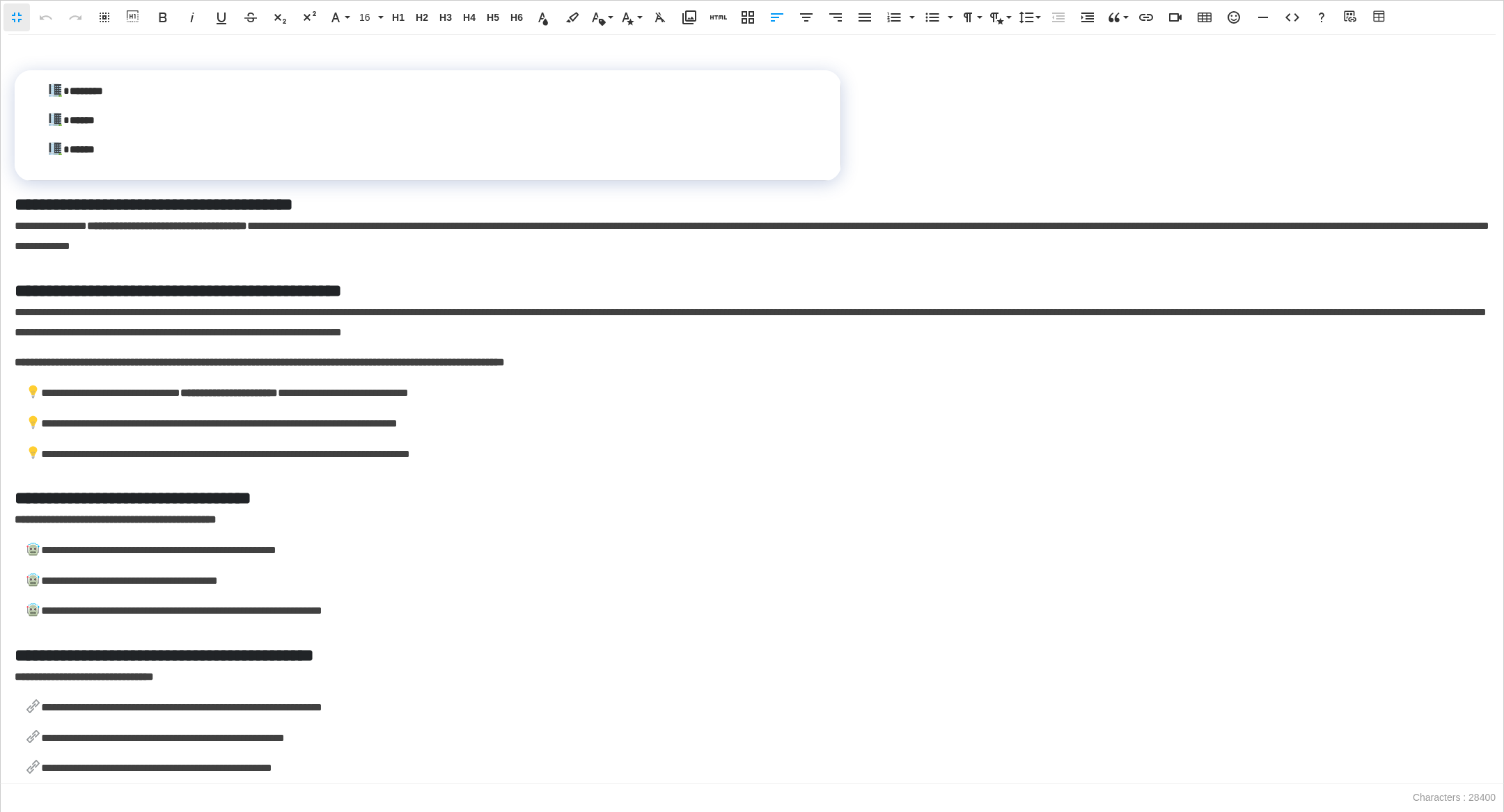
scroll to position [4068, 0]
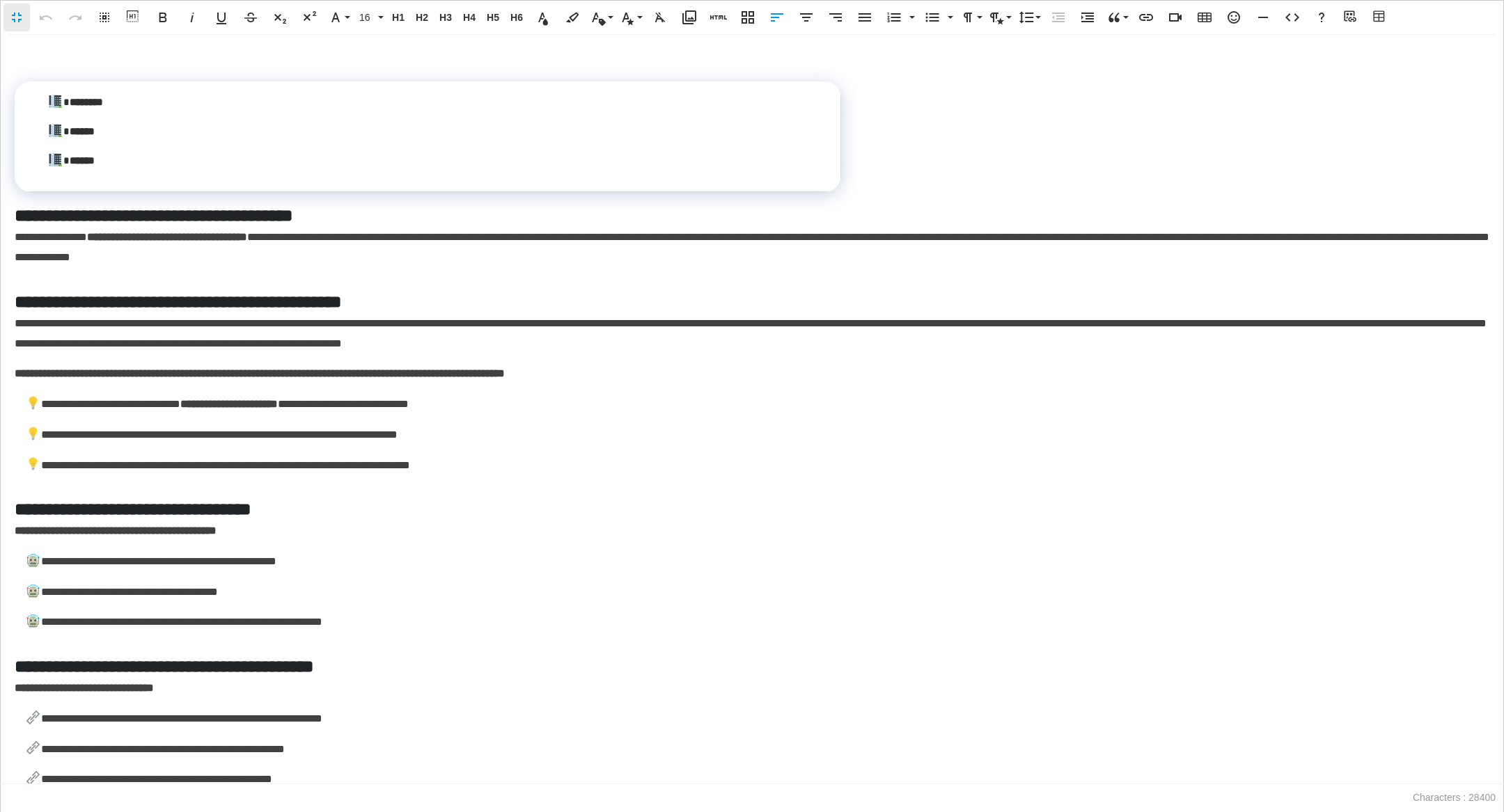
click at [145, 170] on p "******" at bounding box center [432, 160] width 771 height 19
click at [141, 112] on p "********" at bounding box center [432, 103] width 770 height 19
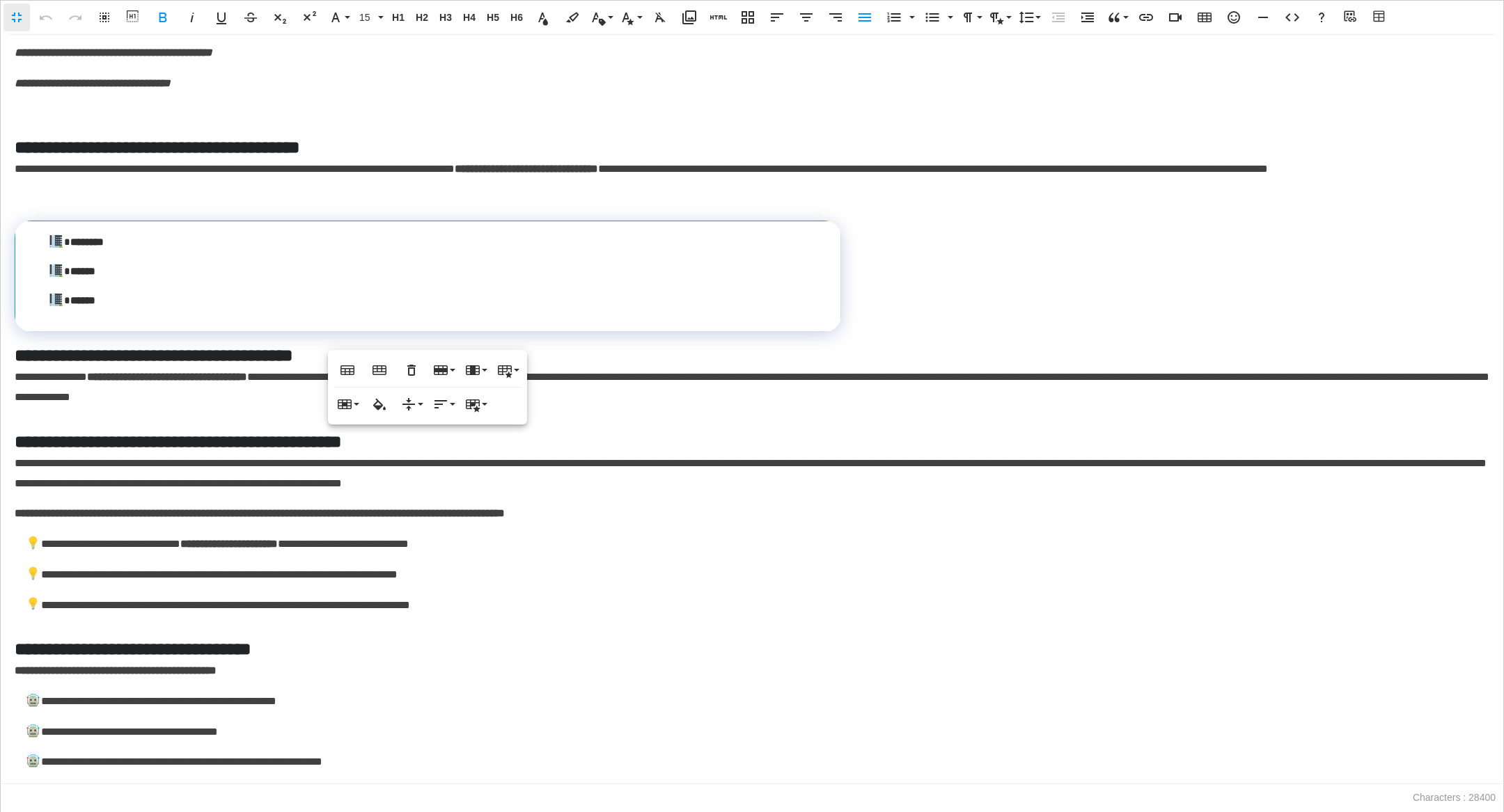
scroll to position [3944, 0]
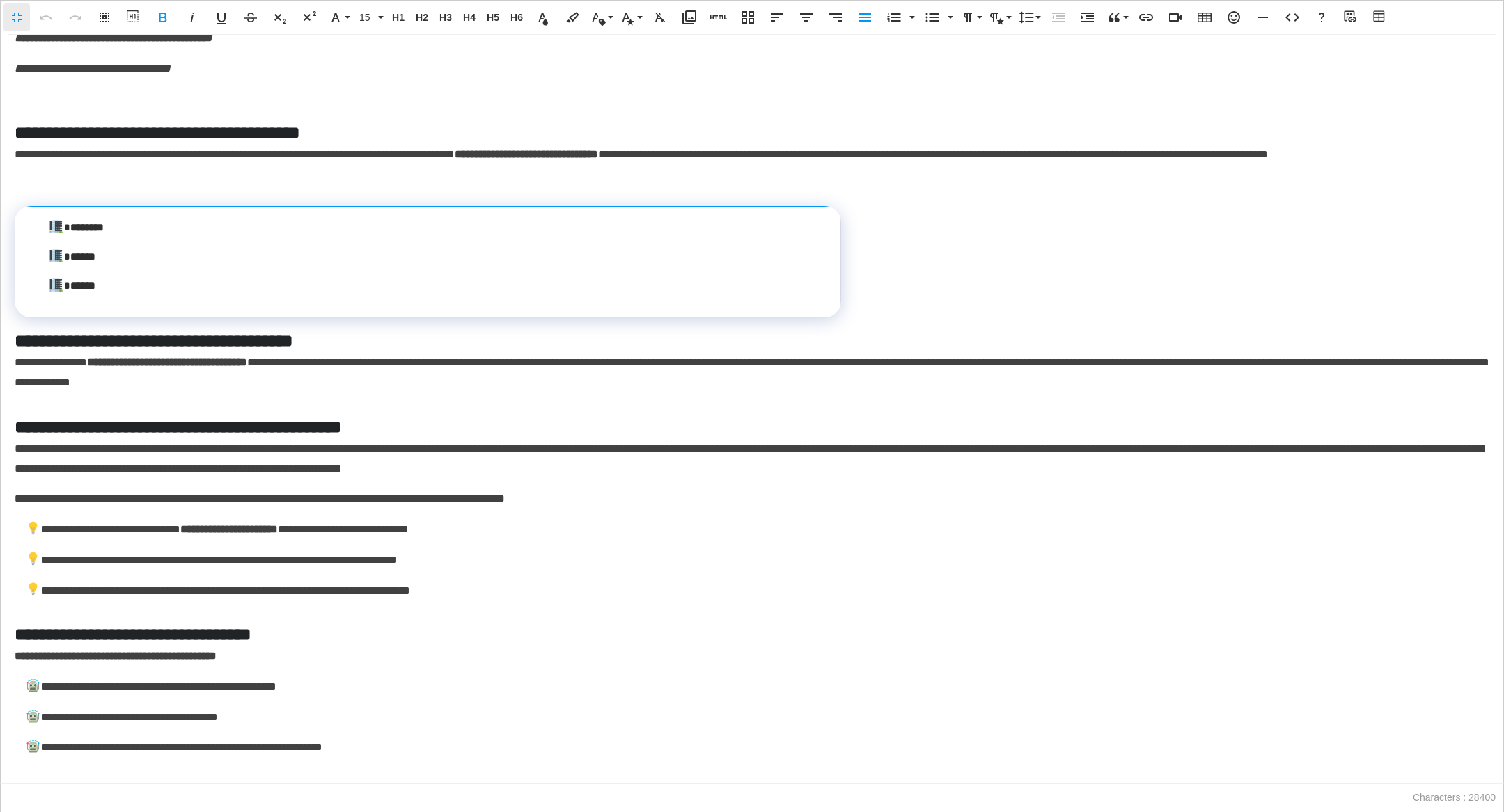
click at [132, 295] on p "******" at bounding box center [432, 286] width 770 height 19
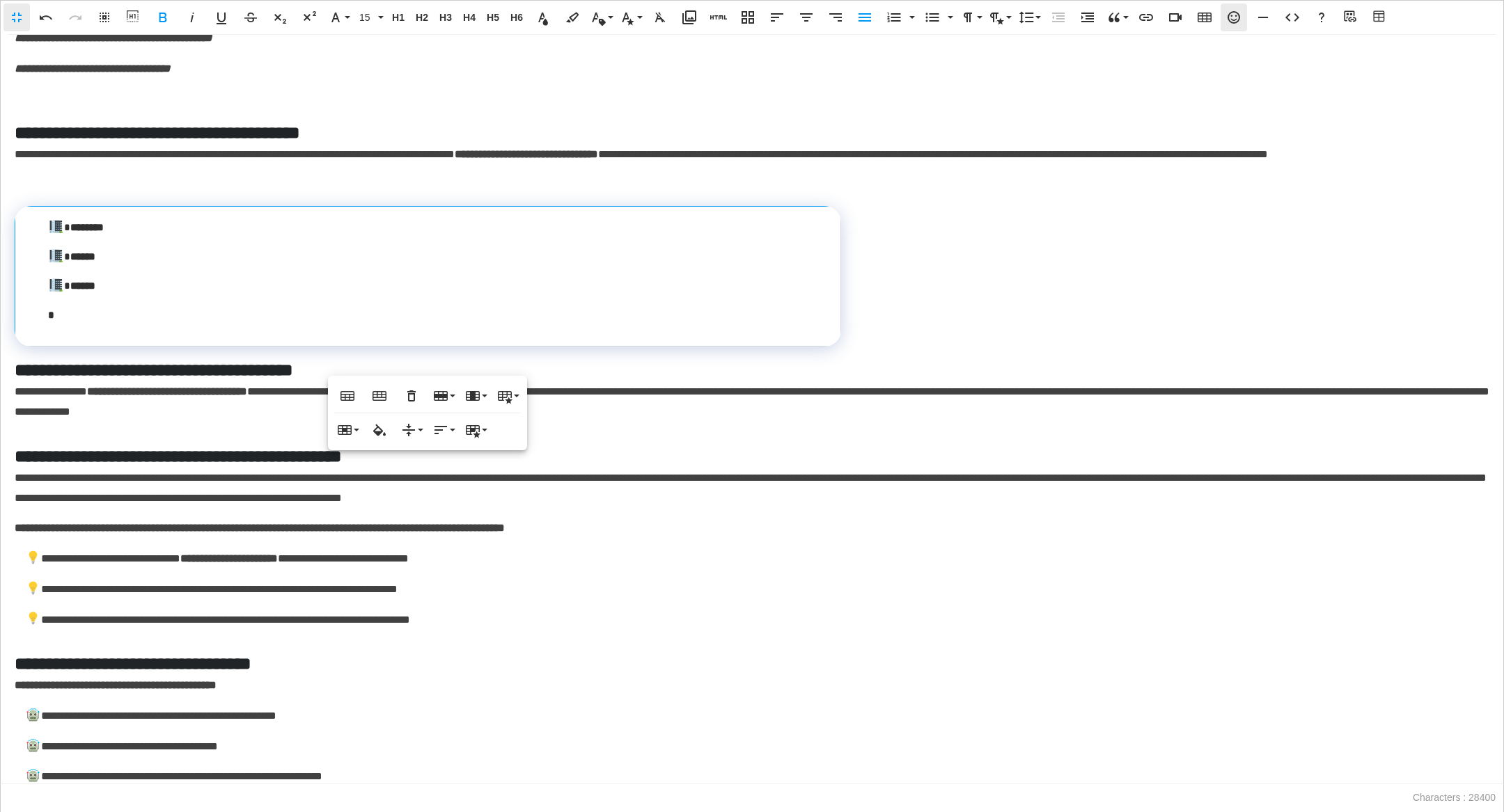
click at [865, 20] on icon "button" at bounding box center [1234, 17] width 17 height 17
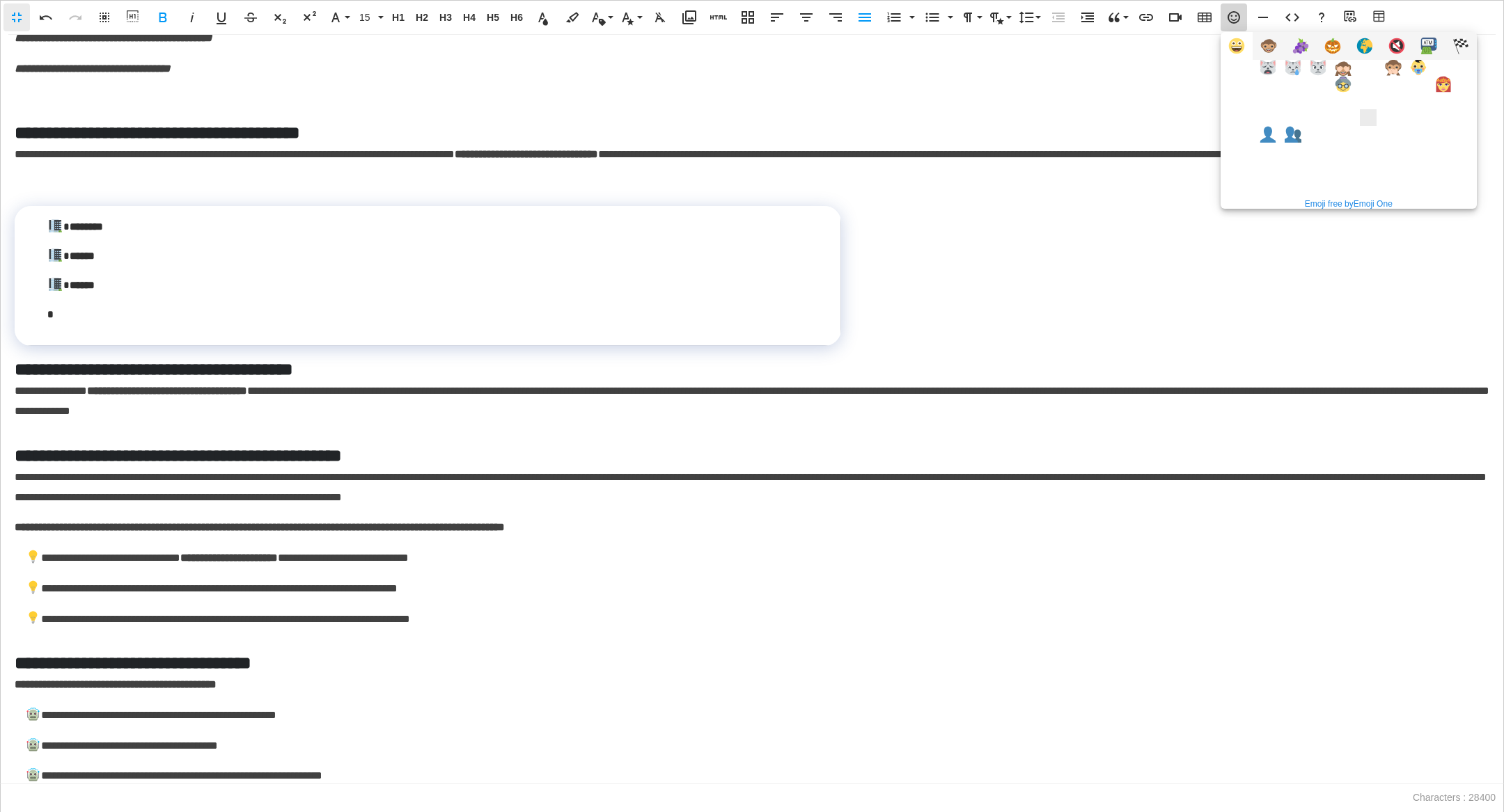
scroll to position [289, 0]
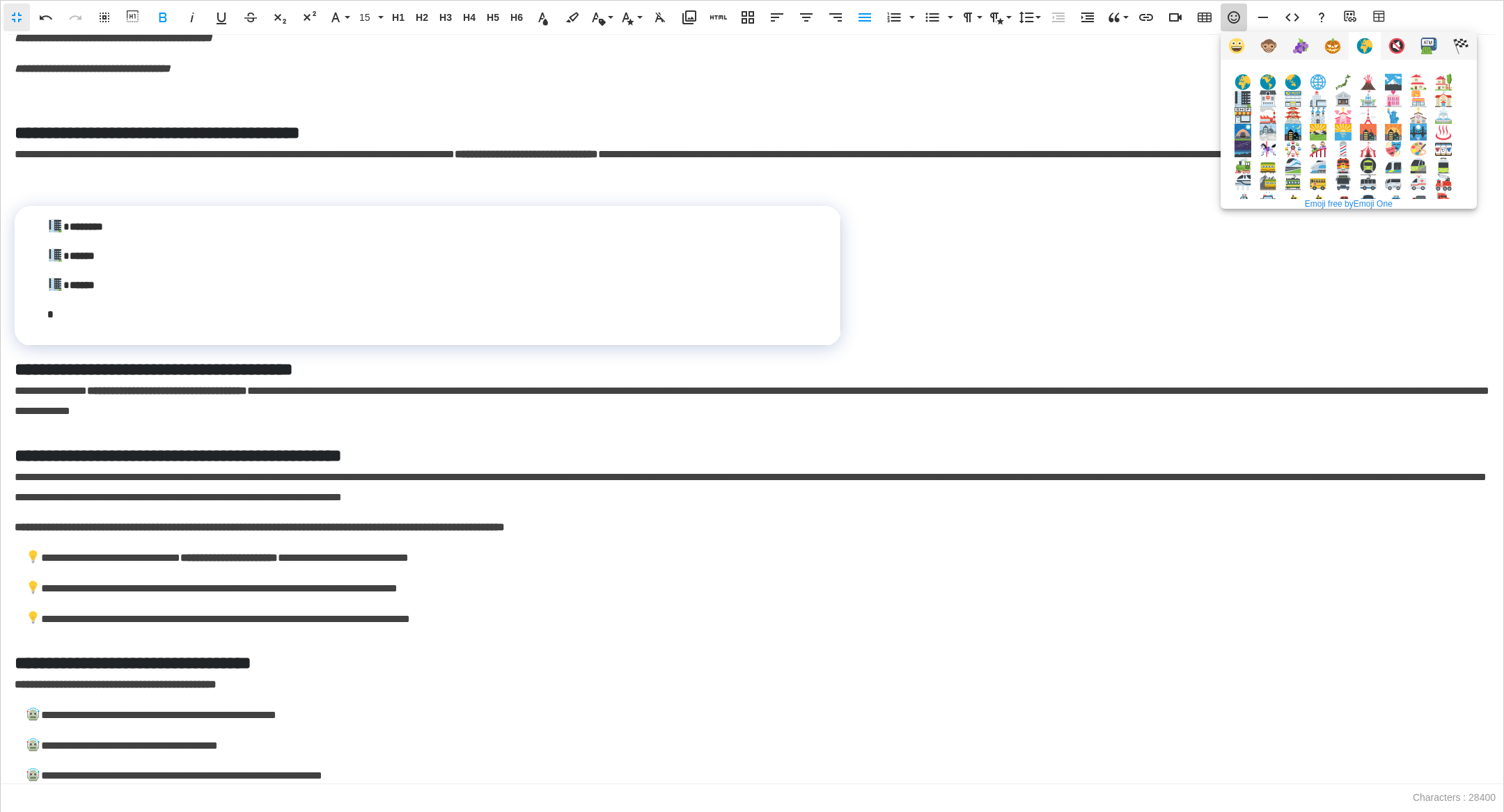
click at [865, 98] on img at bounding box center [1242, 98] width 17 height 17
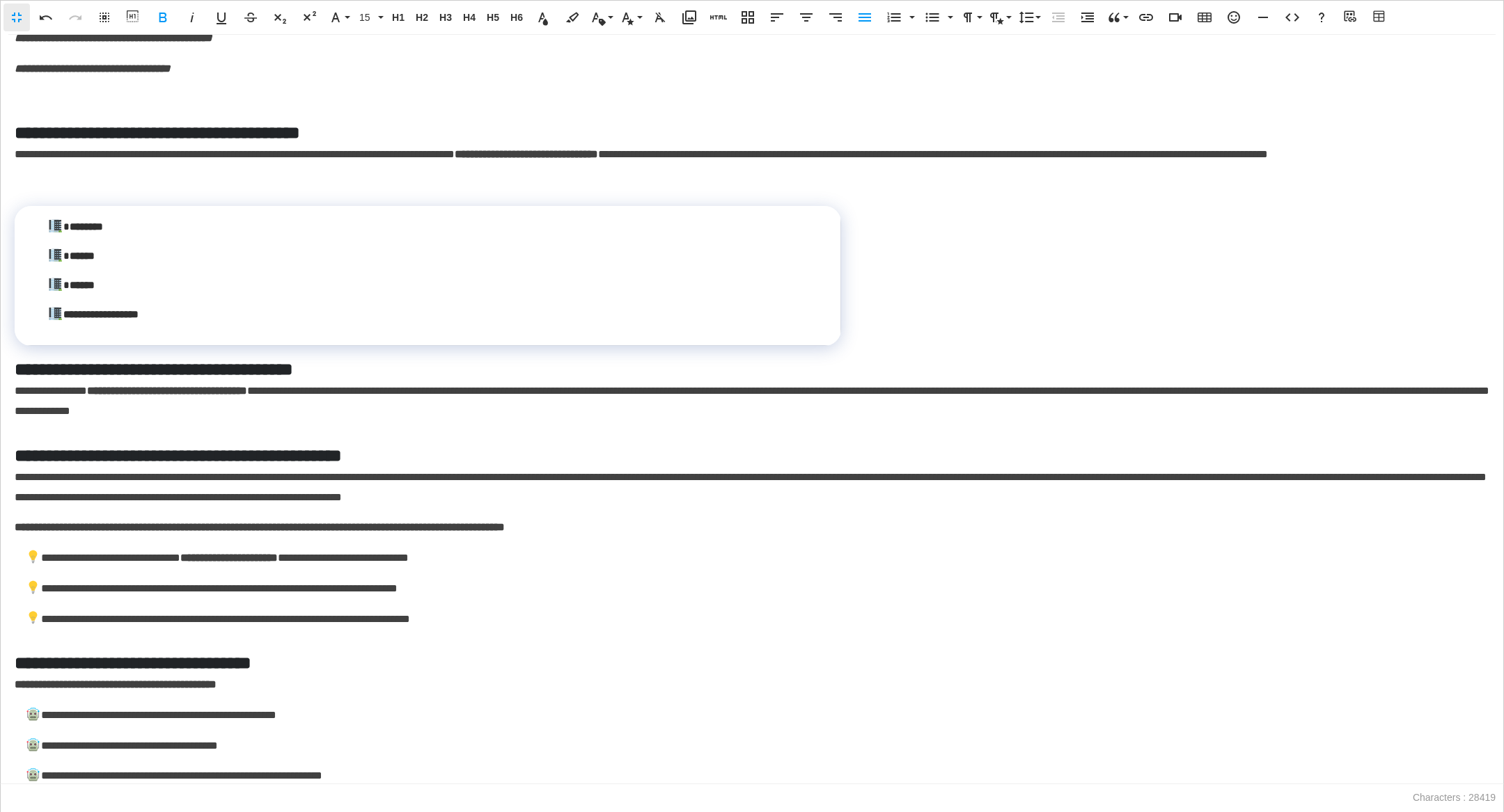
scroll to position [0, 4]
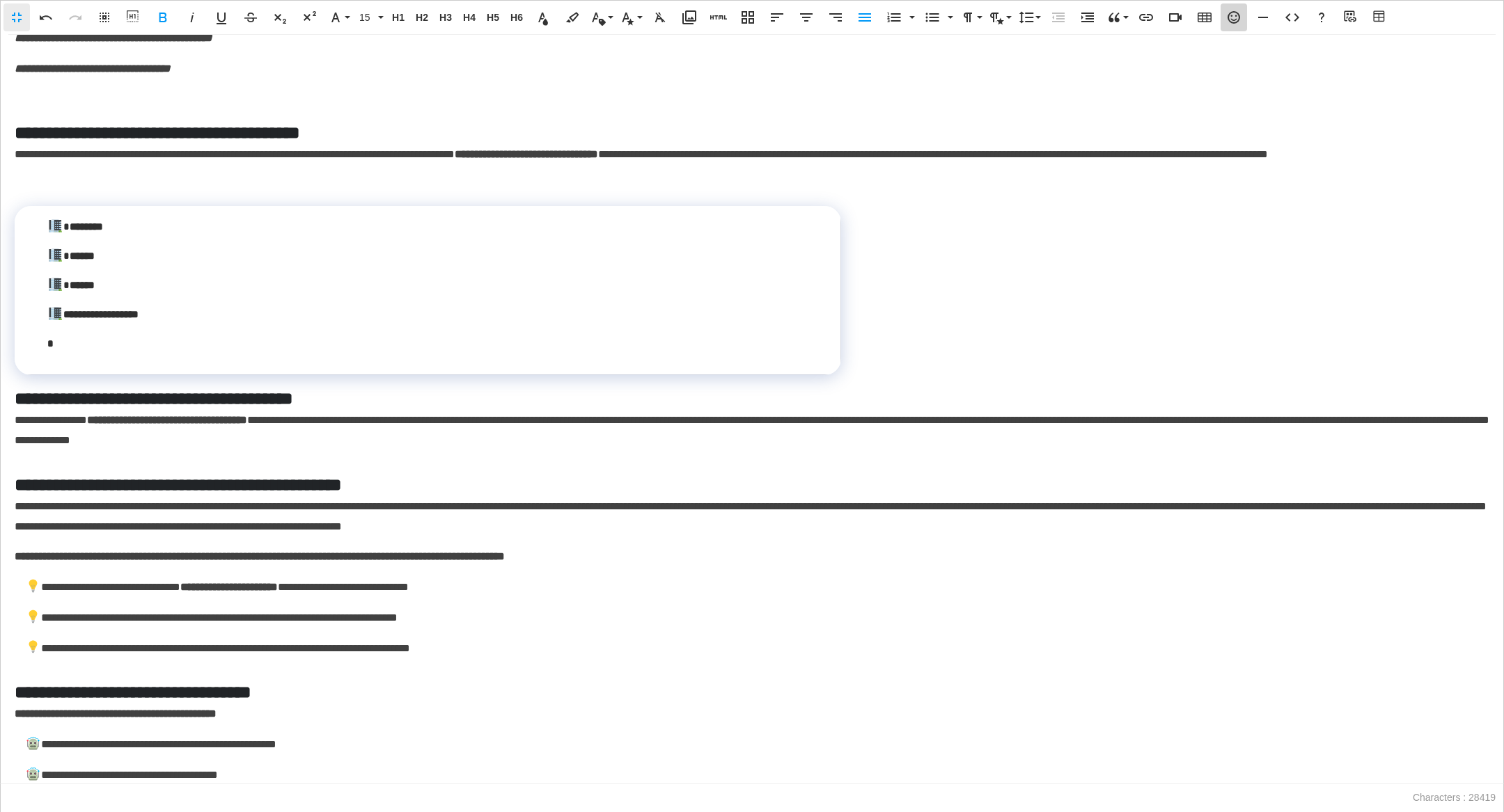
click at [865, 19] on icon "button" at bounding box center [1234, 17] width 17 height 17
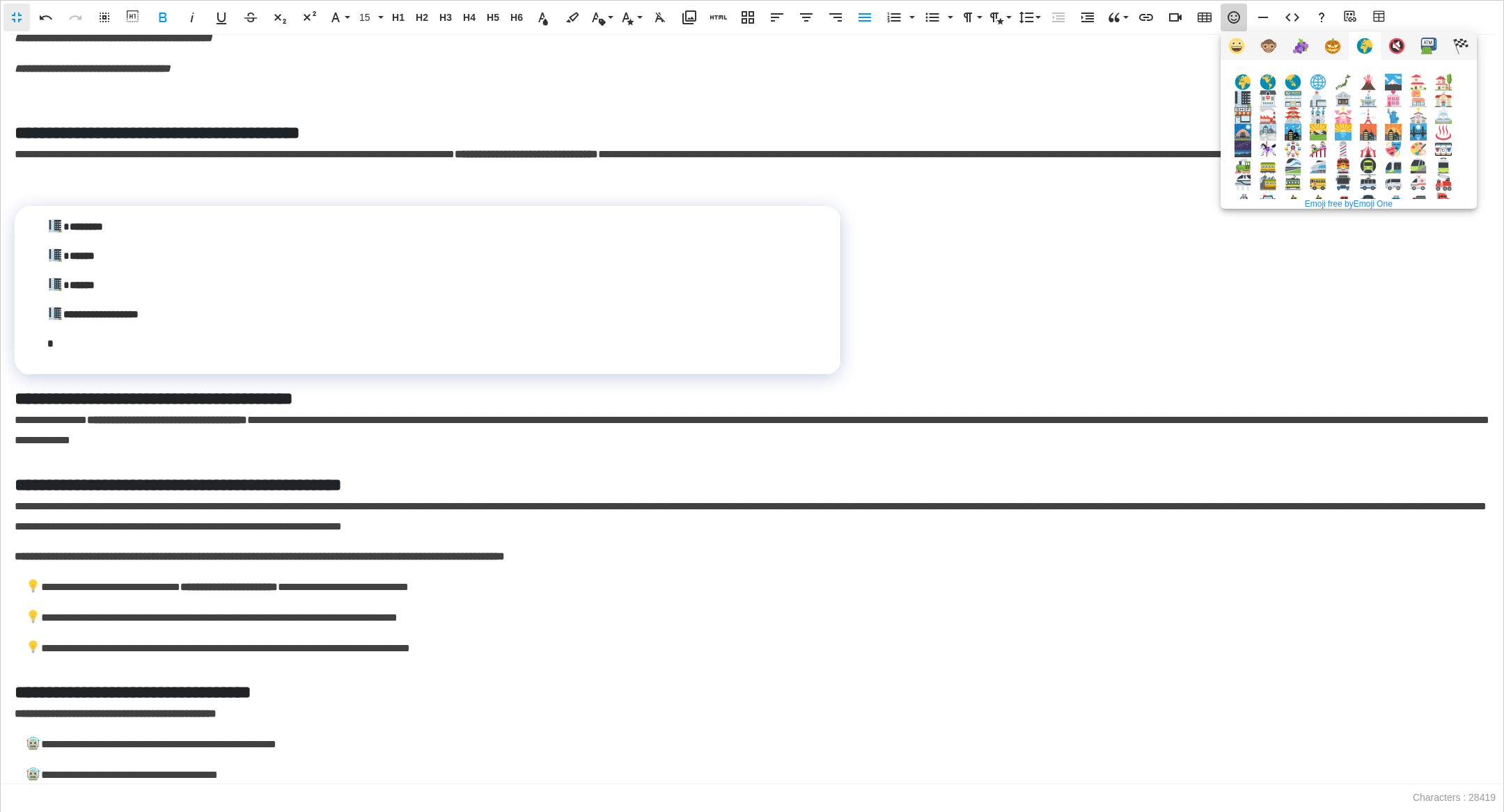
click at [865, 101] on img at bounding box center [1242, 98] width 17 height 17
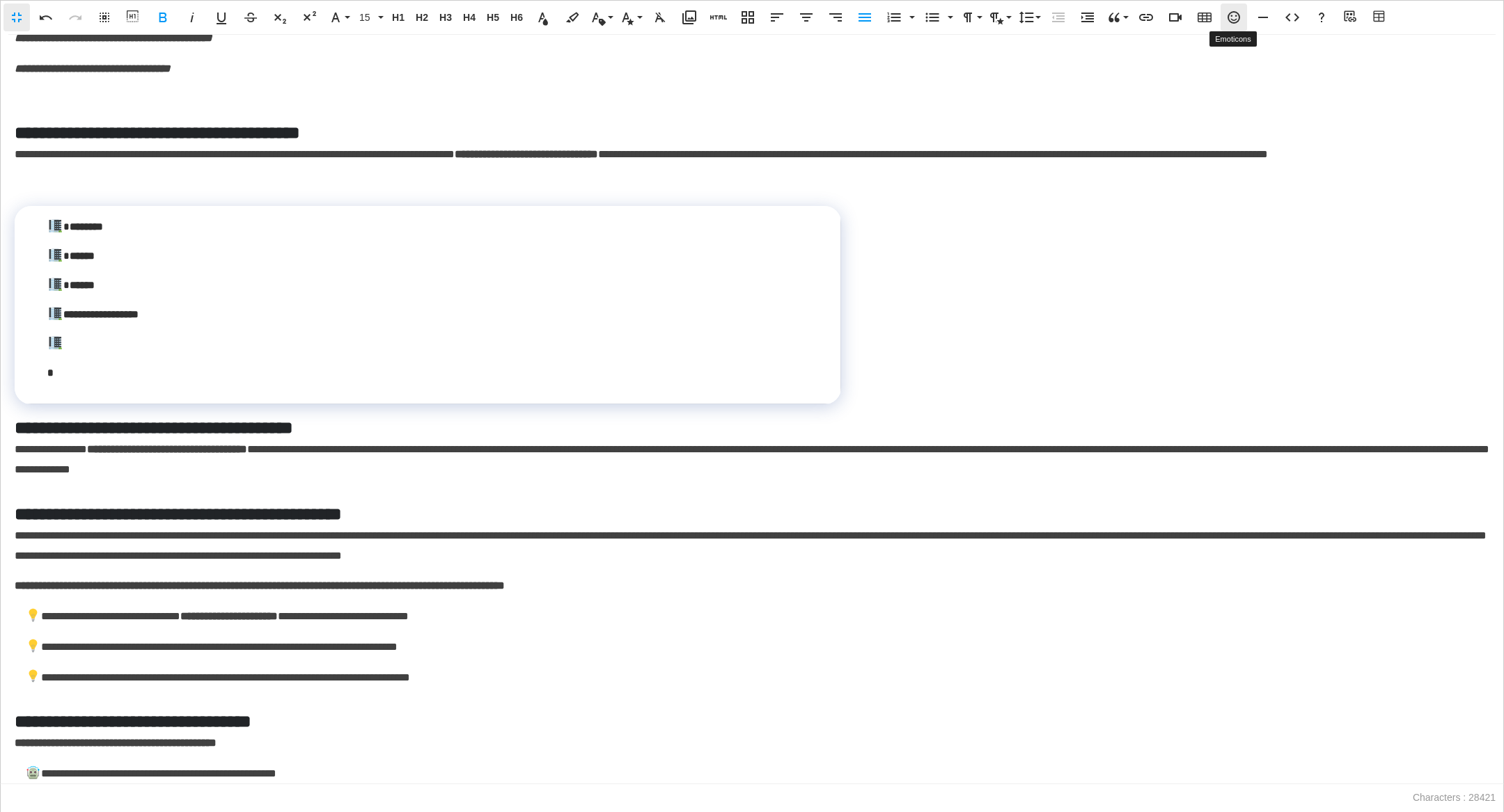
click at [865, 19] on icon "button" at bounding box center [1234, 17] width 17 height 17
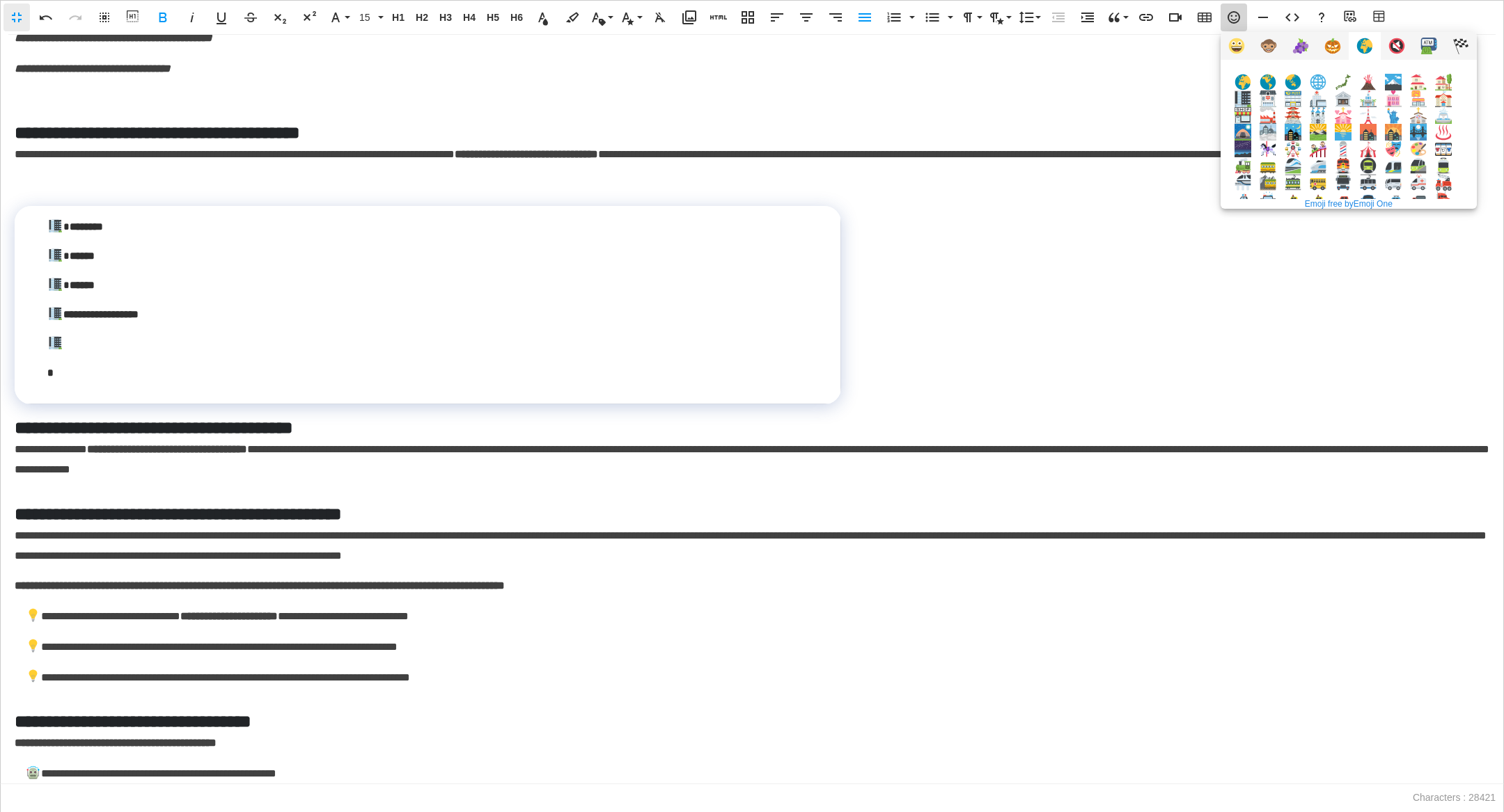
click at [865, 101] on img at bounding box center [1242, 98] width 17 height 17
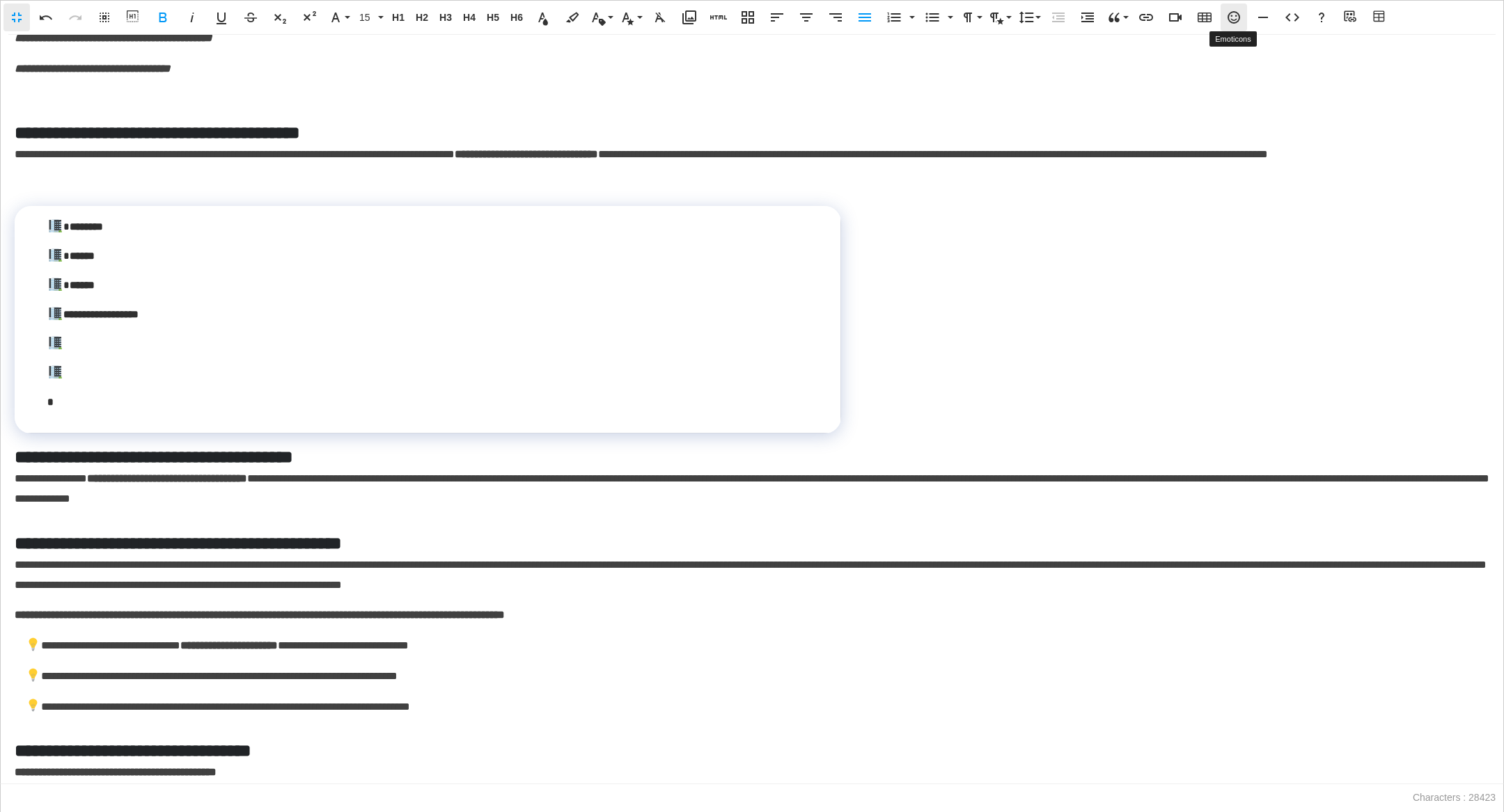
click at [865, 16] on icon "button" at bounding box center [1234, 17] width 17 height 17
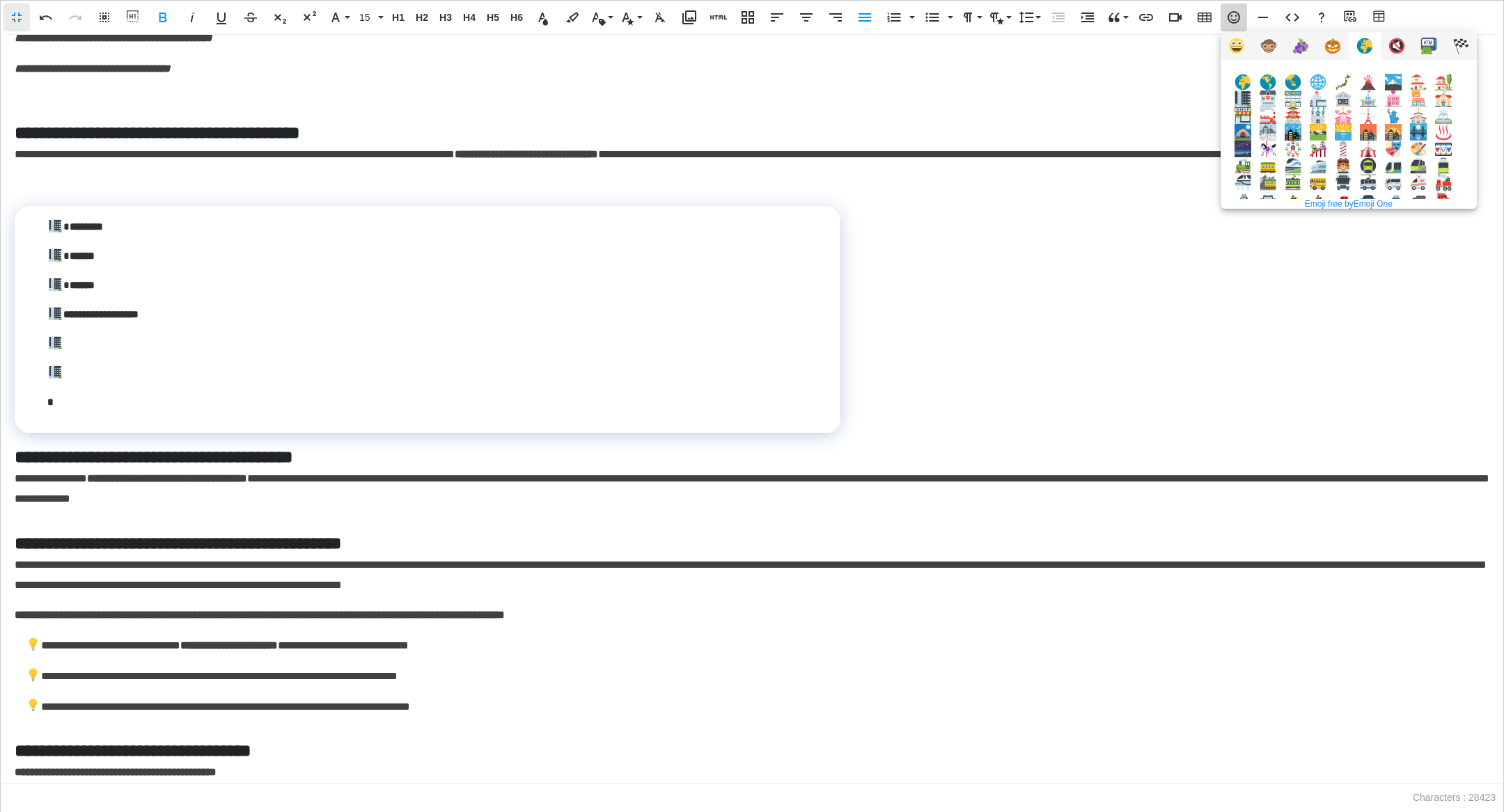
click at [865, 101] on img at bounding box center [1242, 98] width 17 height 17
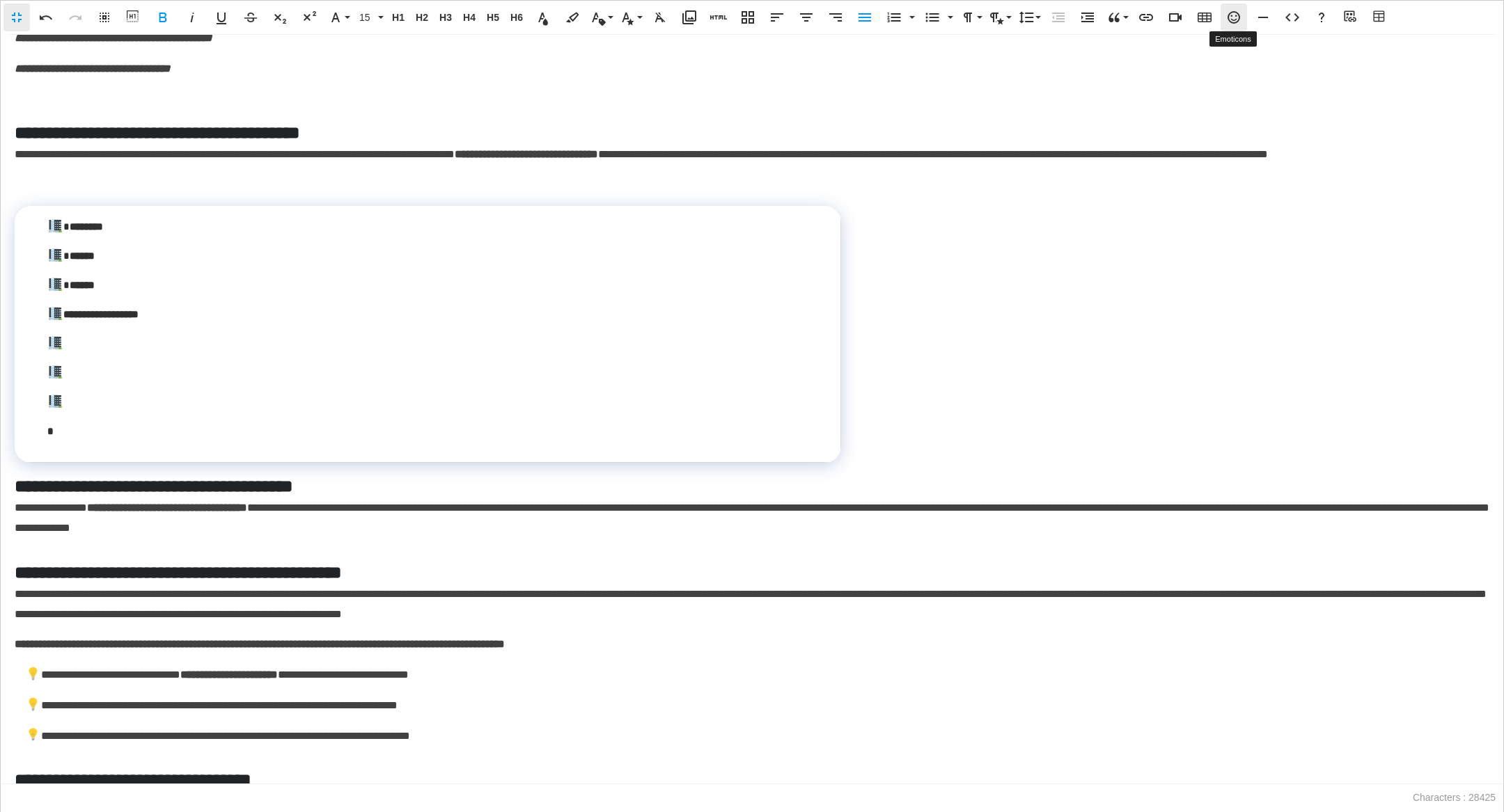
click at [865, 14] on icon "button" at bounding box center [1234, 17] width 17 height 17
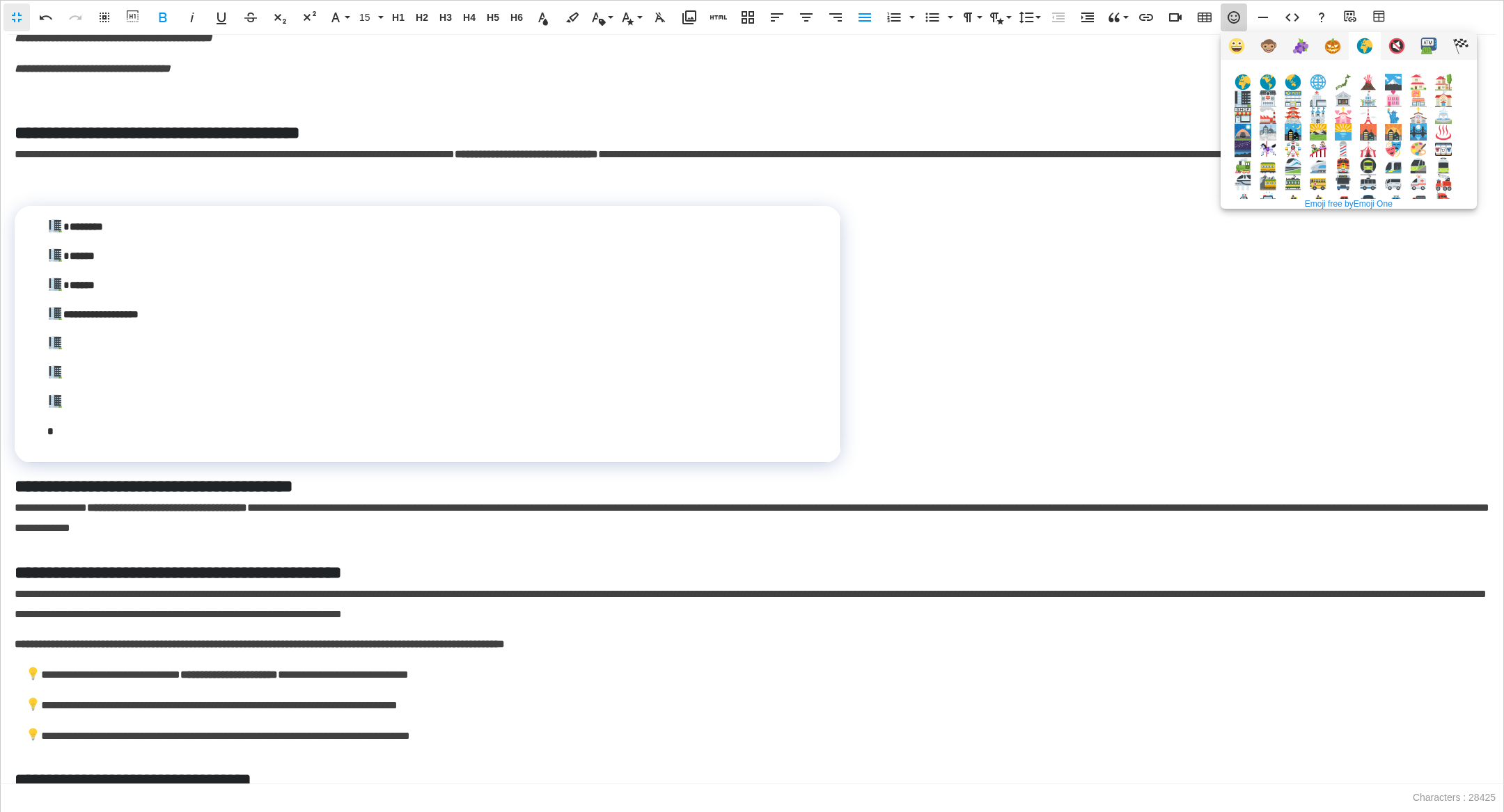
click at [865, 97] on img at bounding box center [1242, 98] width 17 height 17
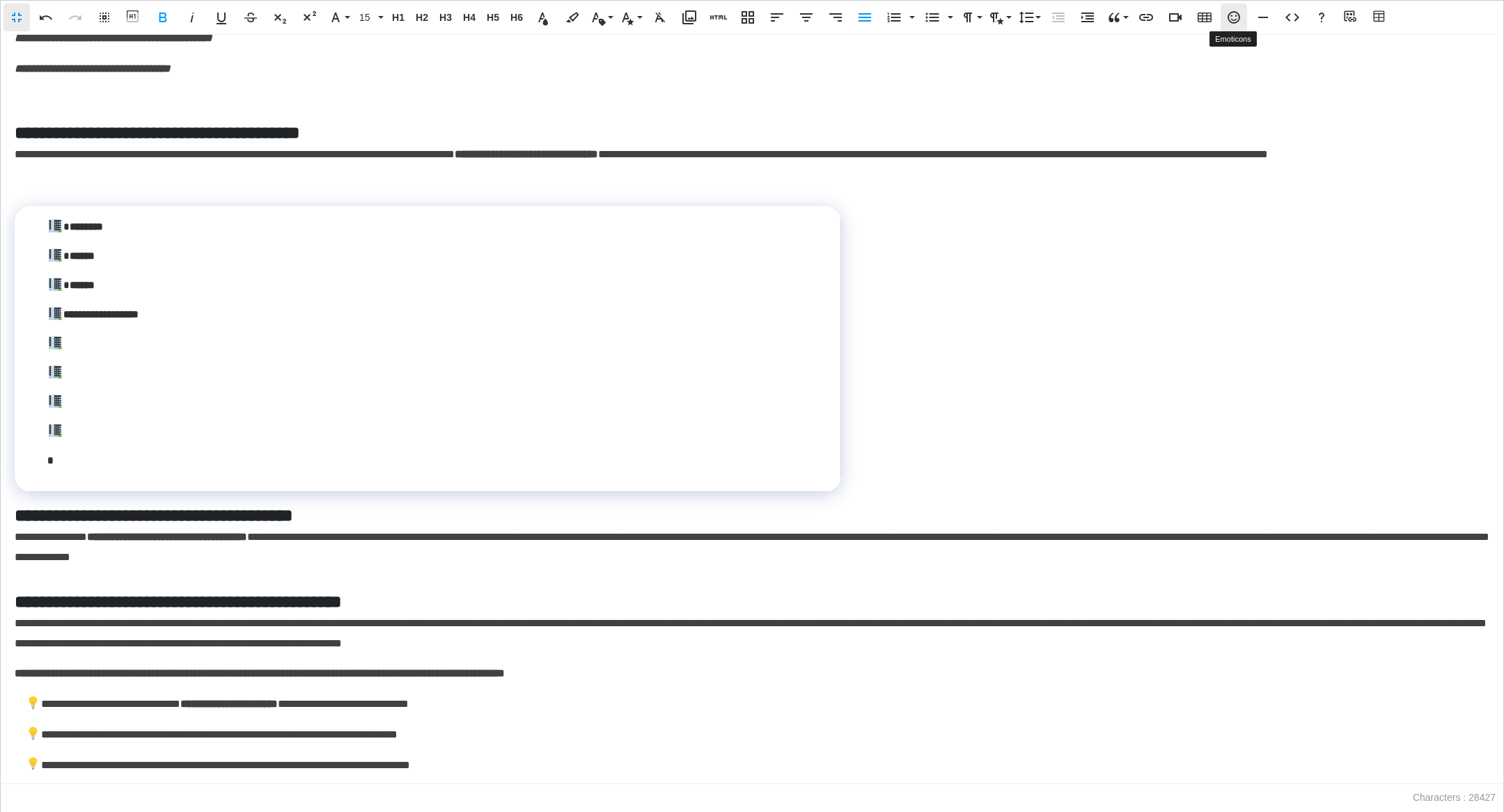
click at [865, 24] on icon "button" at bounding box center [1234, 17] width 17 height 17
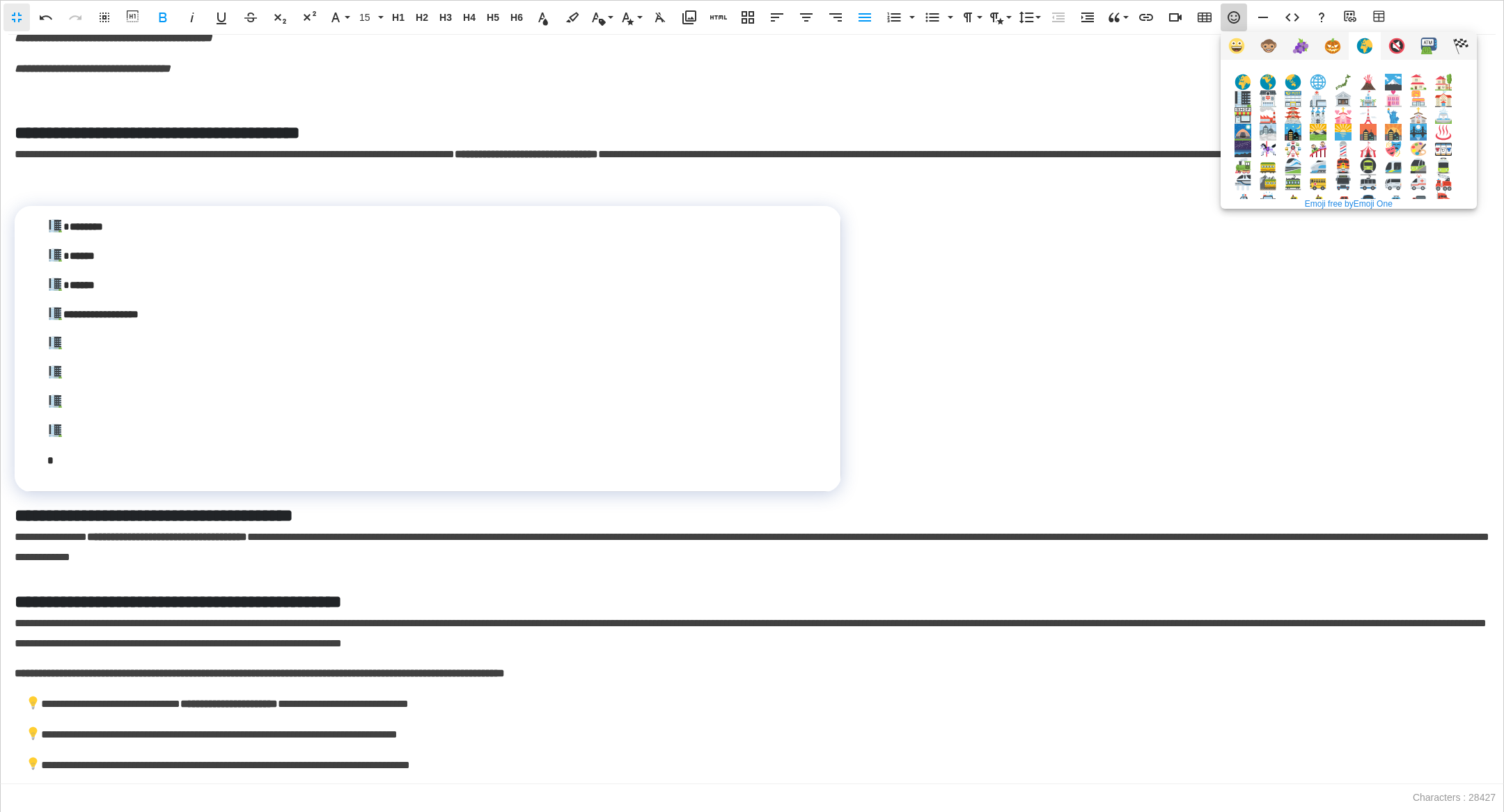
click at [865, 93] on img at bounding box center [1242, 98] width 17 height 17
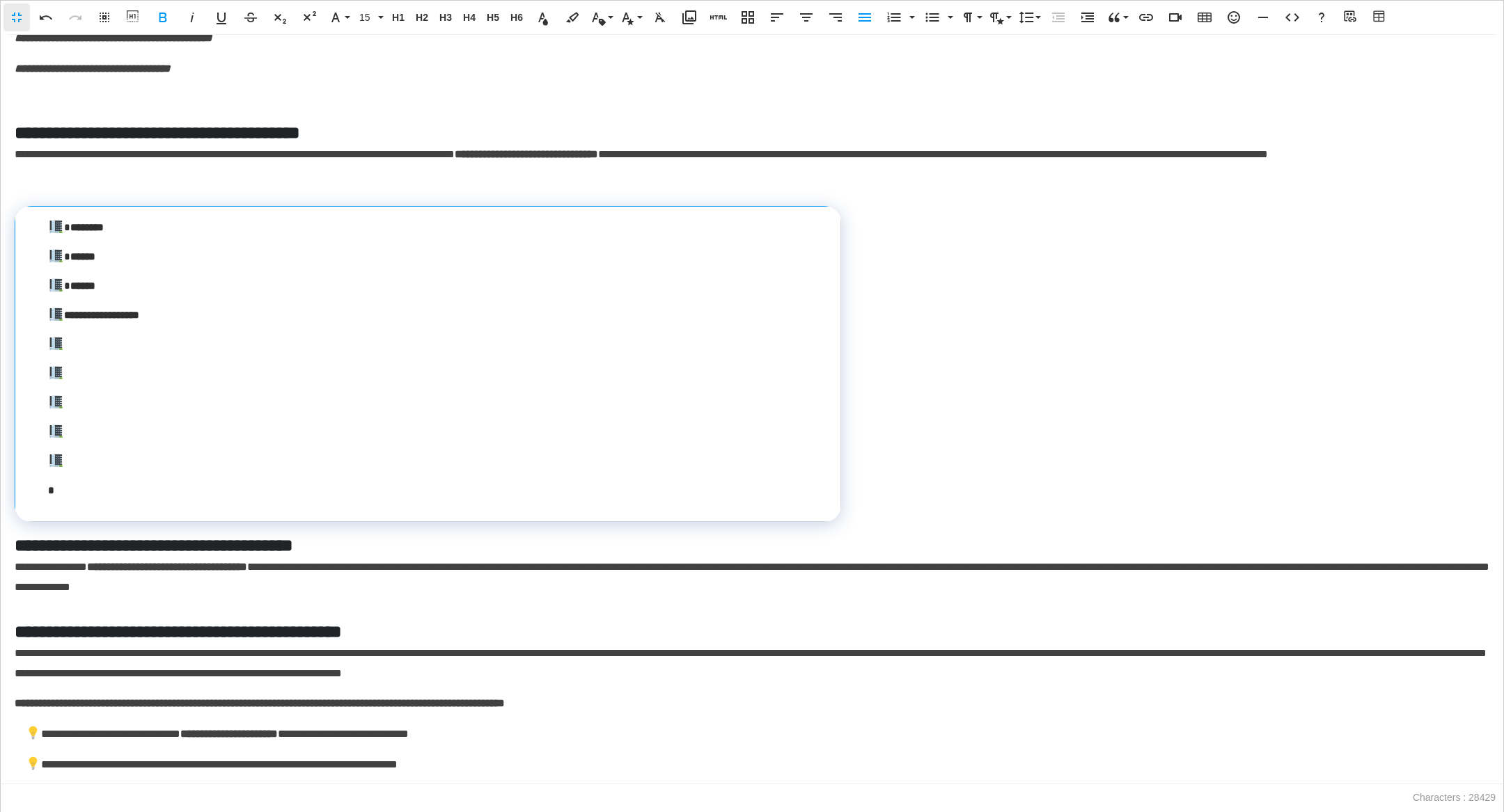
click at [79, 353] on p at bounding box center [432, 345] width 770 height 19
click at [96, 383] on p at bounding box center [432, 373] width 770 height 19
click at [112, 412] on p at bounding box center [432, 403] width 770 height 19
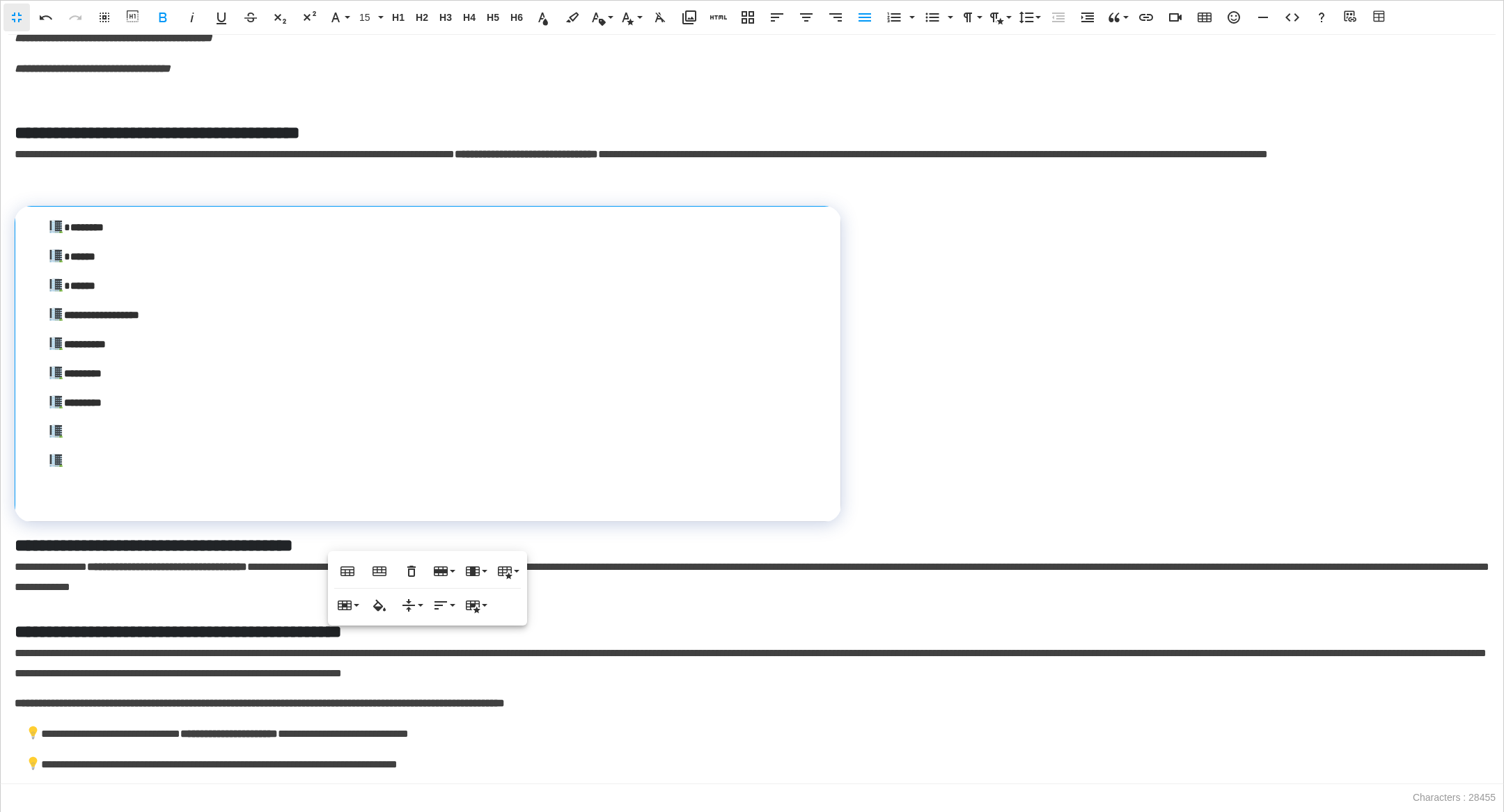
scroll to position [0, 4]
click at [140, 441] on p at bounding box center [432, 432] width 770 height 19
click at [116, 471] on p at bounding box center [432, 461] width 770 height 19
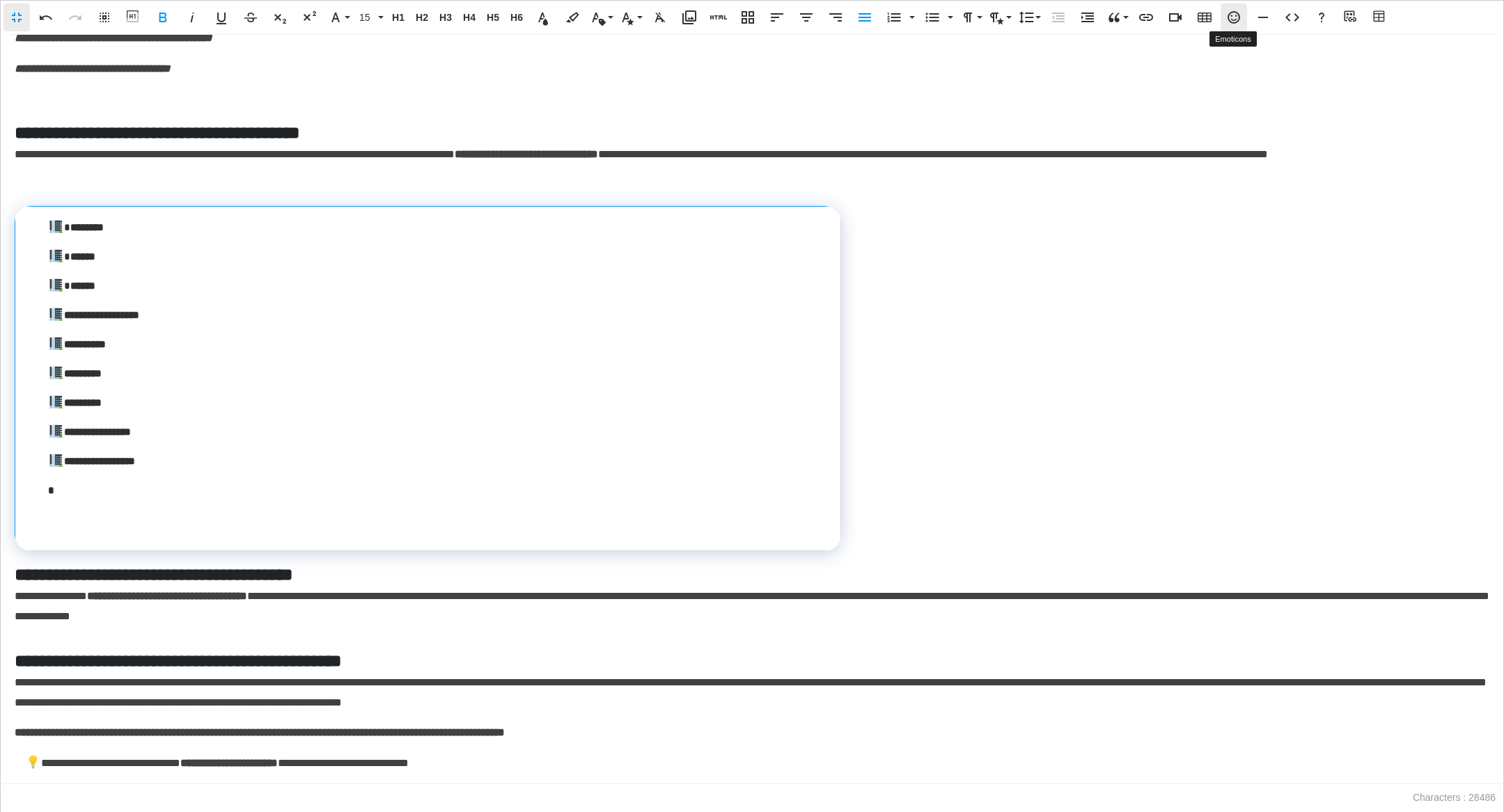
click at [865, 14] on icon "button" at bounding box center [1234, 17] width 17 height 17
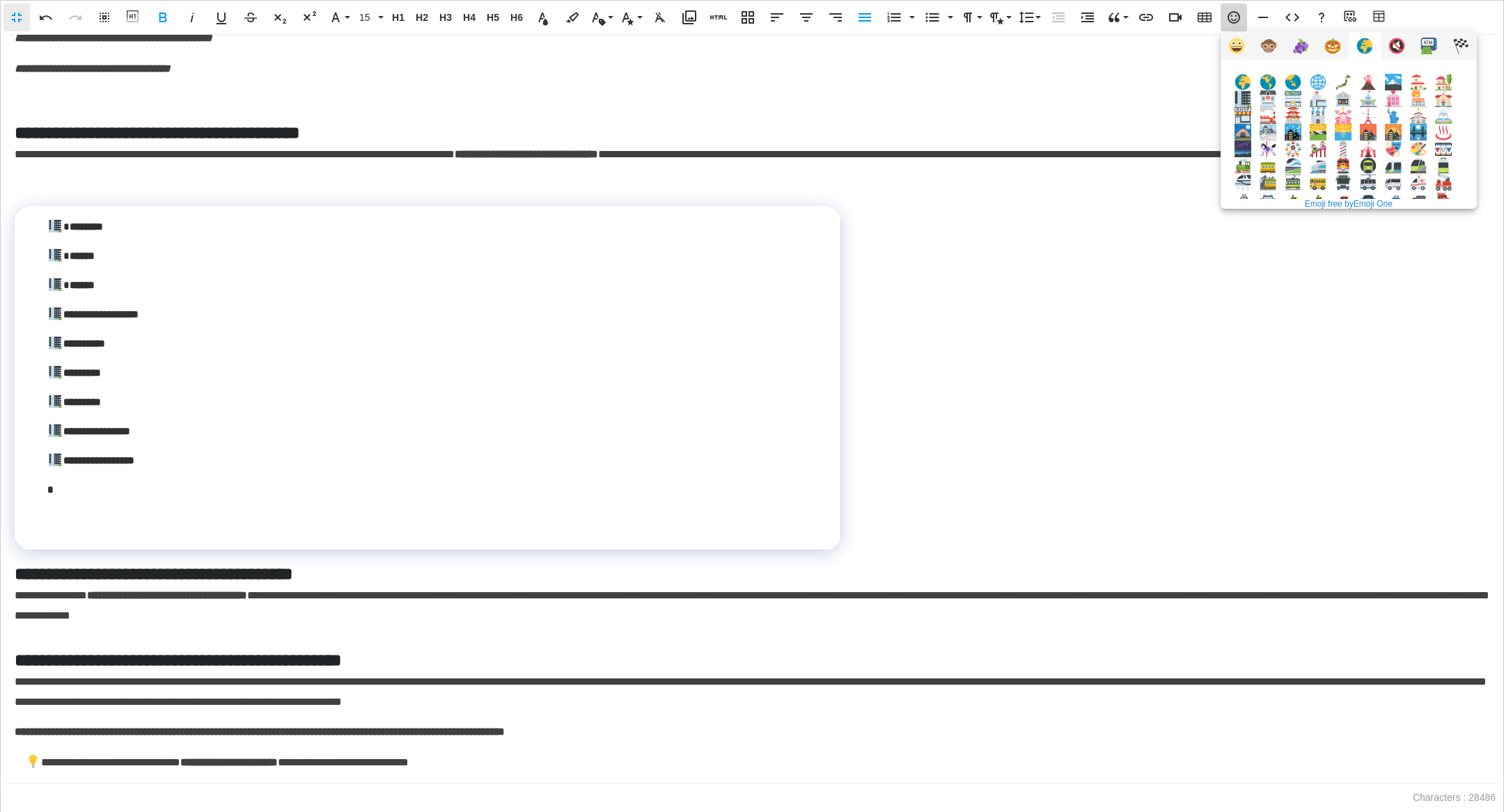
click at [865, 103] on img at bounding box center [1242, 98] width 17 height 17
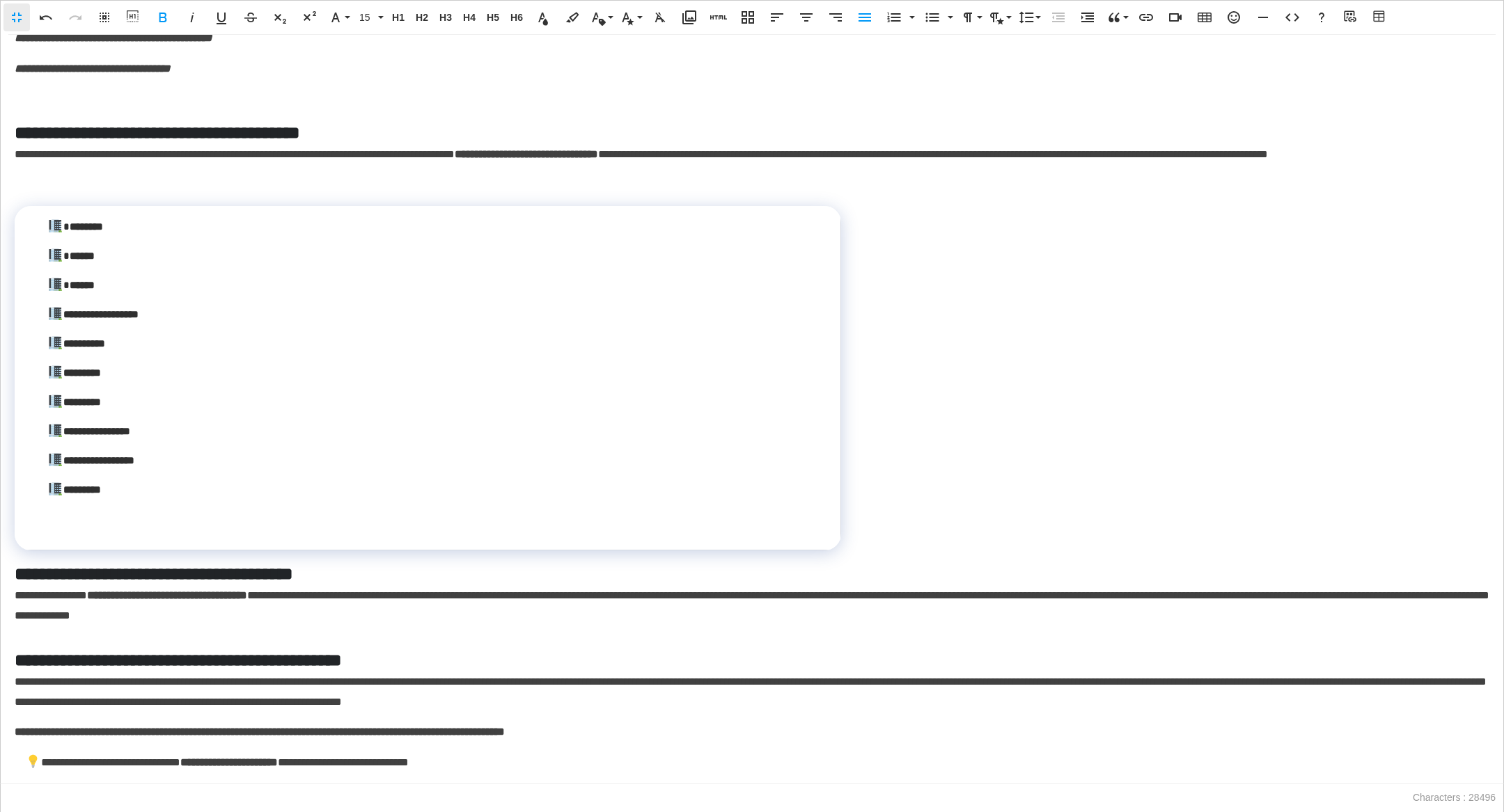
scroll to position [0, 5]
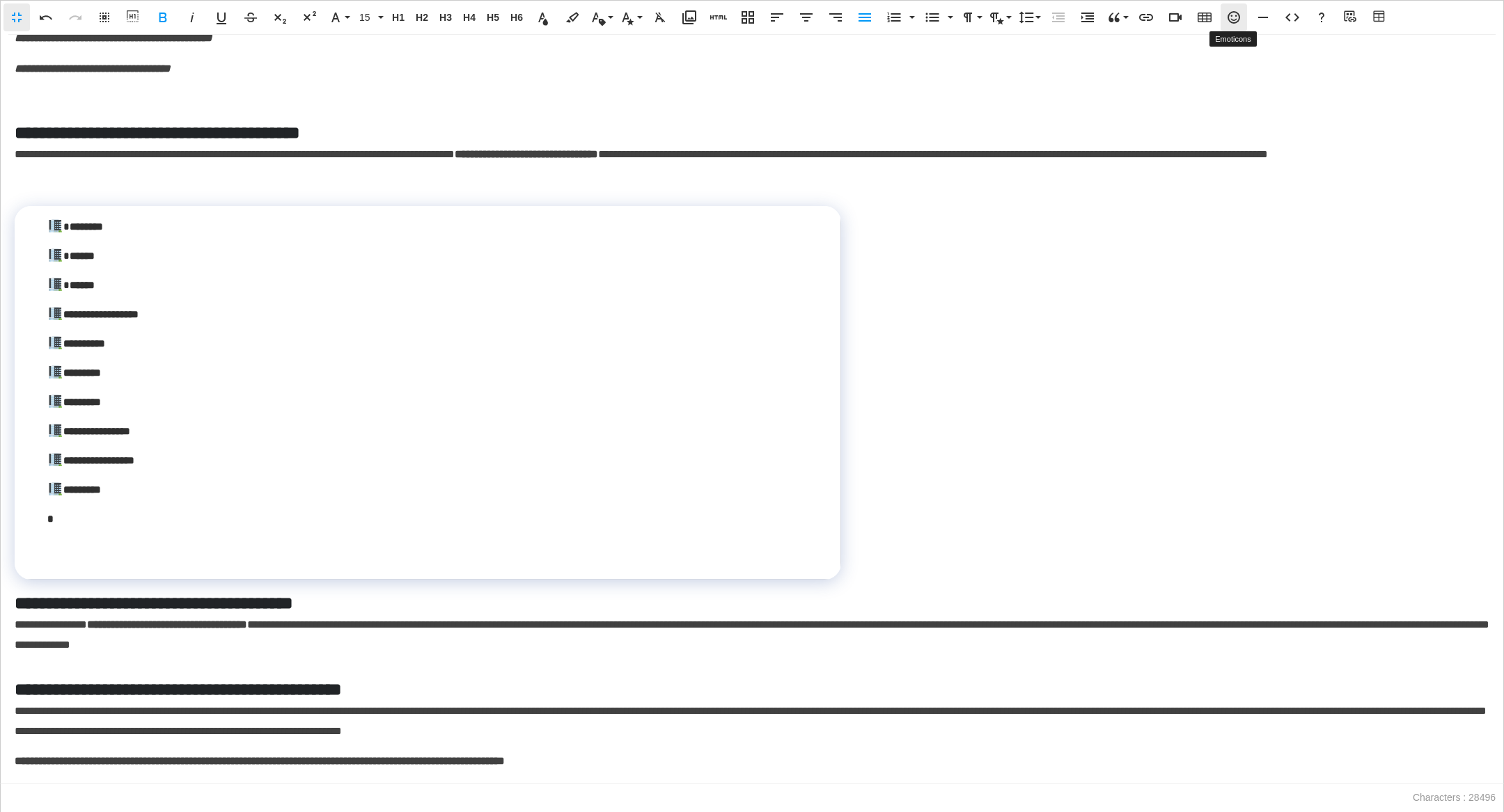
click at [865, 24] on icon "button" at bounding box center [1234, 17] width 17 height 17
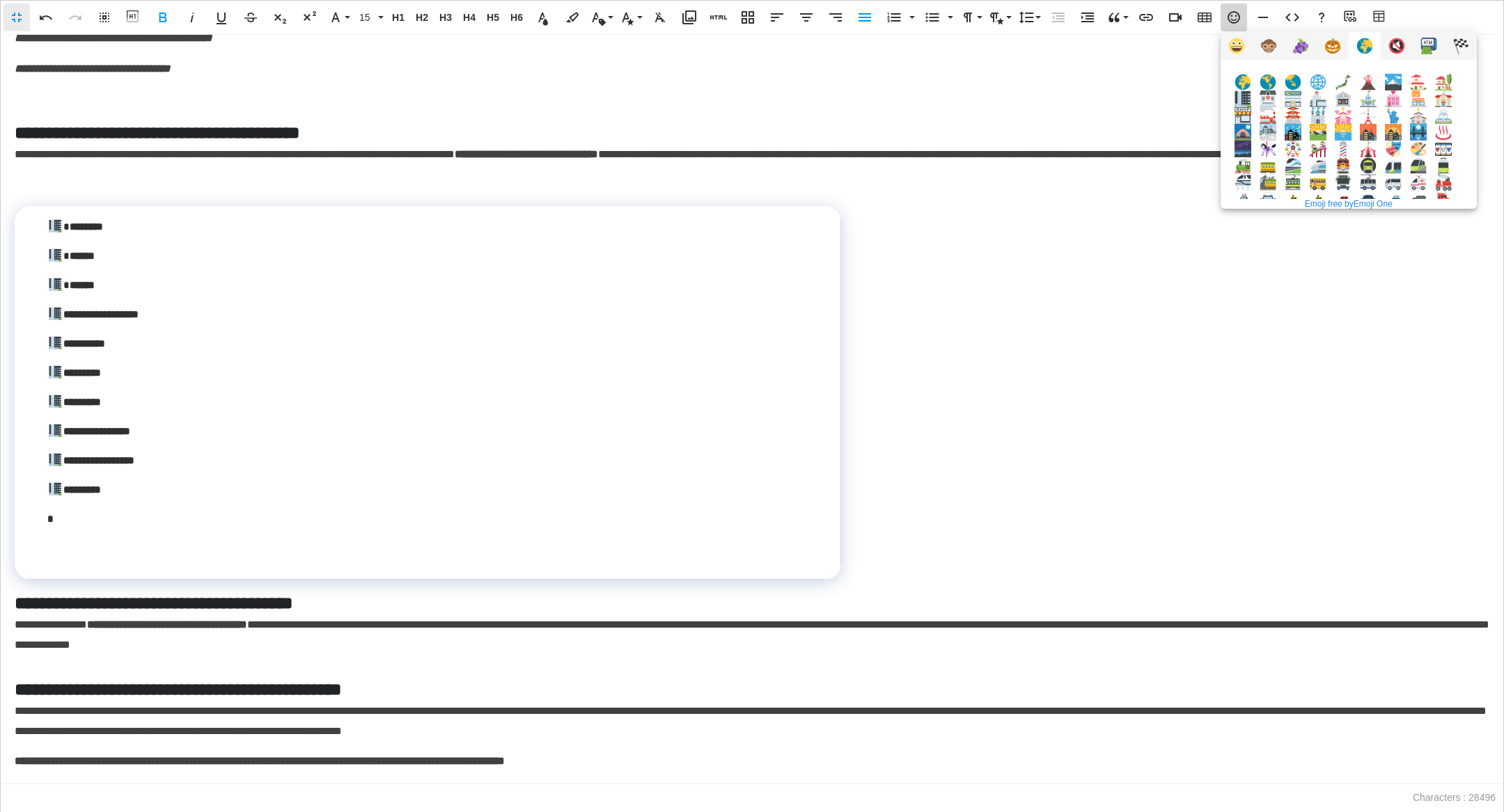
click at [865, 95] on img at bounding box center [1242, 98] width 17 height 17
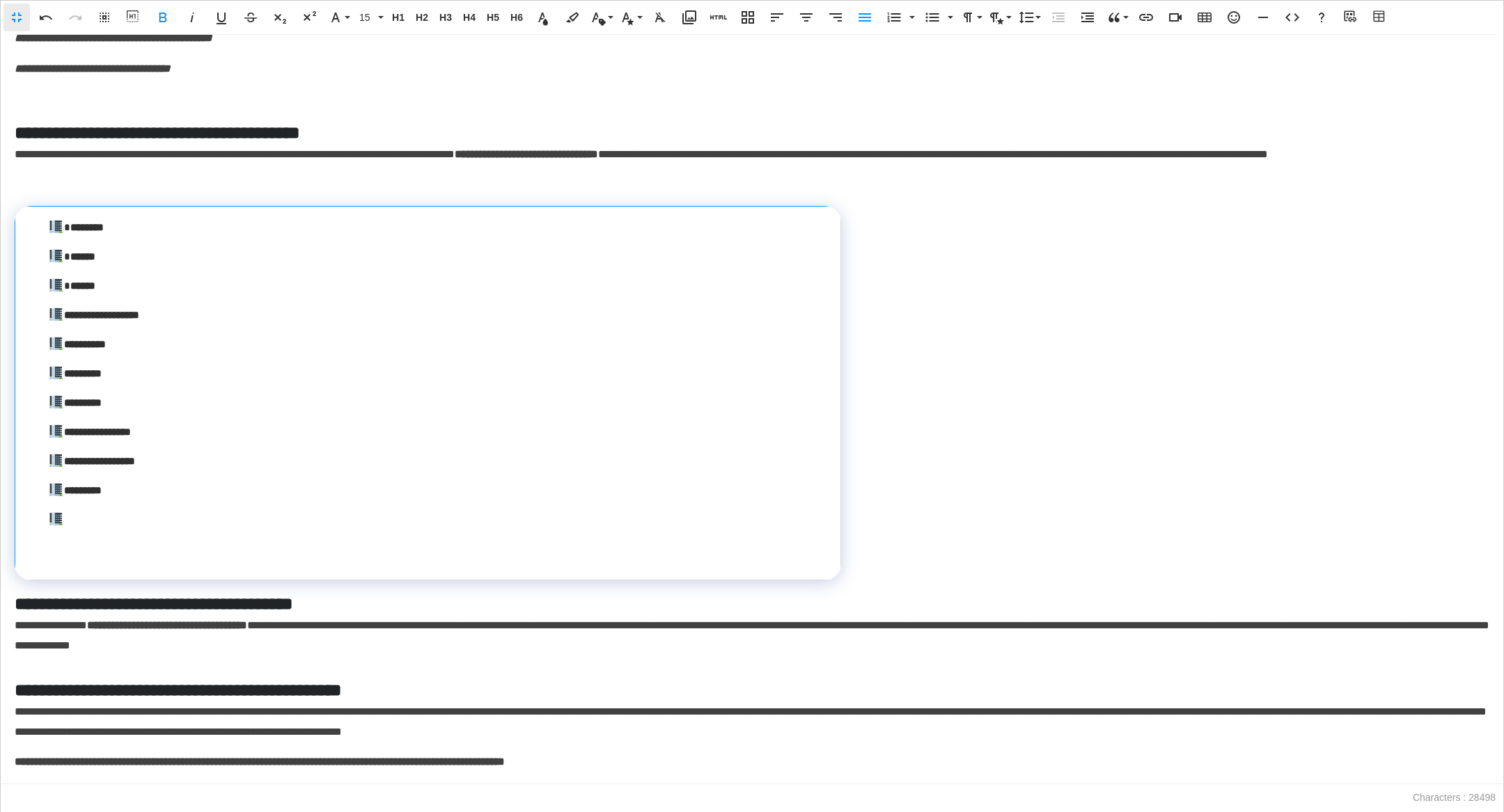
click at [298, 558] on p at bounding box center [432, 549] width 770 height 19
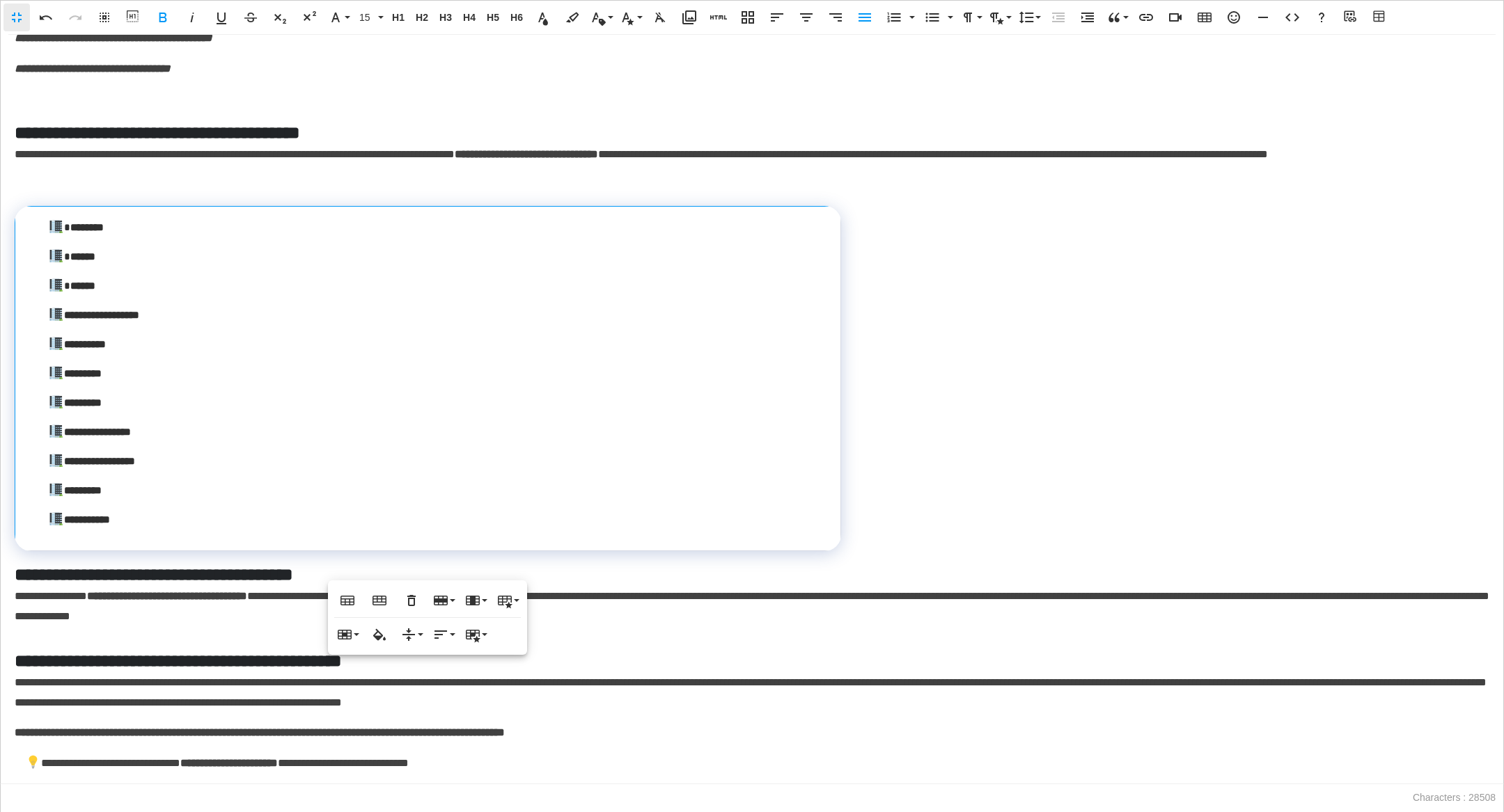
click at [865, 353] on div "**********" at bounding box center [752, 410] width 1504 height 750
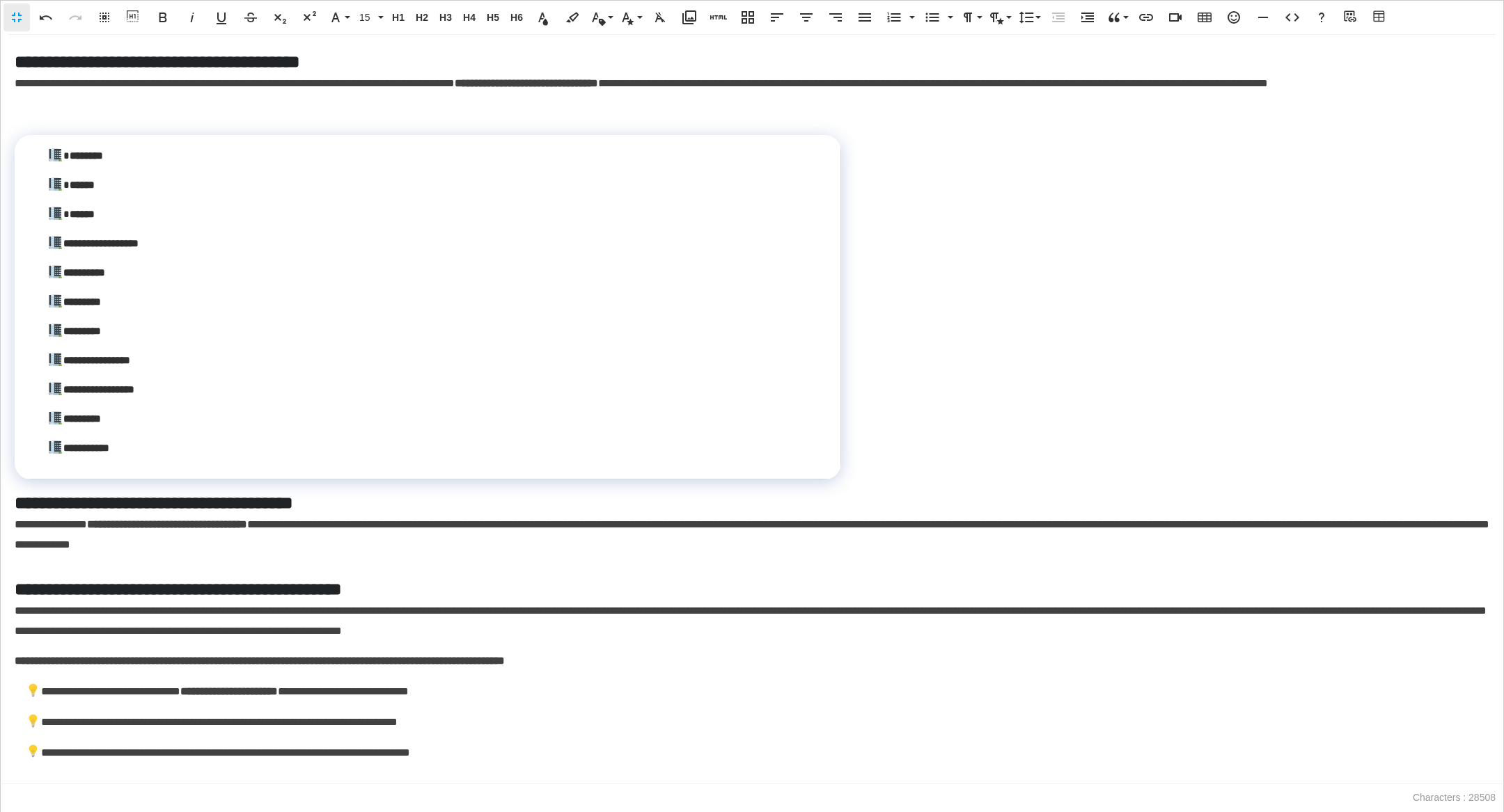
scroll to position [4016, 0]
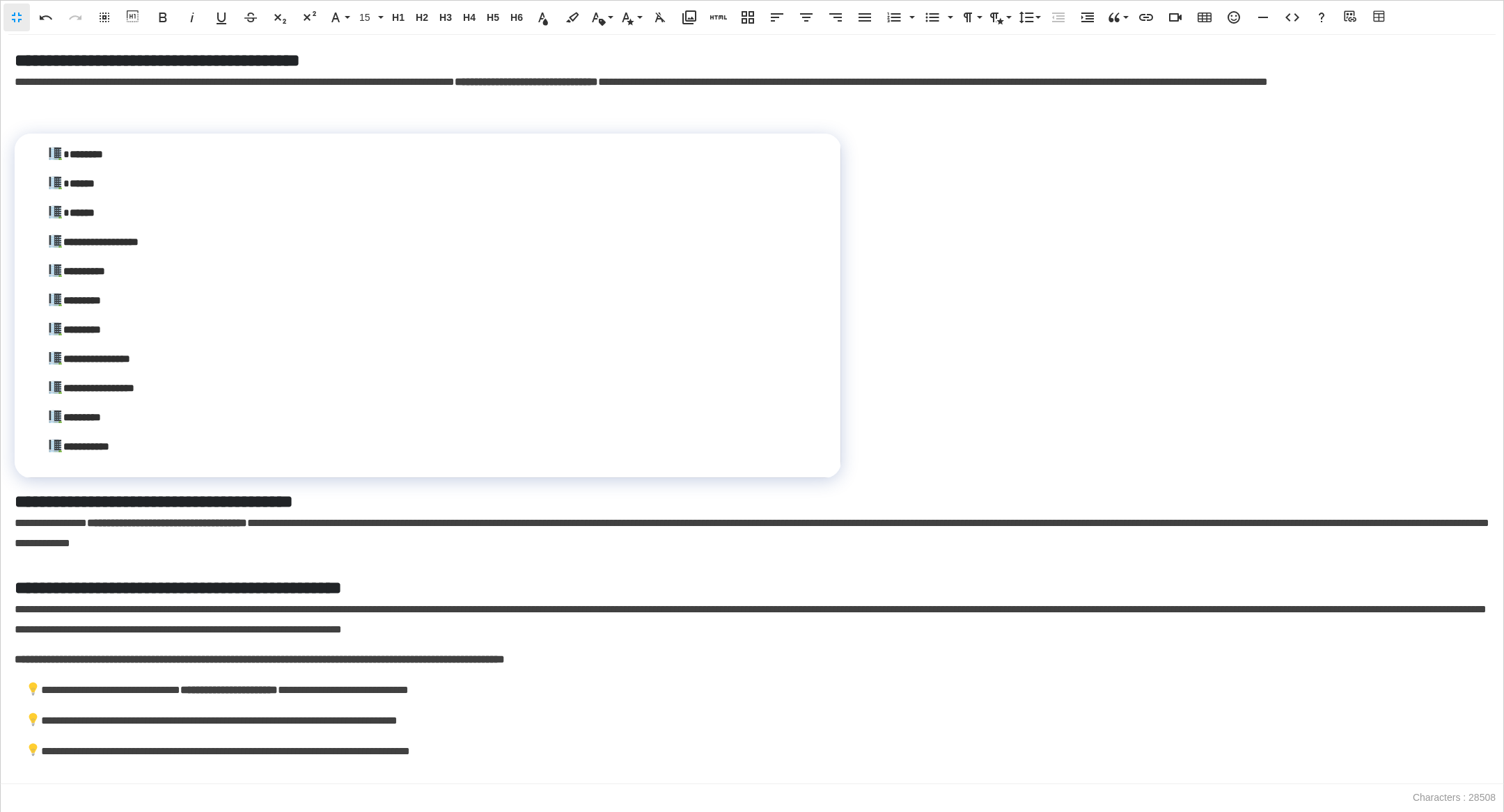
click at [856, 313] on div "**********" at bounding box center [752, 410] width 1504 height 750
click at [837, 317] on div "**********" at bounding box center [752, 410] width 1504 height 750
drag, startPoint x: 837, startPoint y: 317, endPoint x: 1175, endPoint y: 277, distance: 340.4
click at [865, 277] on div at bounding box center [1173, 329] width 8 height 344
click at [29, 266] on td "**********" at bounding box center [582, 306] width 1135 height 345
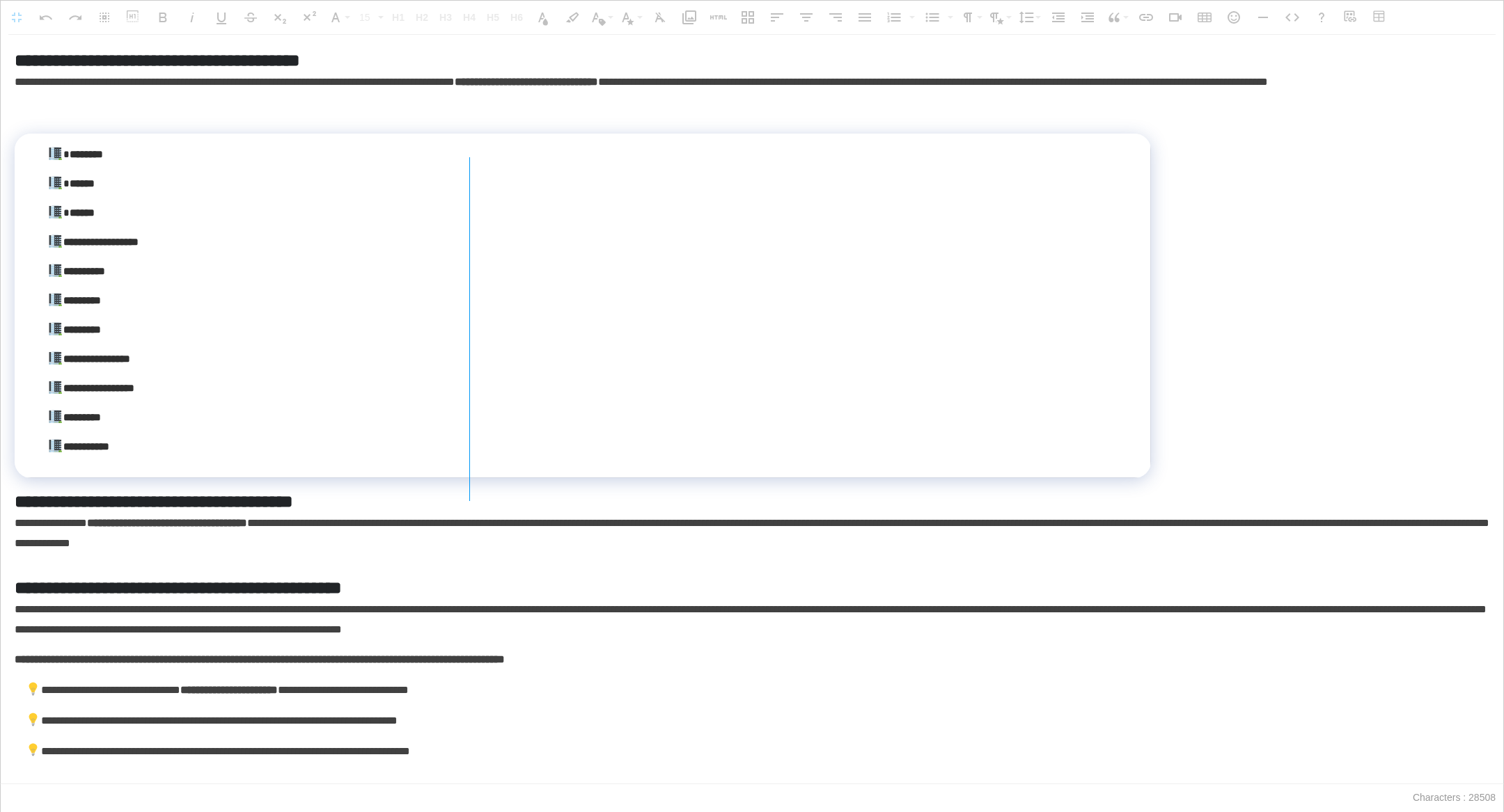
drag, startPoint x: 15, startPoint y: 284, endPoint x: 468, endPoint y: 298, distance: 453.2
click at [468, 298] on div at bounding box center [470, 329] width 8 height 344
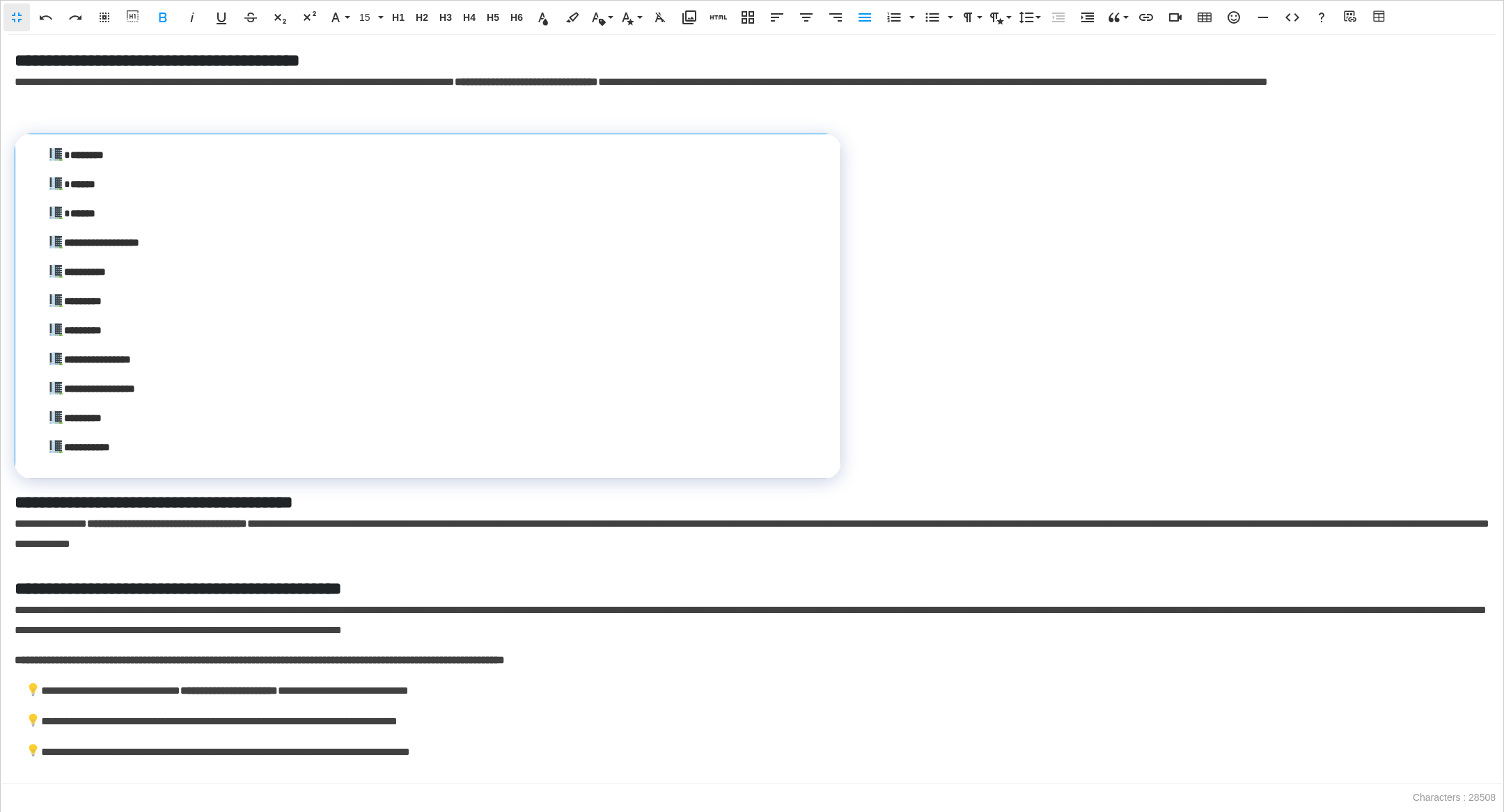
click at [865, 254] on div "**********" at bounding box center [752, 410] width 1504 height 750
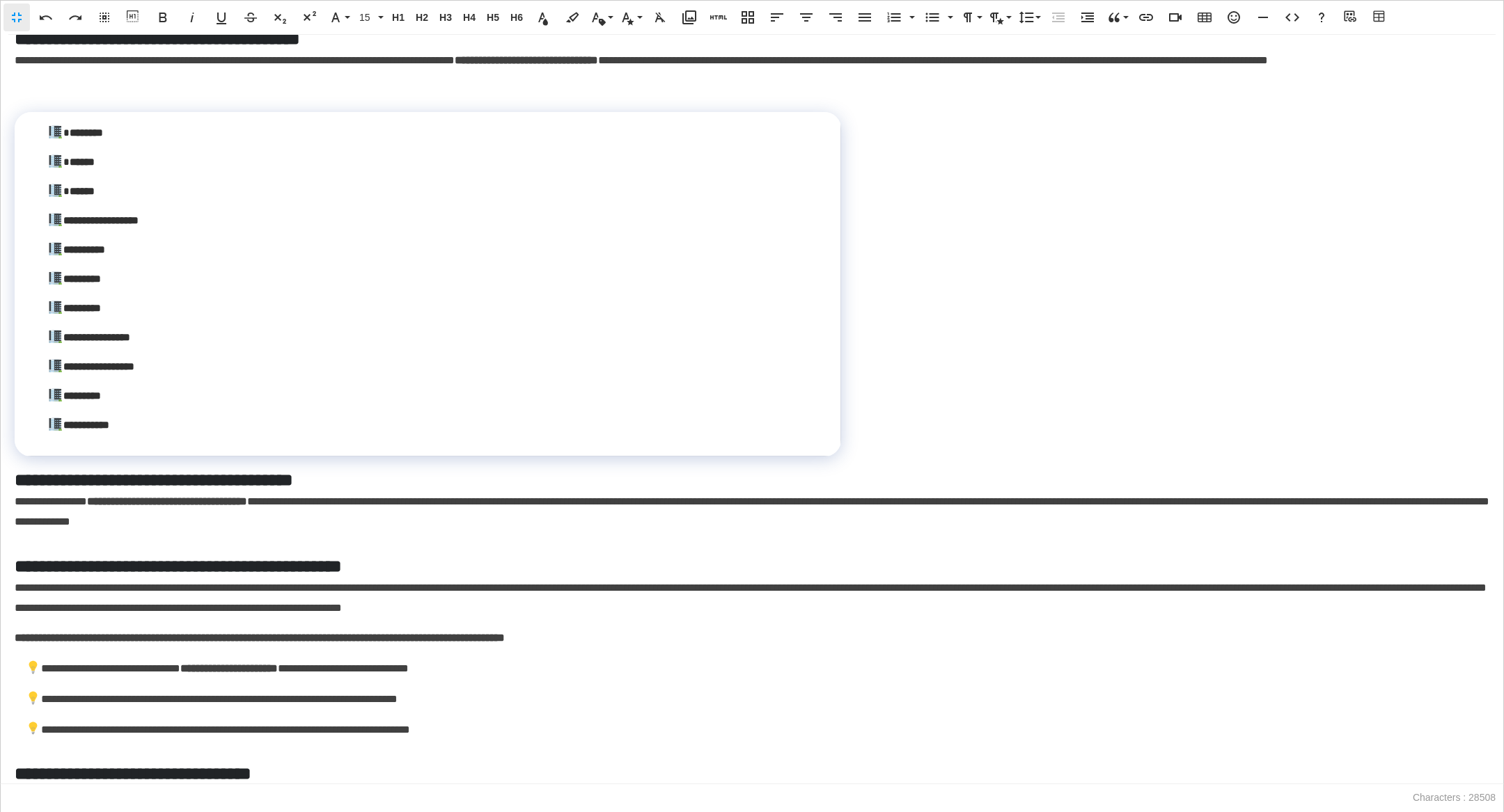
scroll to position [3956, 0]
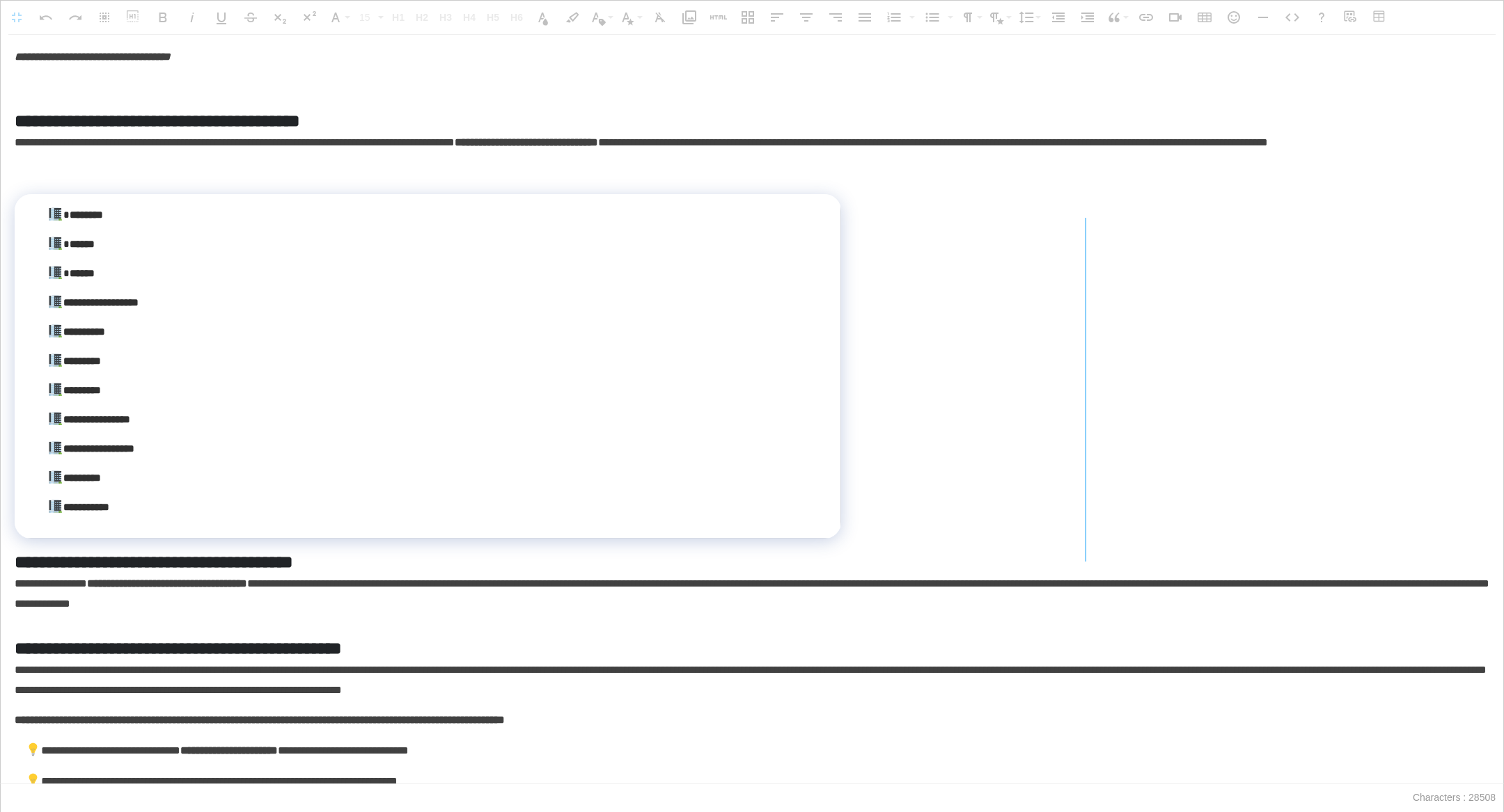
drag, startPoint x: 836, startPoint y: 366, endPoint x: 1133, endPoint y: 365, distance: 297.0
click at [865, 365] on div at bounding box center [1086, 389] width 8 height 344
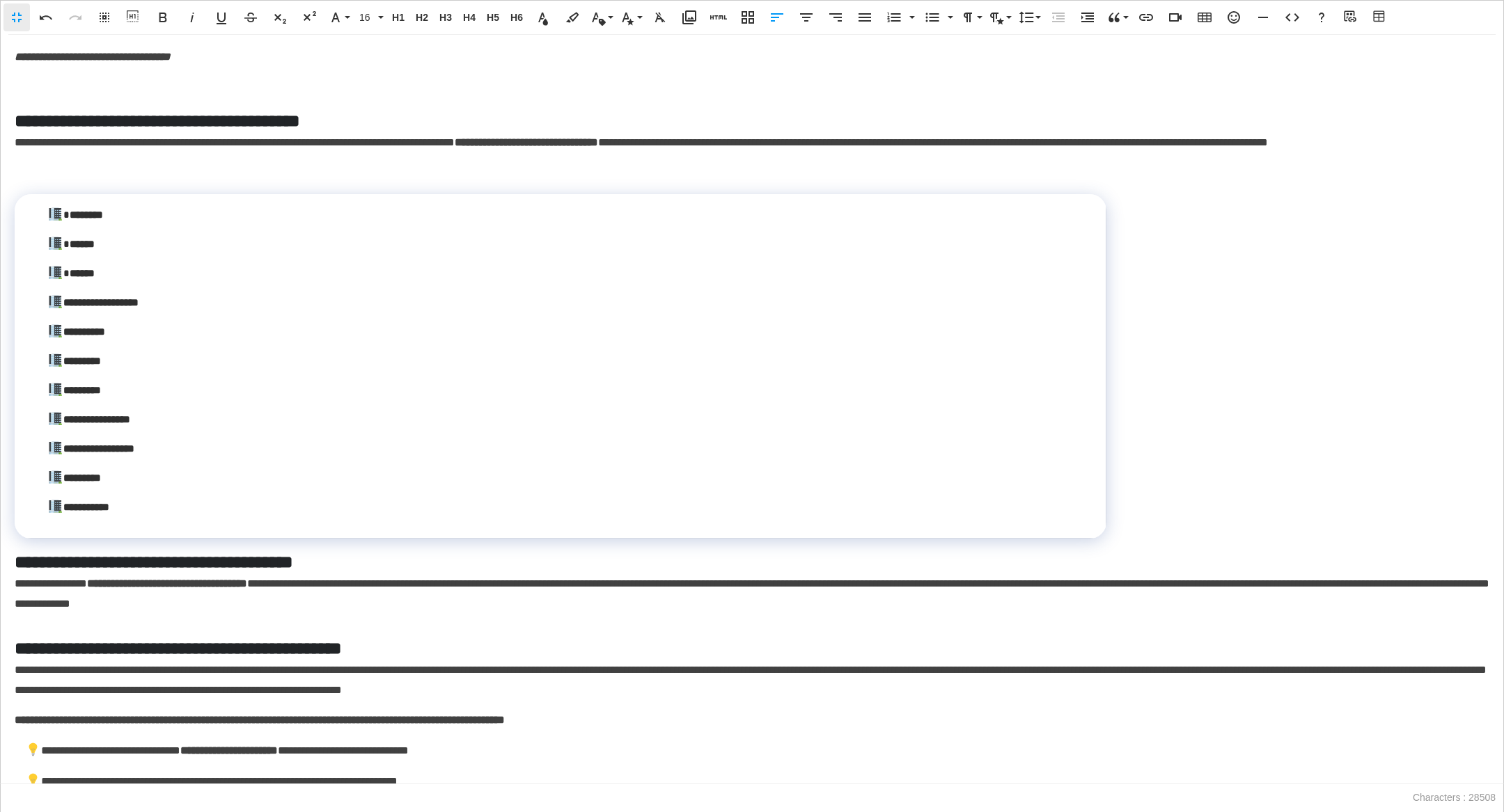
click at [26, 358] on td "**********" at bounding box center [560, 366] width 1091 height 345
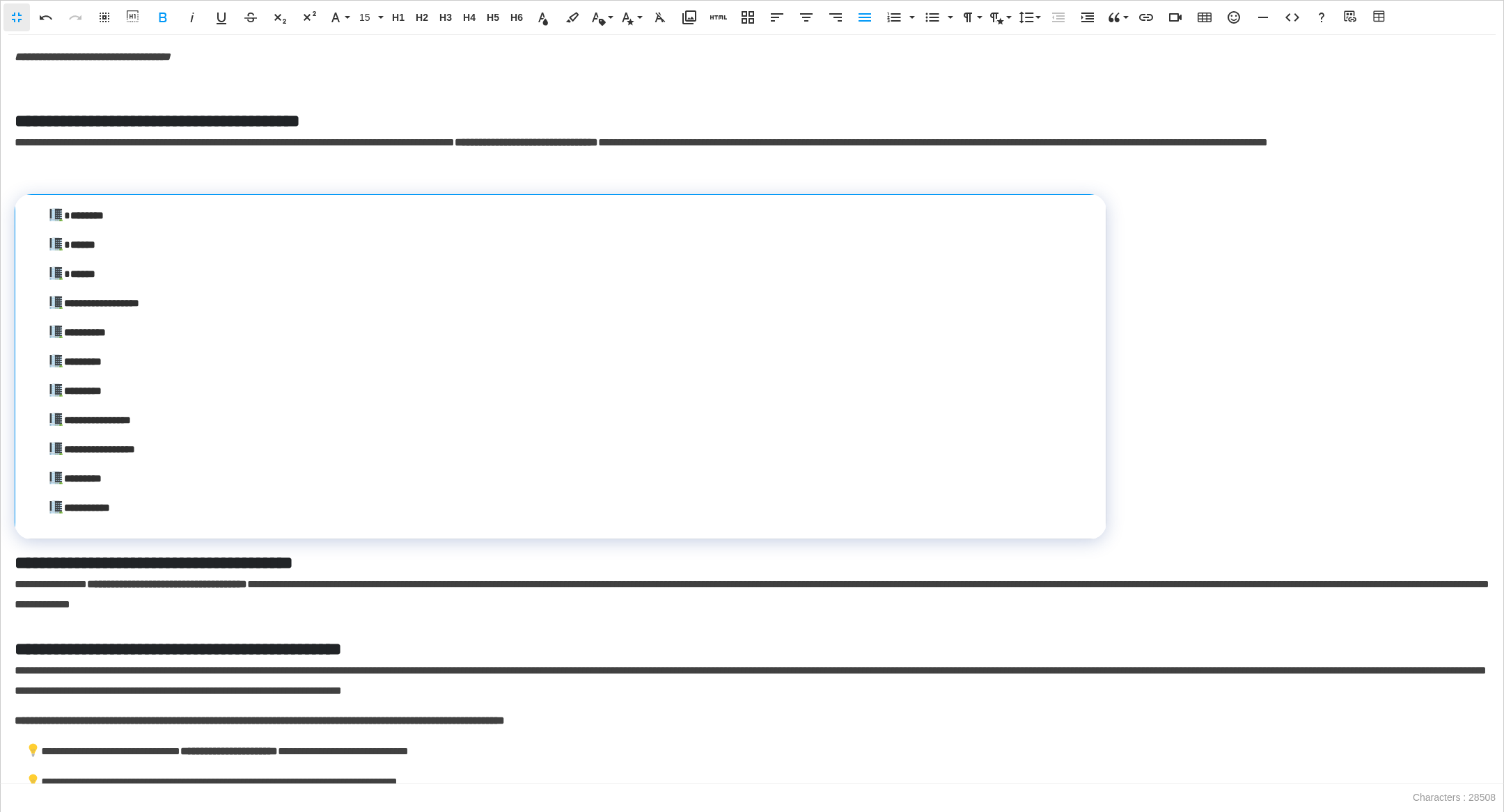
click at [14, 369] on div "**********" at bounding box center [752, 410] width 1504 height 750
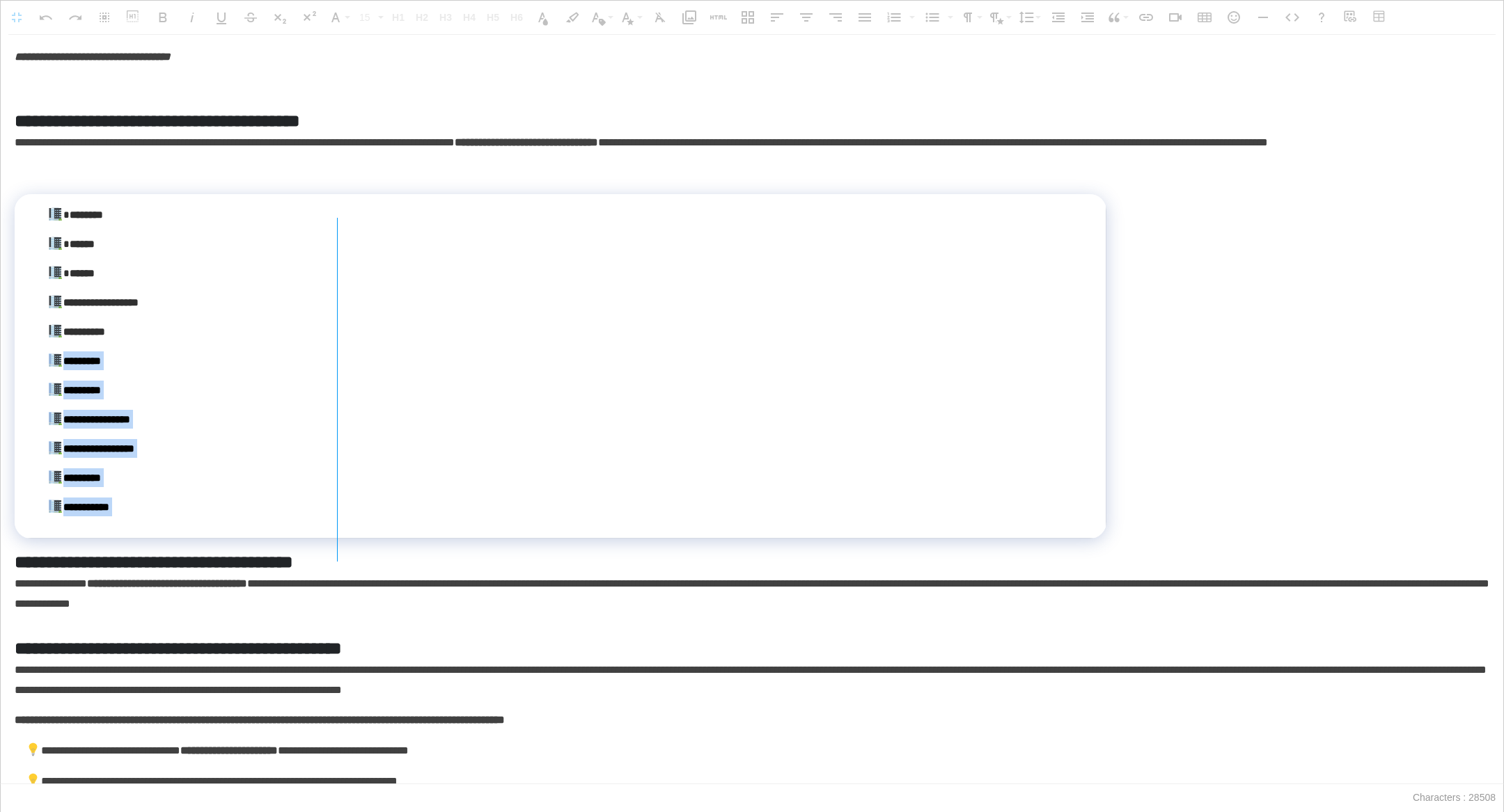
drag, startPoint x: 16, startPoint y: 365, endPoint x: 388, endPoint y: 413, distance: 375.1
click at [341, 413] on div at bounding box center [338, 389] width 8 height 344
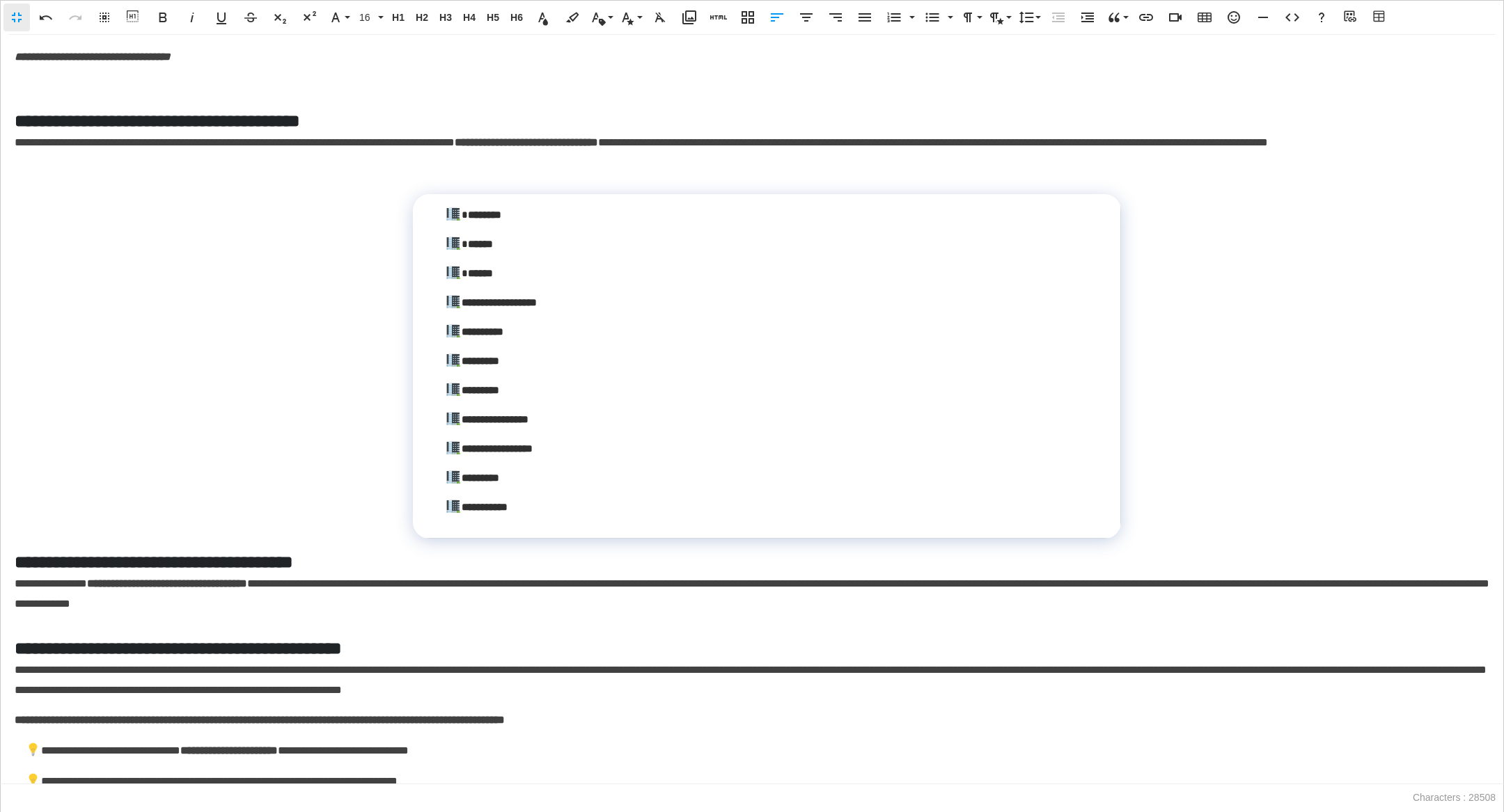
click at [418, 422] on td "**********" at bounding box center [768, 366] width 709 height 345
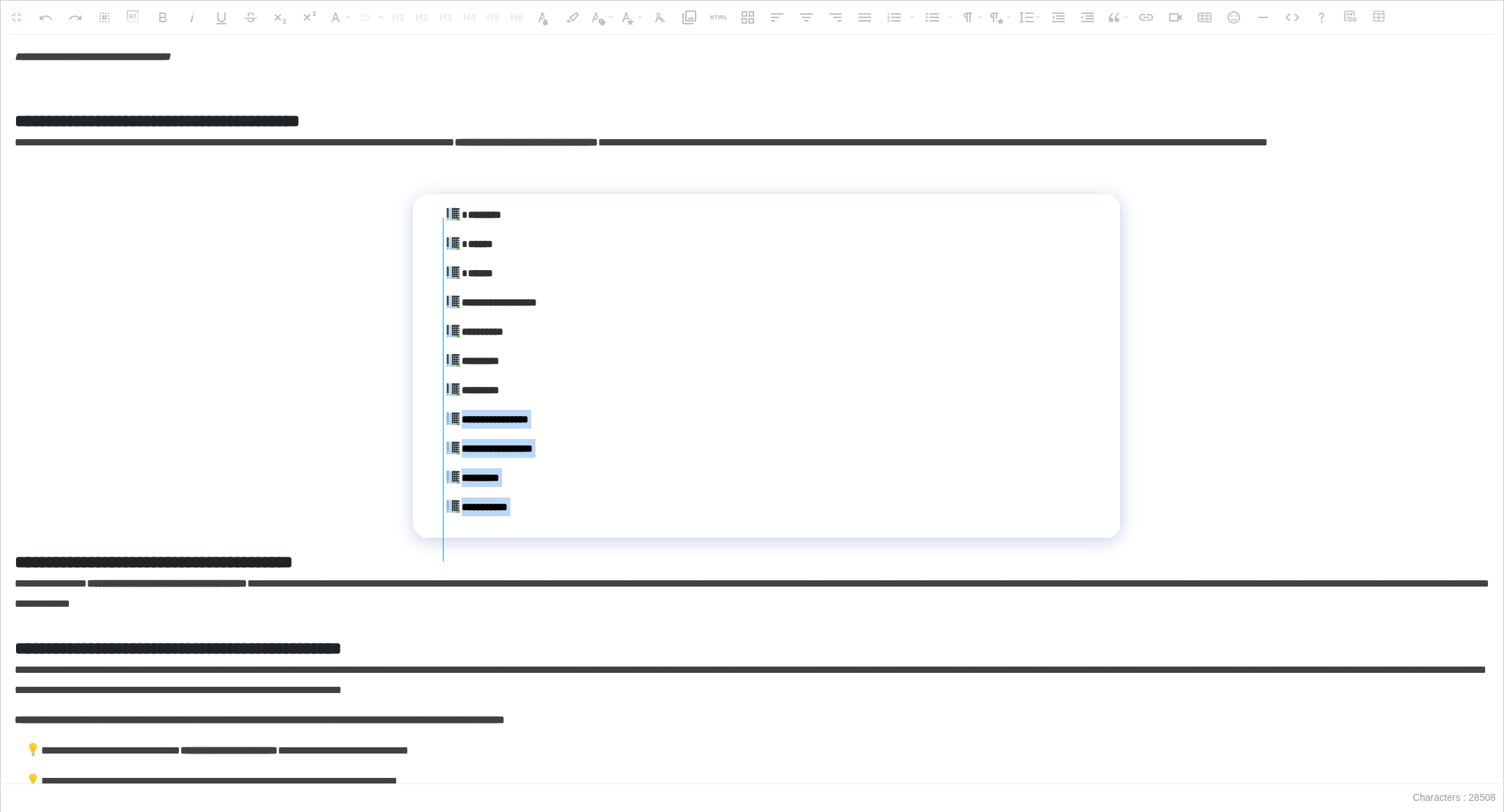
drag, startPoint x: 413, startPoint y: 424, endPoint x: 442, endPoint y: 424, distance: 29.0
click at [442, 424] on div at bounding box center [444, 389] width 8 height 344
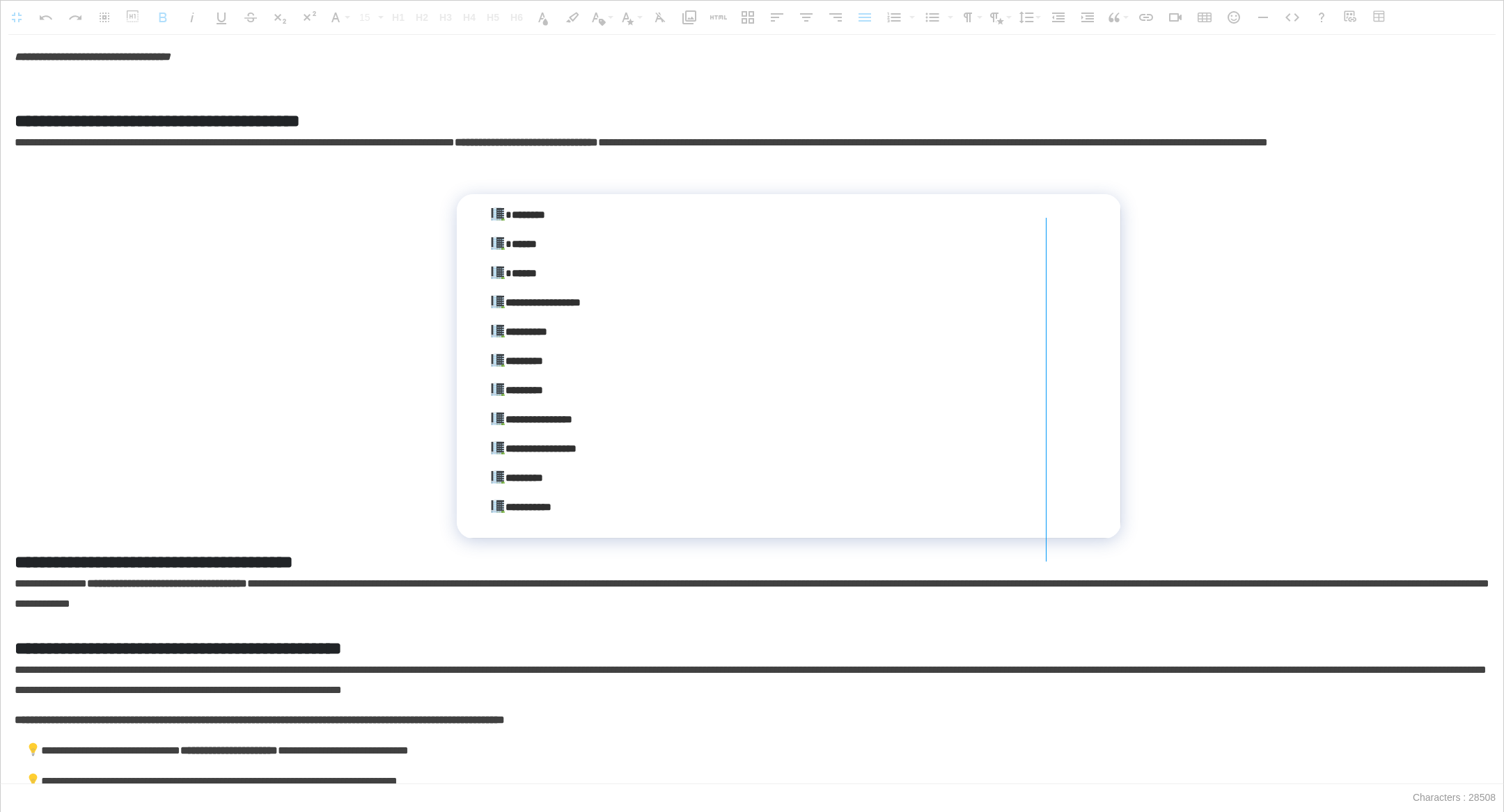
drag, startPoint x: 1119, startPoint y: 346, endPoint x: 1043, endPoint y: 350, distance: 76.1
click at [865, 350] on div at bounding box center [1046, 389] width 8 height 344
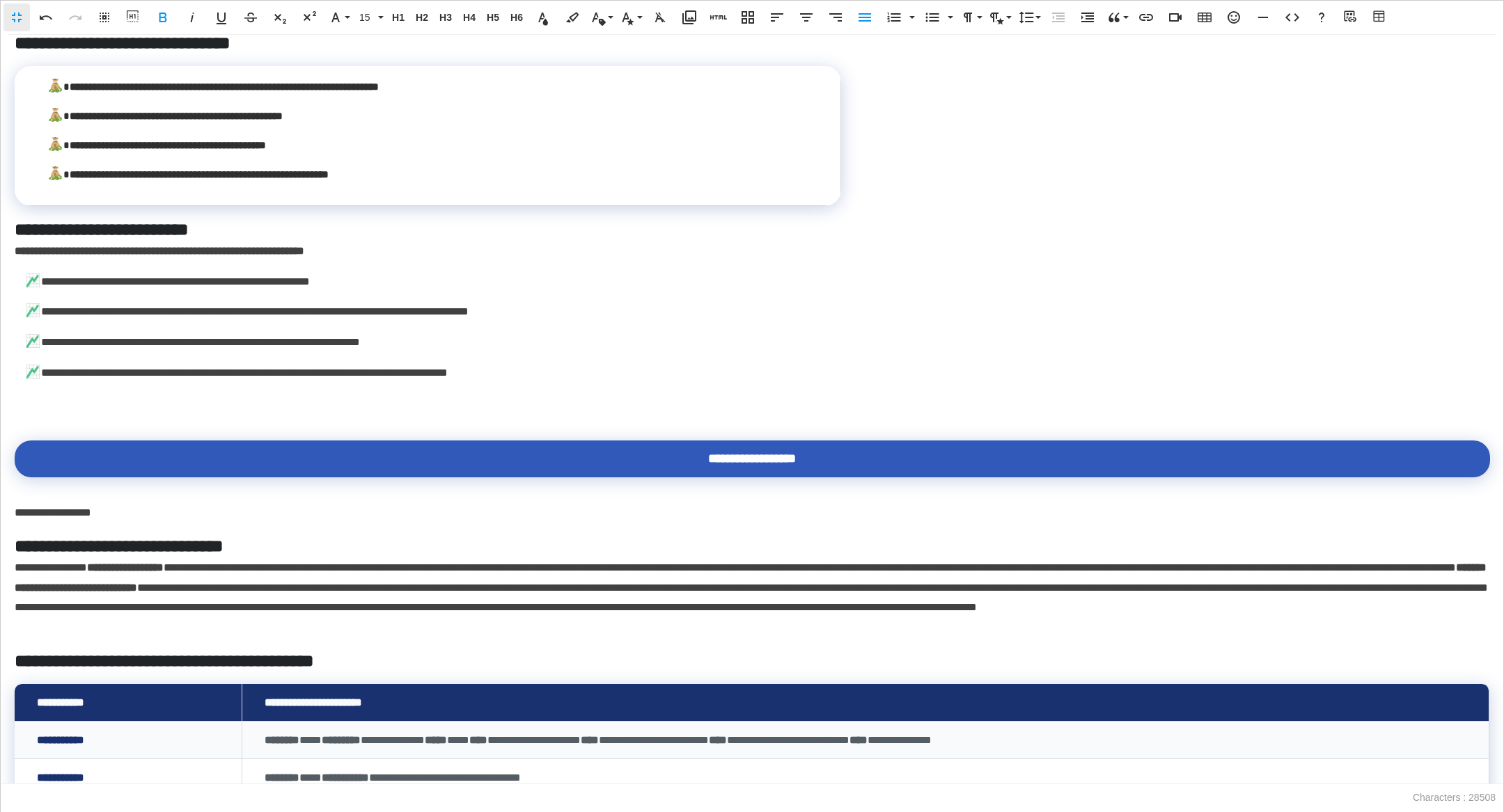
scroll to position [9870, 0]
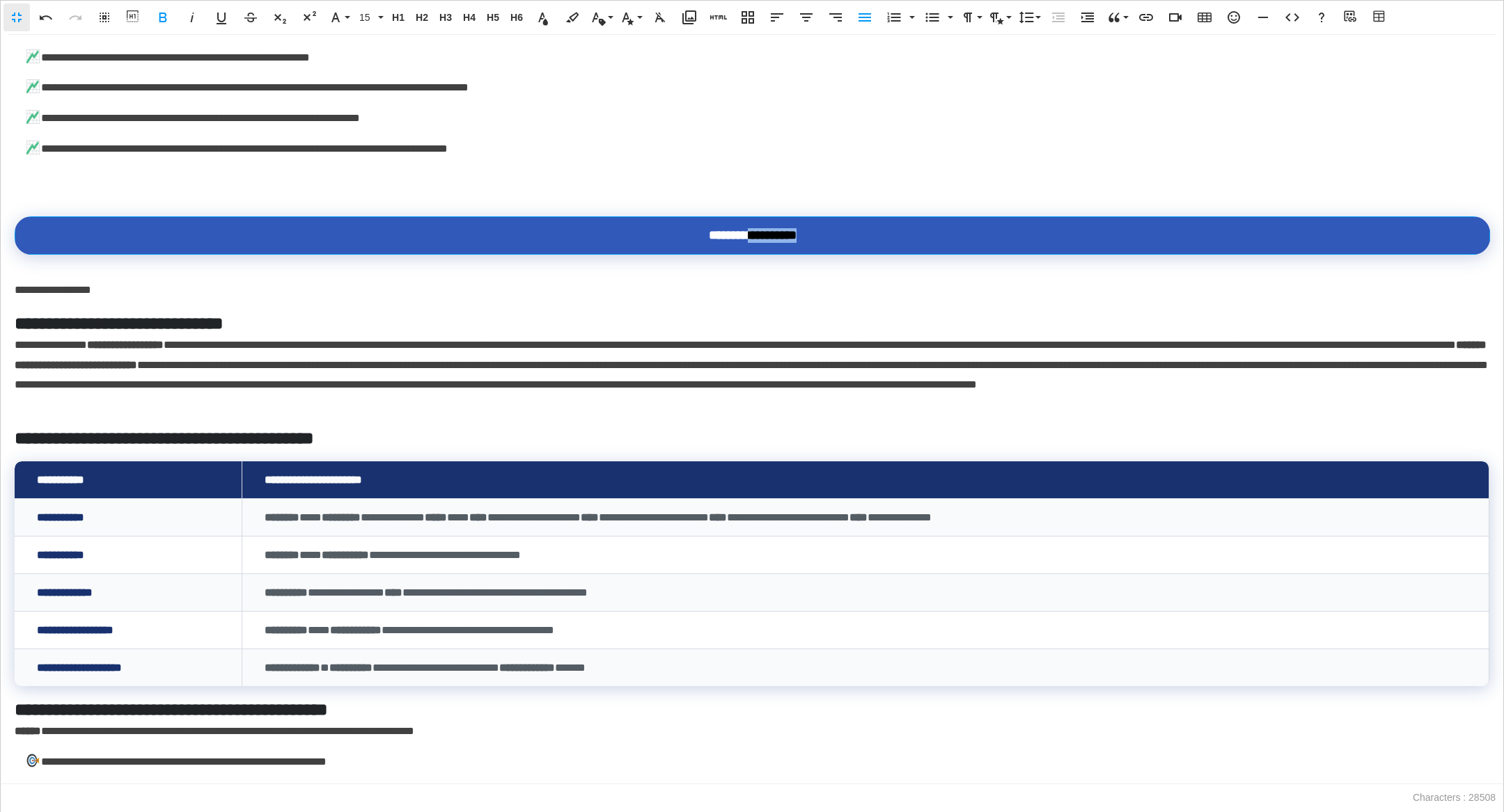
drag, startPoint x: 821, startPoint y: 298, endPoint x: 744, endPoint y: 297, distance: 77.0
click at [744, 243] on div "**********" at bounding box center [752, 235] width 1430 height 14
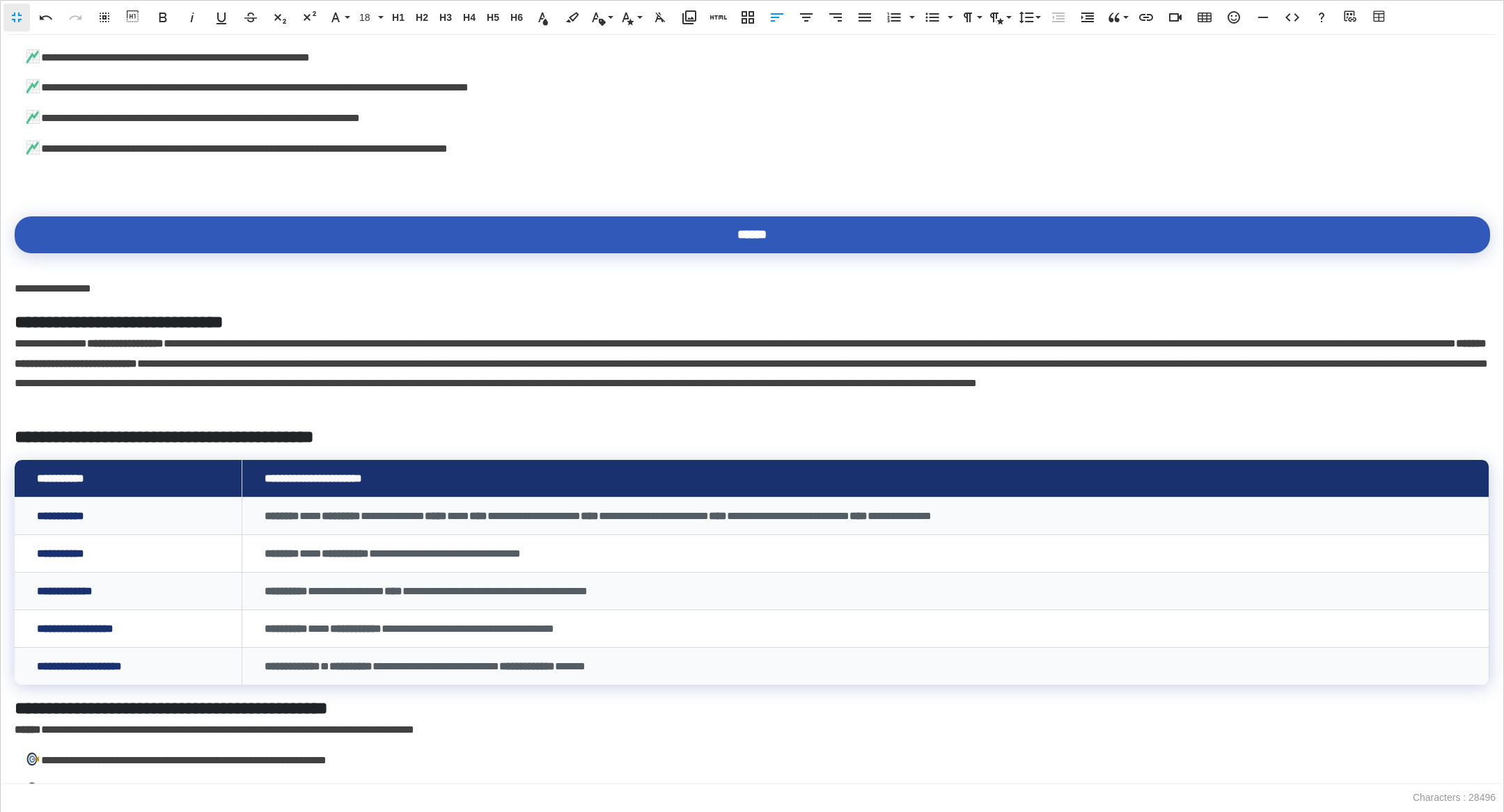
drag, startPoint x: 139, startPoint y: 343, endPoint x: 0, endPoint y: 343, distance: 139.0
click at [0, 343] on div "**********" at bounding box center [752, 410] width 1504 height 750
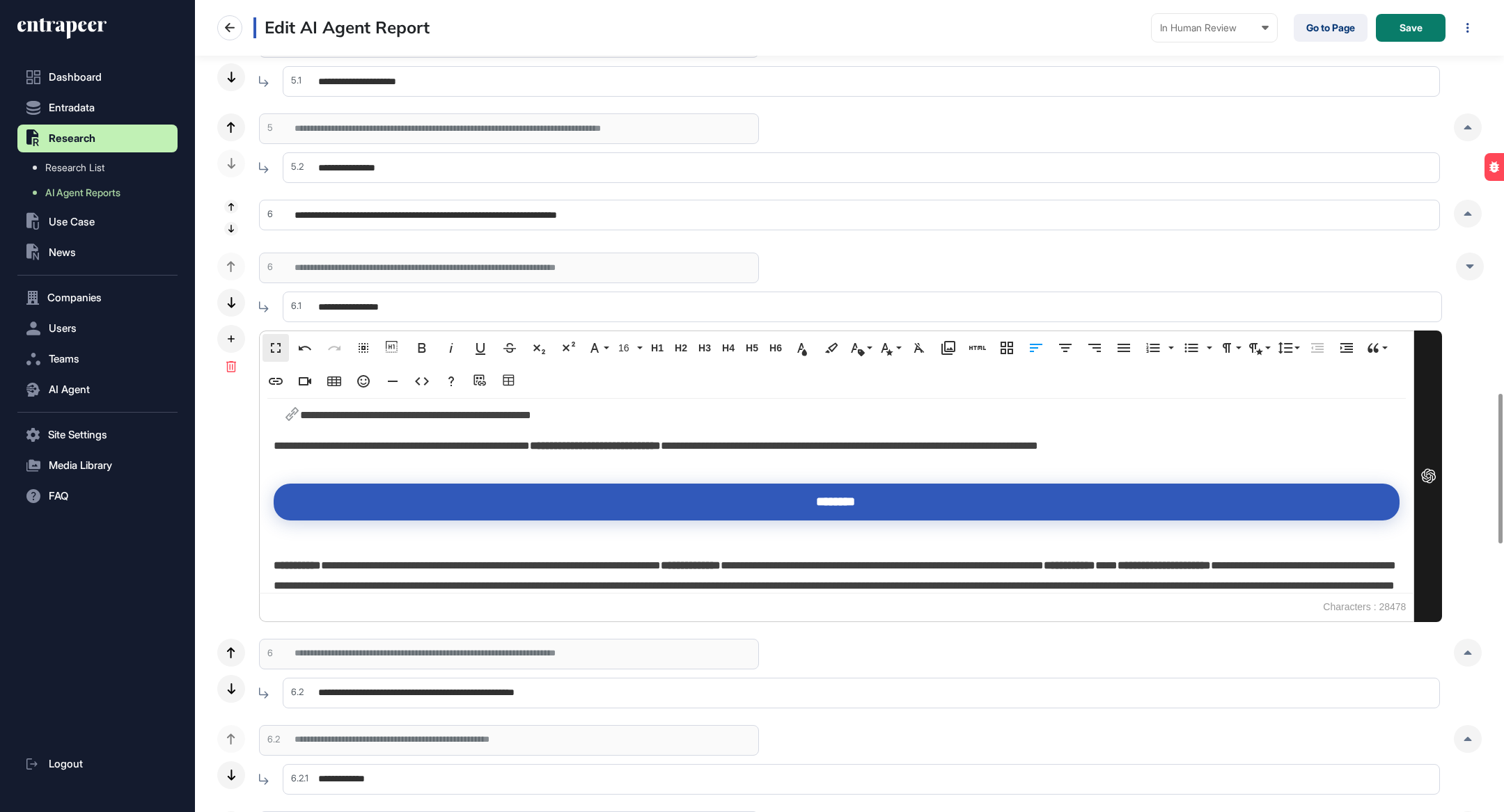
scroll to position [4555, 0]
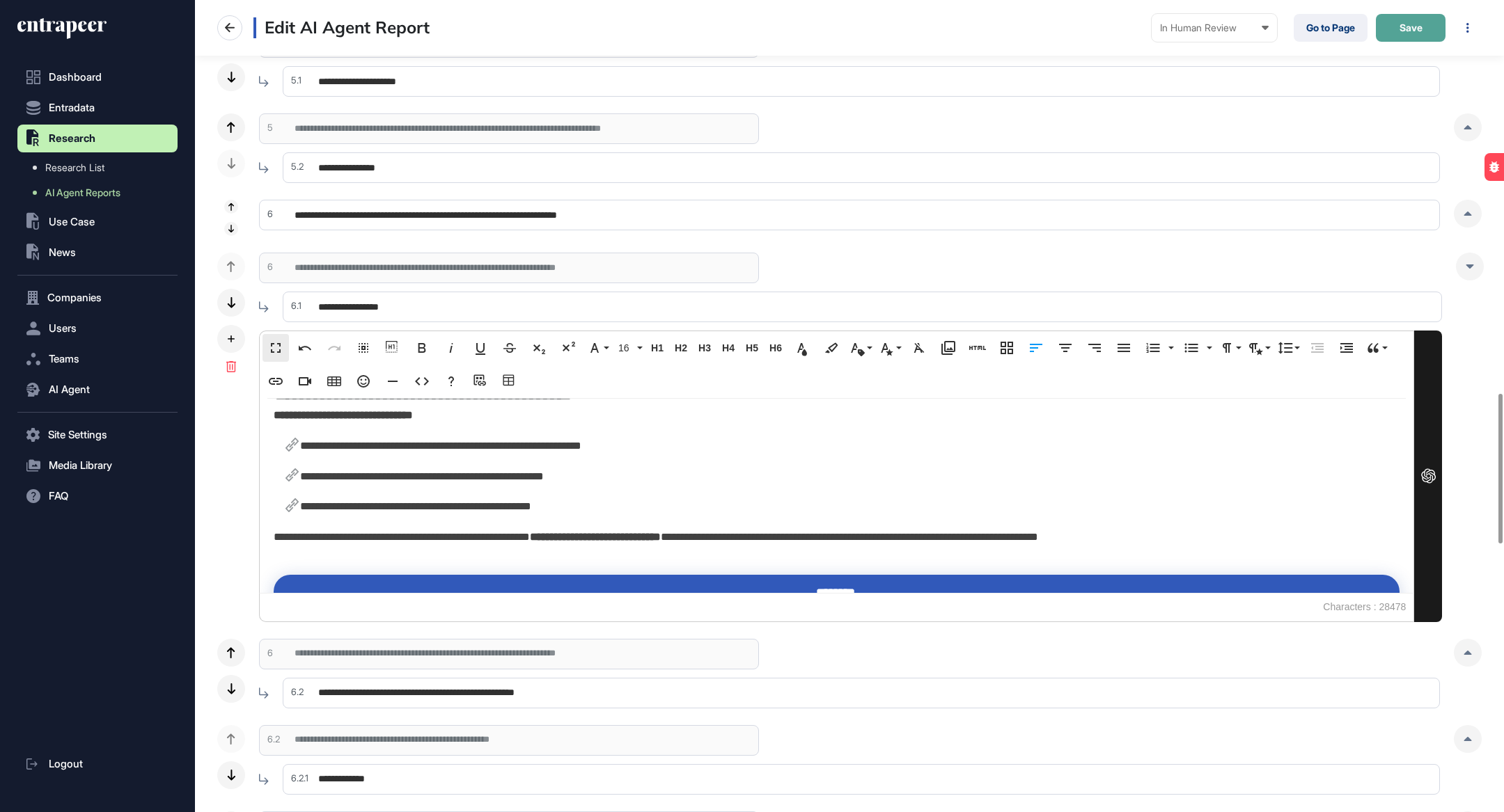
click at [865, 30] on span "Save" at bounding box center [1411, 28] width 23 height 10
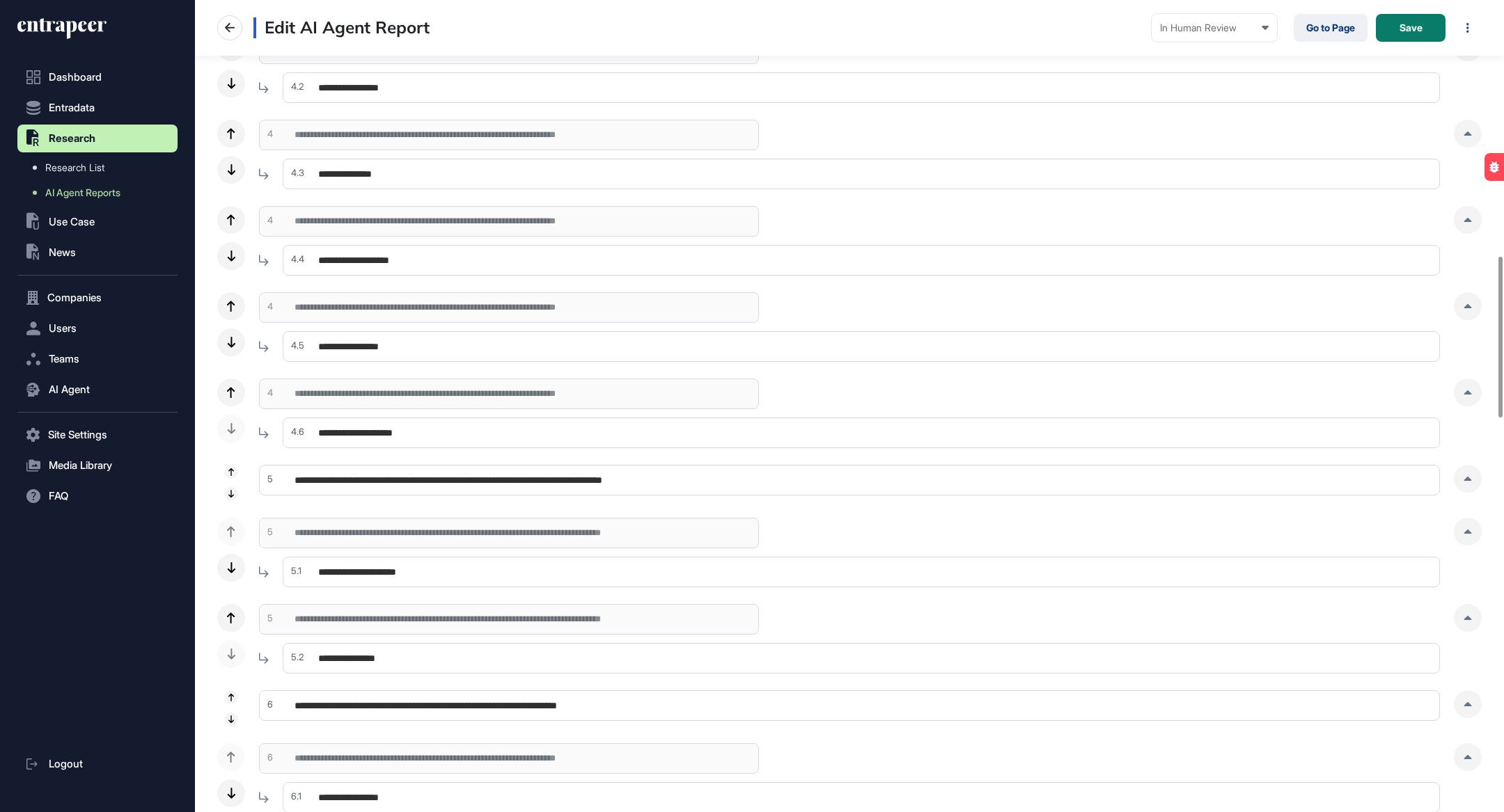
scroll to position [1947, 0]
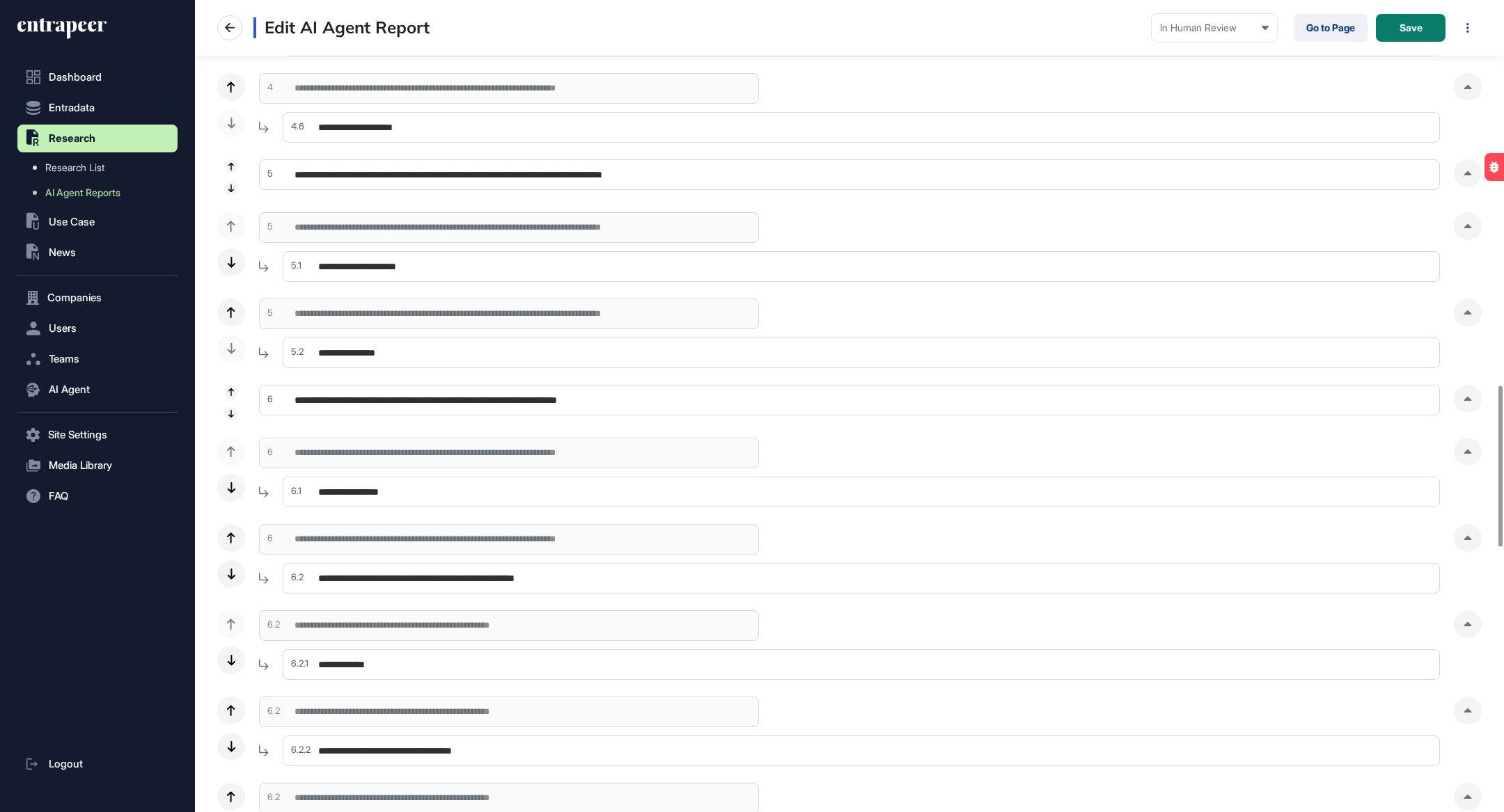
click at [513, 491] on input "**********" at bounding box center [861, 492] width 1157 height 30
click at [865, 452] on div at bounding box center [1467, 451] width 28 height 28
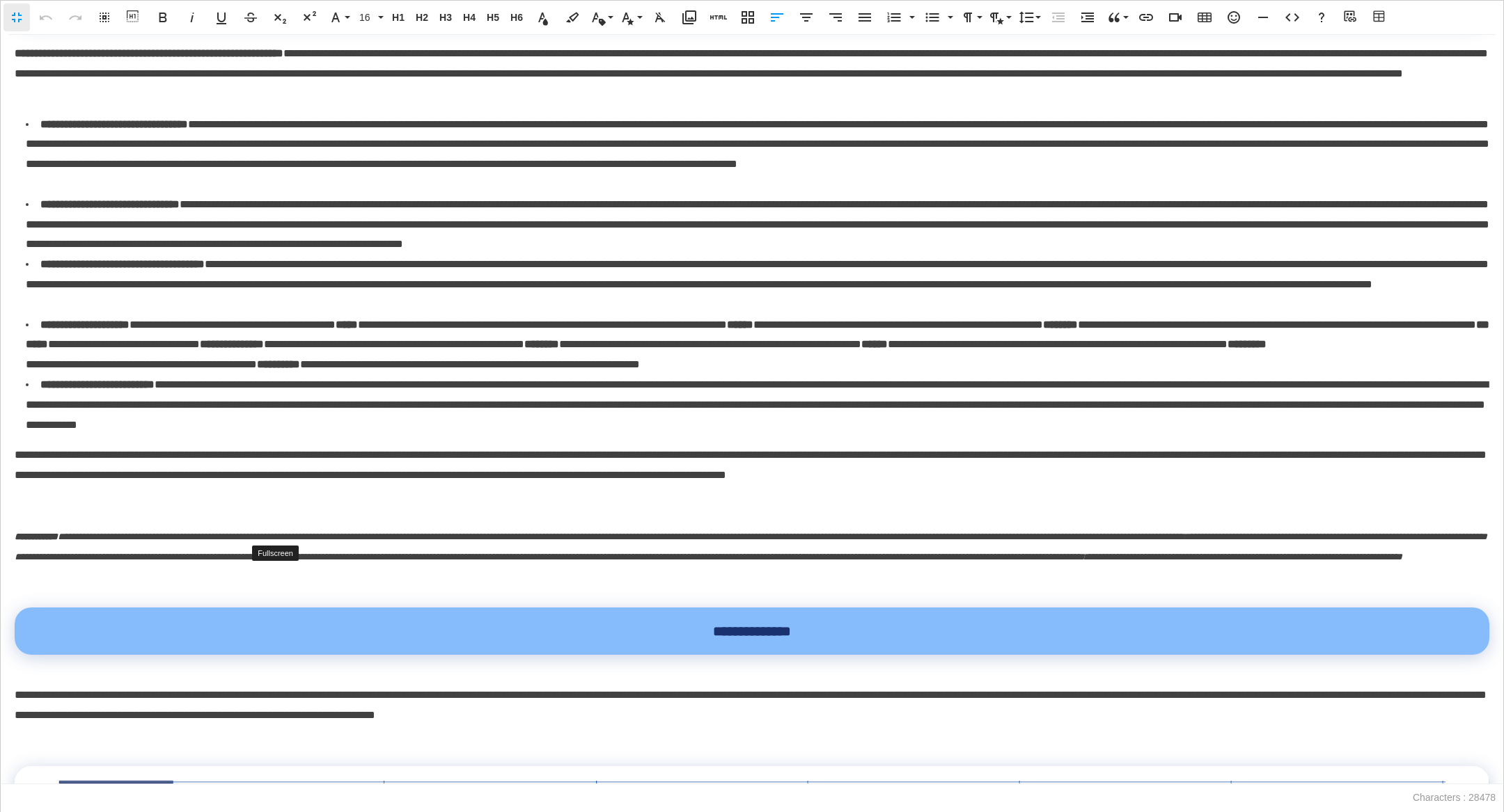
scroll to position [0, 0]
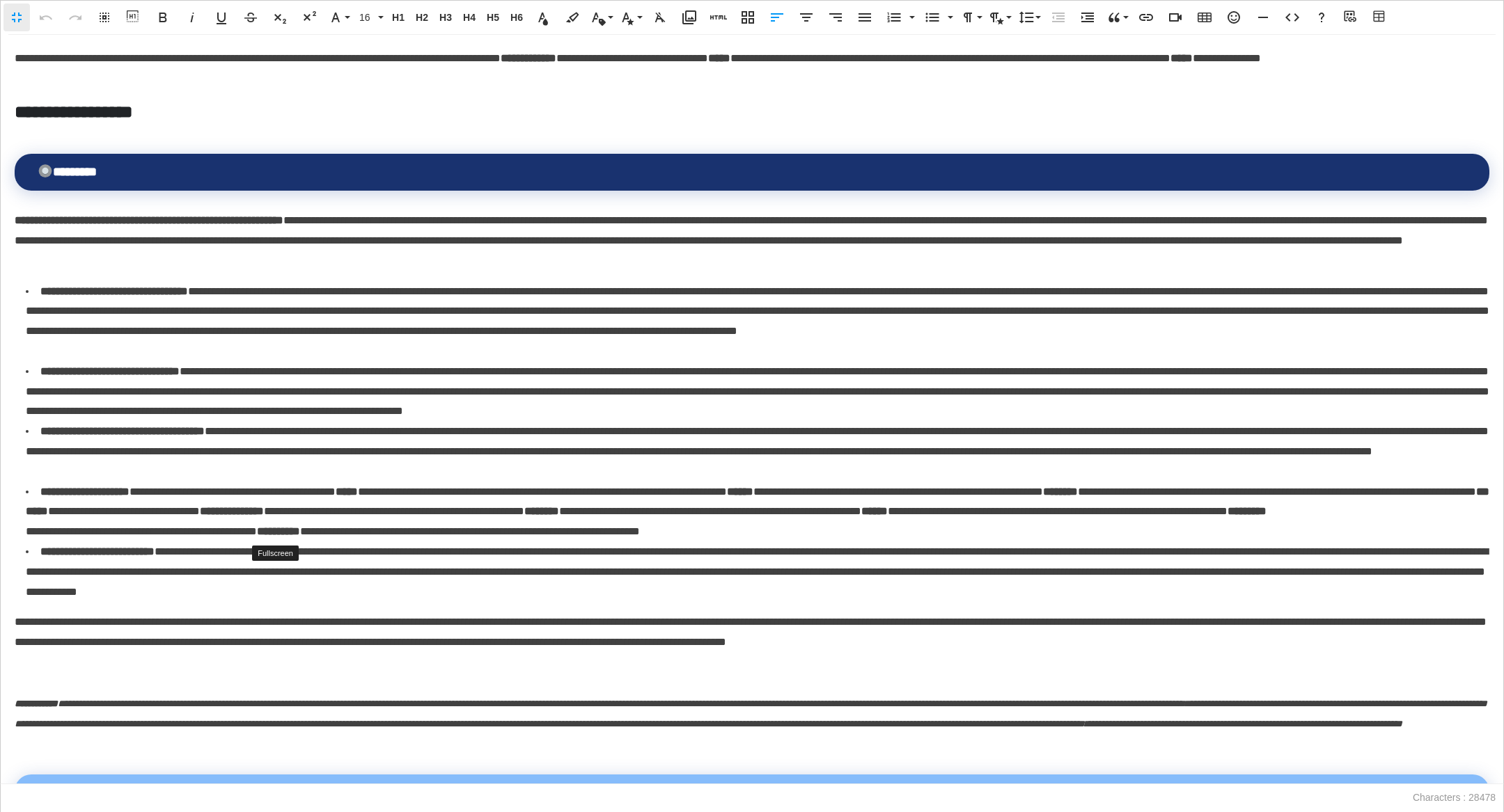
click at [450, 171] on th "********" at bounding box center [752, 172] width 1474 height 37
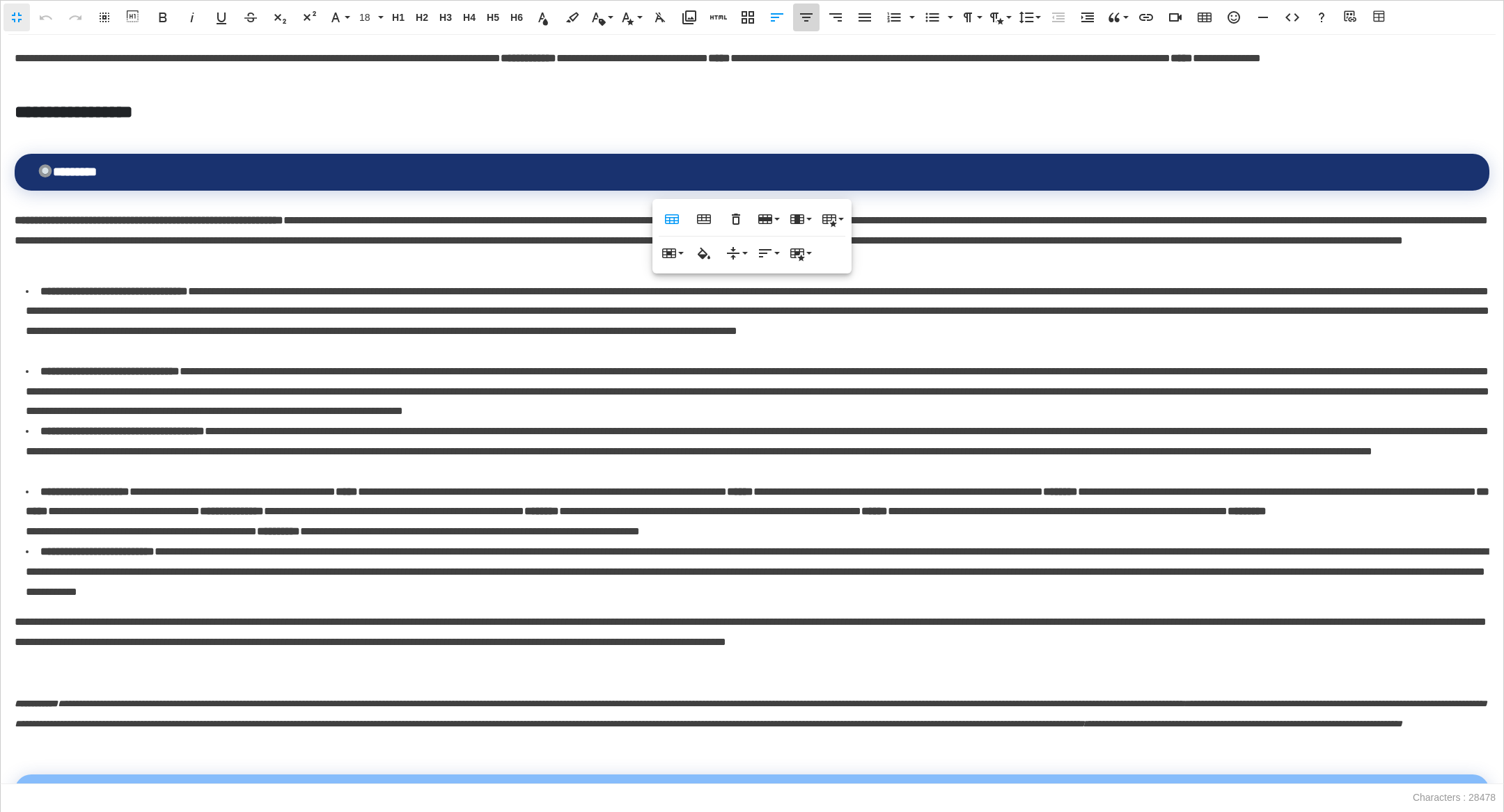
click at [804, 23] on icon "button" at bounding box center [806, 17] width 17 height 17
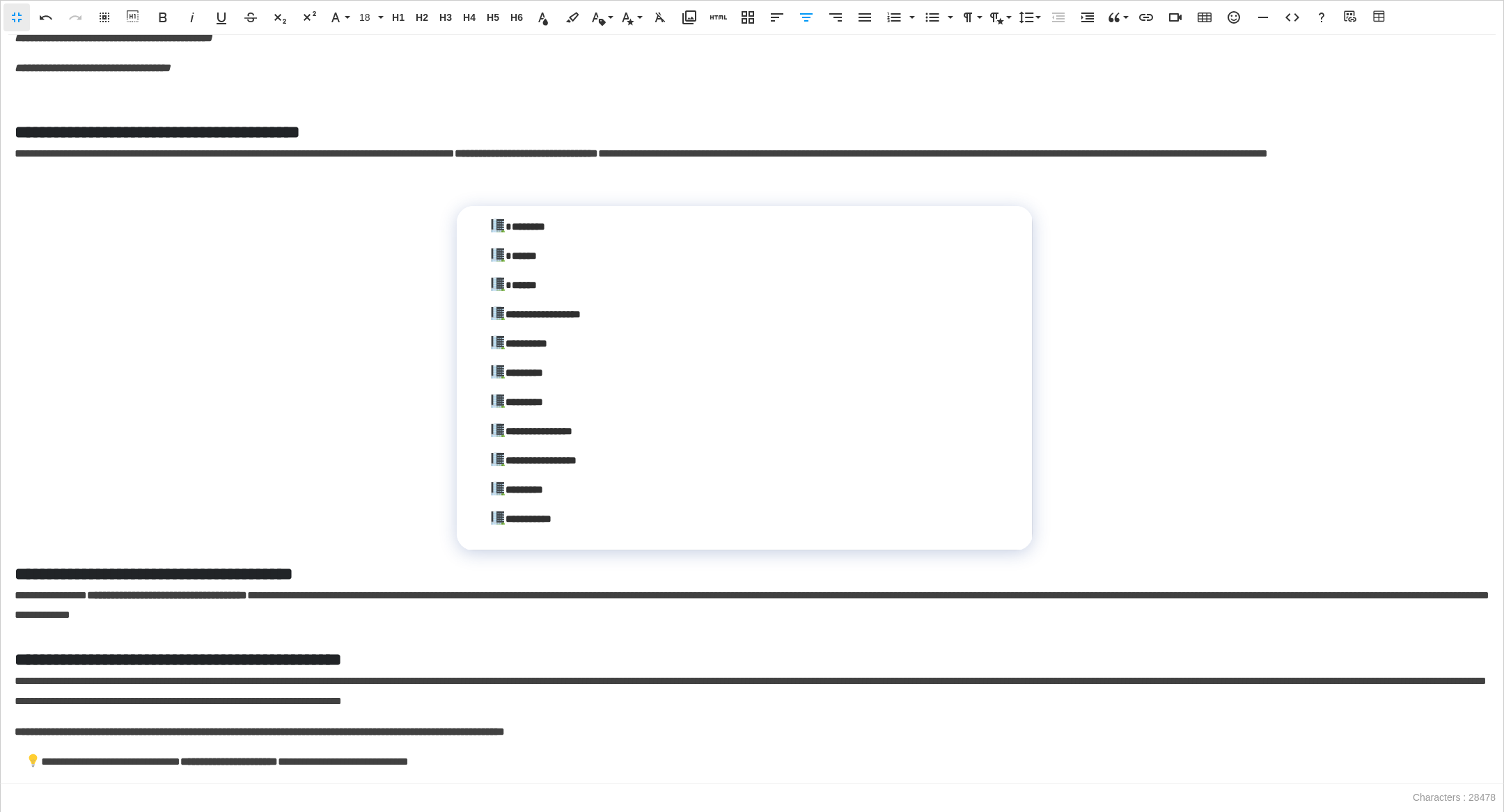
scroll to position [4008, 0]
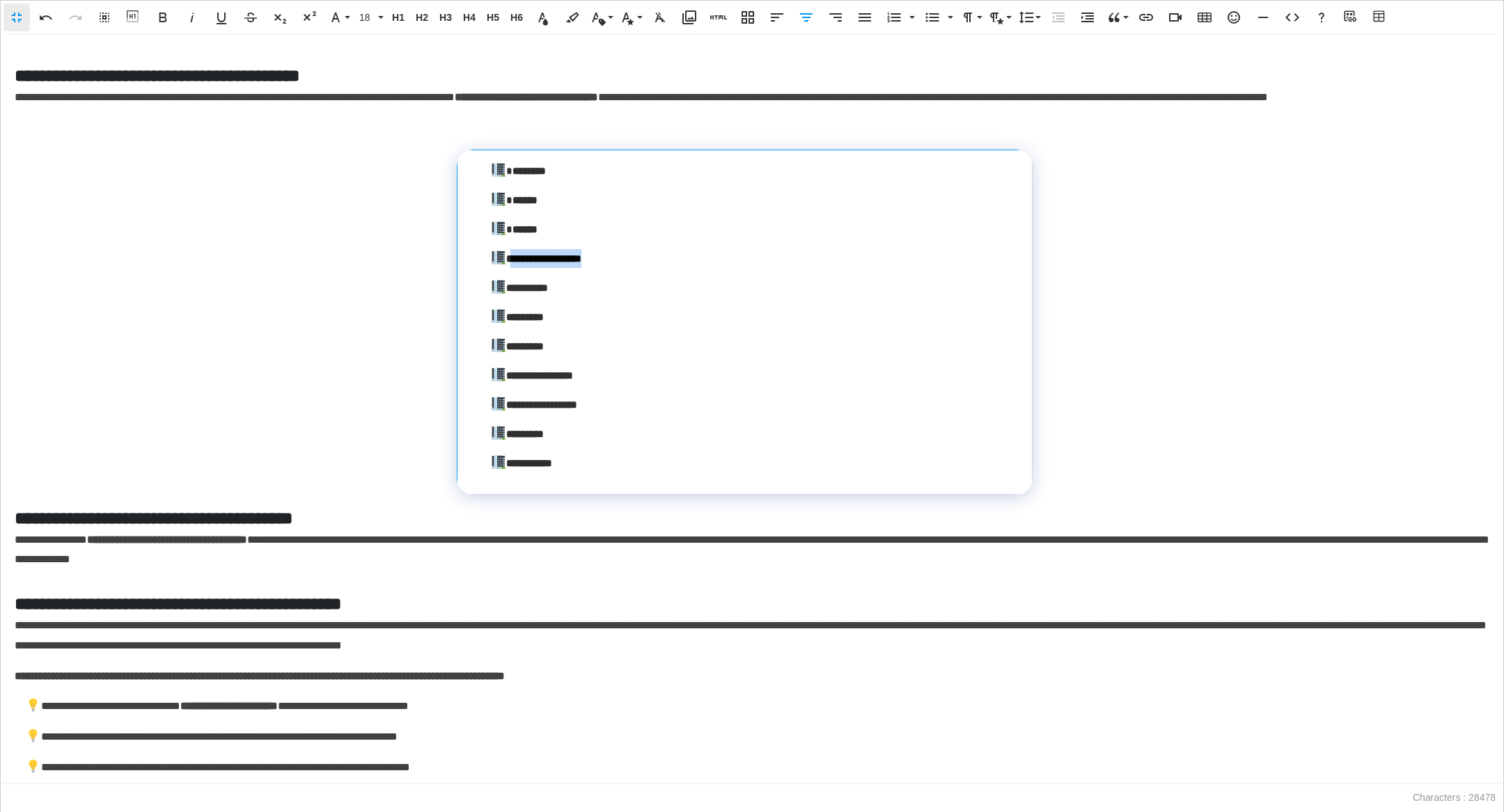
drag, startPoint x: 610, startPoint y: 284, endPoint x: 510, endPoint y: 282, distance: 100.0
click at [510, 268] on p "**********" at bounding box center [749, 258] width 519 height 19
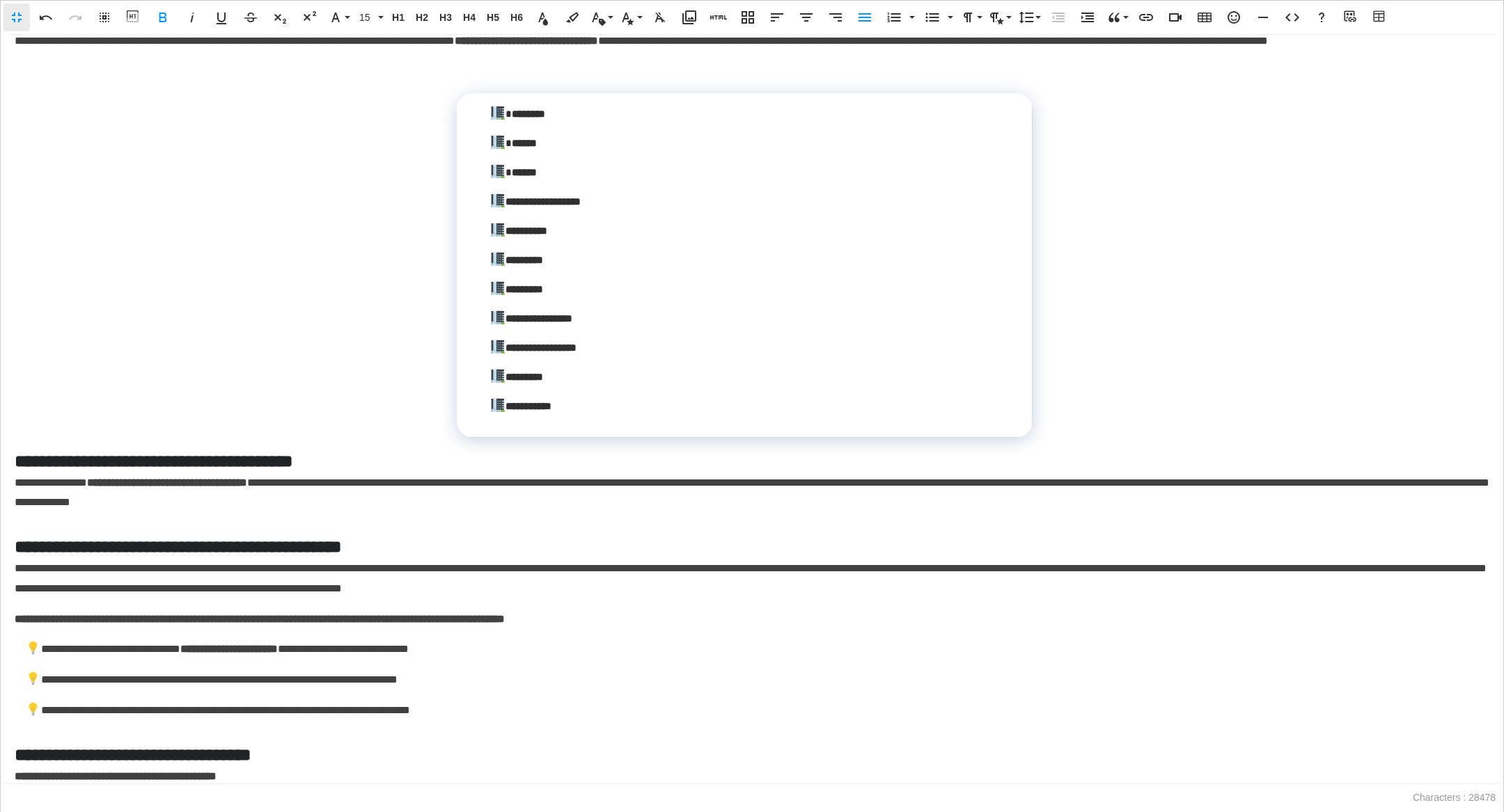
scroll to position [4035, 0]
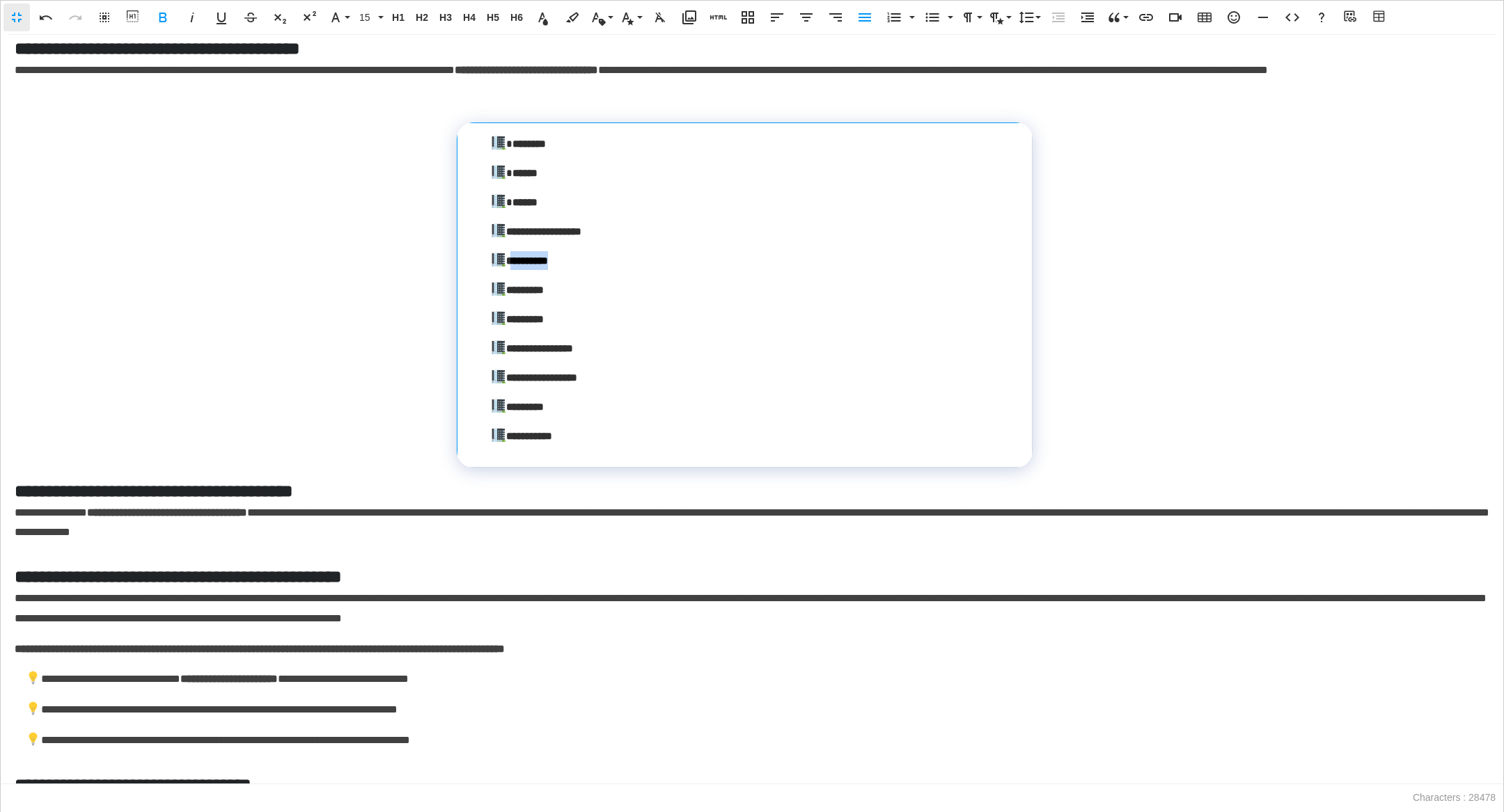
drag, startPoint x: 604, startPoint y: 286, endPoint x: 509, endPoint y: 286, distance: 95.0
click at [509, 270] on p "*********" at bounding box center [749, 261] width 519 height 19
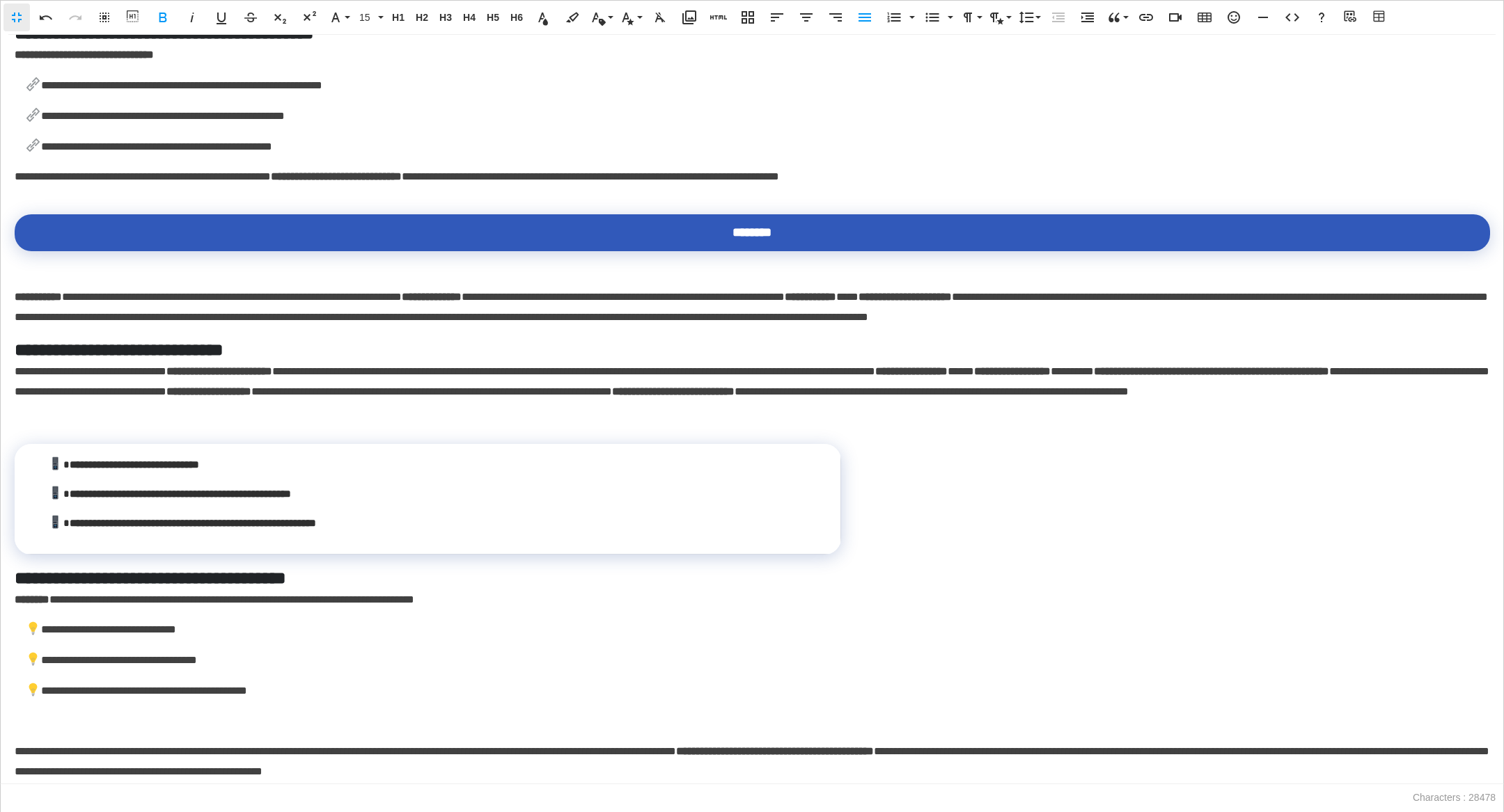
scroll to position [4914, 0]
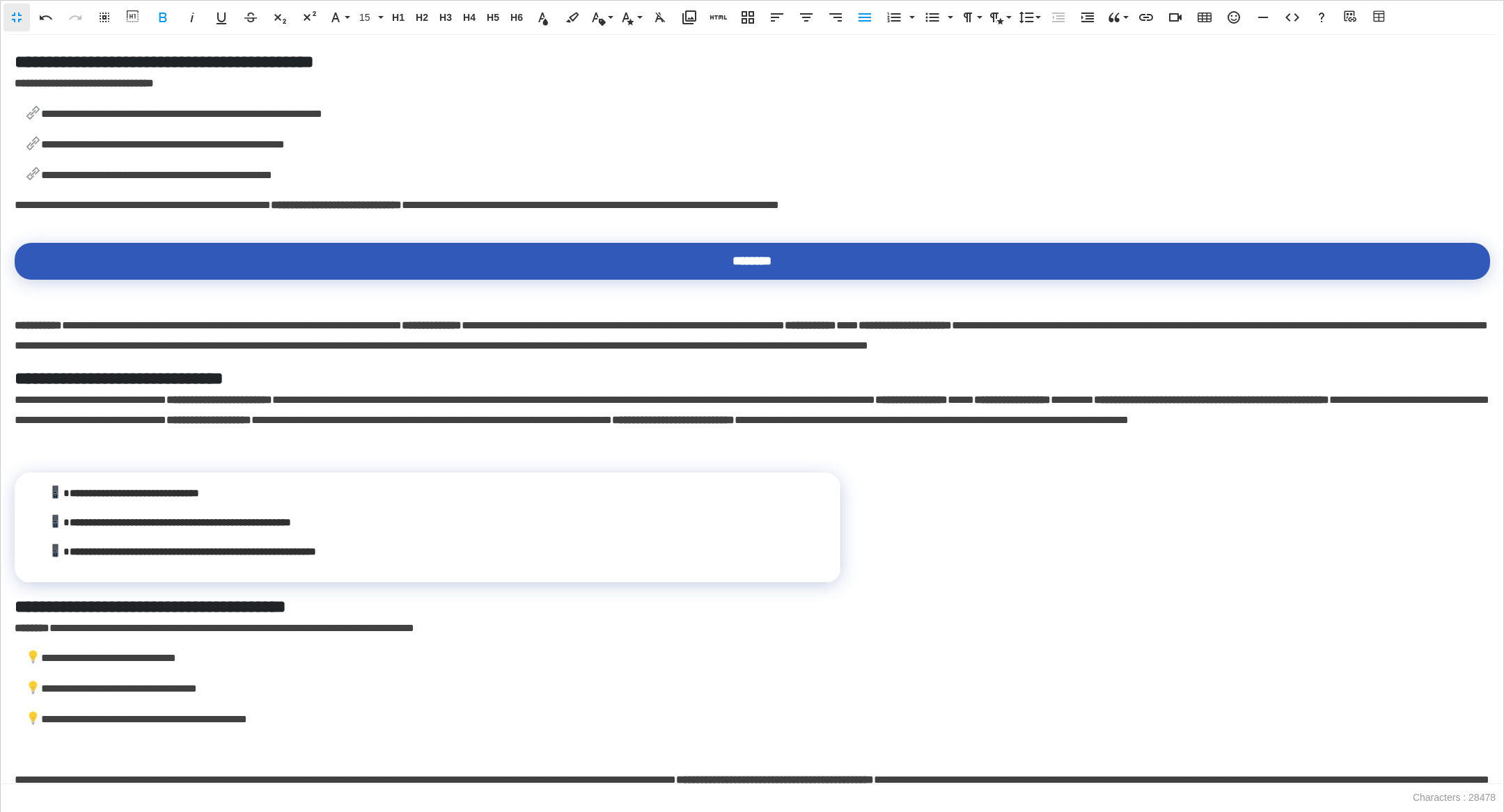
click at [865, 216] on p "**********" at bounding box center [752, 205] width 1475 height 20
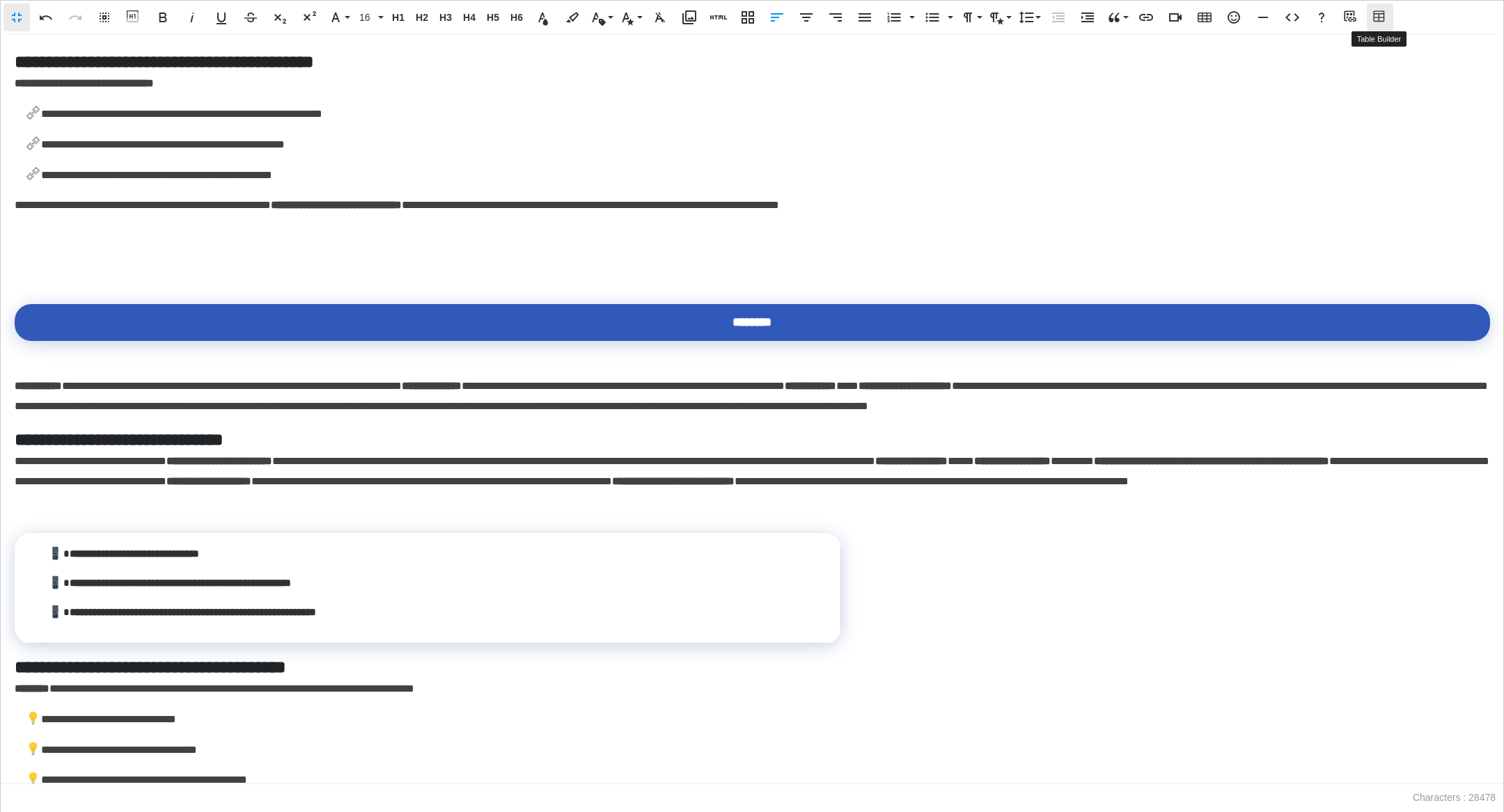
click at [865, 18] on icon "button" at bounding box center [1379, 16] width 11 height 11
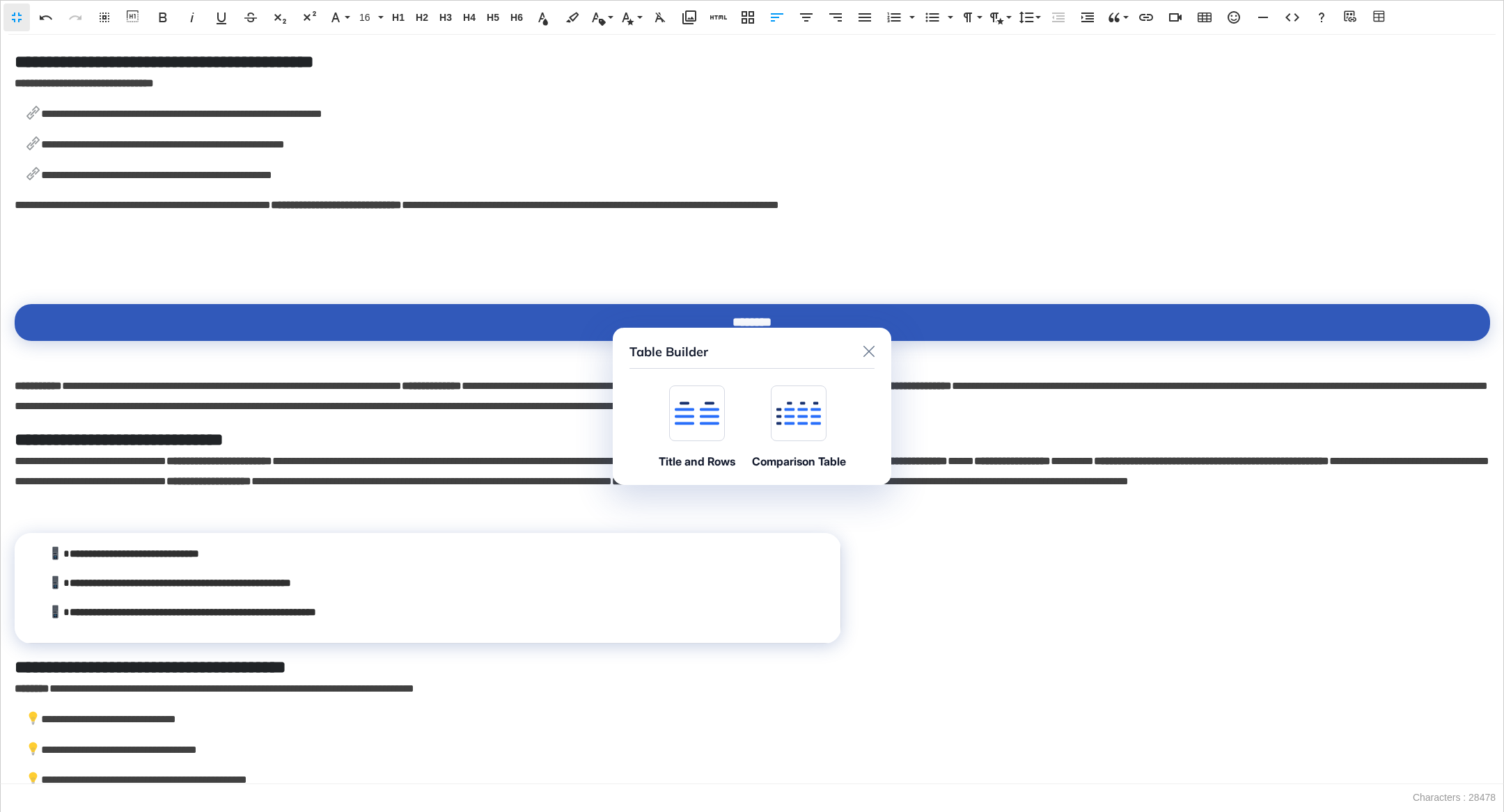
click at [705, 417] on icon at bounding box center [697, 416] width 45 height 17
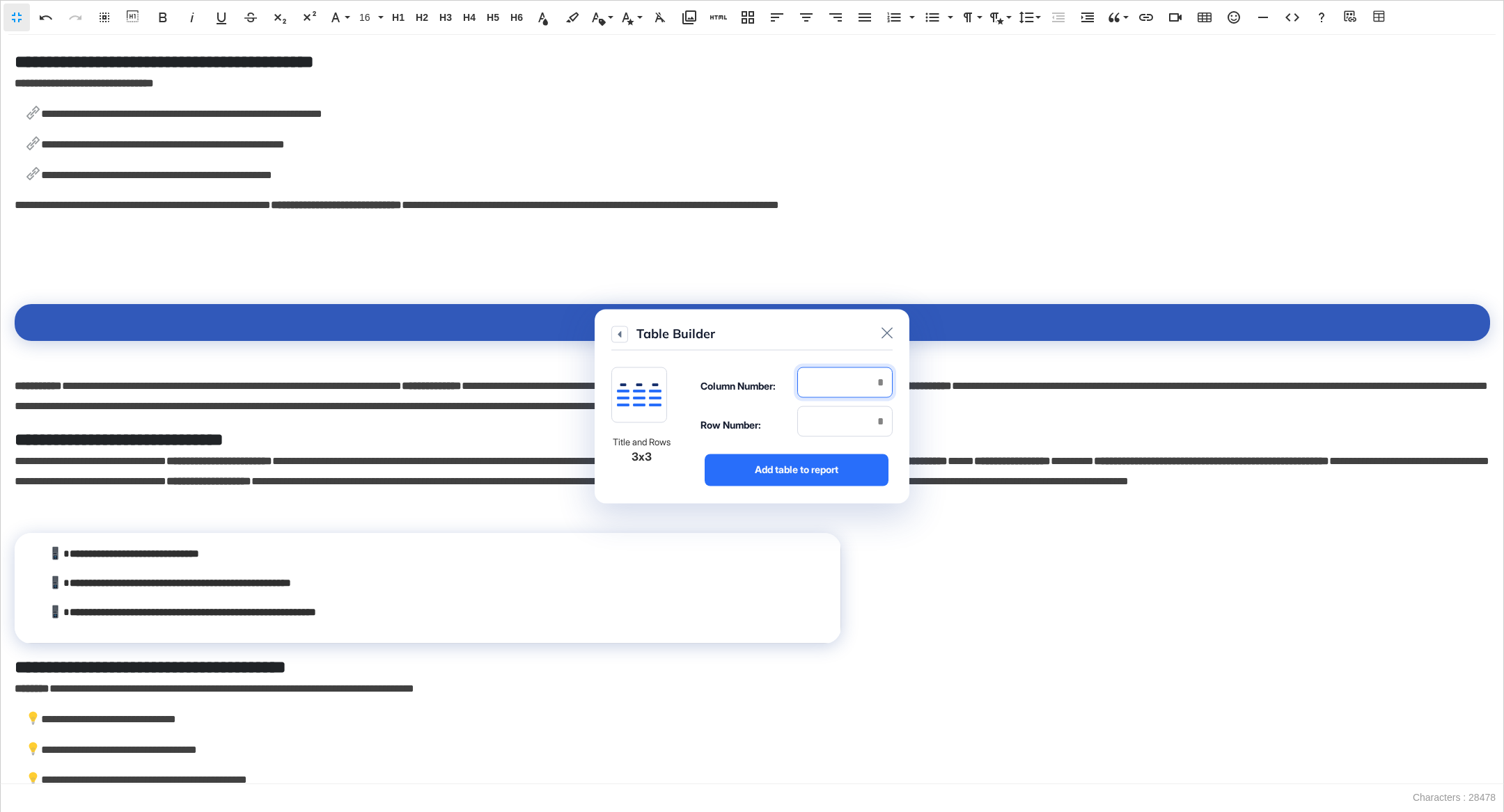
click at [823, 387] on input "number" at bounding box center [845, 382] width 96 height 30
type input "*"
click at [816, 437] on div "Row Number:" at bounding box center [796, 425] width 192 height 39
click at [816, 430] on input "number" at bounding box center [845, 421] width 96 height 30
type input "*"
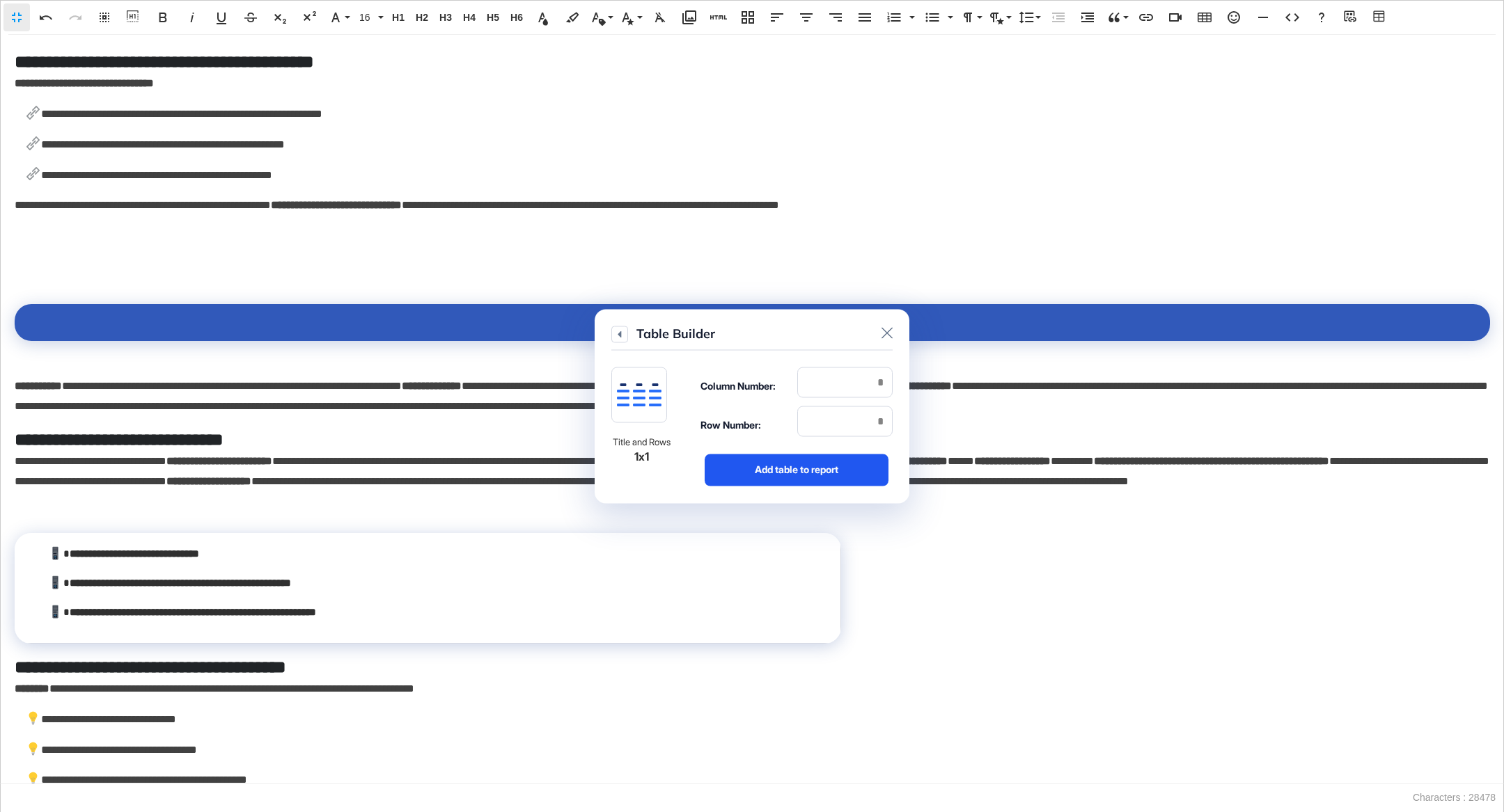
click at [816, 454] on div "Add table to report" at bounding box center [796, 470] width 184 height 32
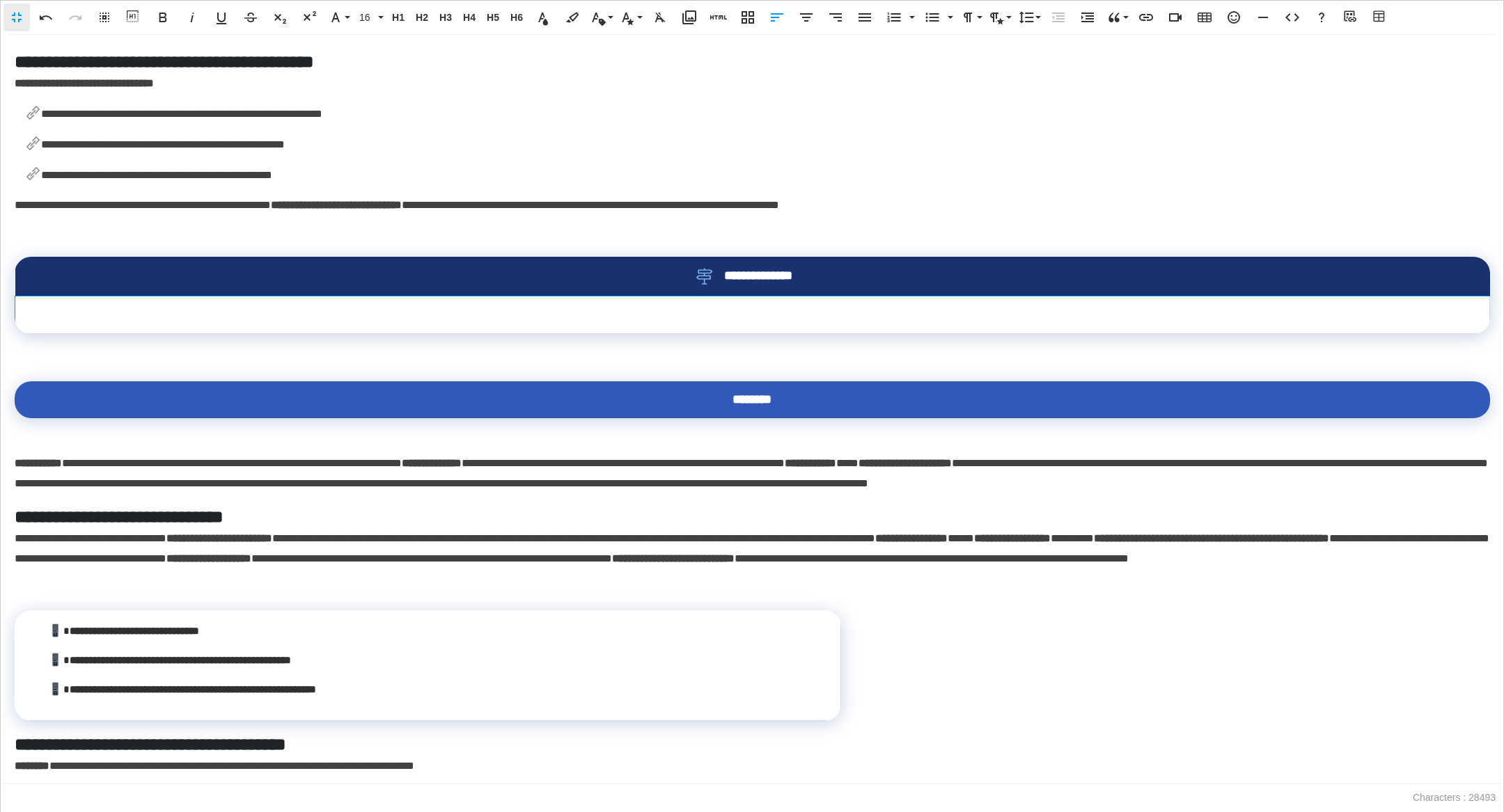
click at [730, 333] on td at bounding box center [752, 314] width 1474 height 37
click at [758, 383] on icon "button" at bounding box center [764, 384] width 14 height 10
click at [780, 449] on link "Delete row" at bounding box center [807, 452] width 105 height 21
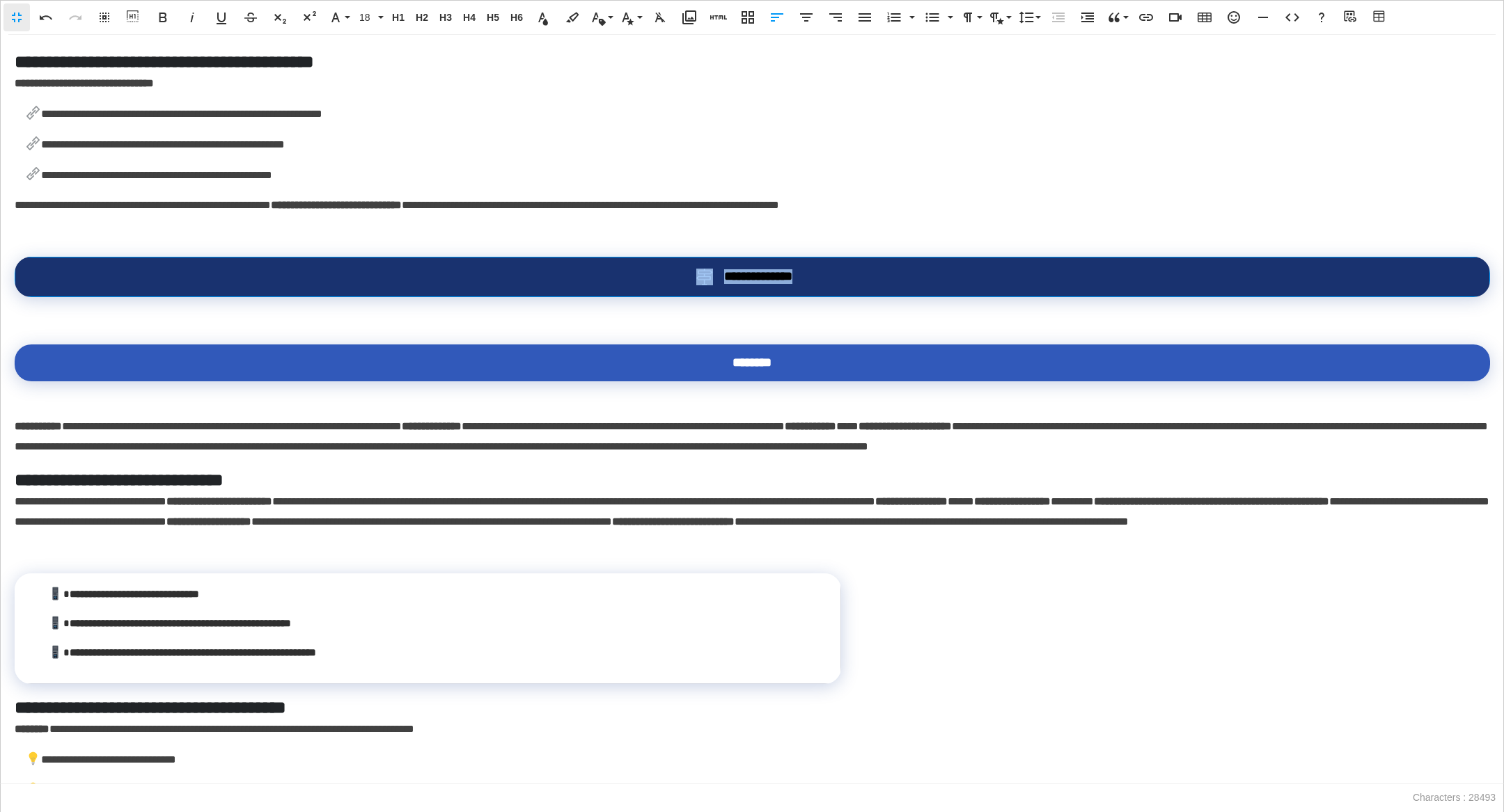
drag, startPoint x: 819, startPoint y: 302, endPoint x: 693, endPoint y: 304, distance: 126.0
click at [693, 286] on div "**********" at bounding box center [752, 277] width 1430 height 17
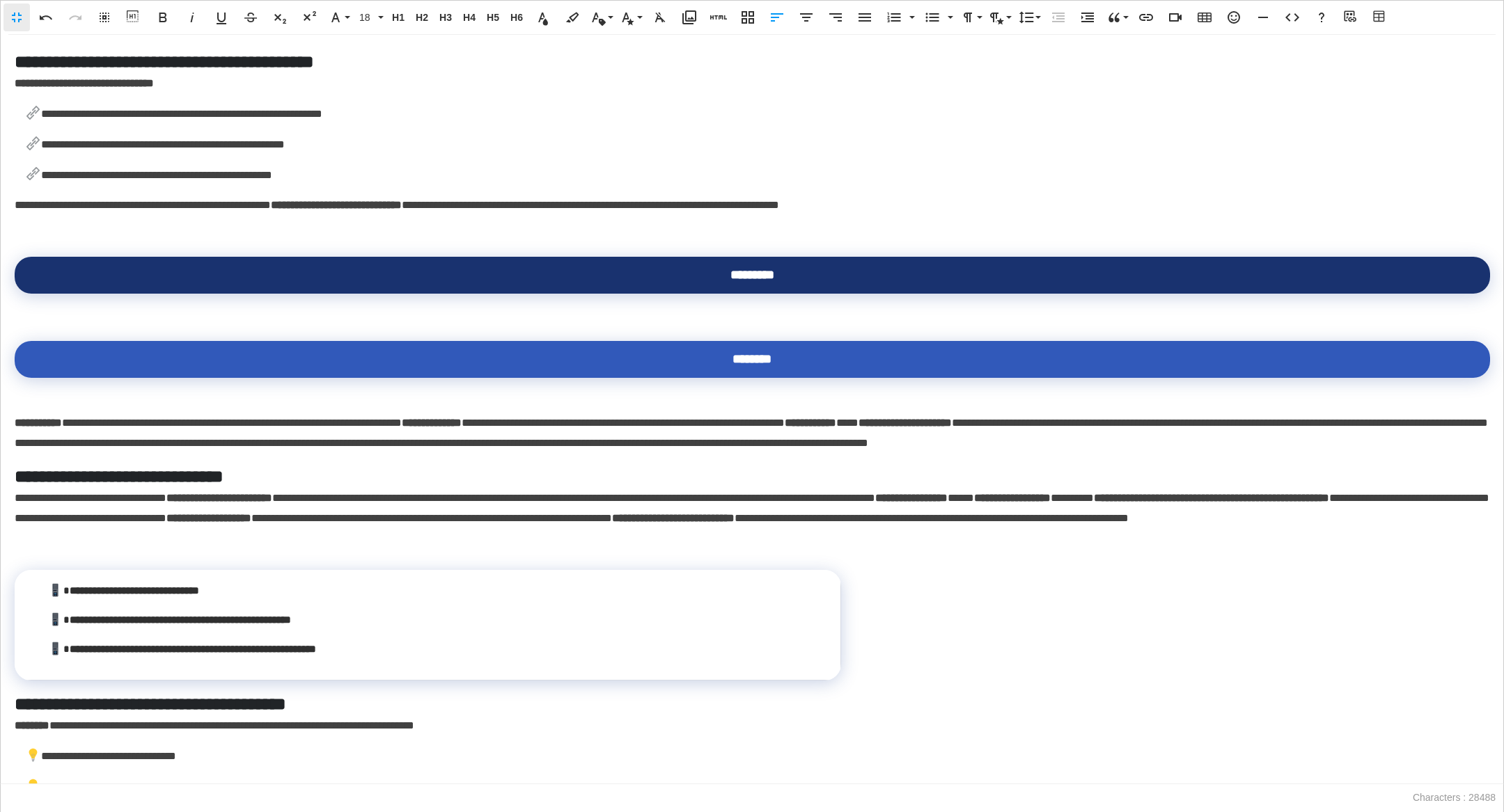
scroll to position [0, 2]
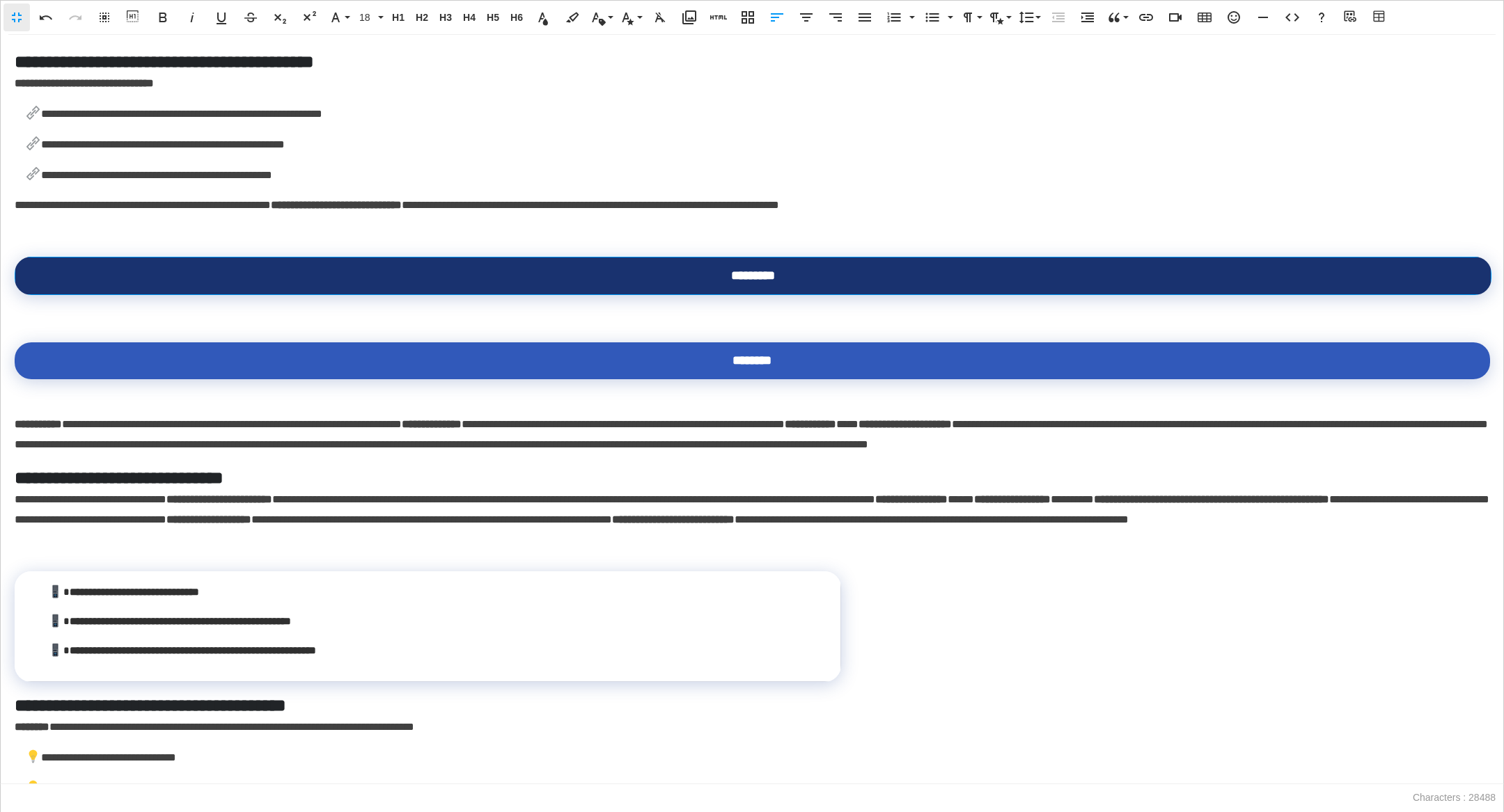
click at [853, 283] on div "*********" at bounding box center [752, 276] width 1431 height 14
click at [695, 381] on button "Cell Background" at bounding box center [704, 378] width 26 height 28
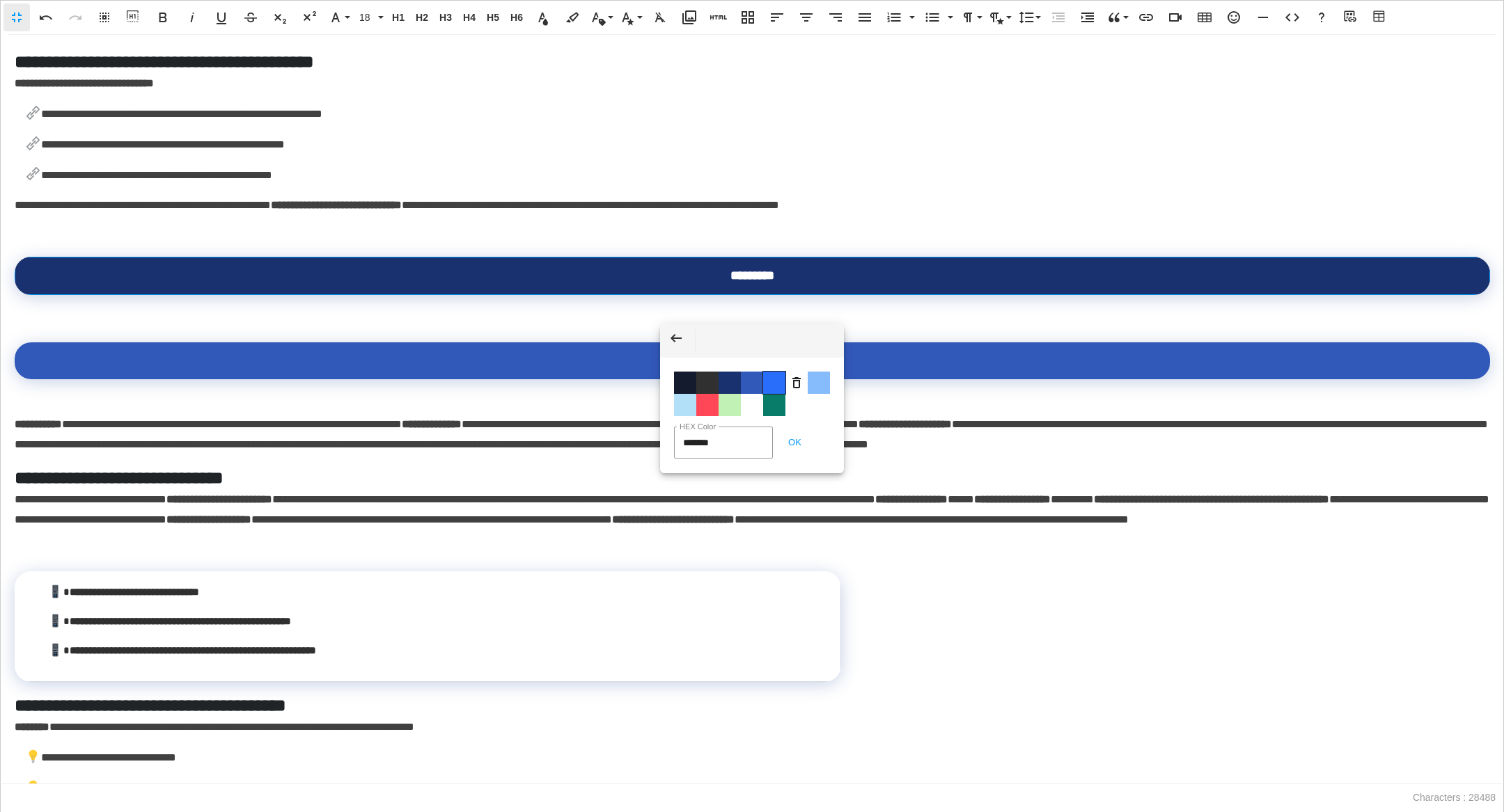
click at [771, 378] on span "Color #286EFA" at bounding box center [775, 383] width 22 height 22
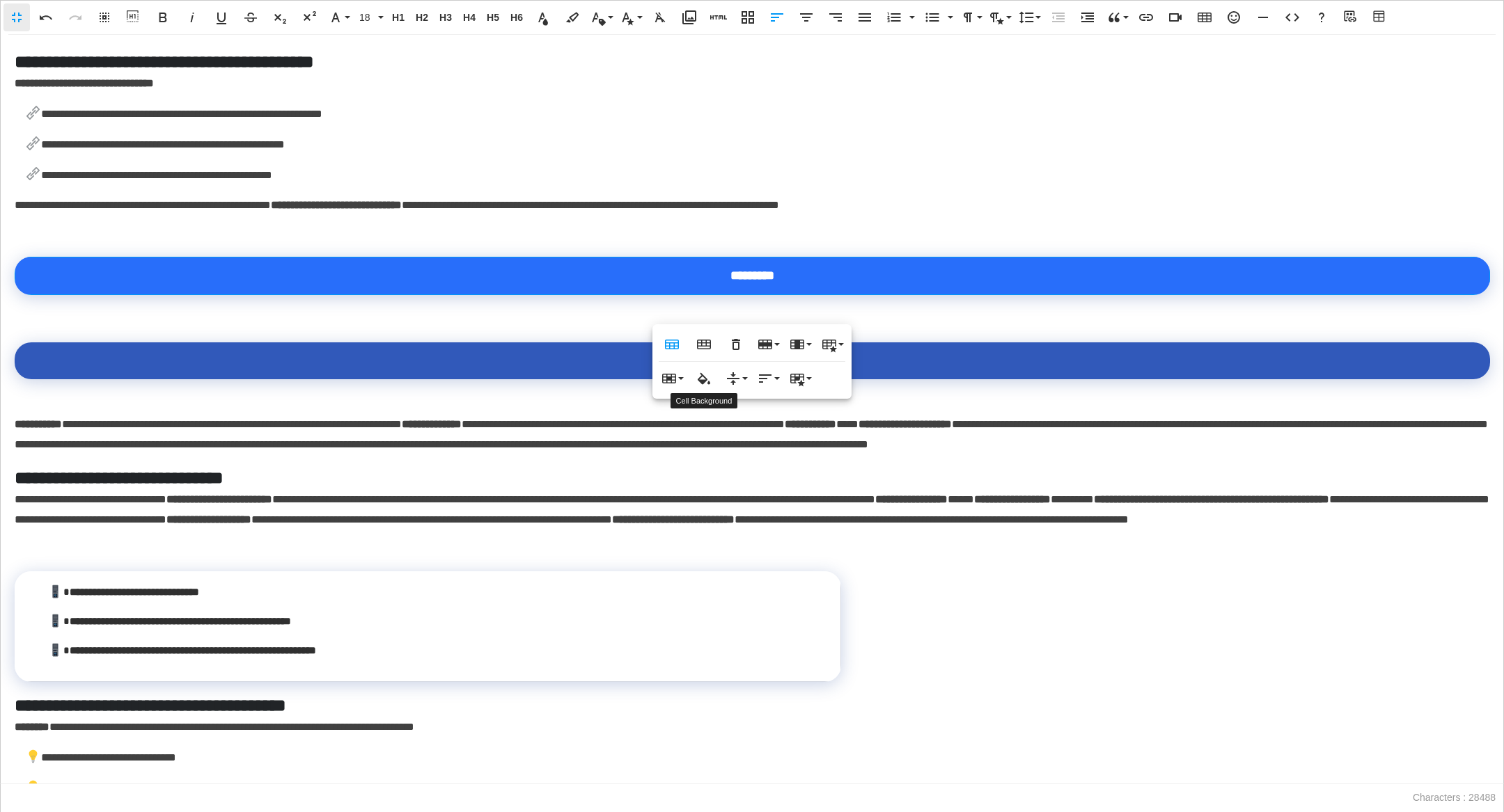
type input "*******"
click at [705, 378] on icon "button" at bounding box center [704, 379] width 13 height 12
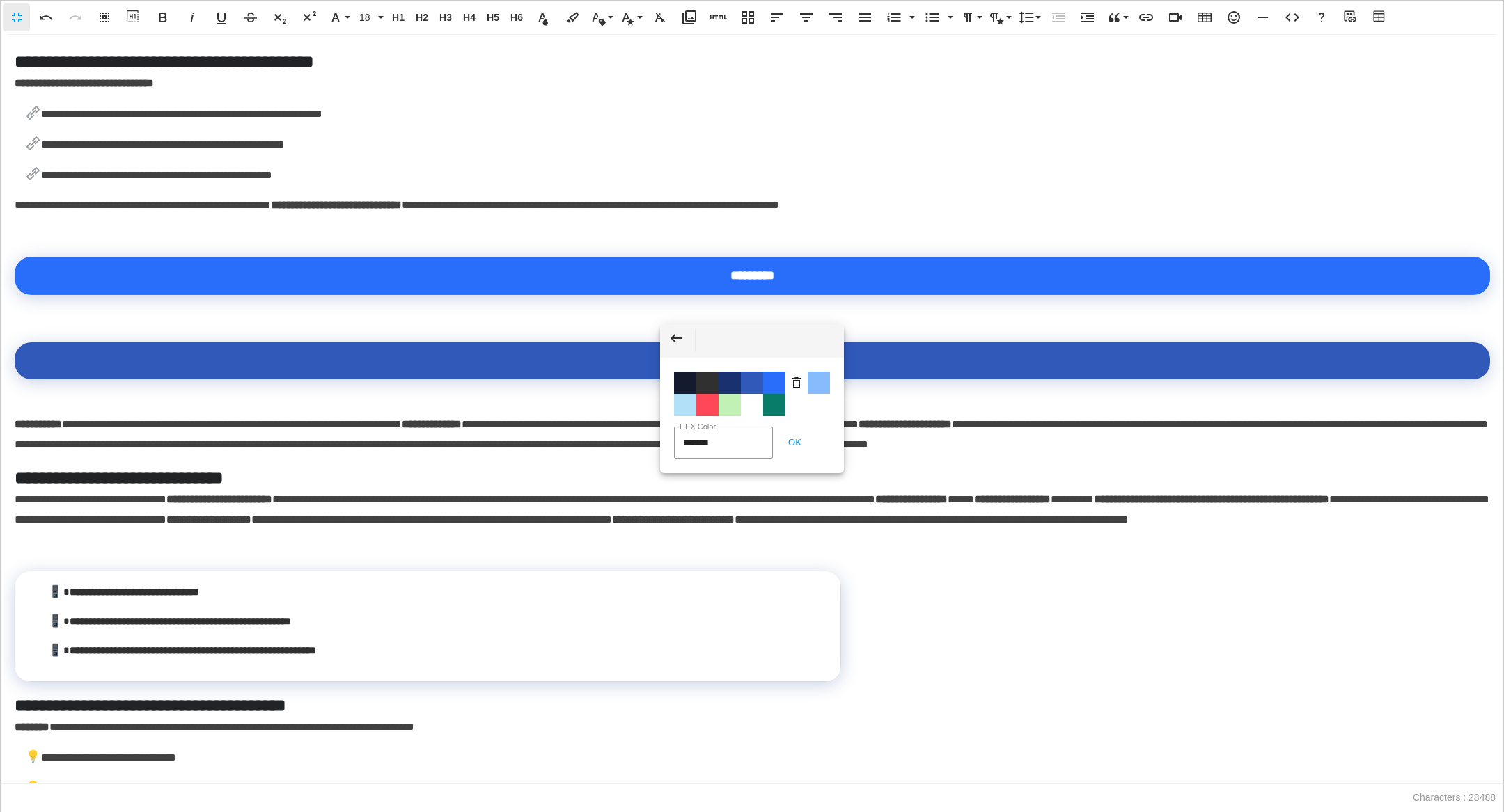
click at [751, 383] on span "Color #3159BA" at bounding box center [752, 383] width 22 height 22
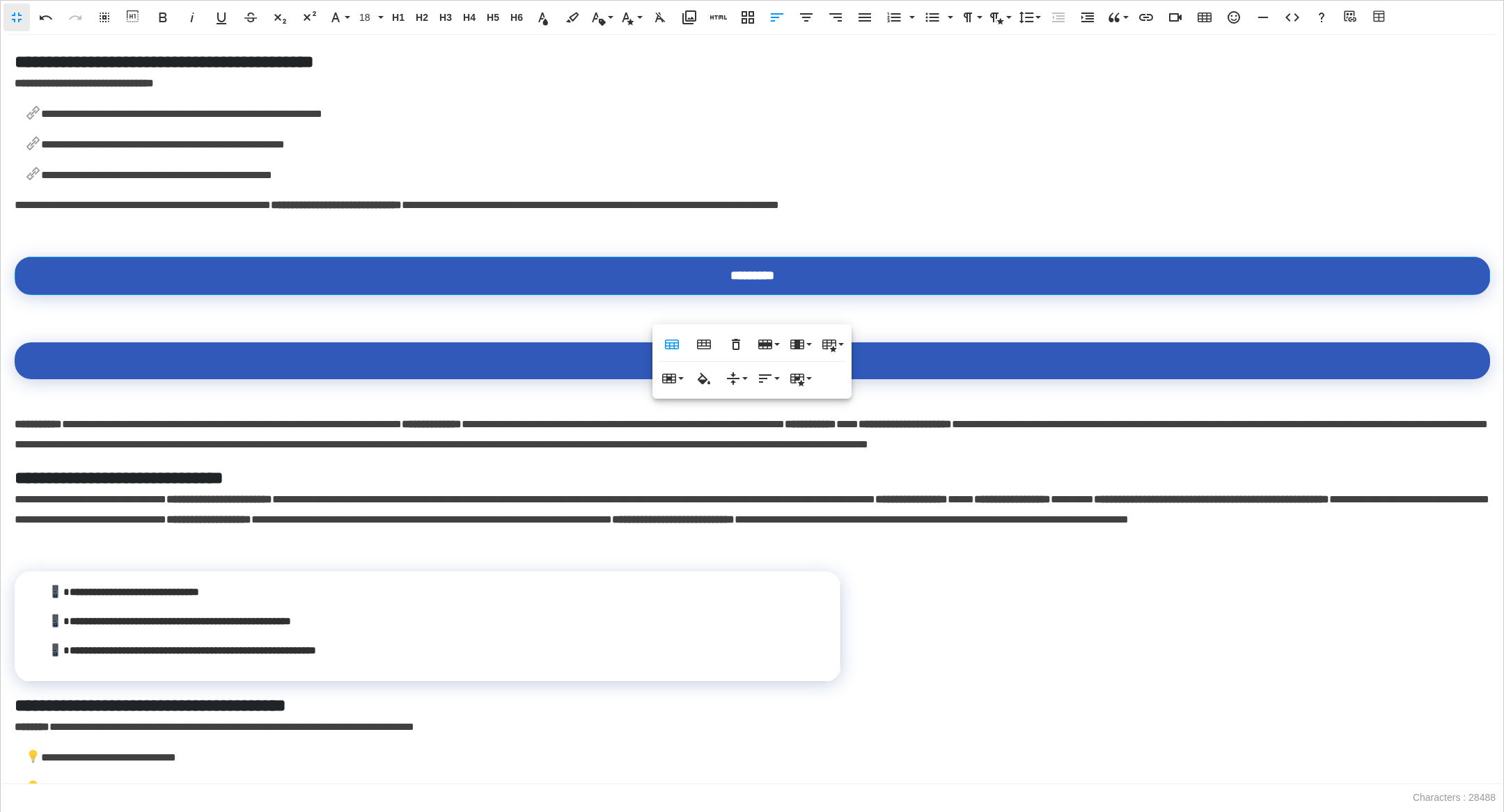
click at [865, 338] on div "**********" at bounding box center [752, 410] width 1504 height 750
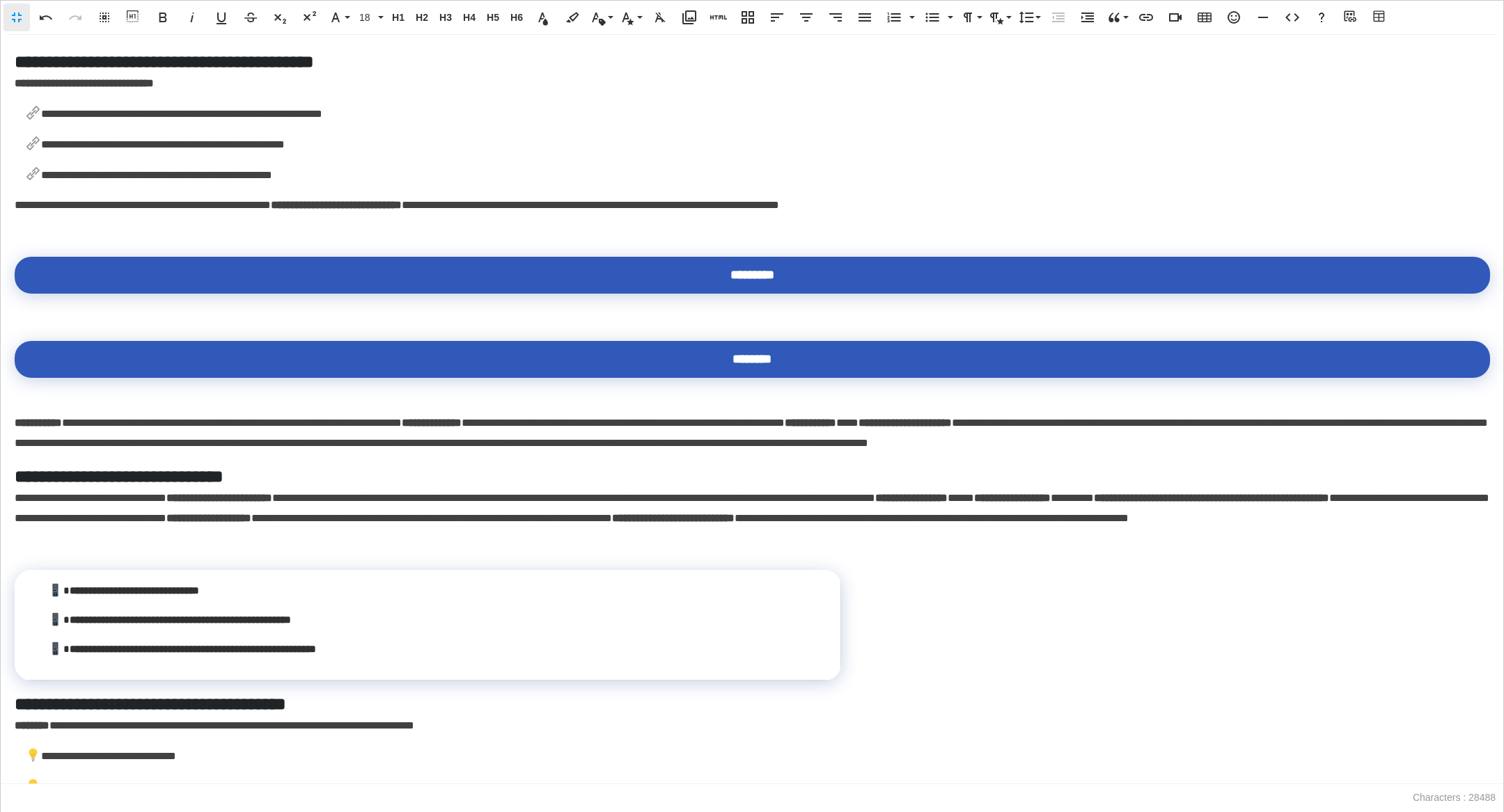
click at [727, 341] on div at bounding box center [752, 333] width 1474 height 17
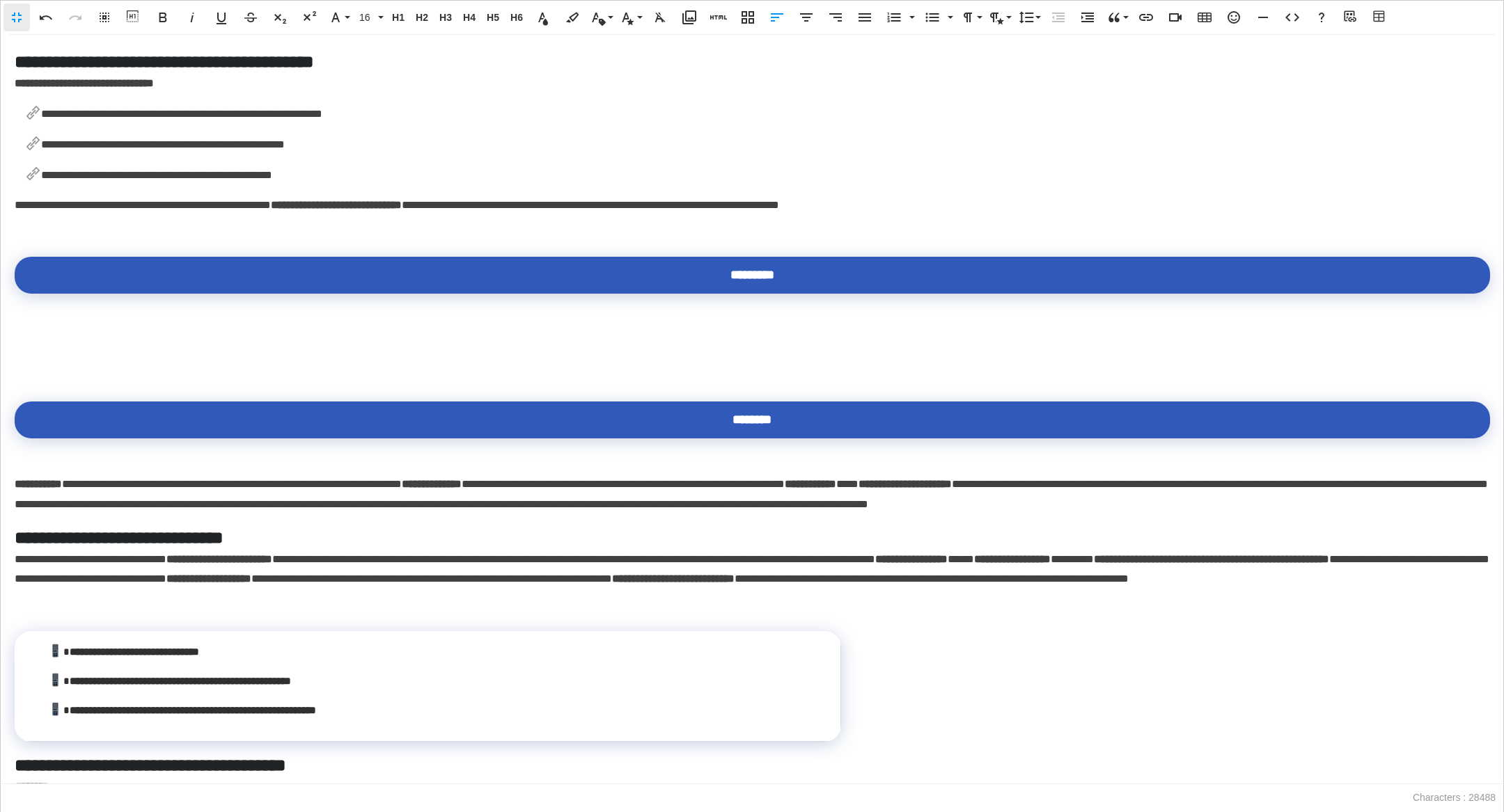
click at [652, 361] on p at bounding box center [752, 351] width 1474 height 20
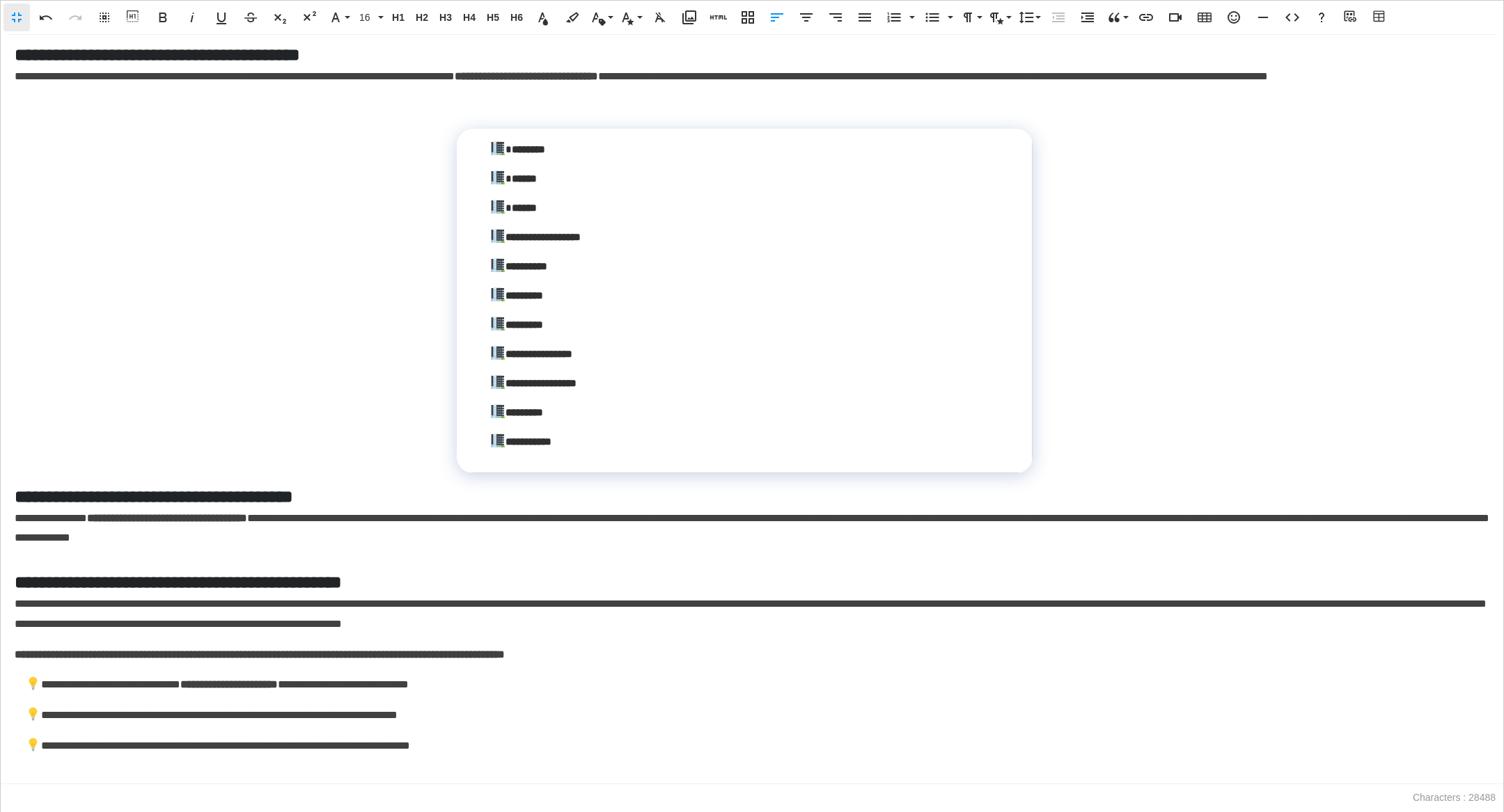
scroll to position [4073, 0]
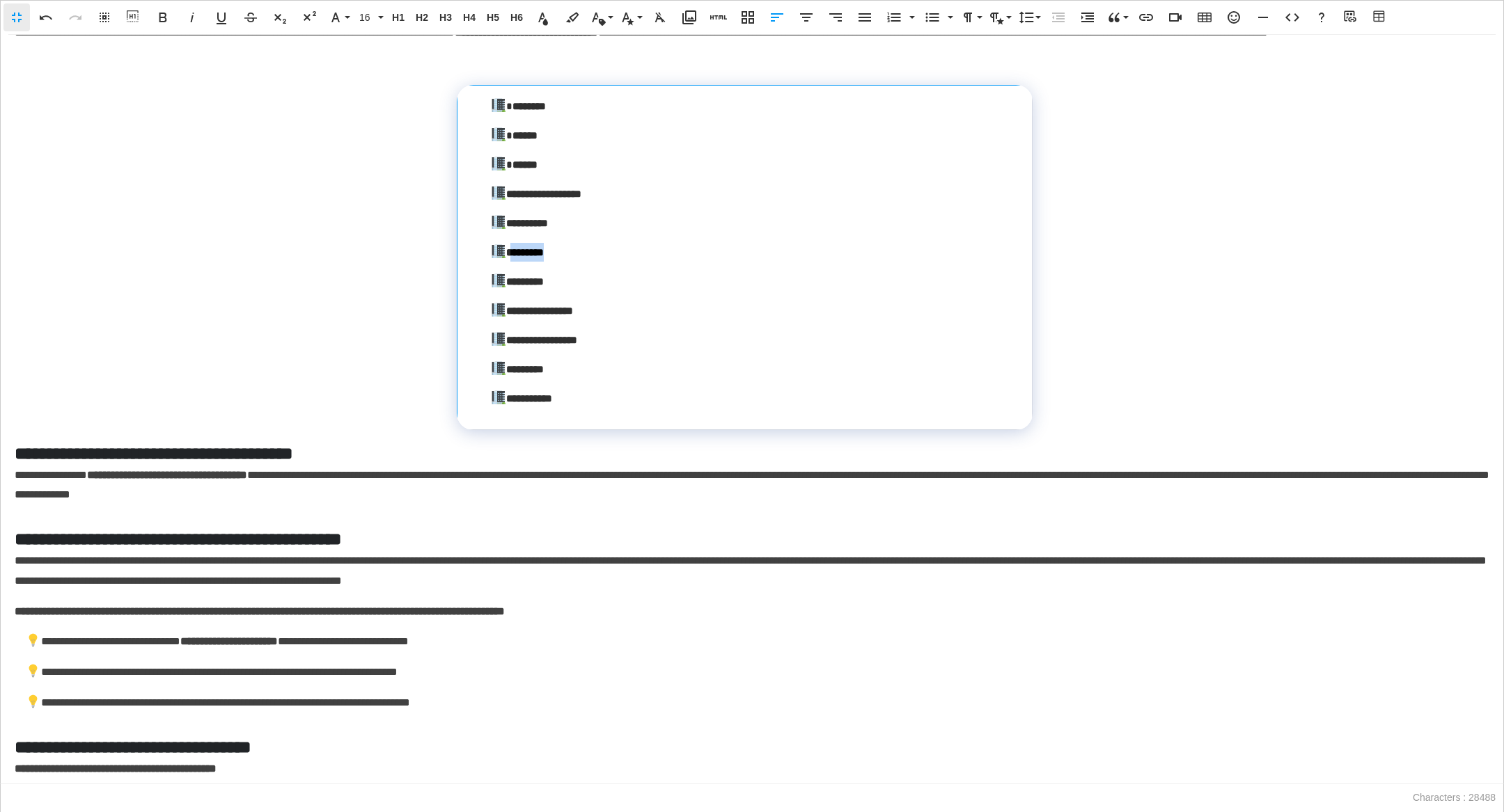
drag, startPoint x: 555, startPoint y: 278, endPoint x: 511, endPoint y: 276, distance: 44.0
click at [511, 258] on strong "********" at bounding box center [516, 252] width 53 height 10
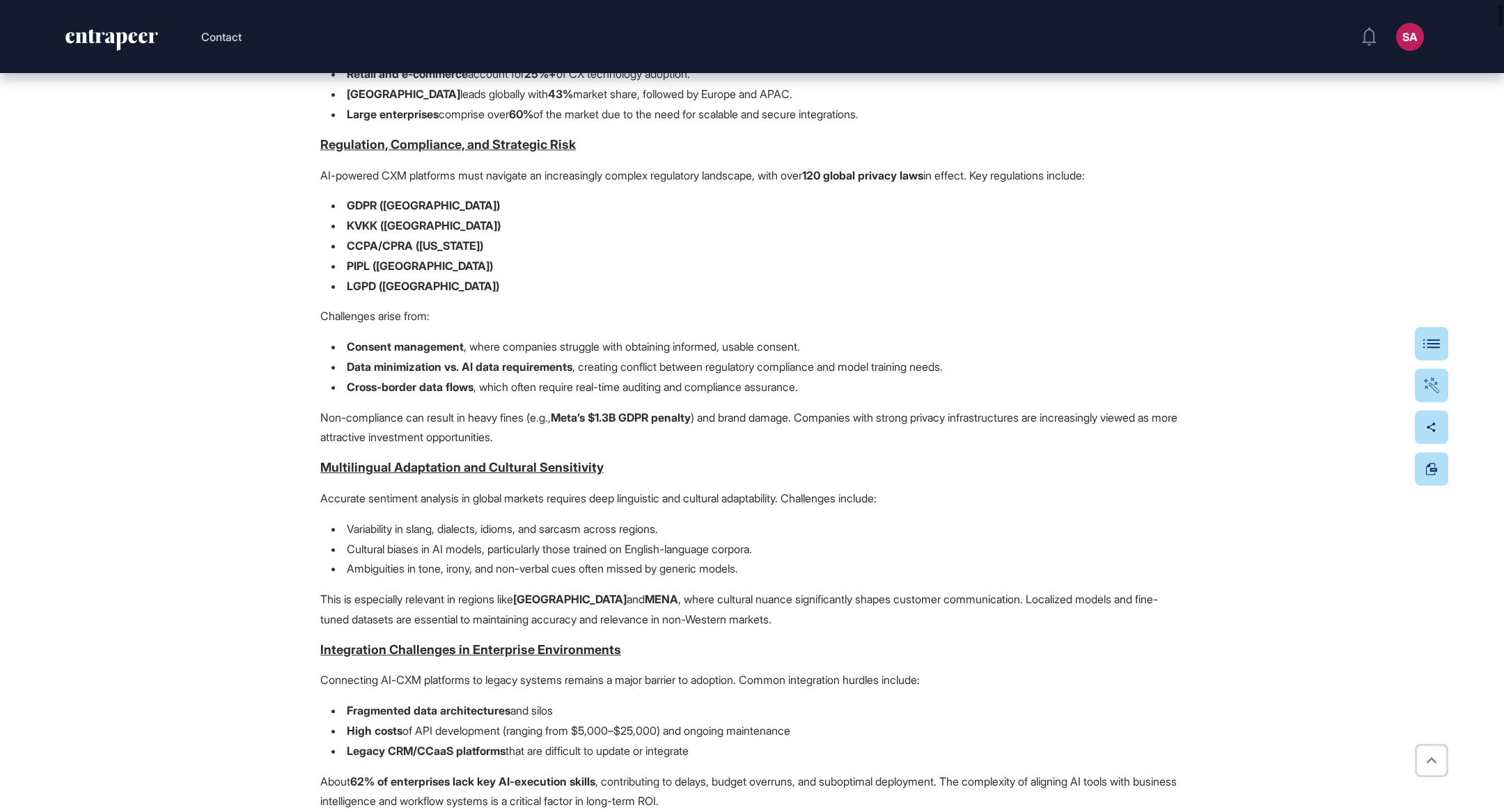
scroll to position [1437, 0]
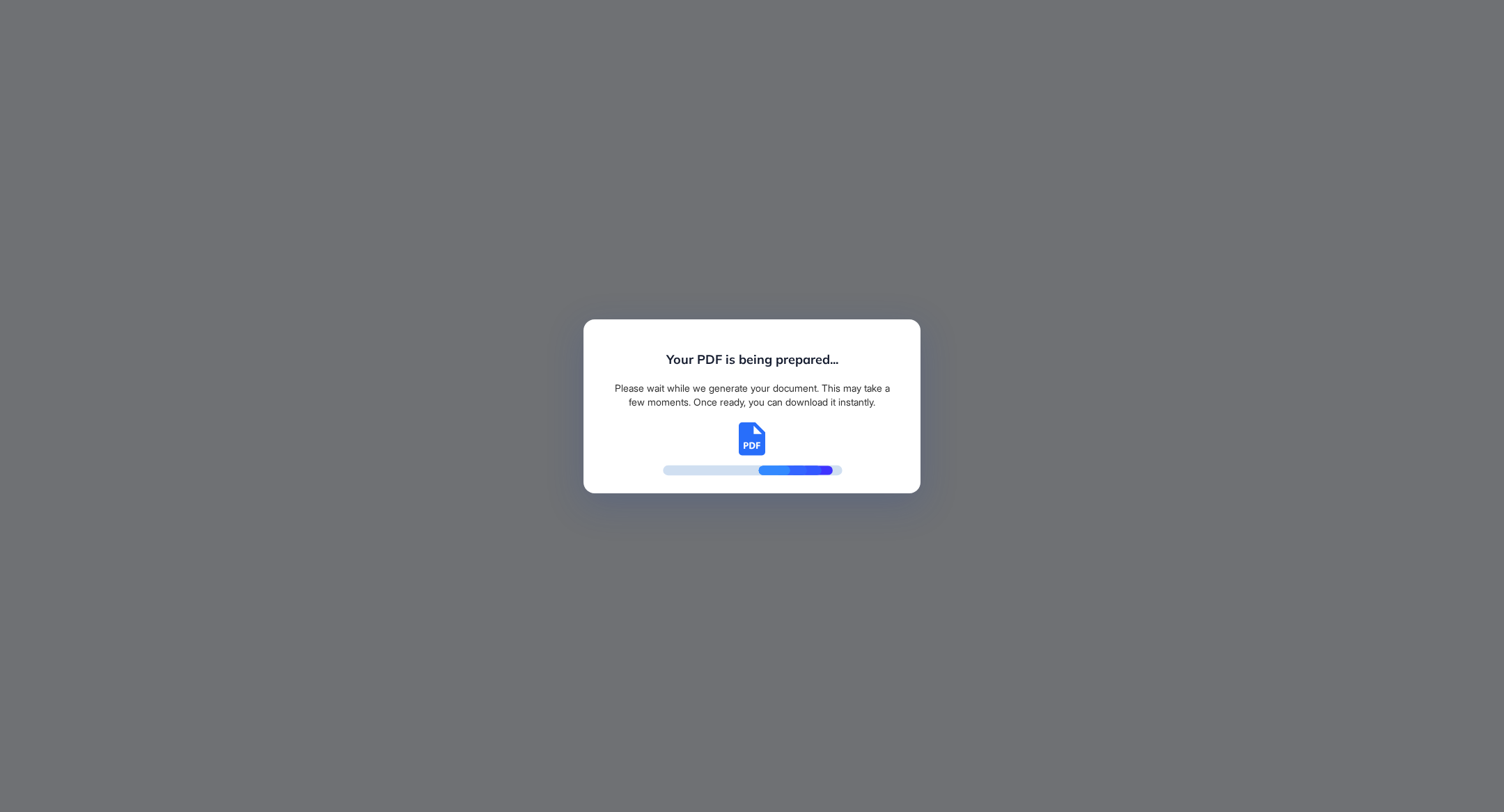
scroll to position [6, 0]
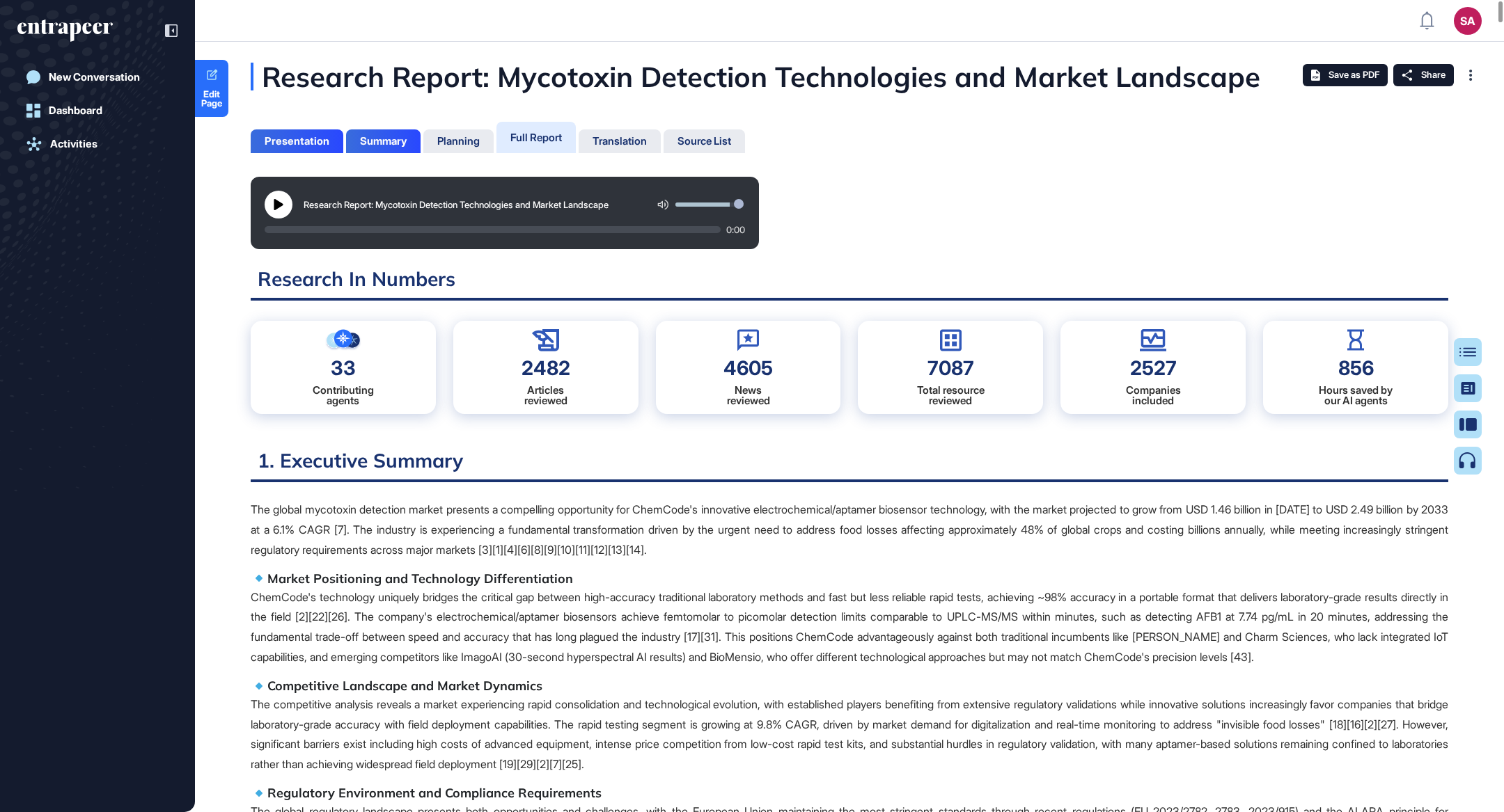
scroll to position [6, 0]
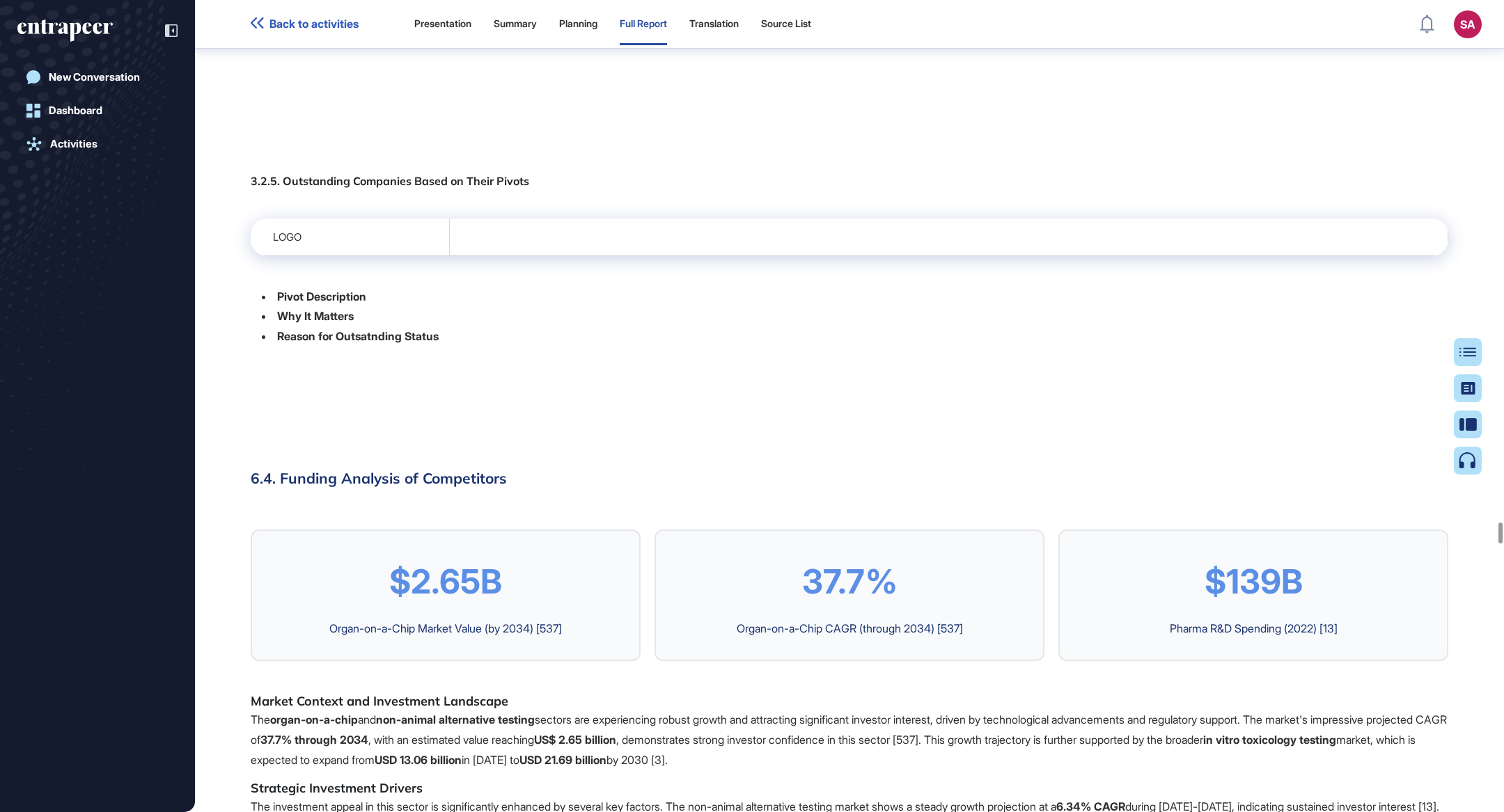
scroll to position [92834, 0]
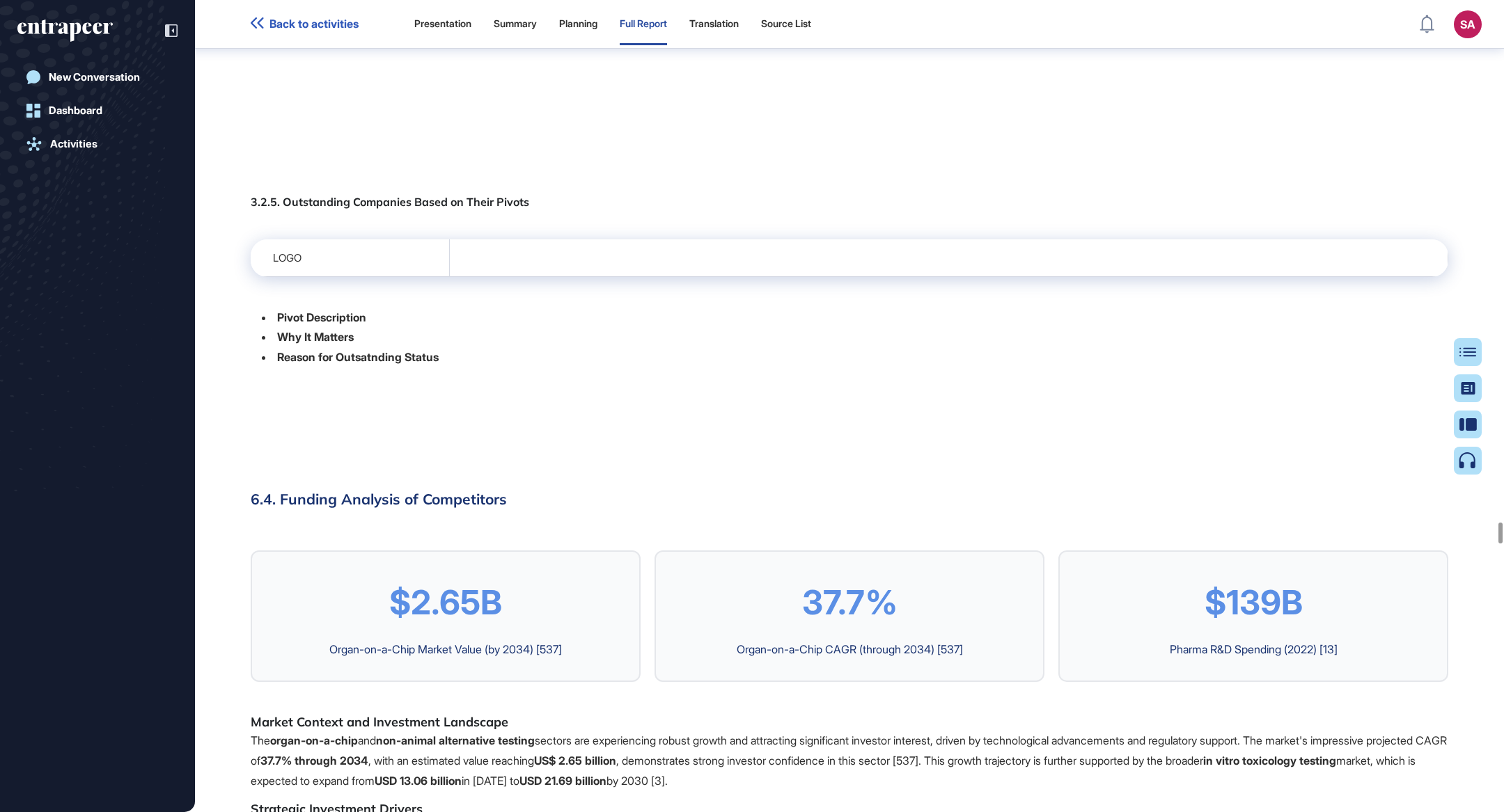
drag, startPoint x: 457, startPoint y: 485, endPoint x: 285, endPoint y: 492, distance: 172.1
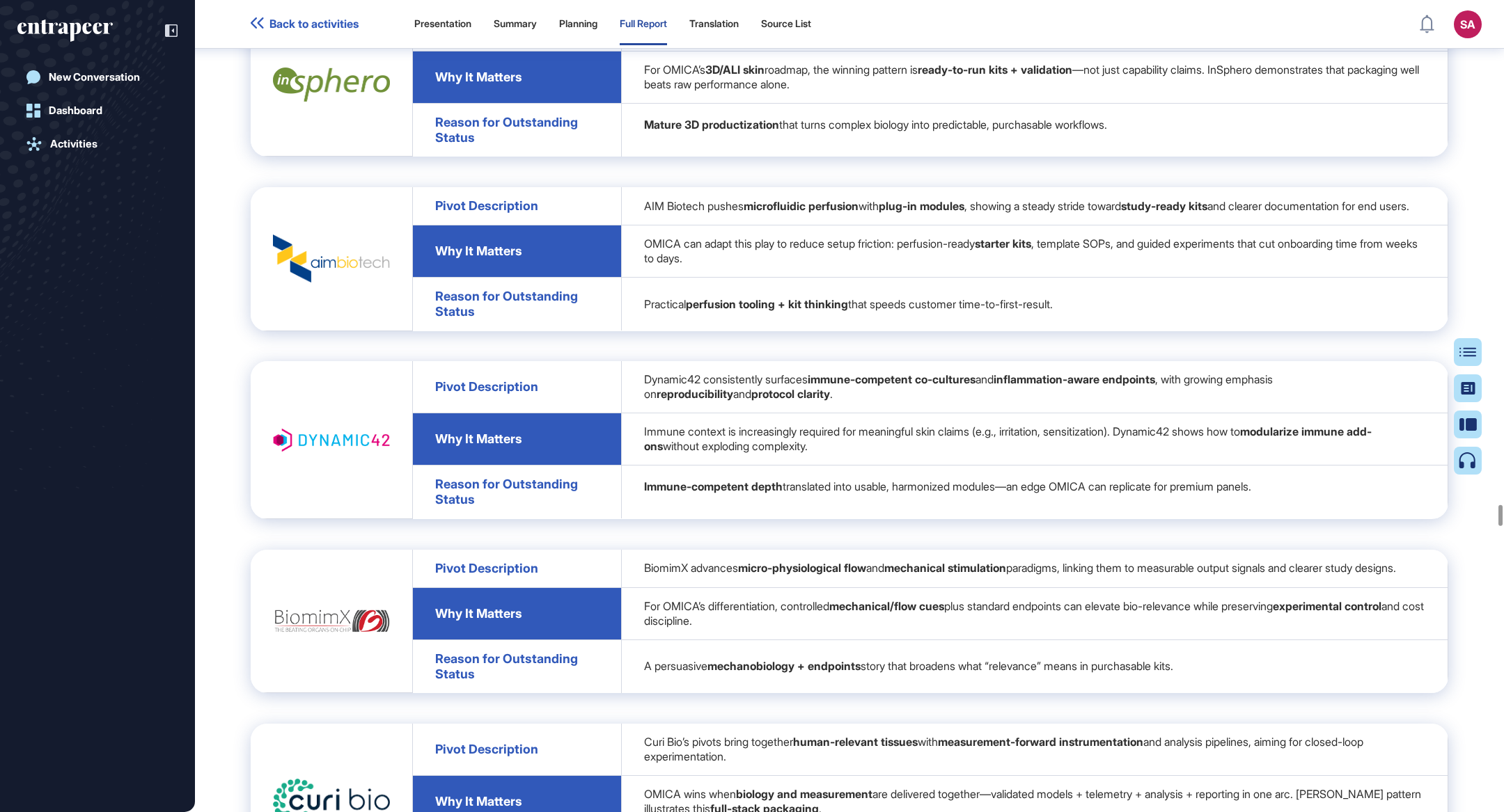
scroll to position [89699, 0]
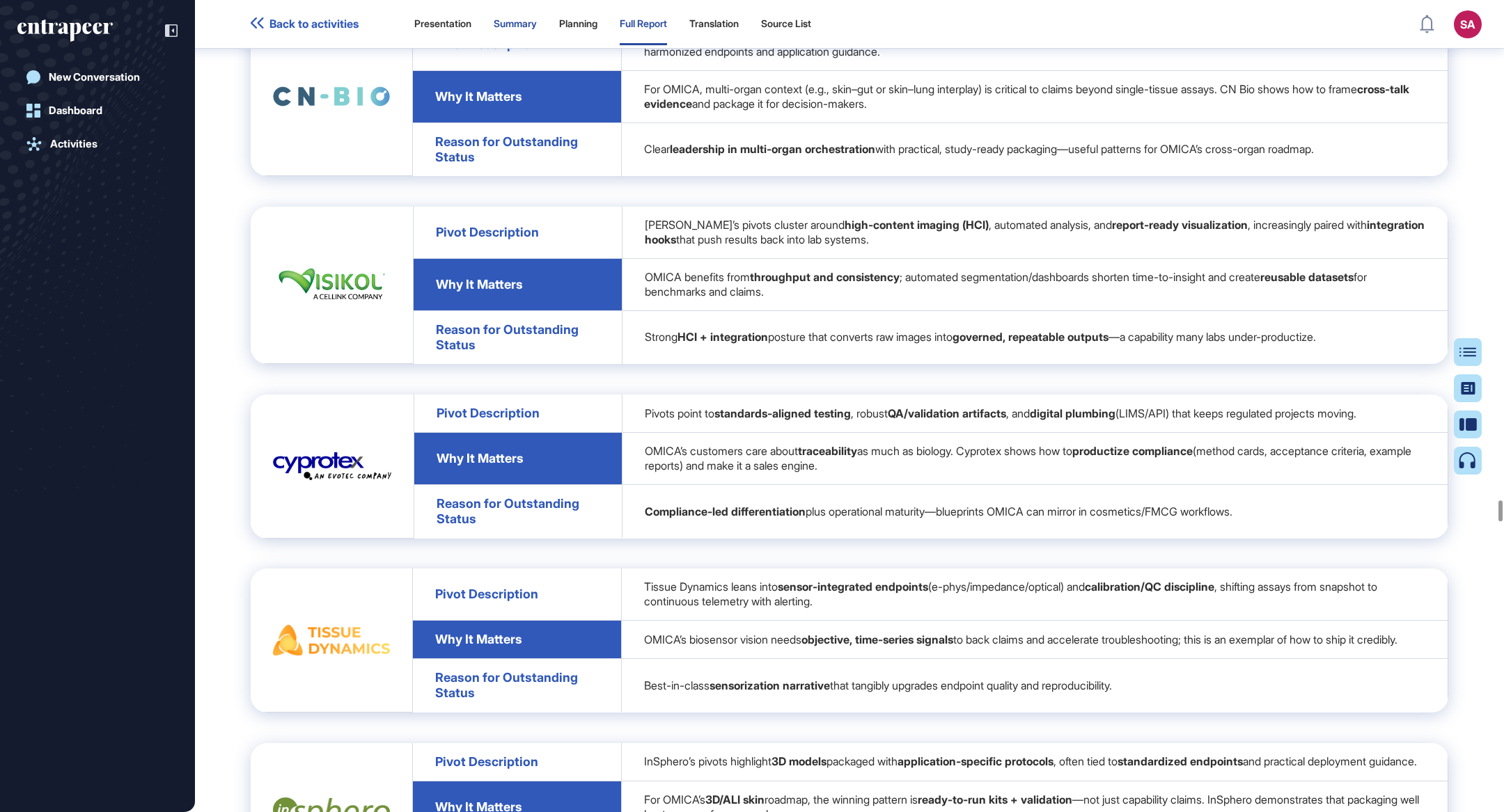
scroll to position [88888, 0]
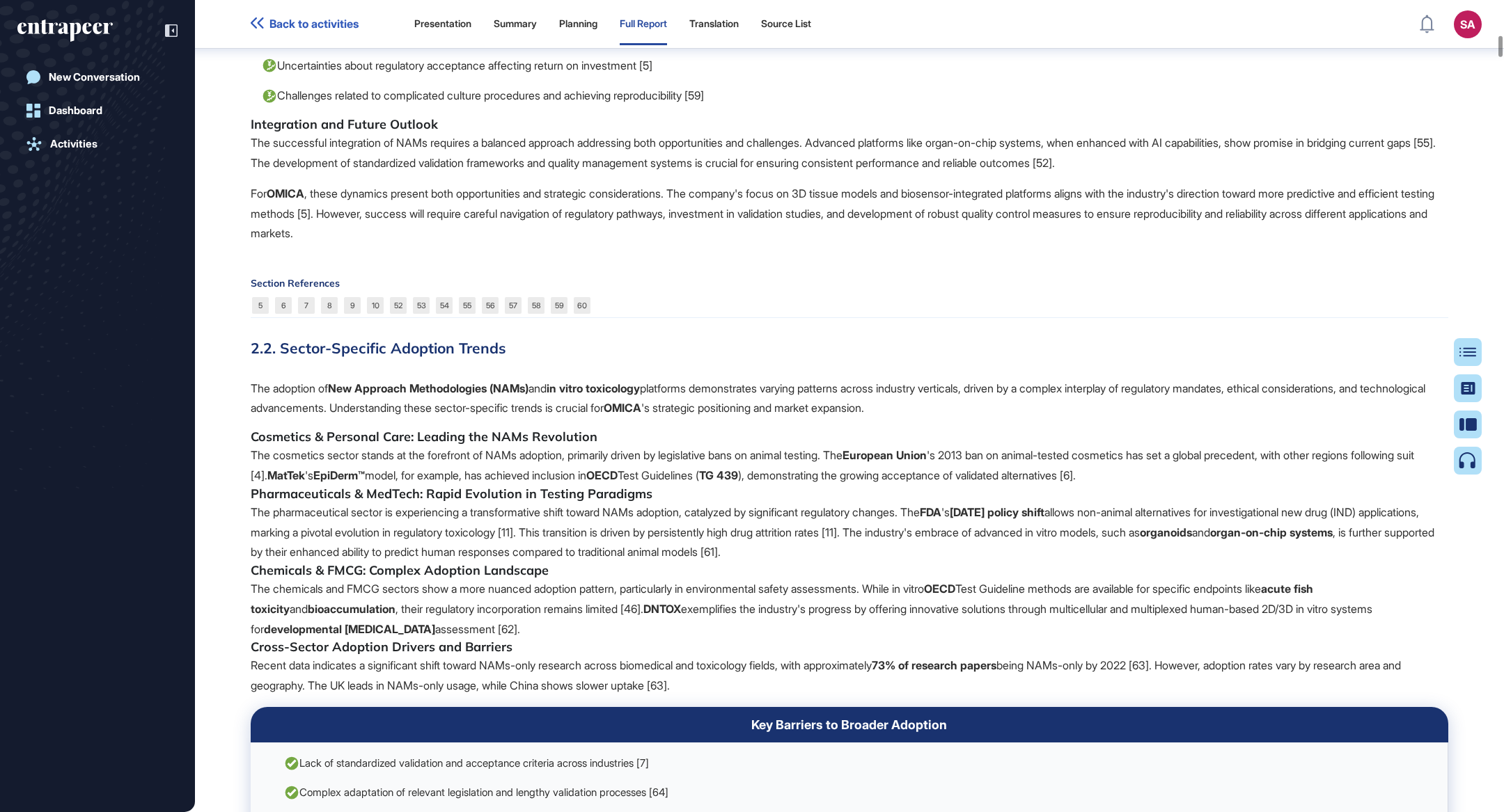
scroll to position [6317, 0]
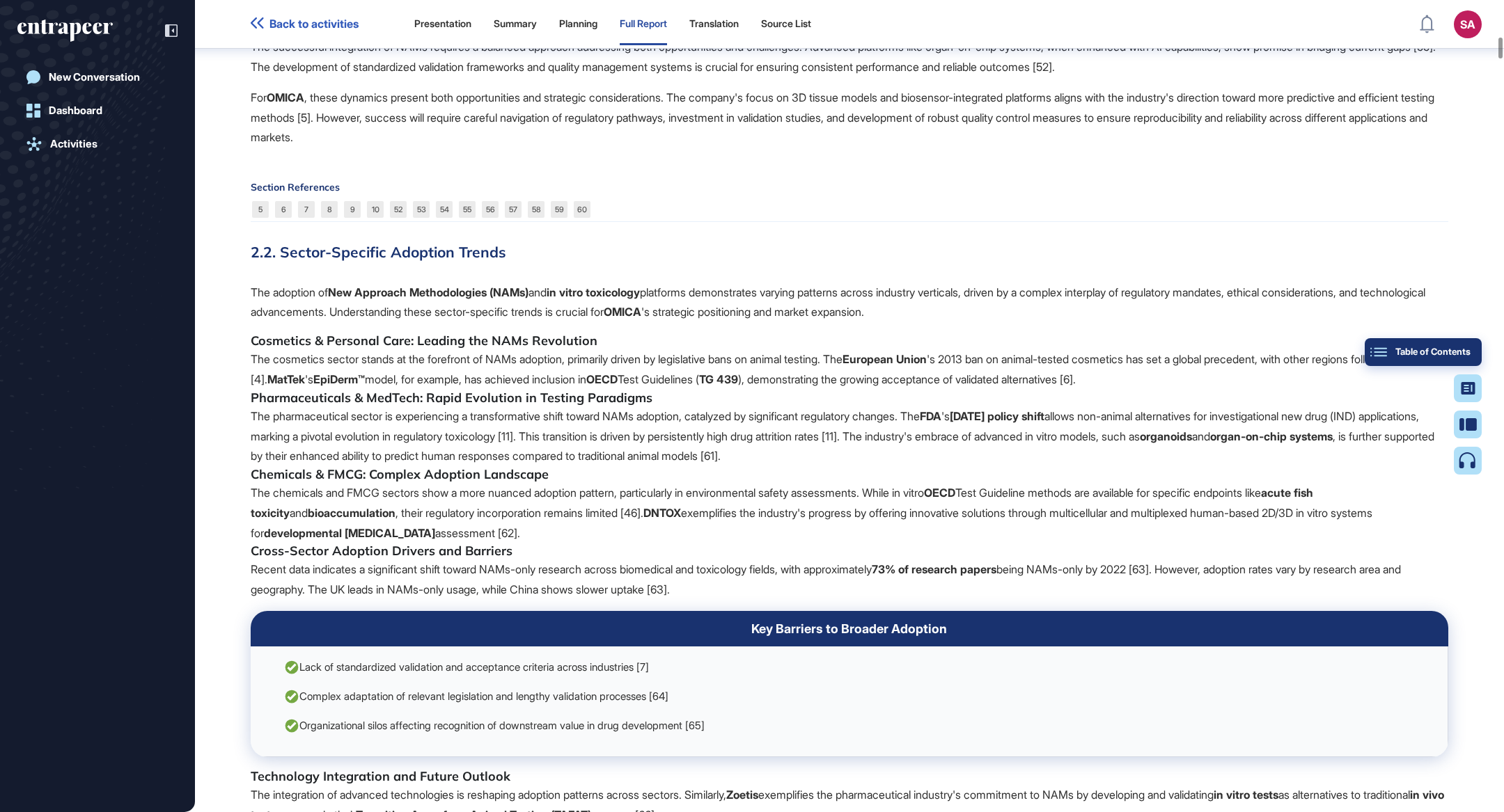
click at [1463, 352] on div "Table of Contents" at bounding box center [1423, 353] width 95 height 11
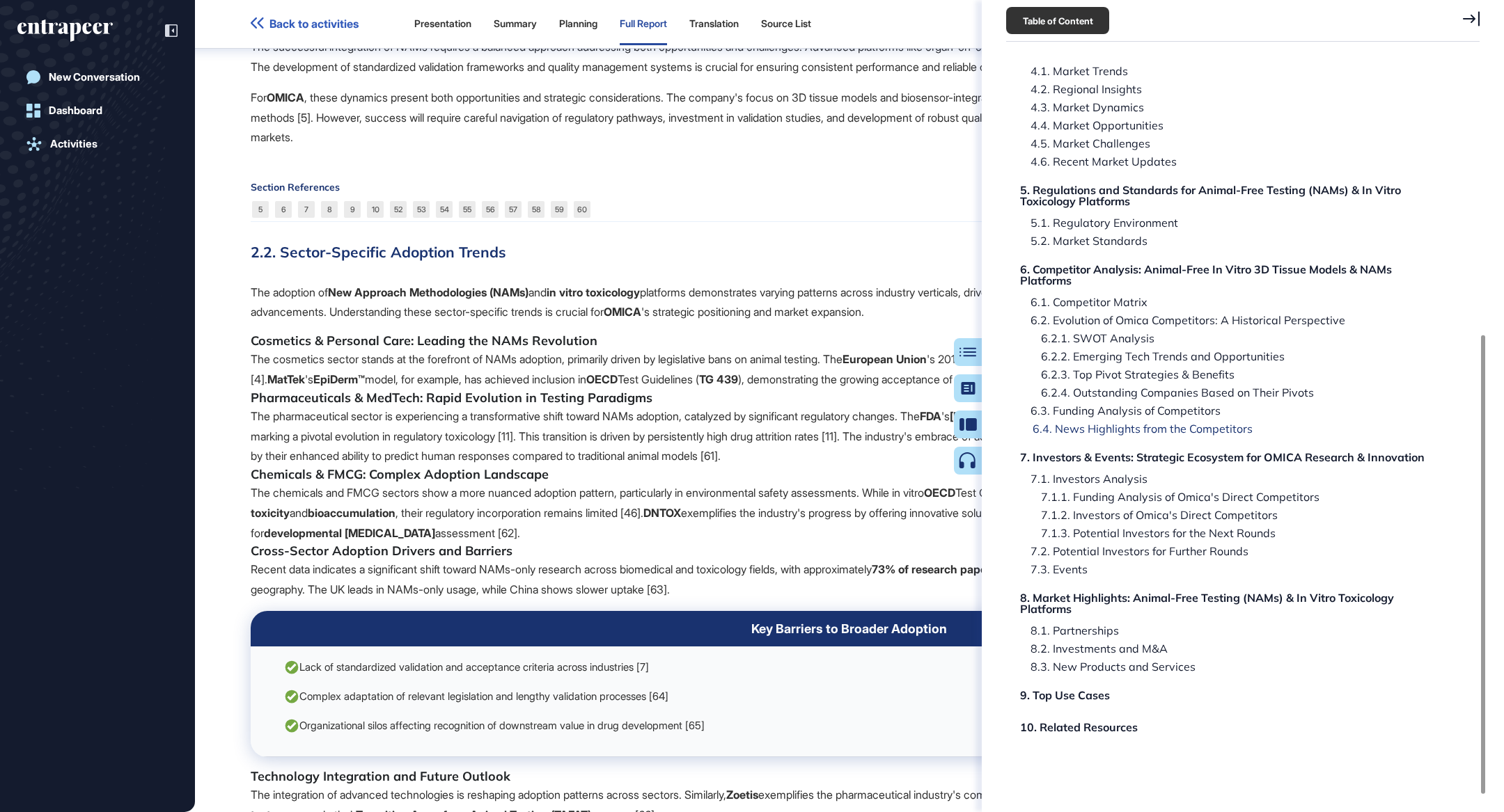
scroll to position [451, 0]
click at [1127, 298] on div "6.1. Competitor Matrix" at bounding box center [1086, 300] width 128 height 11
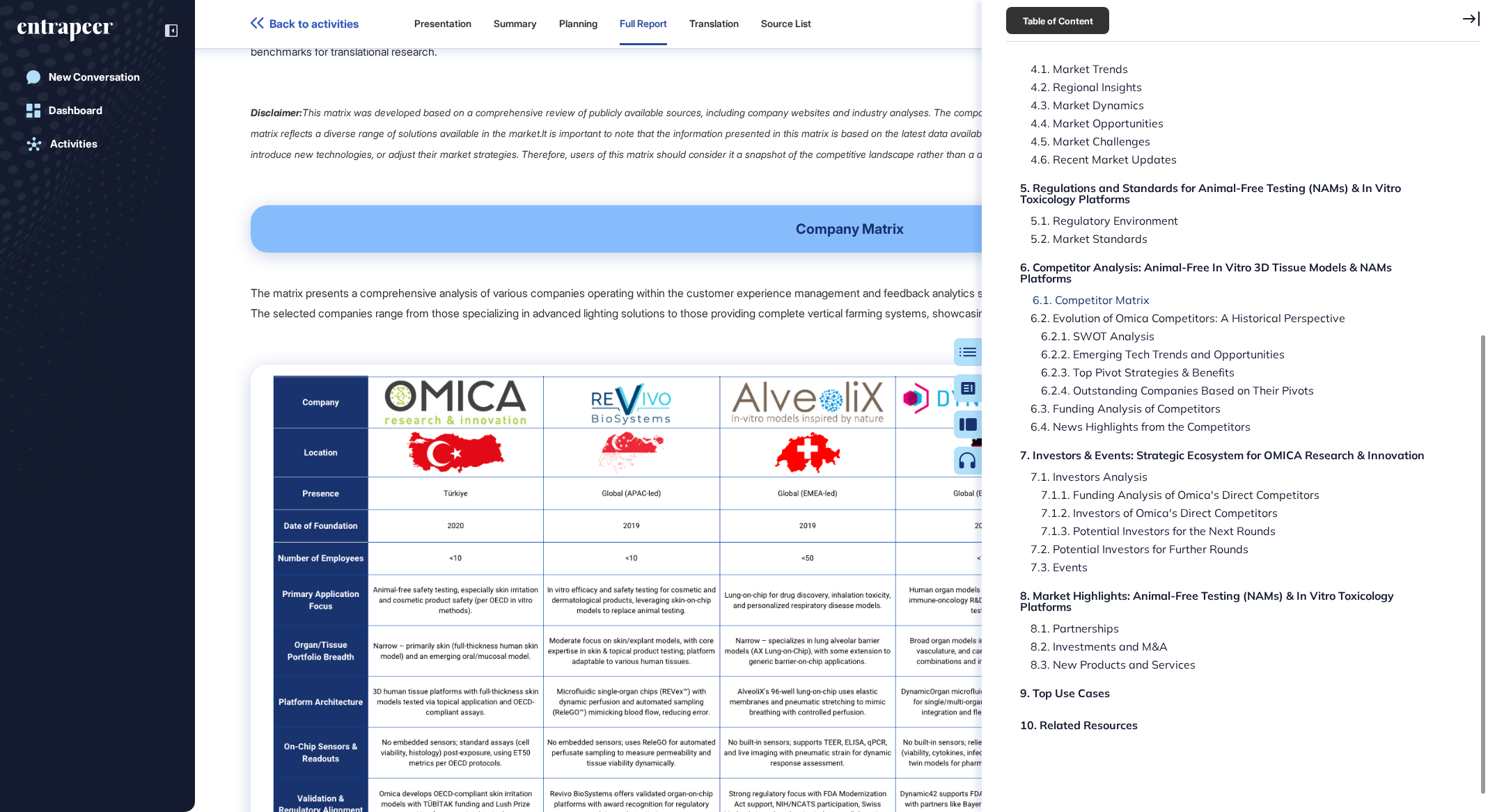
scroll to position [70912, 0]
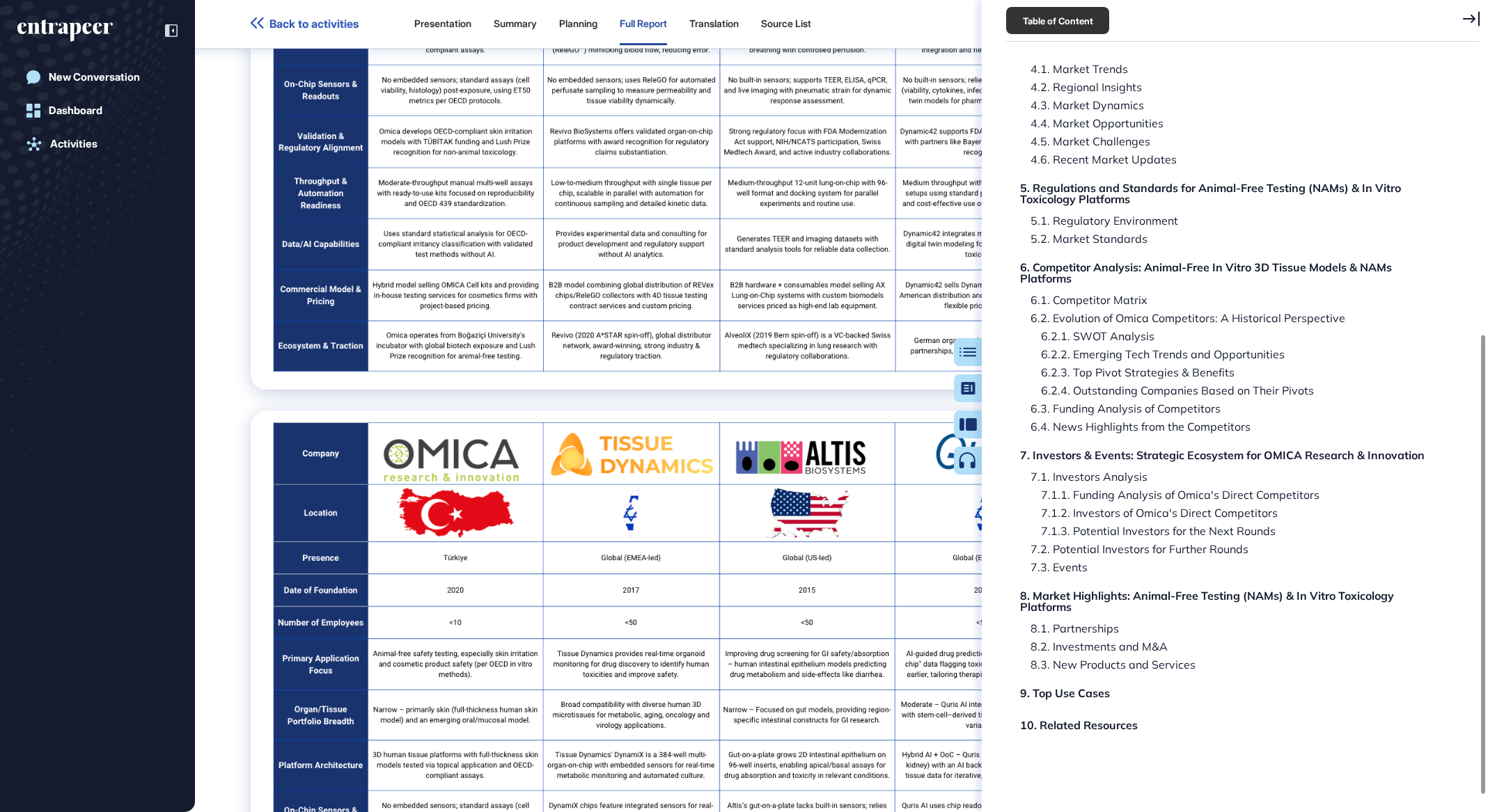
click at [1458, 12] on div "Table of Content" at bounding box center [1242, 21] width 473 height 41
click at [1463, 16] on icon at bounding box center [1471, 18] width 17 height 15
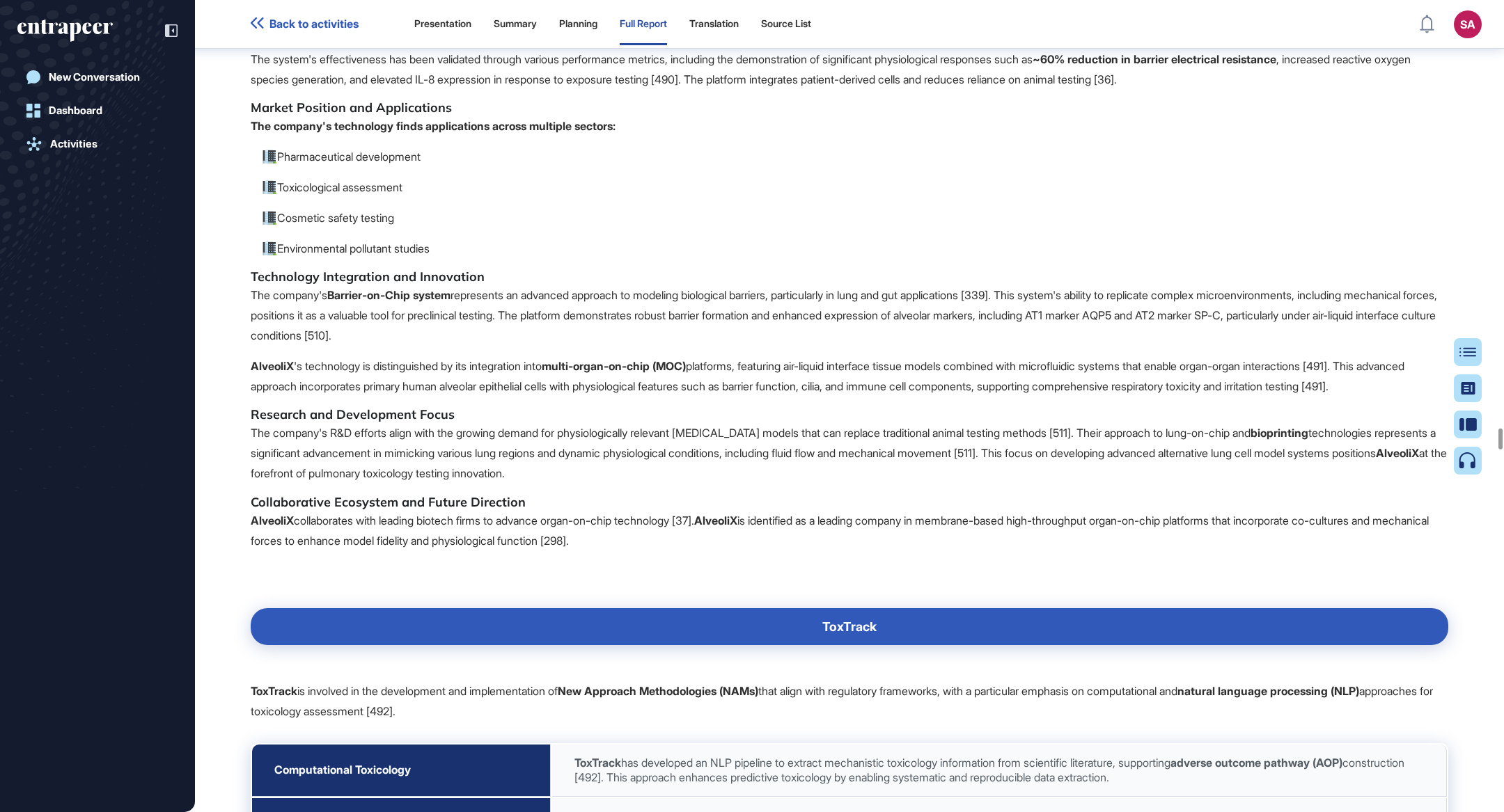
scroll to position [74584, 0]
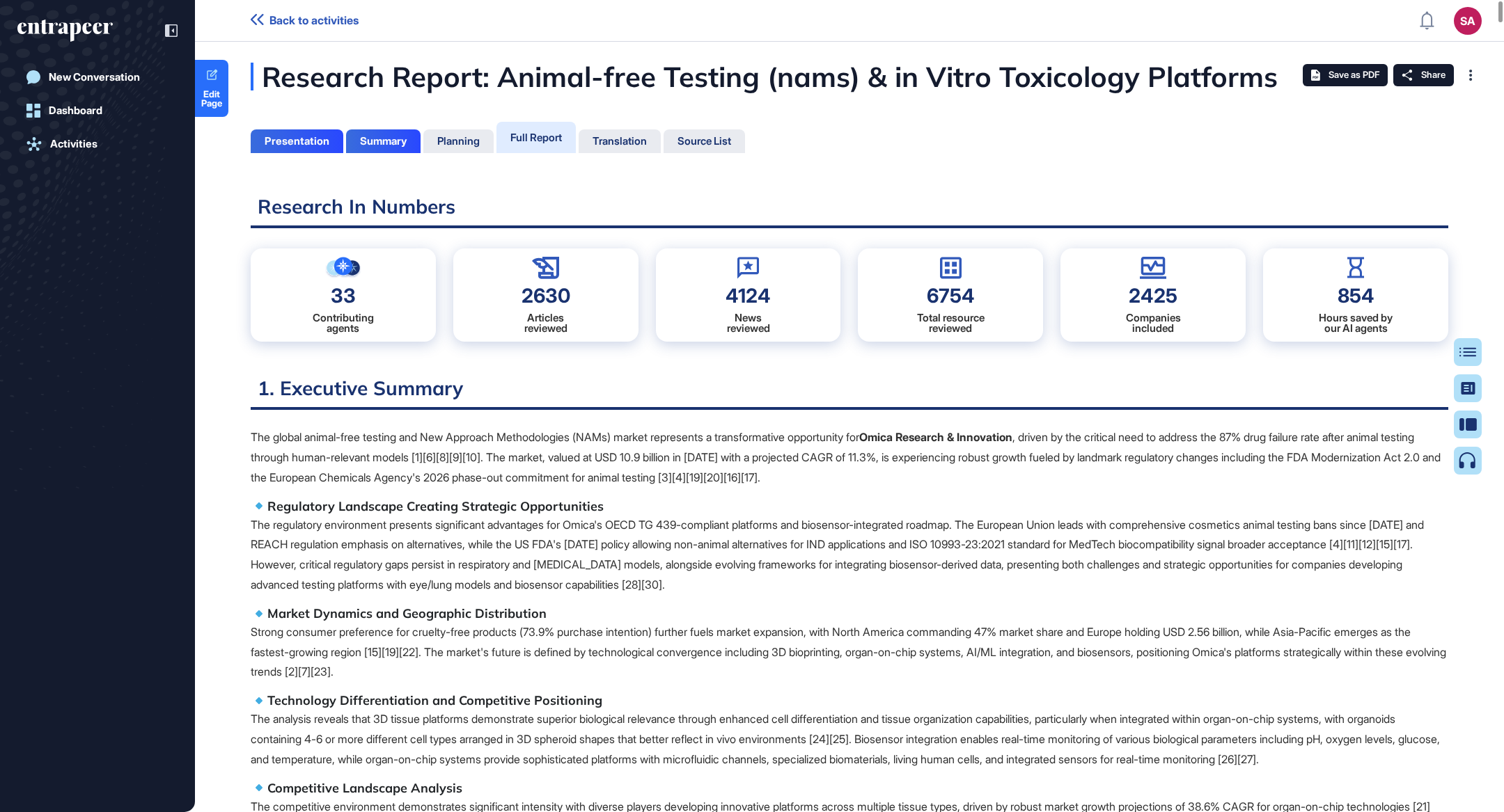
scroll to position [742, 2]
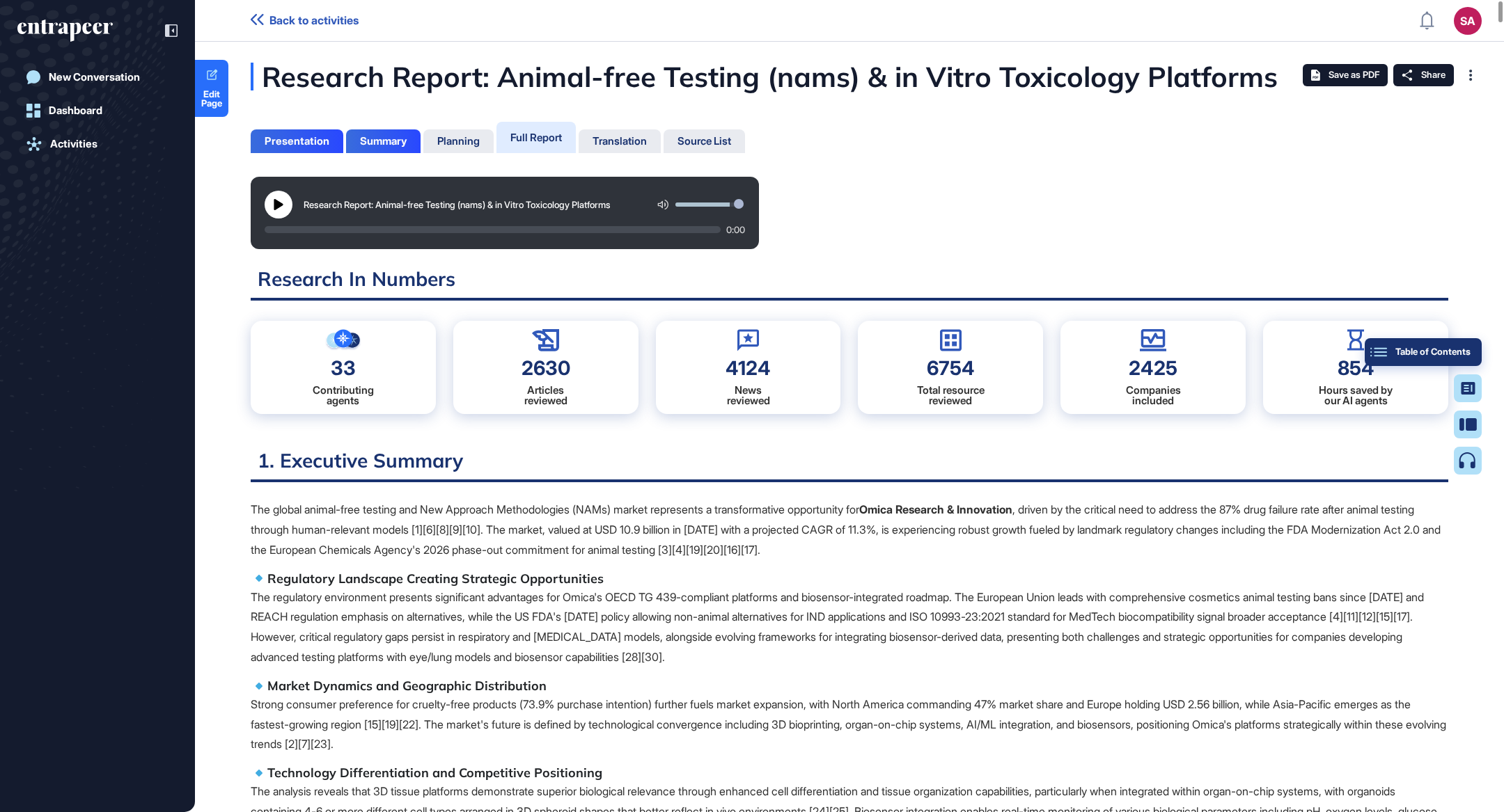
click at [1470, 351] on div "Table of Contents" at bounding box center [1423, 353] width 95 height 11
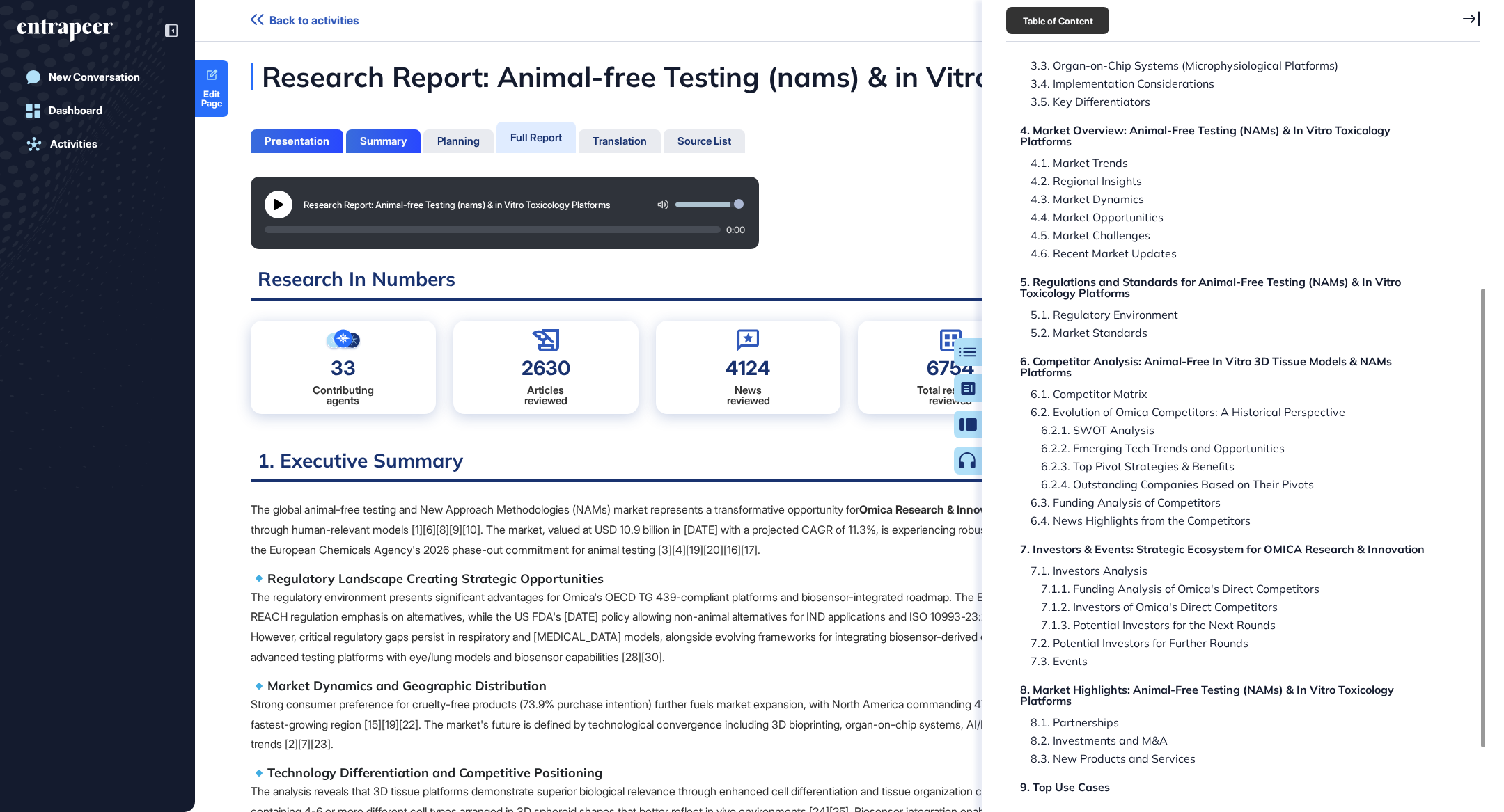
scroll to position [455, 0]
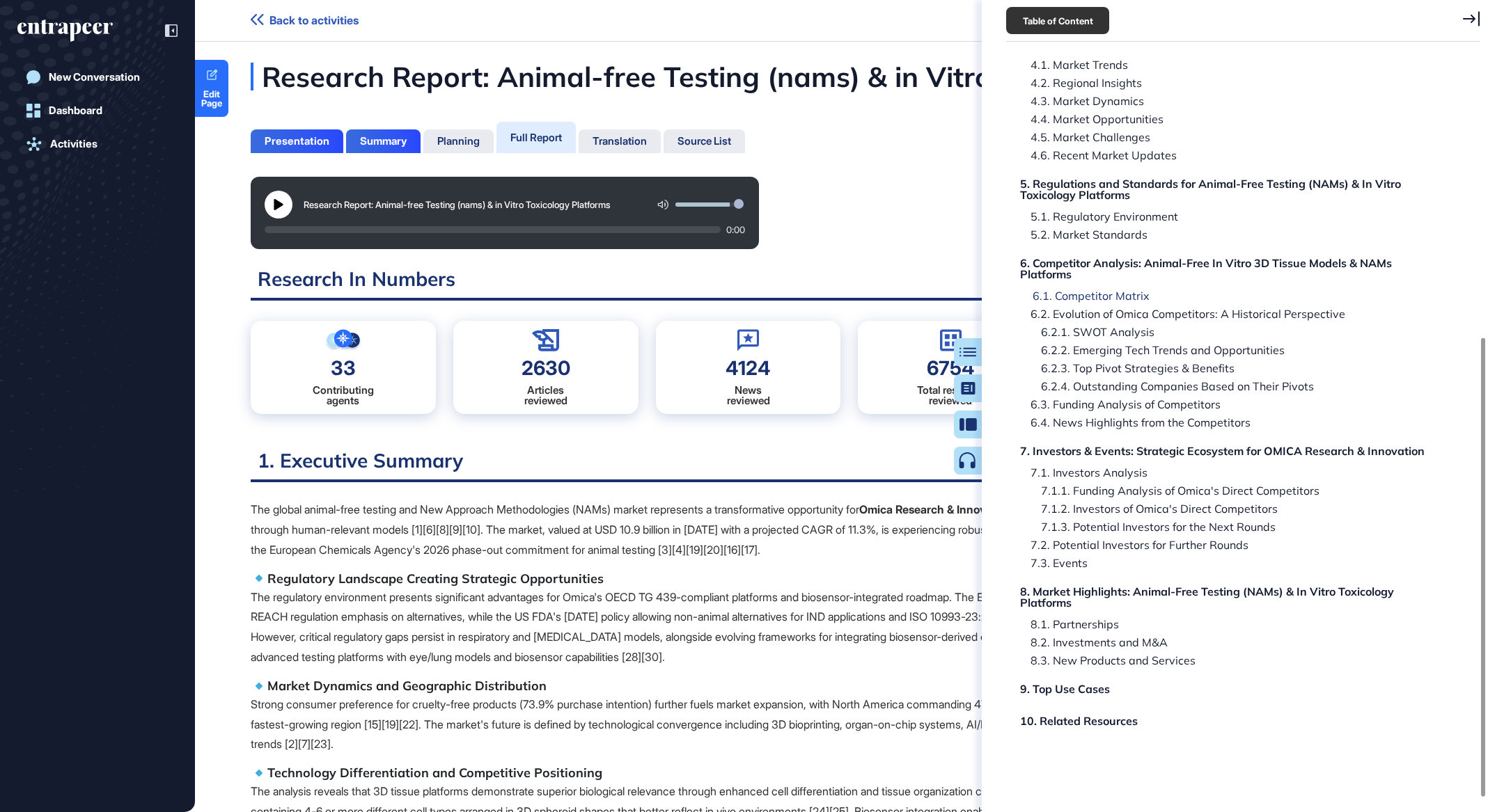
click at [1084, 292] on div "6.1. Competitor Matrix" at bounding box center [1086, 296] width 128 height 11
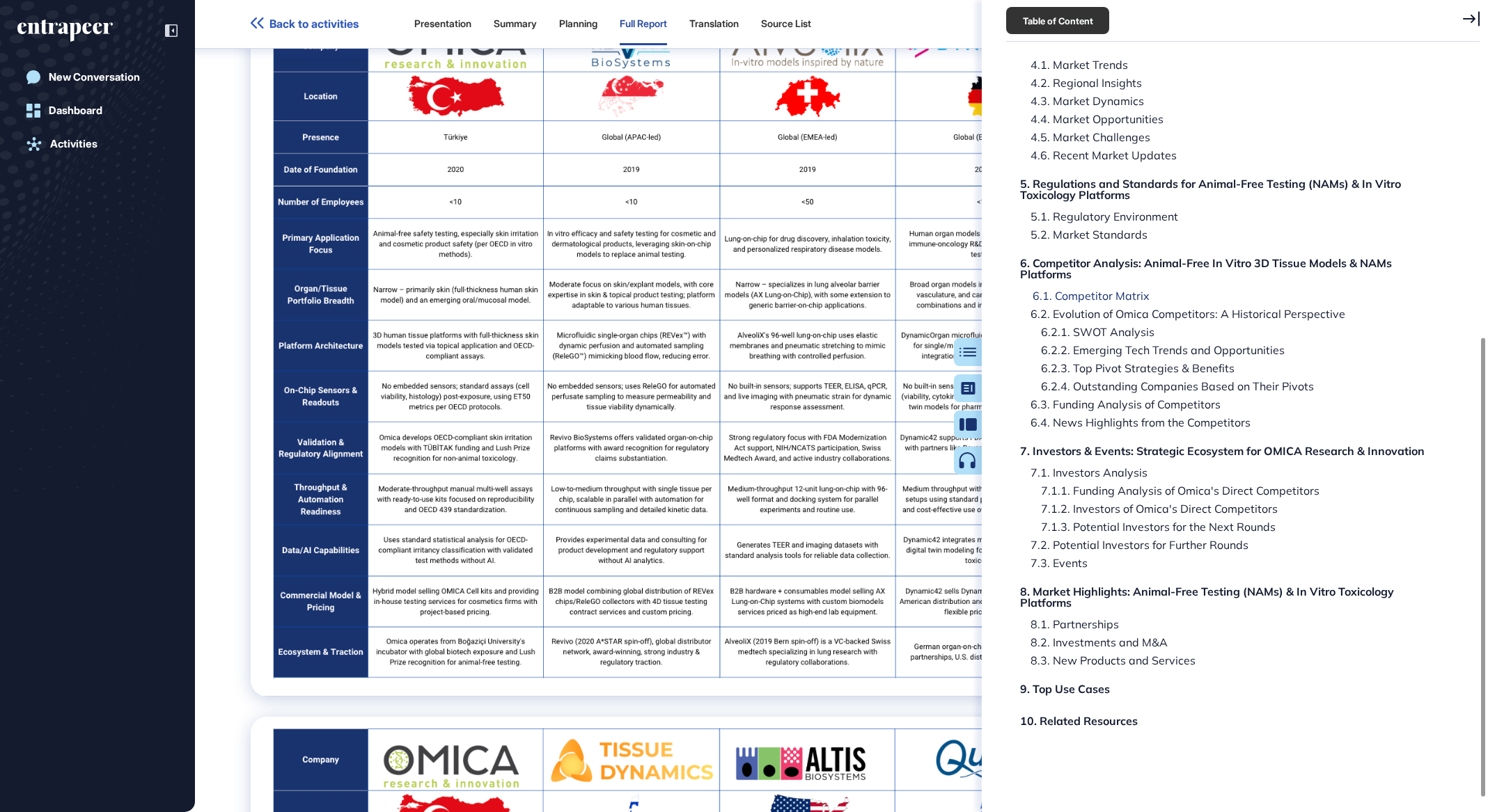
scroll to position [70940, 0]
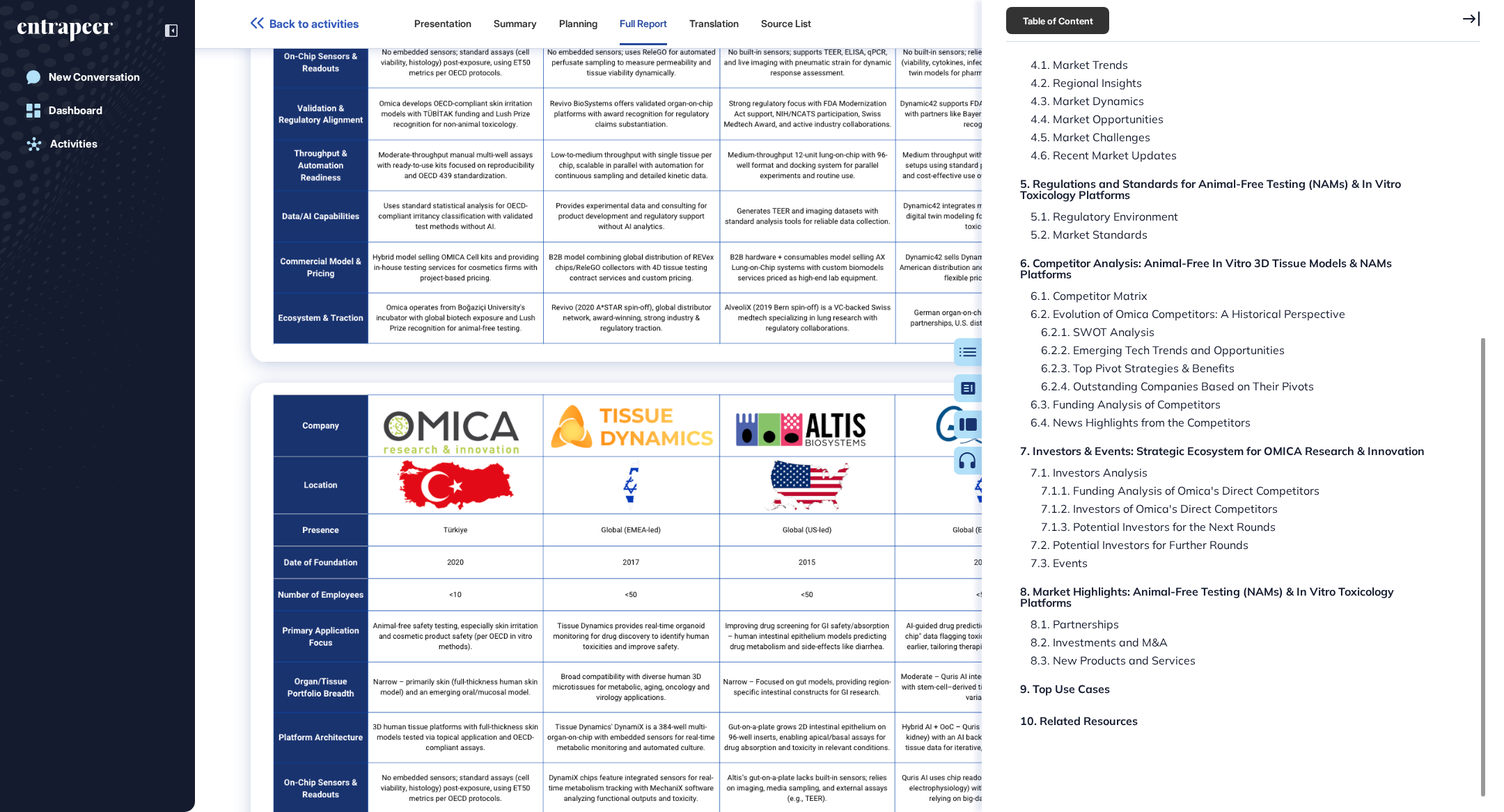
click at [1478, 17] on icon at bounding box center [1471, 18] width 17 height 15
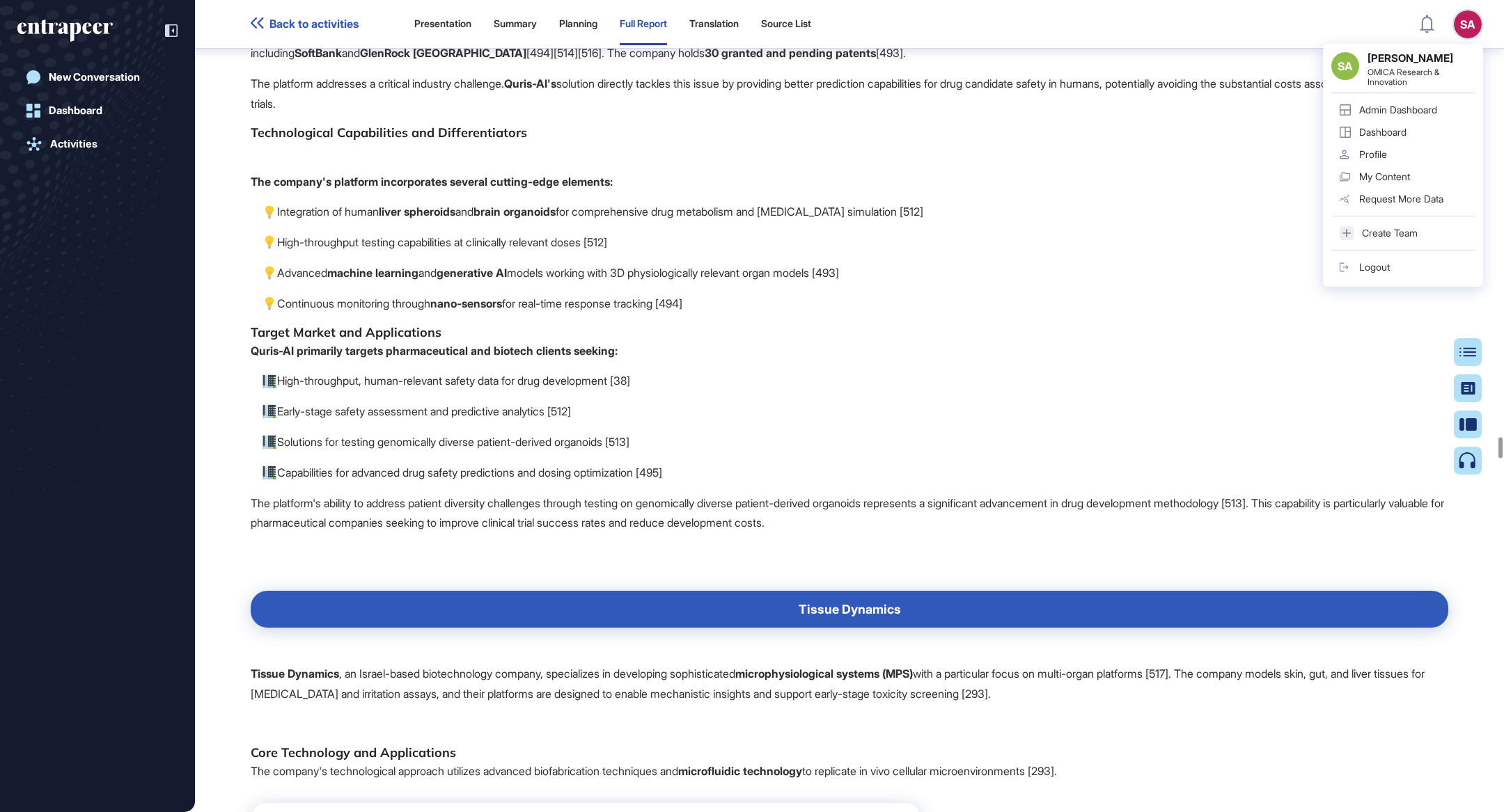
scroll to position [76326, 0]
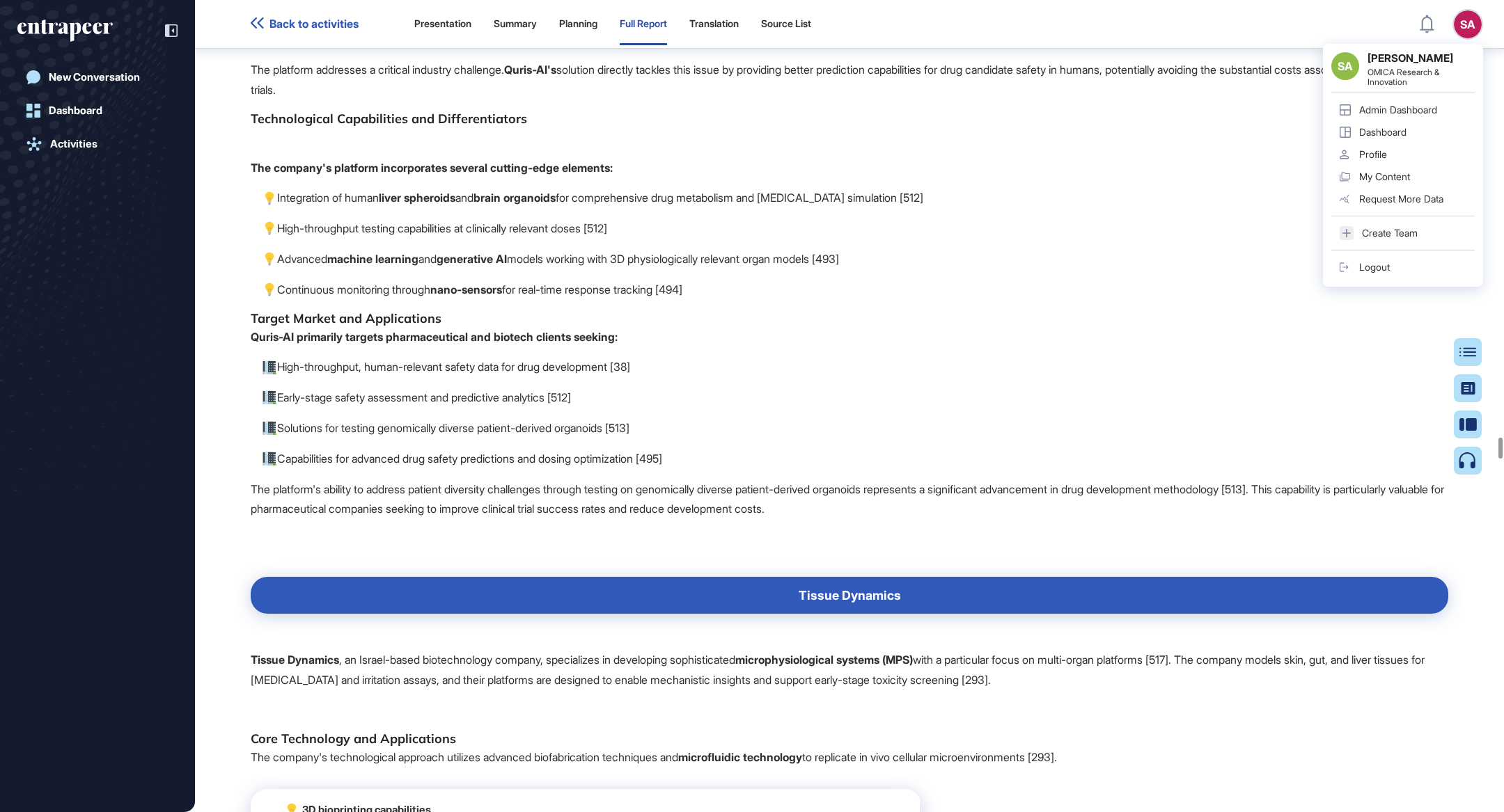
drag, startPoint x: 821, startPoint y: 144, endPoint x: 882, endPoint y: 545, distance: 405.6
copy span "AlveoliX AlveoliX AG , established in [DATE] in [GEOGRAPHIC_DATA], [GEOGRAPHIC_…"
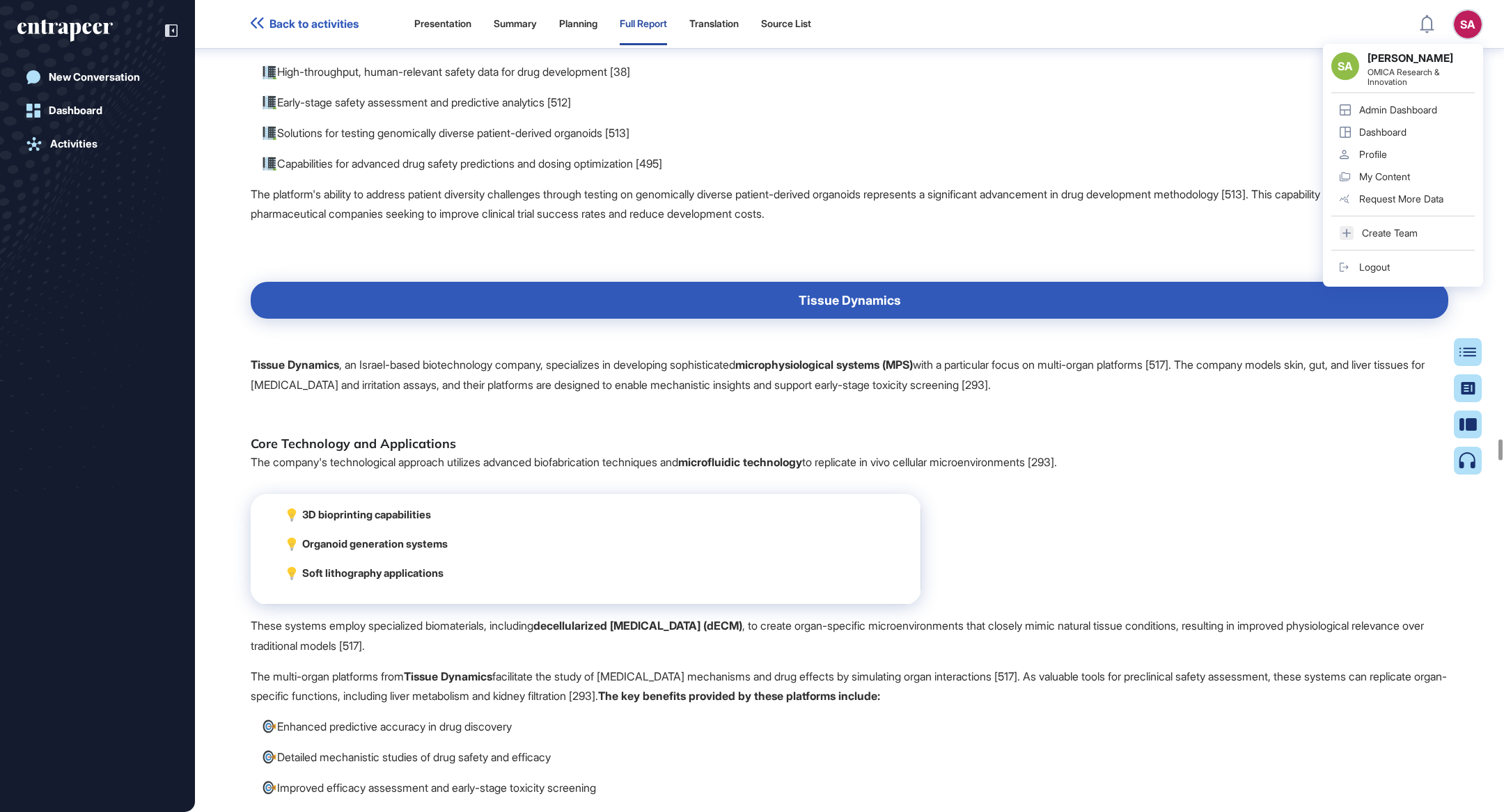
scroll to position [76610, 0]
